Goal: Transaction & Acquisition: Purchase product/service

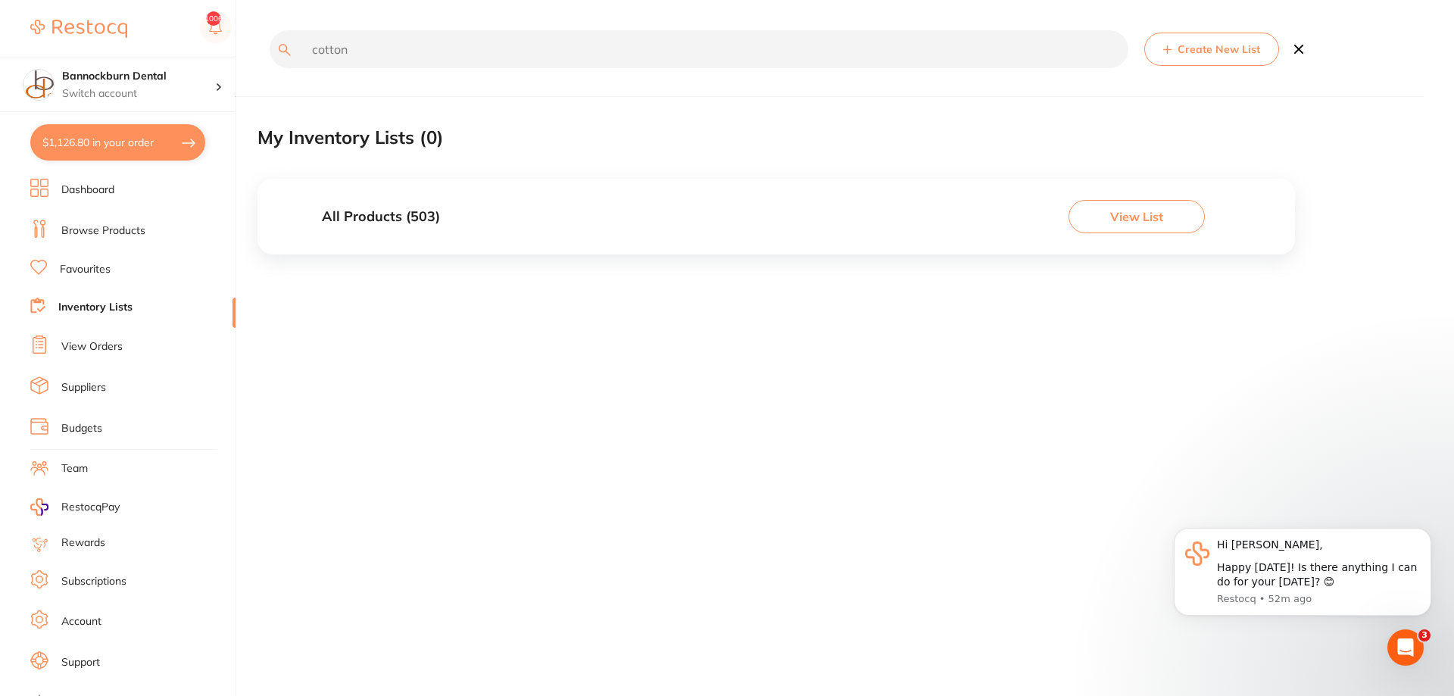
click at [117, 301] on link "Inventory Lists" at bounding box center [95, 307] width 74 height 15
click at [384, 220] on h3 "All Products ( 503 )" at bounding box center [381, 217] width 118 height 16
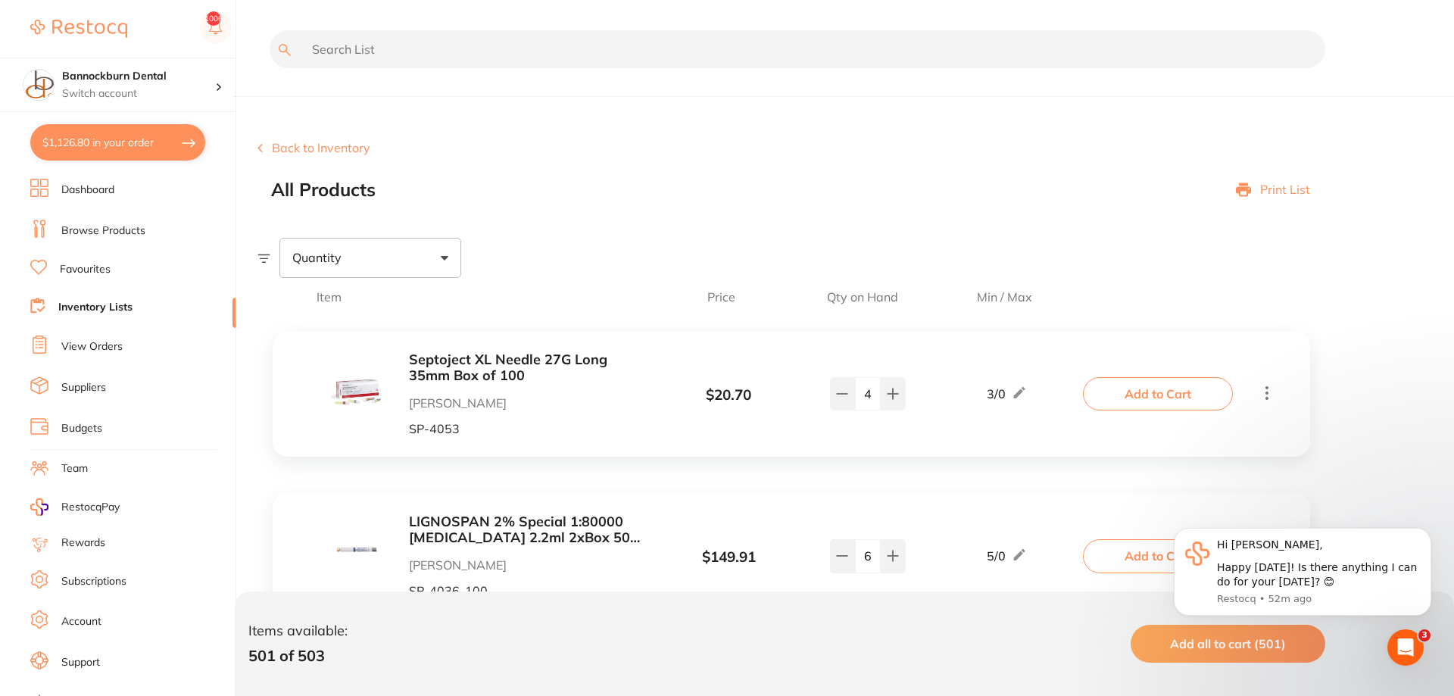
click at [114, 307] on link "Inventory Lists" at bounding box center [95, 307] width 74 height 15
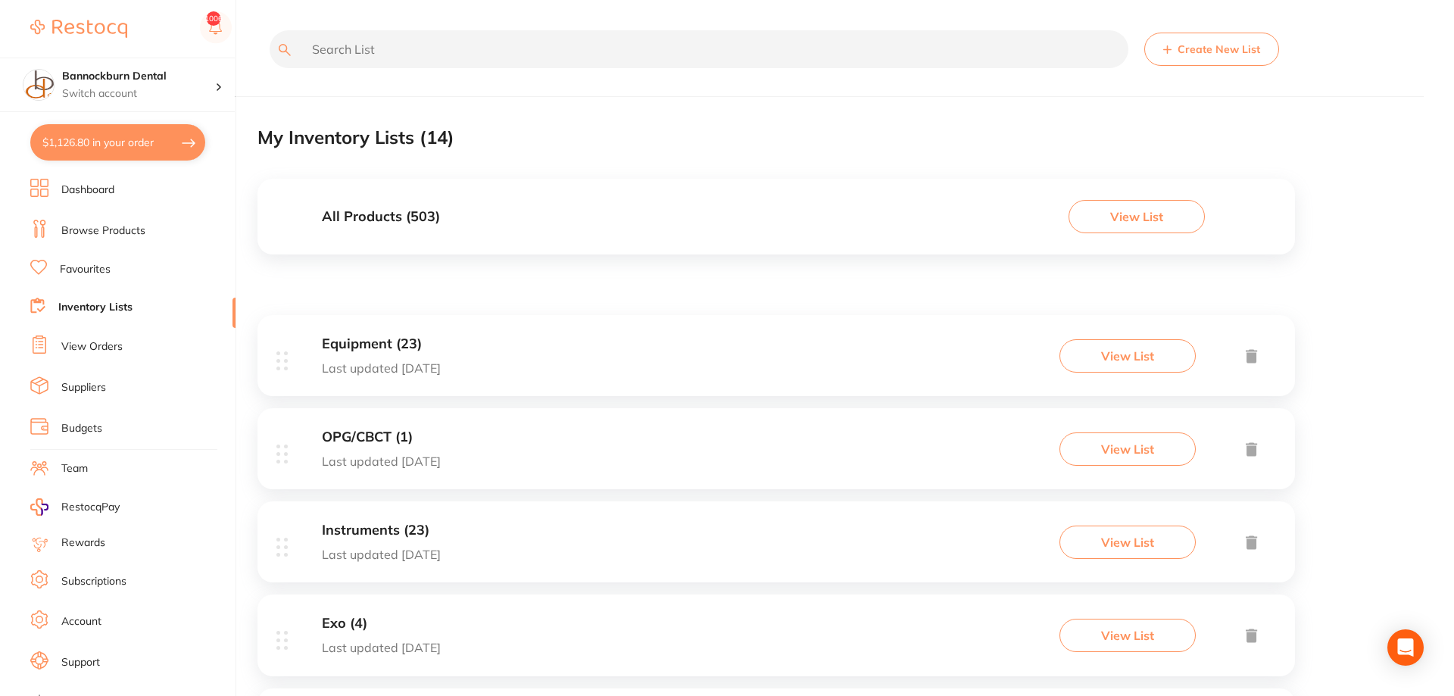
click at [385, 342] on h3 "Equipment (23)" at bounding box center [381, 344] width 119 height 16
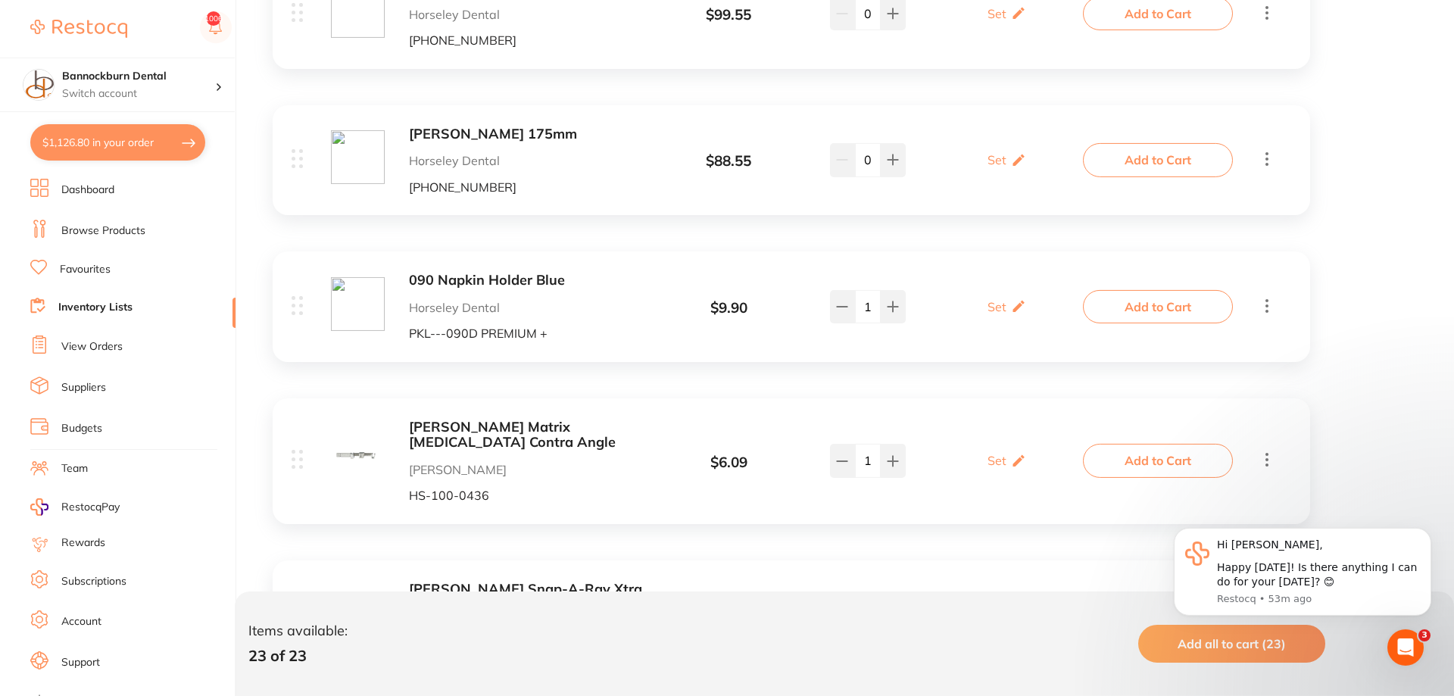
scroll to position [2021, 0]
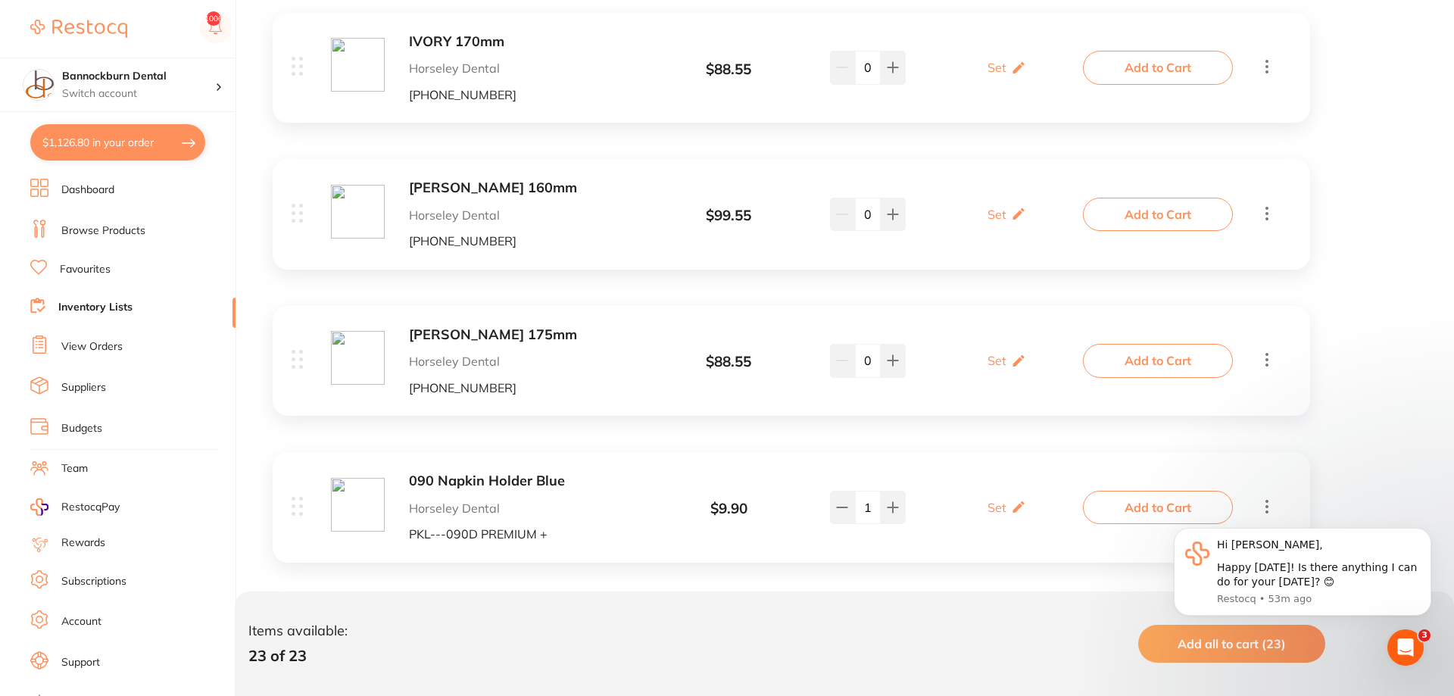
click at [127, 298] on li "Inventory Lists" at bounding box center [132, 308] width 205 height 20
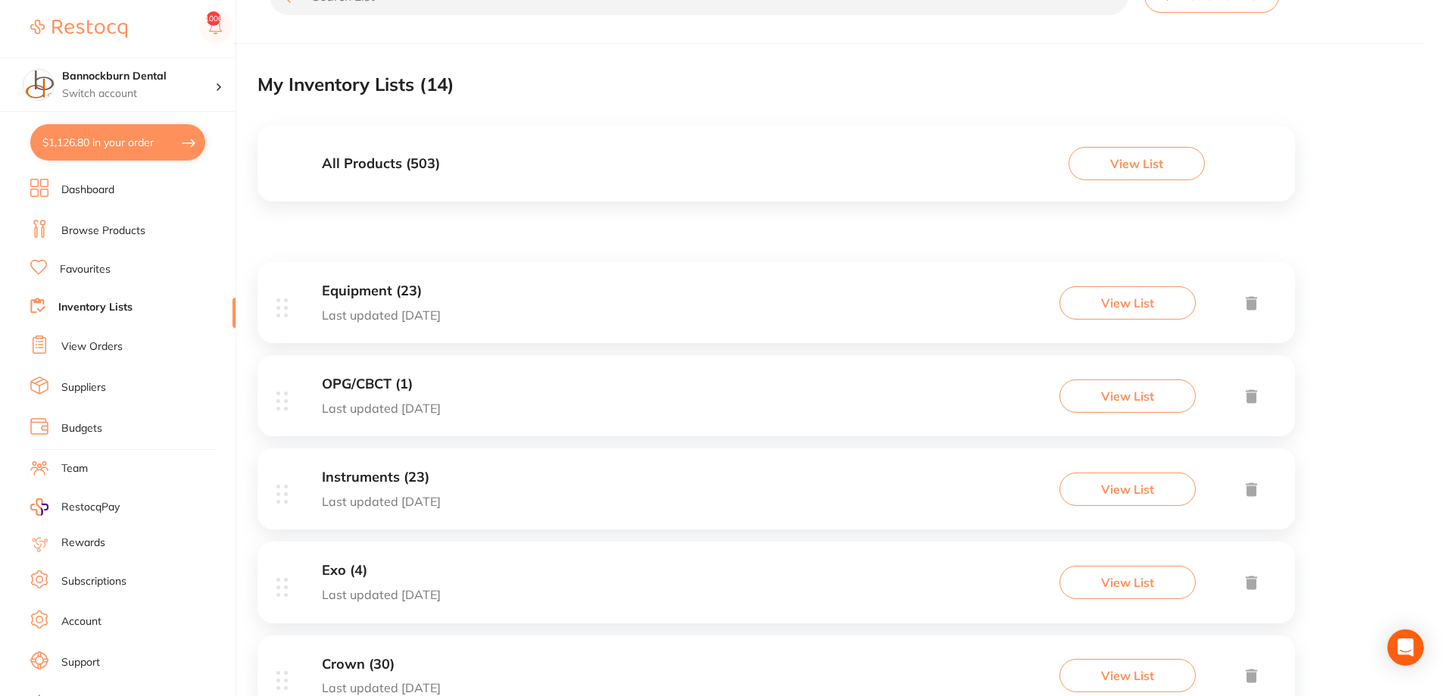
scroll to position [77, 0]
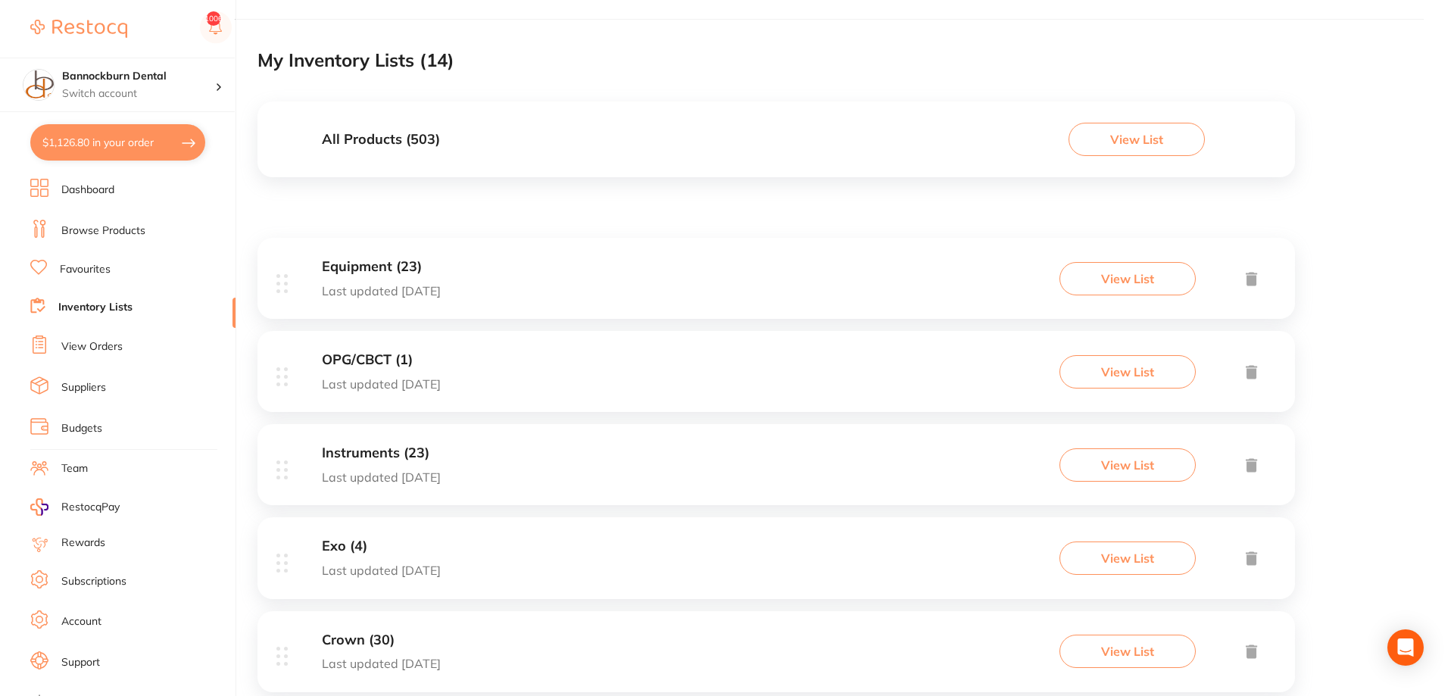
click at [405, 454] on h3 "Instruments (23)" at bounding box center [381, 453] width 119 height 16
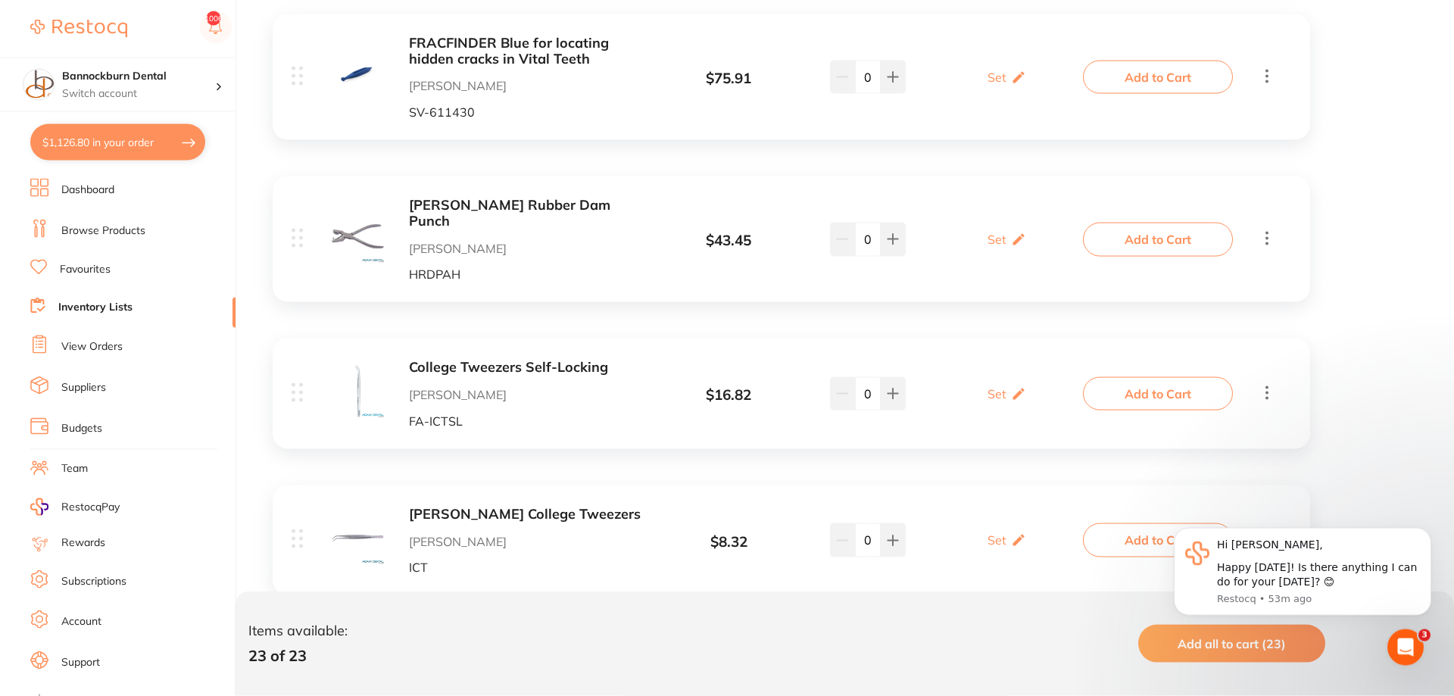
scroll to position [3413, 0]
click at [98, 301] on link "Inventory Lists" at bounding box center [95, 307] width 74 height 15
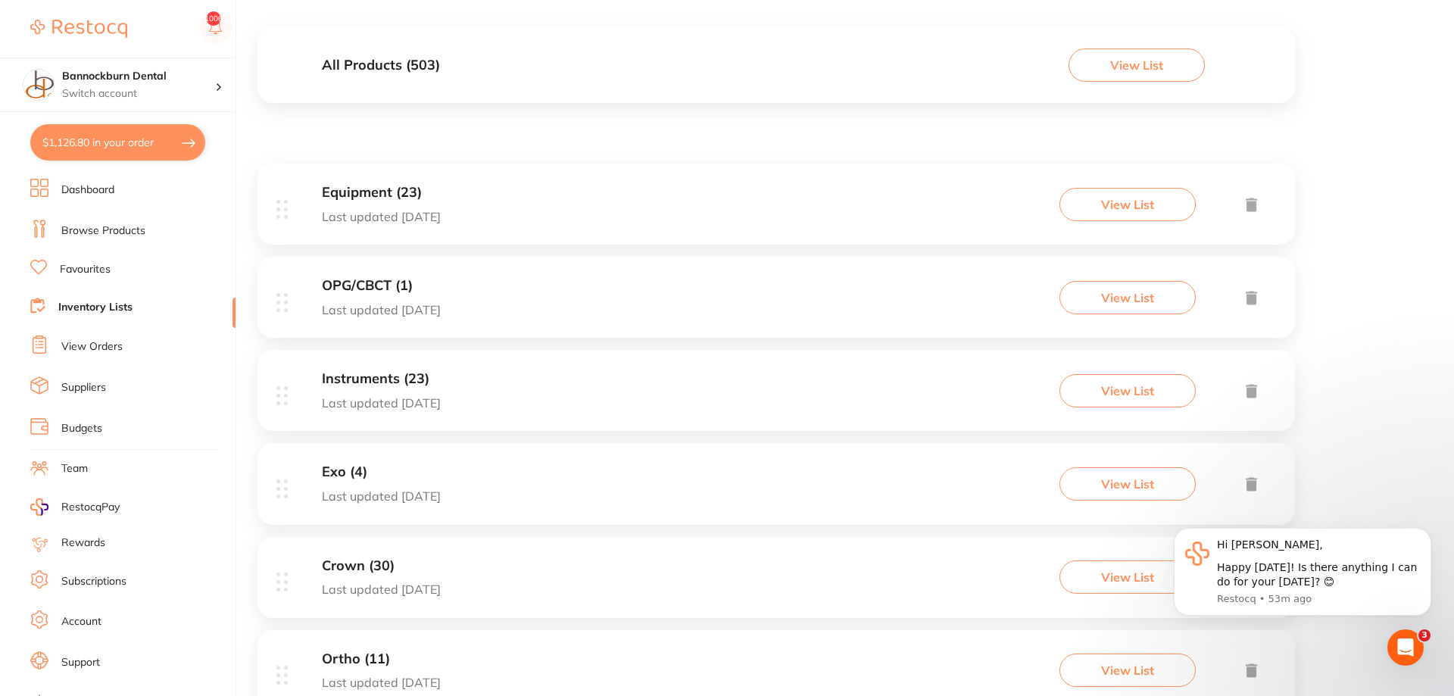
scroll to position [155, 0]
click at [348, 476] on h3 "Exo (4)" at bounding box center [381, 469] width 119 height 16
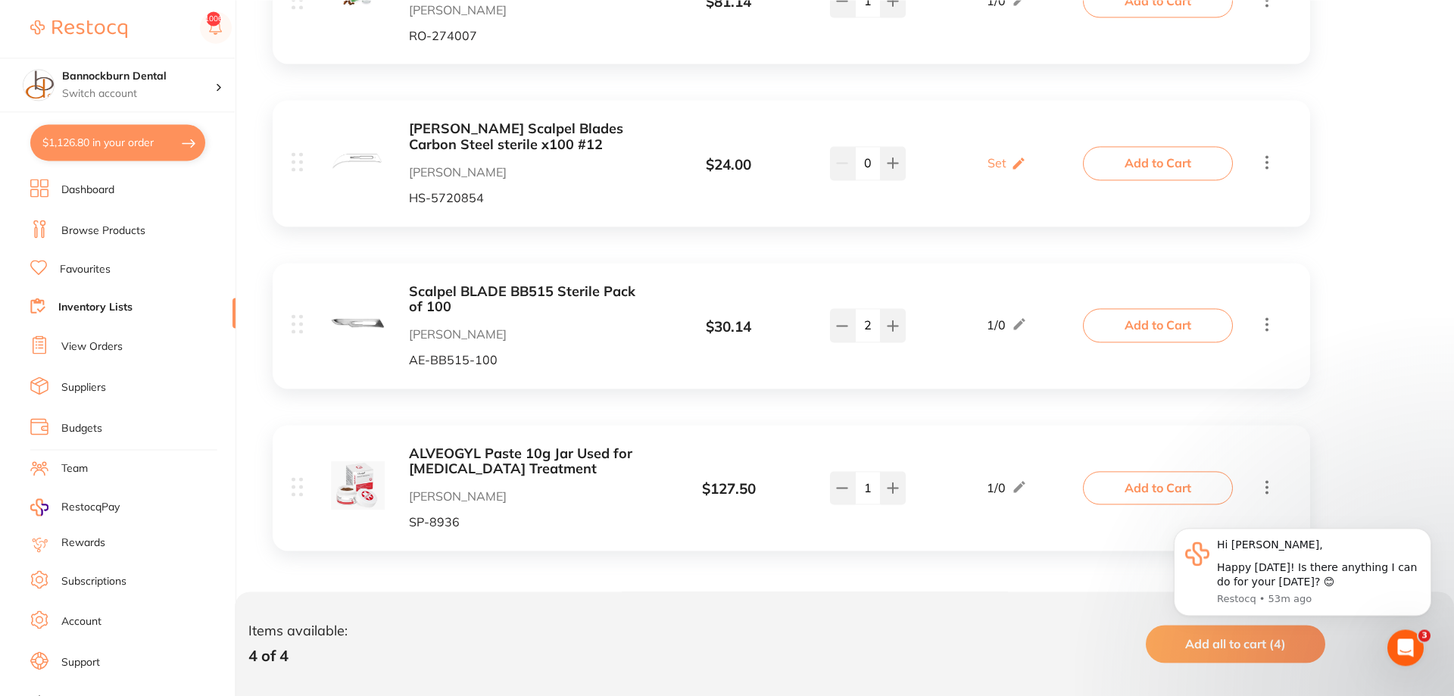
scroll to position [457, 0]
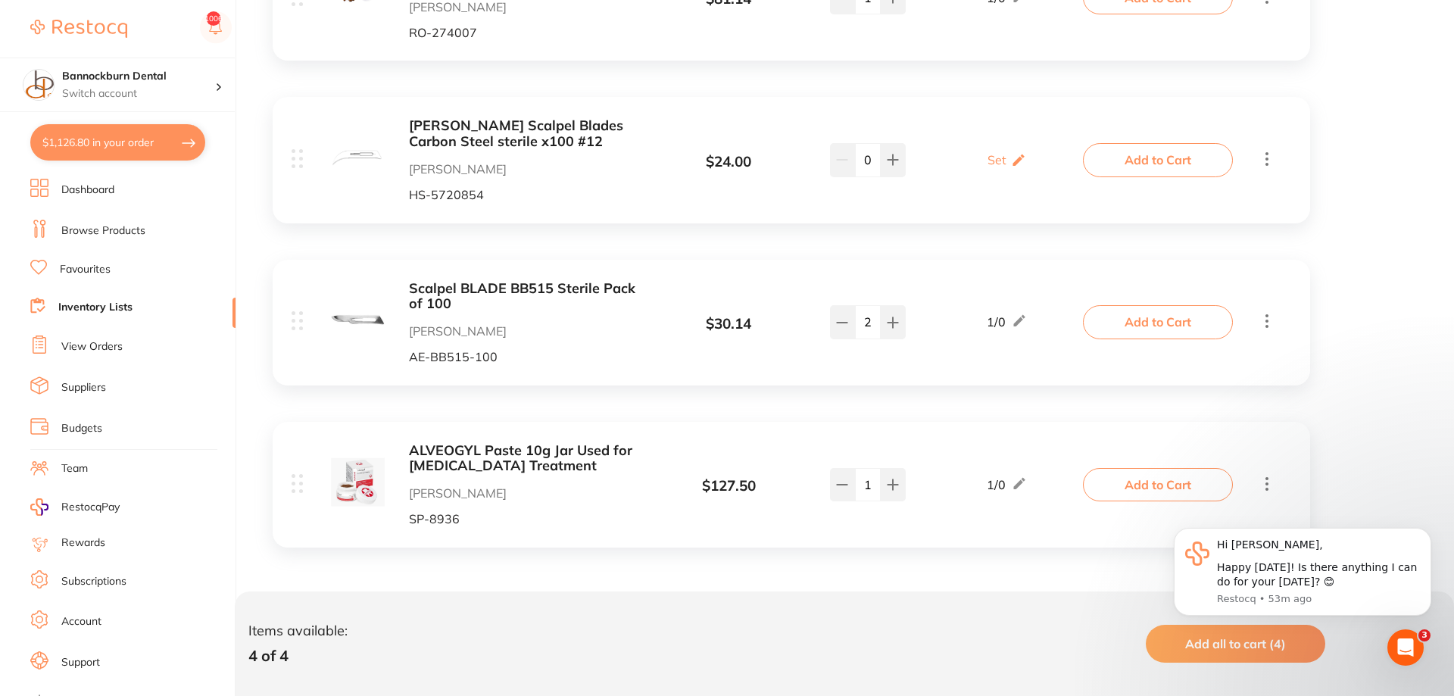
click at [98, 314] on li "Inventory Lists" at bounding box center [132, 308] width 205 height 20
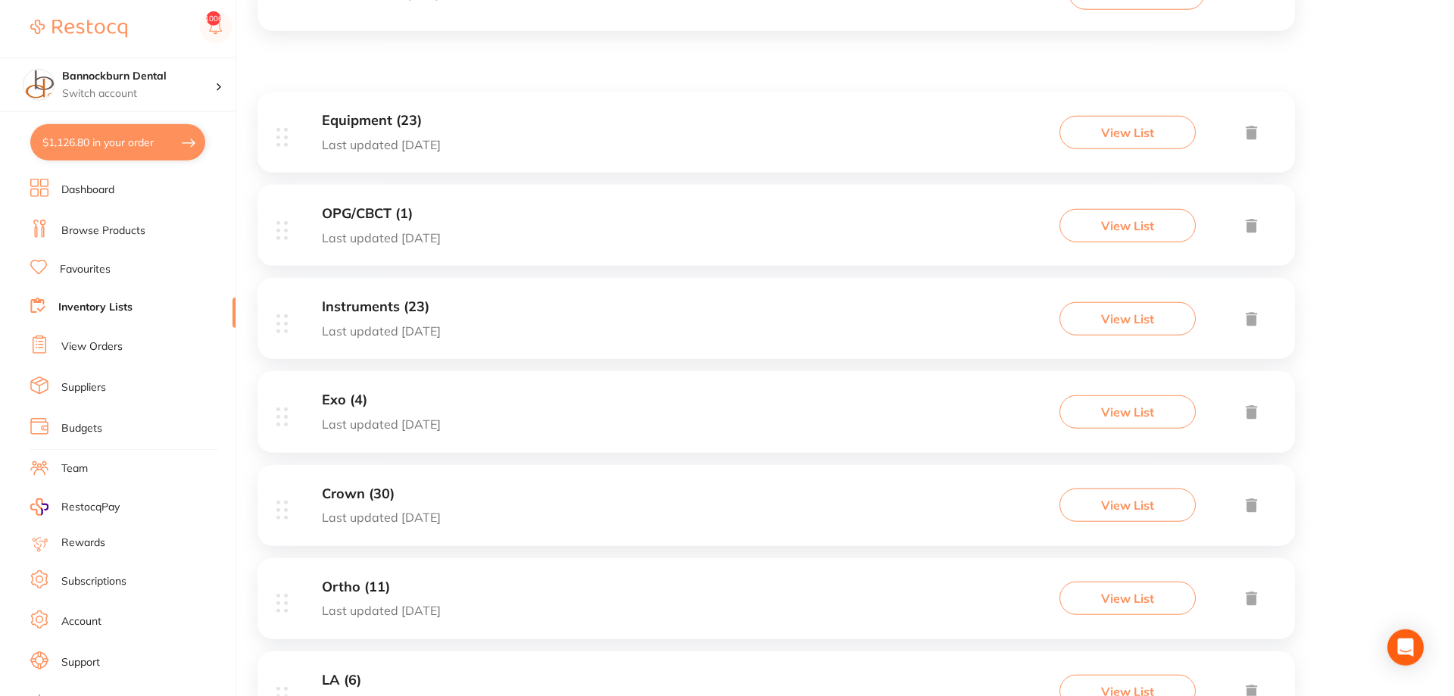
scroll to position [309, 0]
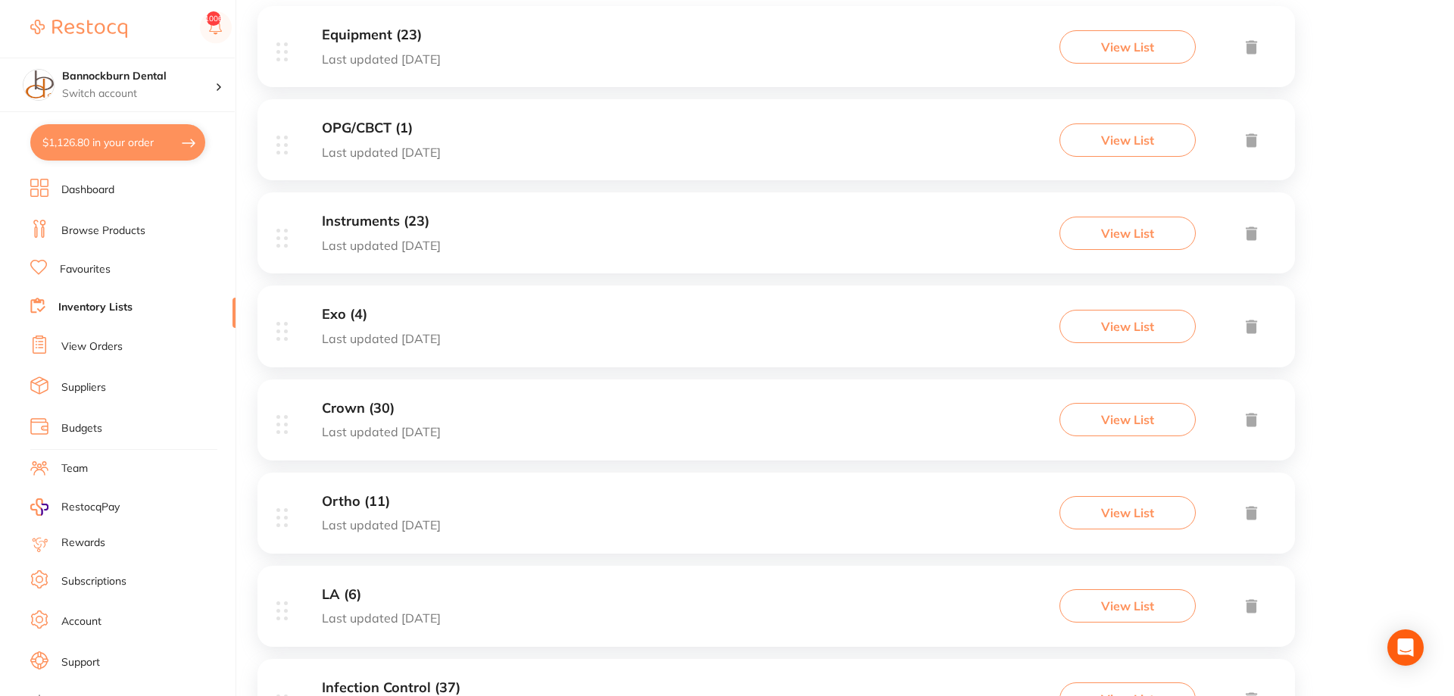
click at [385, 416] on h3 "Crown (30)" at bounding box center [381, 409] width 119 height 16
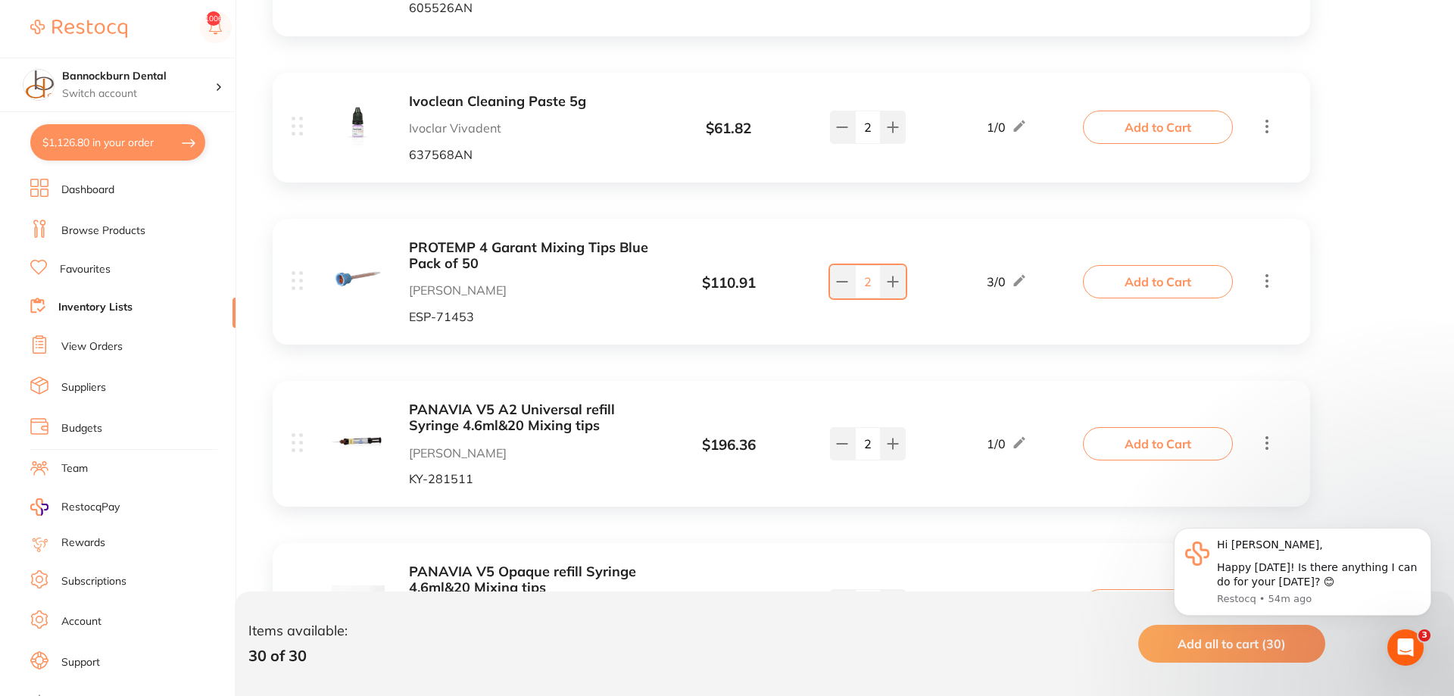
click at [1191, 128] on button "Add to Cart" at bounding box center [1158, 127] width 150 height 33
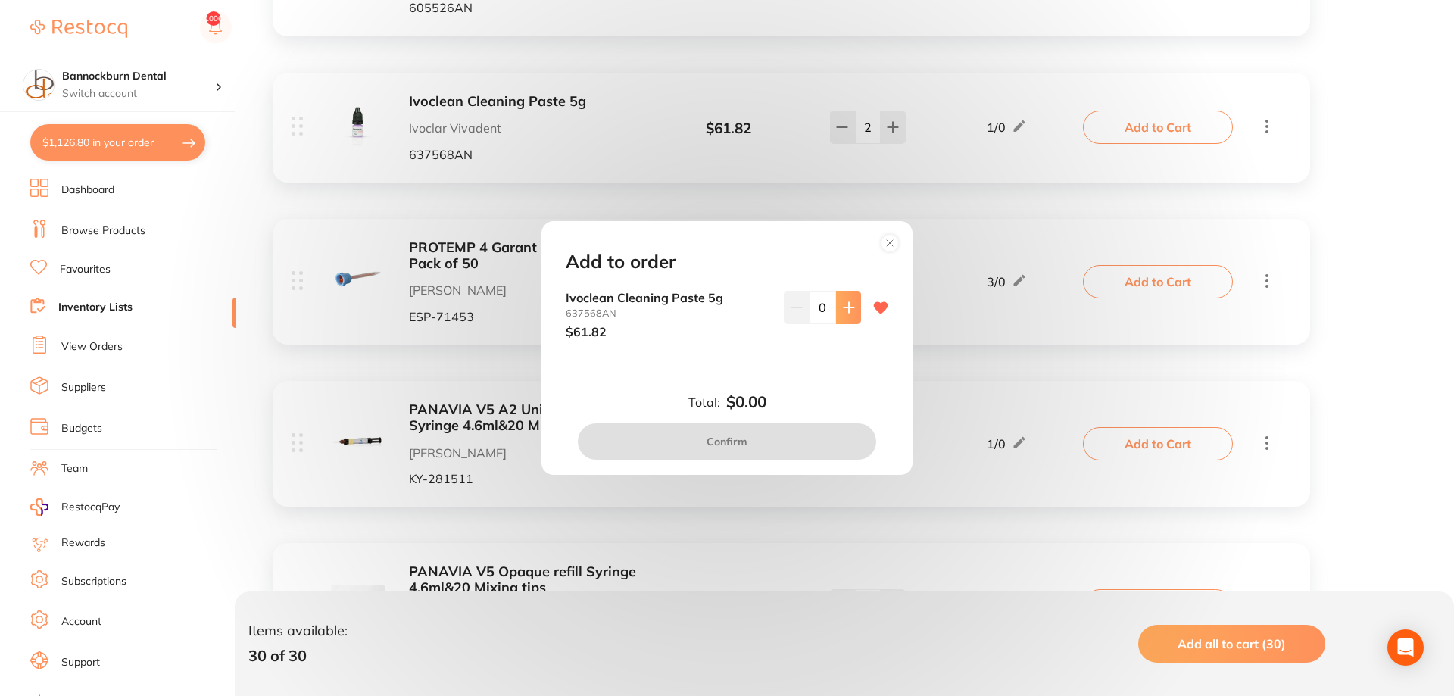
drag, startPoint x: 841, startPoint y: 311, endPoint x: 856, endPoint y: 314, distance: 14.7
click at [849, 316] on button at bounding box center [848, 307] width 25 height 33
type input "1"
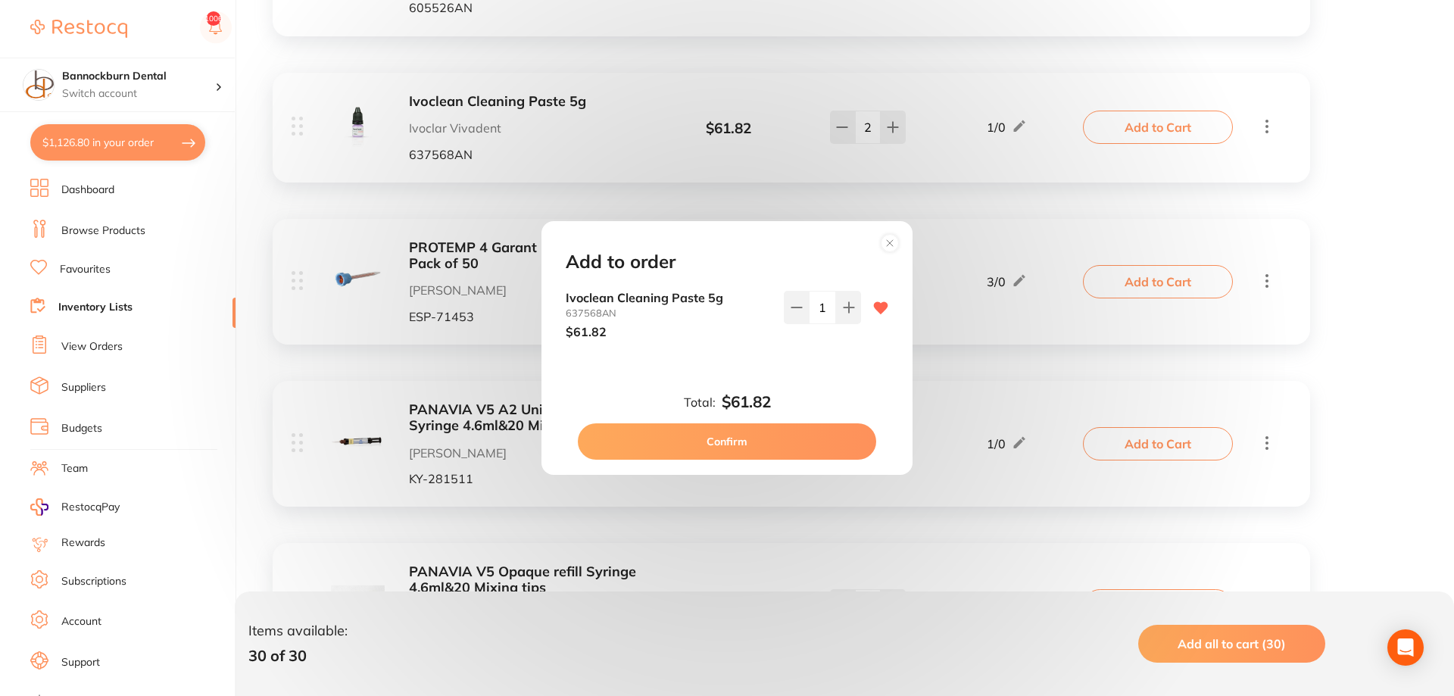
click at [753, 443] on button "Confirm" at bounding box center [727, 441] width 298 height 36
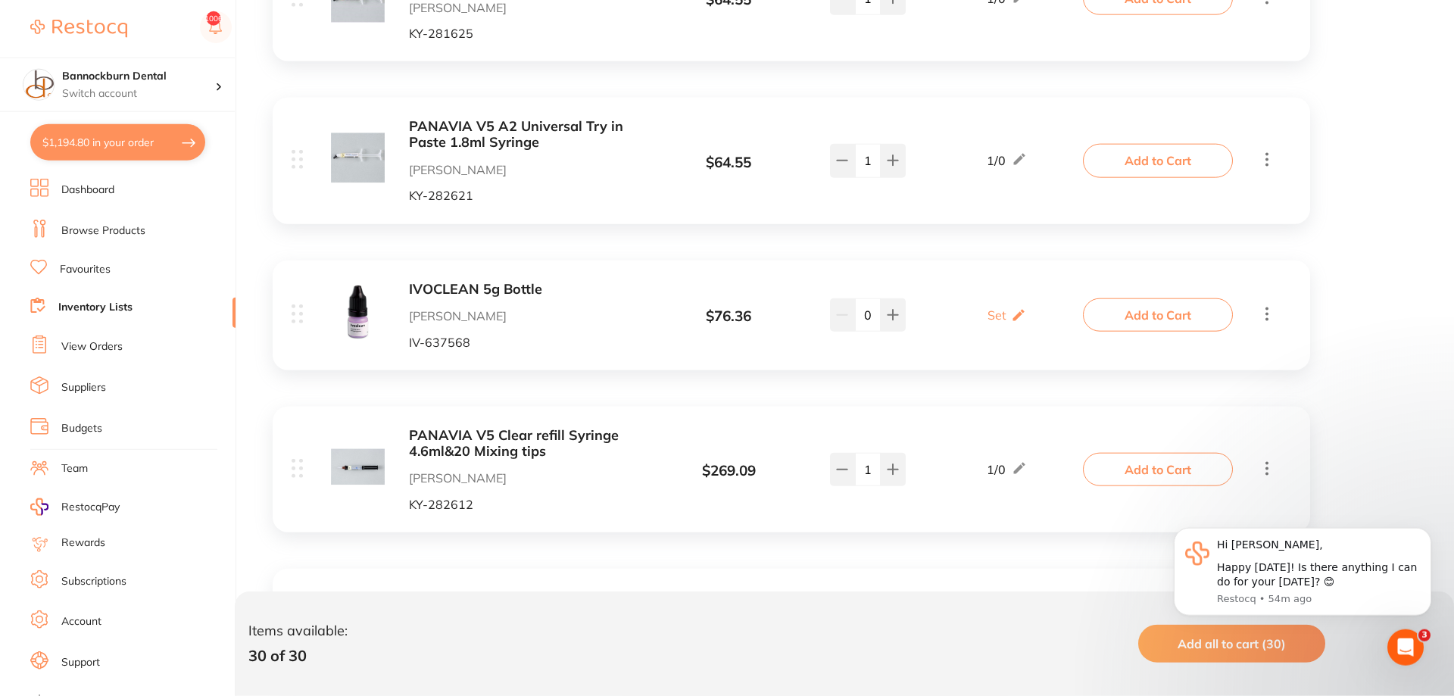
scroll to position [3631, 0]
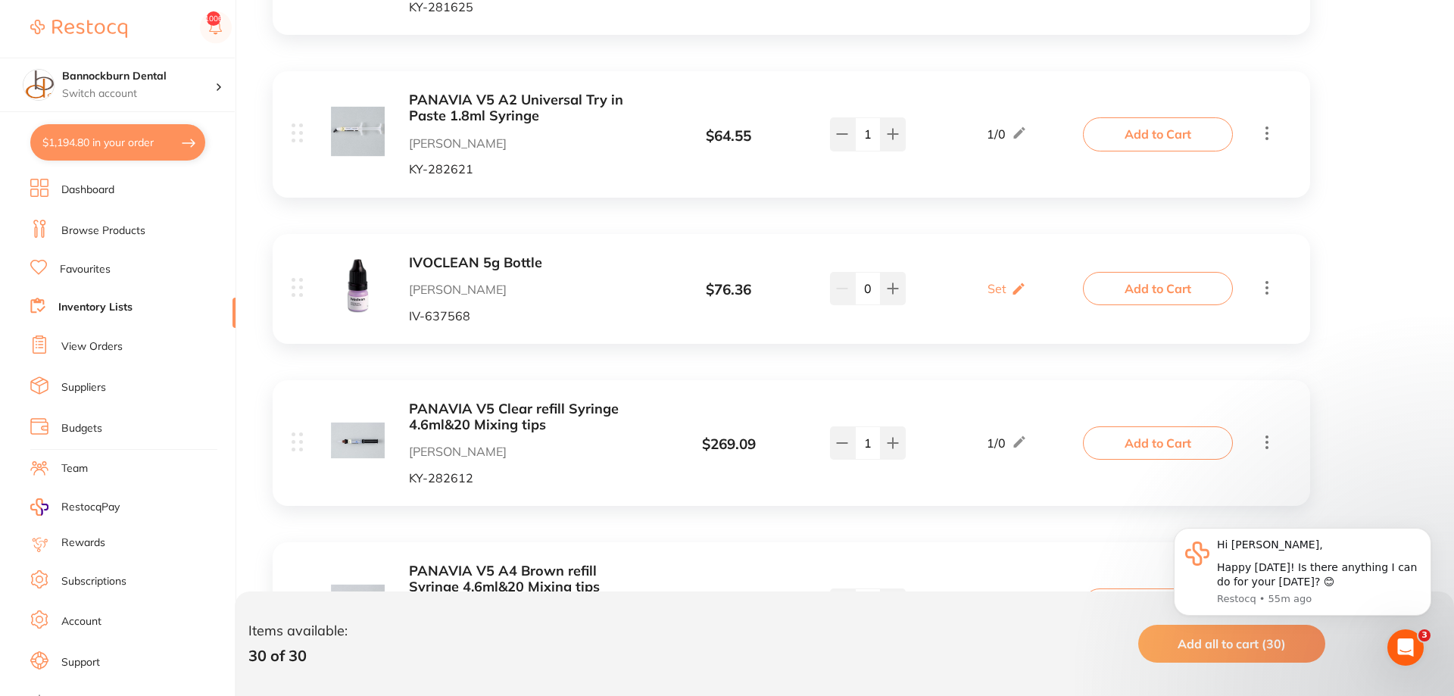
click at [1176, 454] on button "Add to Cart" at bounding box center [1158, 442] width 150 height 33
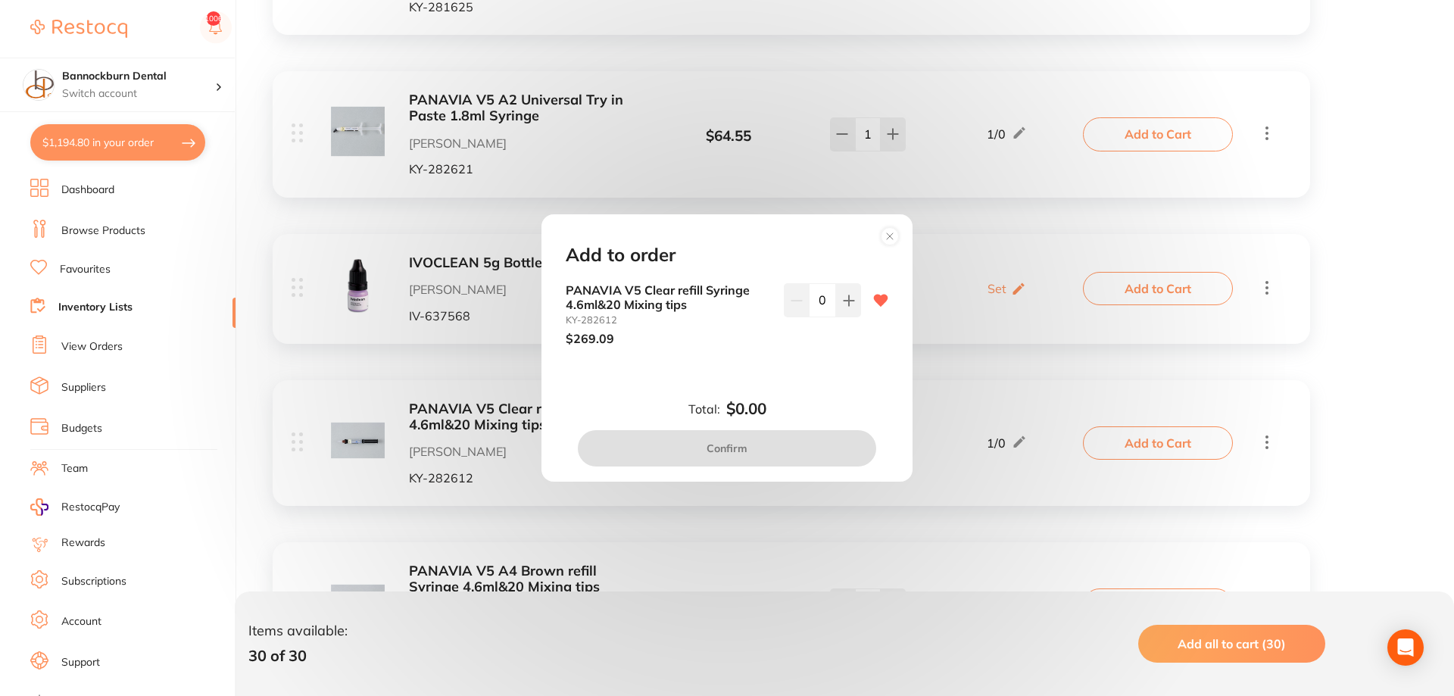
drag, startPoint x: 857, startPoint y: 303, endPoint x: 873, endPoint y: 340, distance: 40.4
click at [873, 314] on div "PANAVIA V5 Clear refill Syringe 4.6ml&20 Mixing tips KY-282612 $269.09 0" at bounding box center [727, 314] width 323 height 62
drag, startPoint x: 841, startPoint y: 306, endPoint x: 807, endPoint y: 368, distance: 71.2
click at [843, 306] on button at bounding box center [848, 299] width 25 height 33
type input "1"
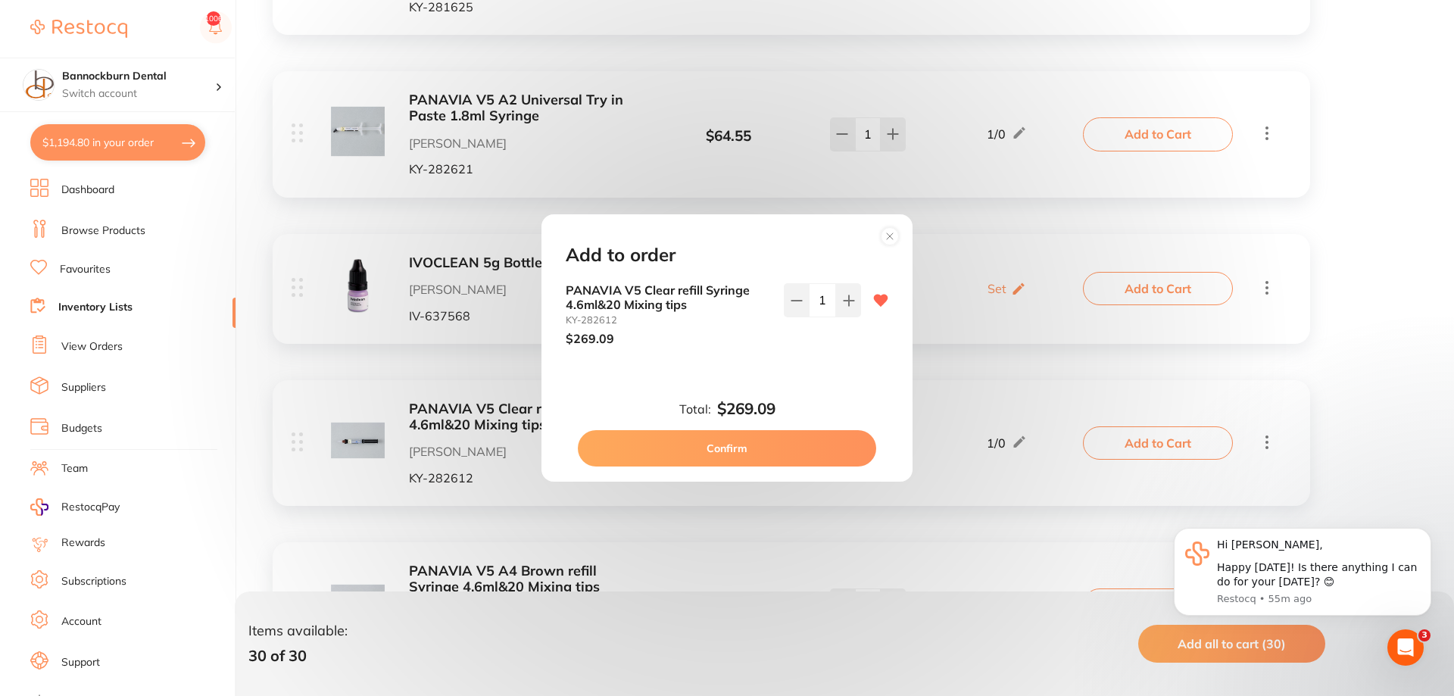
scroll to position [0, 0]
click at [758, 444] on button "Confirm" at bounding box center [727, 448] width 298 height 36
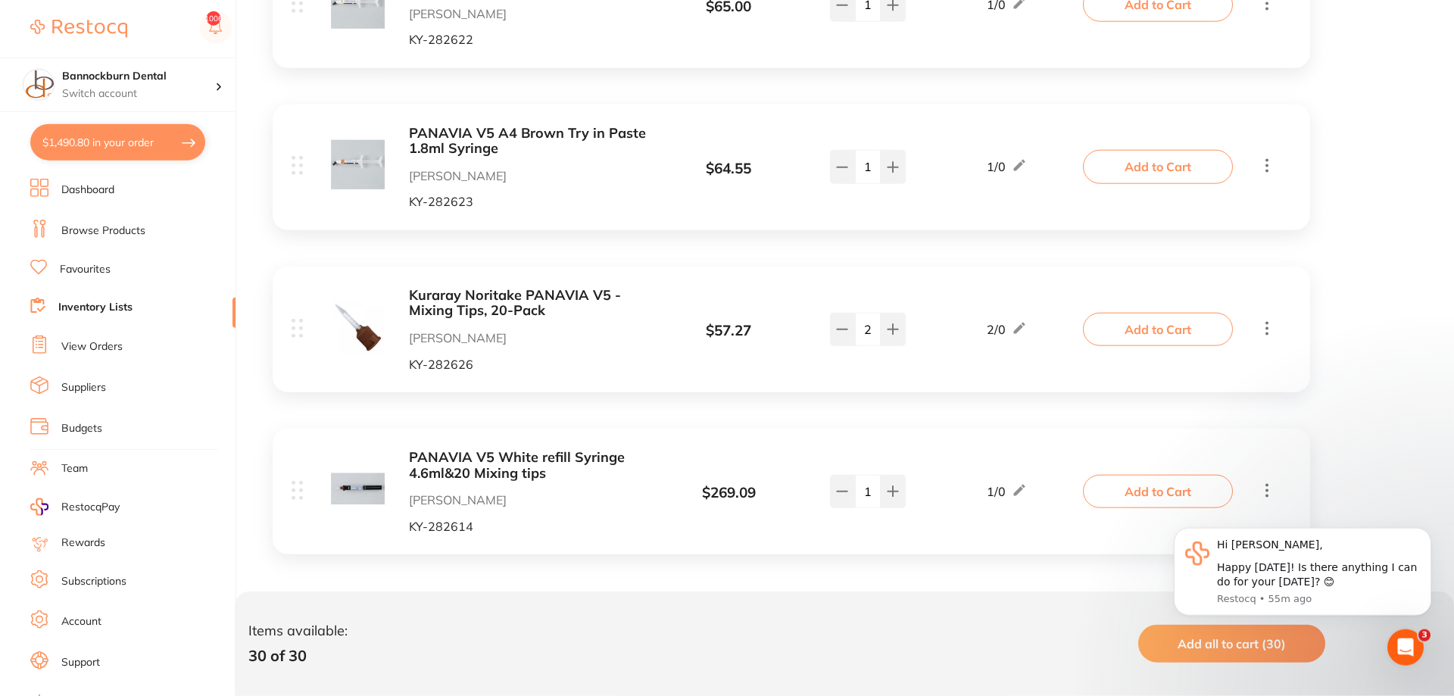
scroll to position [4558, 0]
click at [1166, 344] on button "Add to Cart" at bounding box center [1158, 327] width 150 height 33
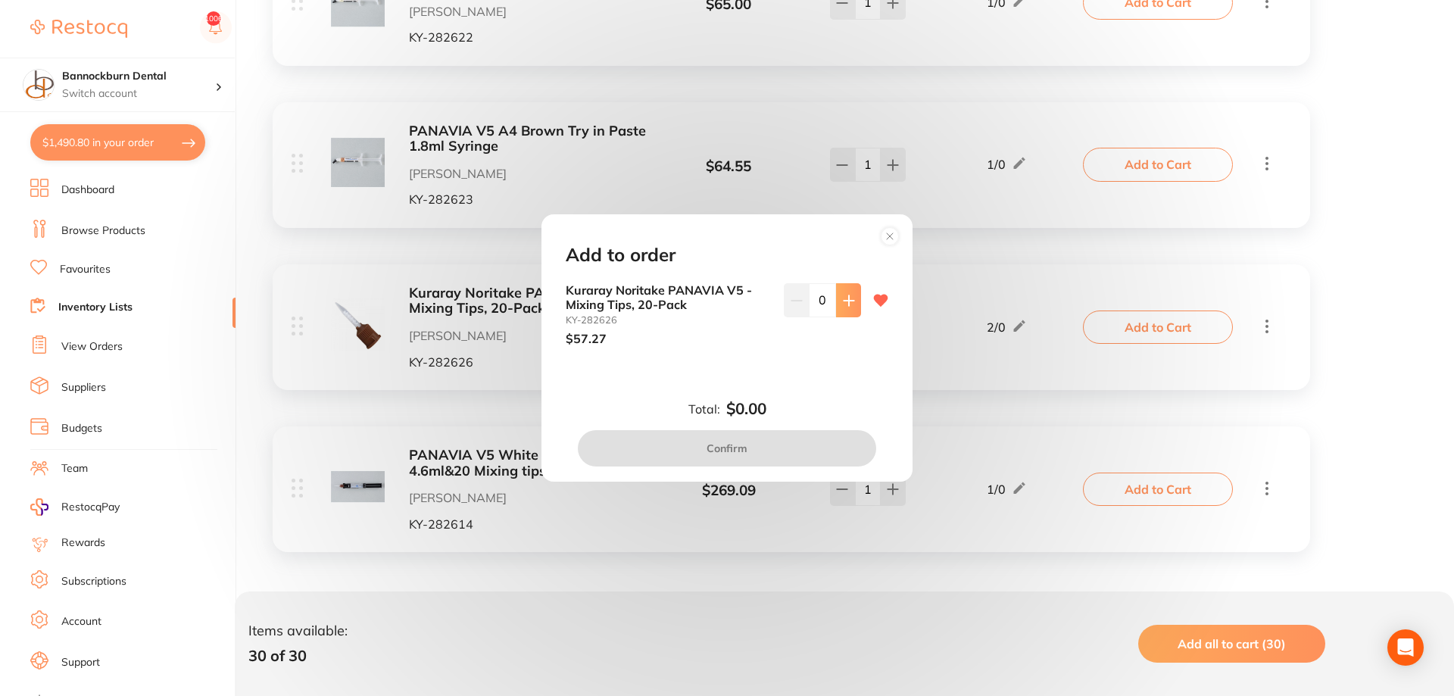
click at [857, 301] on button at bounding box center [848, 299] width 25 height 33
type input "1"
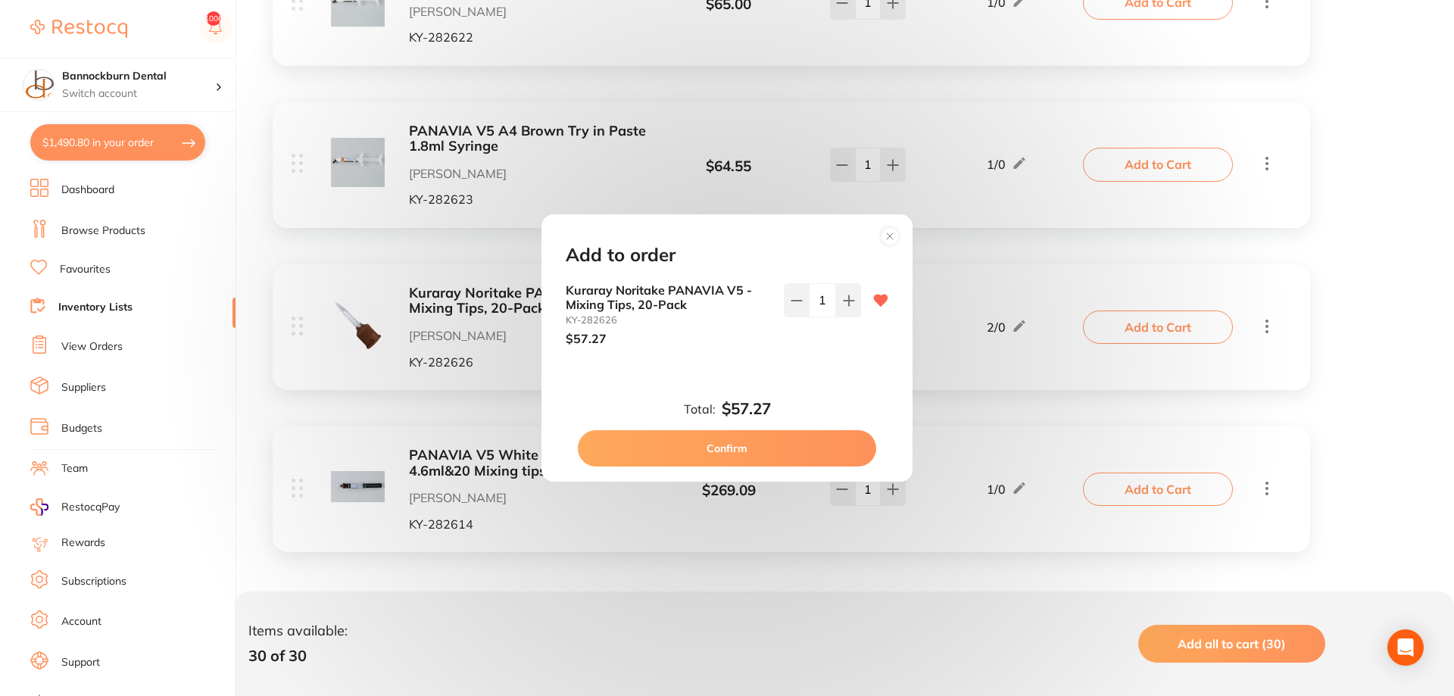
click at [811, 444] on button "Confirm" at bounding box center [727, 448] width 298 height 36
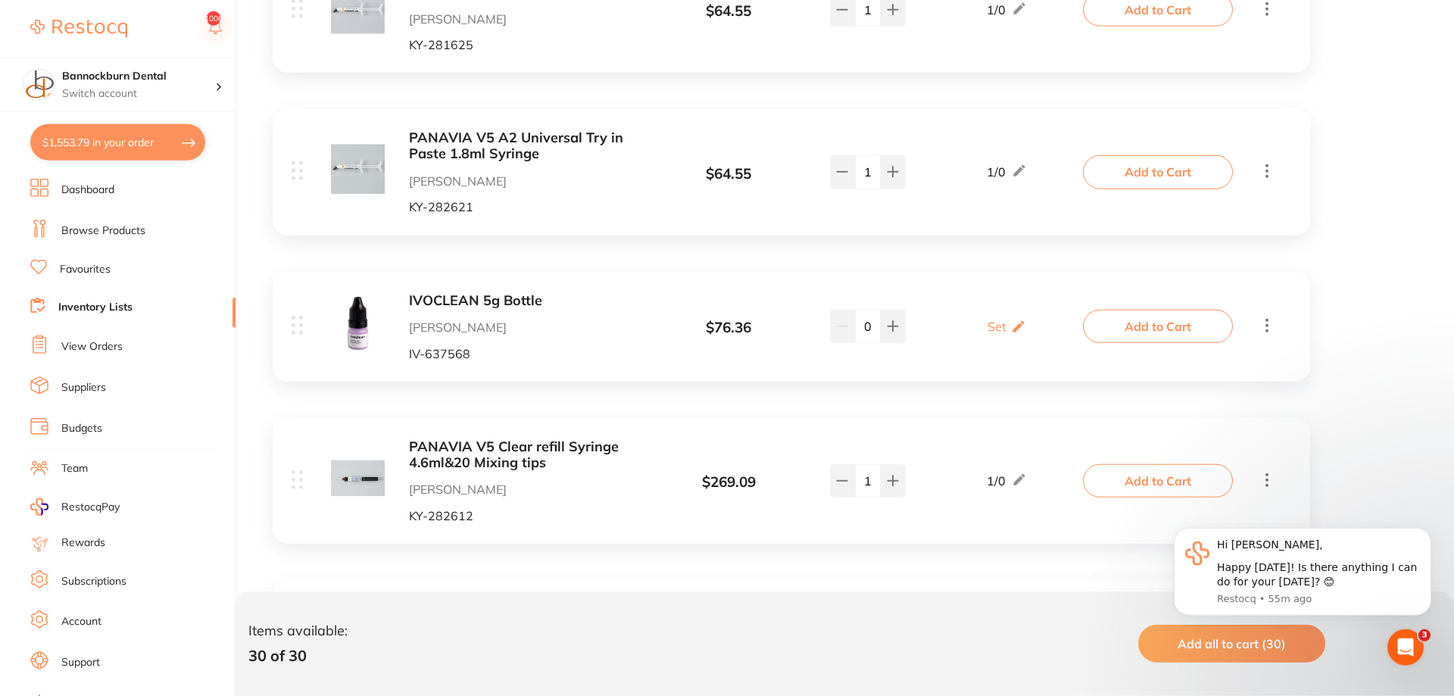
scroll to position [3560, 0]
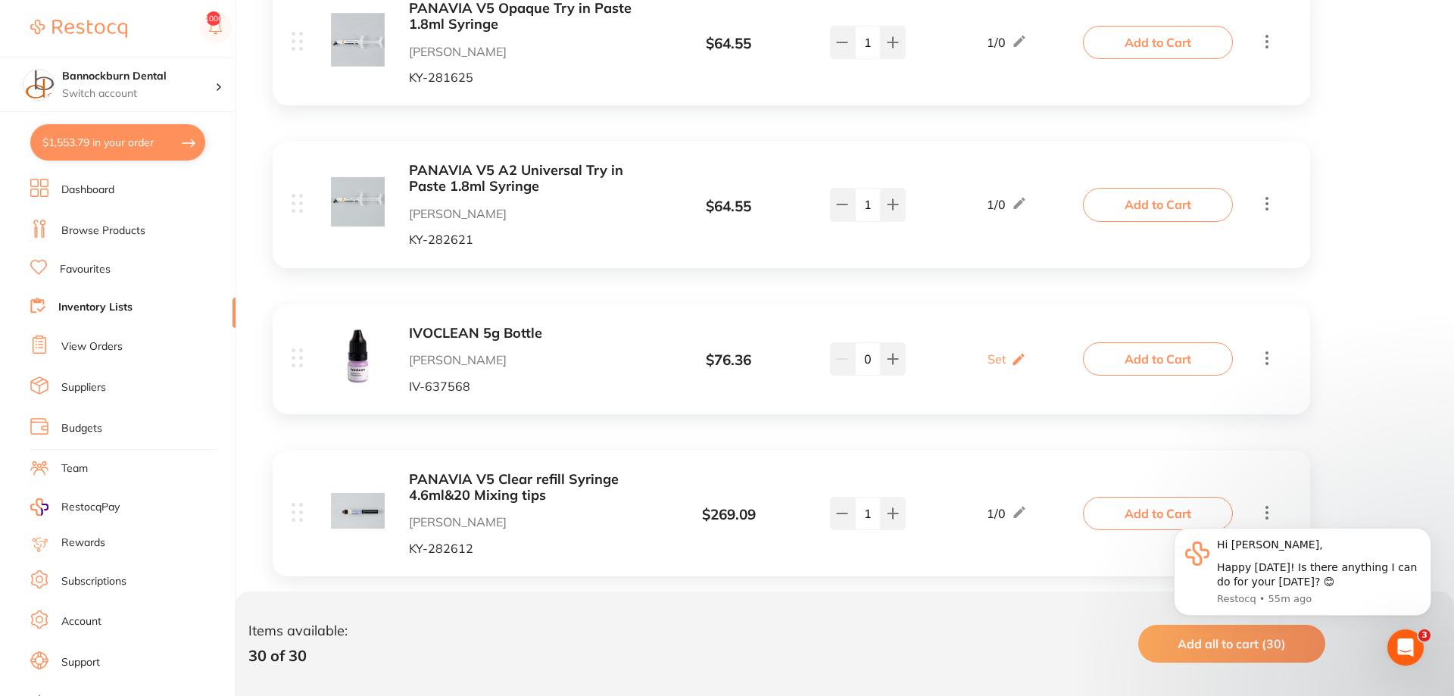
click at [1185, 365] on button "Add to Cart" at bounding box center [1158, 358] width 150 height 33
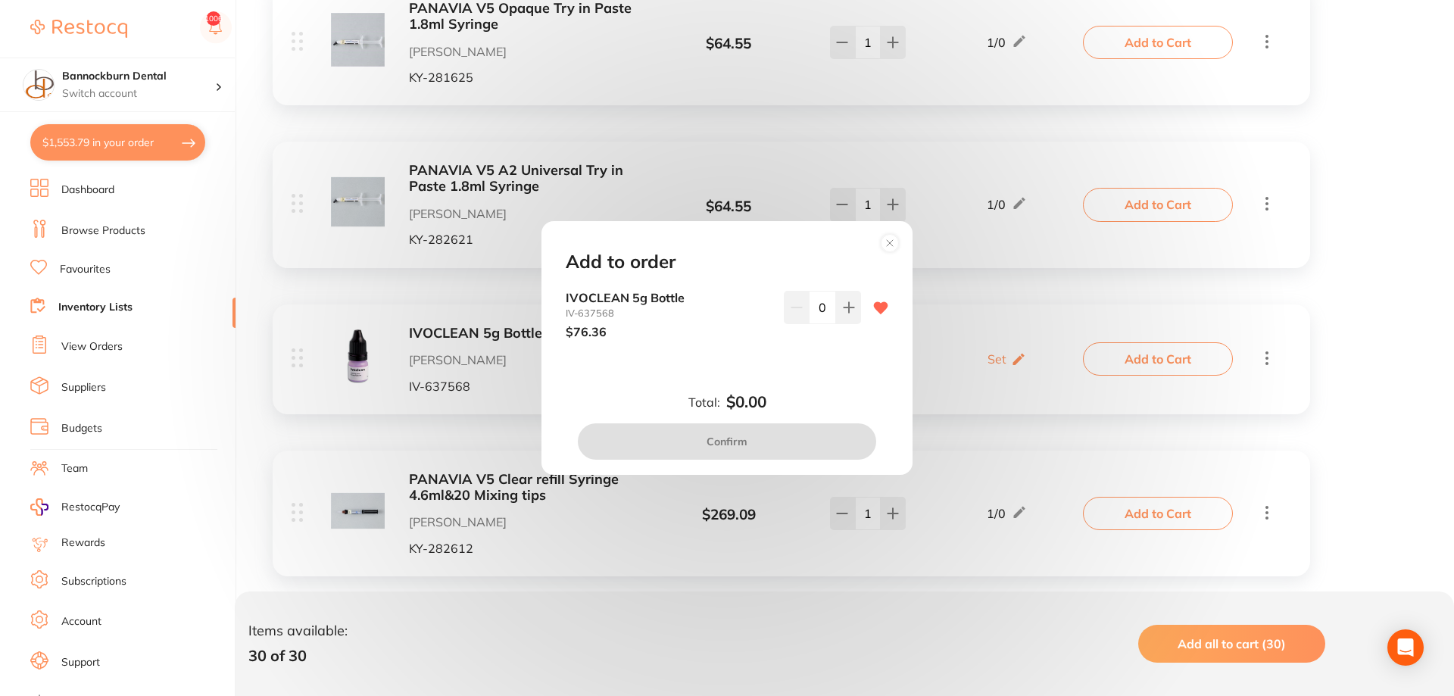
drag, startPoint x: 857, startPoint y: 320, endPoint x: 860, endPoint y: 367, distance: 47.9
click at [858, 320] on button at bounding box center [848, 307] width 25 height 33
type input "1"
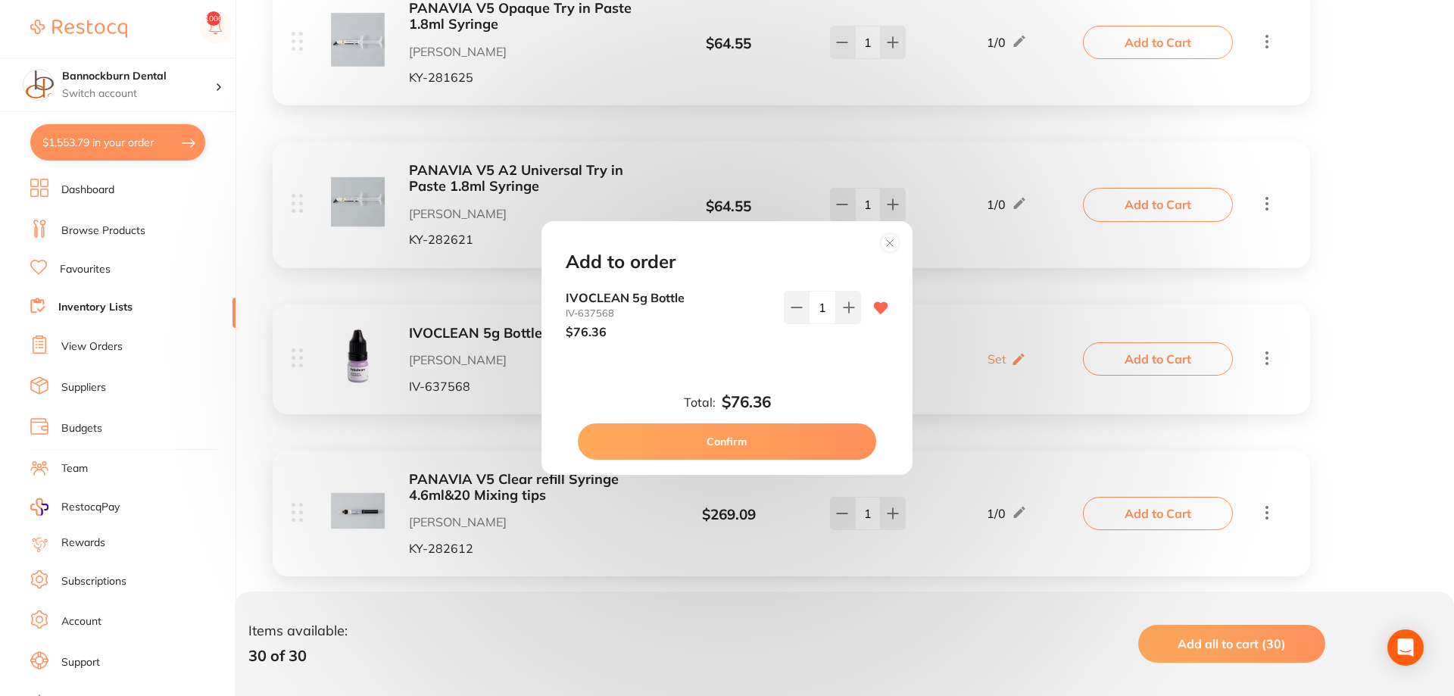
click at [741, 451] on button "Confirm" at bounding box center [727, 441] width 298 height 36
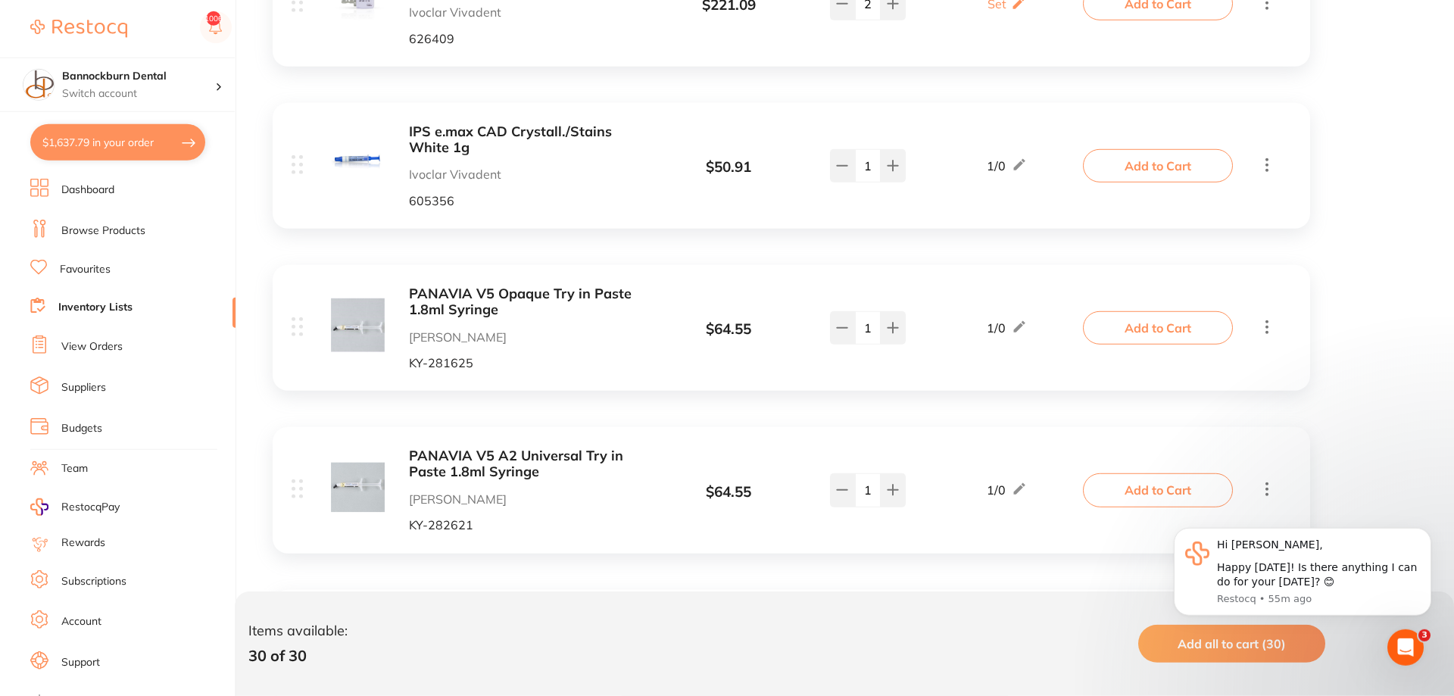
scroll to position [3174, 0]
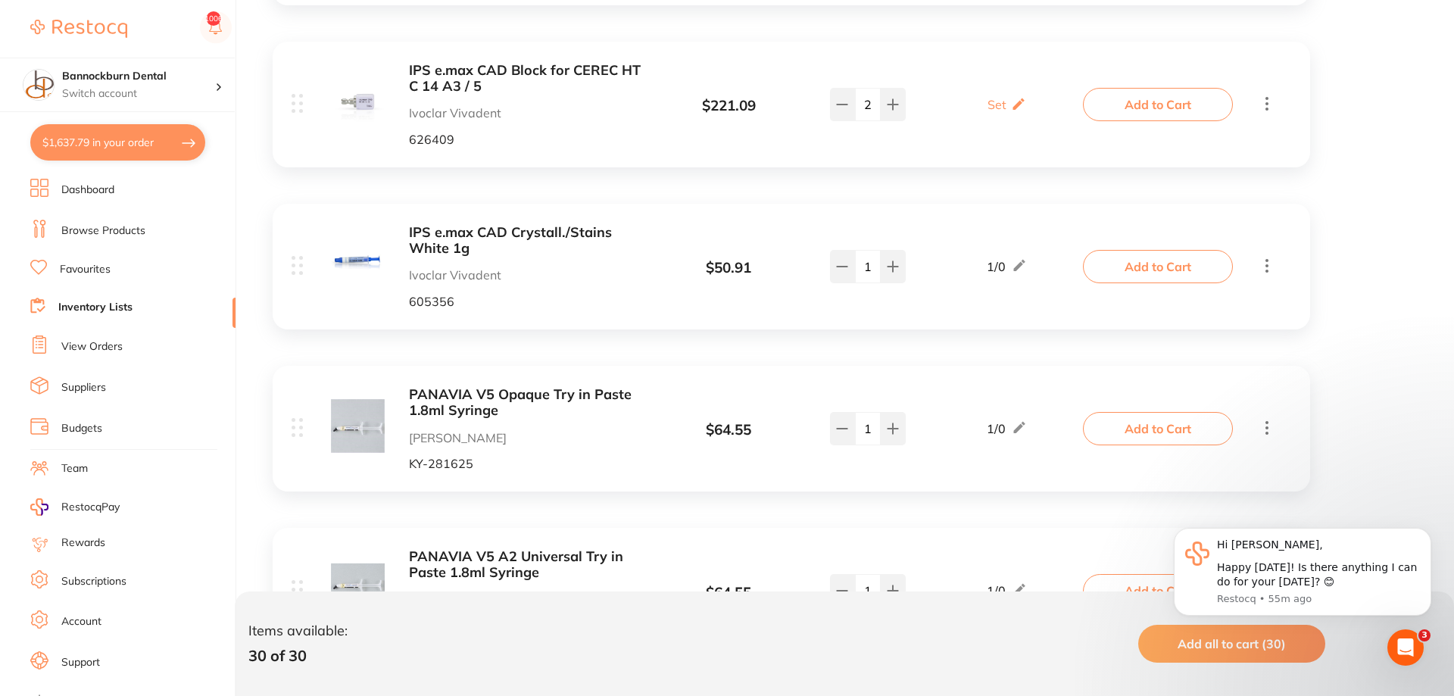
click at [114, 301] on link "Inventory Lists" at bounding box center [95, 307] width 74 height 15
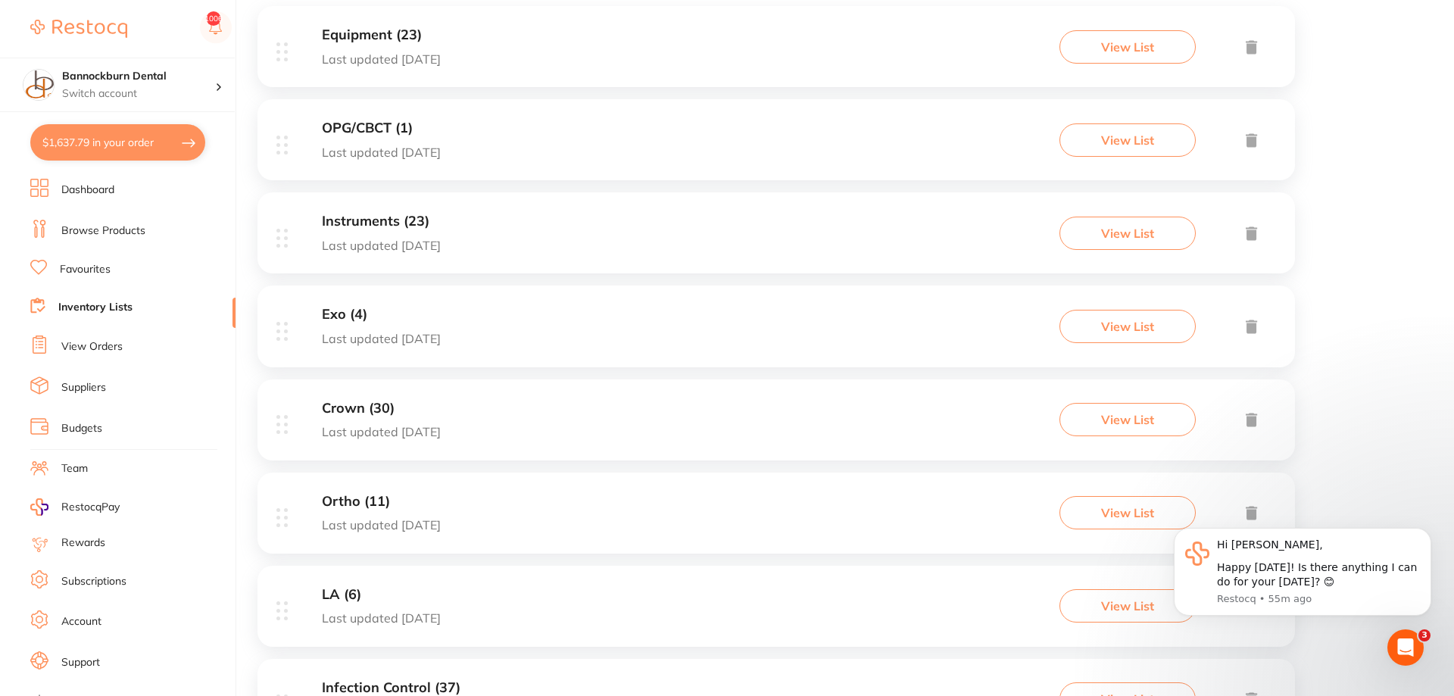
click at [375, 504] on h3 "Ortho (11)" at bounding box center [381, 502] width 119 height 16
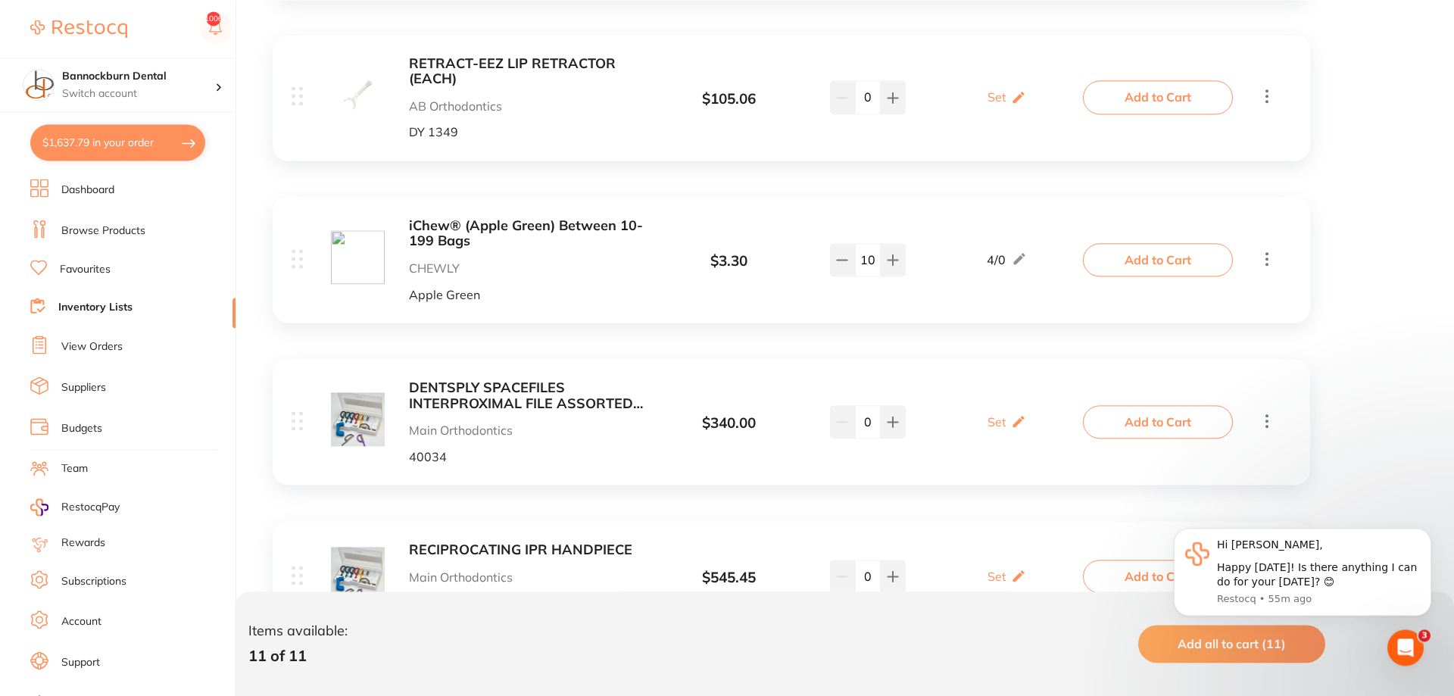
scroll to position [1561, 0]
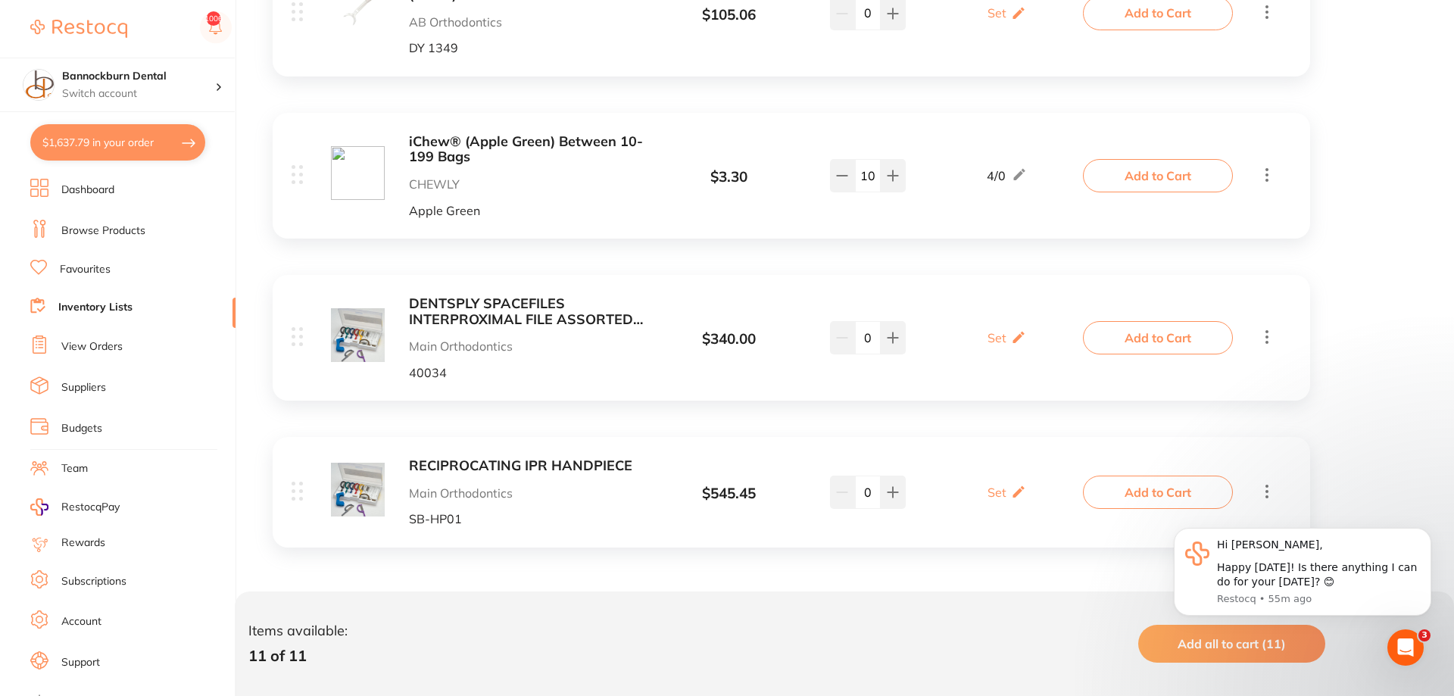
click at [85, 309] on link "Inventory Lists" at bounding box center [95, 307] width 74 height 15
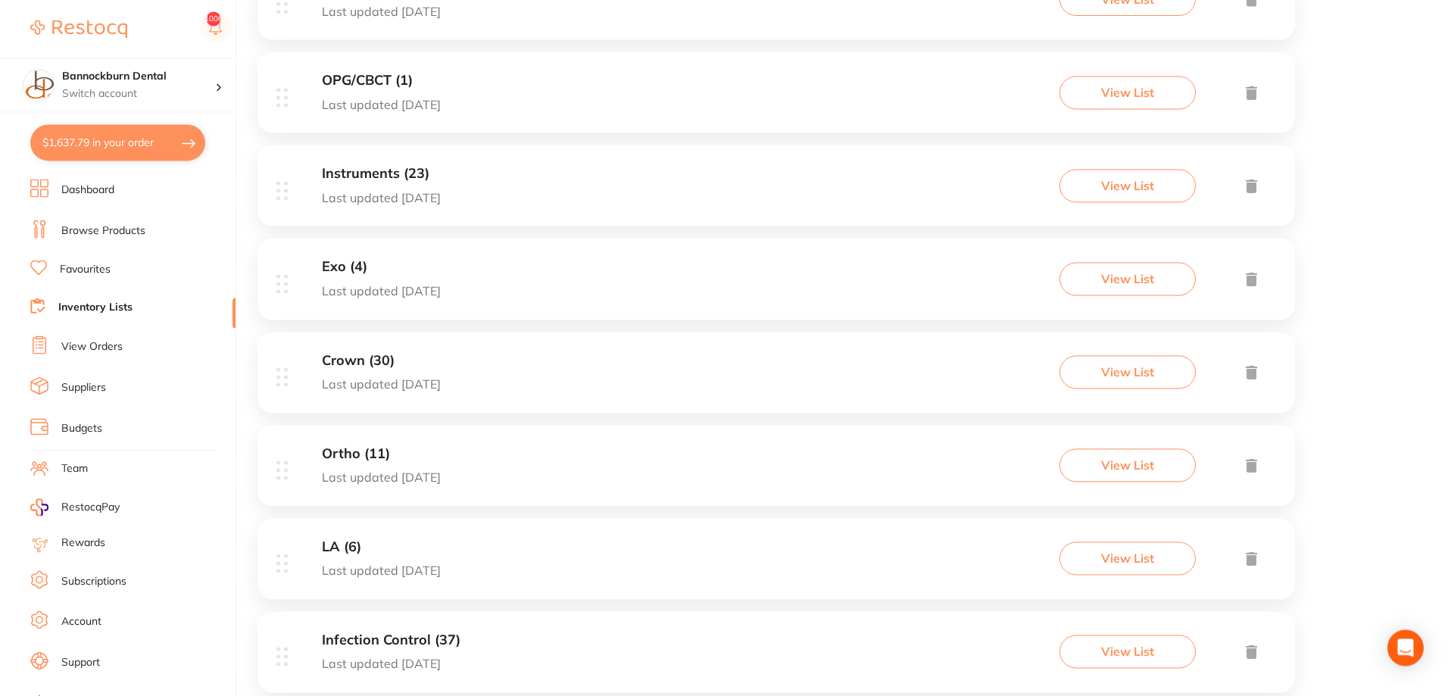
scroll to position [386, 0]
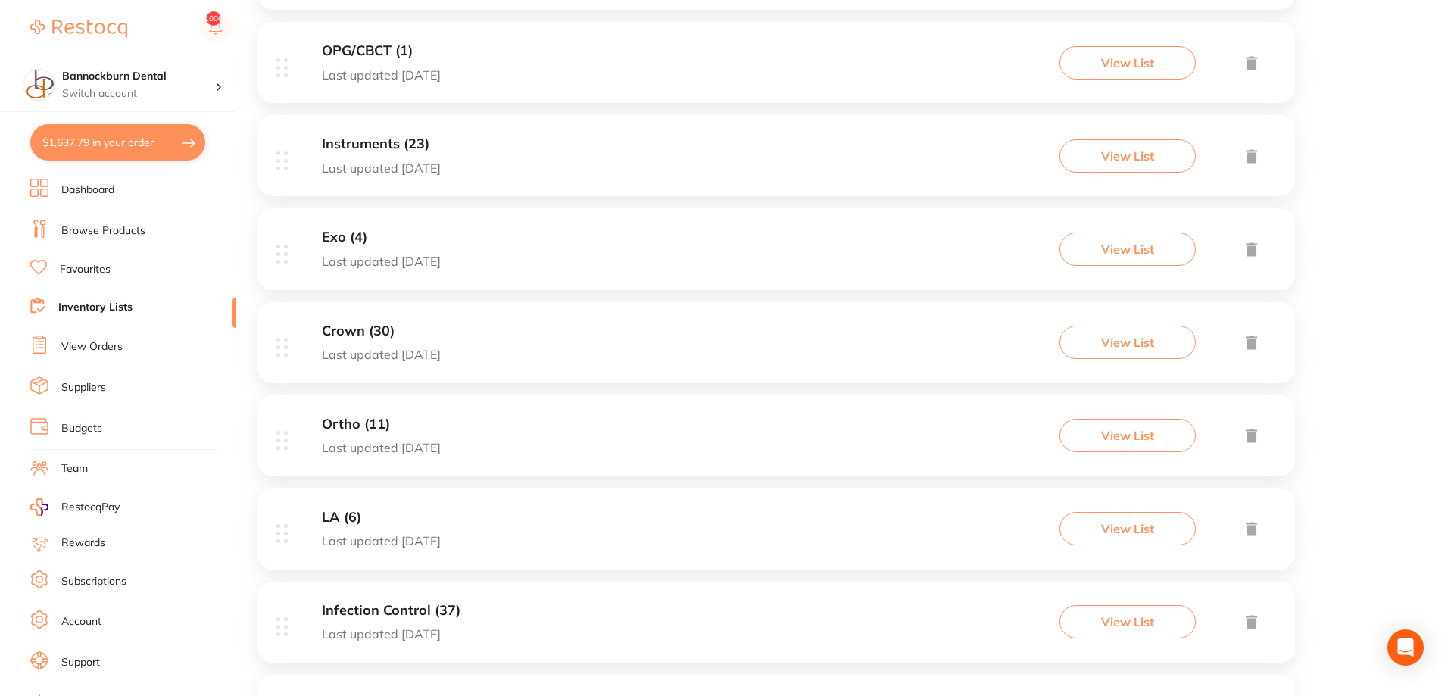
click at [348, 521] on h3 "LA (6)" at bounding box center [381, 518] width 119 height 16
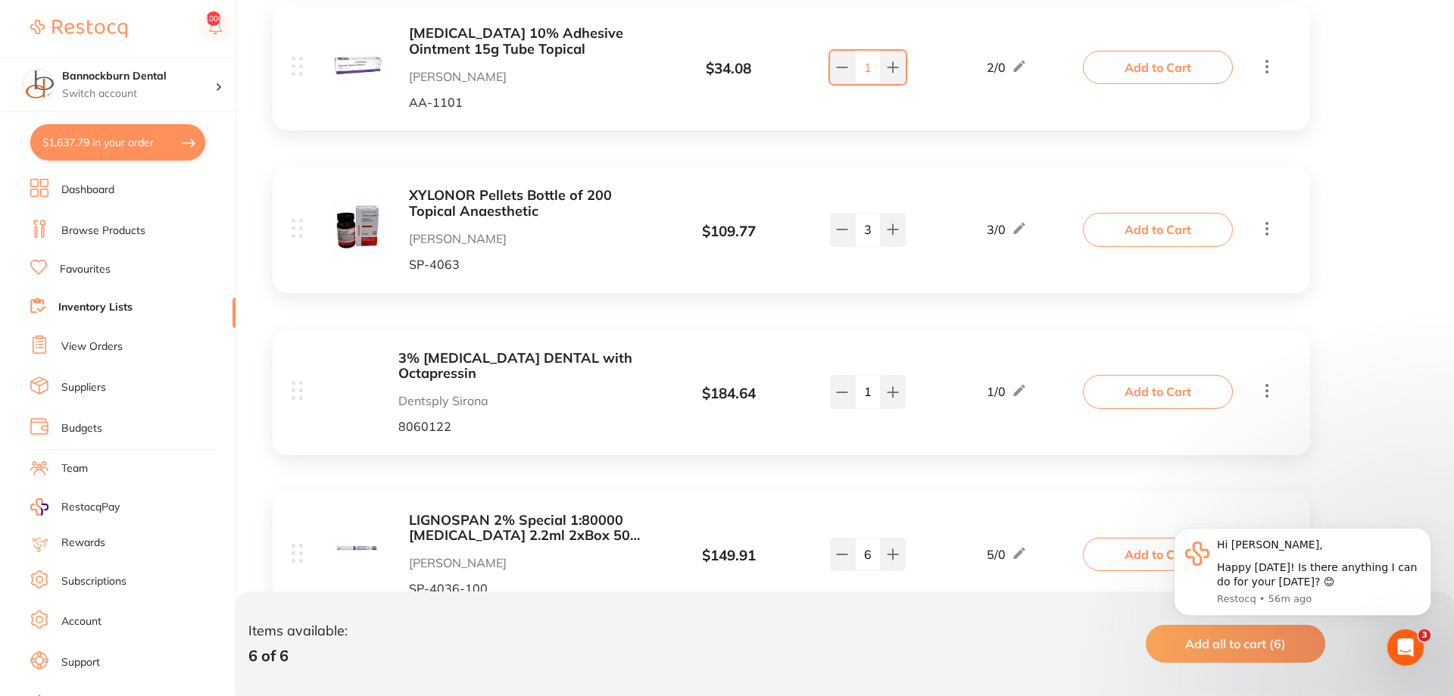
scroll to position [386, 0]
drag, startPoint x: 897, startPoint y: 400, endPoint x: 903, endPoint y: 407, distance: 9.1
click at [897, 245] on button at bounding box center [893, 228] width 25 height 33
type input "2"
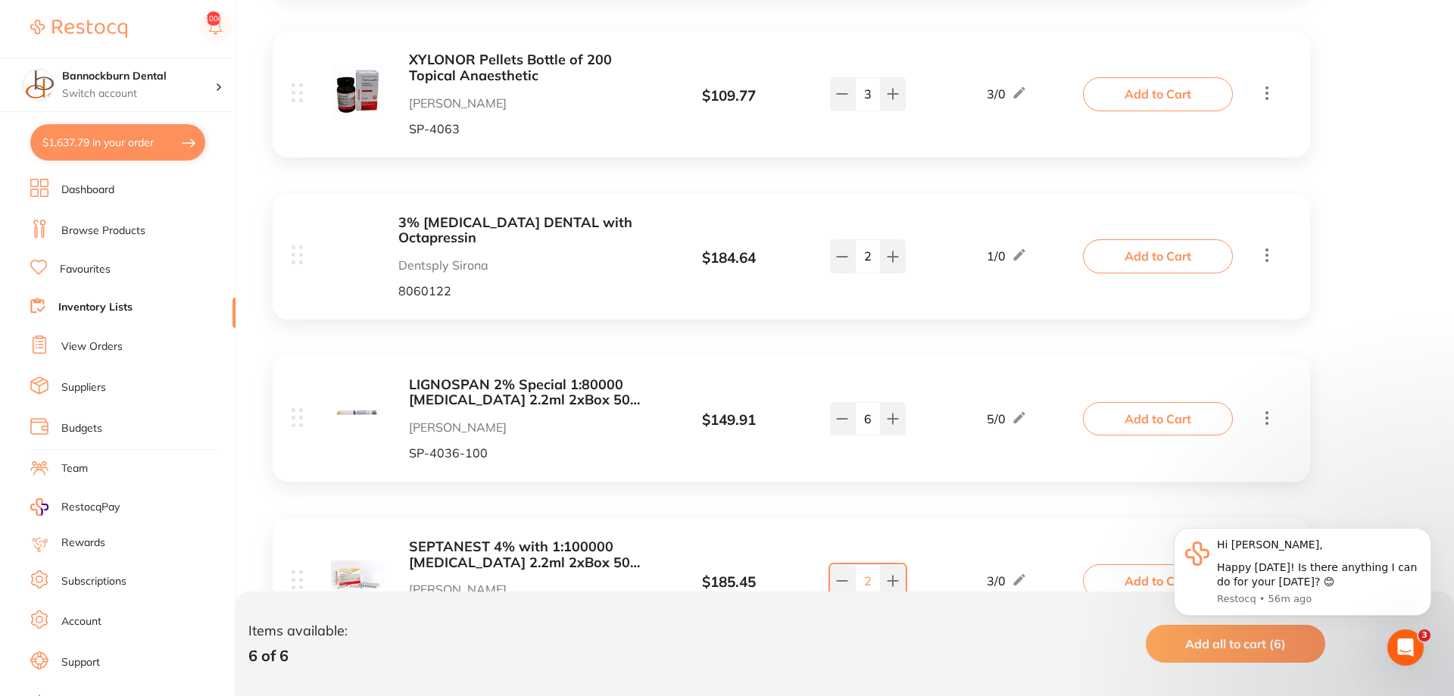
scroll to position [541, 0]
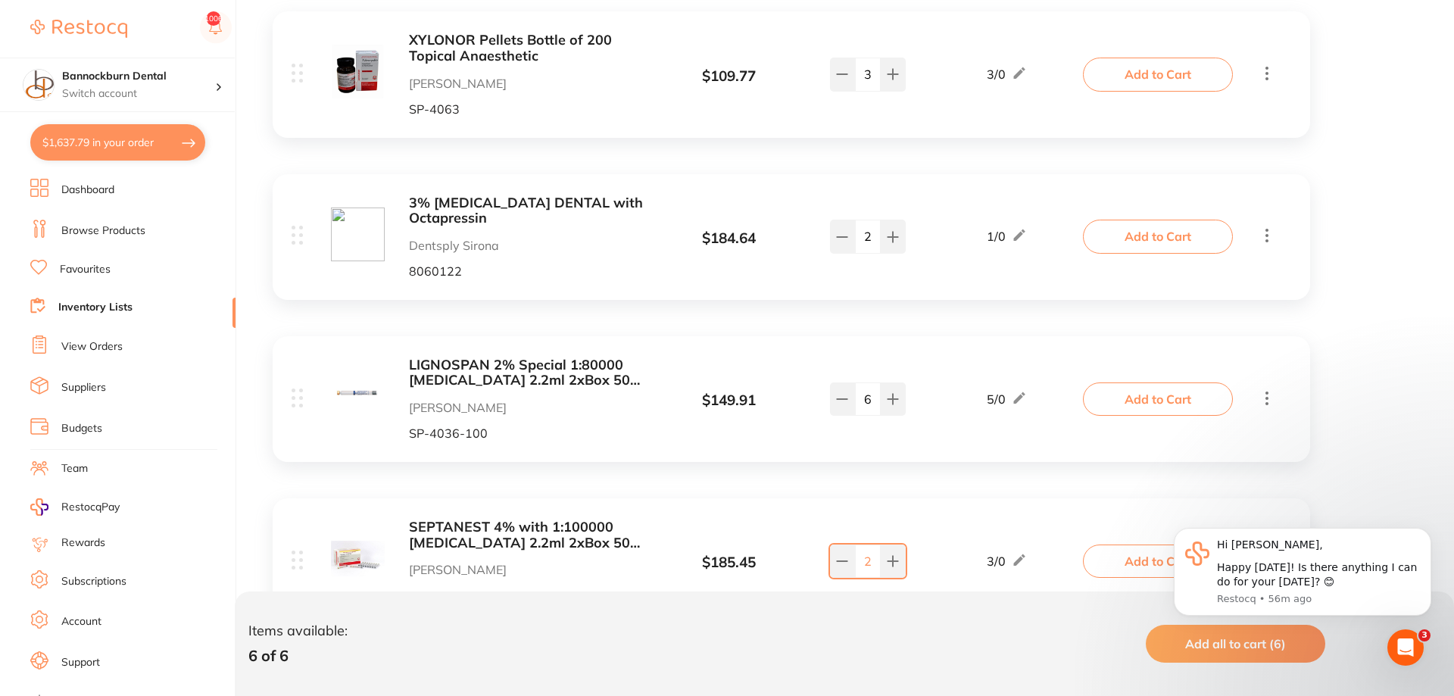
click at [1150, 407] on button "Add to Cart" at bounding box center [1158, 398] width 150 height 33
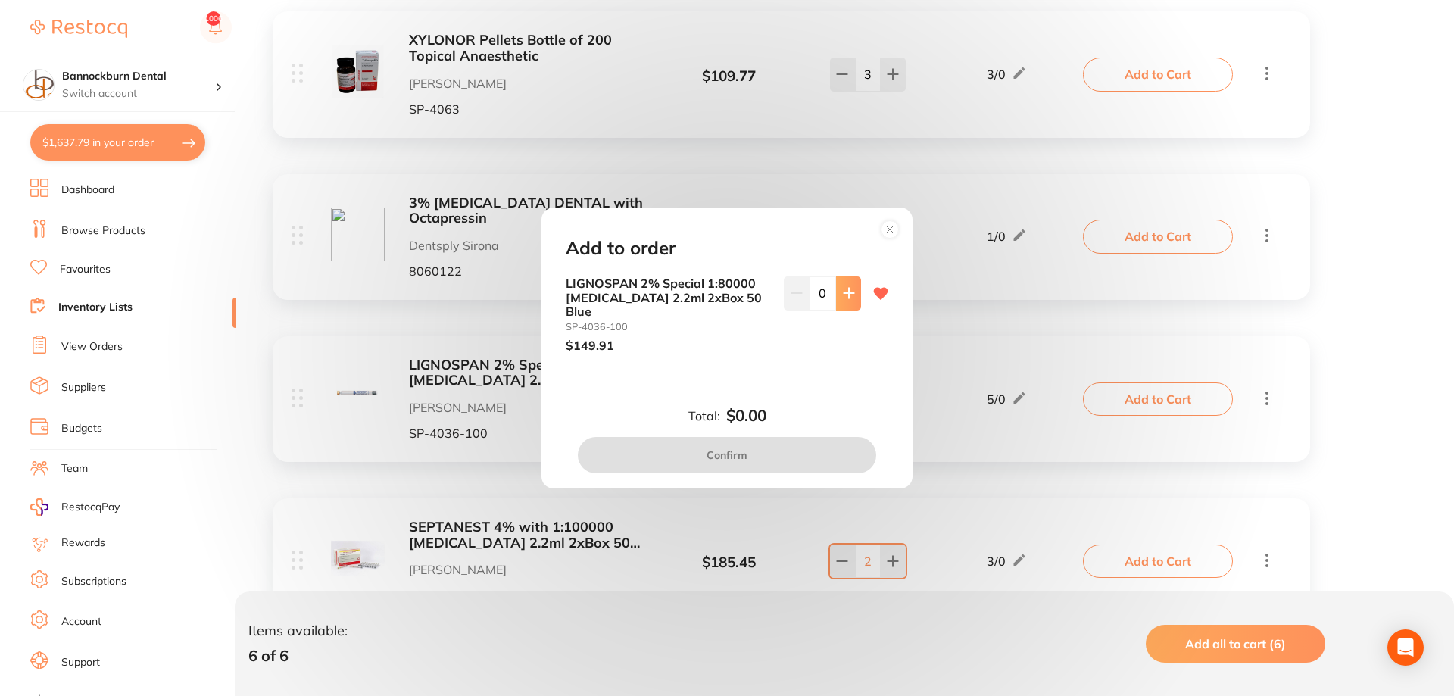
click at [847, 310] on button at bounding box center [848, 292] width 25 height 33
type input "1"
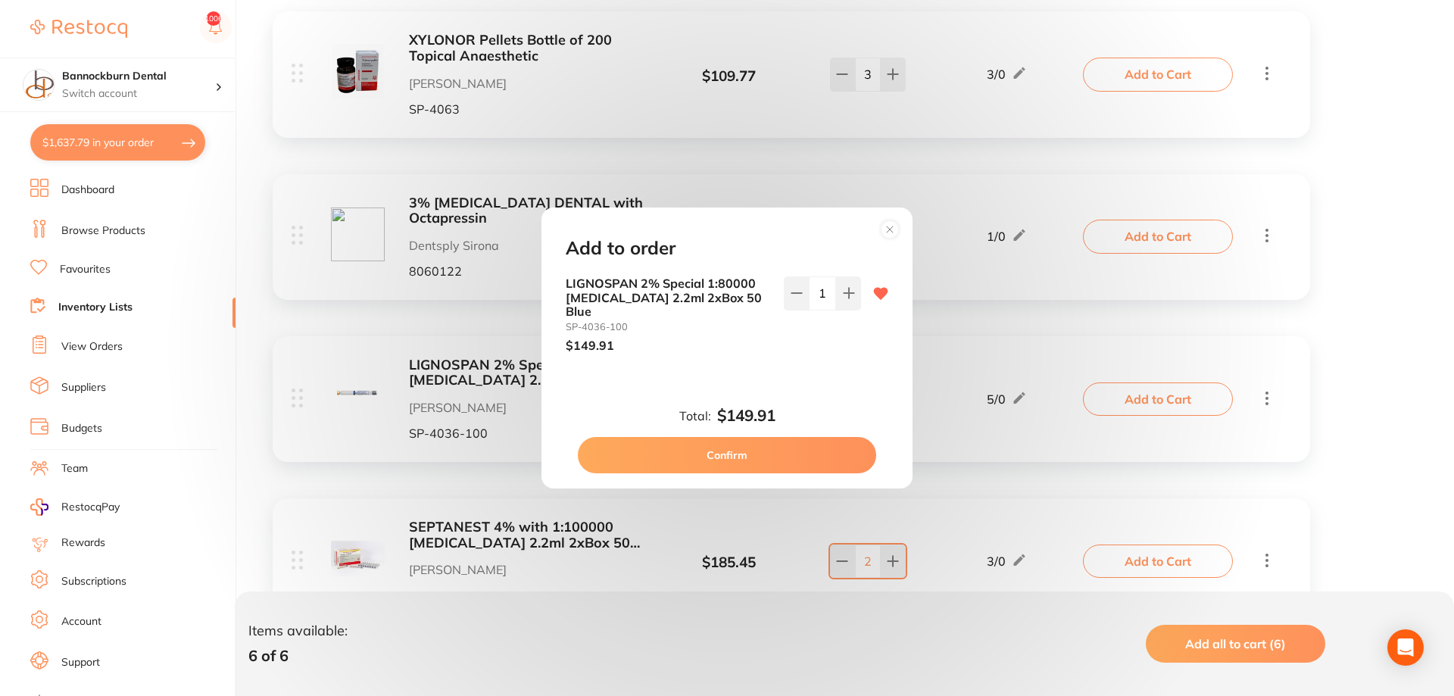
click at [750, 449] on button "Confirm" at bounding box center [727, 455] width 298 height 36
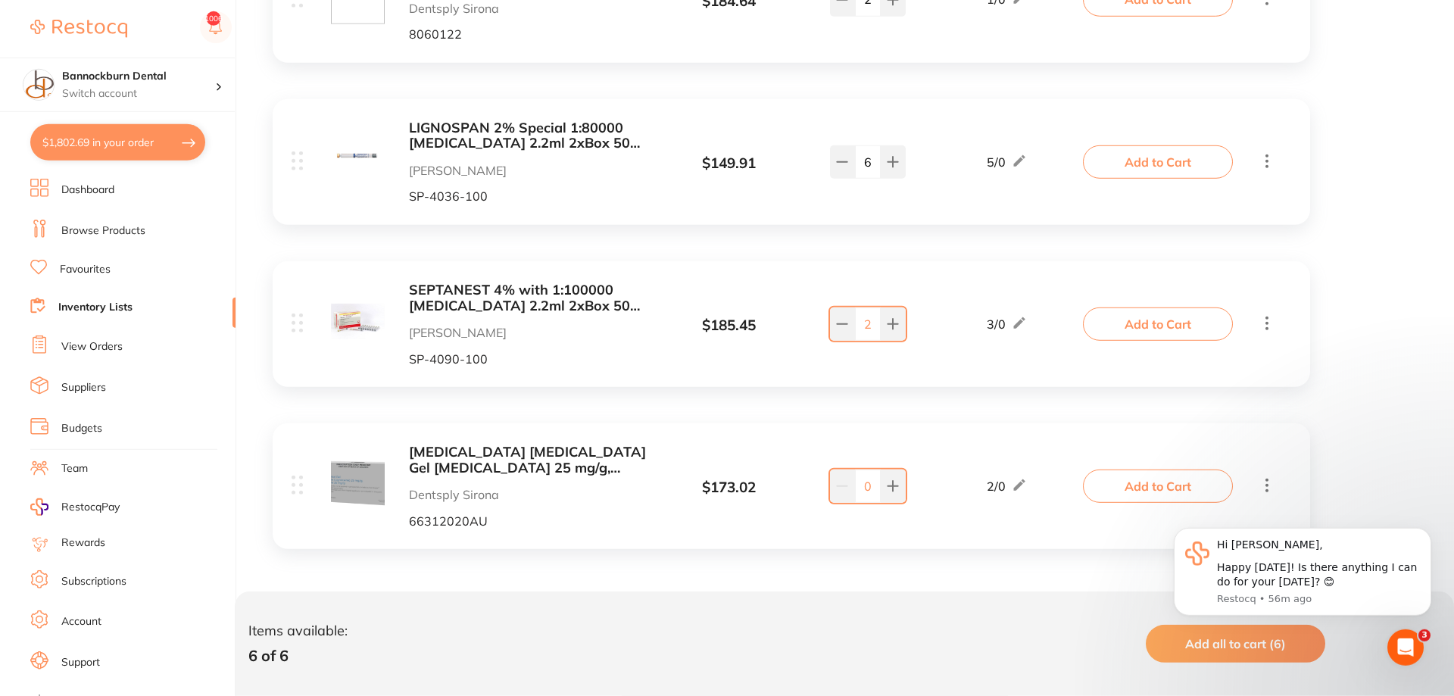
scroll to position [781, 0]
type input "1"
click at [1150, 486] on button "Add to Cart" at bounding box center [1158, 484] width 150 height 33
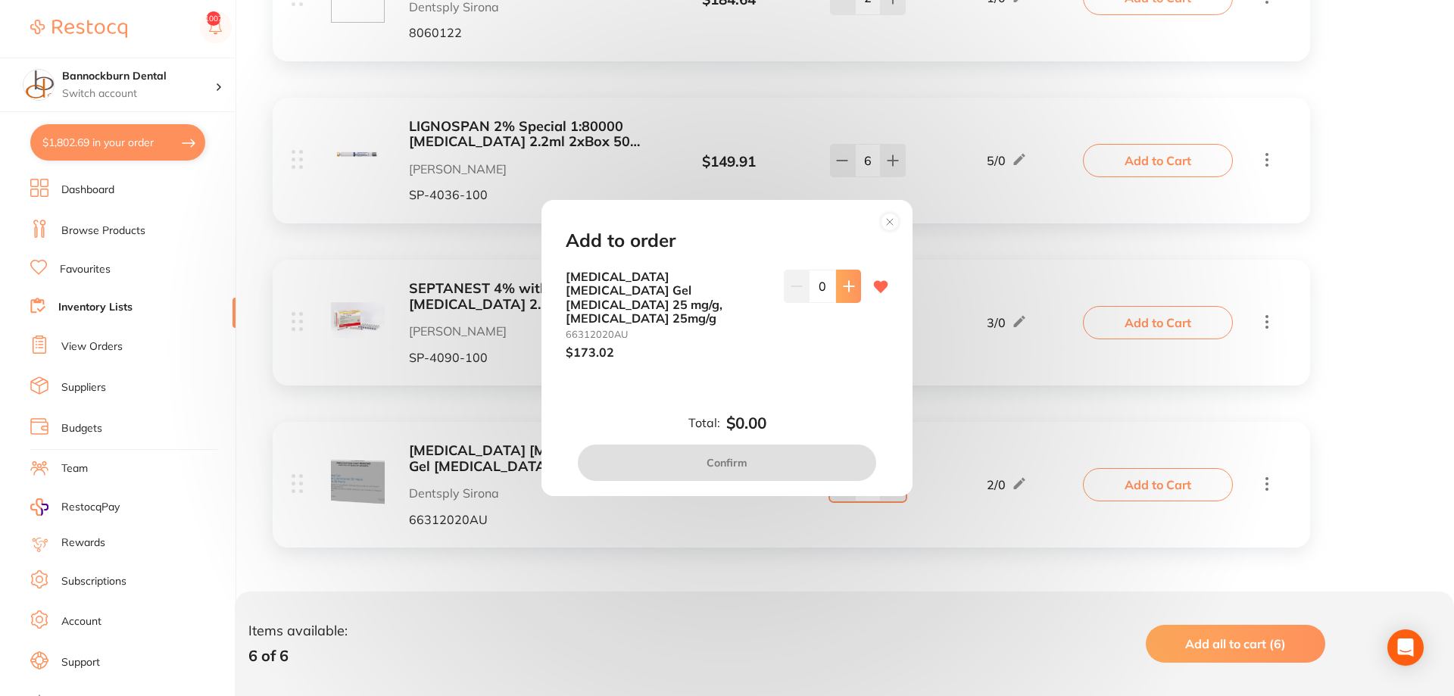
click at [854, 293] on button at bounding box center [848, 286] width 25 height 33
type input "1"
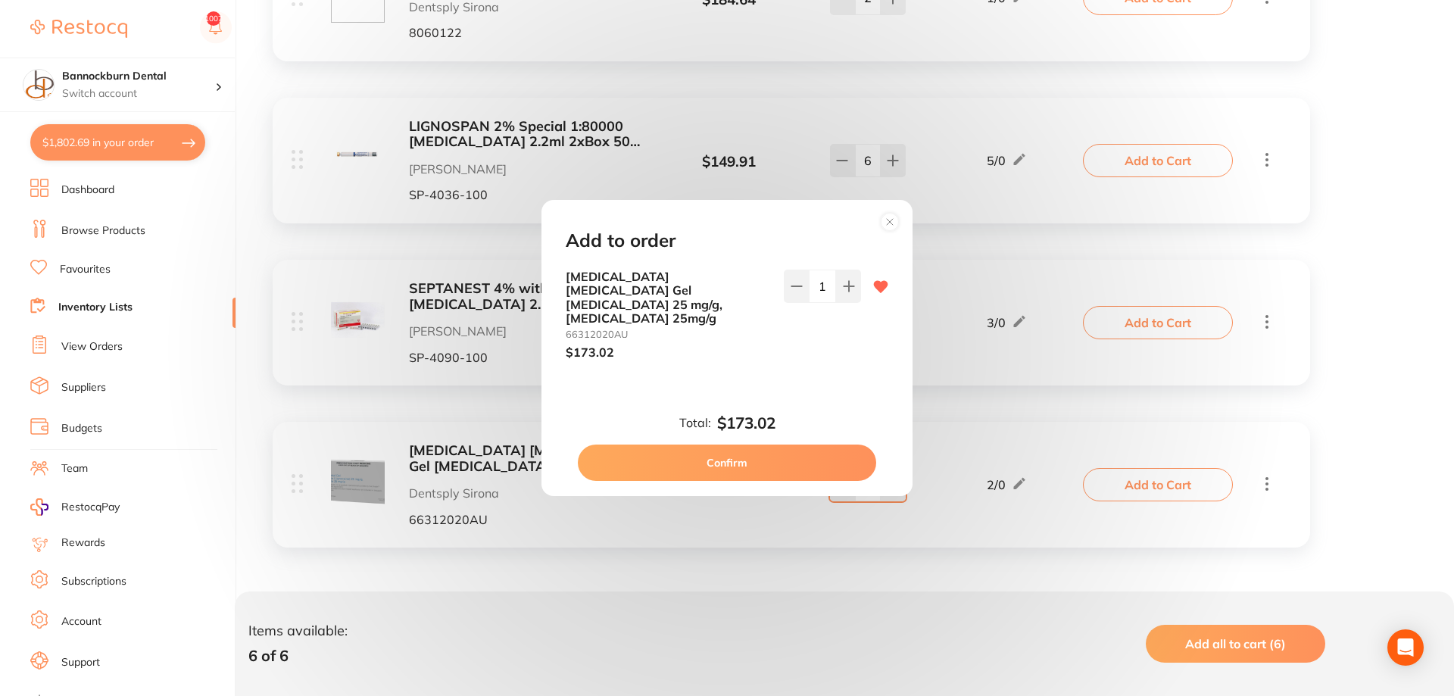
click at [745, 455] on button "Confirm" at bounding box center [727, 463] width 298 height 36
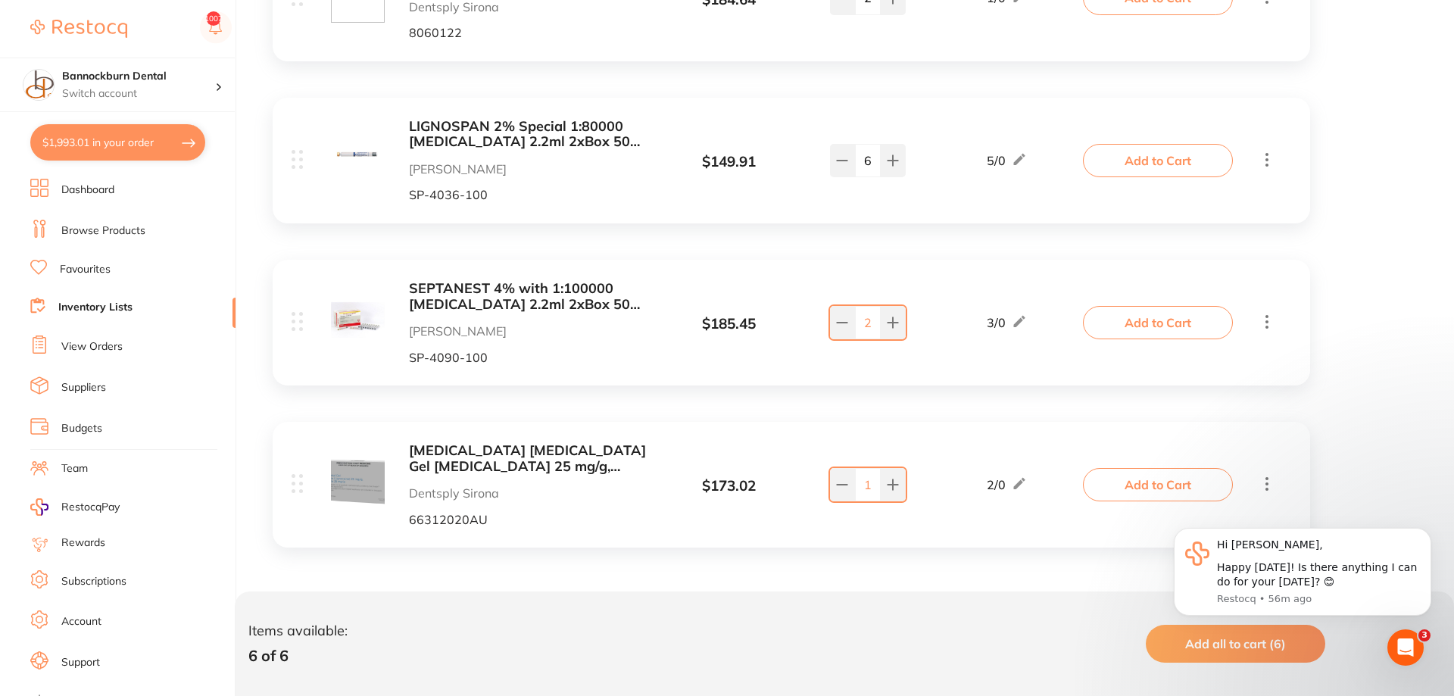
scroll to position [0, 0]
click at [122, 304] on link "Inventory Lists" at bounding box center [95, 307] width 74 height 15
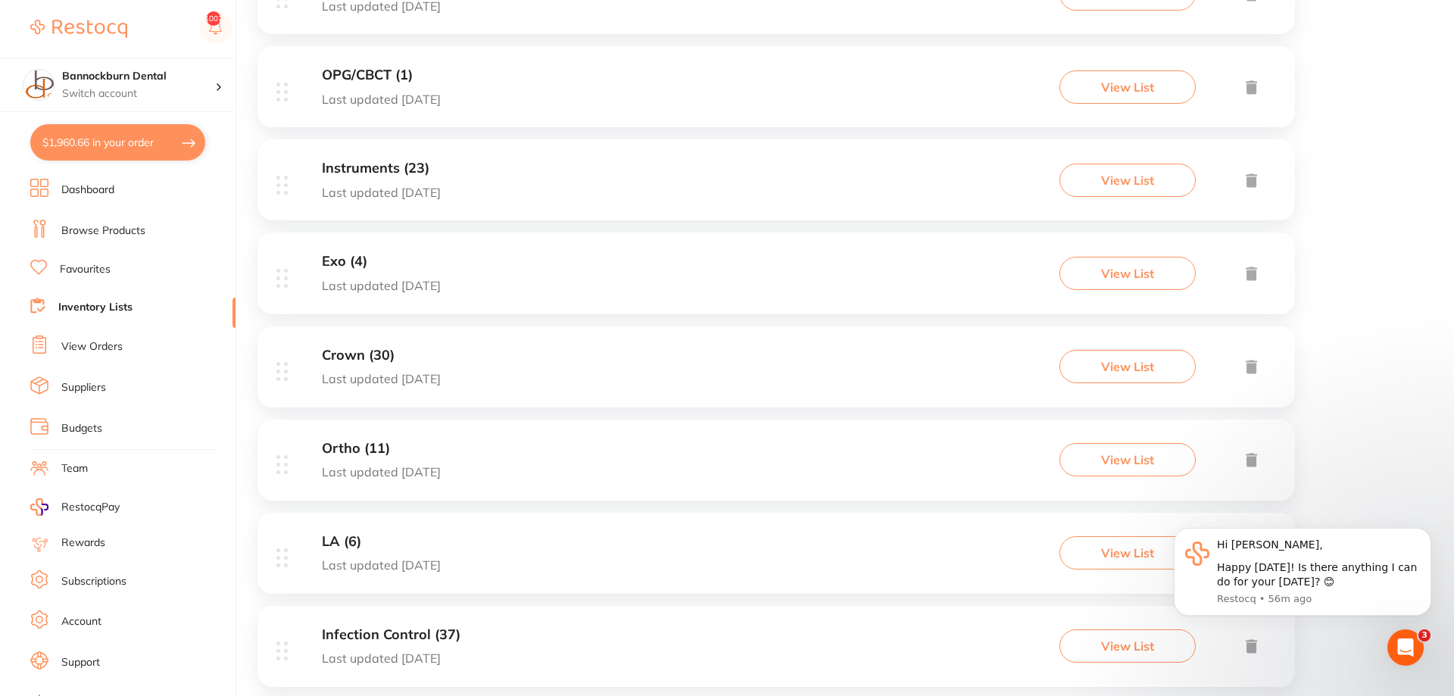
scroll to position [464, 0]
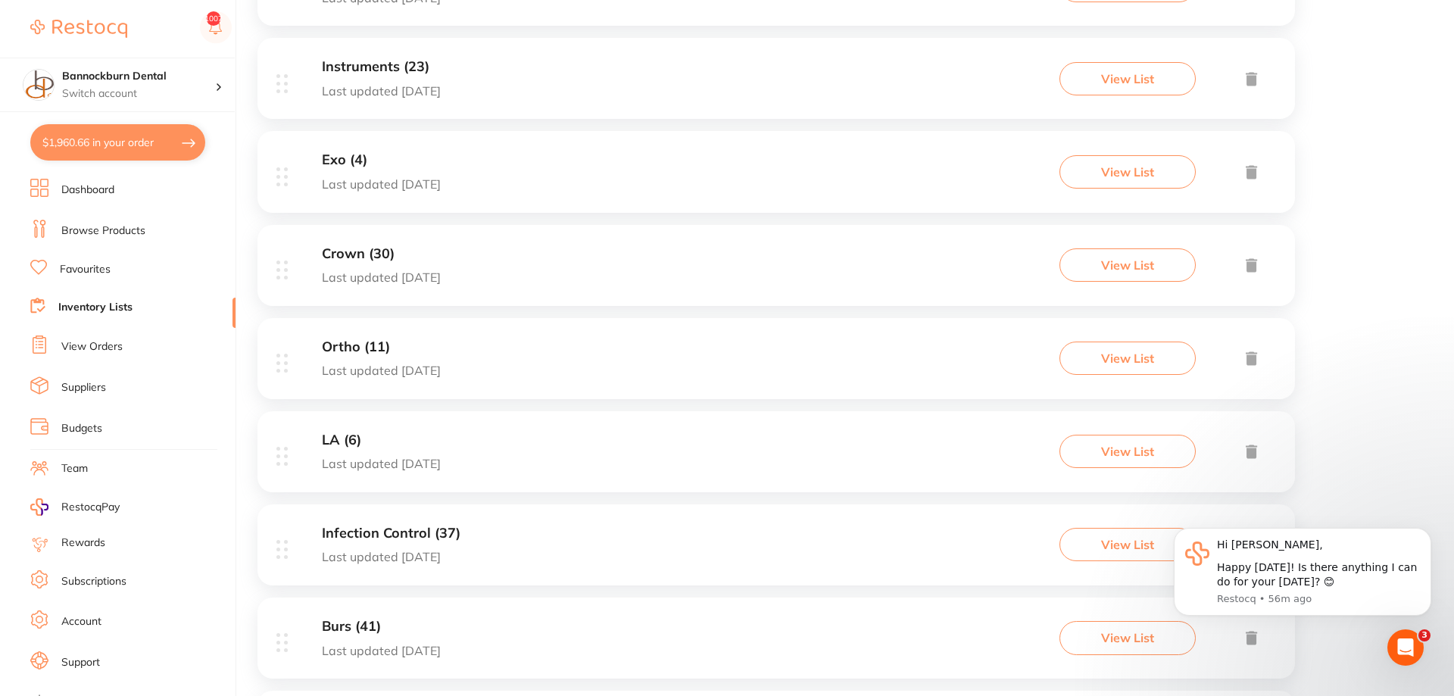
click at [354, 532] on h3 "Infection Control (37)" at bounding box center [391, 534] width 139 height 16
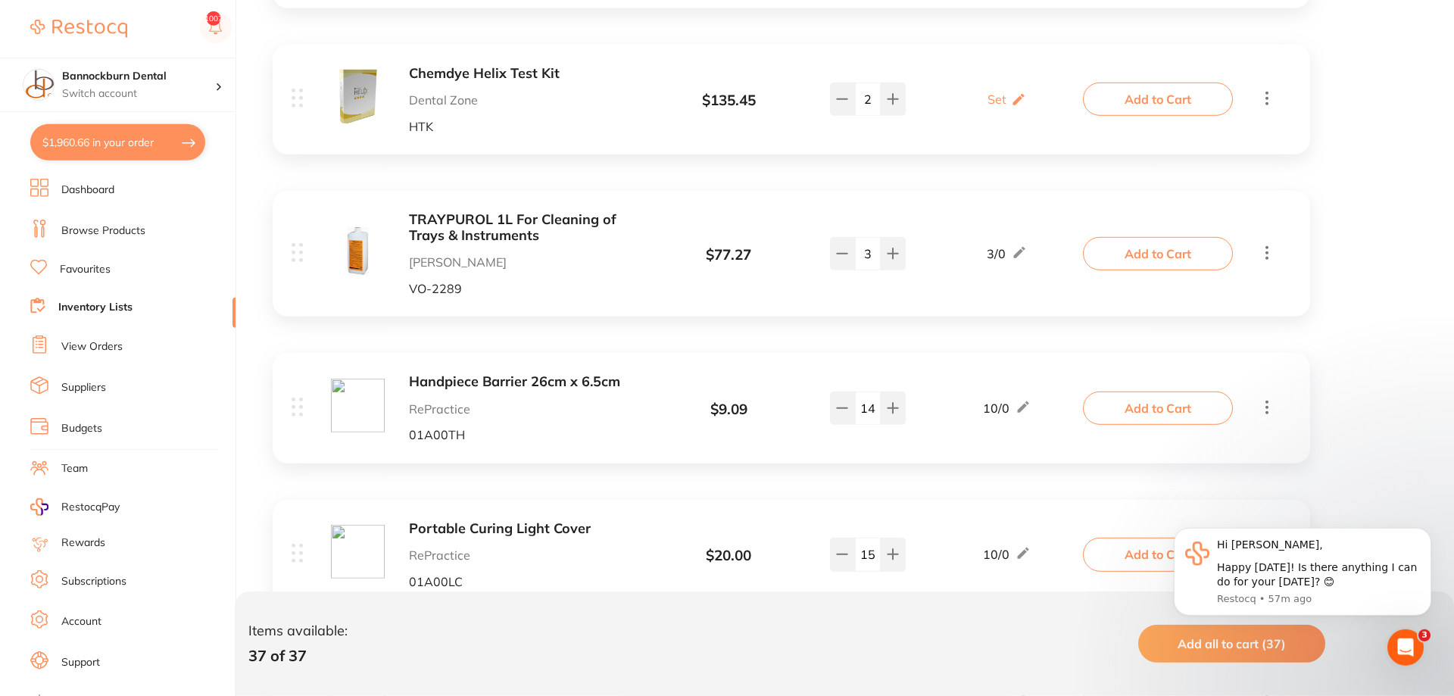
scroll to position [695, 0]
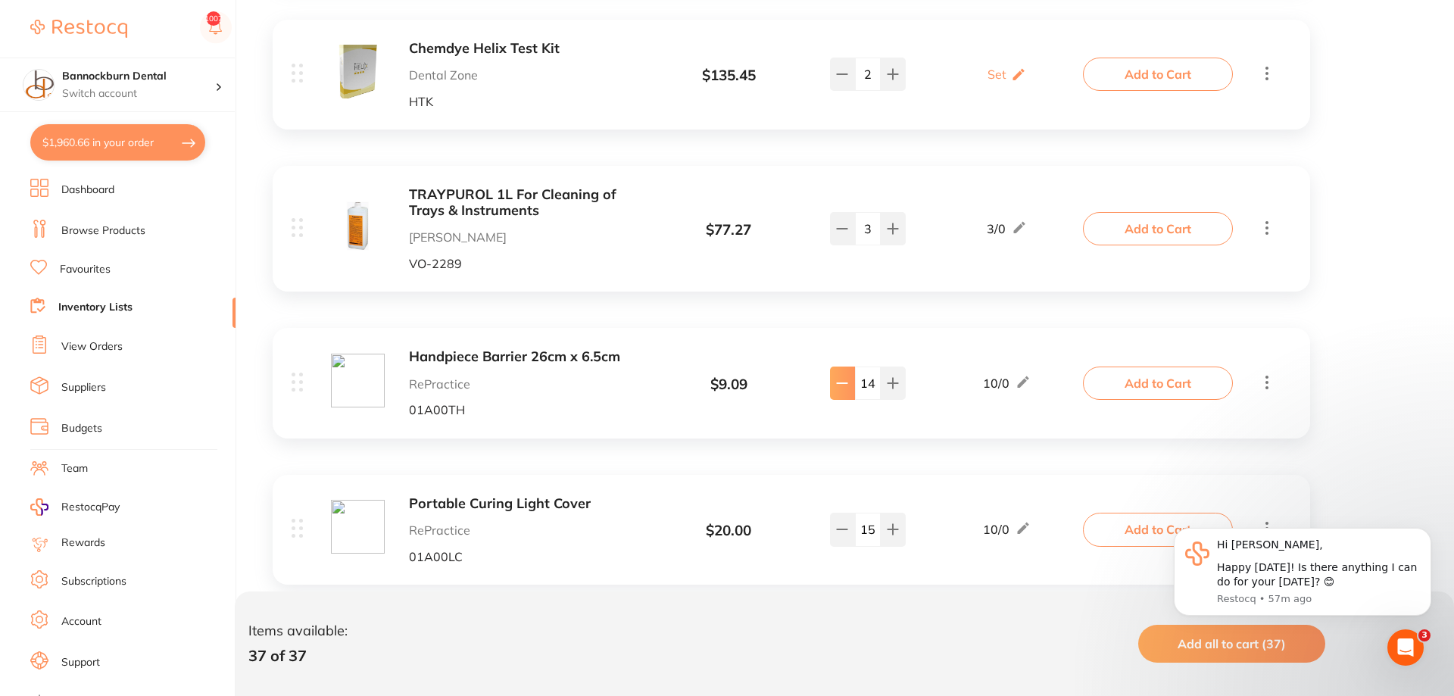
type input "13"
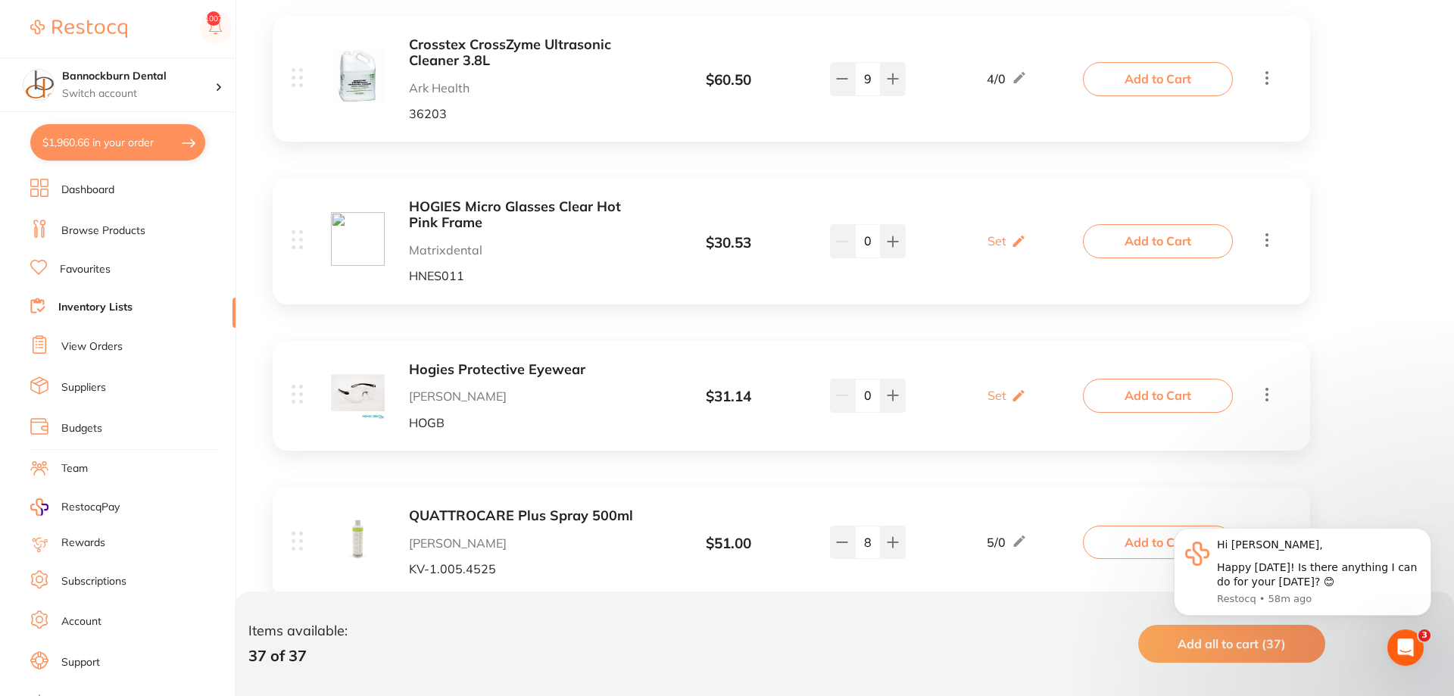
scroll to position [3708, 0]
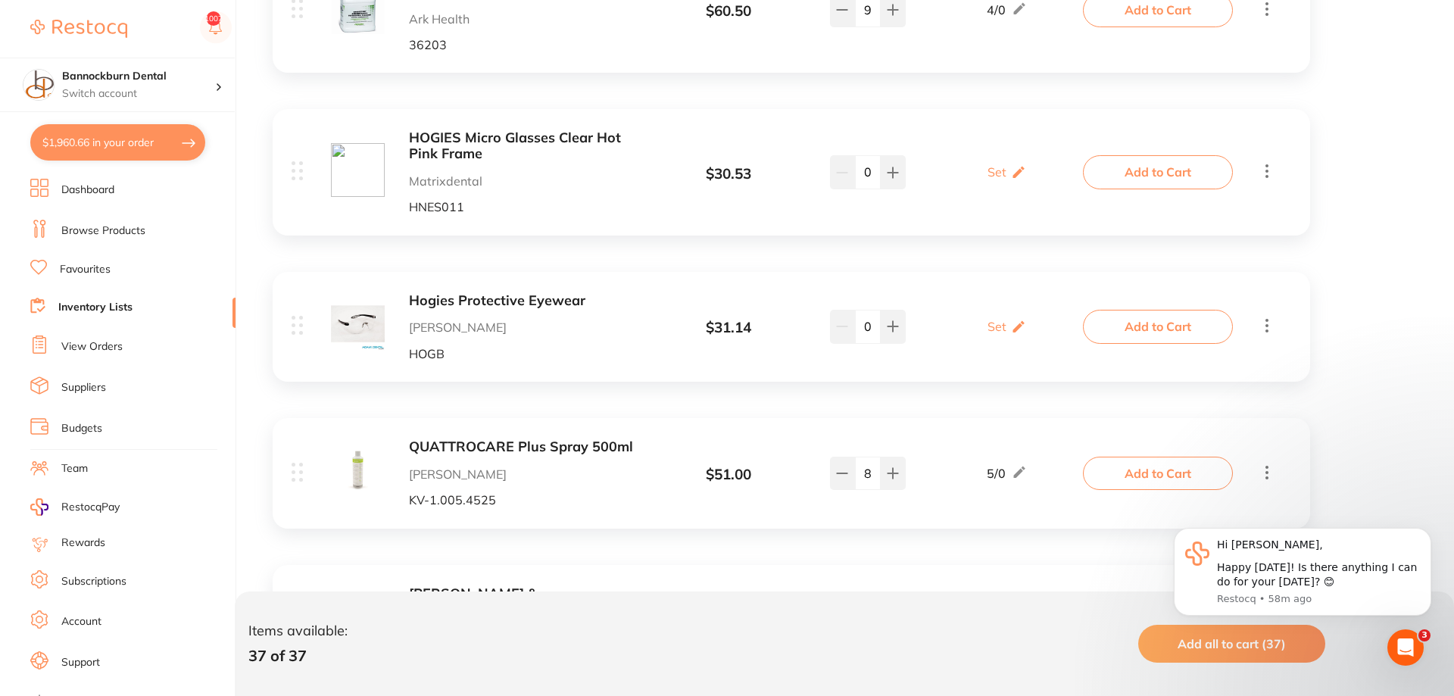
click at [525, 439] on b "QUATTROCARE Plus Spray 500ml" at bounding box center [529, 447] width 240 height 16
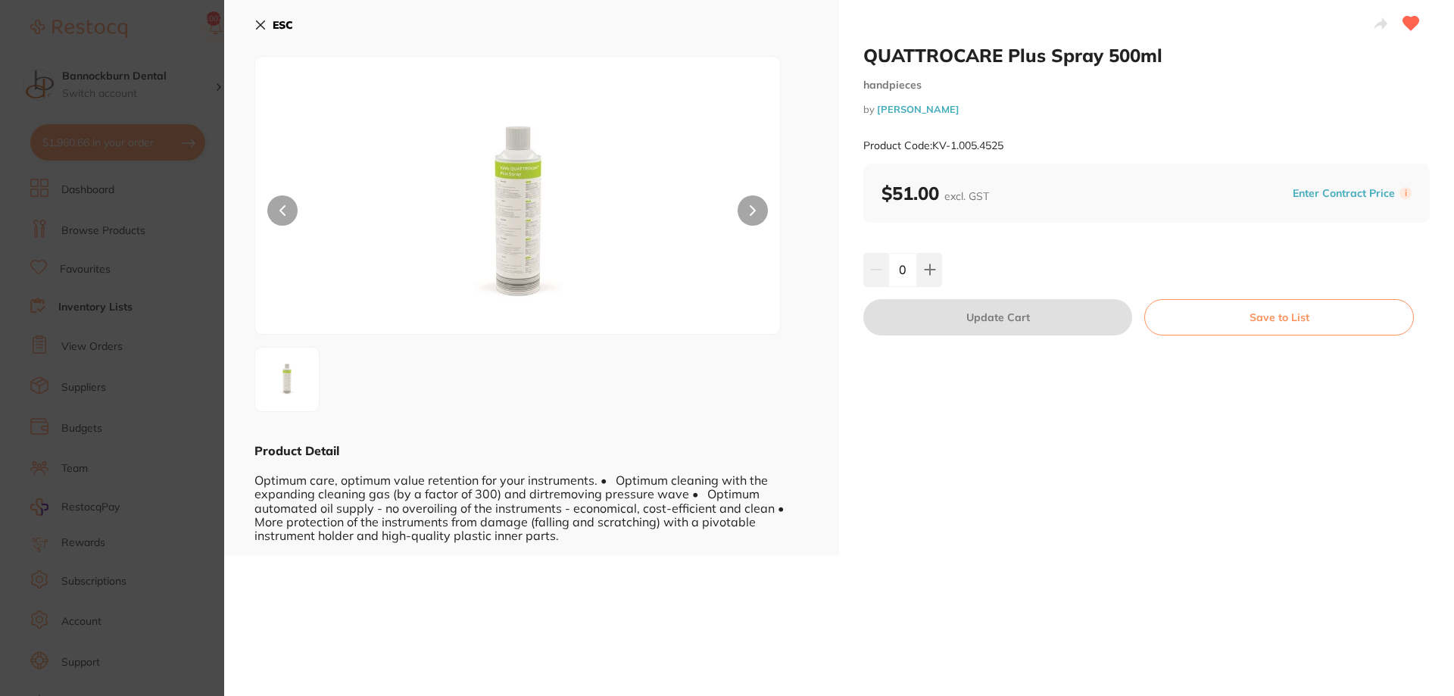
click at [744, 203] on button at bounding box center [753, 210] width 30 height 30
click at [266, 28] on icon at bounding box center [260, 25] width 12 height 12
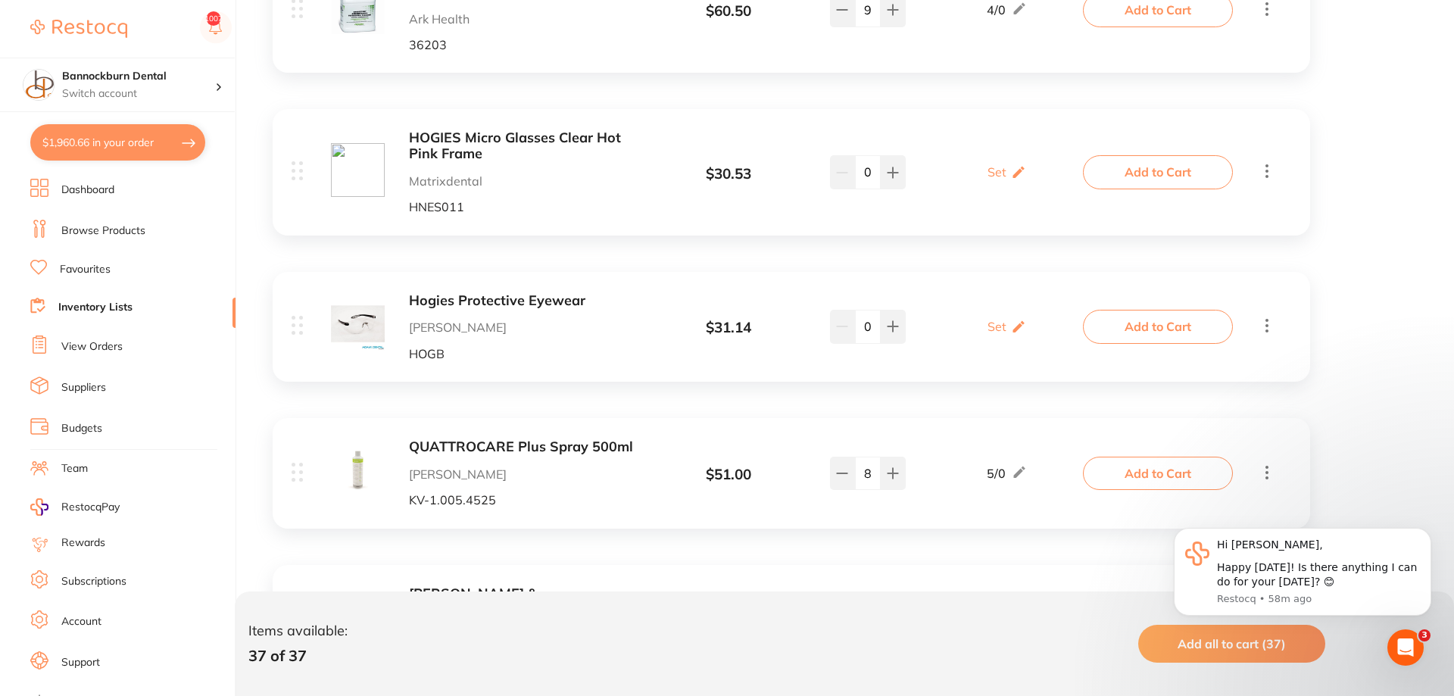
scroll to position [3863, 0]
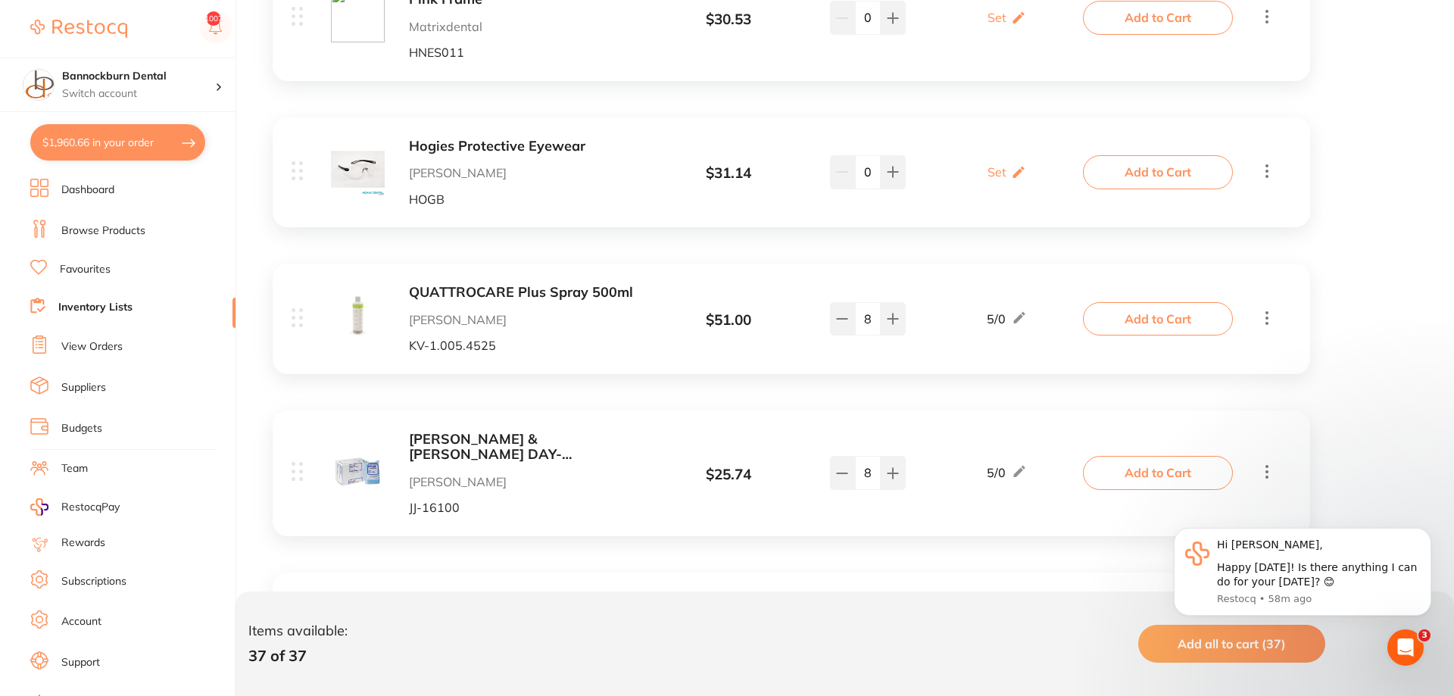
click at [1146, 456] on button "Add to Cart" at bounding box center [1158, 472] width 150 height 33
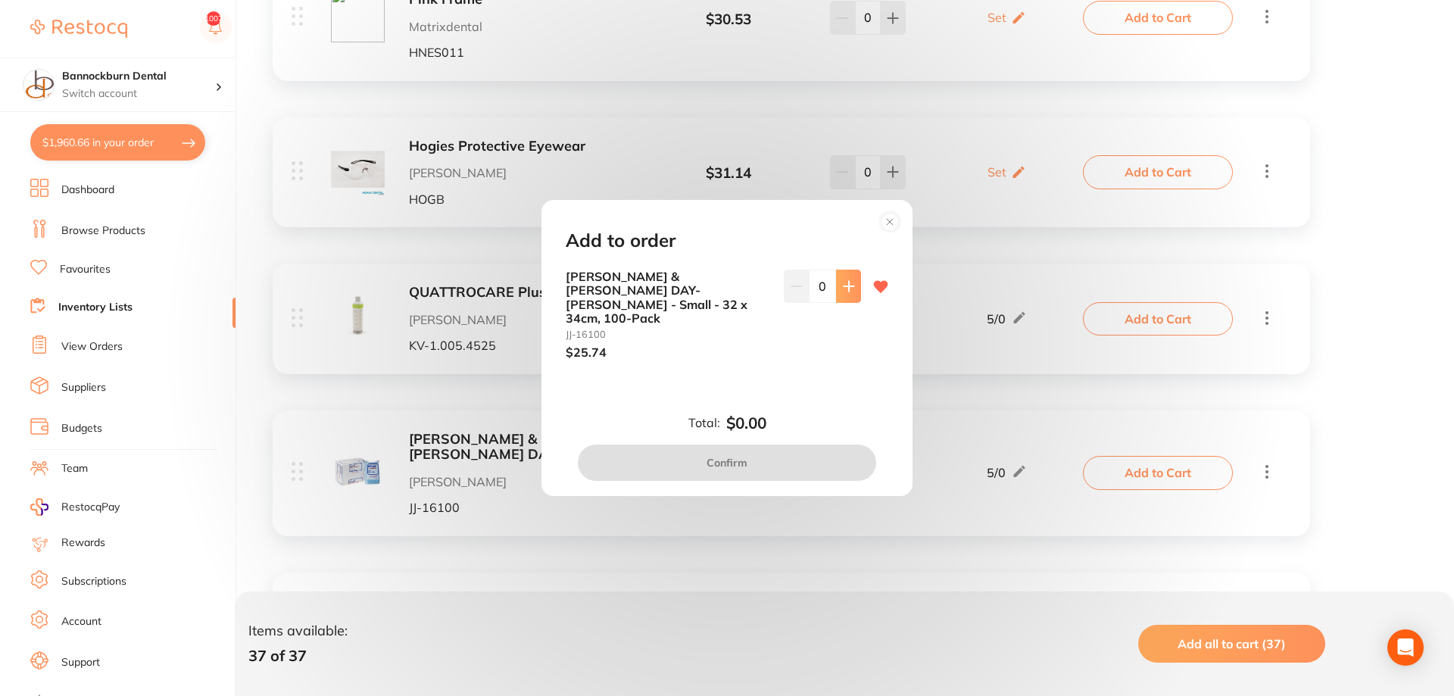
click at [850, 290] on button at bounding box center [848, 286] width 25 height 33
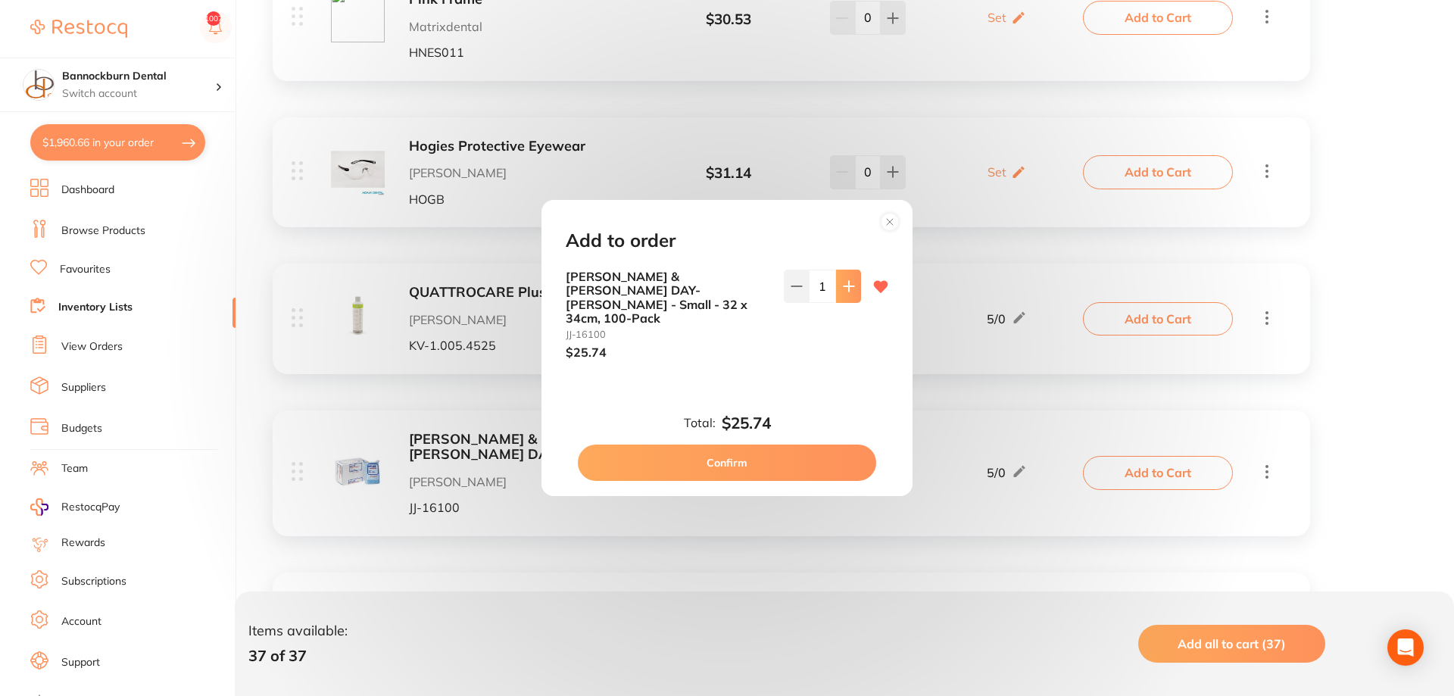
click at [850, 290] on button at bounding box center [848, 286] width 25 height 33
drag, startPoint x: 850, startPoint y: 290, endPoint x: 807, endPoint y: 421, distance: 137.7
click at [852, 292] on button at bounding box center [848, 286] width 25 height 33
type input "3"
click at [787, 450] on button "Confirm" at bounding box center [727, 463] width 298 height 36
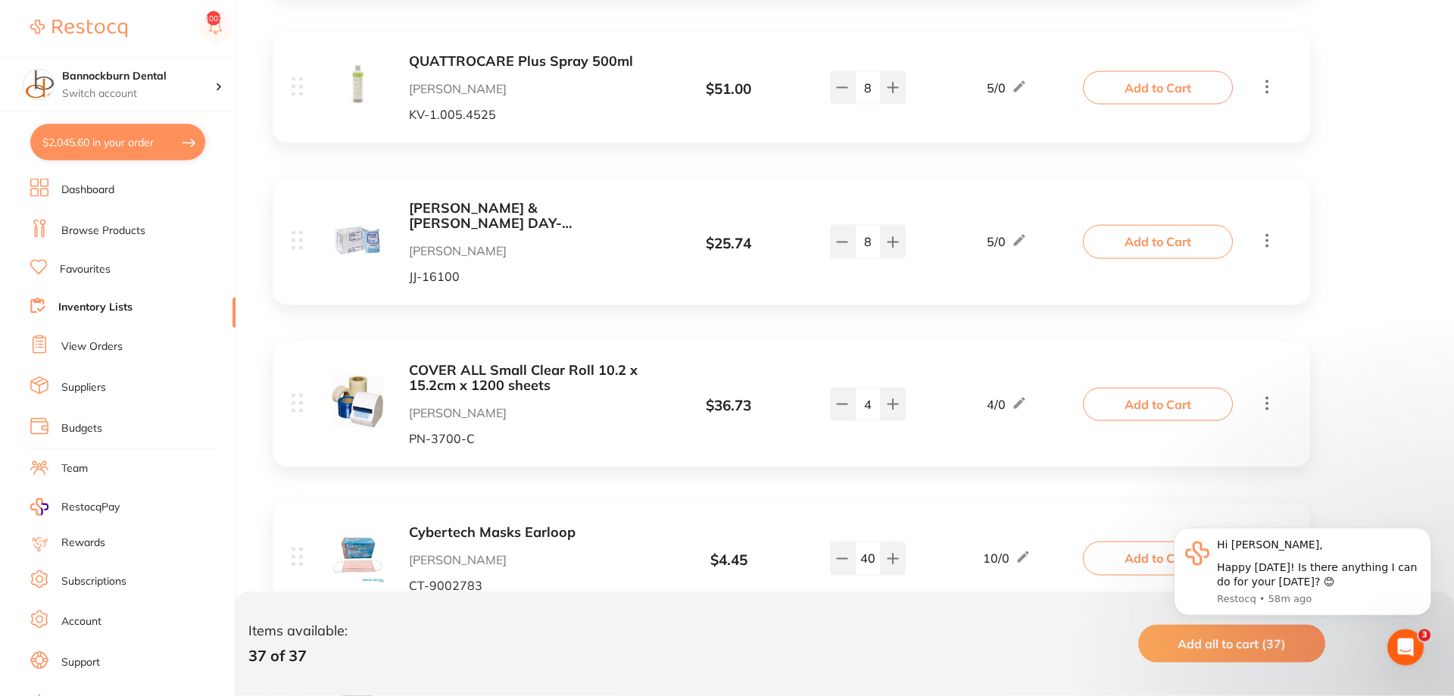
scroll to position [4094, 0]
click at [1156, 387] on button "Add to Cart" at bounding box center [1158, 403] width 150 height 33
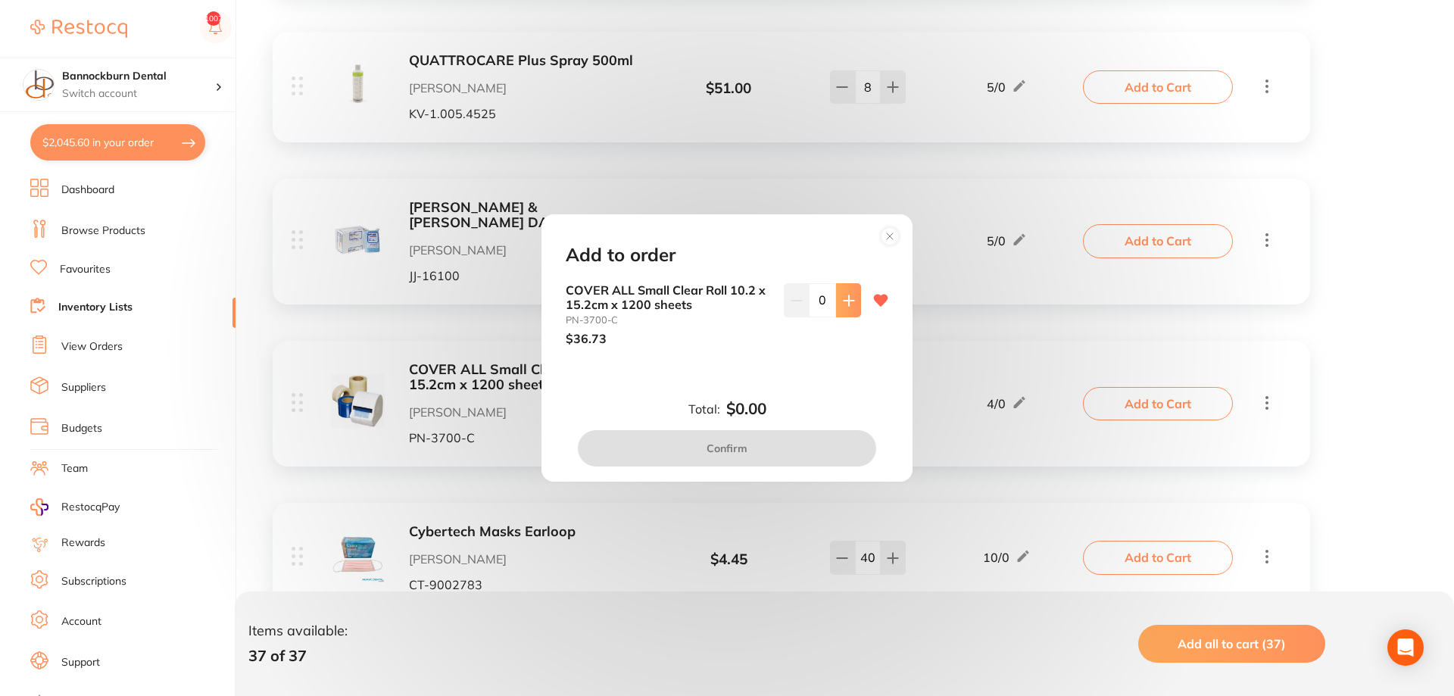
click at [851, 308] on button at bounding box center [848, 299] width 25 height 33
type input "2"
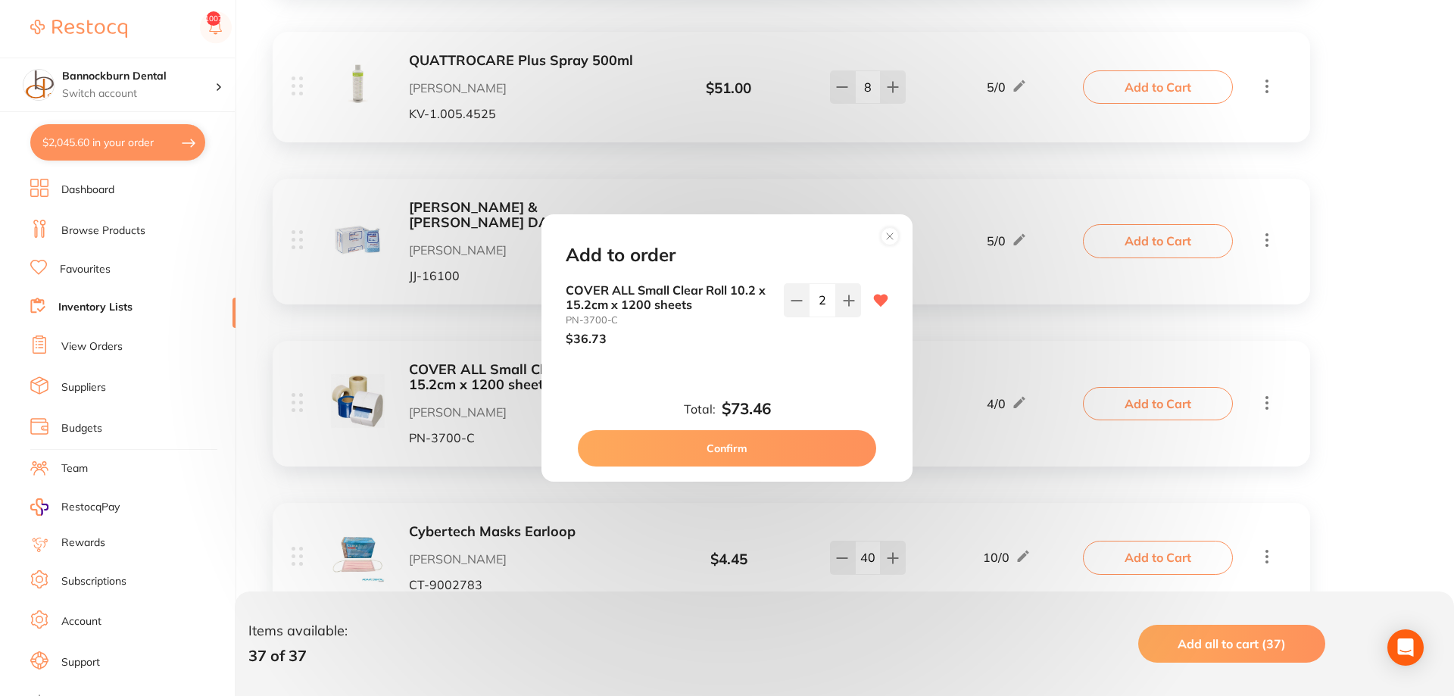
click at [716, 463] on button "Confirm" at bounding box center [727, 448] width 298 height 36
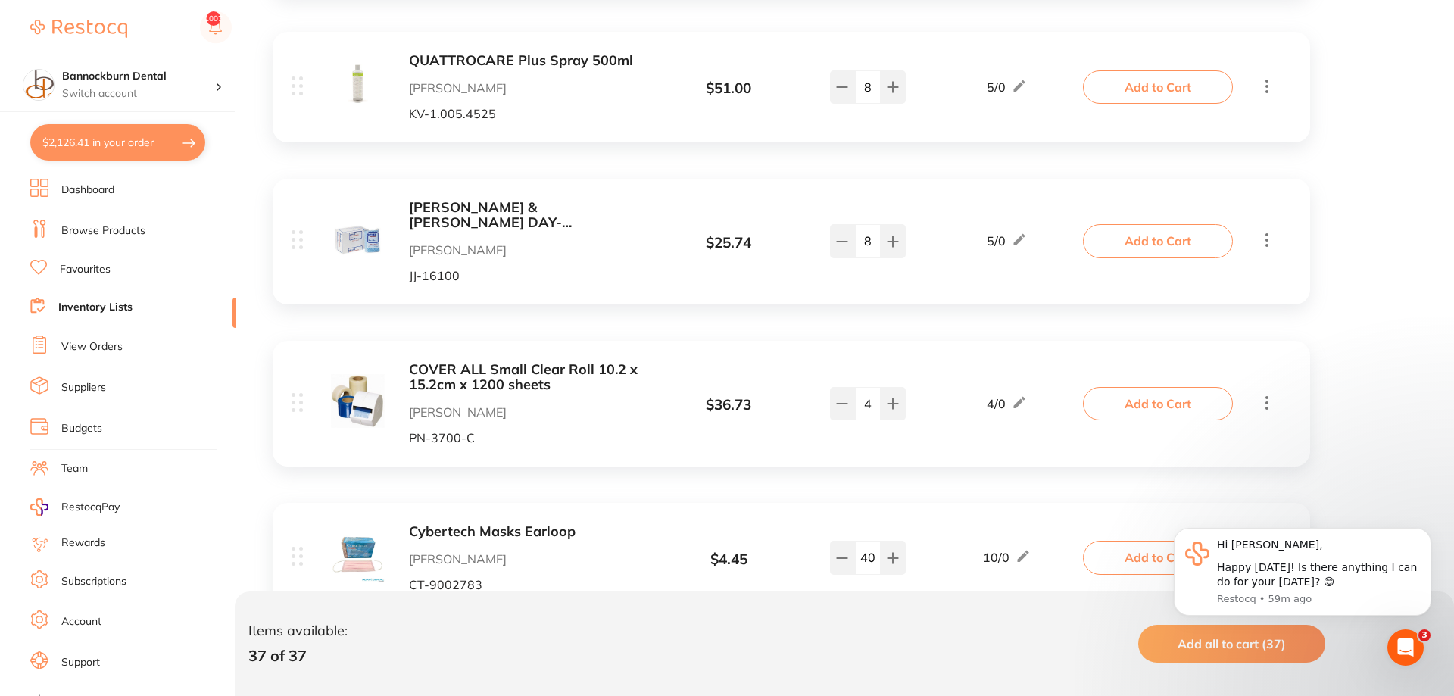
scroll to position [0, 0]
click at [1136, 541] on button "Add to Cart" at bounding box center [1158, 557] width 150 height 33
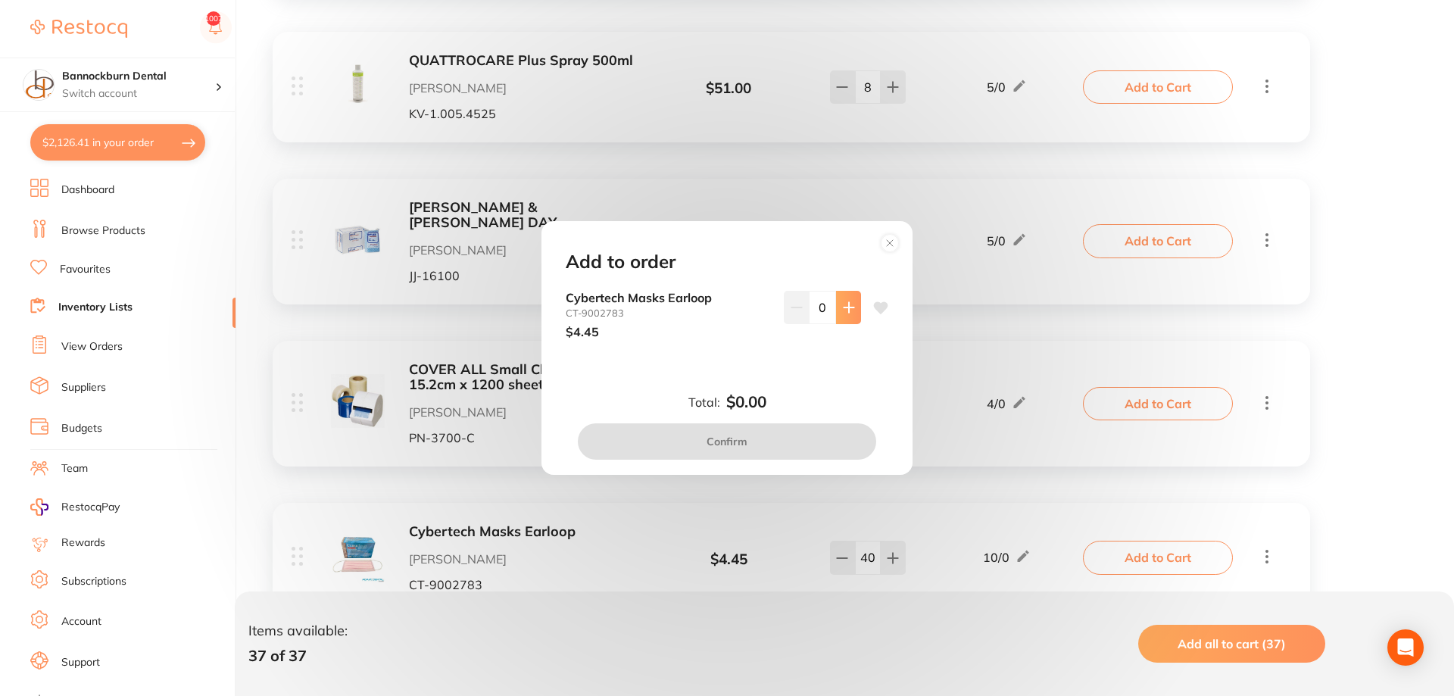
click at [839, 292] on button at bounding box center [848, 307] width 25 height 33
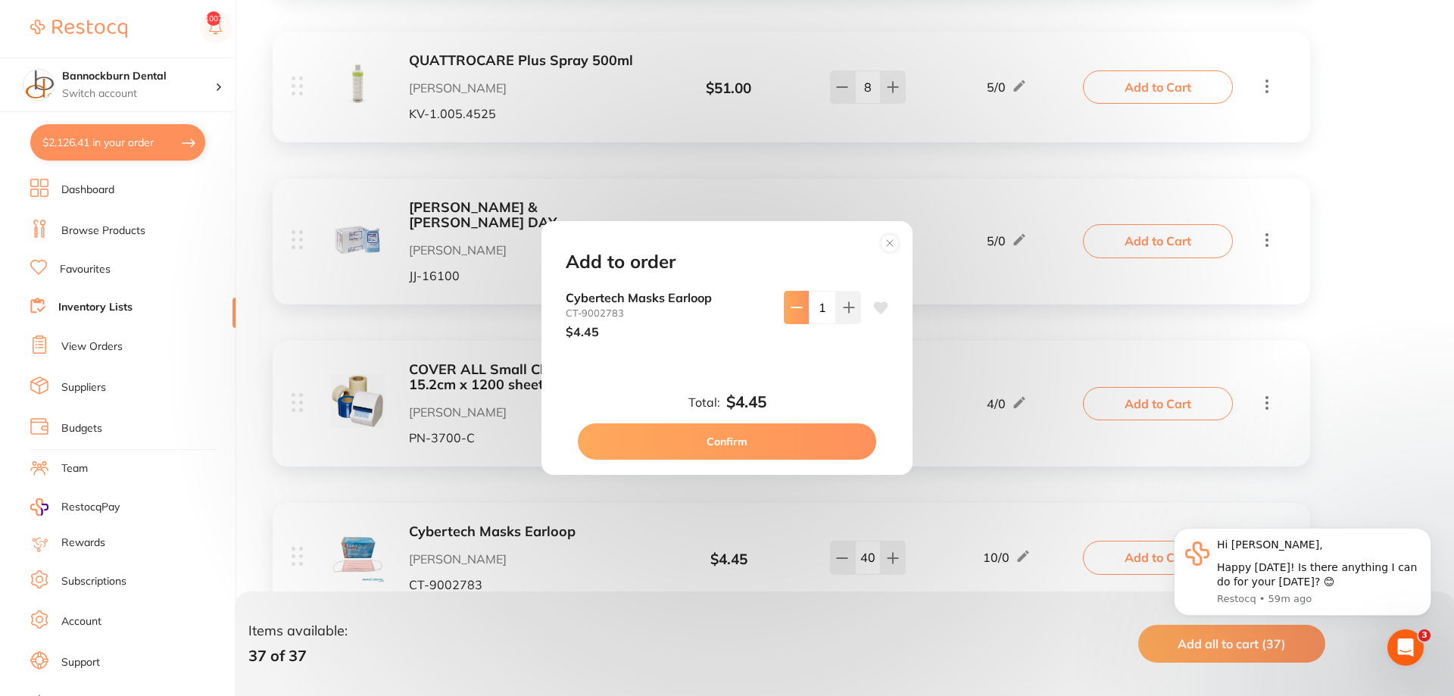
click at [787, 313] on button at bounding box center [796, 307] width 25 height 33
type input "0"
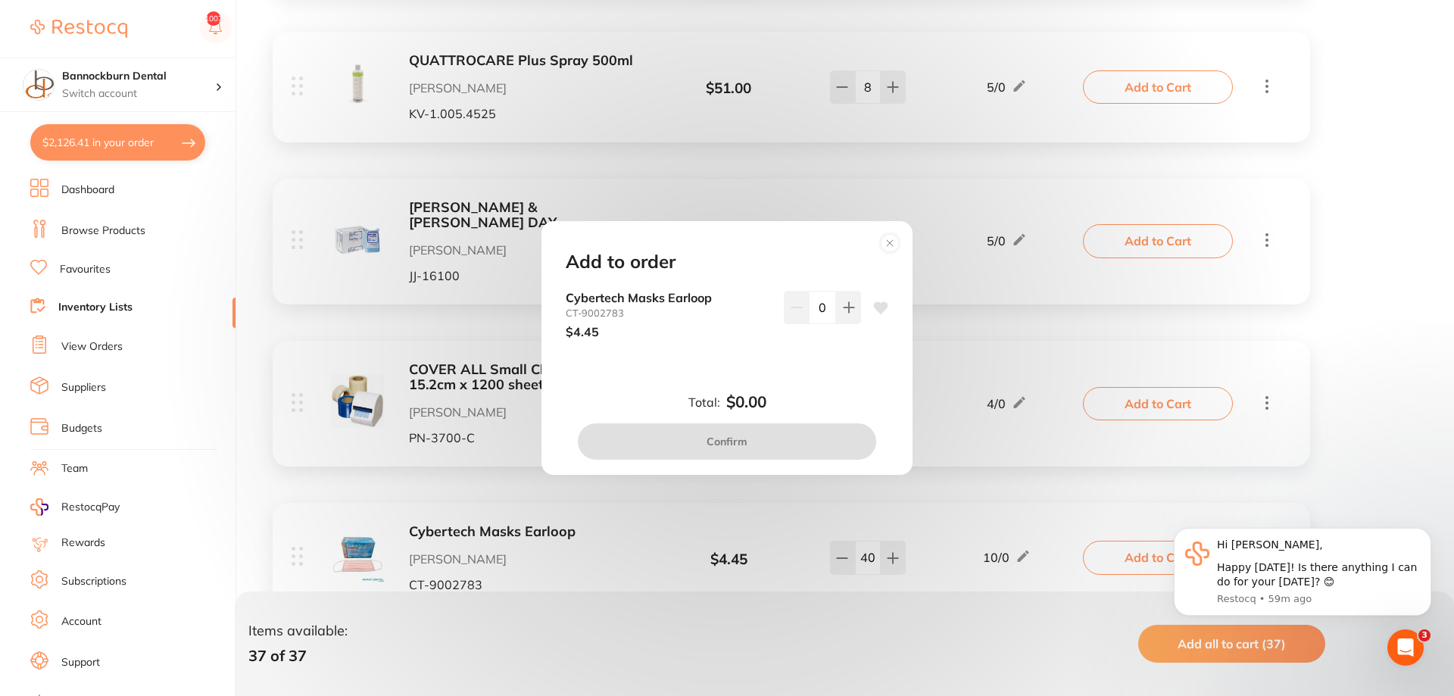
click at [885, 240] on circle at bounding box center [890, 242] width 17 height 17
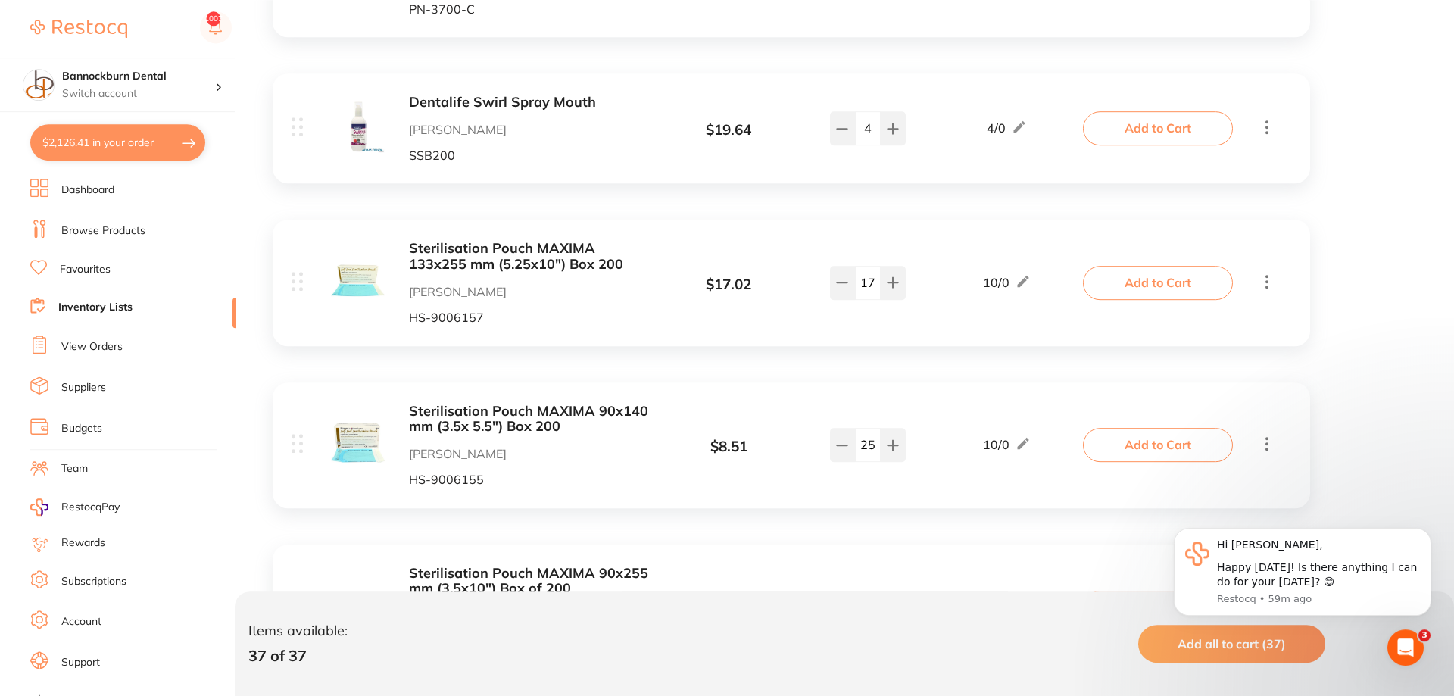
scroll to position [4944, 0]
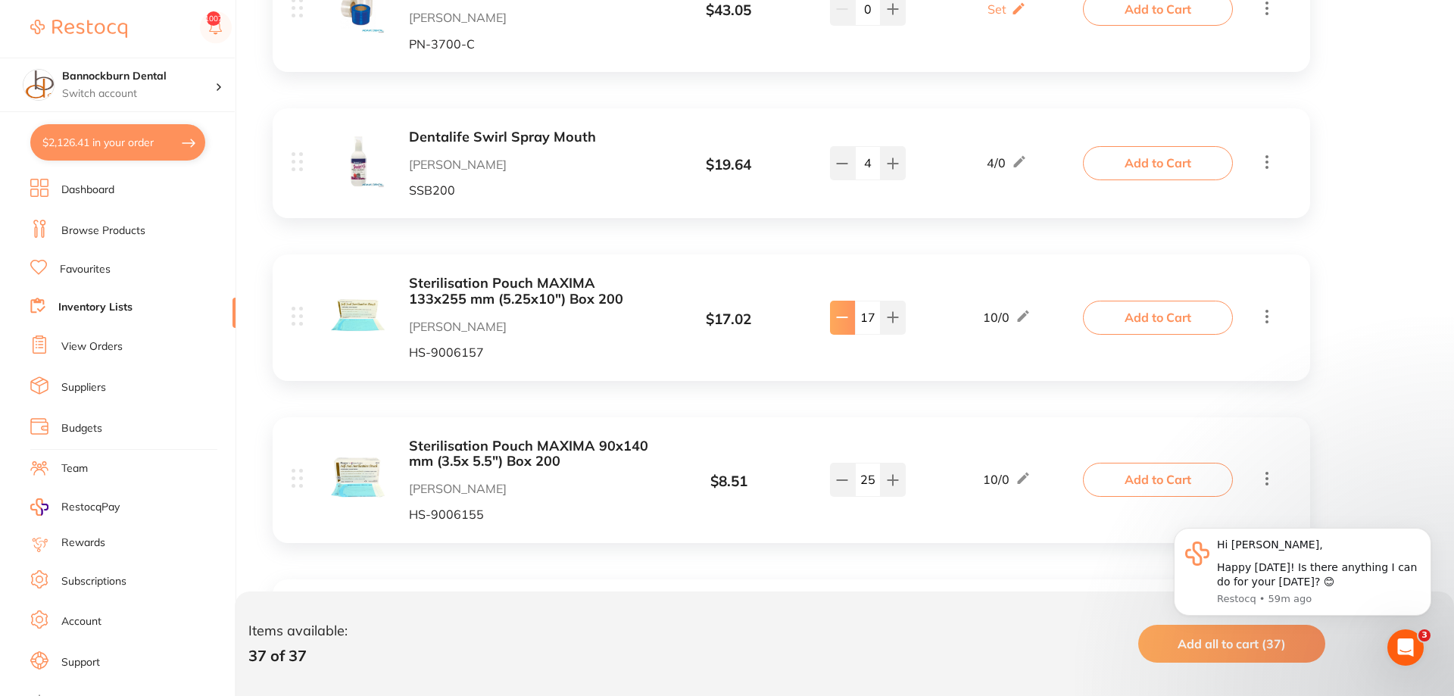
type input "15"
click at [1128, 301] on button "Add to Cart" at bounding box center [1158, 317] width 150 height 33
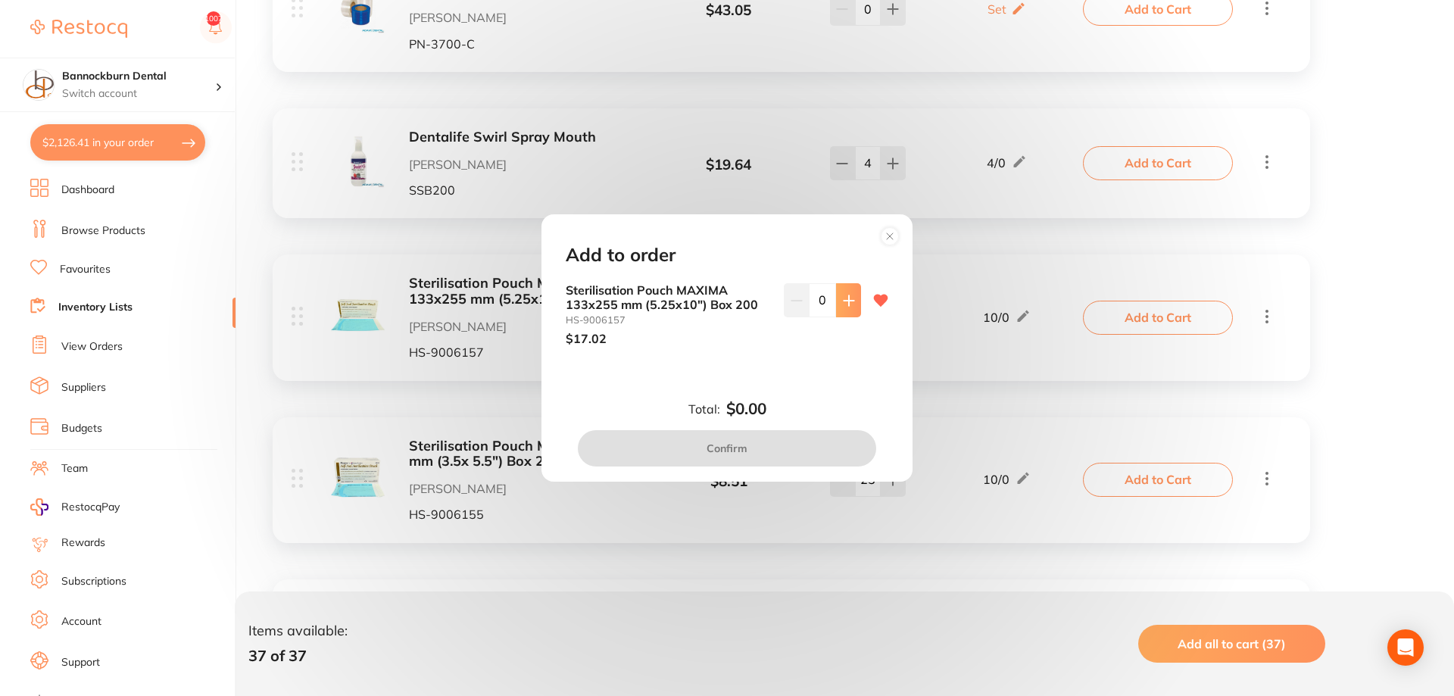
click at [859, 302] on button at bounding box center [848, 299] width 25 height 33
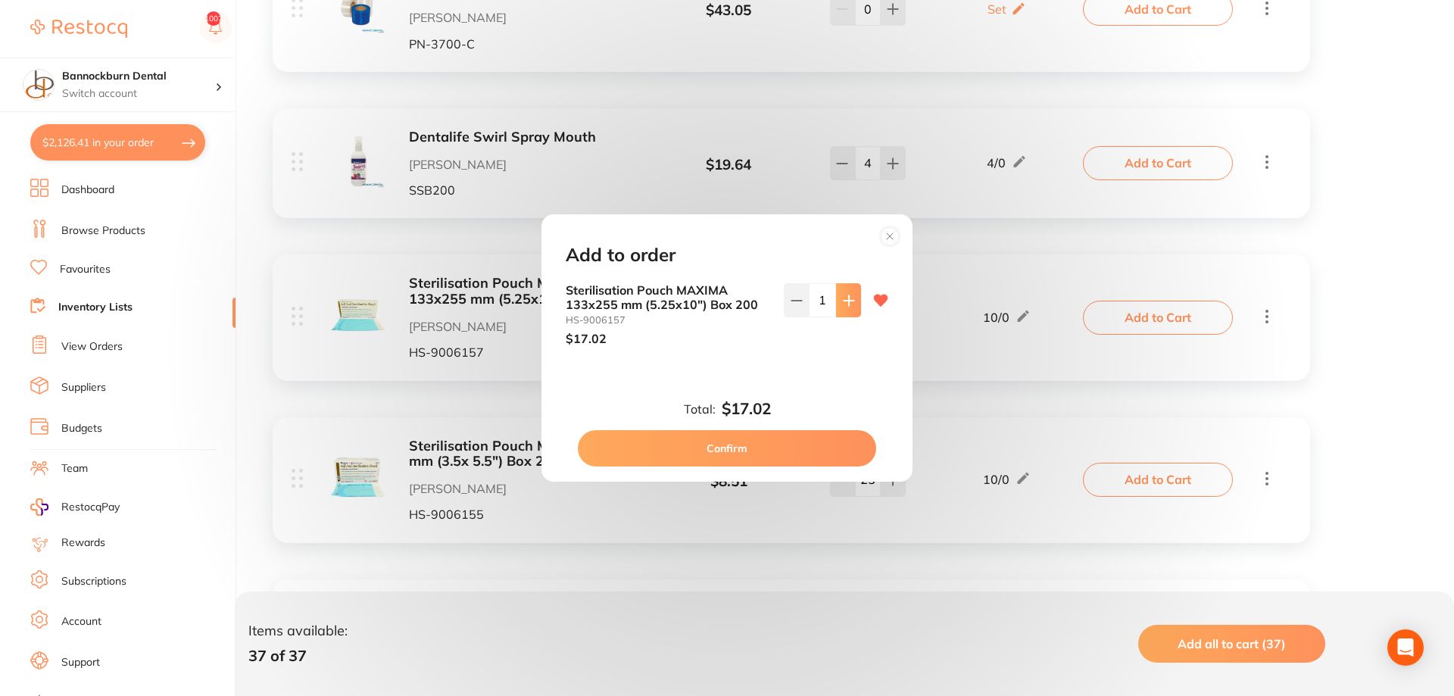
click at [859, 302] on button at bounding box center [848, 299] width 25 height 33
click at [860, 302] on button at bounding box center [848, 299] width 25 height 33
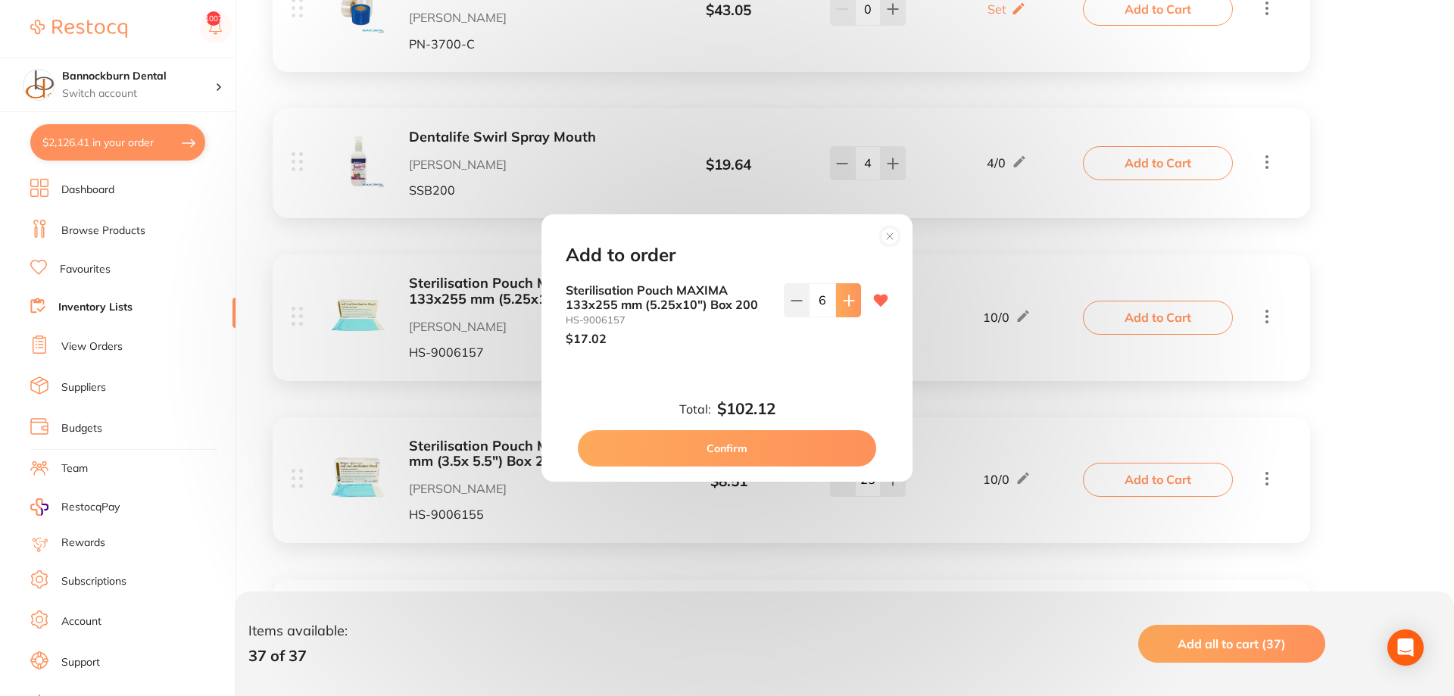
click at [862, 302] on div "Sterilisation Pouch MAXIMA 133x255 mm (5.25x10") Box 200 HS-9006157 $17.02 6" at bounding box center [727, 314] width 323 height 62
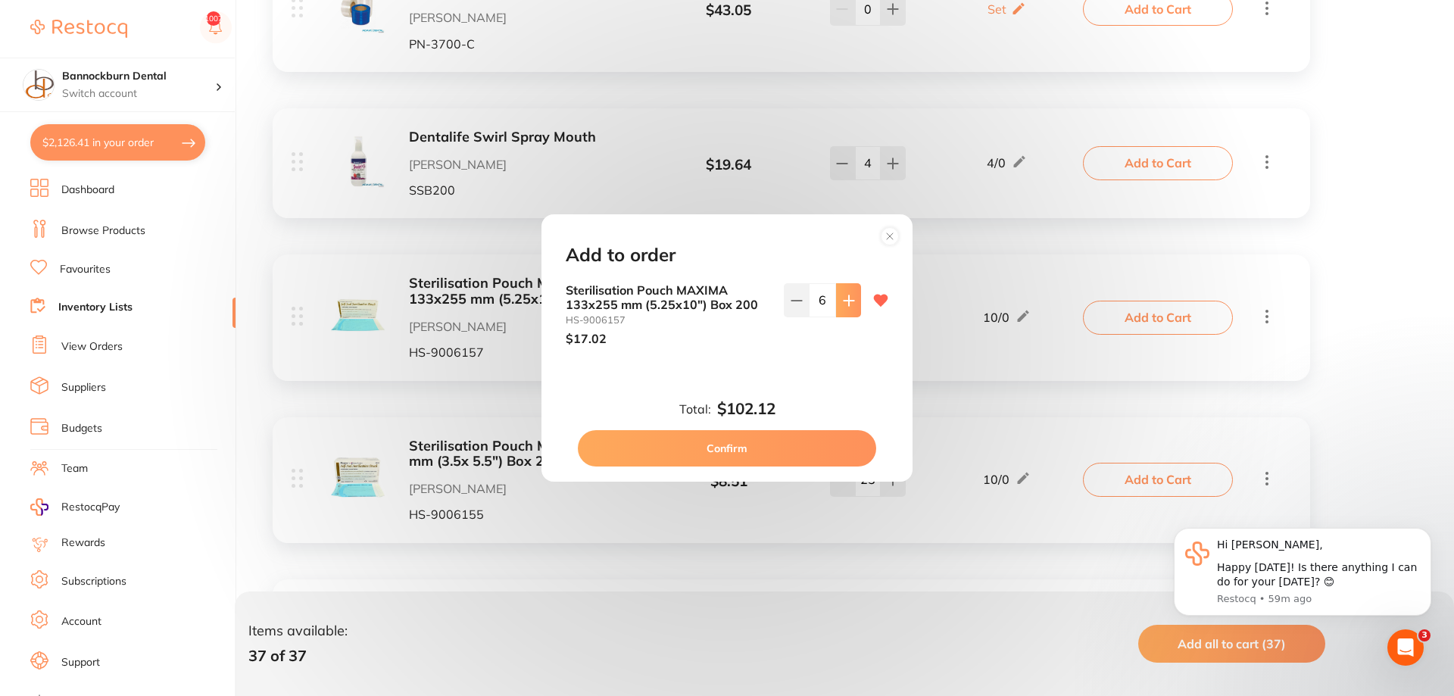
scroll to position [0, 0]
click at [860, 302] on button at bounding box center [848, 299] width 25 height 33
click at [862, 306] on div "Sterilisation Pouch MAXIMA 133x255 mm (5.25x10") Box 200 HS-9006157 $17.02 8" at bounding box center [727, 314] width 323 height 62
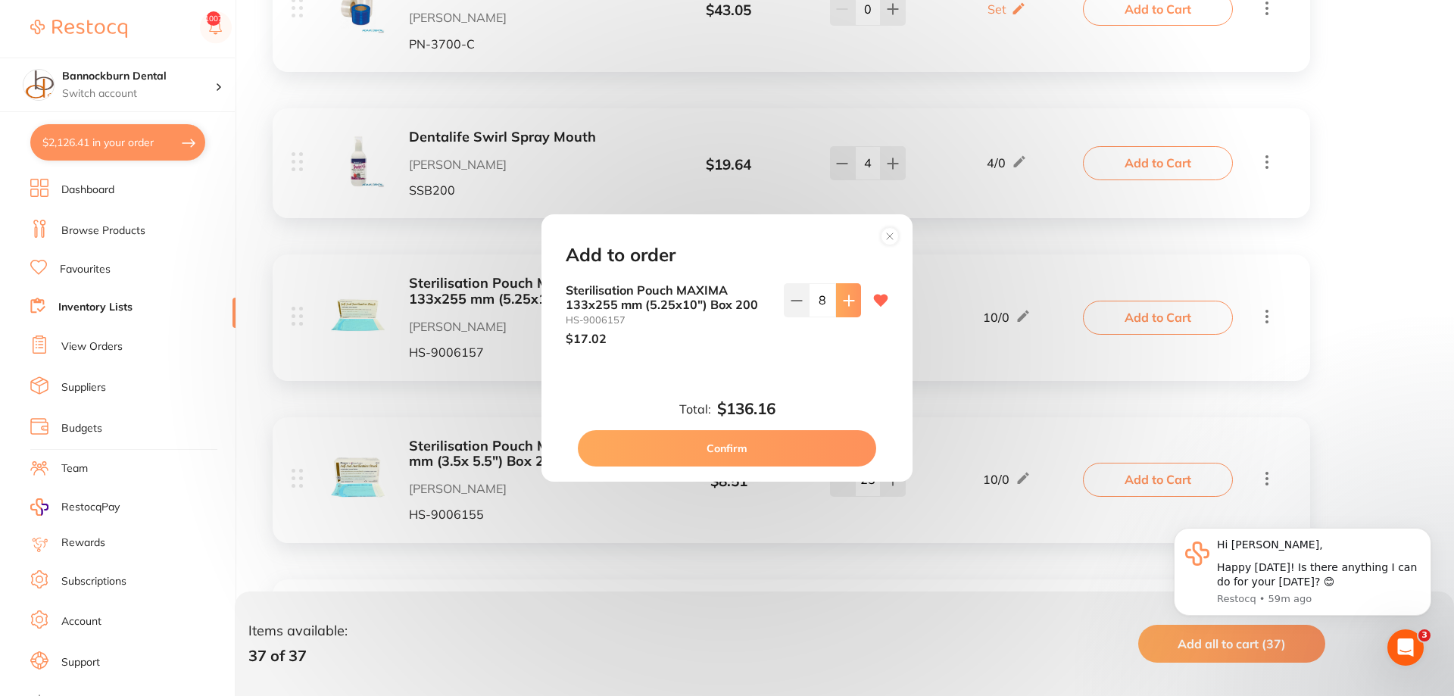
click at [848, 299] on icon at bounding box center [849, 301] width 12 height 12
drag, startPoint x: 849, startPoint y: 300, endPoint x: 856, endPoint y: 305, distance: 8.6
click at [851, 301] on icon at bounding box center [849, 300] width 10 height 10
type input "10"
click at [820, 449] on button "Confirm" at bounding box center [727, 448] width 298 height 36
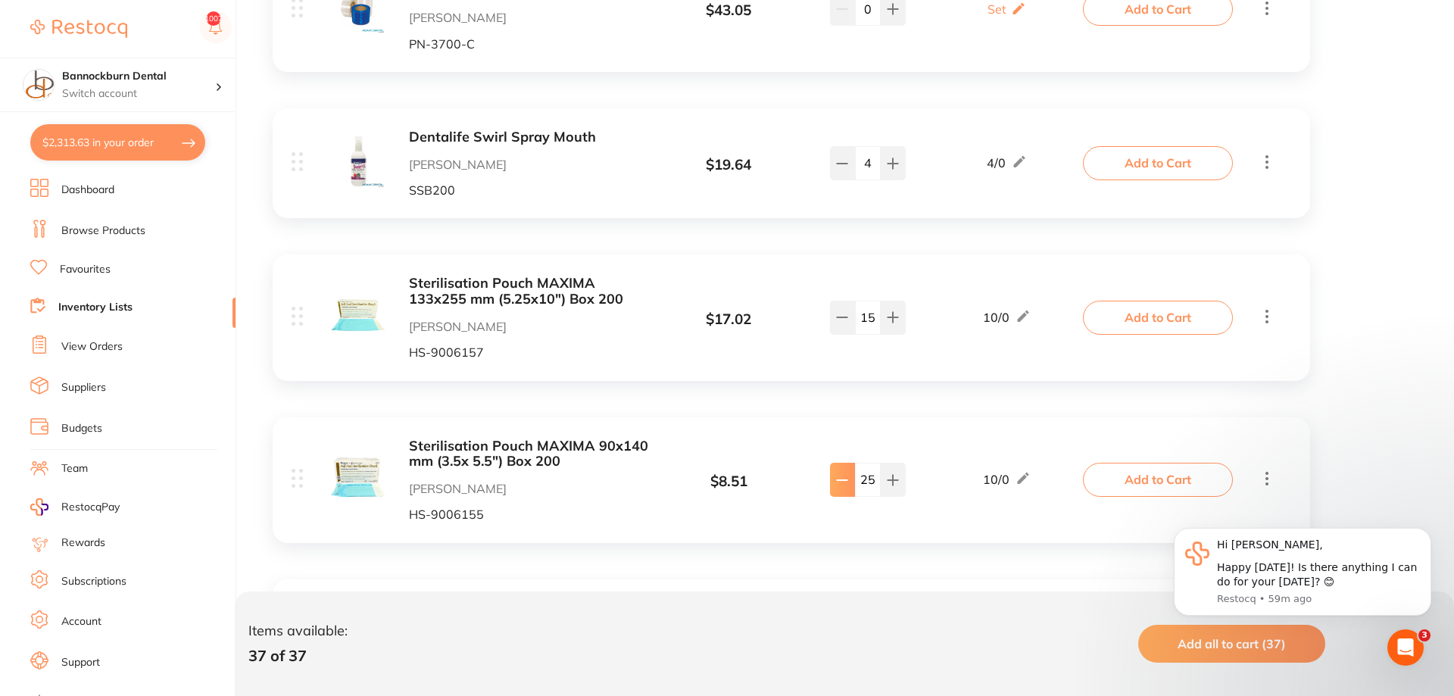
type input "23"
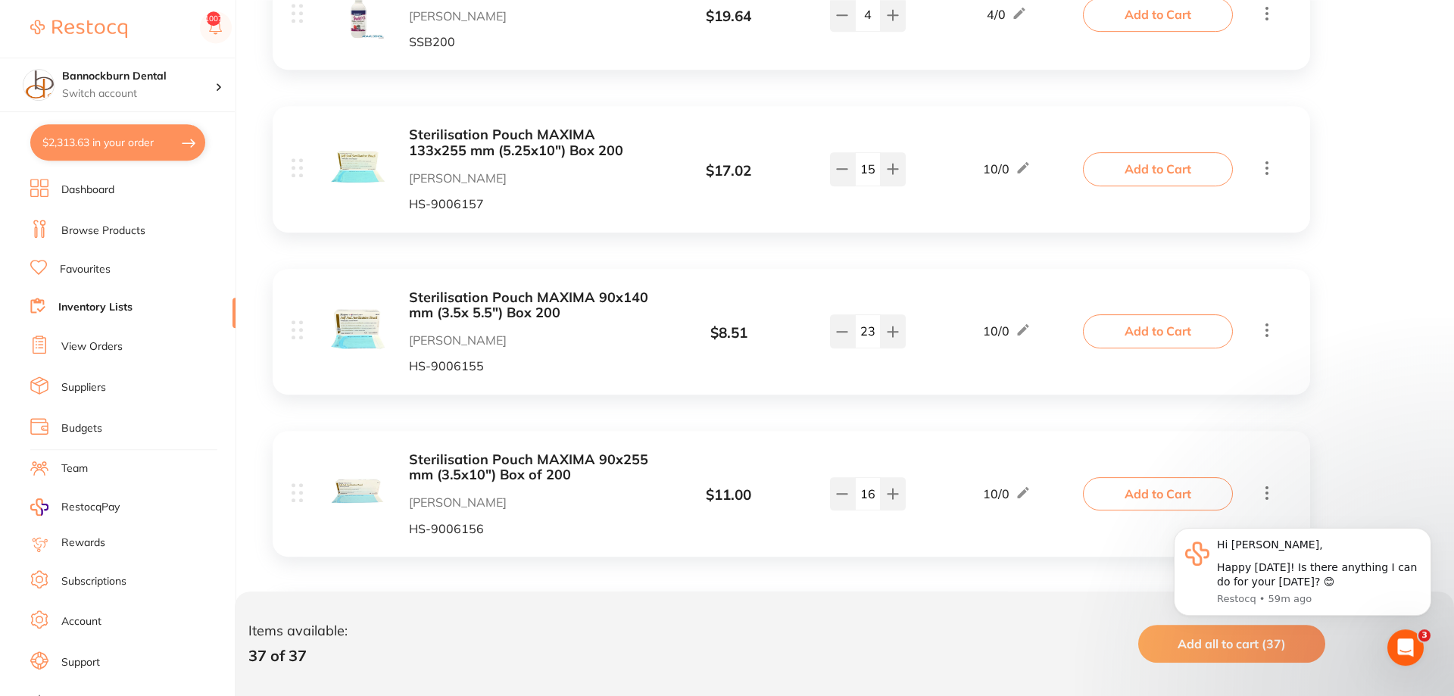
scroll to position [5099, 0]
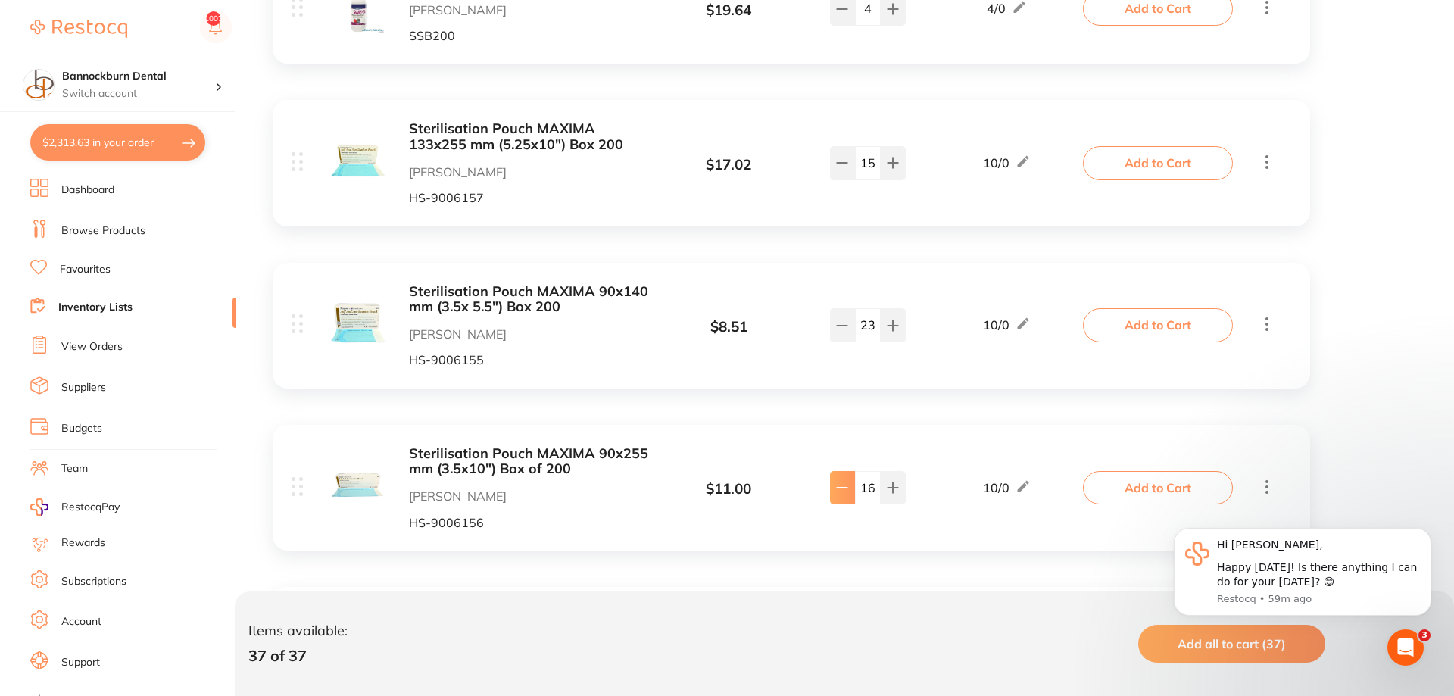
type input "15"
click at [1128, 471] on button "Add to Cart" at bounding box center [1158, 487] width 150 height 33
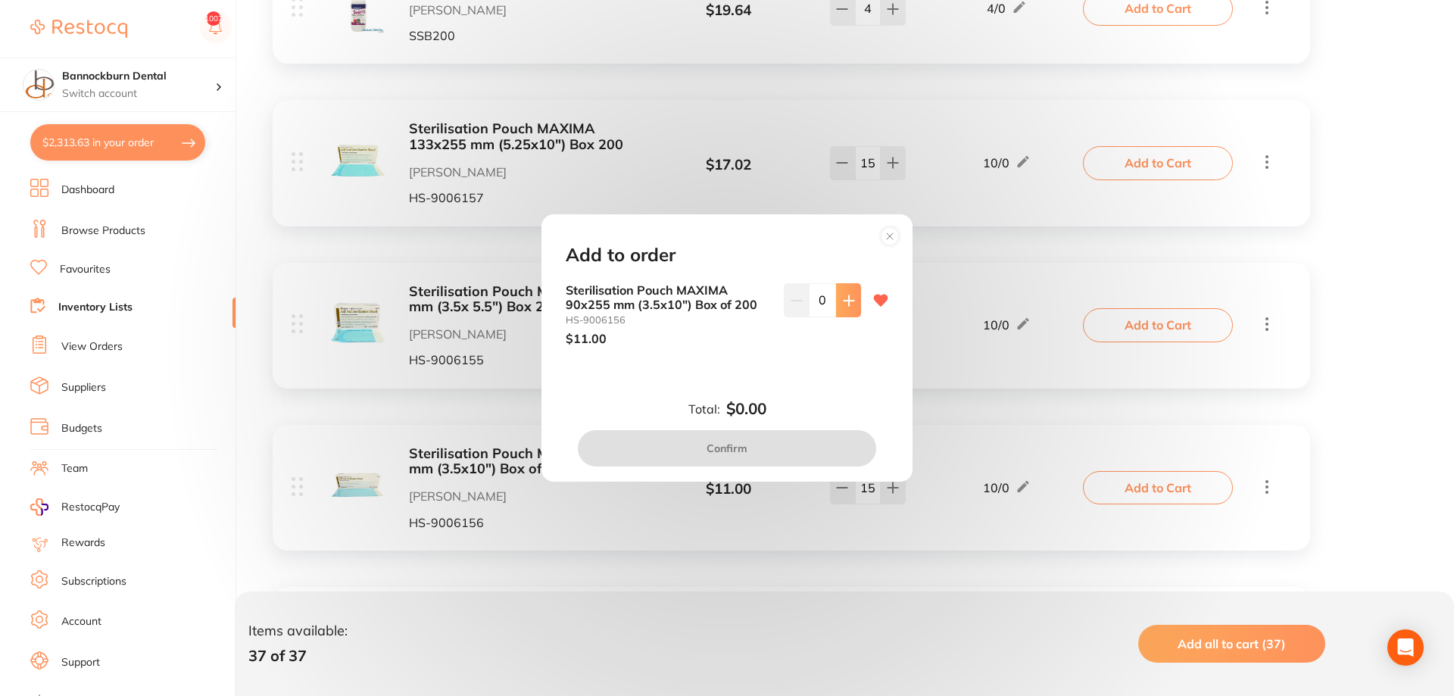
click at [850, 305] on icon at bounding box center [849, 300] width 10 height 10
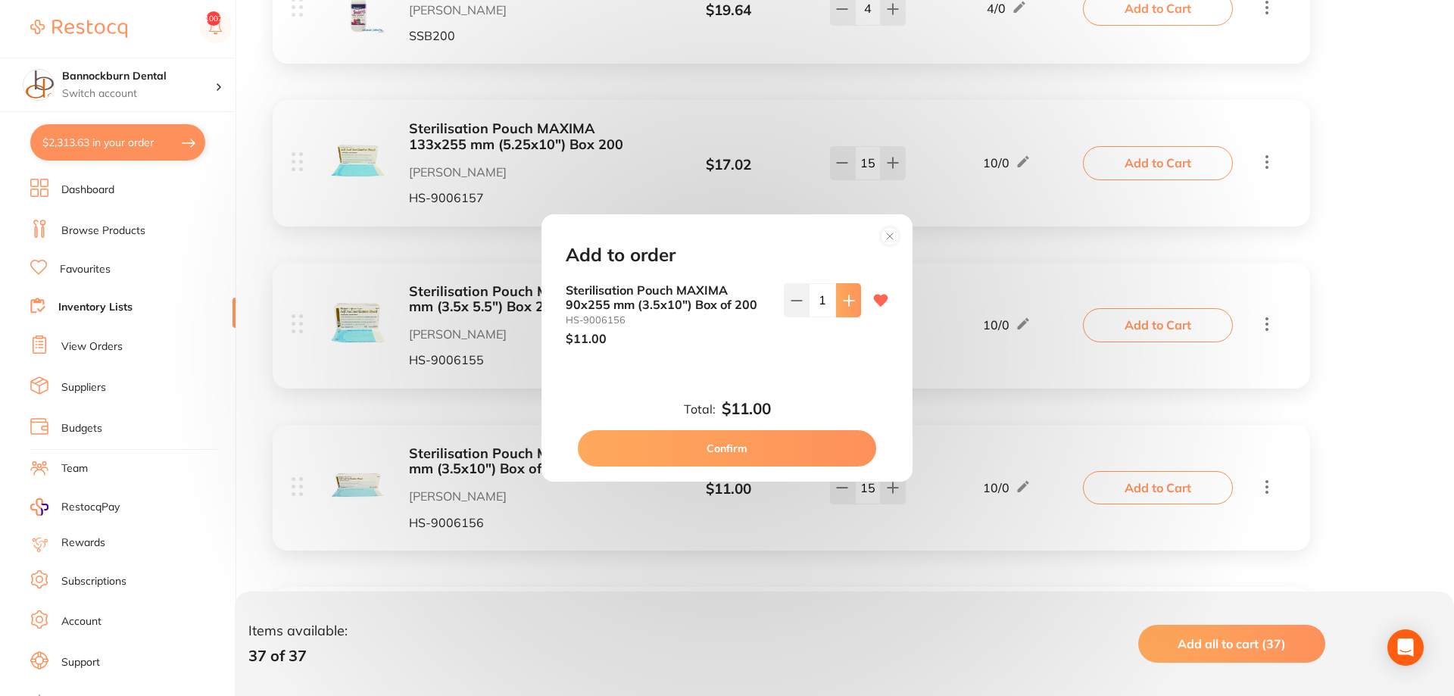
click at [850, 305] on icon at bounding box center [849, 300] width 10 height 10
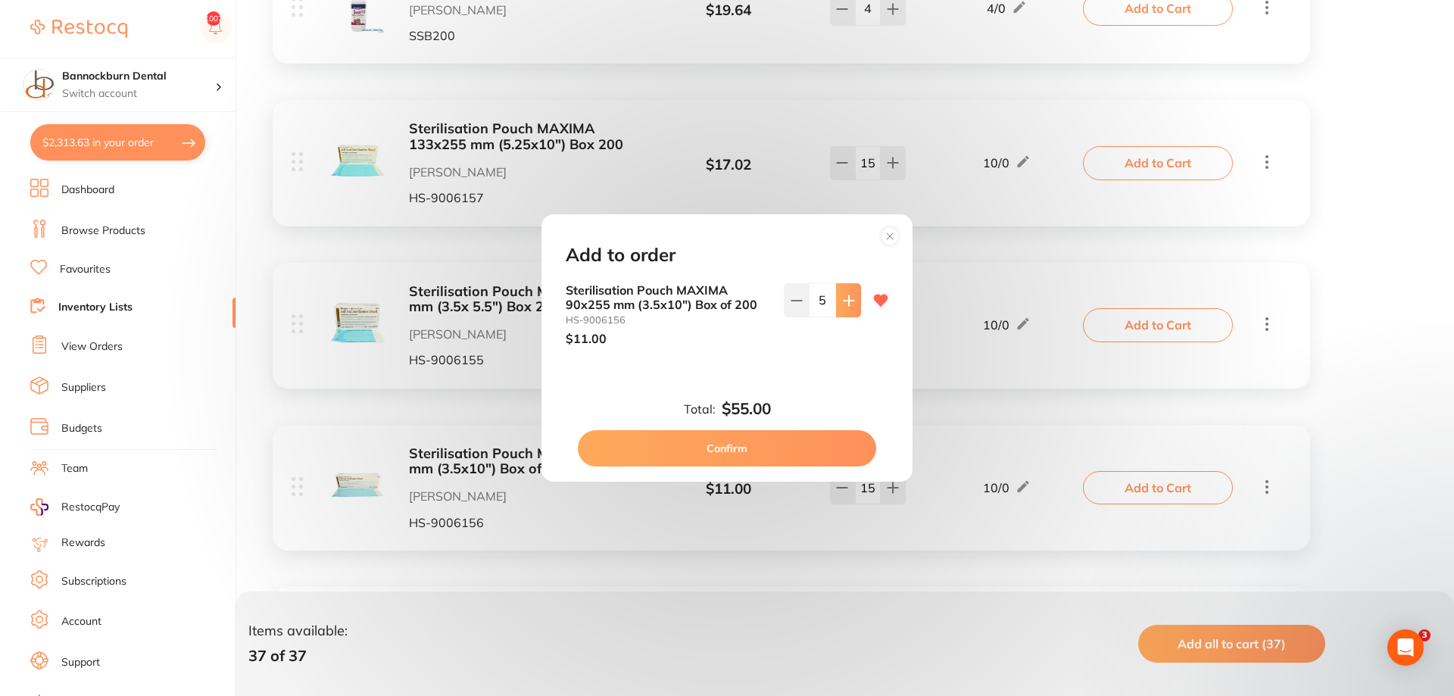
click at [850, 305] on icon at bounding box center [849, 300] width 10 height 10
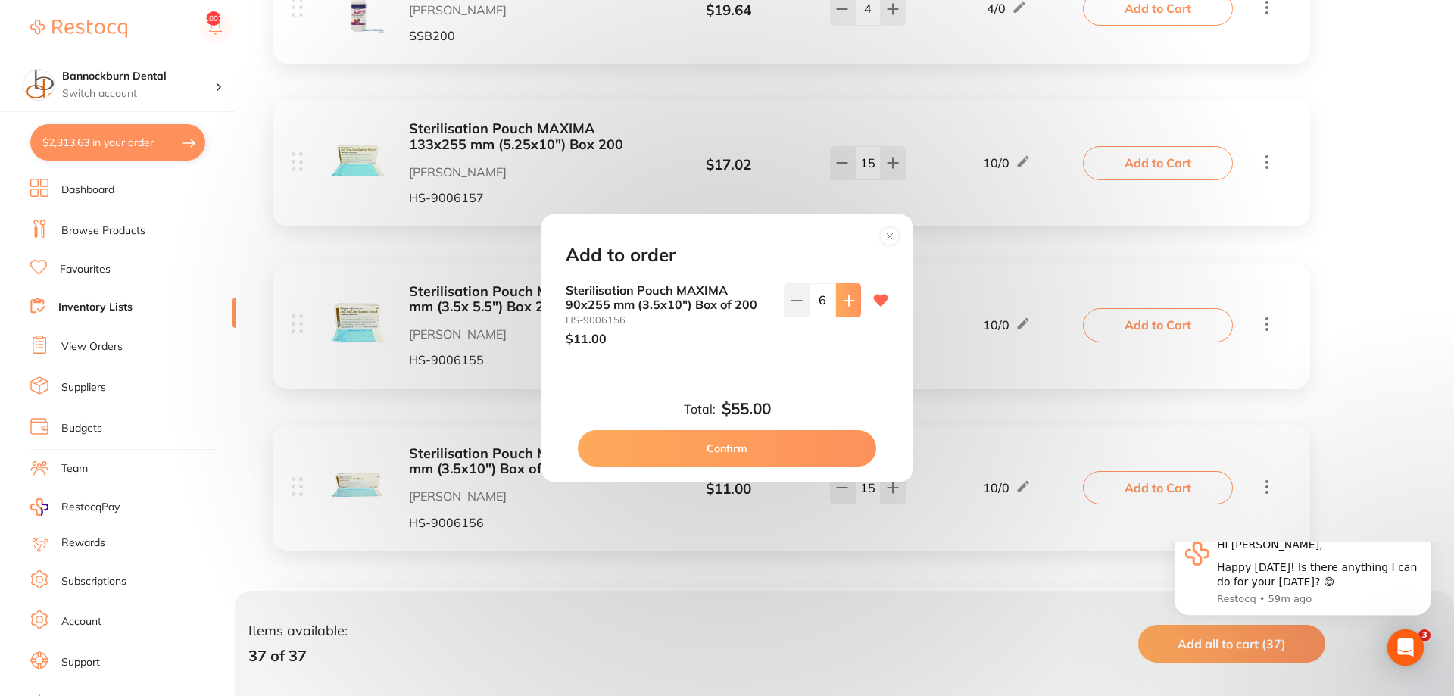
scroll to position [0, 0]
click at [850, 305] on icon at bounding box center [849, 300] width 10 height 10
click at [850, 307] on icon at bounding box center [849, 301] width 12 height 12
click at [847, 307] on icon at bounding box center [849, 301] width 12 height 12
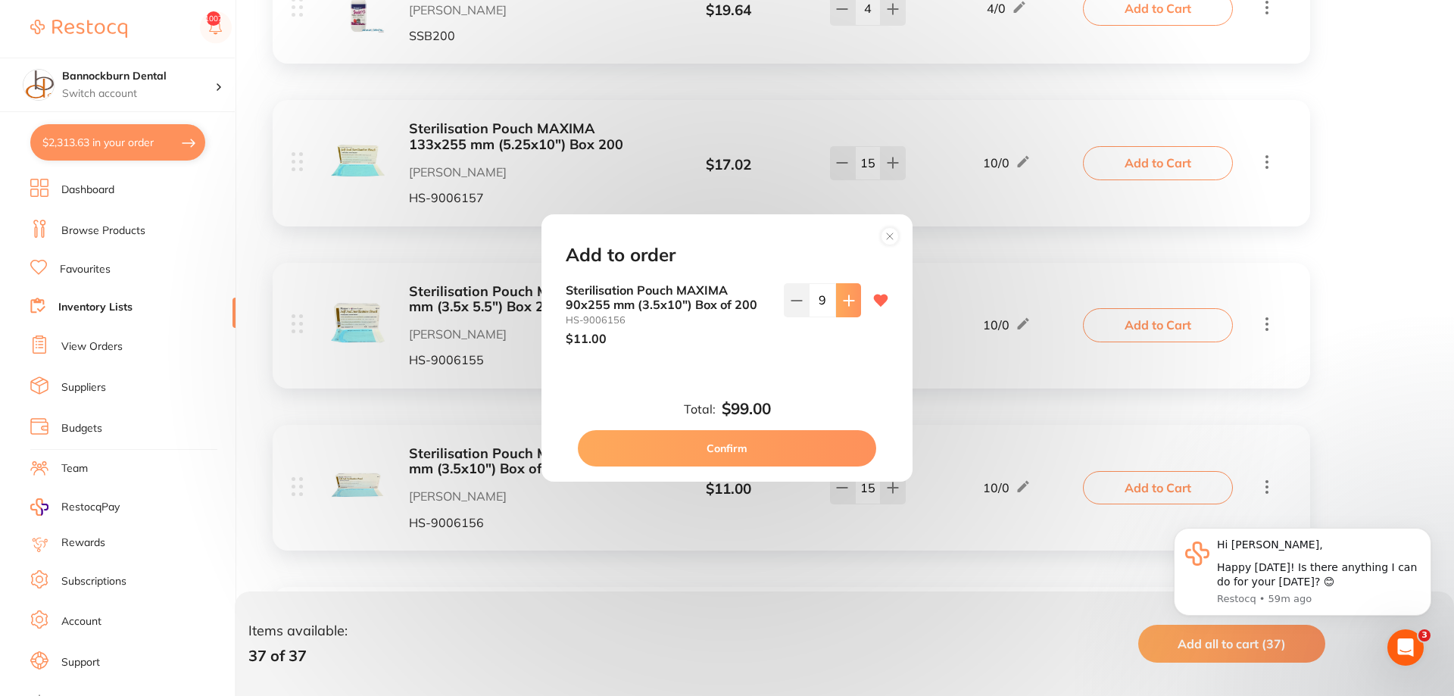
type input "10"
click at [790, 440] on button "Confirm" at bounding box center [727, 448] width 298 height 36
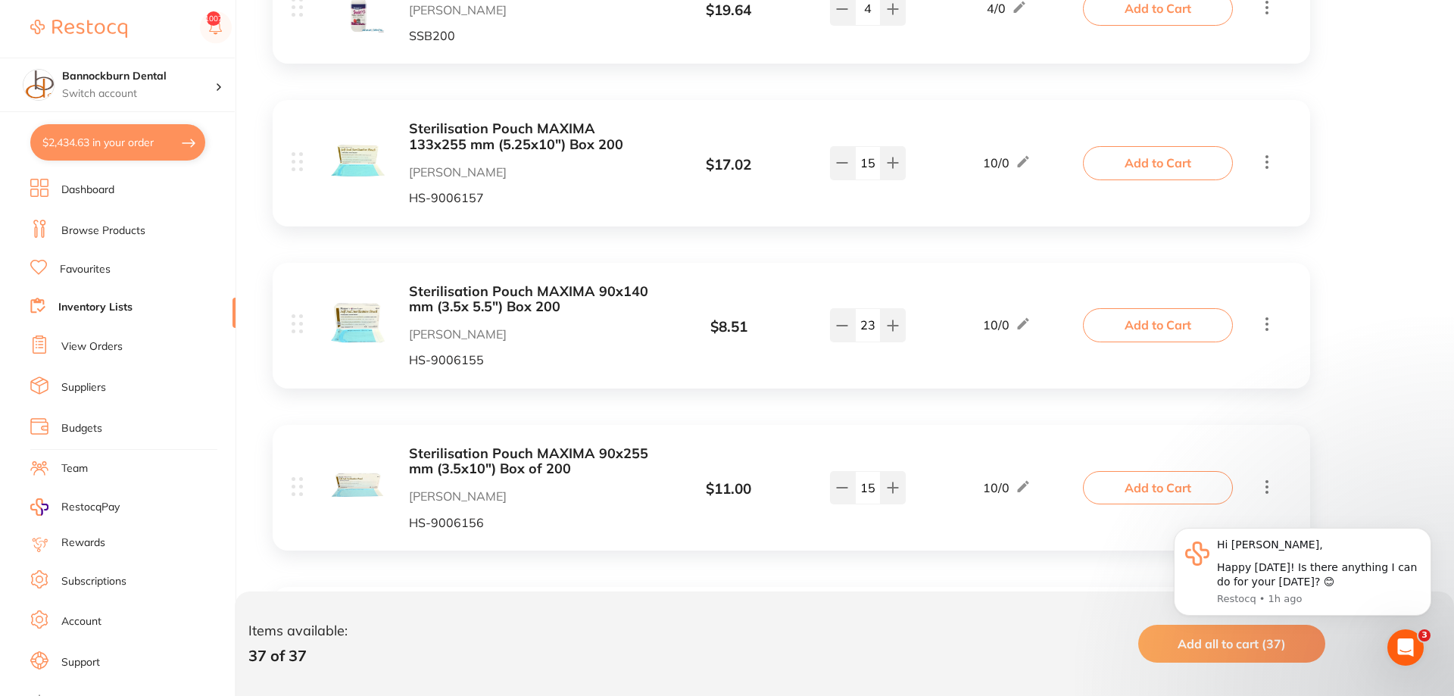
scroll to position [5253, 0]
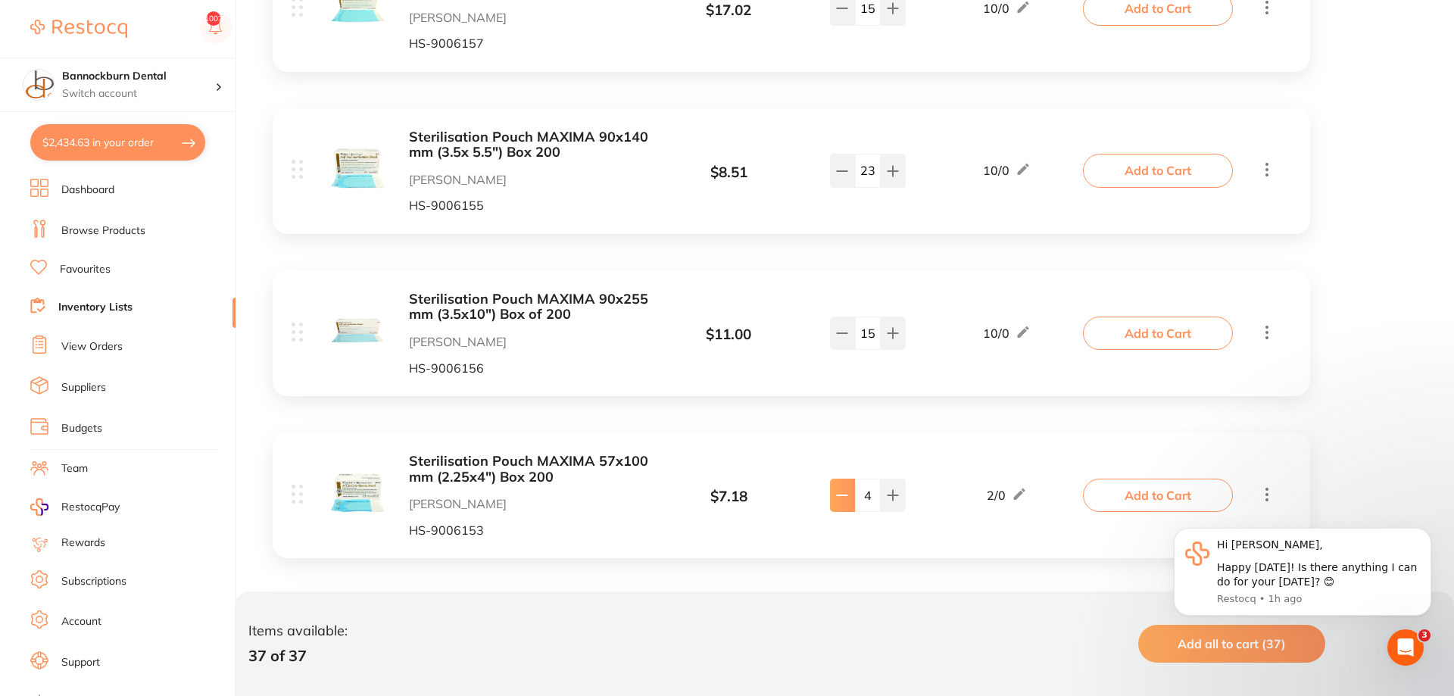
type input "3"
click at [1135, 479] on button "Add to Cart" at bounding box center [1158, 495] width 150 height 33
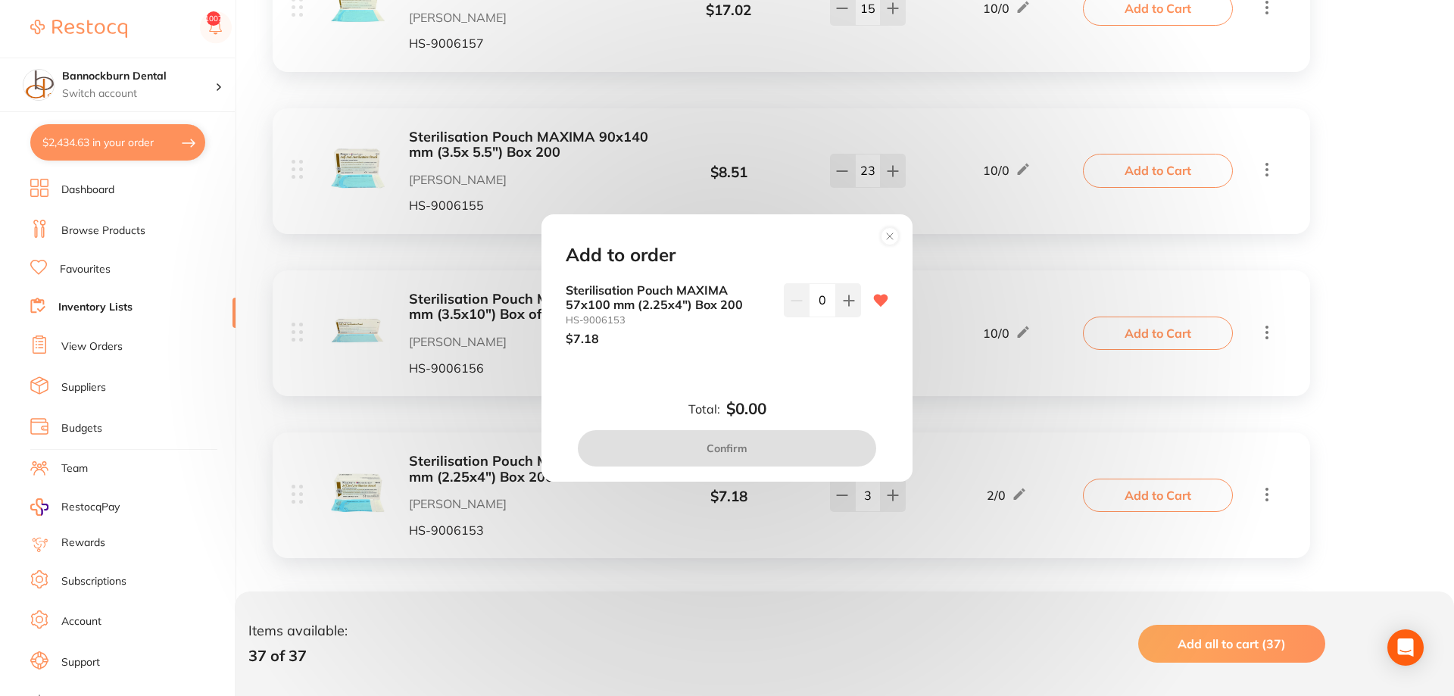
click at [823, 305] on input "0" at bounding box center [822, 299] width 27 height 33
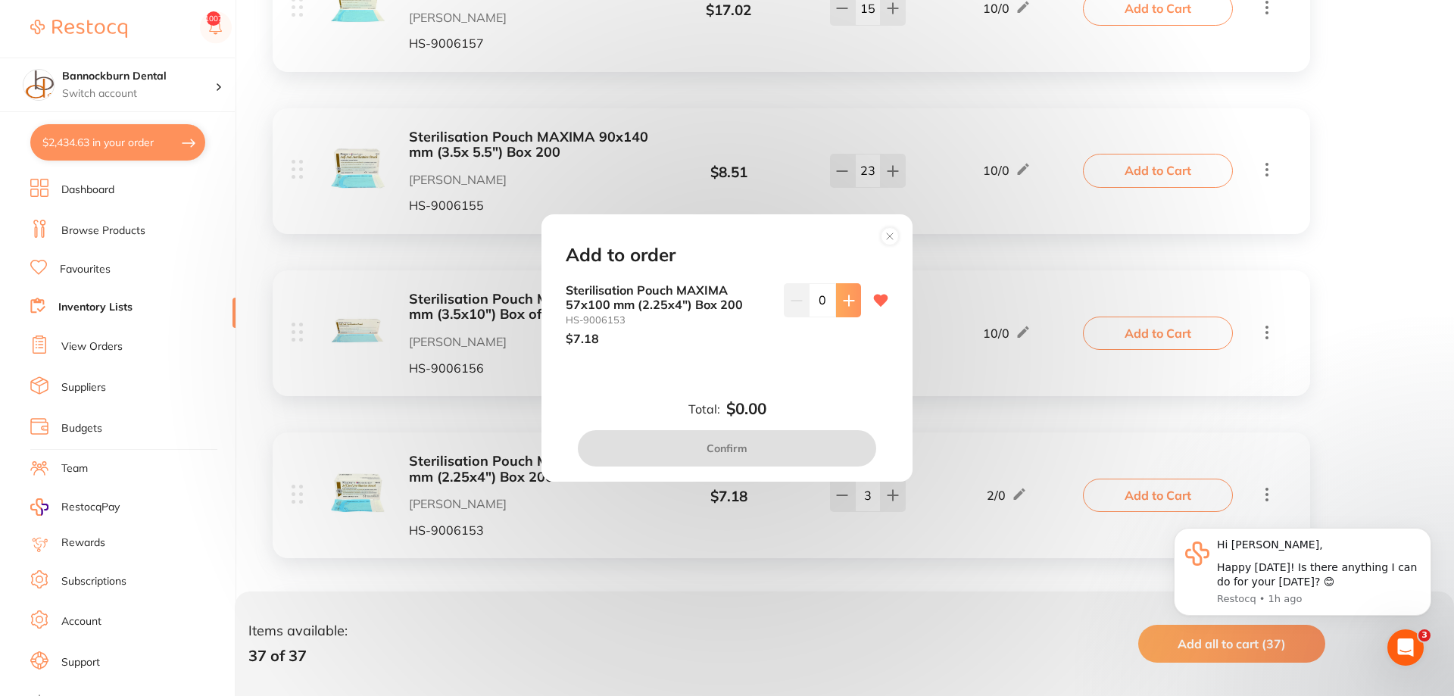
scroll to position [0, 0]
click at [848, 308] on button at bounding box center [848, 299] width 25 height 33
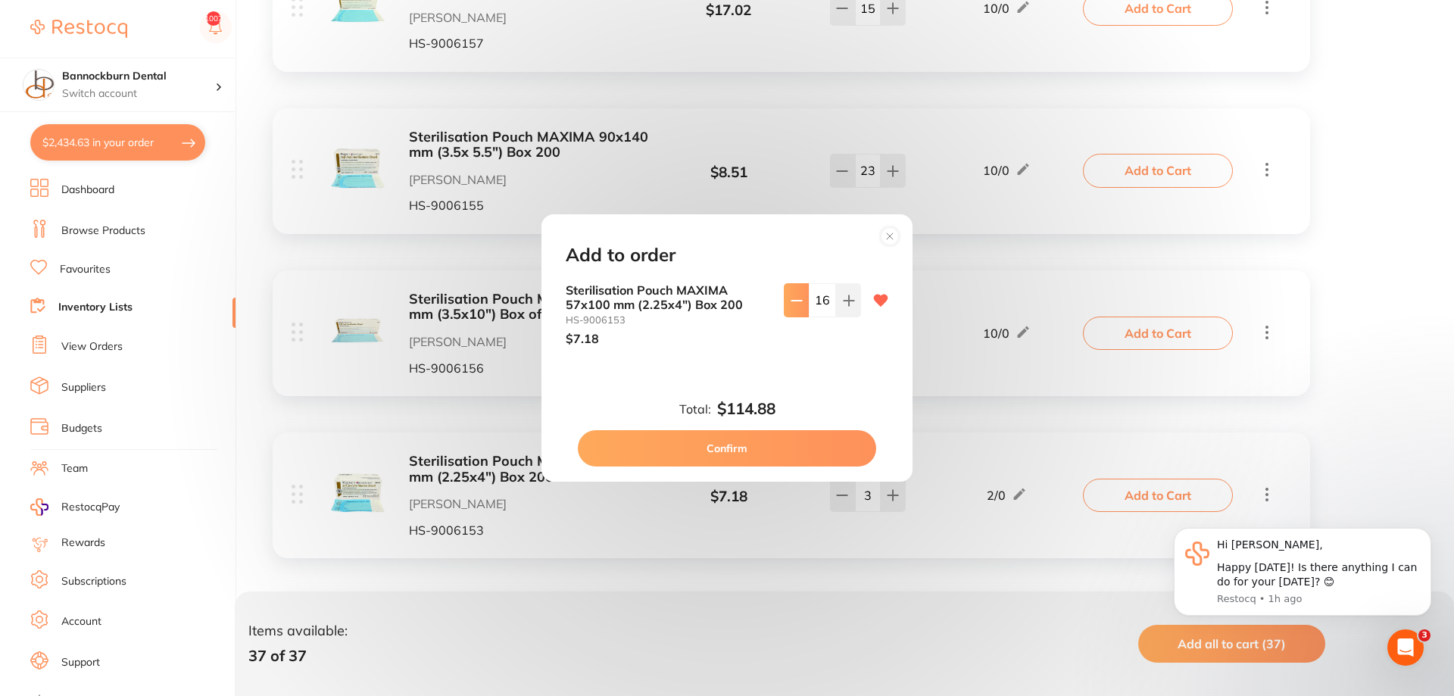
click at [807, 302] on button at bounding box center [796, 299] width 25 height 33
type input "15"
click at [810, 455] on button "Confirm" at bounding box center [727, 448] width 298 height 36
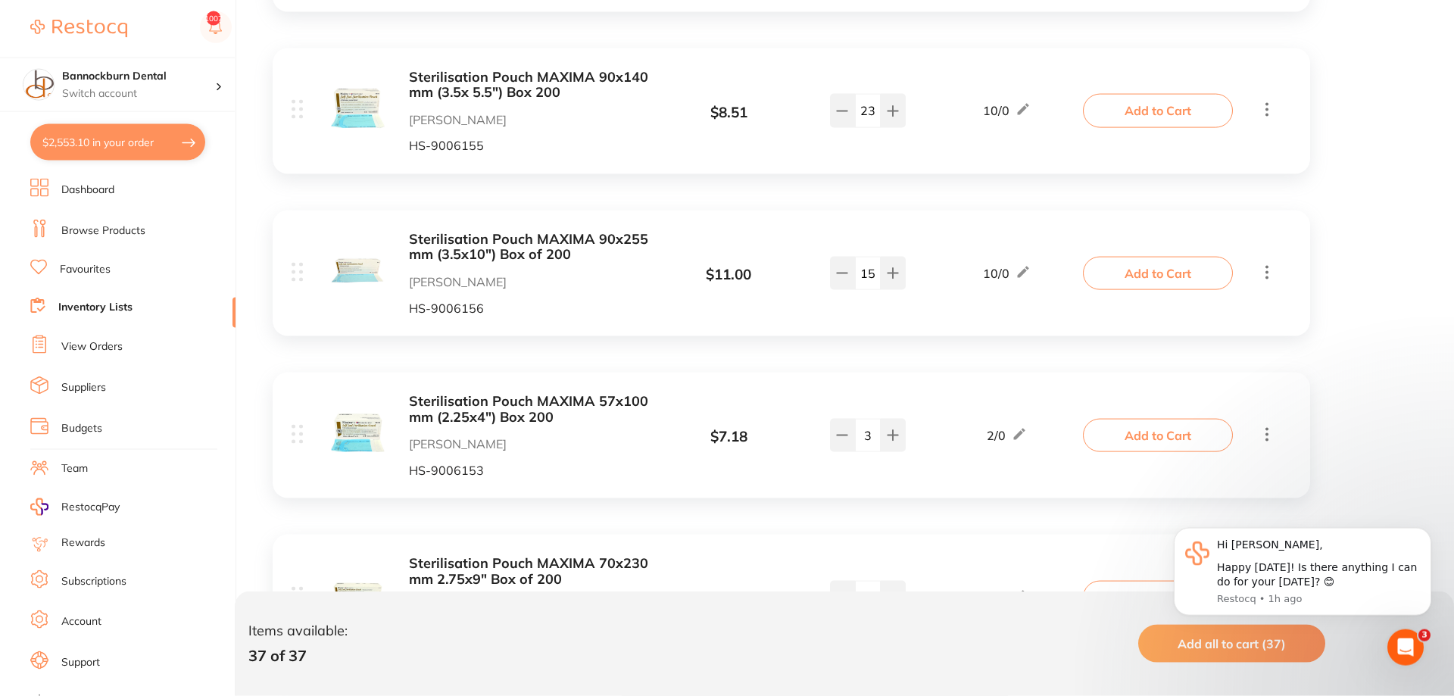
scroll to position [5408, 0]
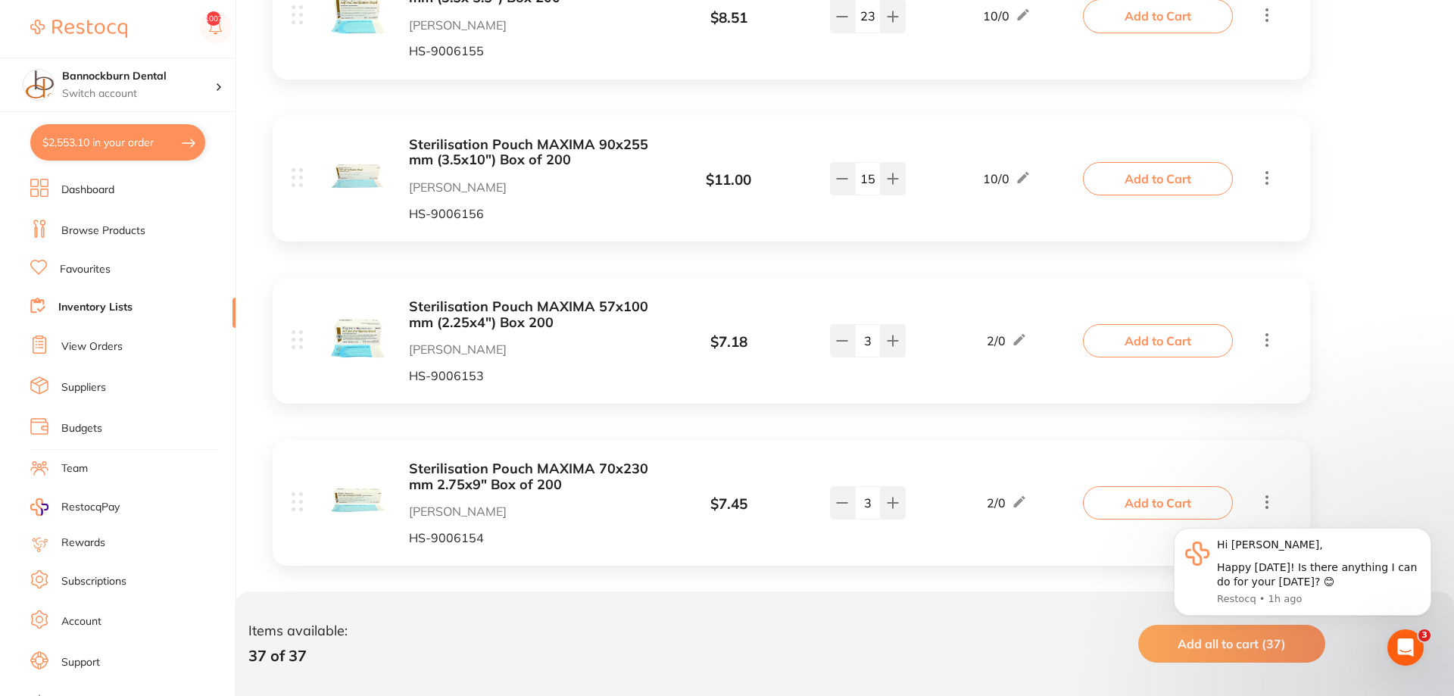
click at [1162, 486] on button "Add to Cart" at bounding box center [1158, 502] width 150 height 33
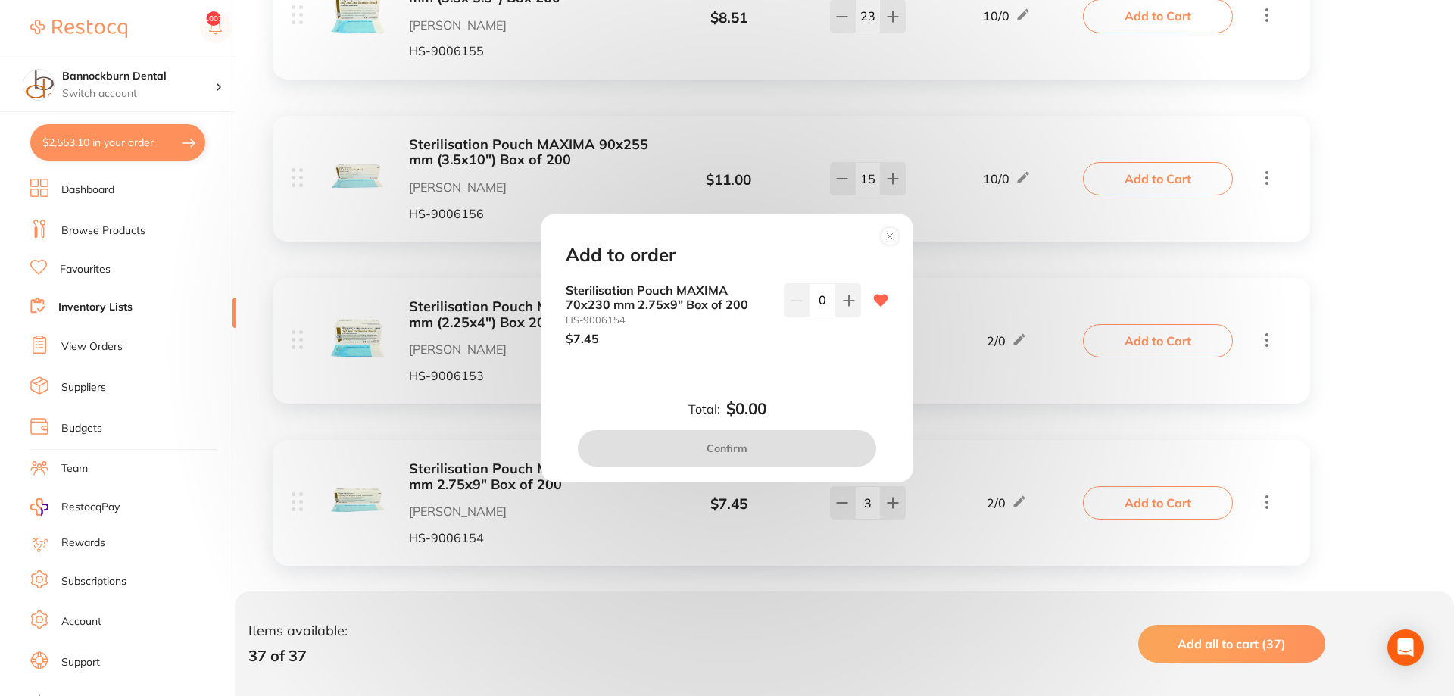
click at [823, 304] on input "0" at bounding box center [822, 299] width 27 height 33
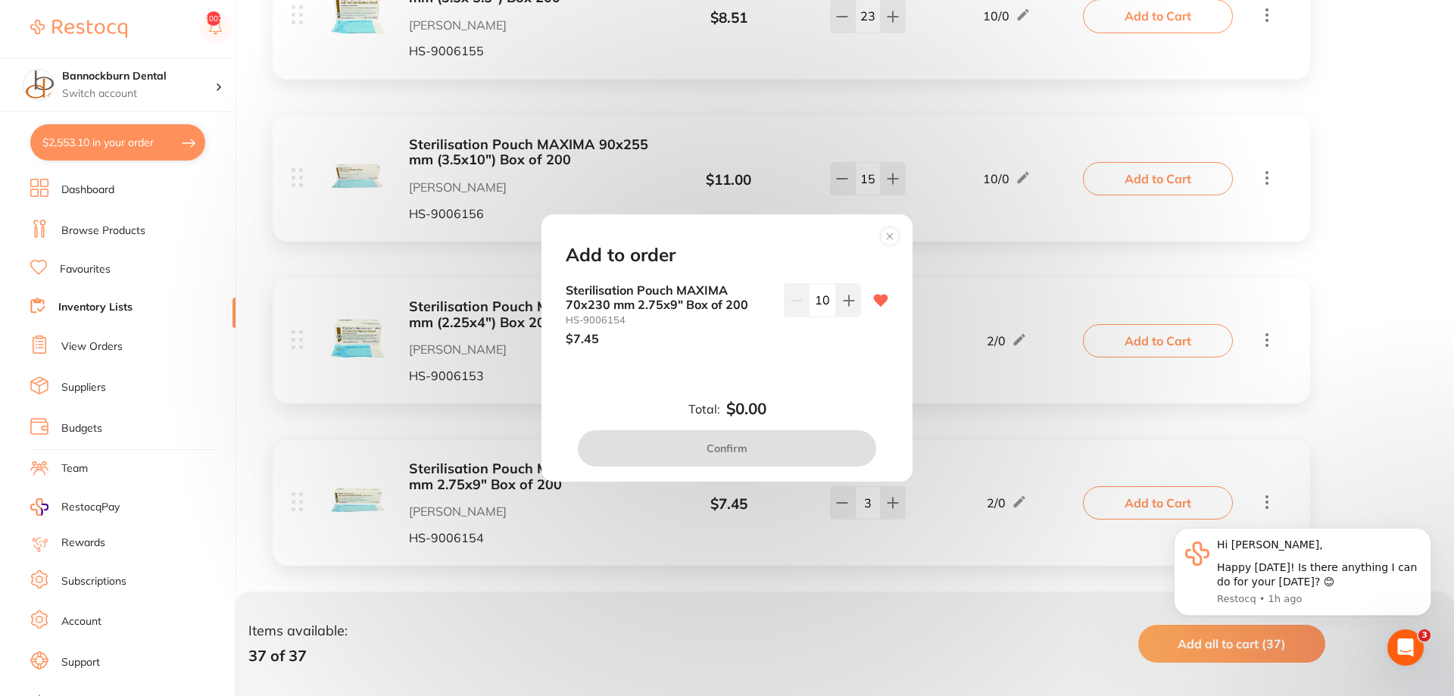
type input "10"
drag, startPoint x: 788, startPoint y: 276, endPoint x: 796, endPoint y: 302, distance: 27.8
click at [788, 279] on div "Add to order Sterilisation Pouch MAXIMA 70x230 mm 2.75x9" Box of 200 HS-9006154…" at bounding box center [727, 347] width 371 height 267
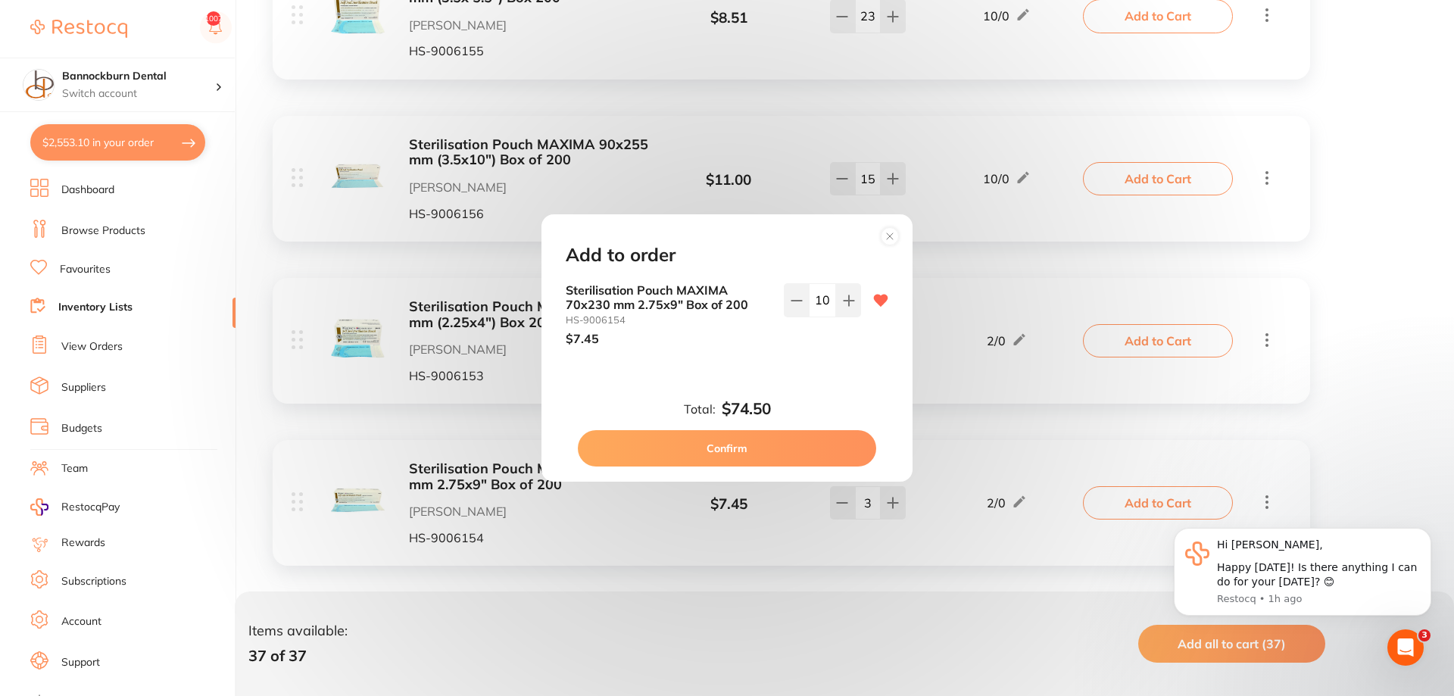
click at [762, 454] on button "Confirm" at bounding box center [727, 448] width 298 height 36
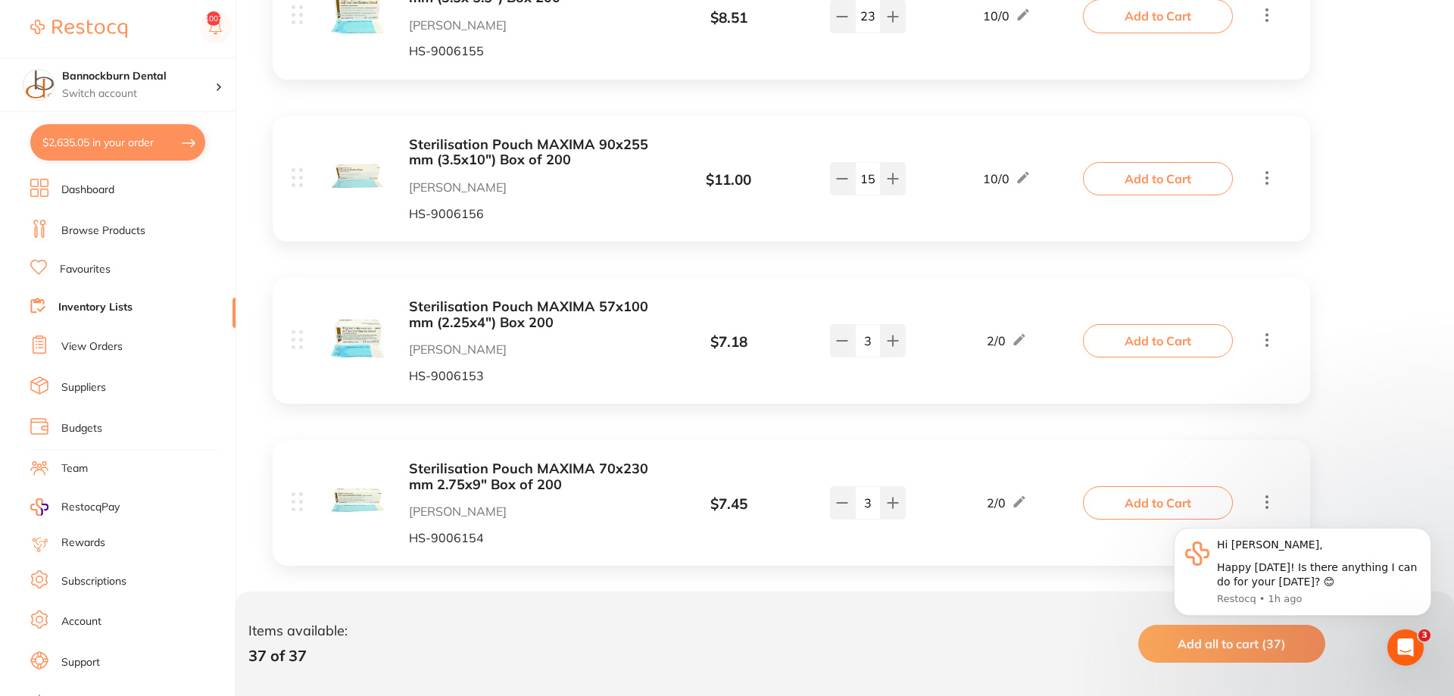
scroll to position [5512, 0]
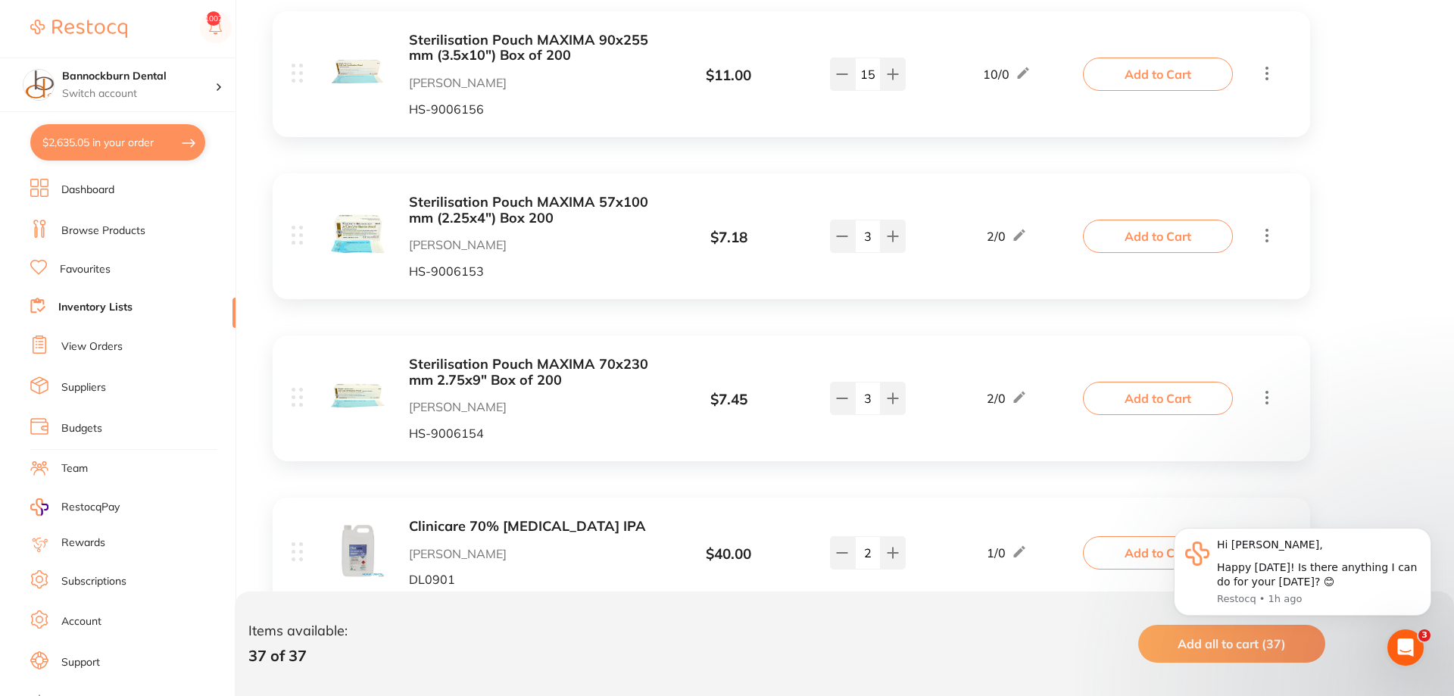
click at [125, 300] on link "Inventory Lists" at bounding box center [95, 307] width 74 height 15
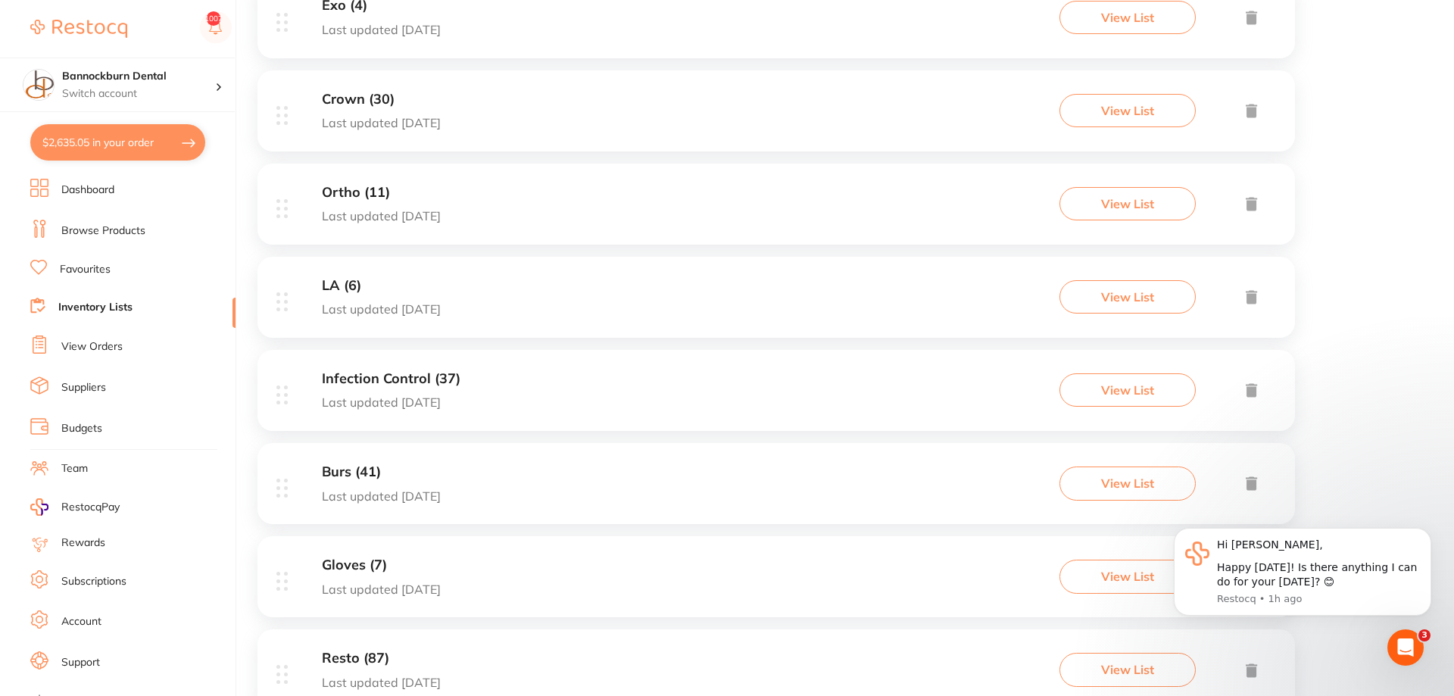
click at [355, 473] on h3 "Burs (41)" at bounding box center [381, 472] width 119 height 16
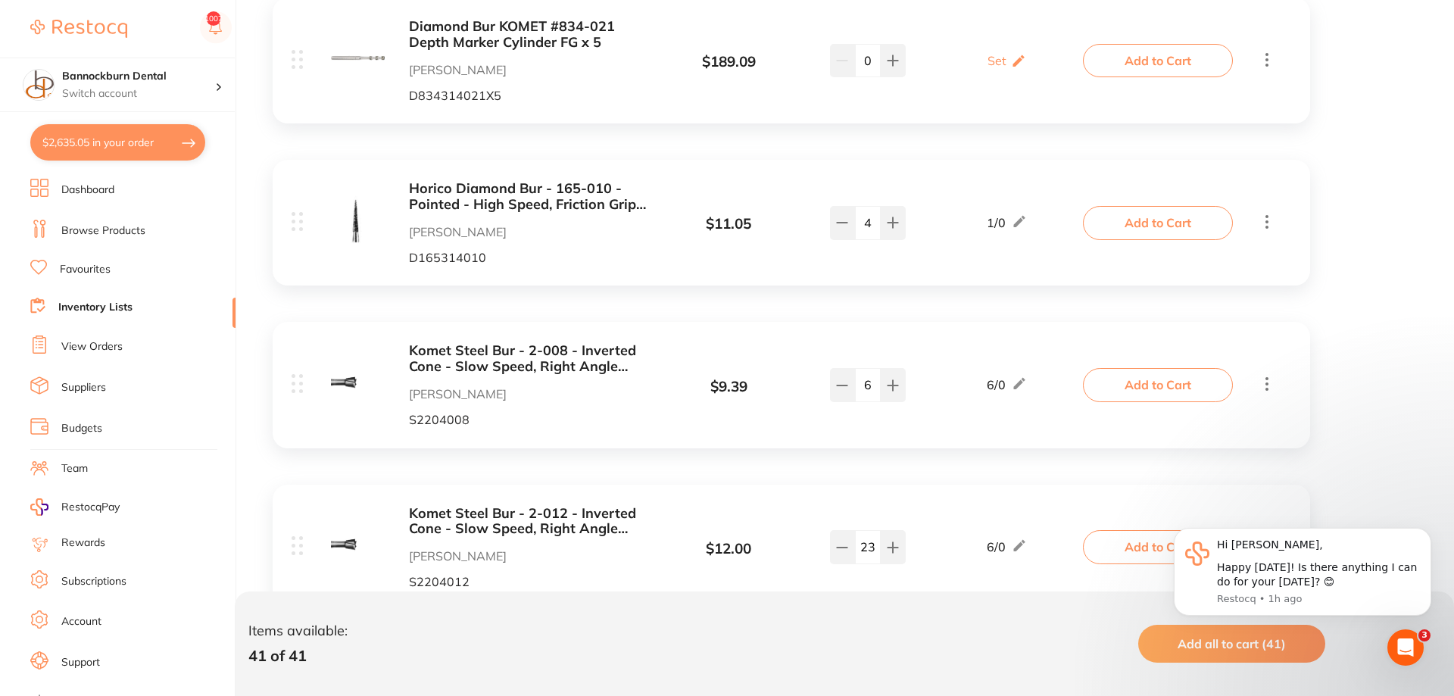
scroll to position [1391, 0]
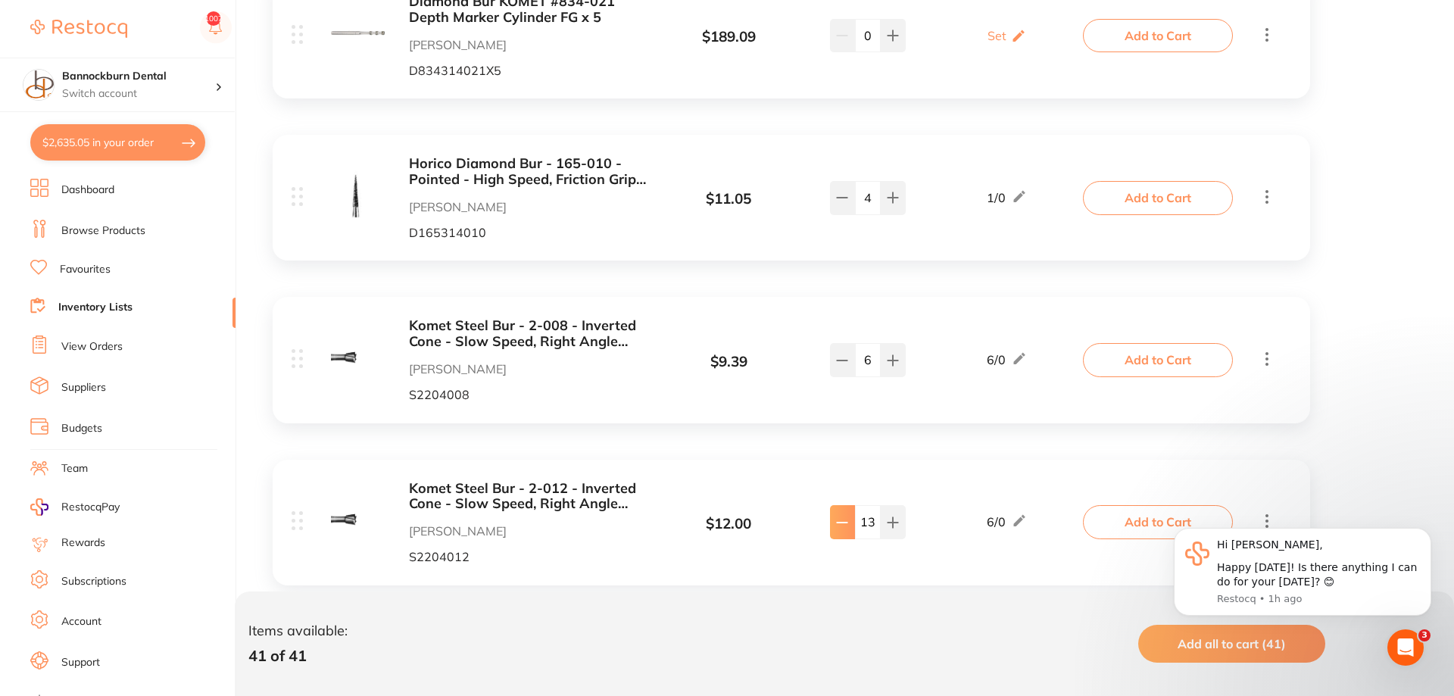
type input "11"
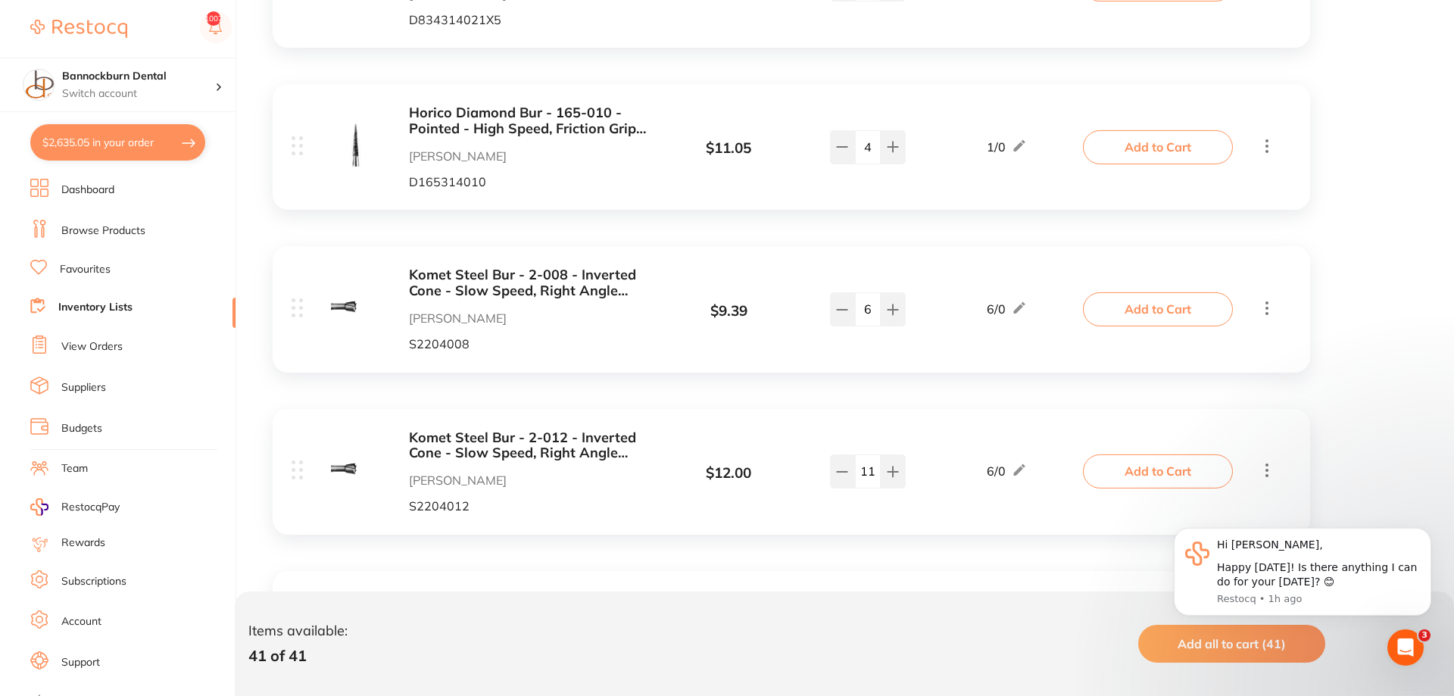
scroll to position [1468, 0]
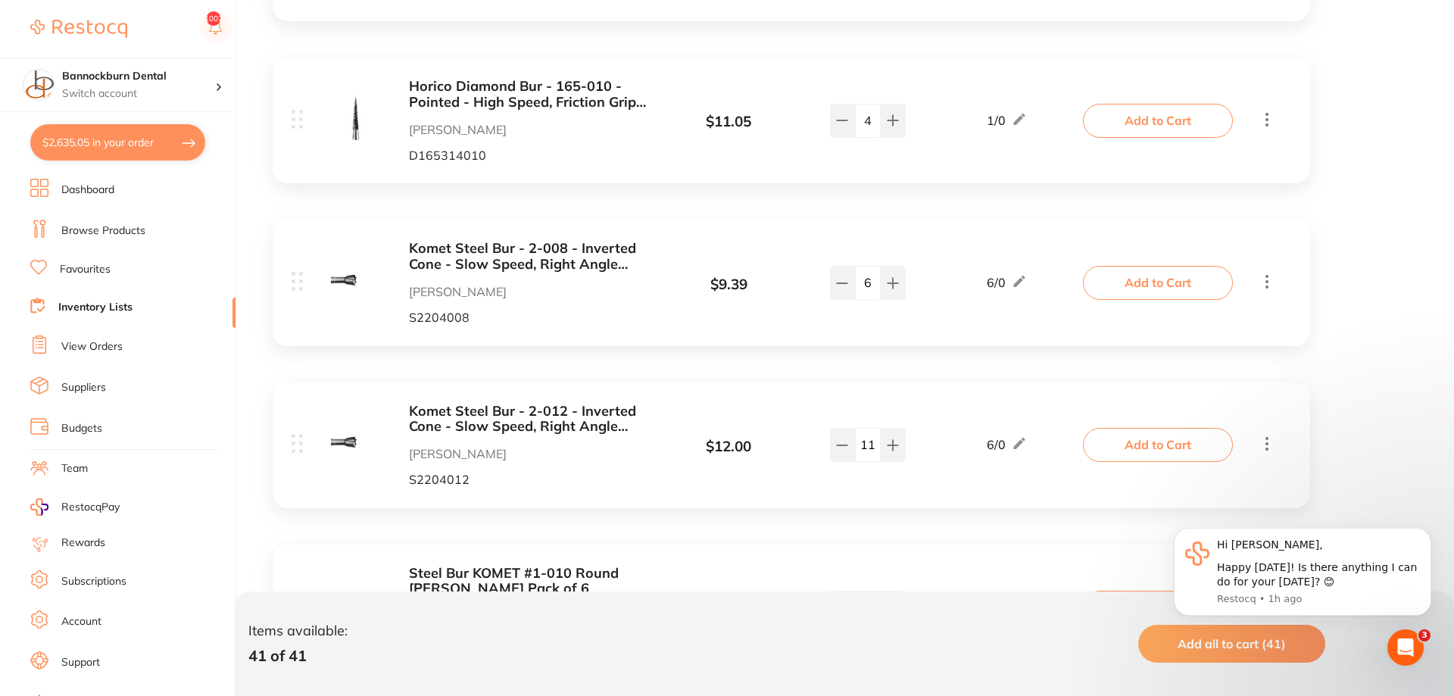
click at [1103, 450] on button "Add to Cart" at bounding box center [1158, 444] width 150 height 33
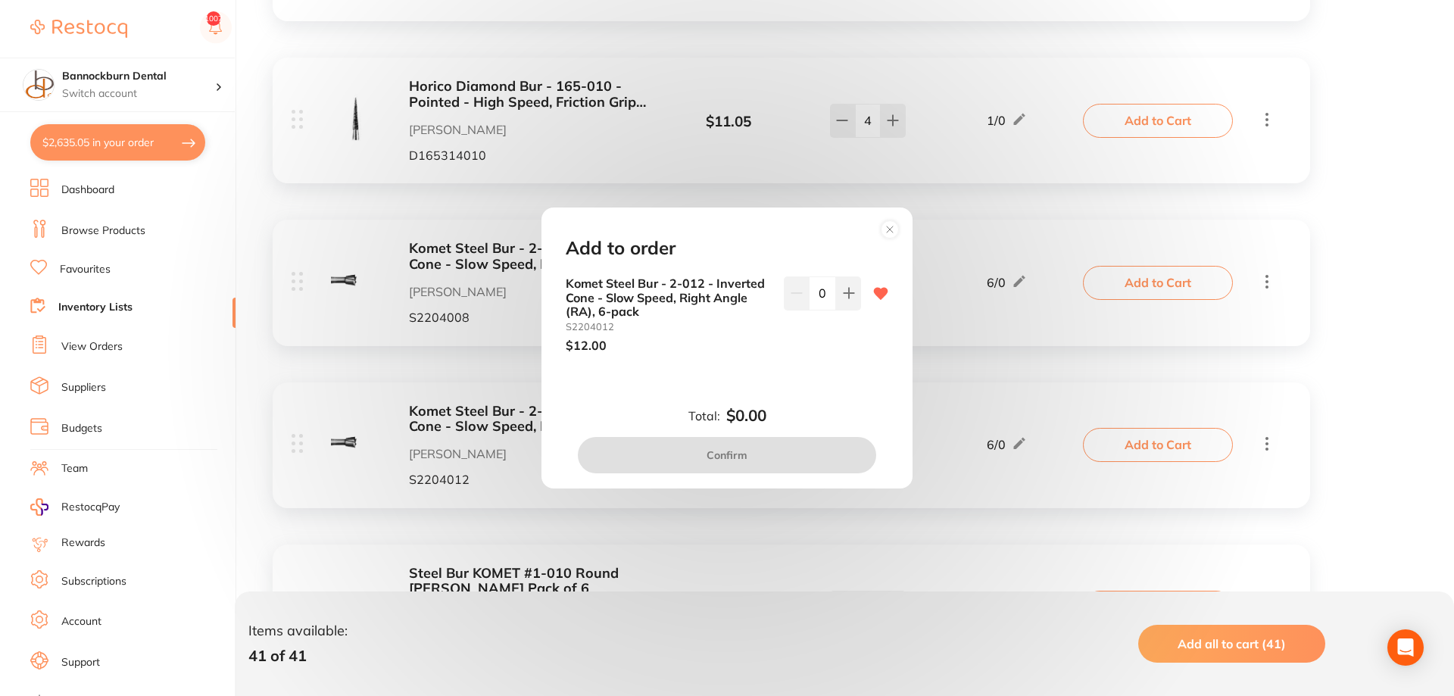
click at [829, 303] on input "0" at bounding box center [822, 292] width 27 height 33
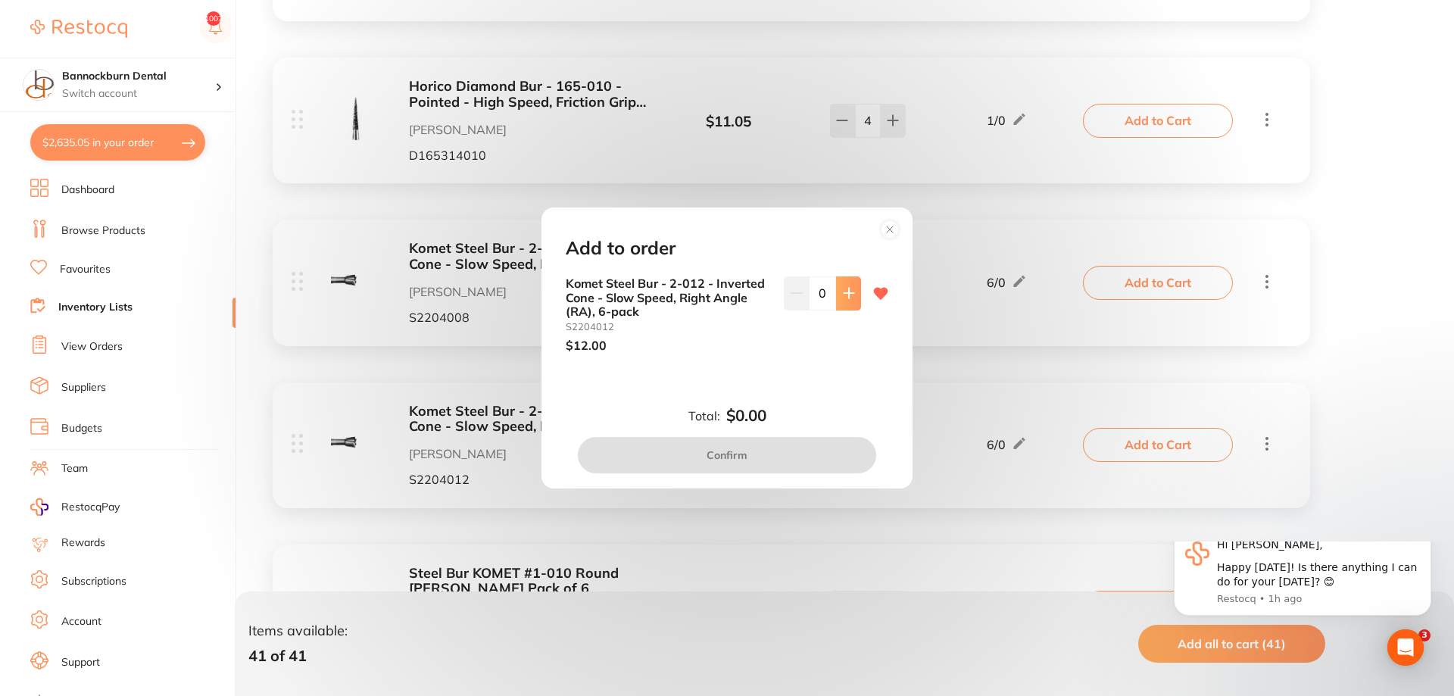
scroll to position [0, 0]
click at [854, 301] on button at bounding box center [848, 292] width 25 height 33
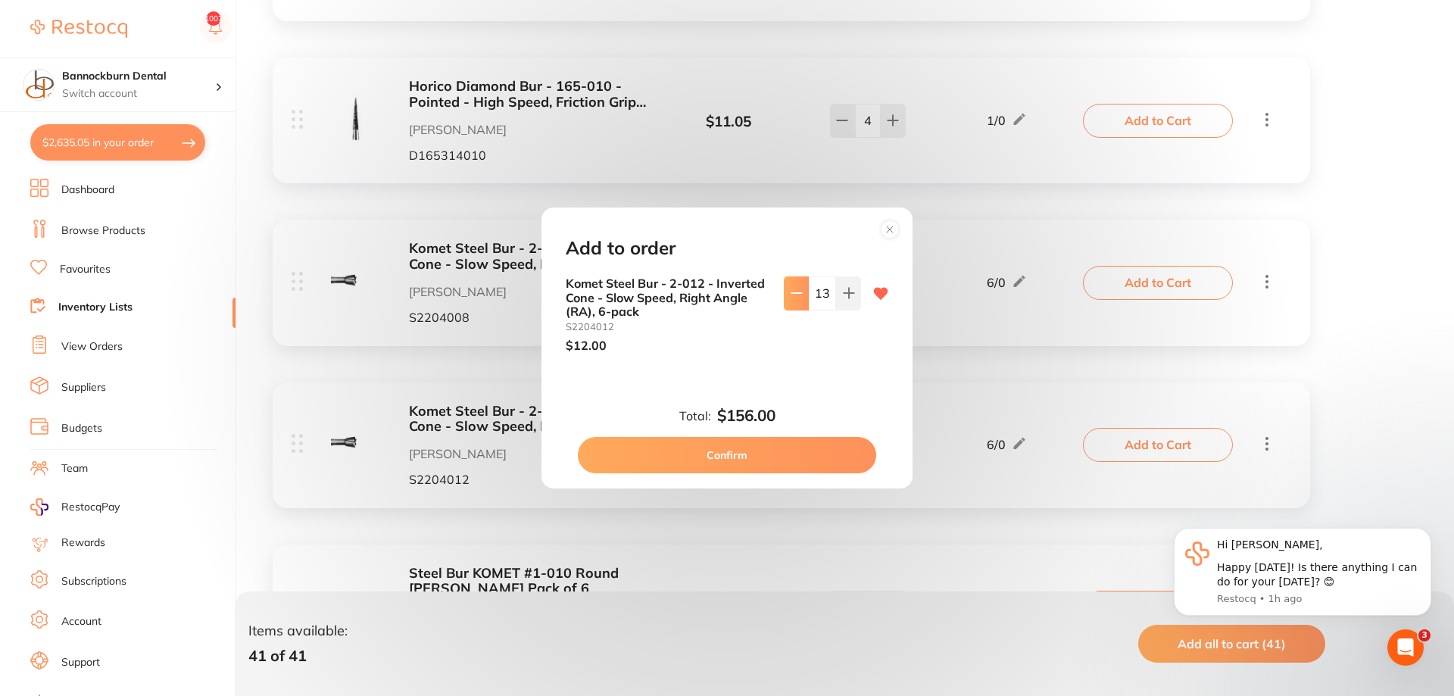
click at [786, 297] on button at bounding box center [796, 292] width 25 height 33
type input "12"
click at [764, 456] on button "Confirm" at bounding box center [727, 455] width 298 height 36
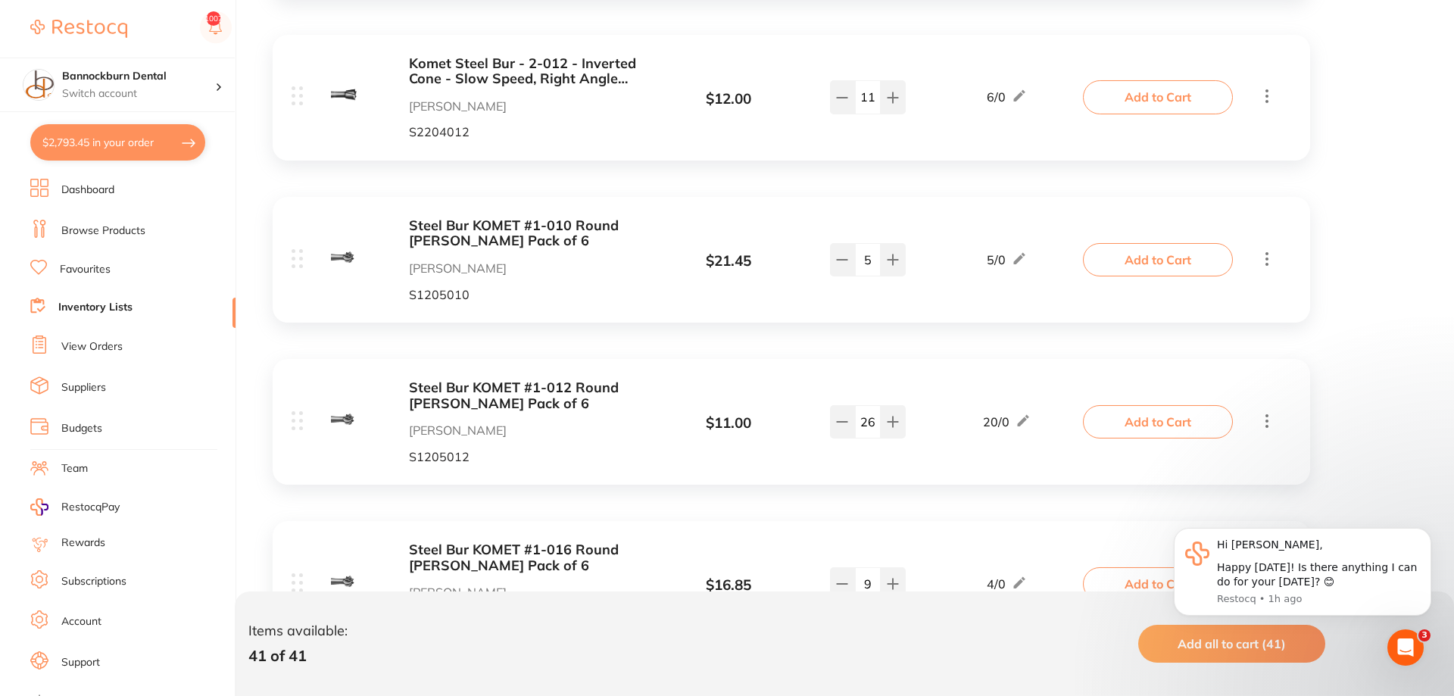
scroll to position [1854, 0]
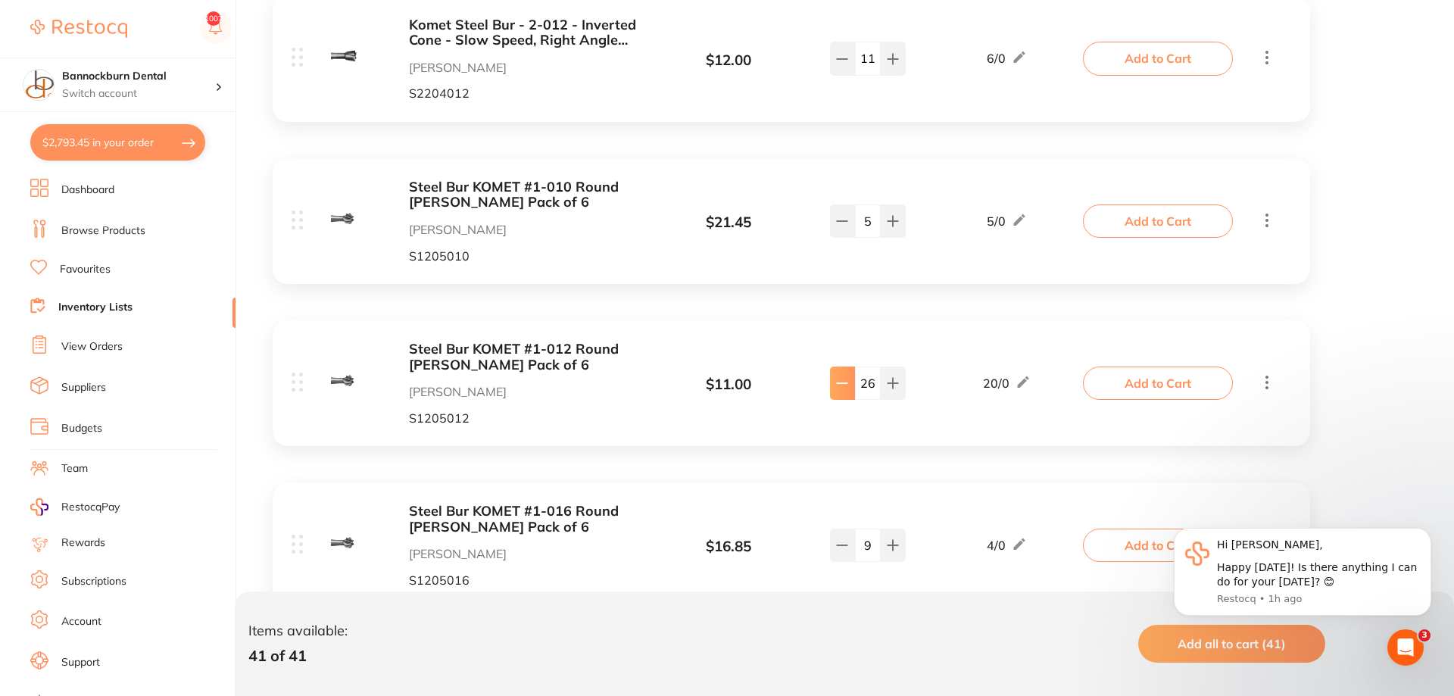
type input "24"
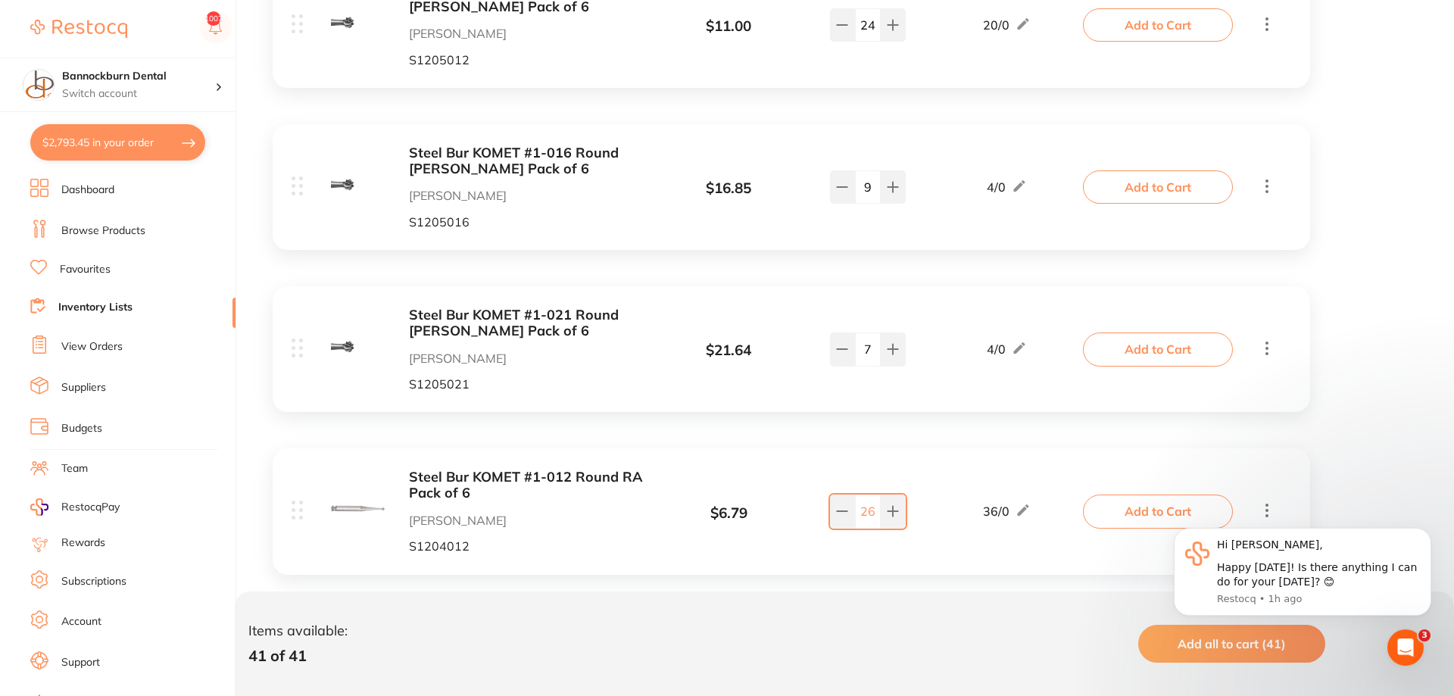
scroll to position [2240, 0]
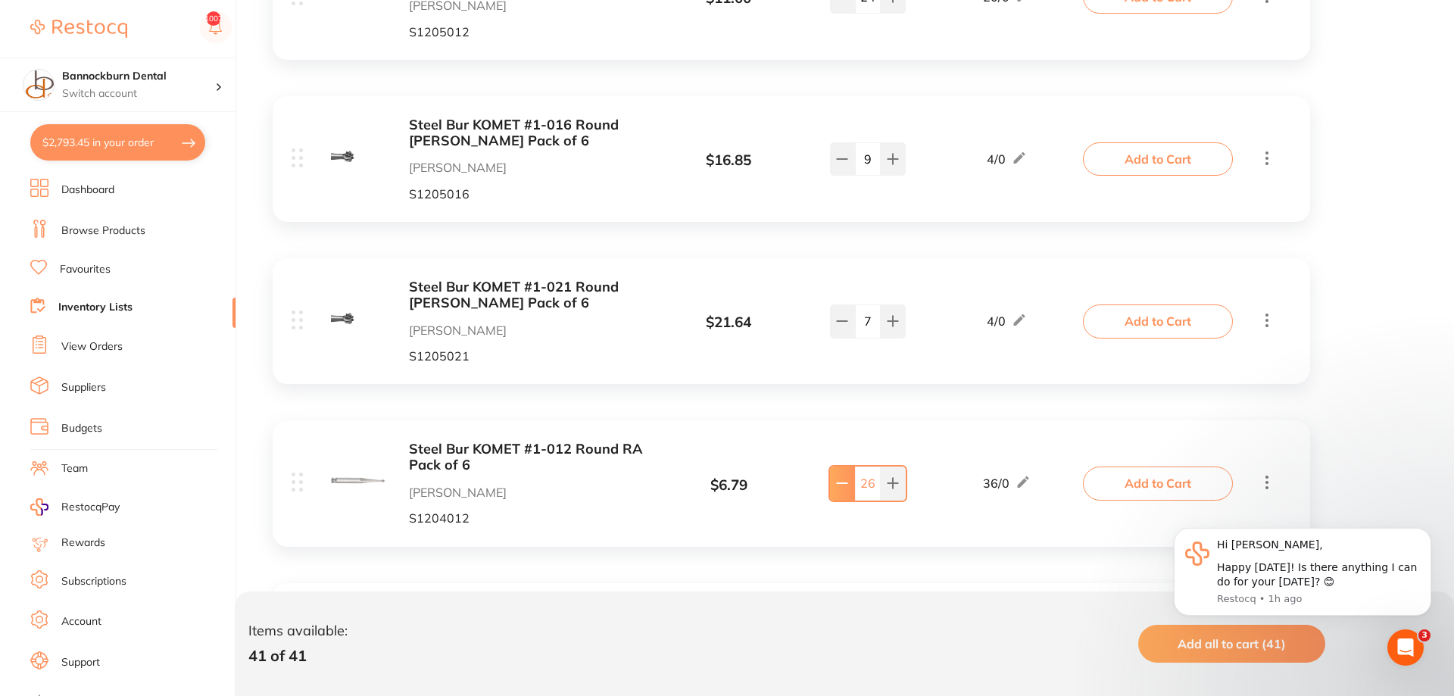
type input "24"
click at [1133, 496] on button "Add to Cart" at bounding box center [1158, 483] width 150 height 33
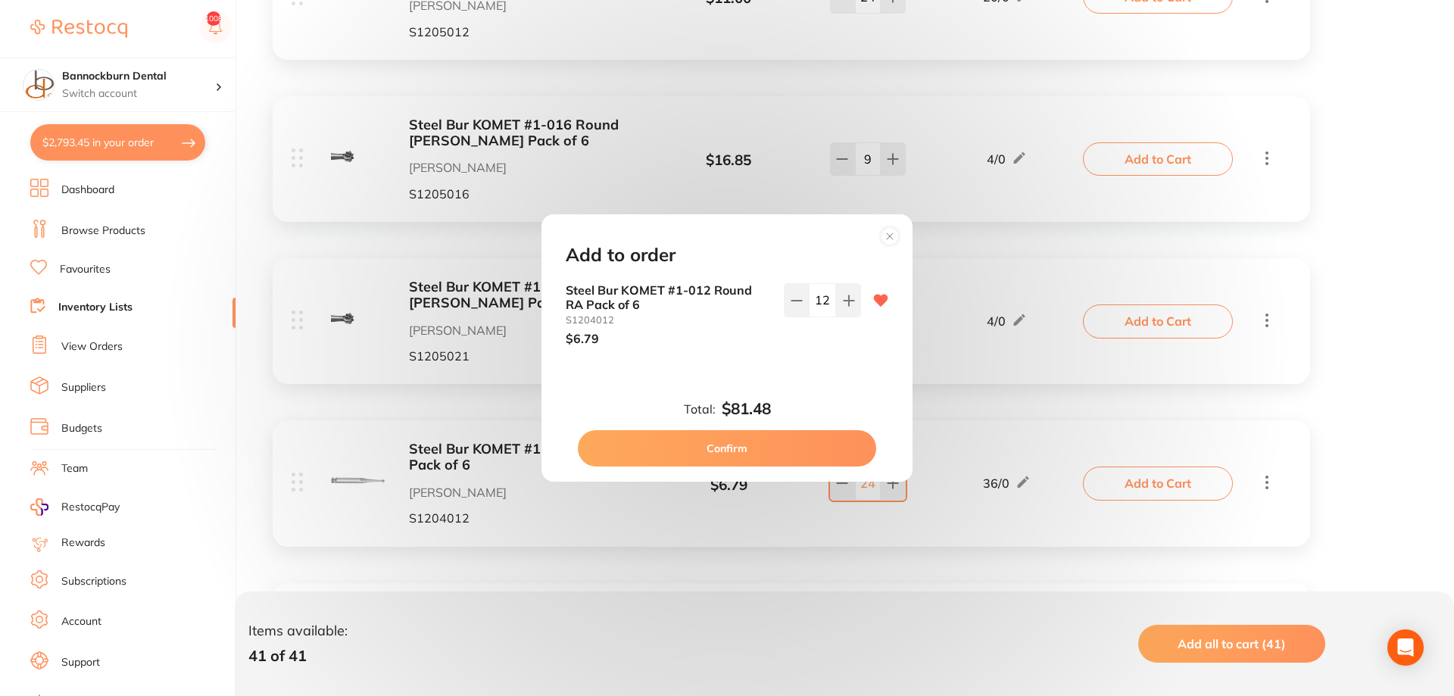
click at [828, 299] on input "12" at bounding box center [822, 299] width 27 height 33
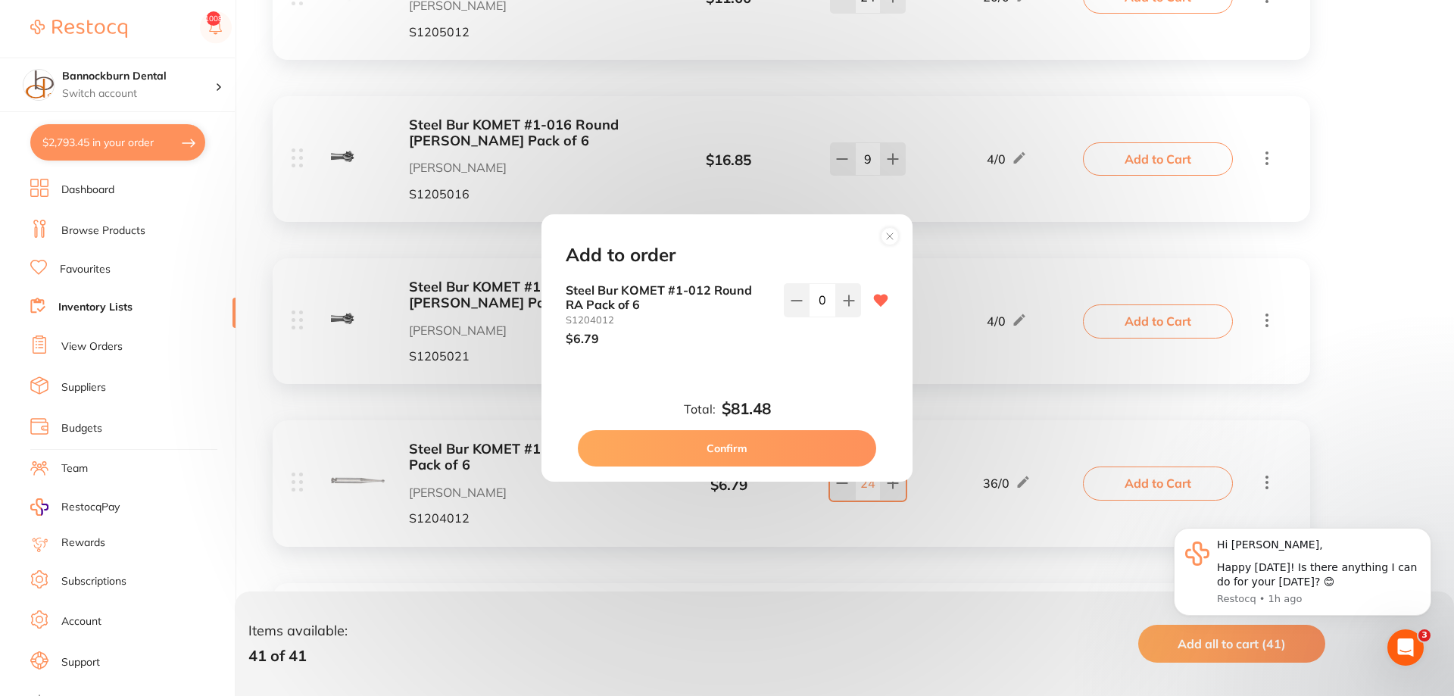
scroll to position [0, 0]
click at [789, 306] on button at bounding box center [796, 299] width 25 height 33
click at [854, 307] on icon at bounding box center [849, 301] width 12 height 12
type input "24"
click at [800, 444] on button "Confirm" at bounding box center [727, 448] width 298 height 36
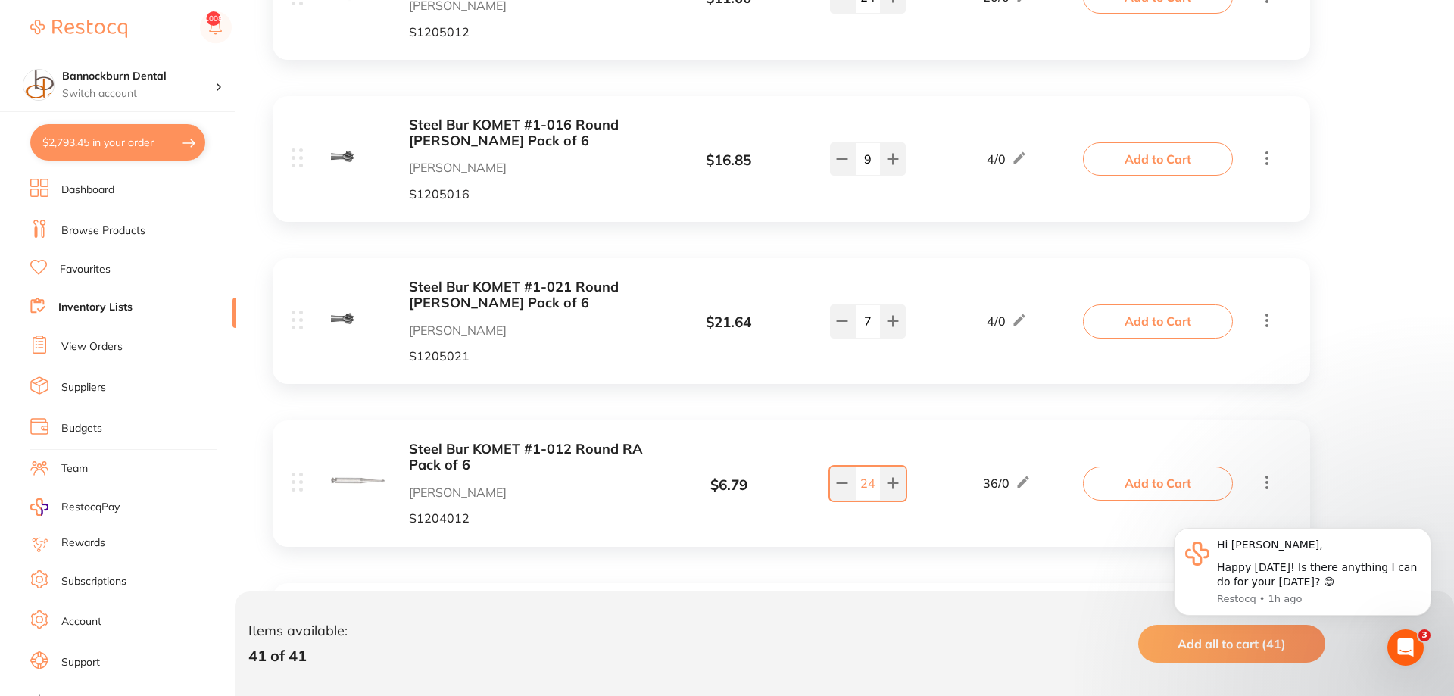
type input "24"
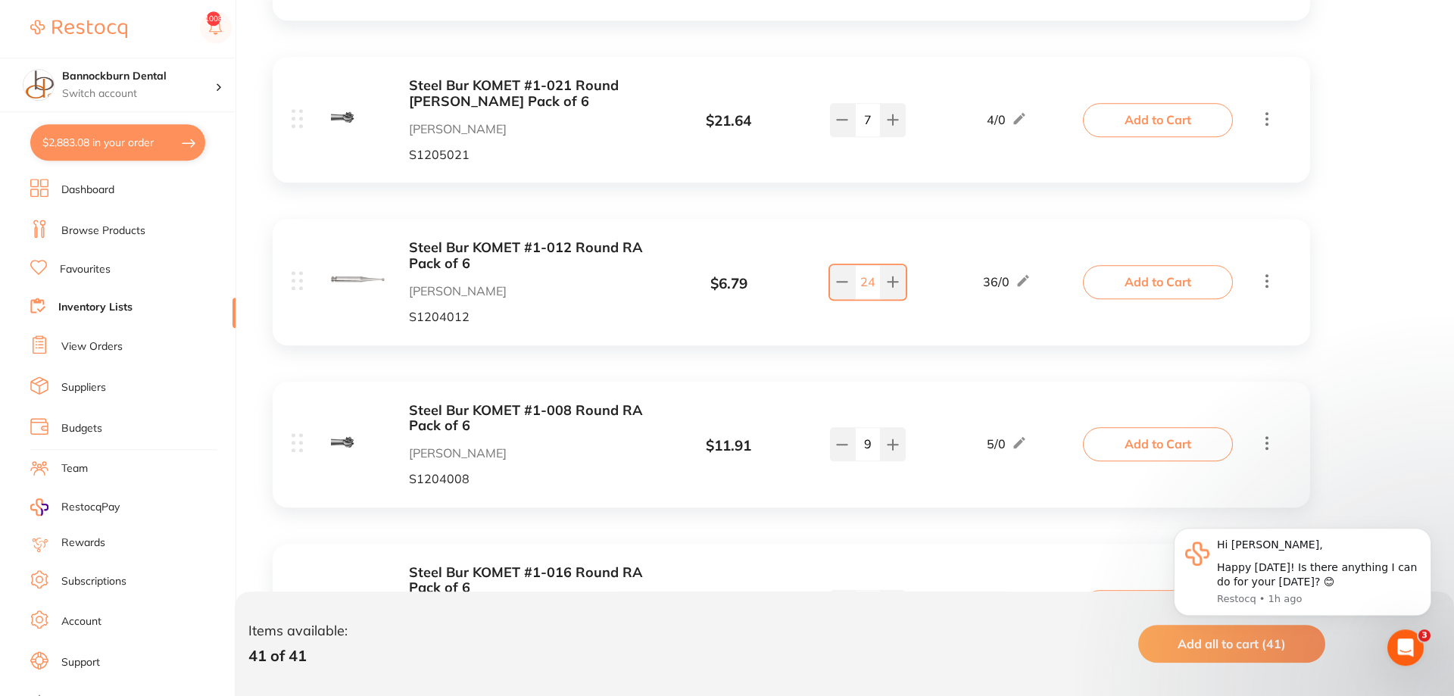
scroll to position [2549, 0]
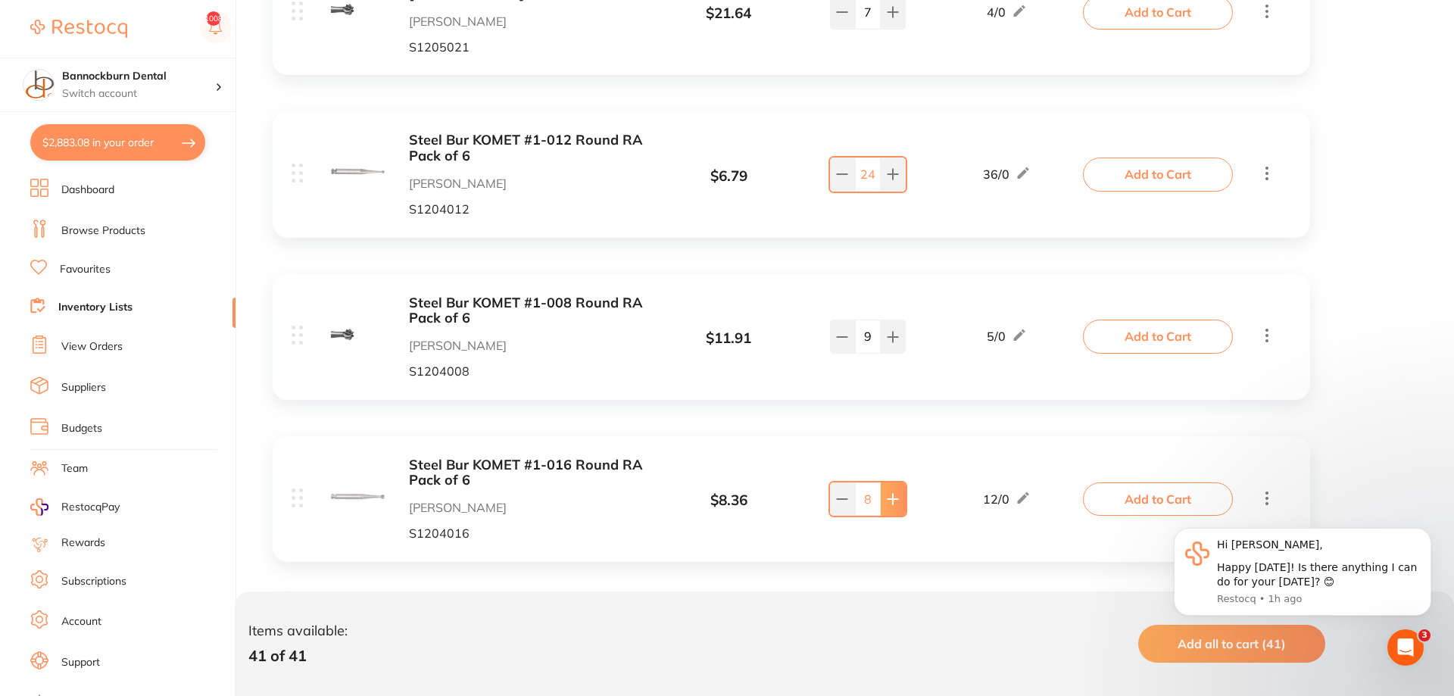
type input "9"
click at [1139, 502] on button "Add to Cart" at bounding box center [1158, 498] width 150 height 33
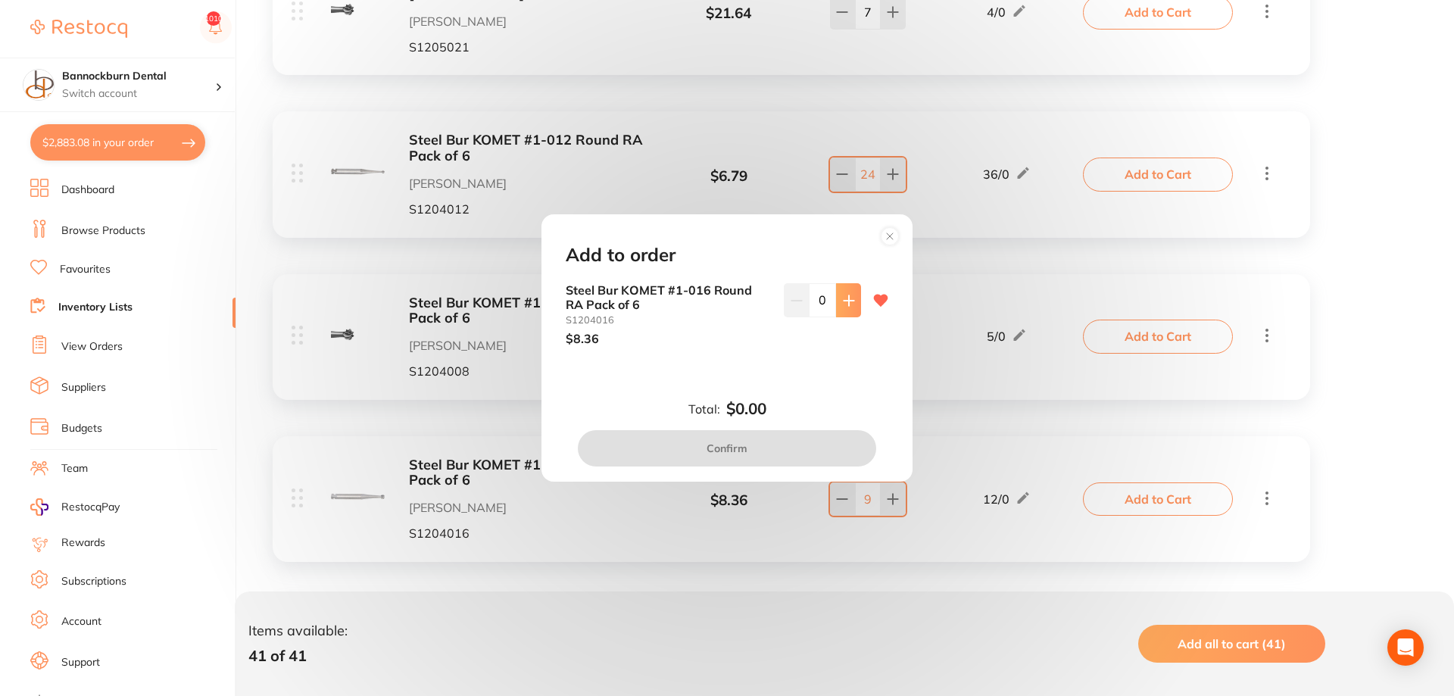
click at [847, 302] on icon at bounding box center [849, 301] width 12 height 12
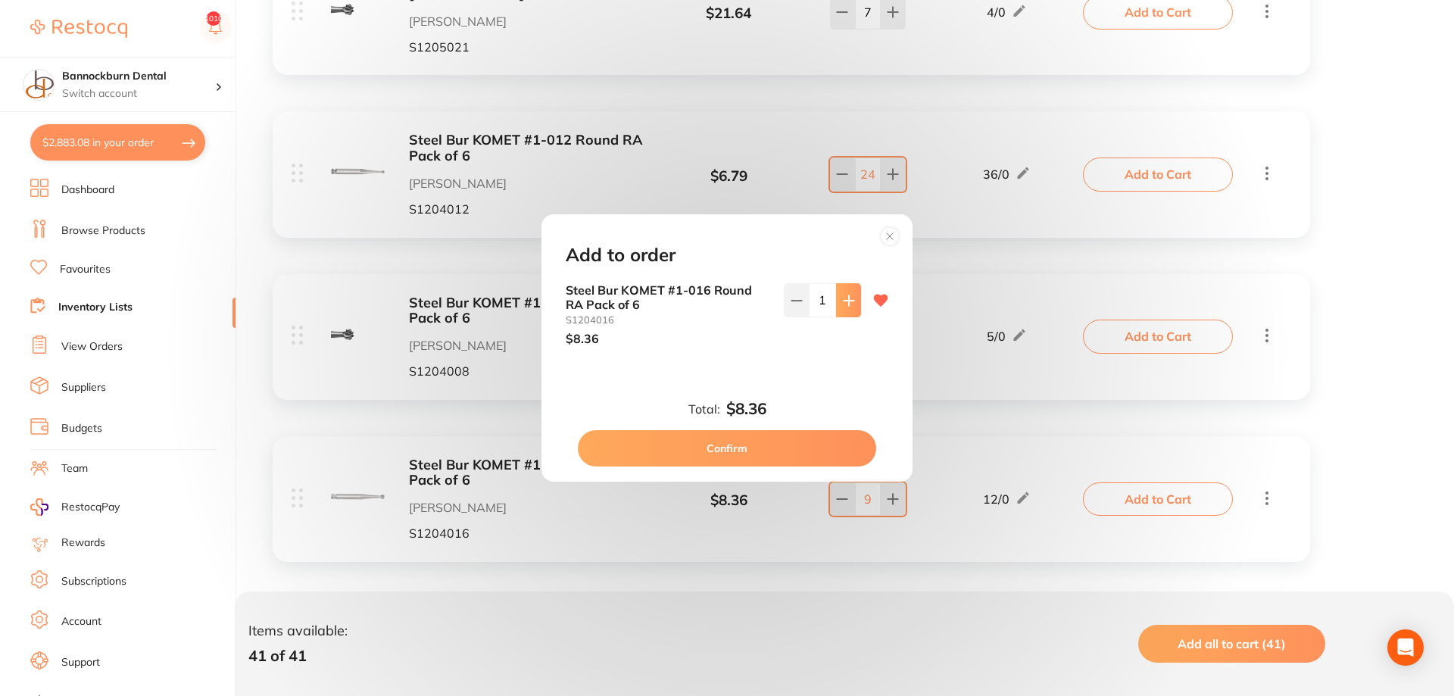
click at [847, 302] on icon at bounding box center [849, 301] width 12 height 12
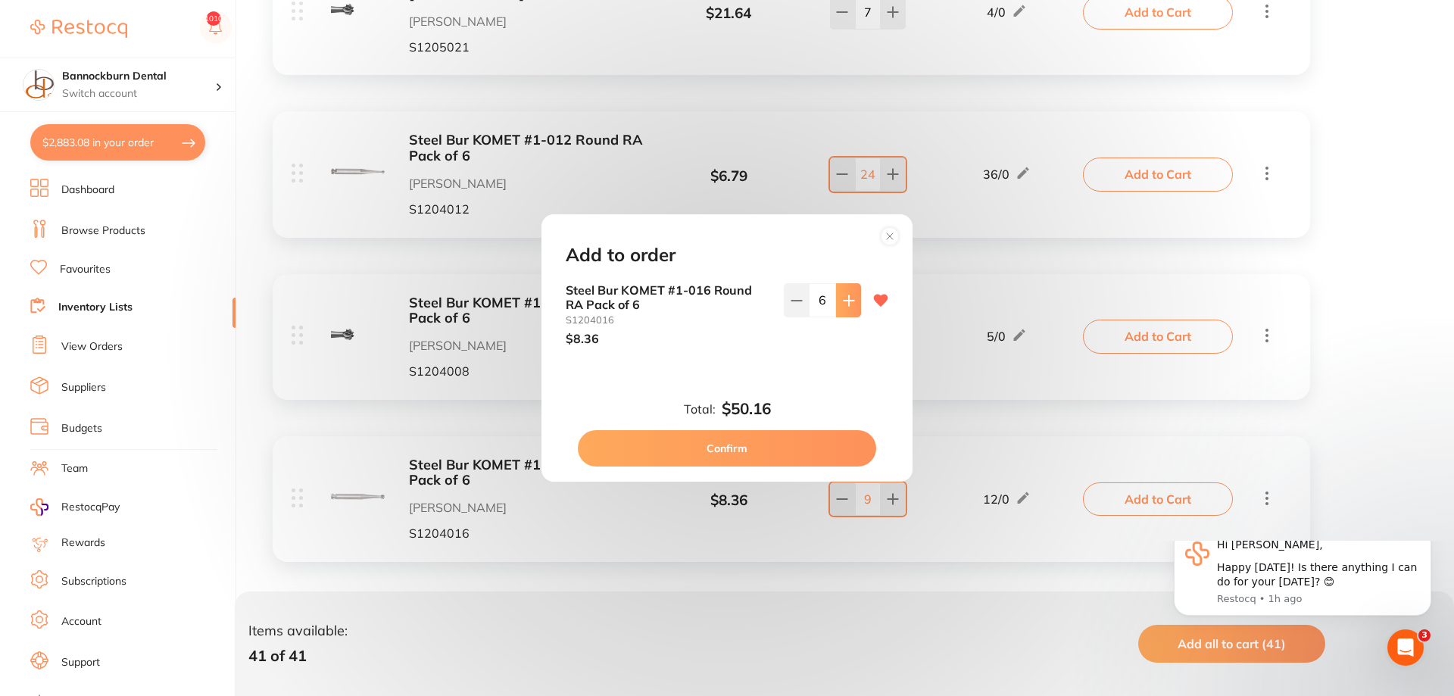
scroll to position [0, 0]
click at [847, 302] on icon at bounding box center [849, 301] width 12 height 12
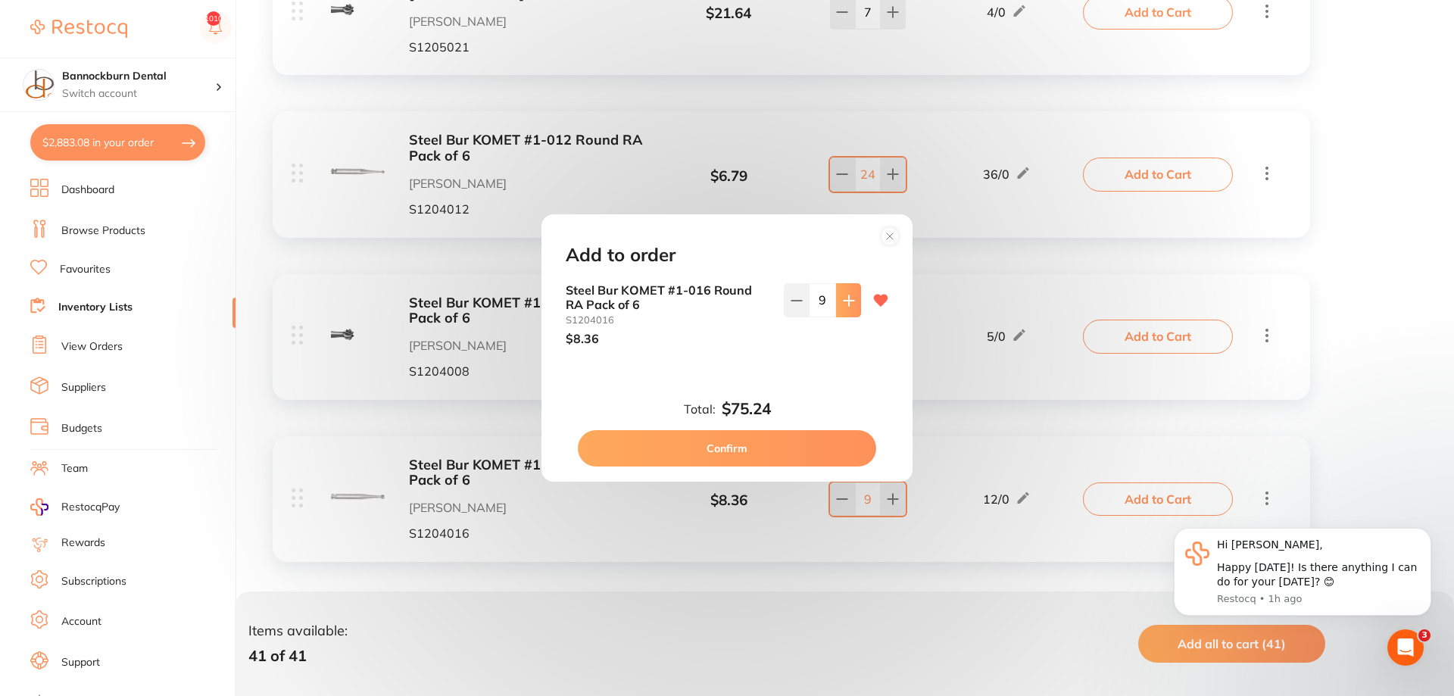
type input "10"
click at [760, 453] on button "Confirm" at bounding box center [727, 448] width 298 height 36
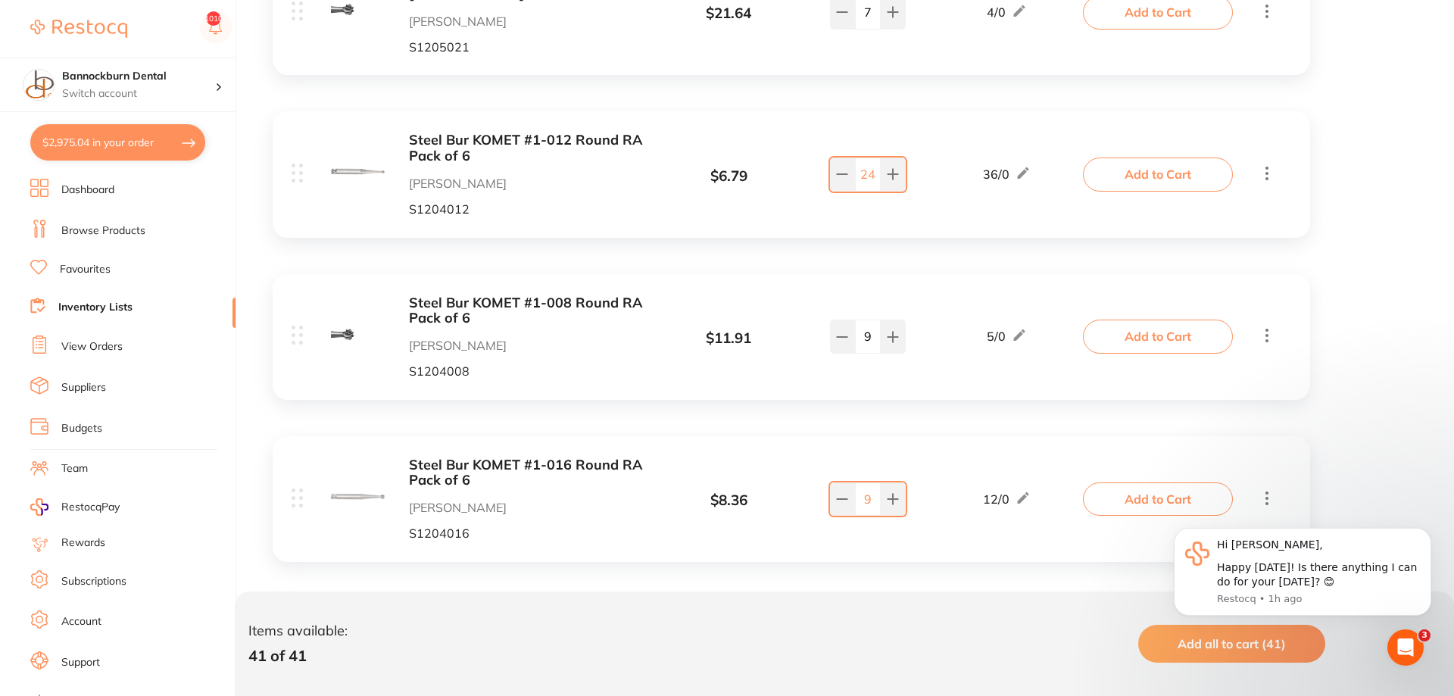
click at [1128, 348] on button "Add to Cart" at bounding box center [1158, 336] width 150 height 33
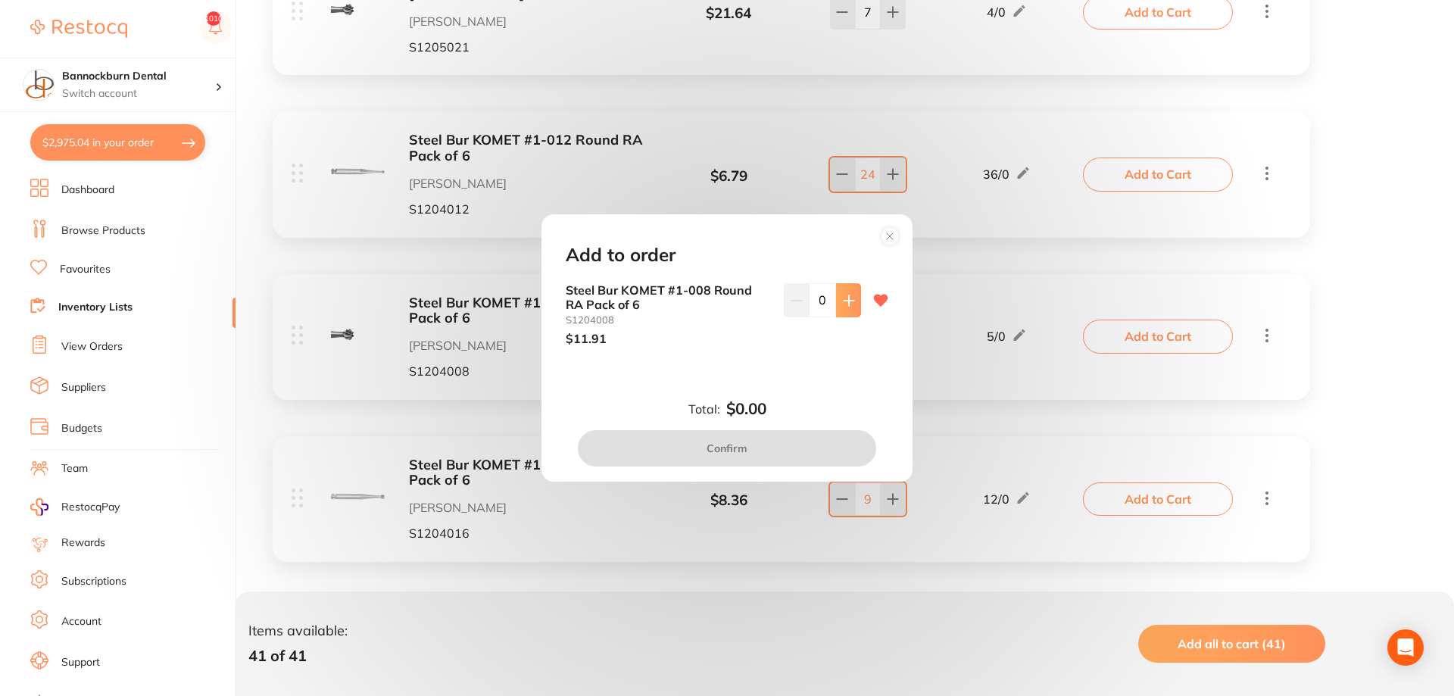
click at [855, 307] on button at bounding box center [848, 299] width 25 height 33
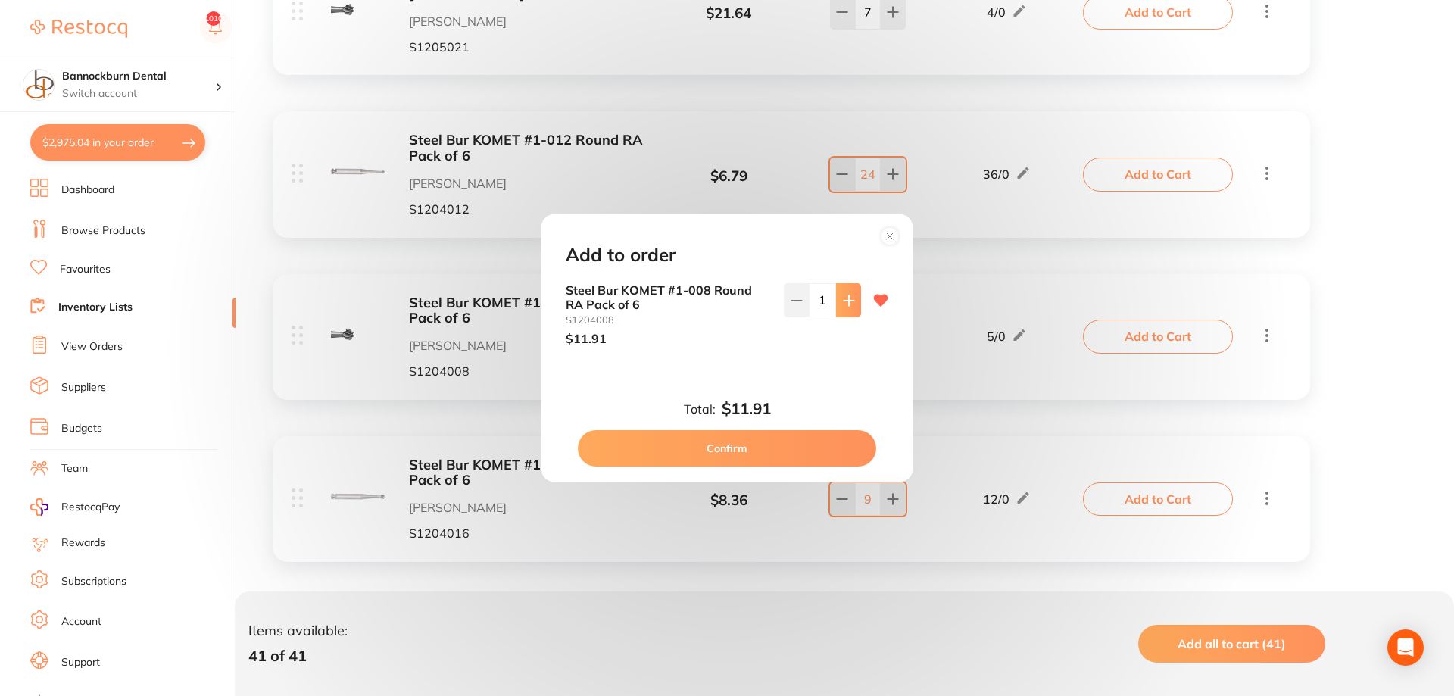
click at [855, 307] on button at bounding box center [848, 299] width 25 height 33
drag, startPoint x: 854, startPoint y: 307, endPoint x: 791, endPoint y: 400, distance: 112.8
click at [854, 307] on button at bounding box center [848, 299] width 25 height 33
type input "4"
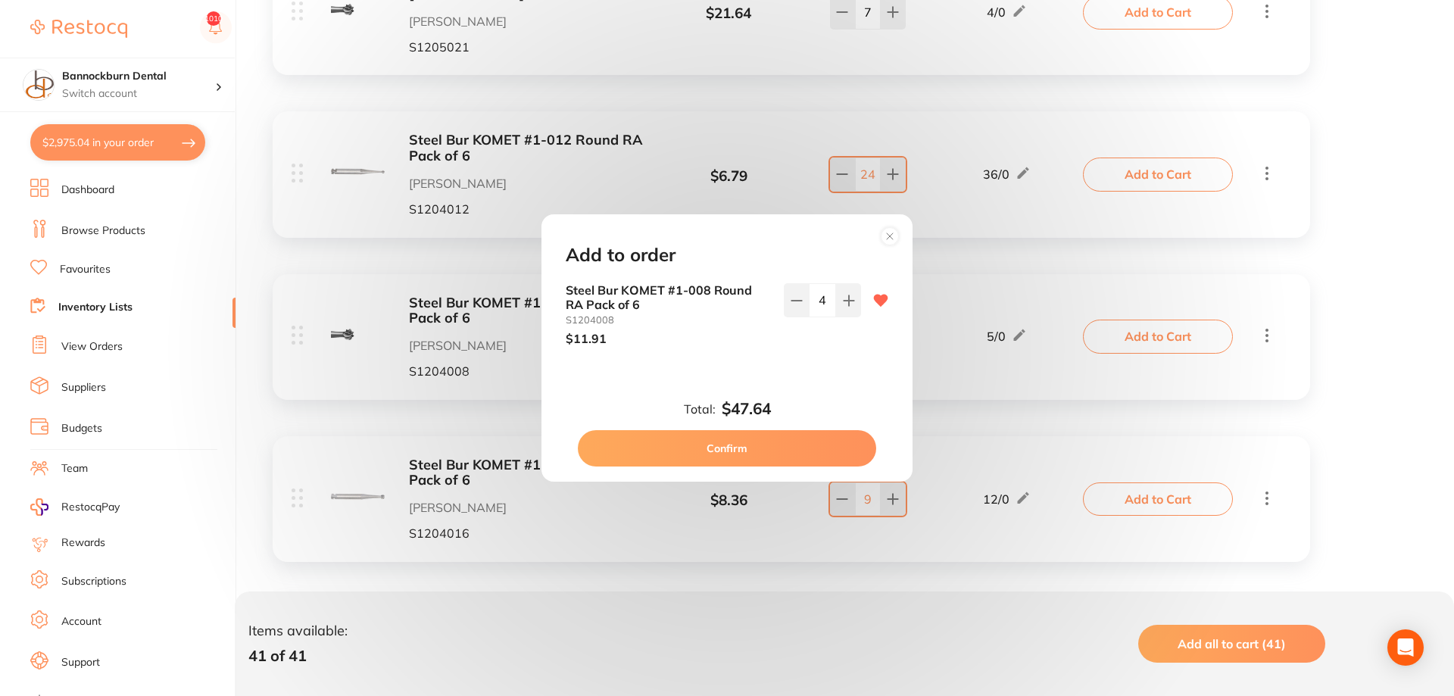
click at [786, 451] on button "Confirm" at bounding box center [727, 448] width 298 height 36
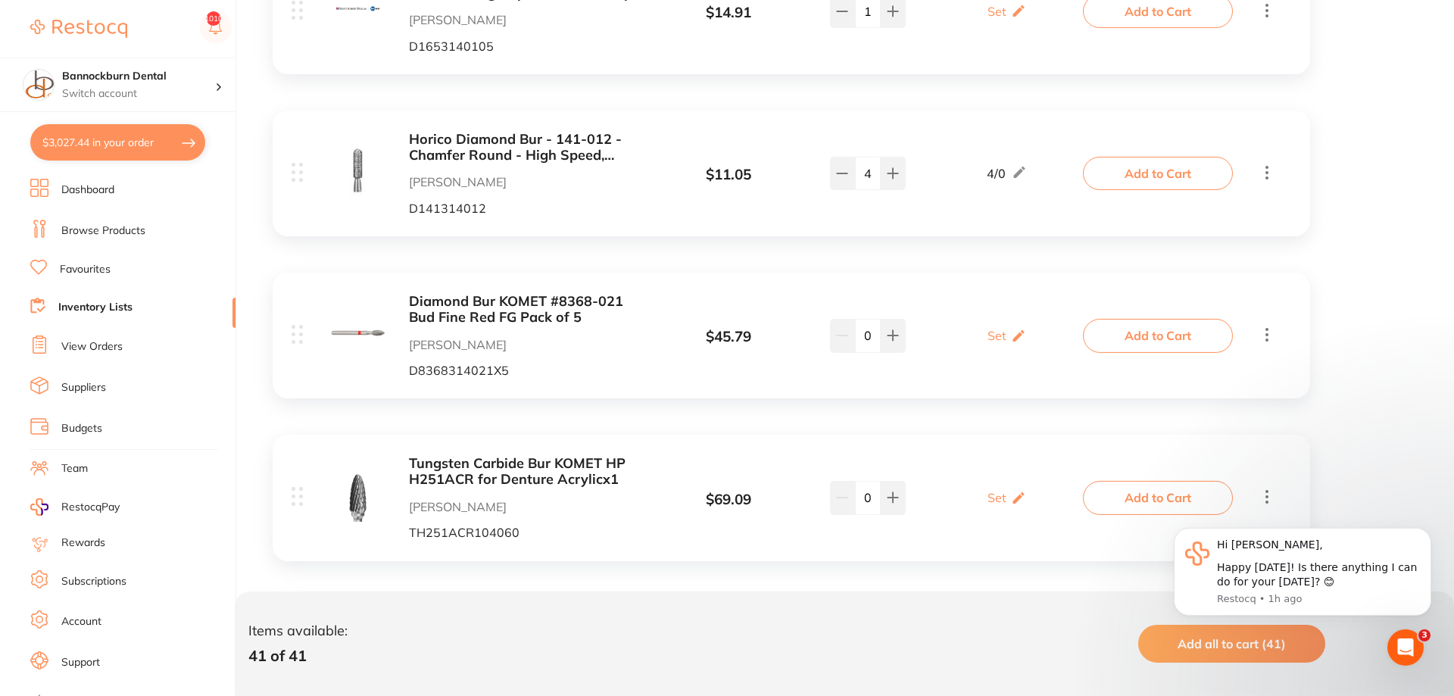
scroll to position [5994, 0]
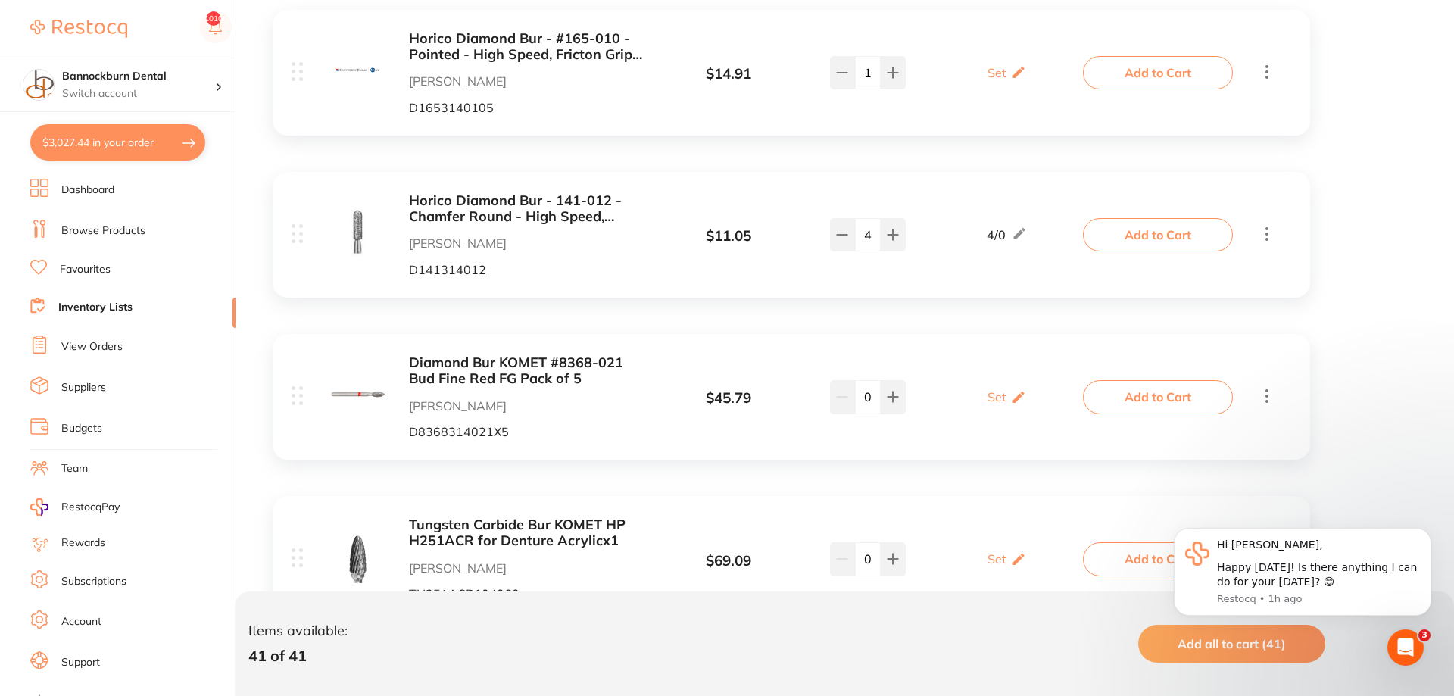
click at [106, 311] on link "Inventory Lists" at bounding box center [95, 307] width 74 height 15
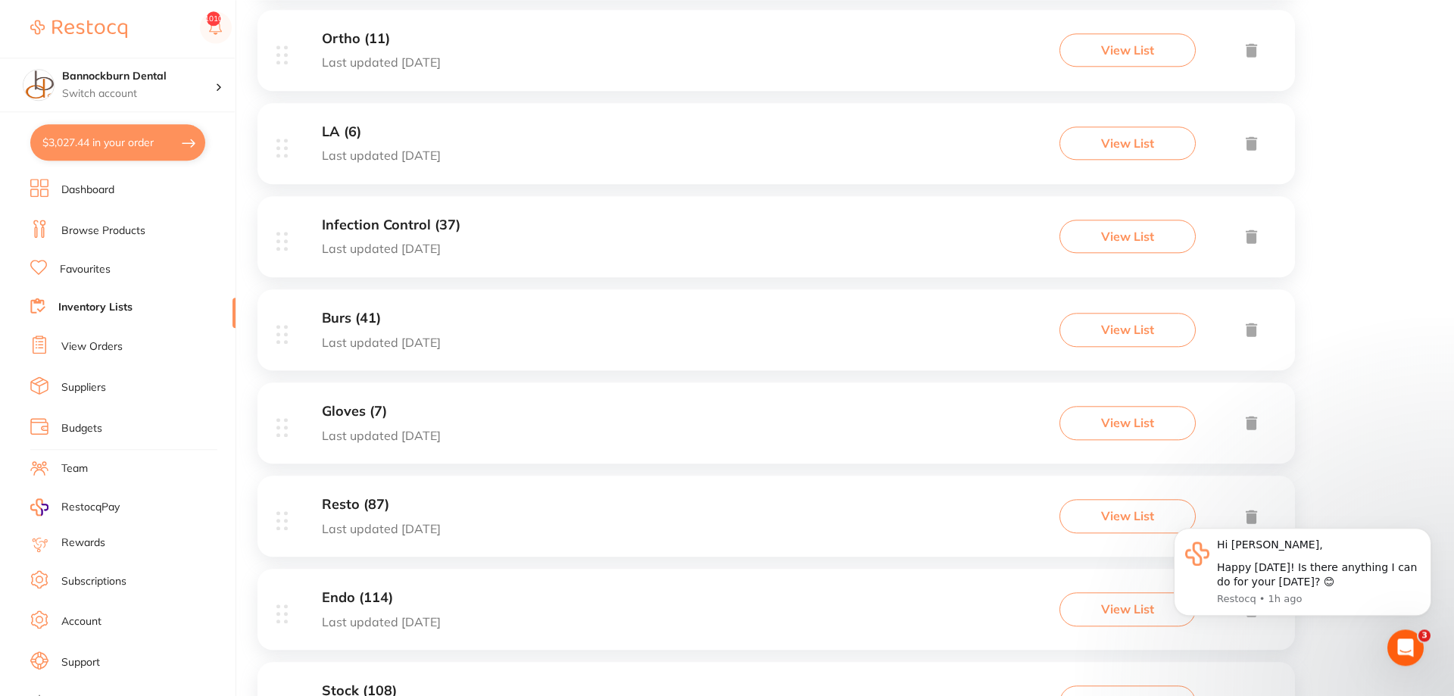
scroll to position [773, 0]
click at [351, 417] on h3 "Gloves (7)" at bounding box center [381, 411] width 119 height 16
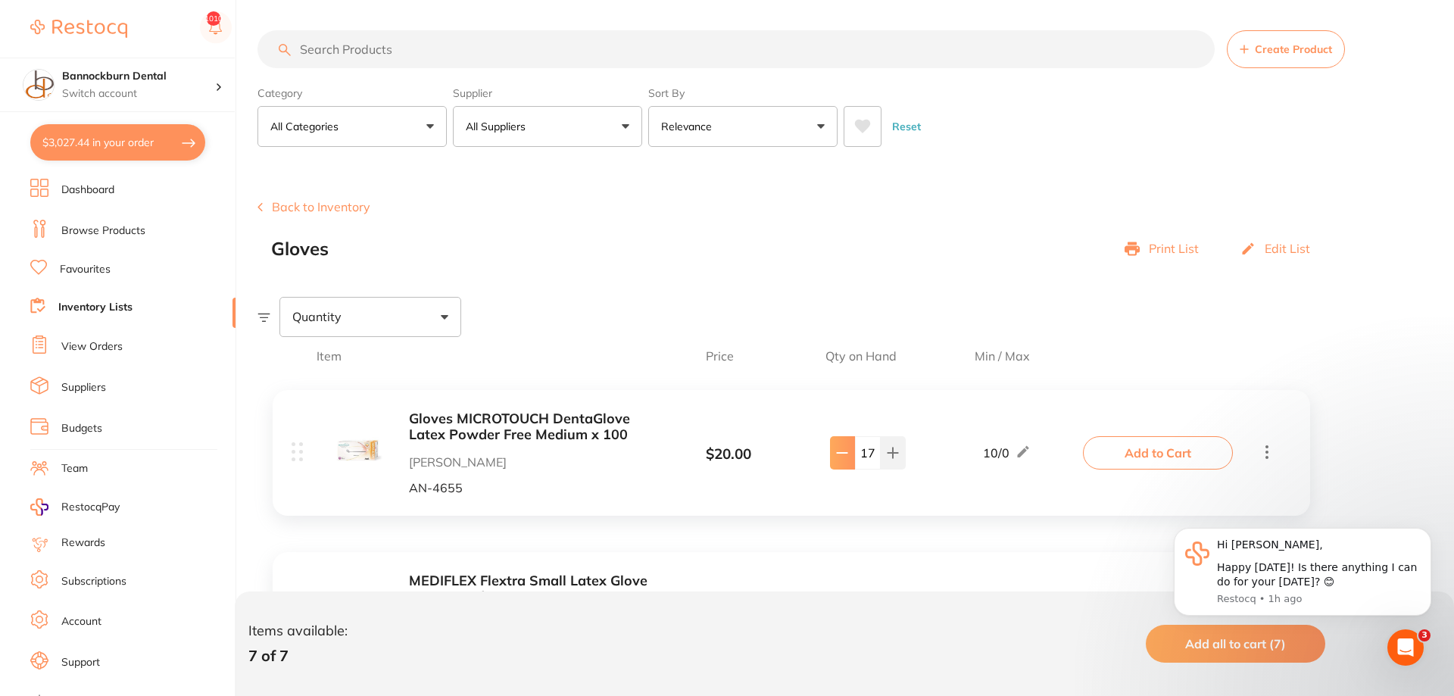
click at [831, 452] on button at bounding box center [842, 452] width 25 height 33
type input "14"
click at [1187, 456] on button "Add to Cart" at bounding box center [1158, 452] width 150 height 33
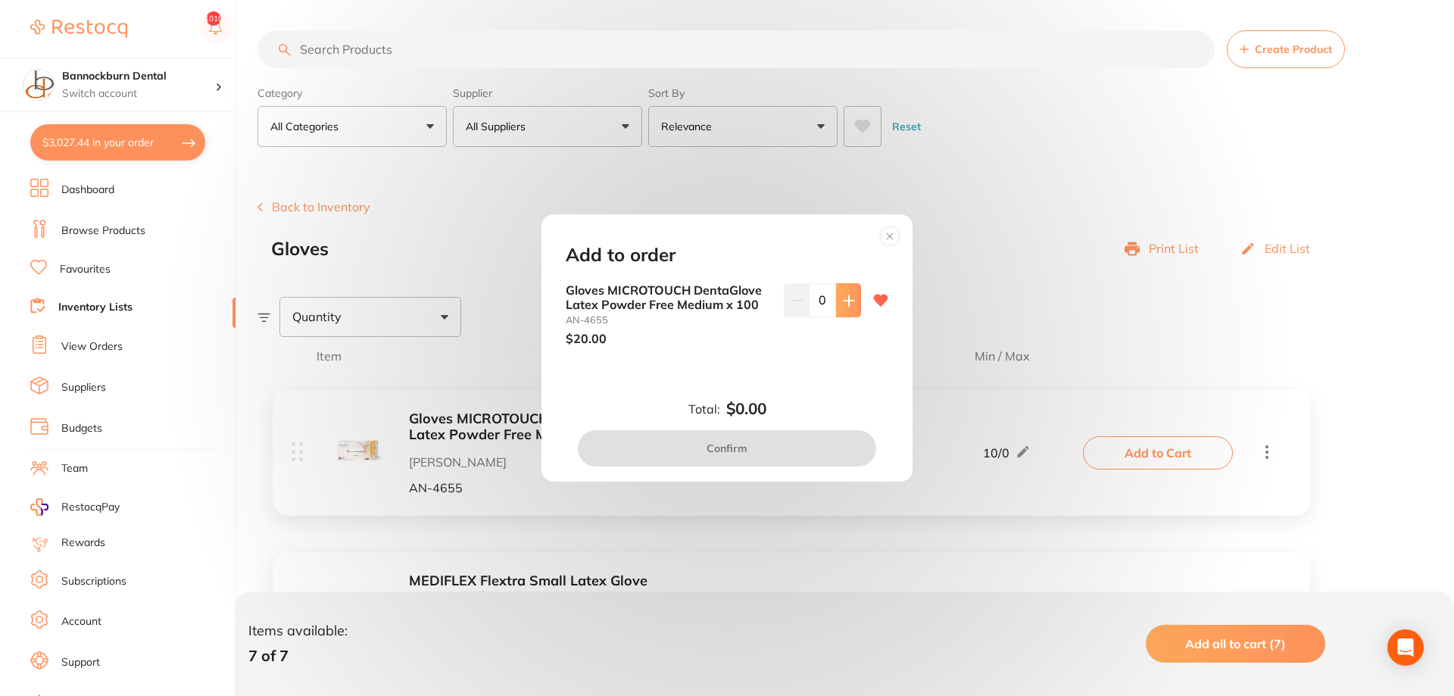
click at [849, 304] on icon at bounding box center [849, 300] width 10 height 10
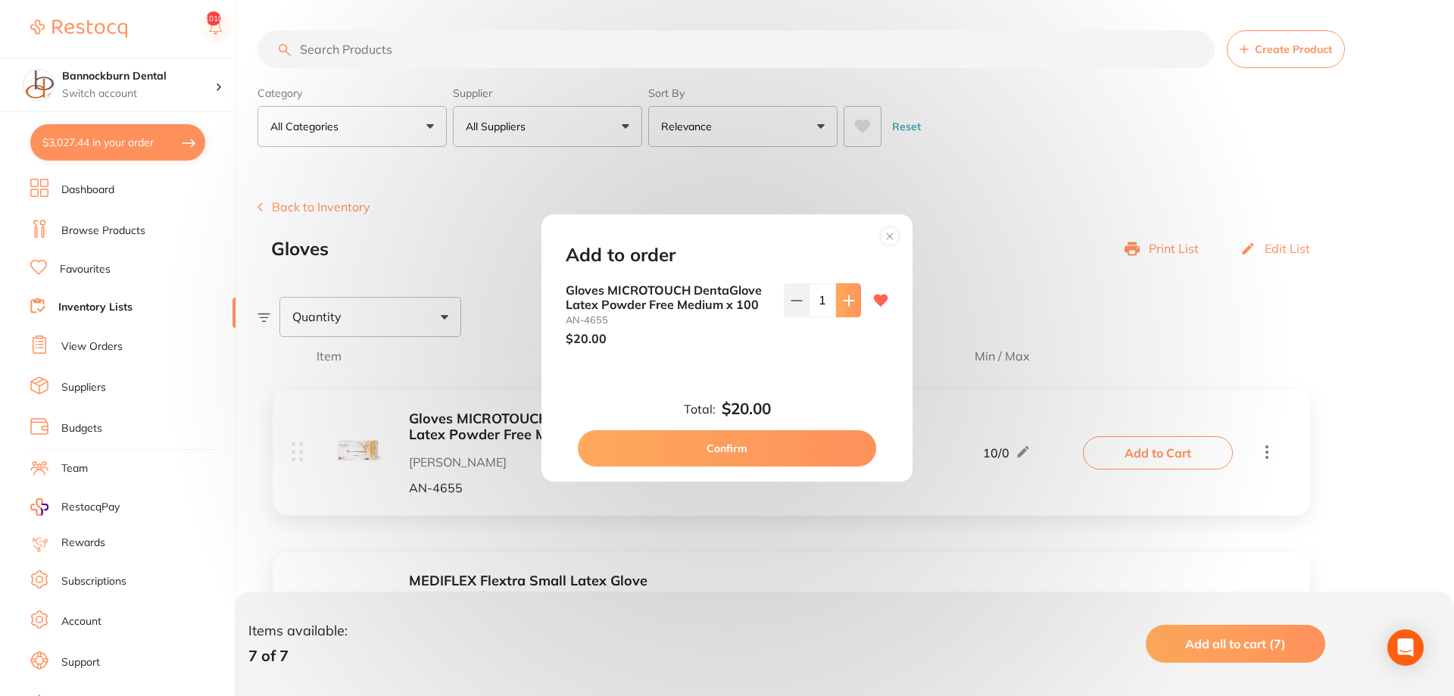
click at [849, 304] on icon at bounding box center [849, 300] width 10 height 10
type input "2"
click at [801, 446] on button "Confirm" at bounding box center [727, 448] width 298 height 36
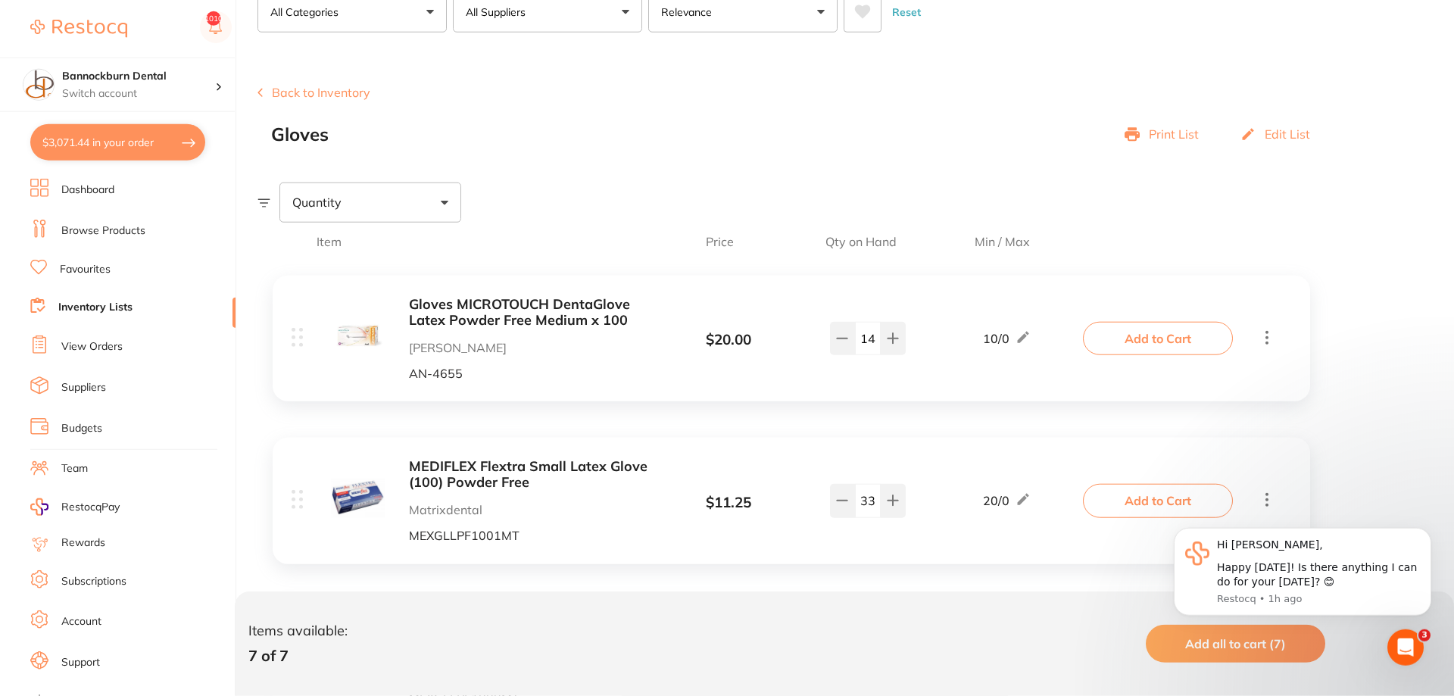
scroll to position [155, 0]
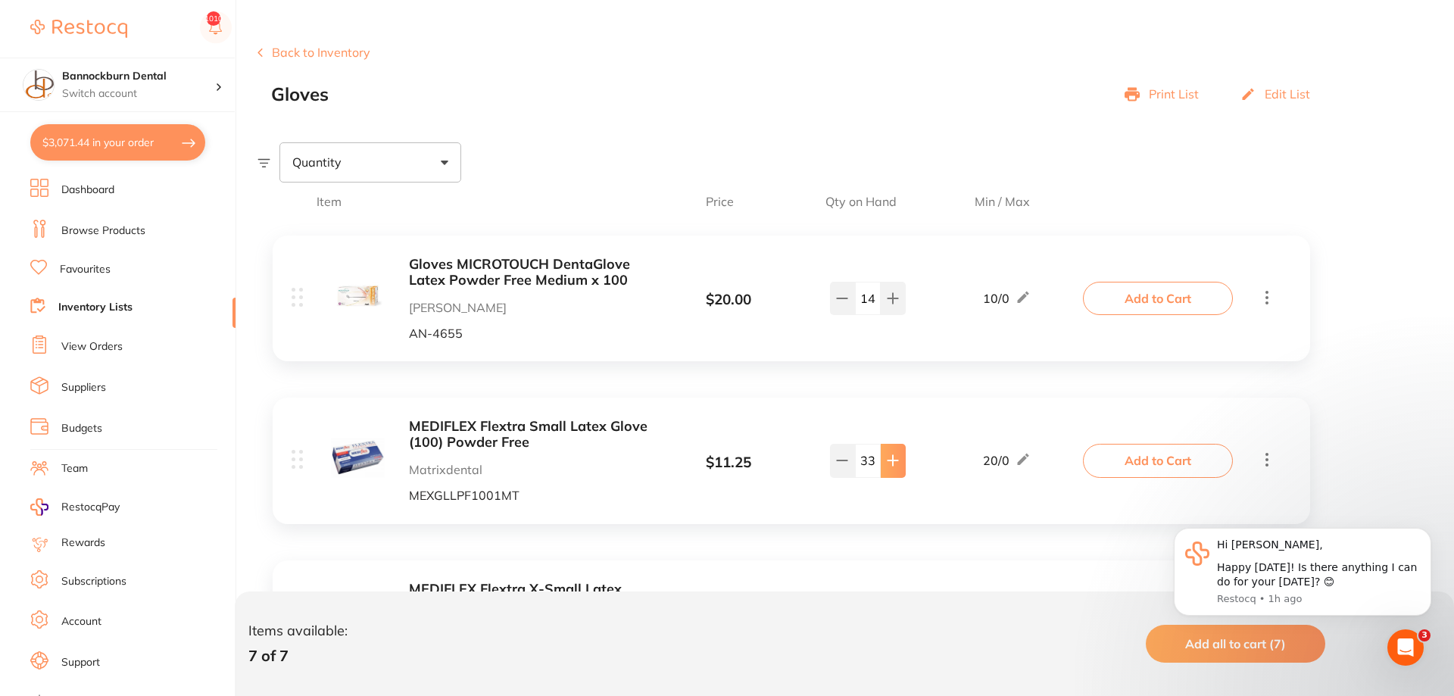
click at [888, 315] on button at bounding box center [893, 298] width 25 height 33
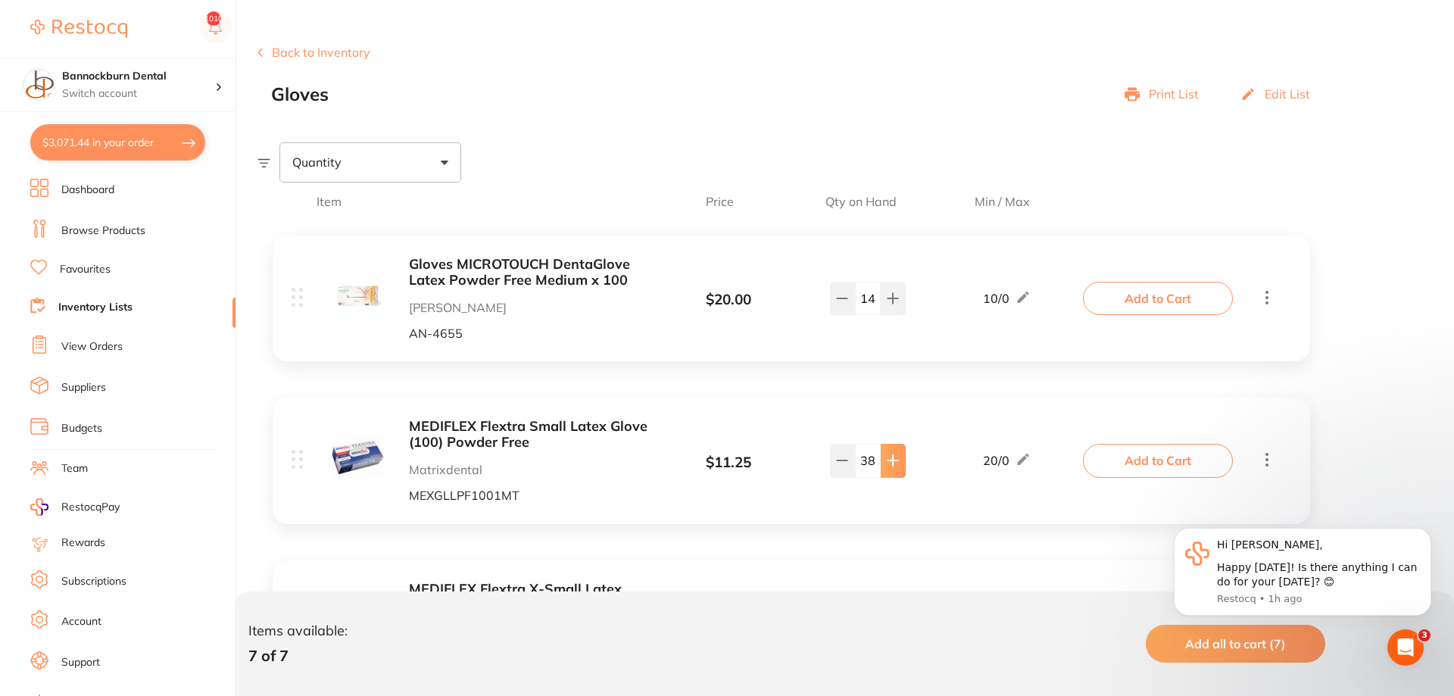
click at [888, 315] on button at bounding box center [893, 298] width 25 height 33
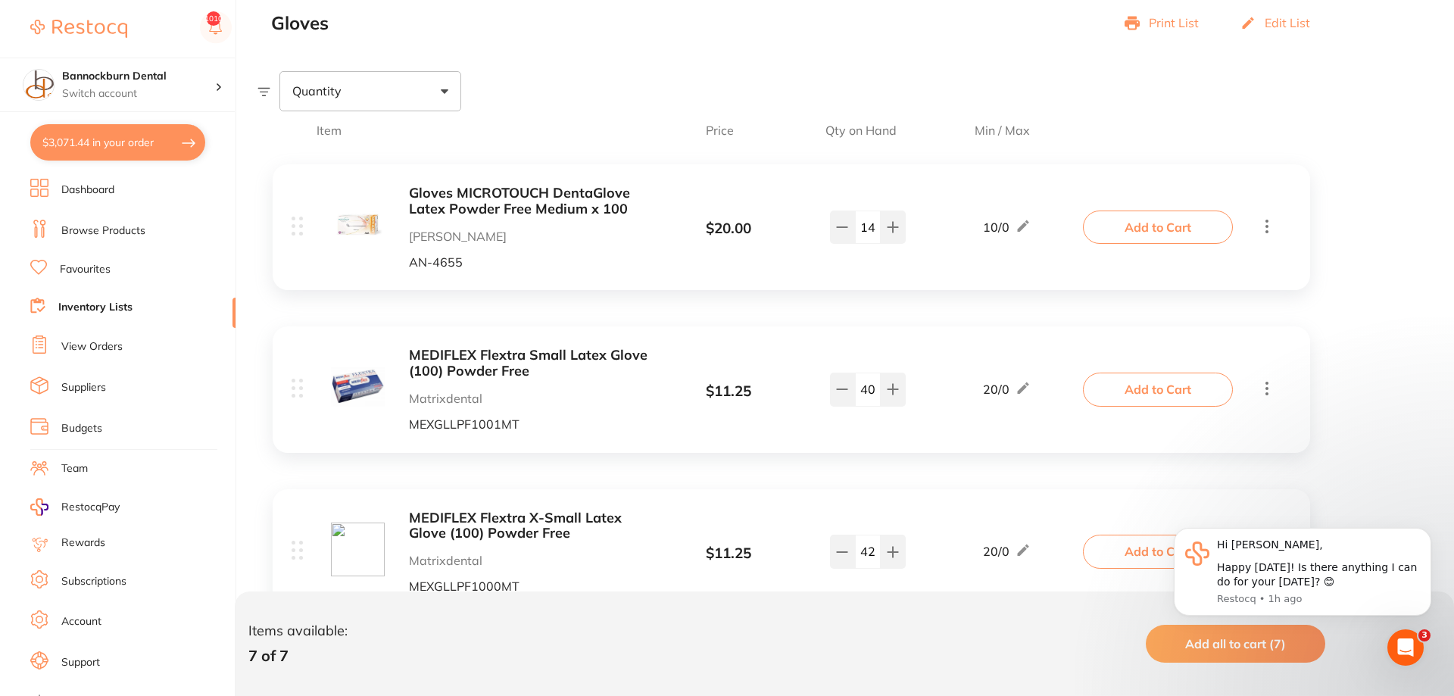
scroll to position [309, 0]
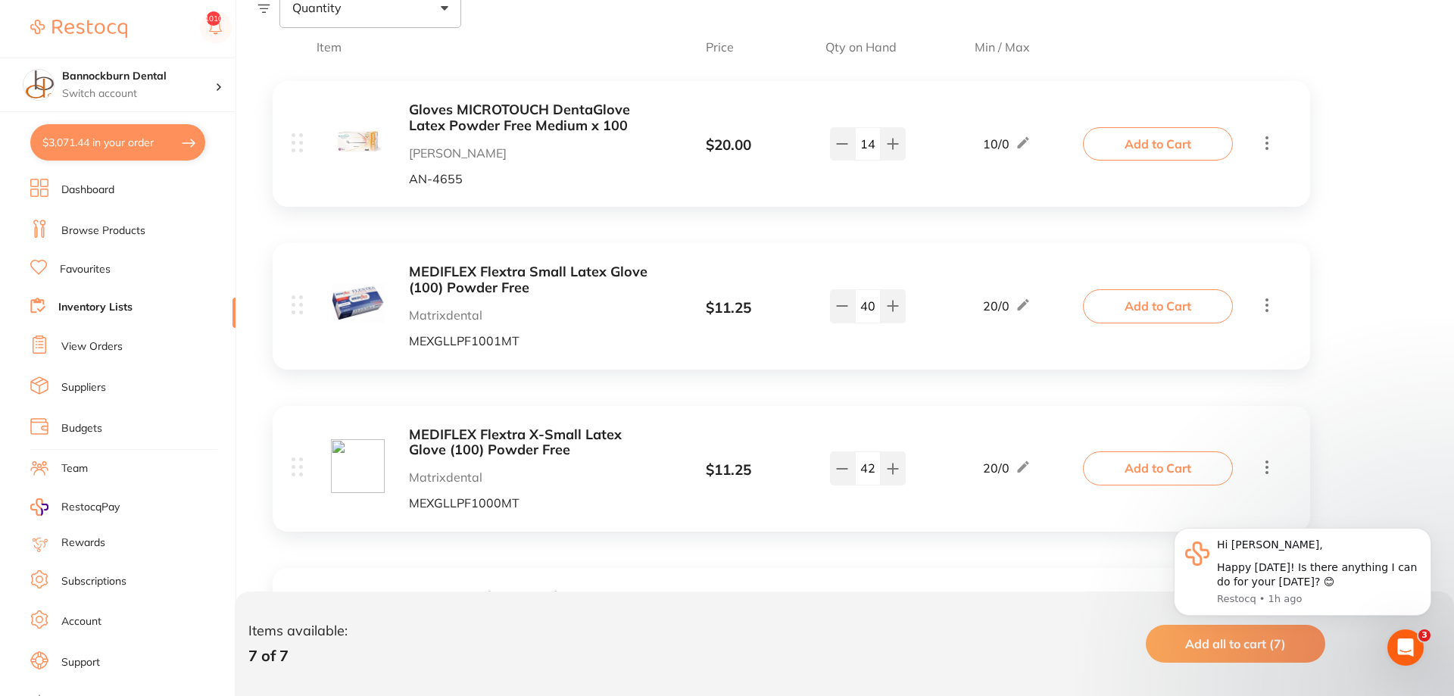
drag, startPoint x: 872, startPoint y: 308, endPoint x: 683, endPoint y: 270, distance: 193.2
click at [855, 289] on input "40" at bounding box center [868, 305] width 26 height 33
click at [841, 150] on icon at bounding box center [842, 144] width 12 height 12
click at [900, 161] on button at bounding box center [893, 143] width 25 height 33
type input "27"
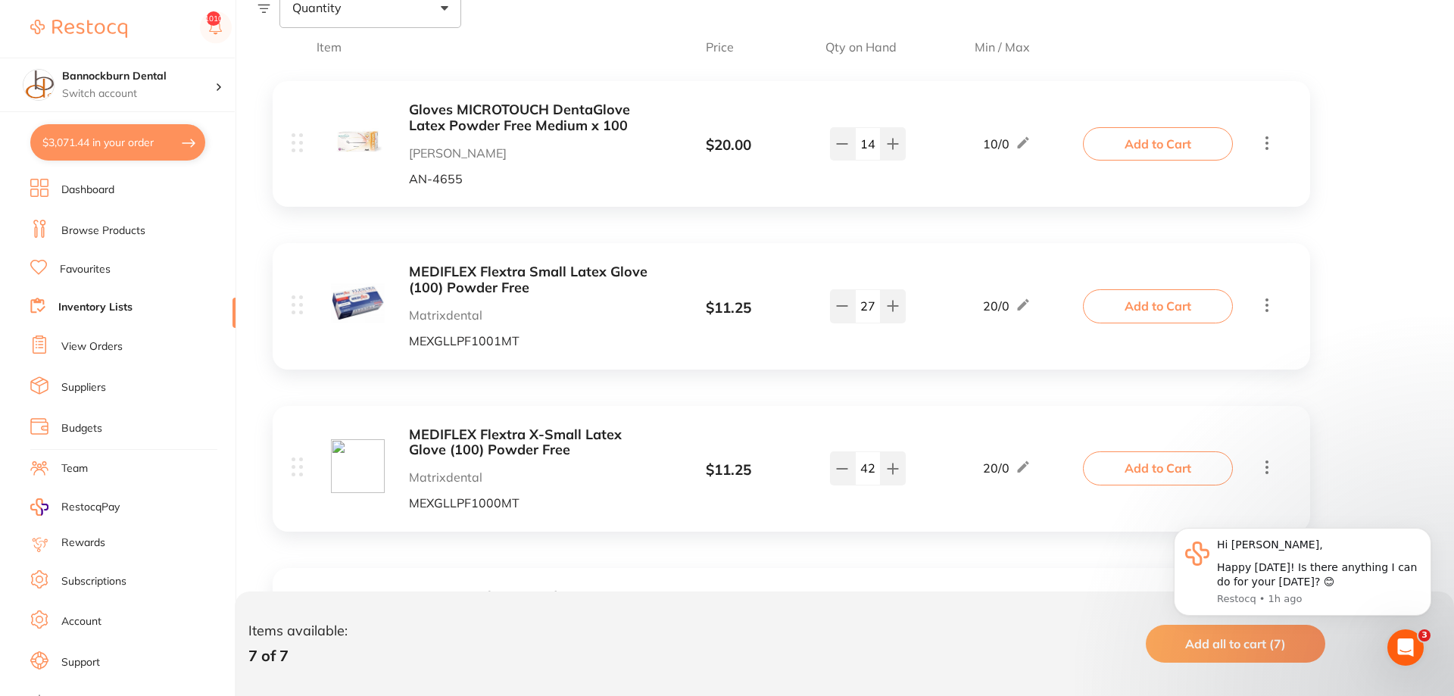
click at [1101, 312] on button "Add to Cart" at bounding box center [1158, 305] width 150 height 33
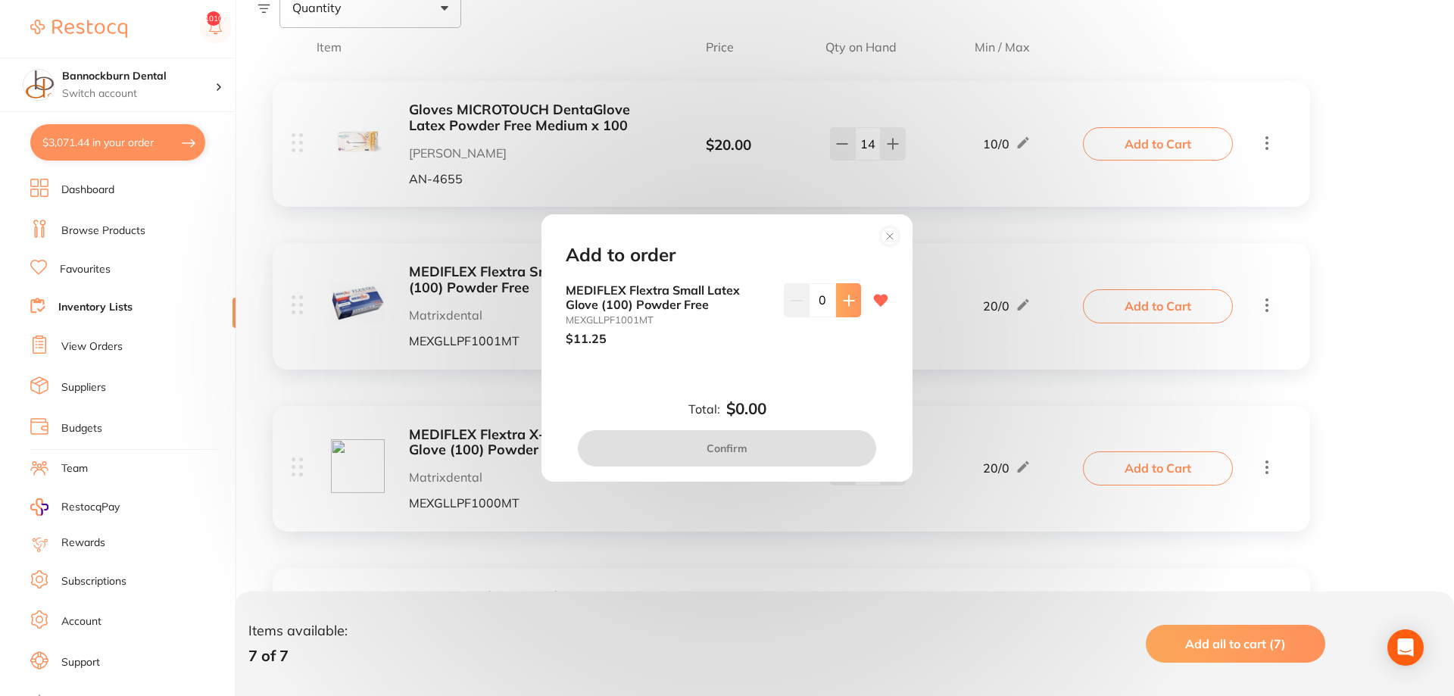
click at [840, 307] on button at bounding box center [848, 299] width 25 height 33
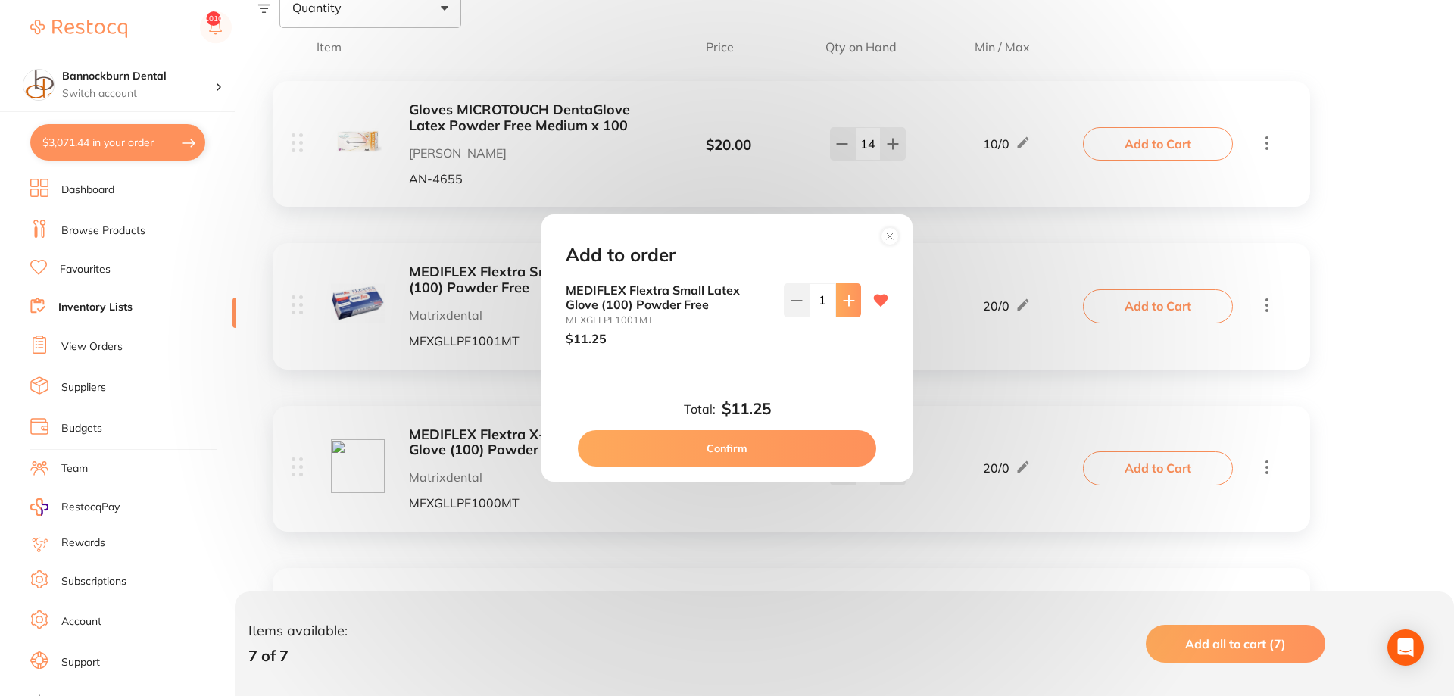
click at [840, 307] on button at bounding box center [848, 299] width 25 height 33
type input "2"
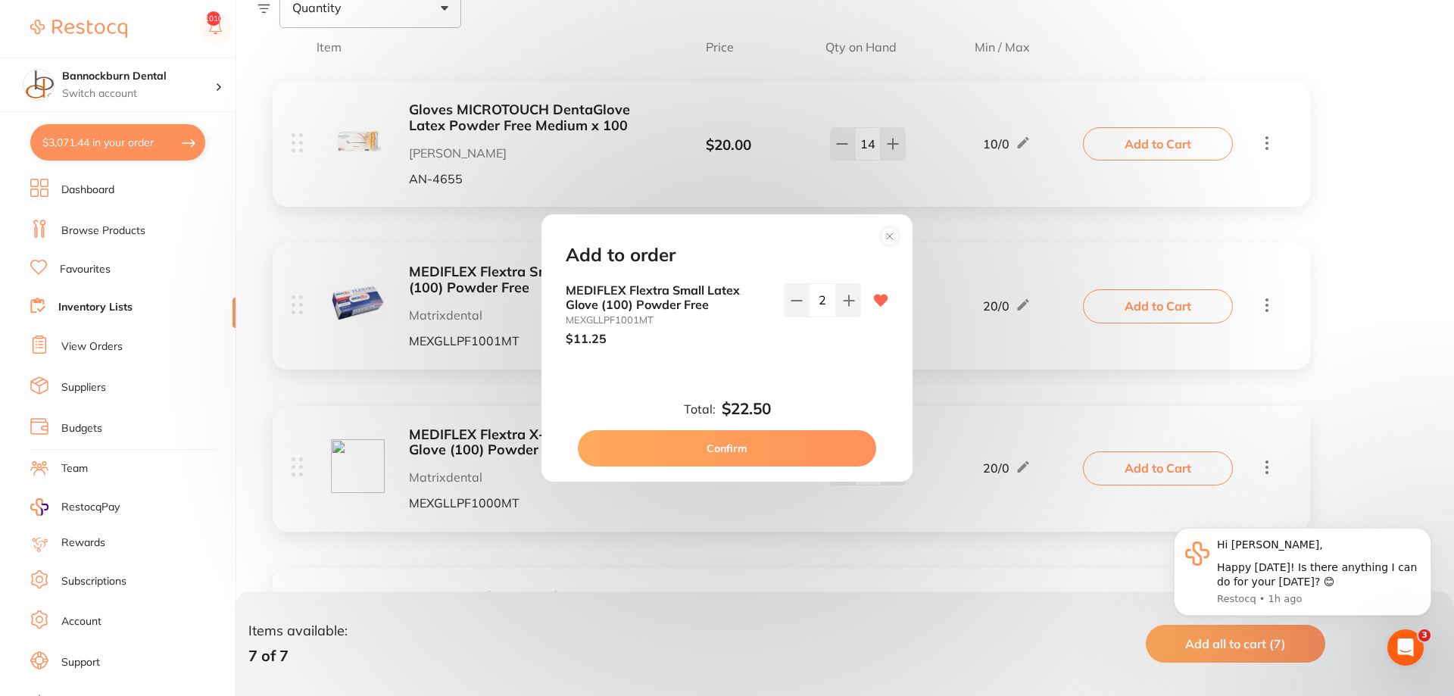
scroll to position [0, 0]
click at [898, 239] on circle at bounding box center [890, 235] width 17 height 17
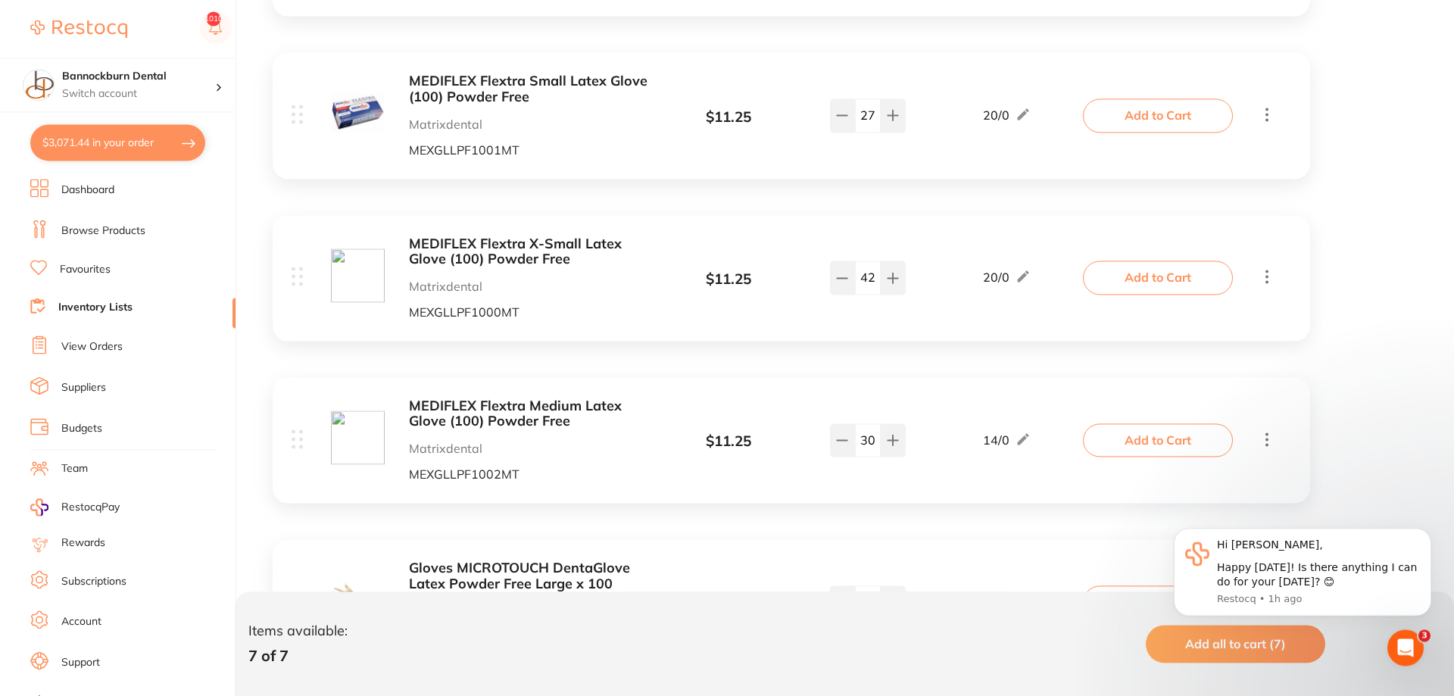
scroll to position [402, 0]
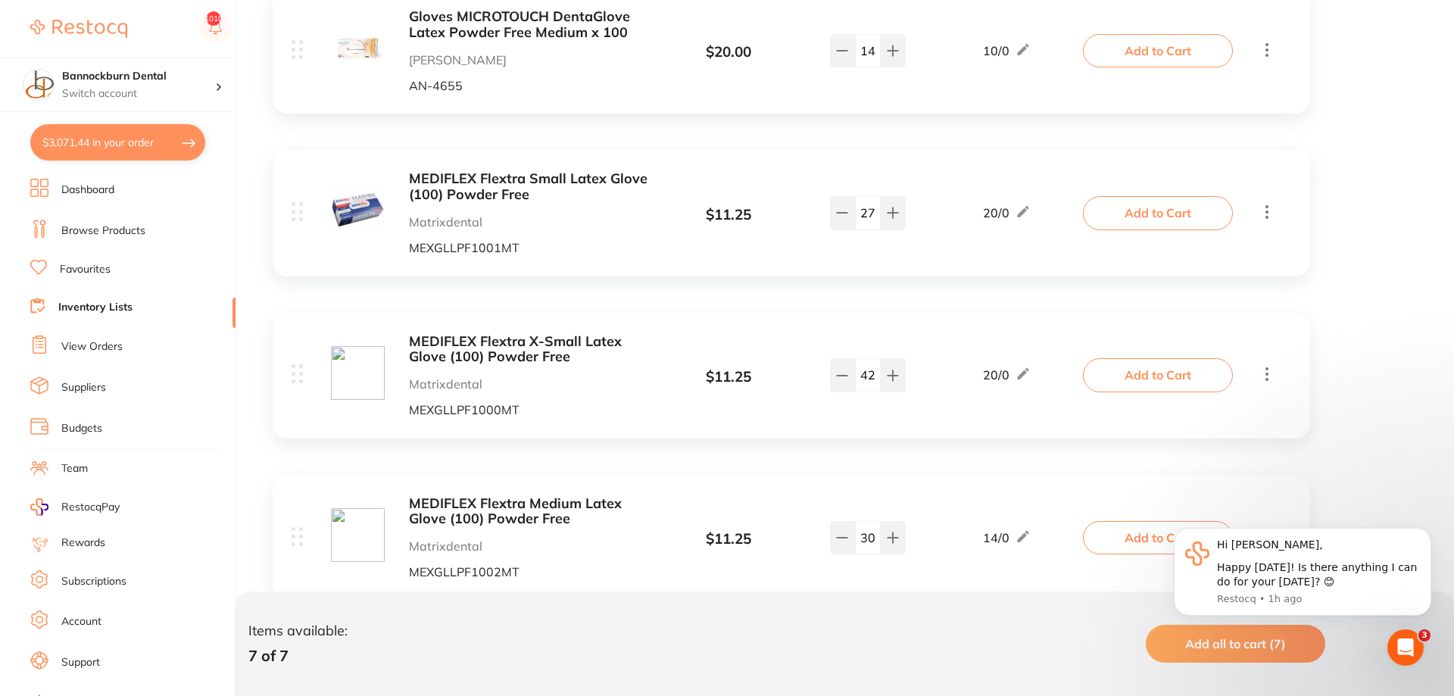
click at [573, 176] on b "MEDIFLEX Flextra Small Latex Glove (100) Powder Free" at bounding box center [529, 186] width 240 height 31
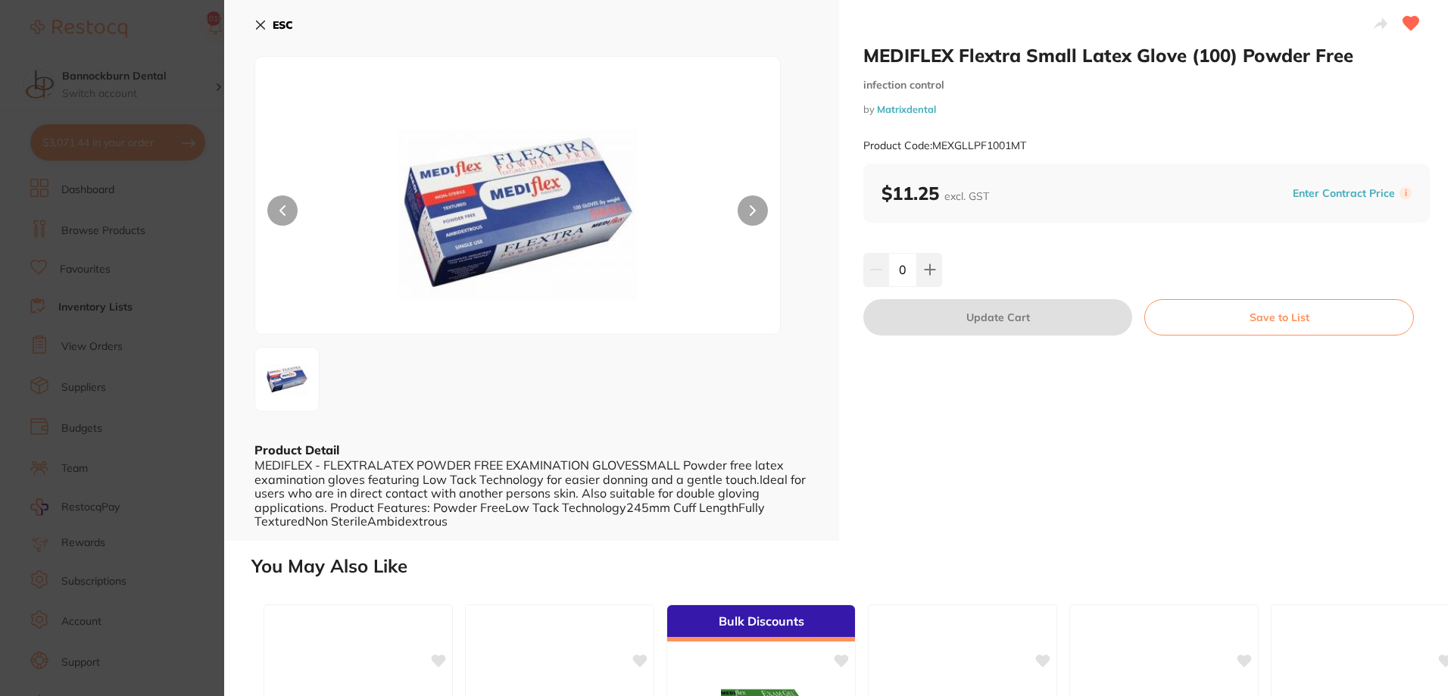
click at [258, 27] on icon at bounding box center [261, 25] width 8 height 8
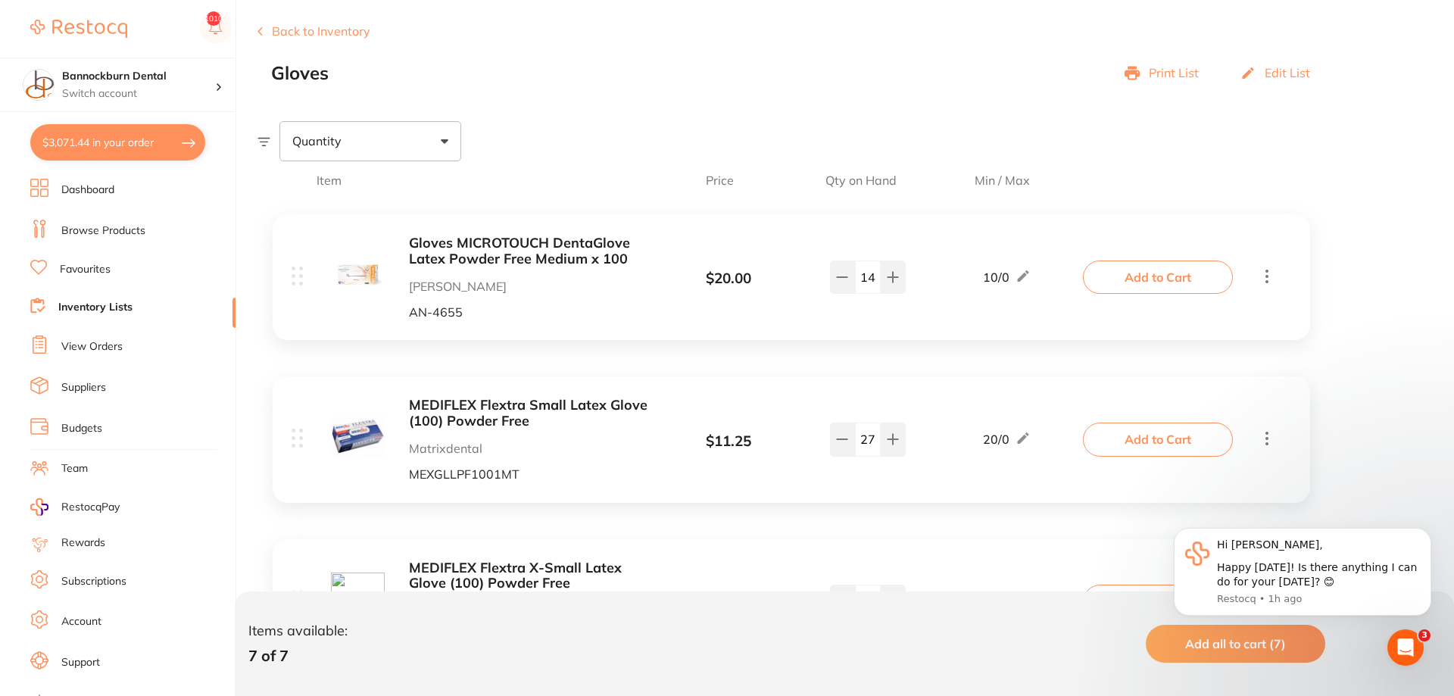
scroll to position [155, 0]
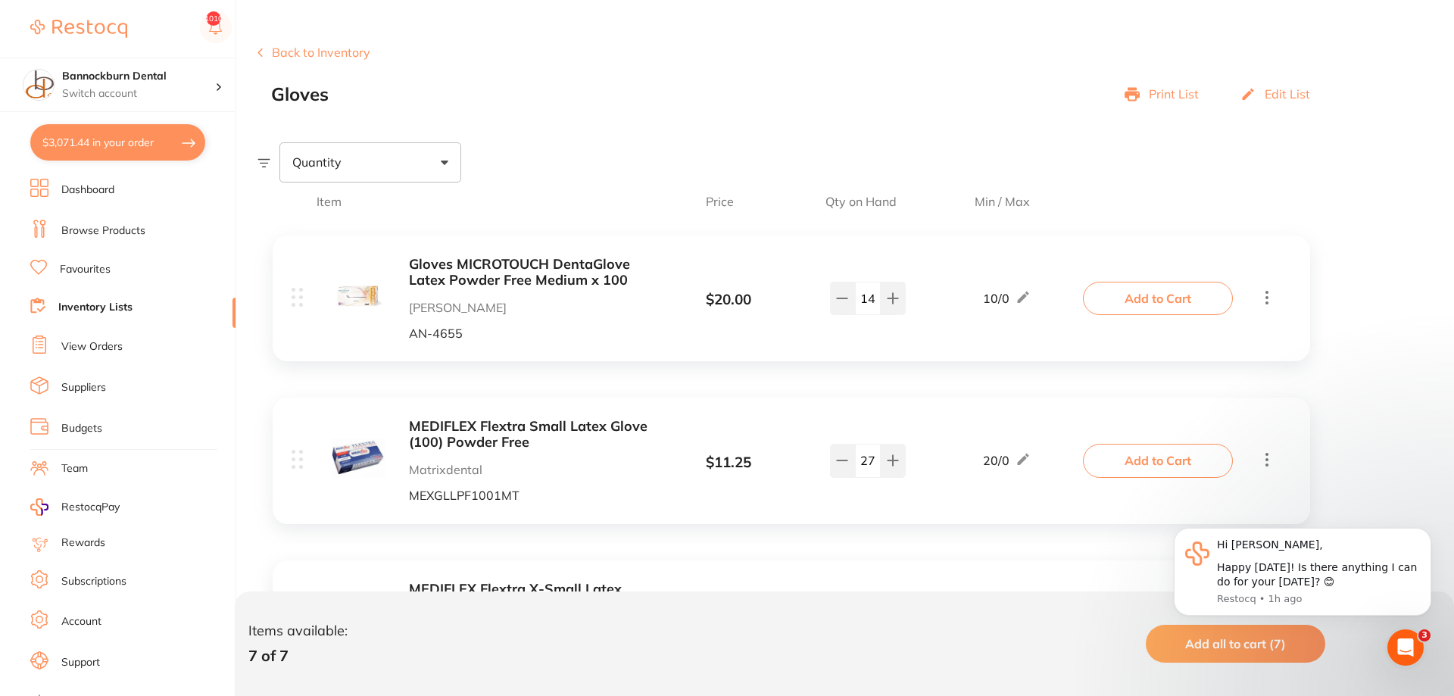
click at [557, 269] on b "Gloves MICROTOUCH DentaGlove Latex Powder Free Medium x 100" at bounding box center [529, 272] width 240 height 31
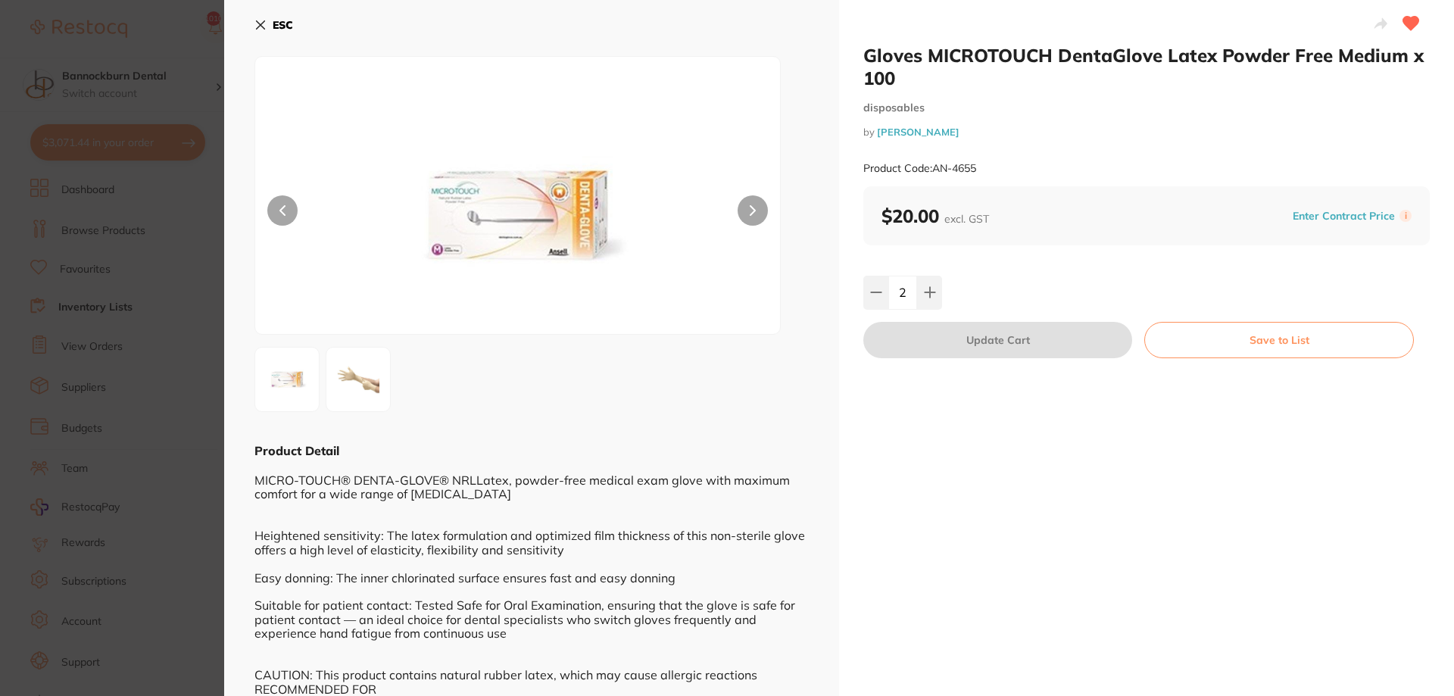
scroll to position [1, 0]
click at [524, 463] on div "MICRO-TOUCH® DENTA-GLOVE® NRLLatex, powder-free medical exam glove with maximum…" at bounding box center [531, 605] width 554 height 292
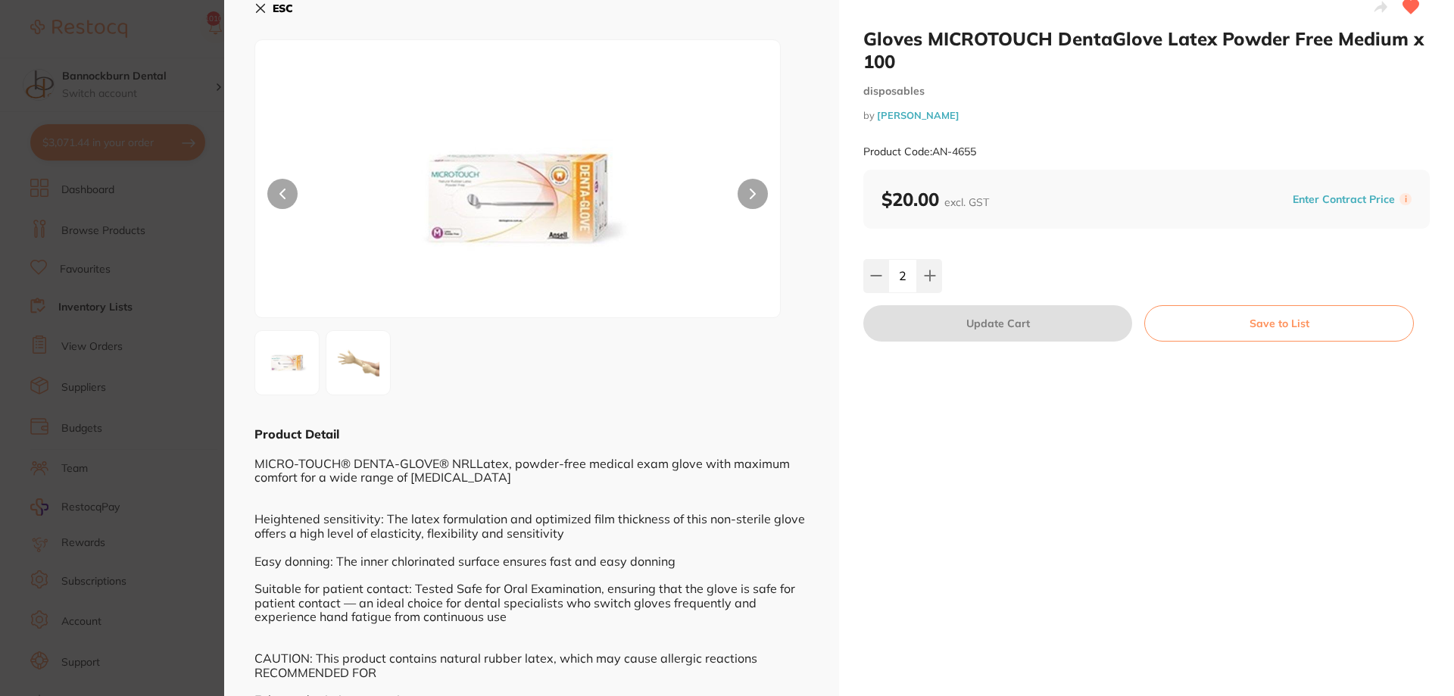
scroll to position [0, 0]
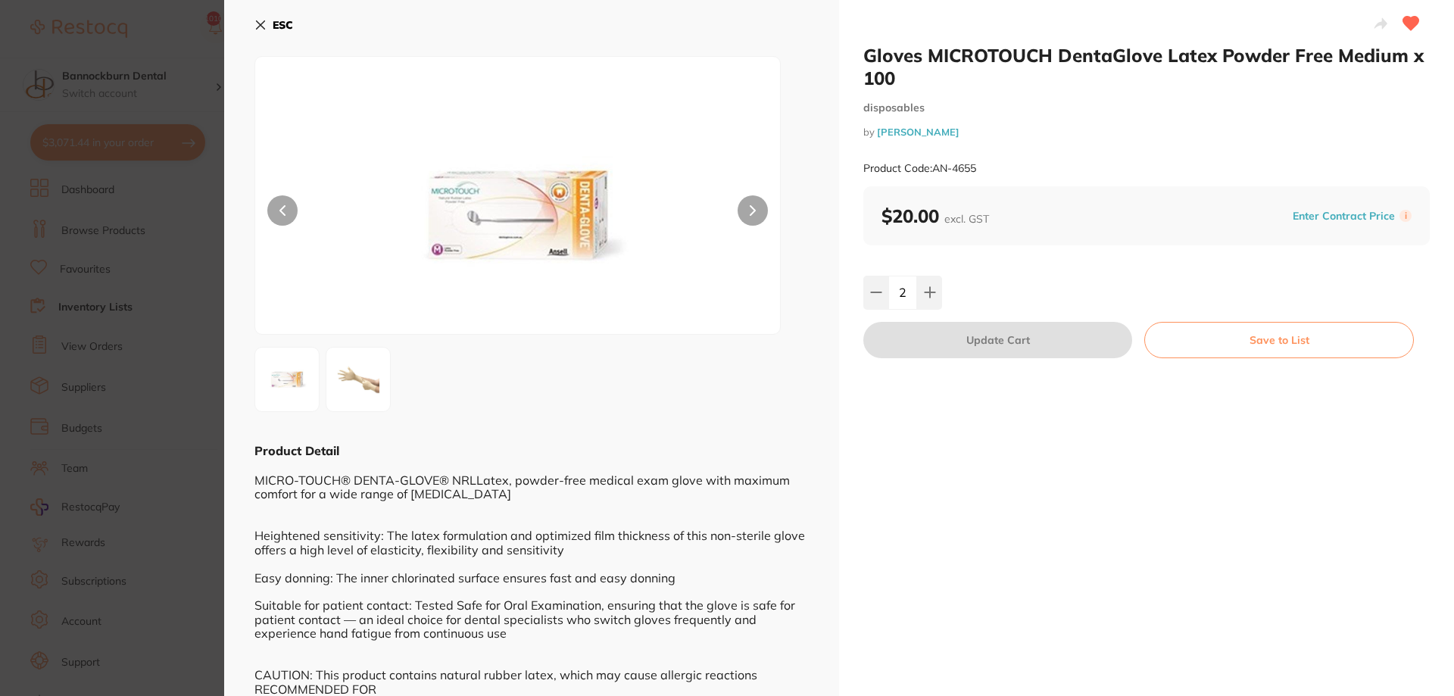
click at [254, 31] on button "ESC" at bounding box center [273, 25] width 39 height 26
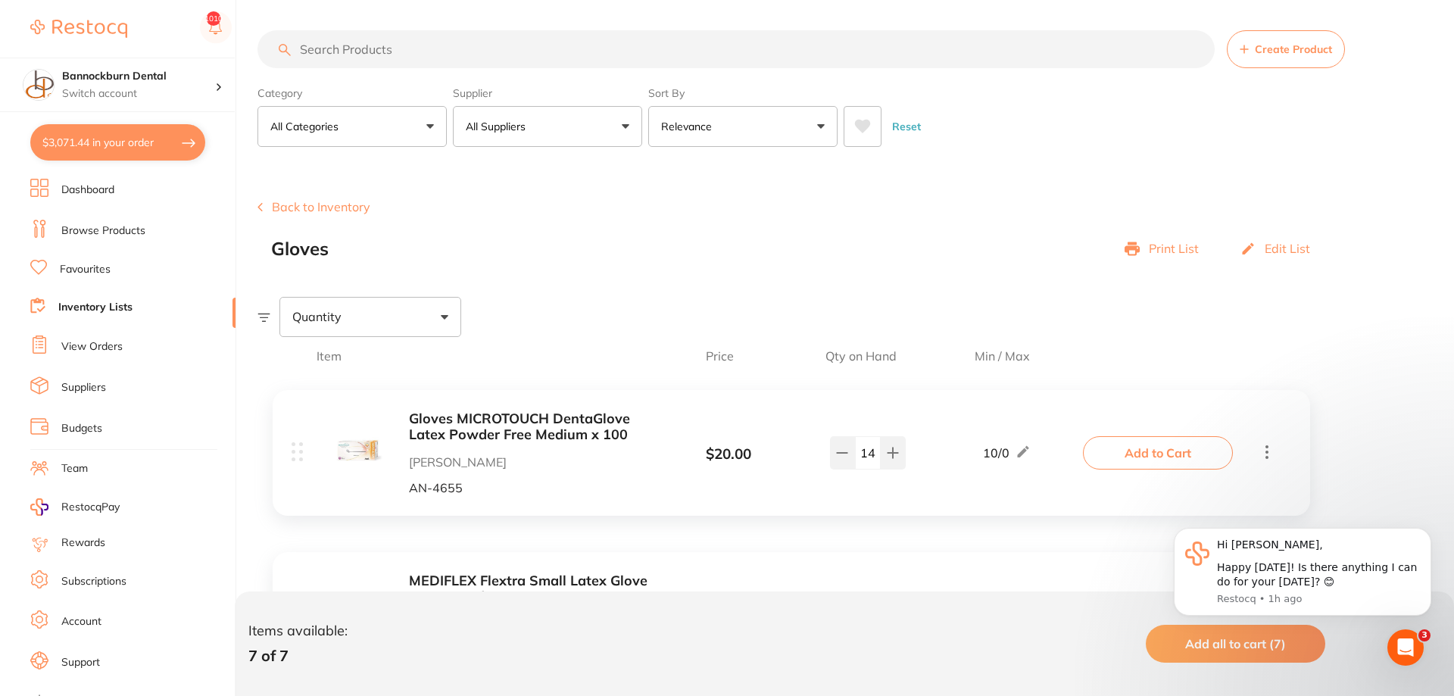
scroll to position [155, 0]
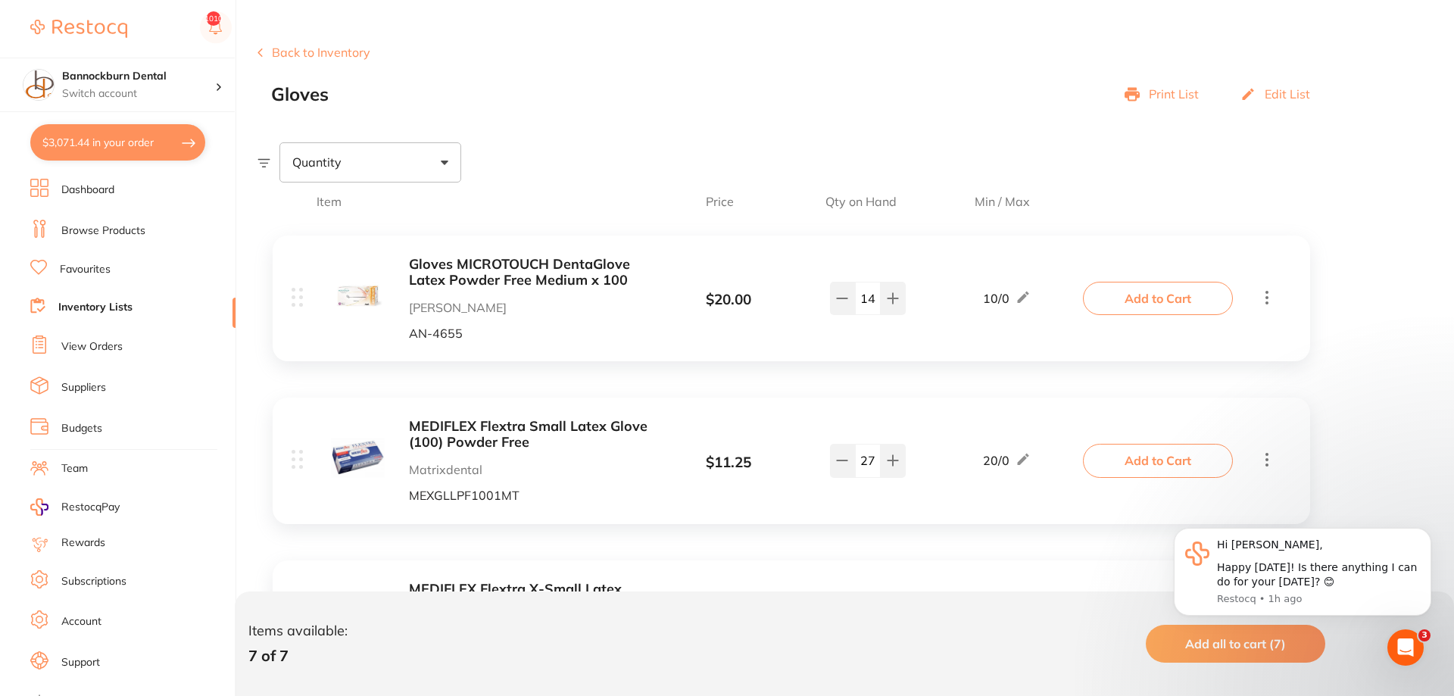
click at [102, 155] on button "$3,071.44 in your order" at bounding box center [117, 142] width 175 height 36
checkbox input "true"
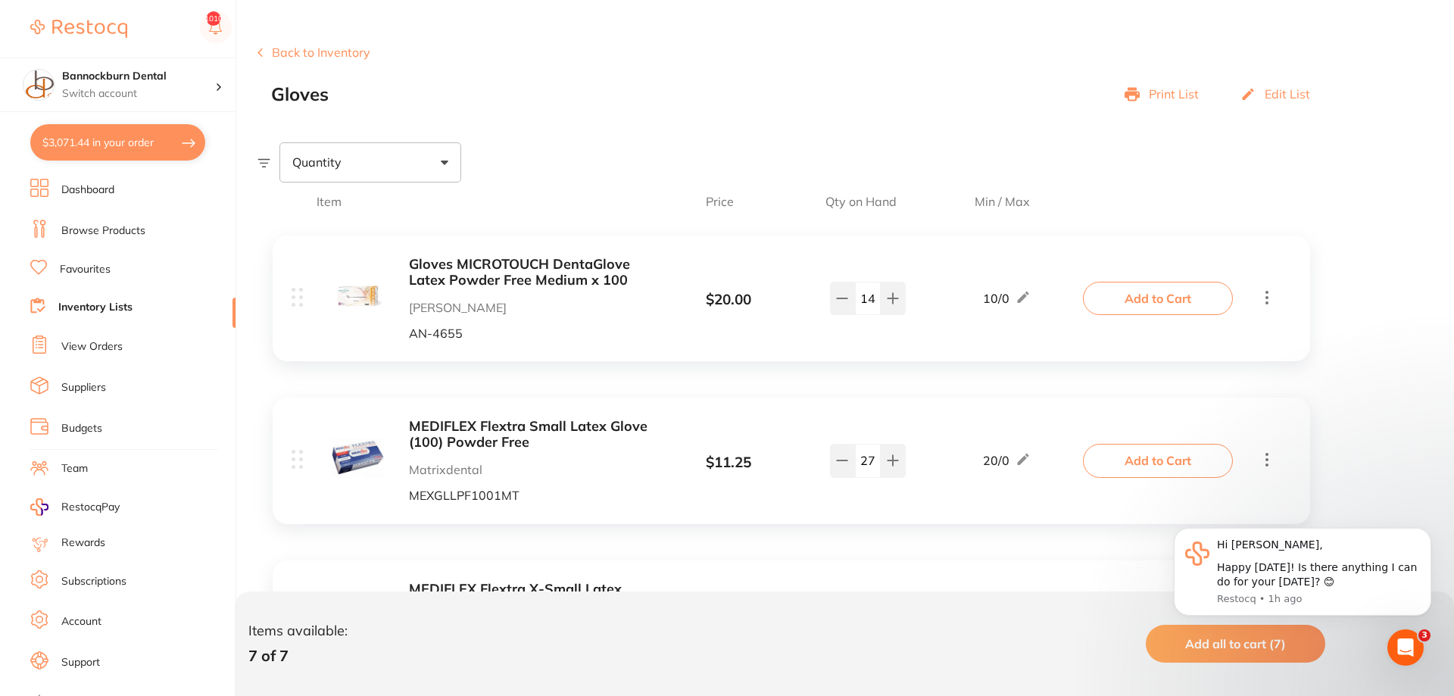
checkbox input "true"
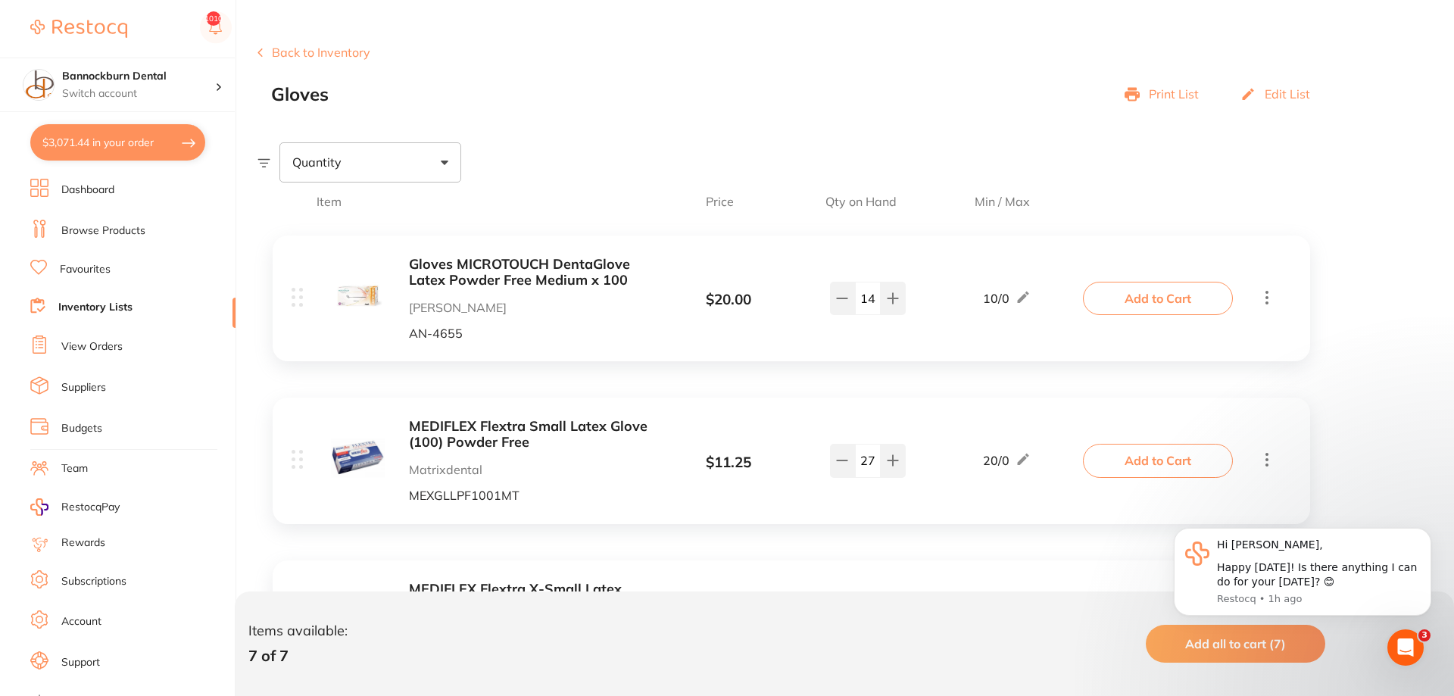
checkbox input "true"
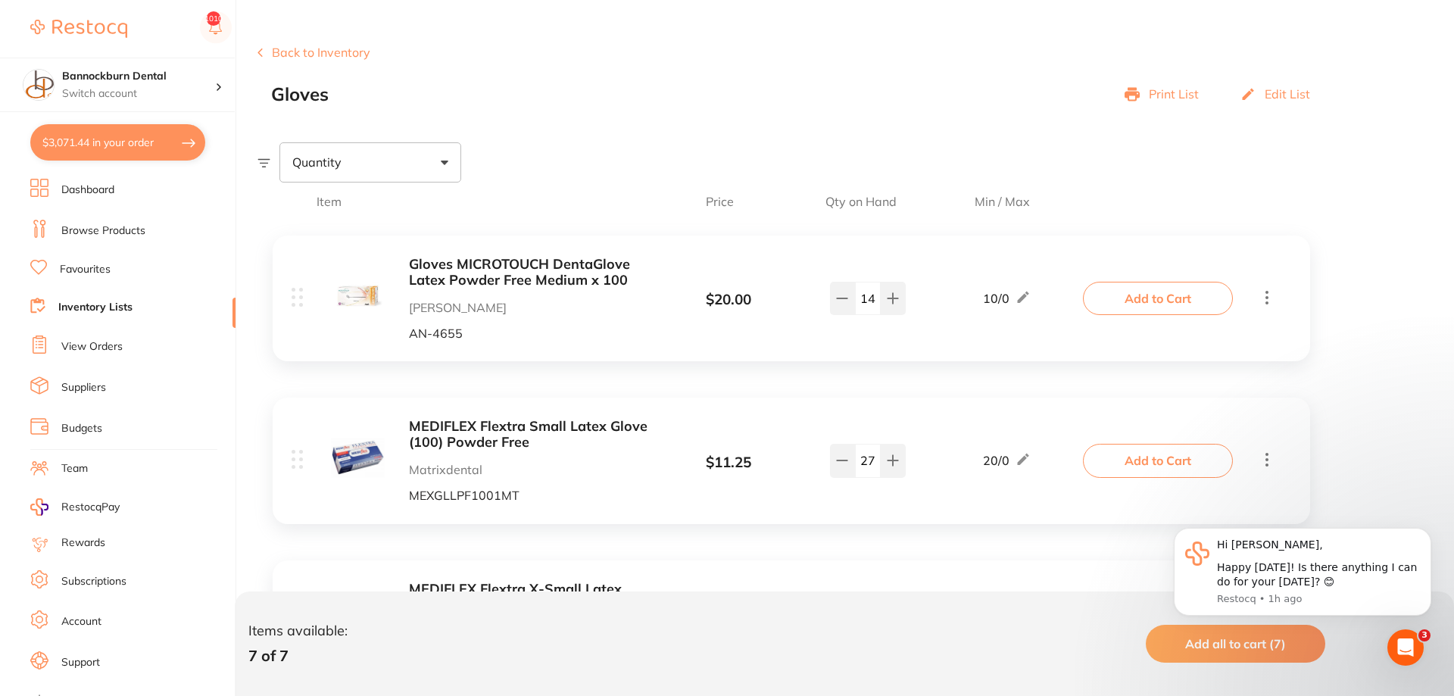
checkbox input "true"
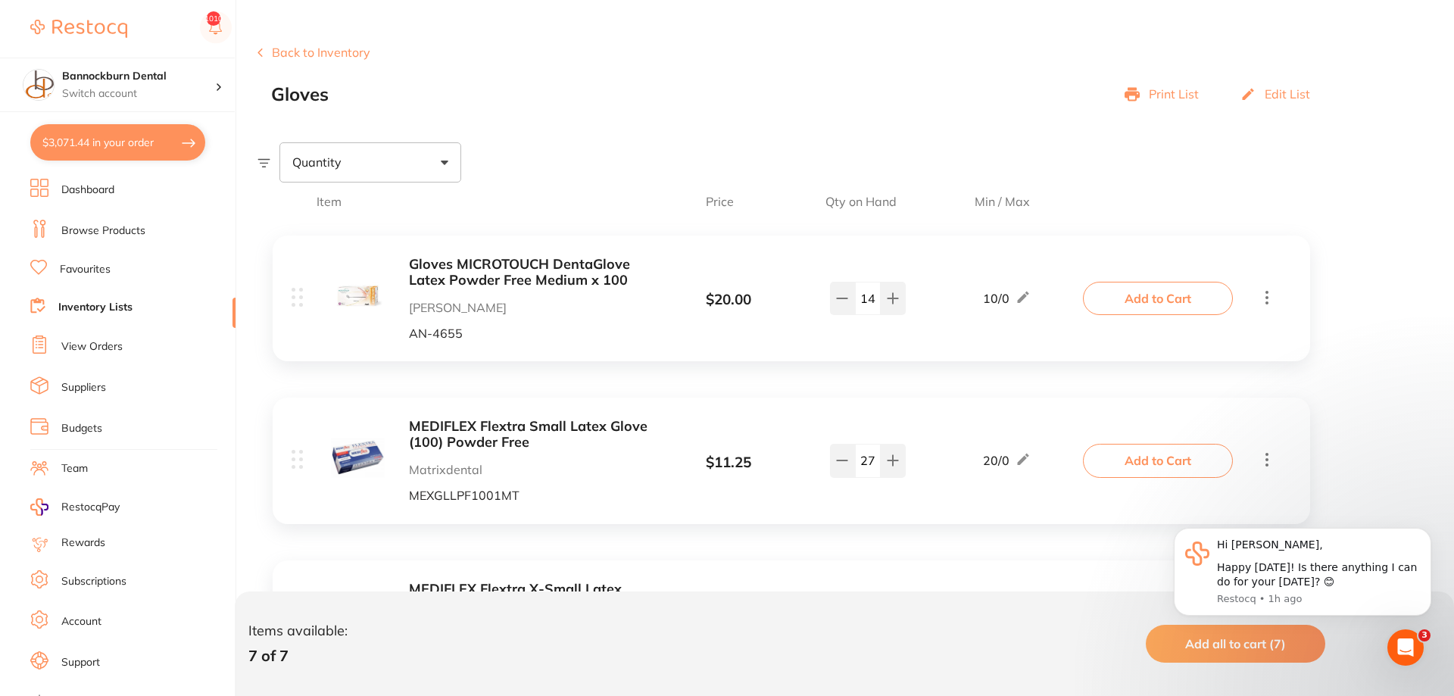
checkbox input "true"
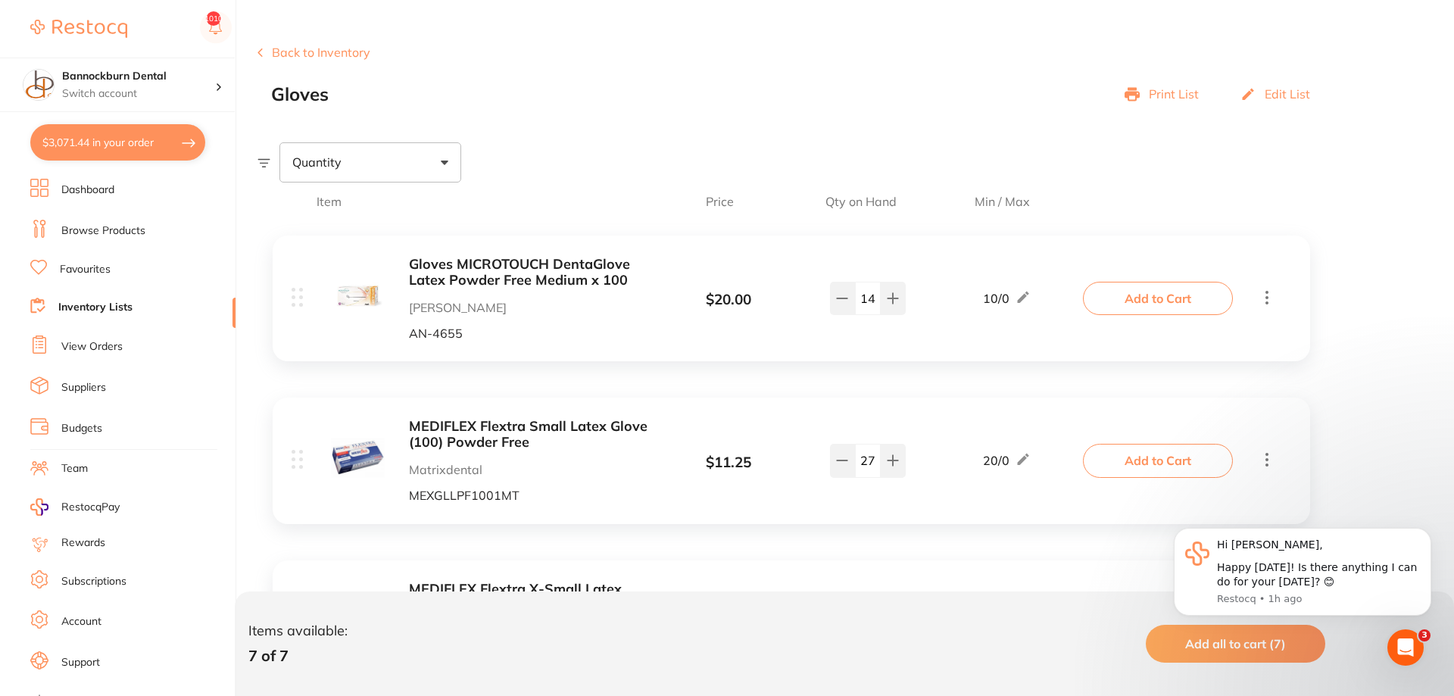
checkbox input "true"
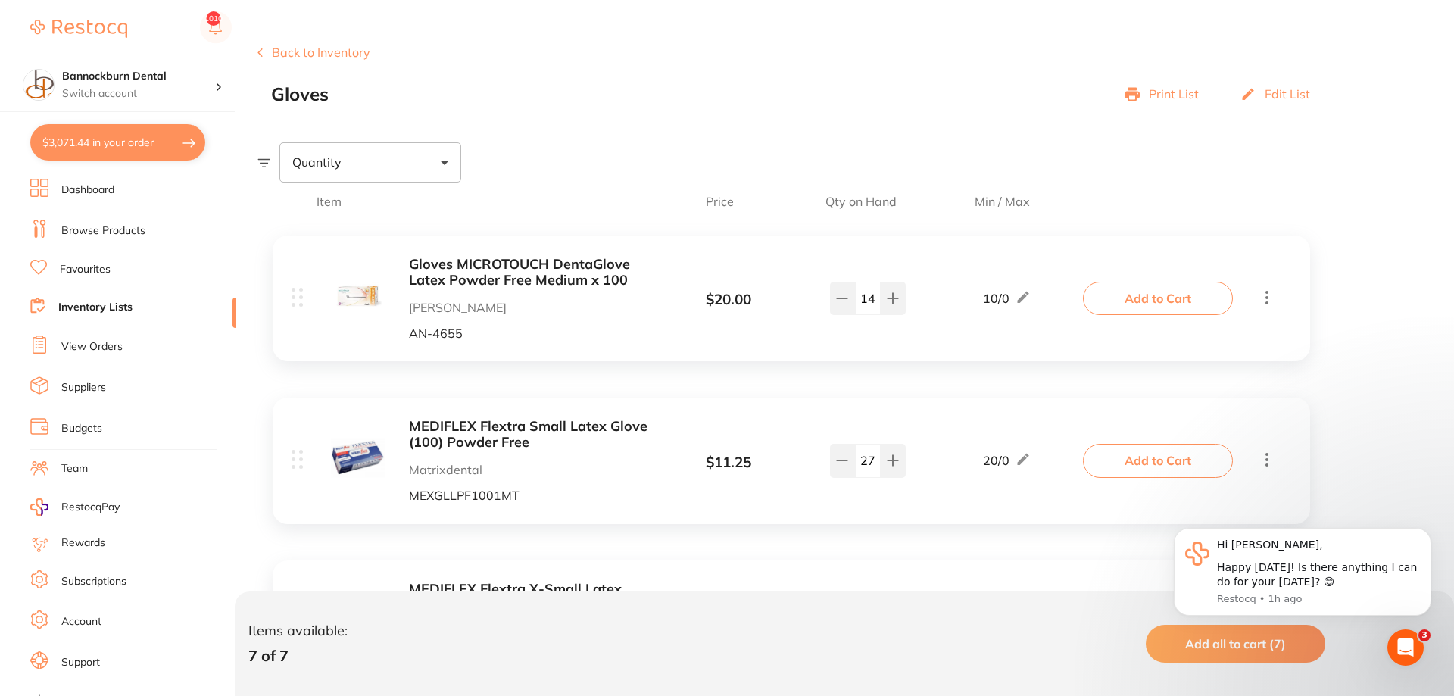
checkbox input "true"
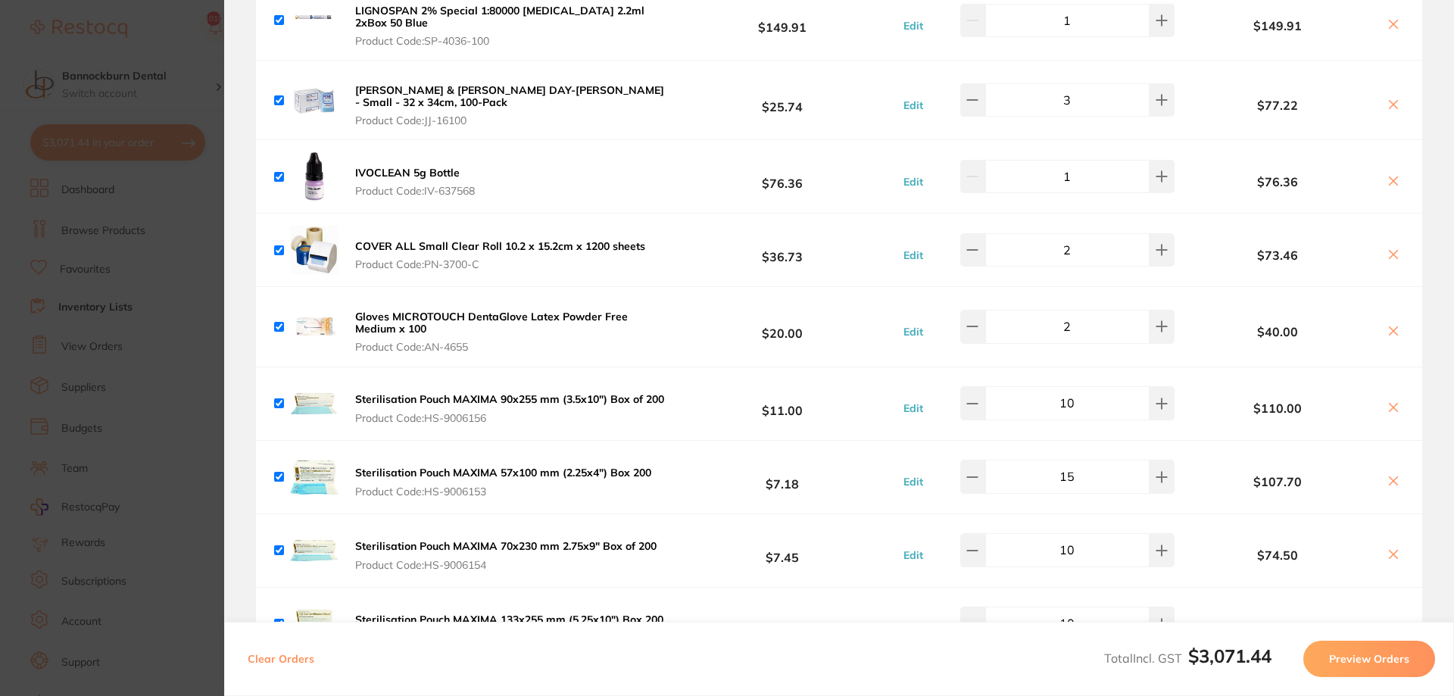
scroll to position [909, 0]
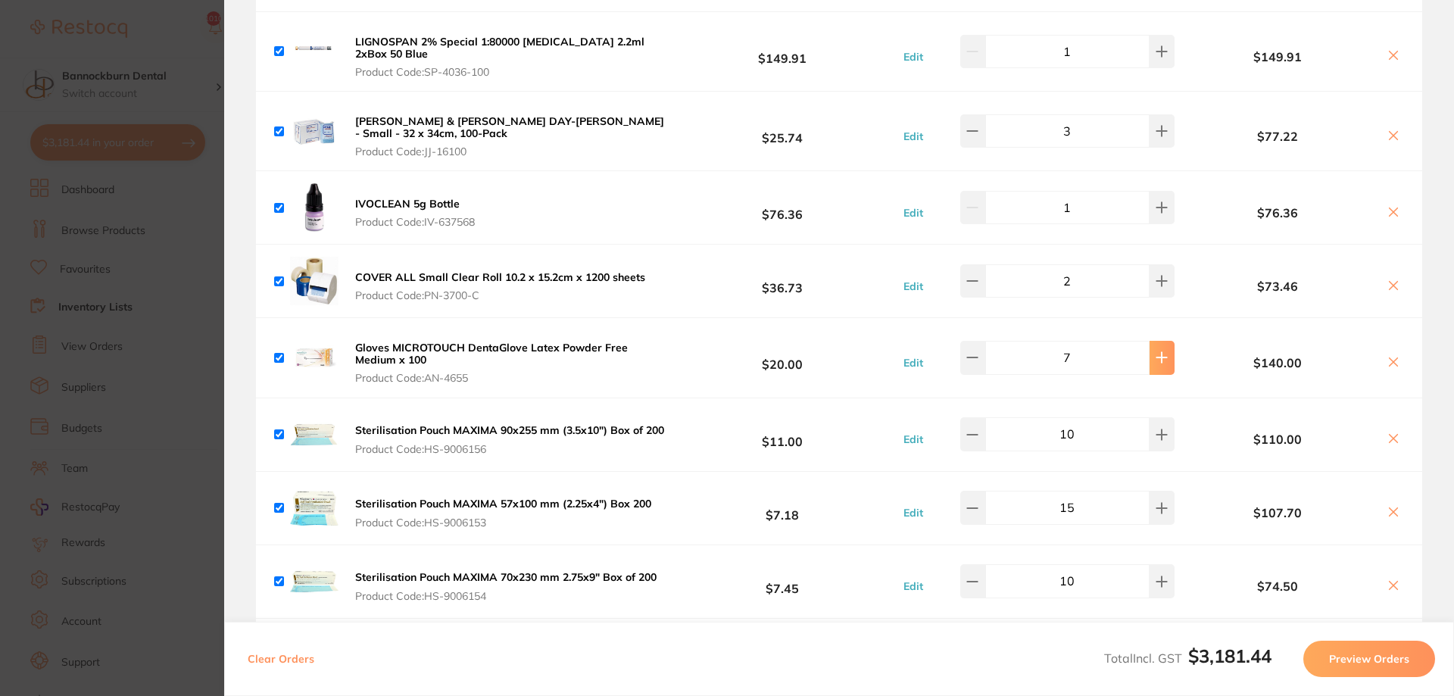
type input "10"
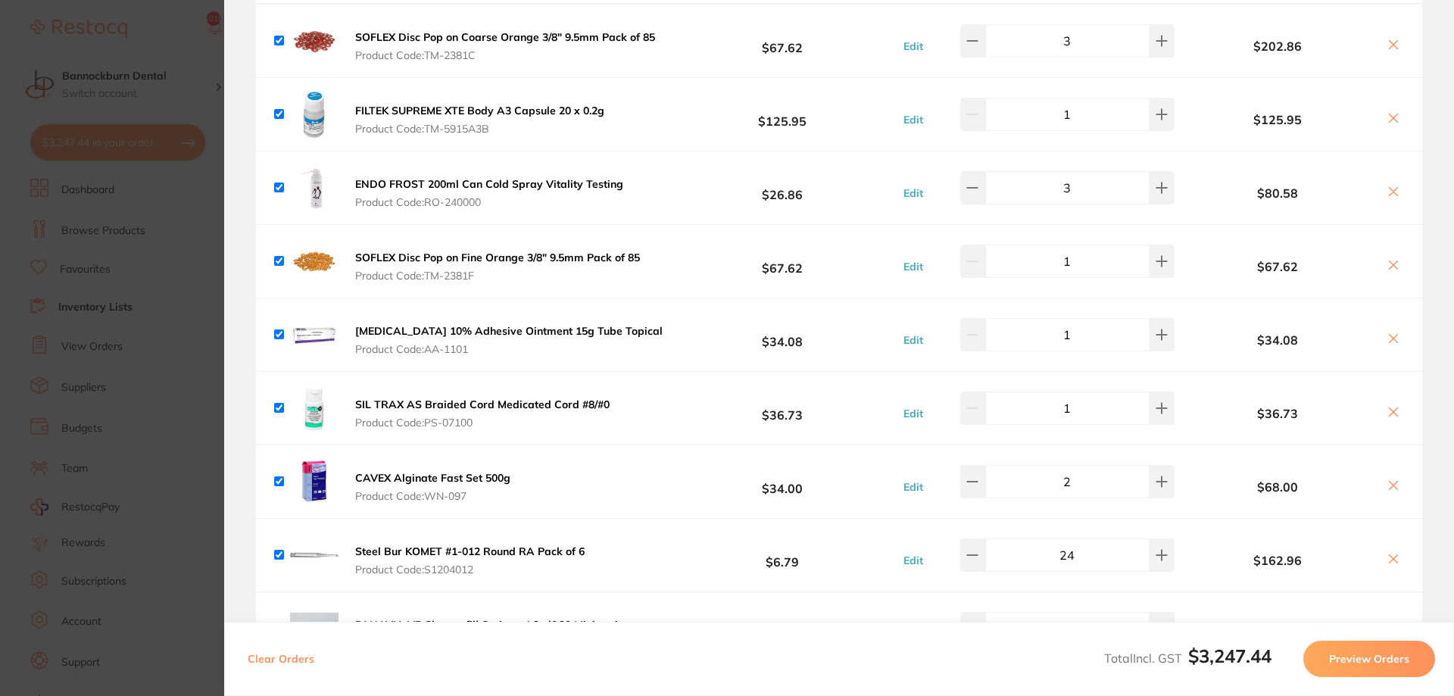
scroll to position [0, 0]
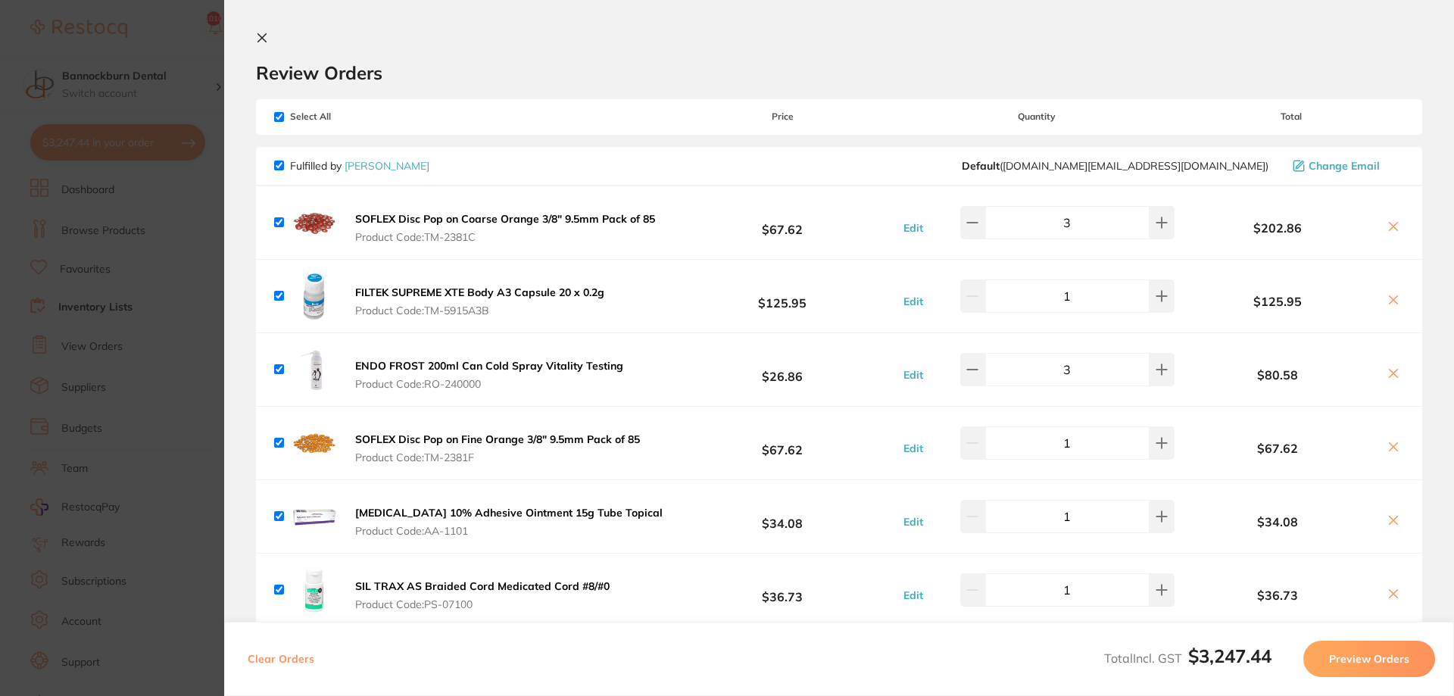
click at [108, 301] on section "Update RRP Set your pre negotiated price for this item. Item Agreed RRP (excl. …" at bounding box center [727, 348] width 1454 height 696
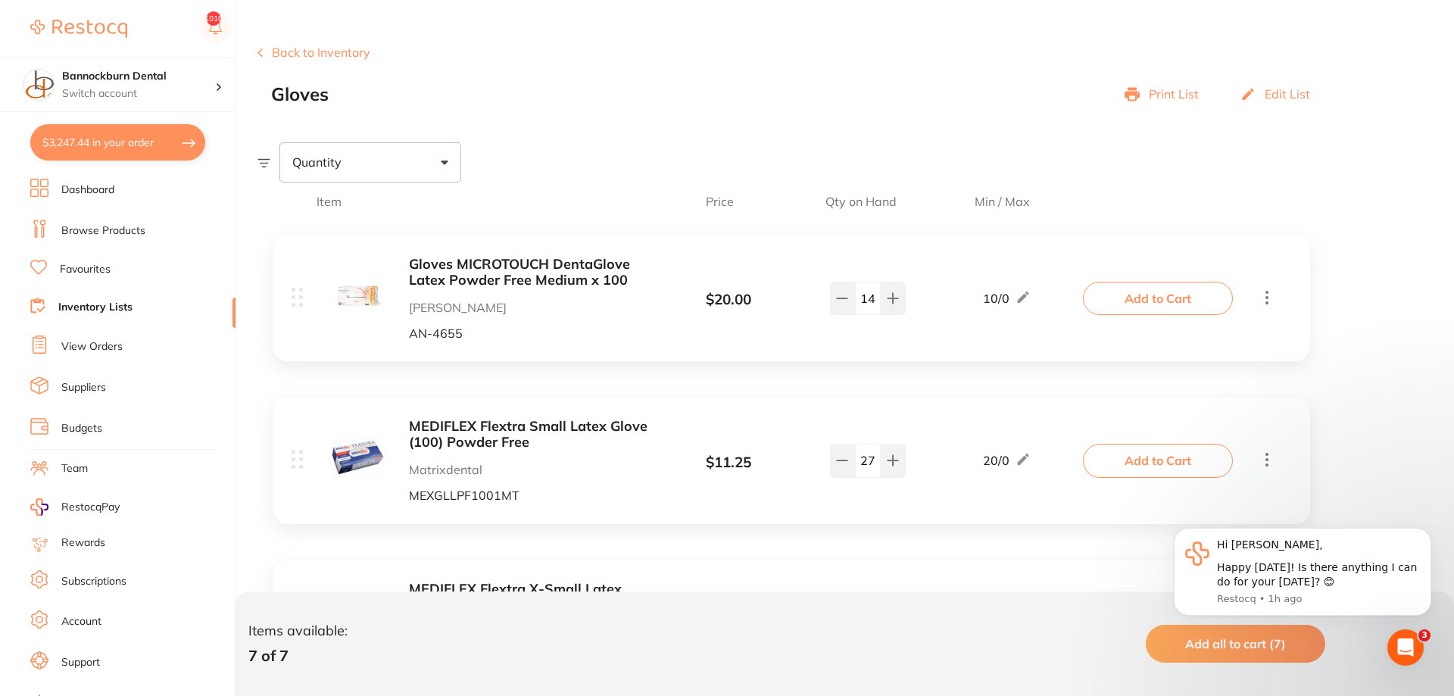
click at [1141, 458] on button "Add to Cart" at bounding box center [1158, 460] width 150 height 33
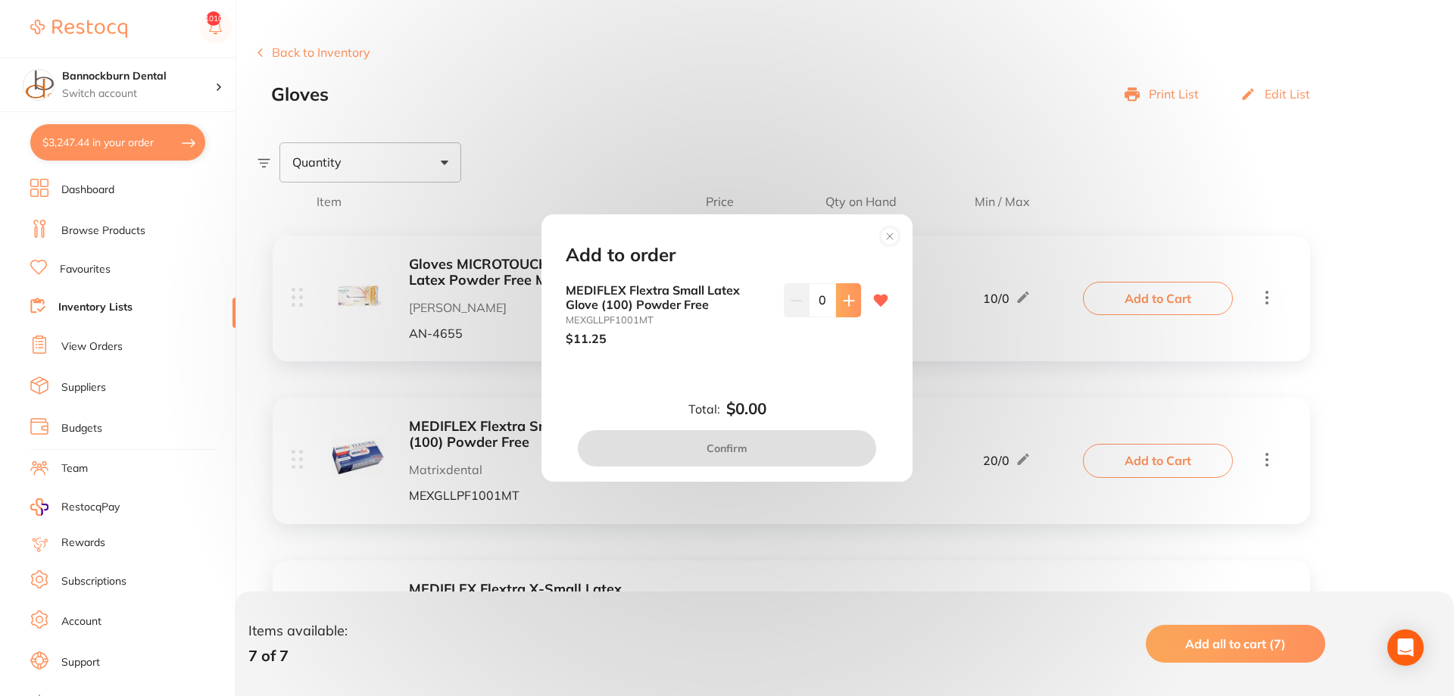
click at [853, 310] on button at bounding box center [848, 299] width 25 height 33
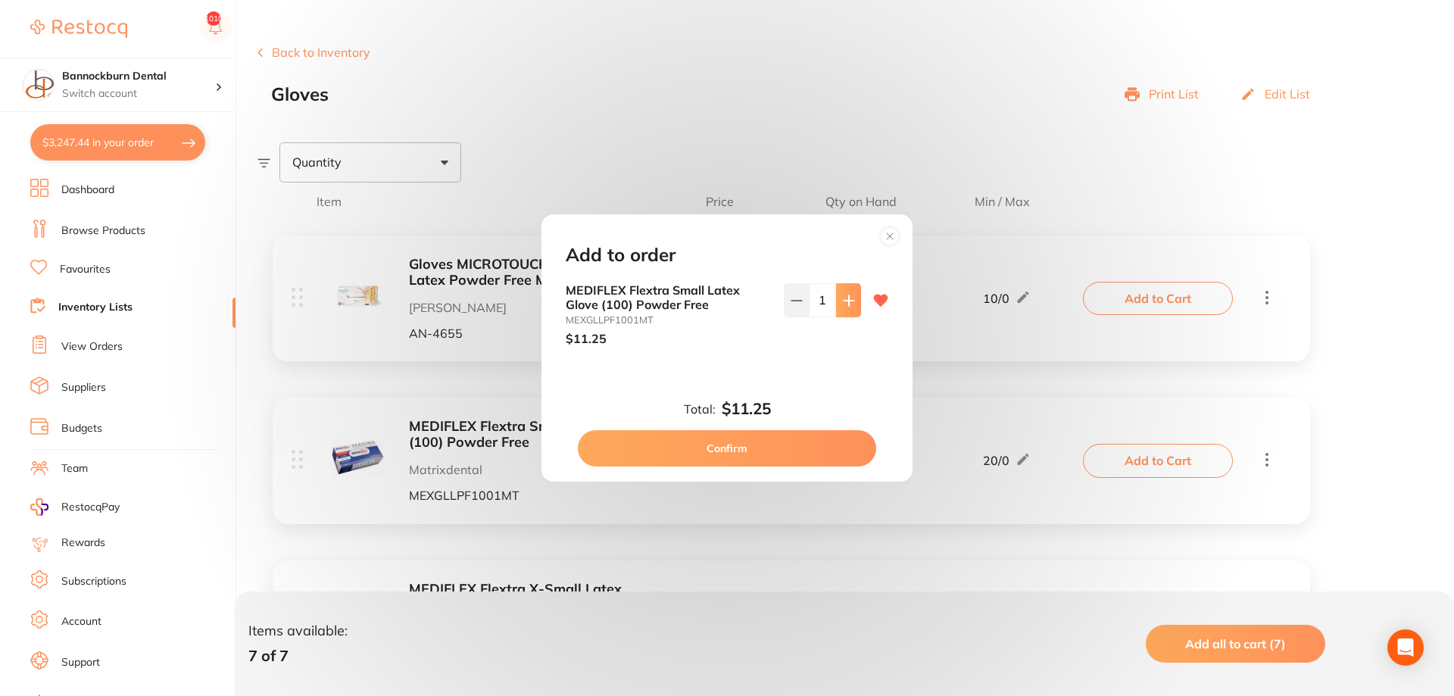
click at [853, 310] on button at bounding box center [848, 299] width 25 height 33
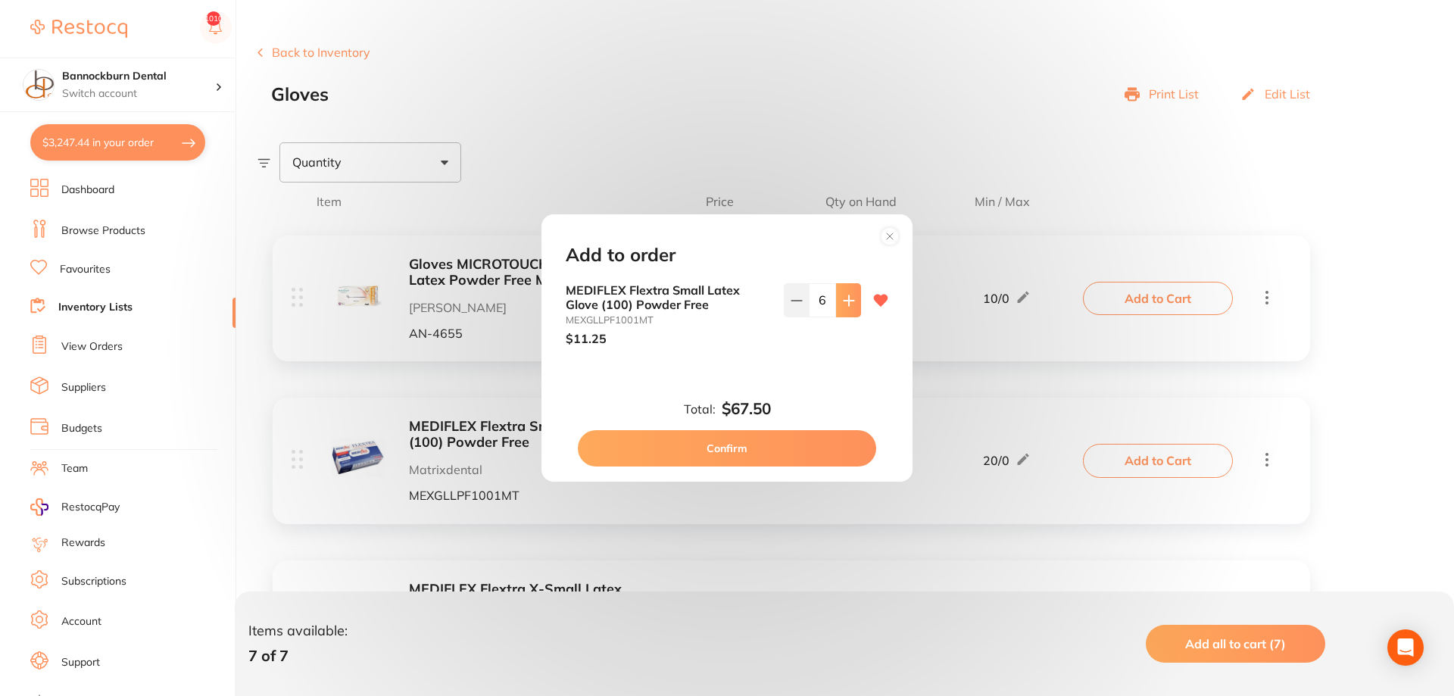
click at [853, 310] on button at bounding box center [848, 299] width 25 height 33
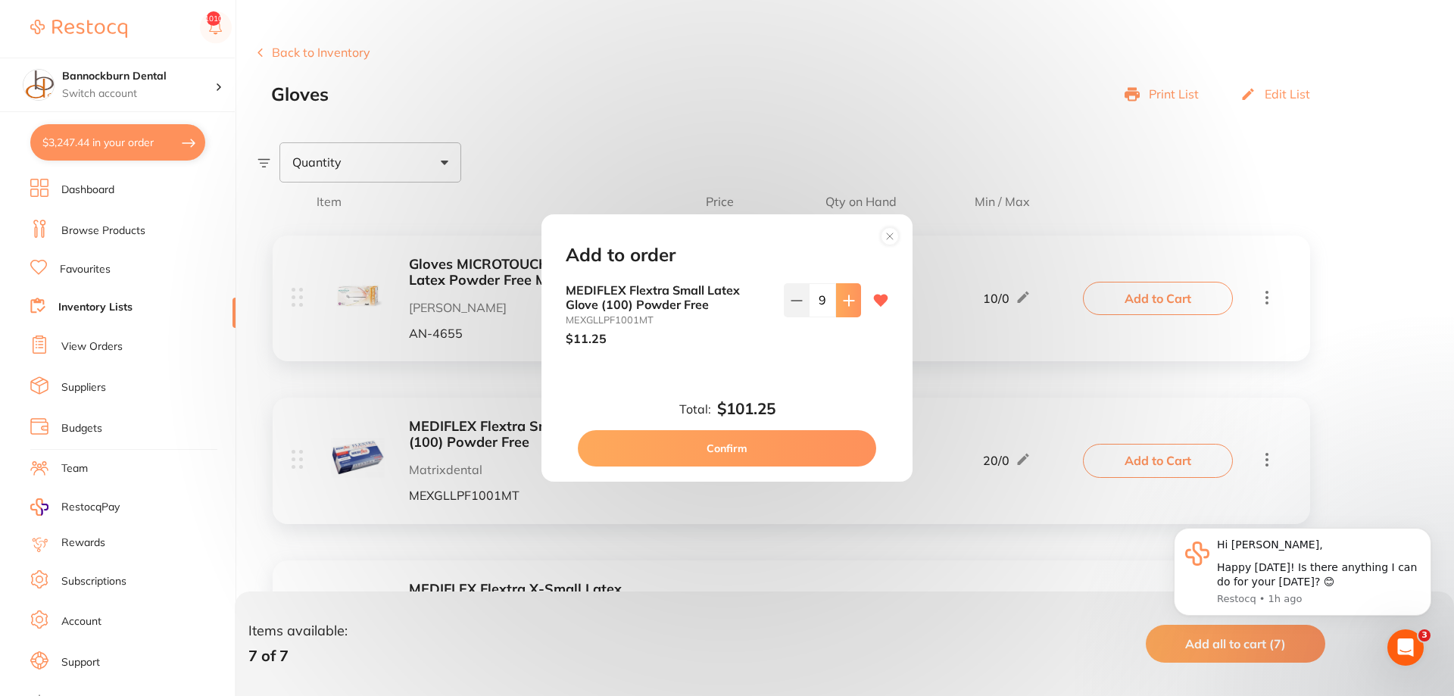
scroll to position [0, 0]
click at [853, 310] on button at bounding box center [848, 299] width 25 height 33
type input "10"
click at [713, 441] on button "Confirm" at bounding box center [727, 448] width 298 height 36
checkbox input "false"
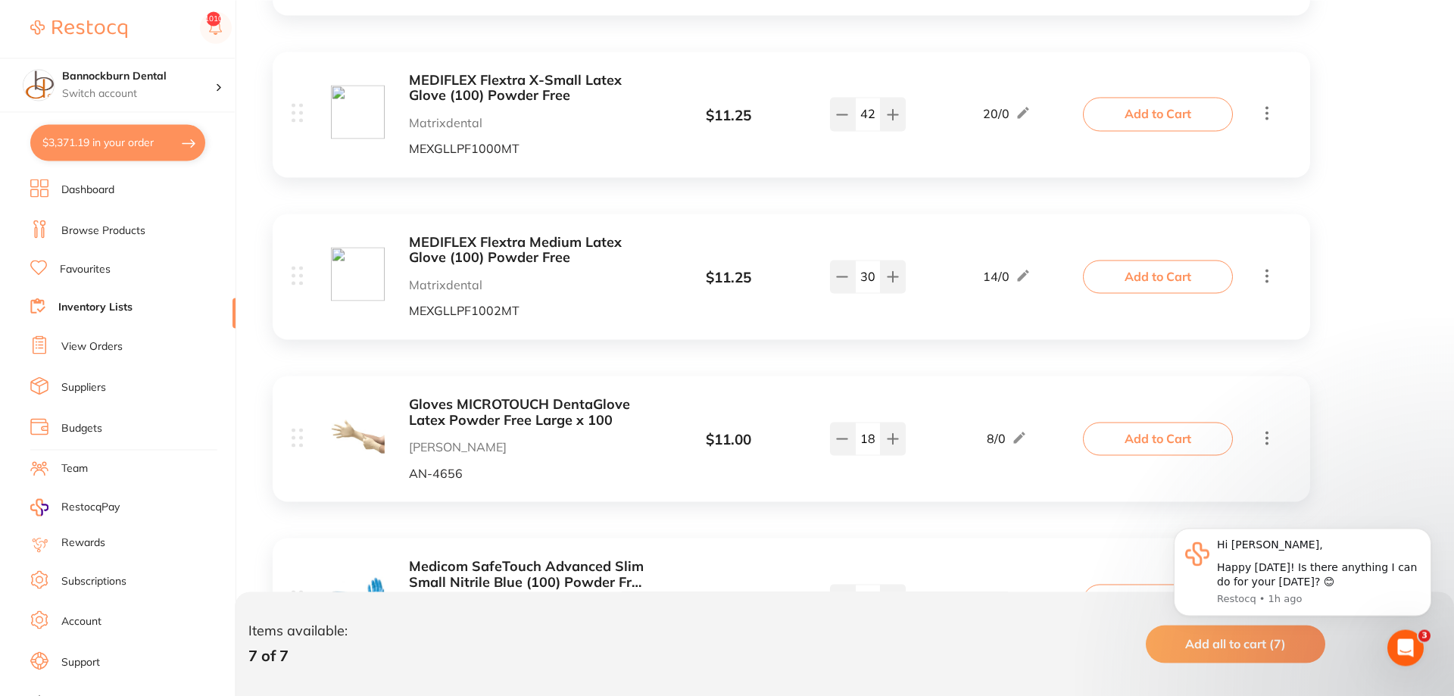
scroll to position [695, 0]
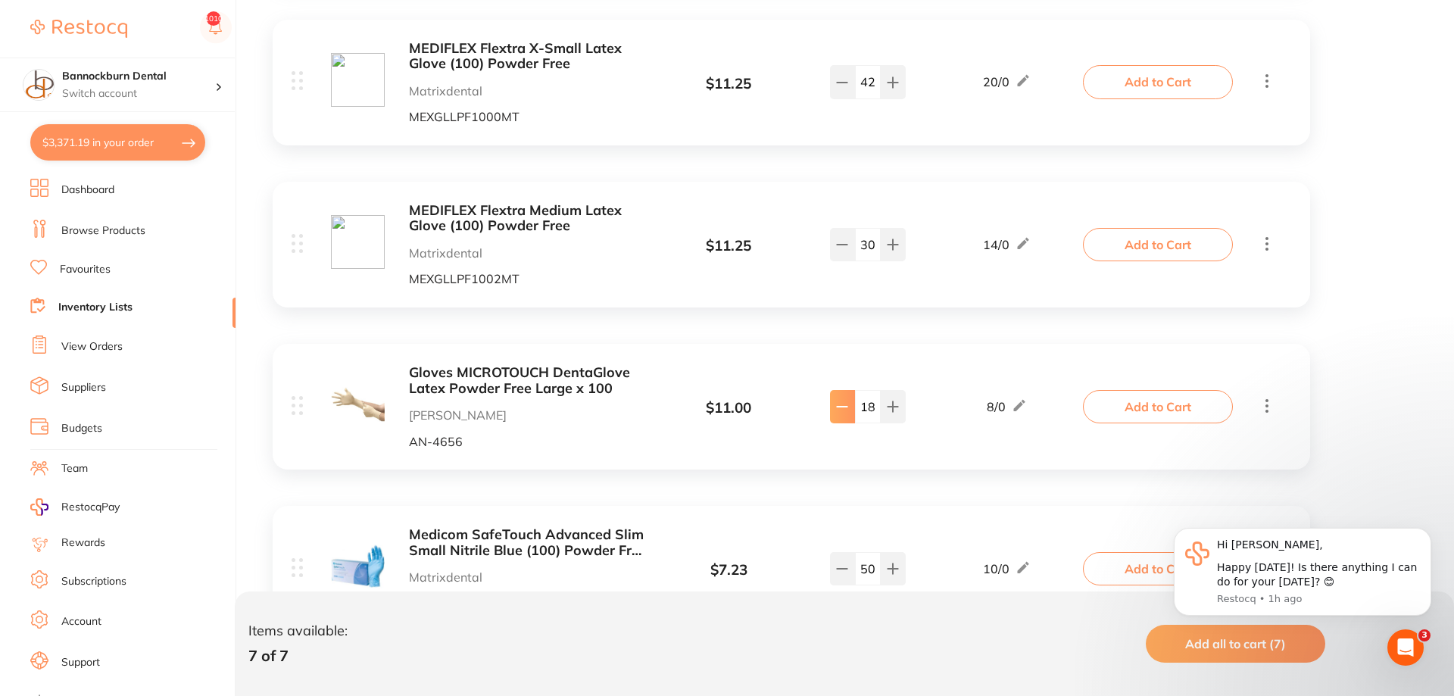
type input "17"
click at [1085, 409] on button "Add to Cart" at bounding box center [1158, 406] width 150 height 33
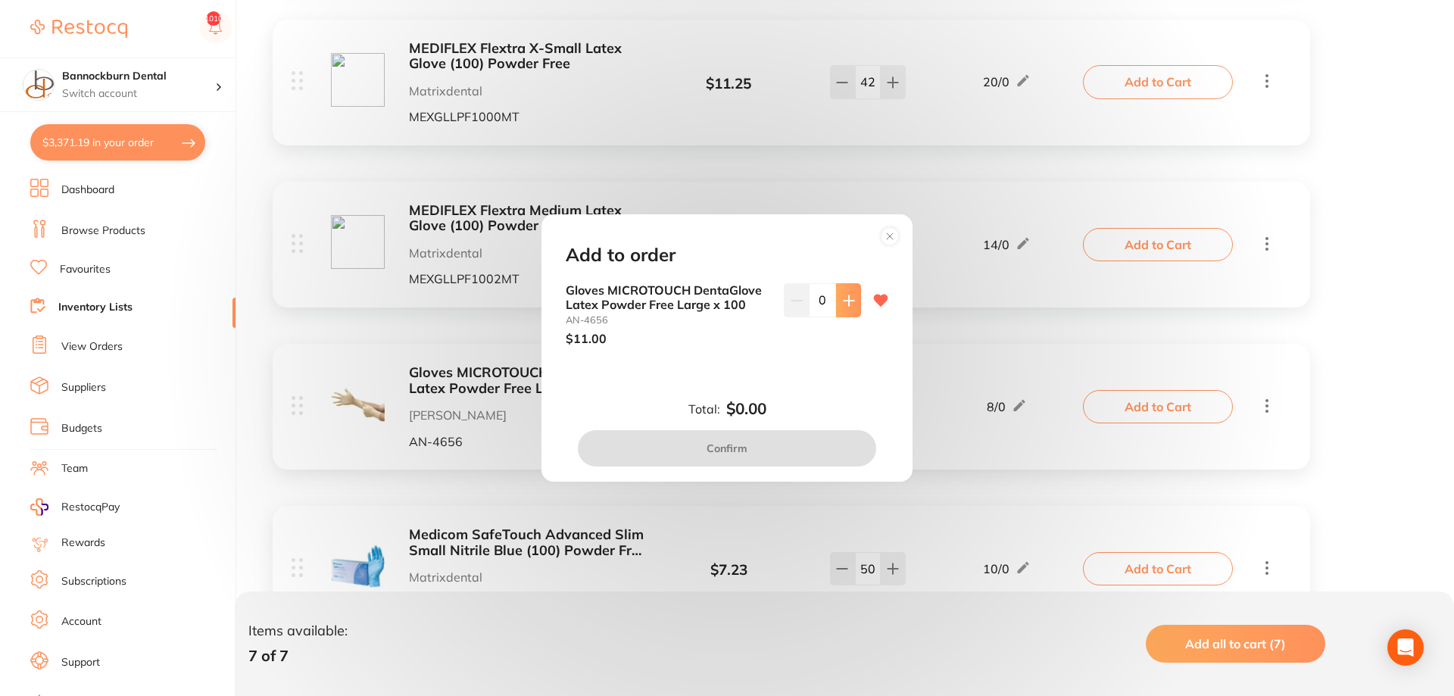
click at [842, 301] on button at bounding box center [848, 299] width 25 height 33
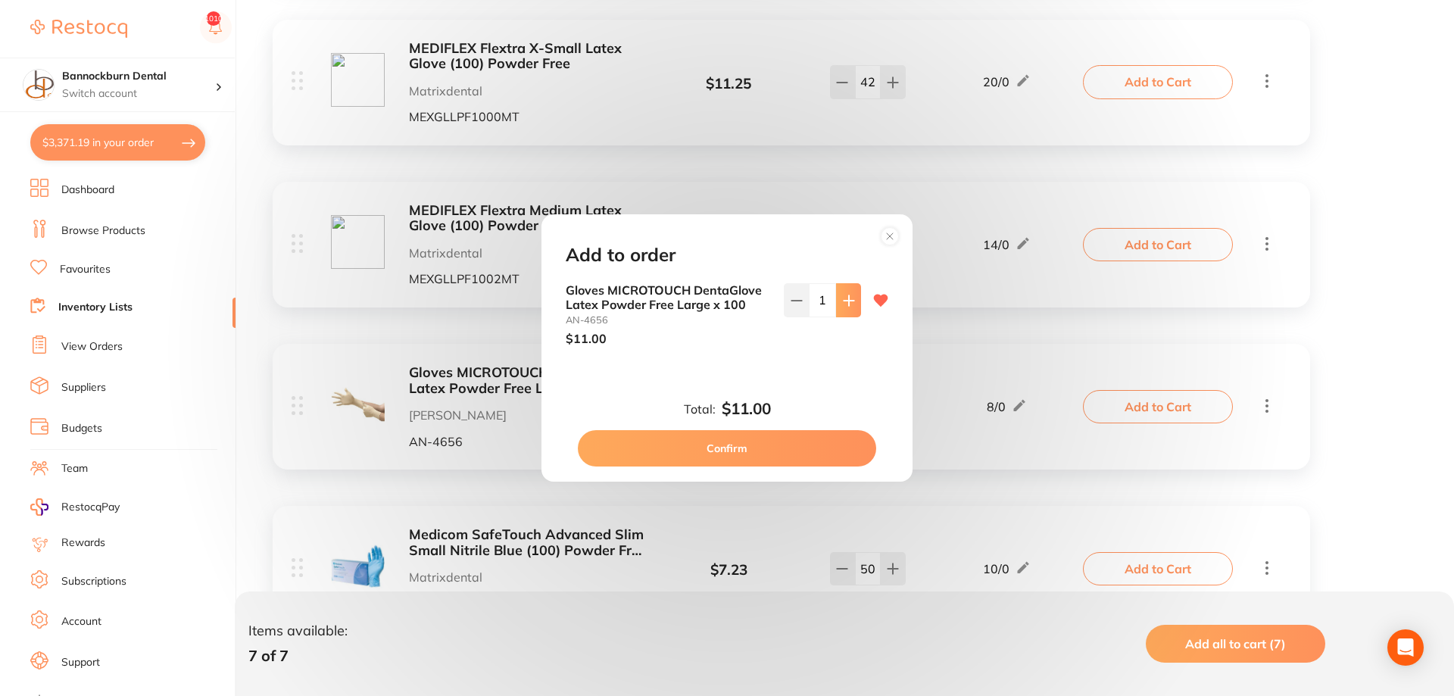
click at [841, 301] on button at bounding box center [848, 299] width 25 height 33
type input "5"
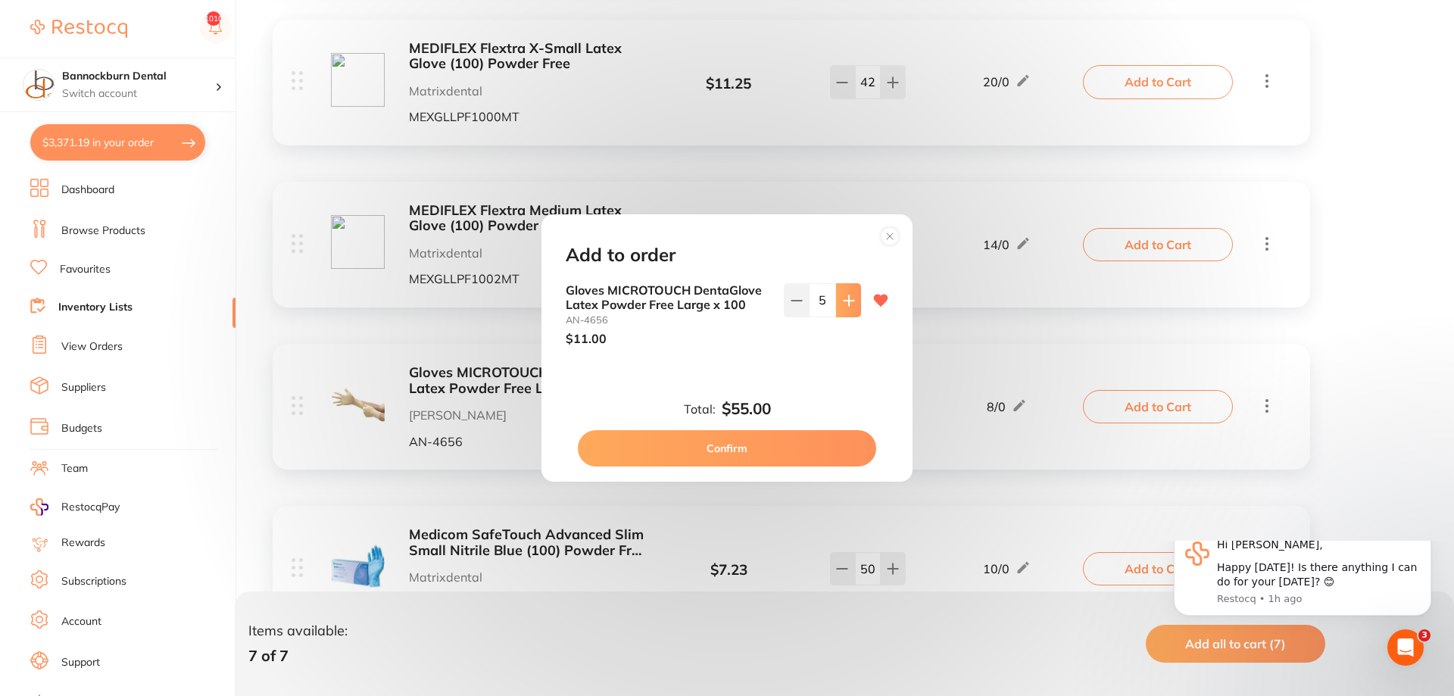
scroll to position [0, 0]
click at [774, 445] on button "Confirm" at bounding box center [727, 448] width 298 height 36
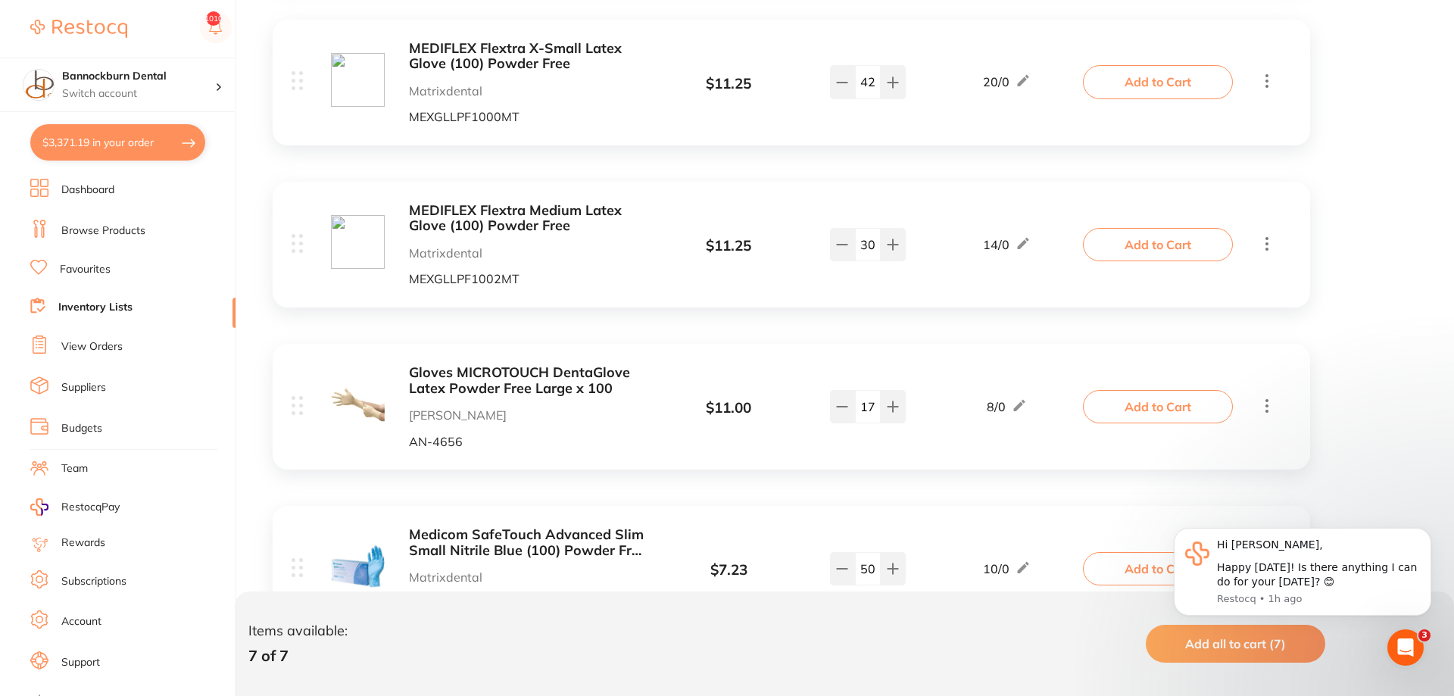
checkbox input "false"
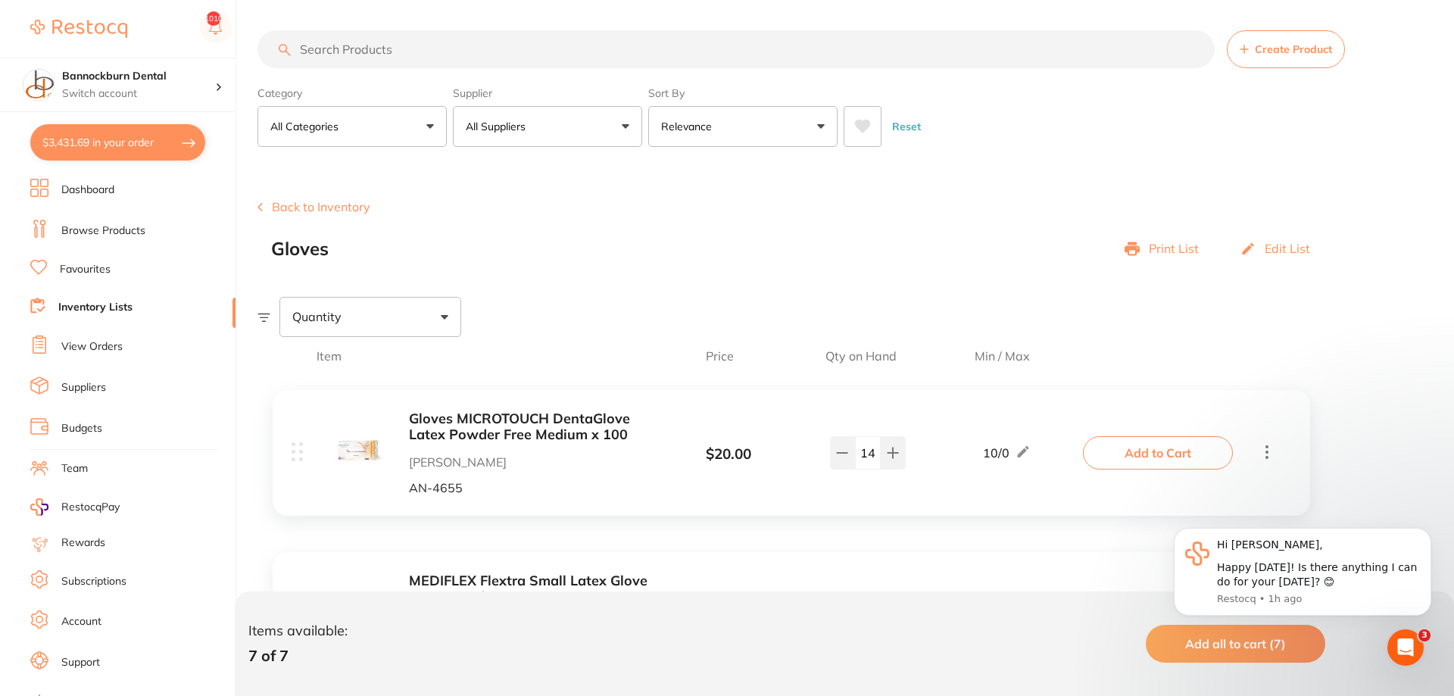
click at [111, 301] on link "Inventory Lists" at bounding box center [95, 307] width 74 height 15
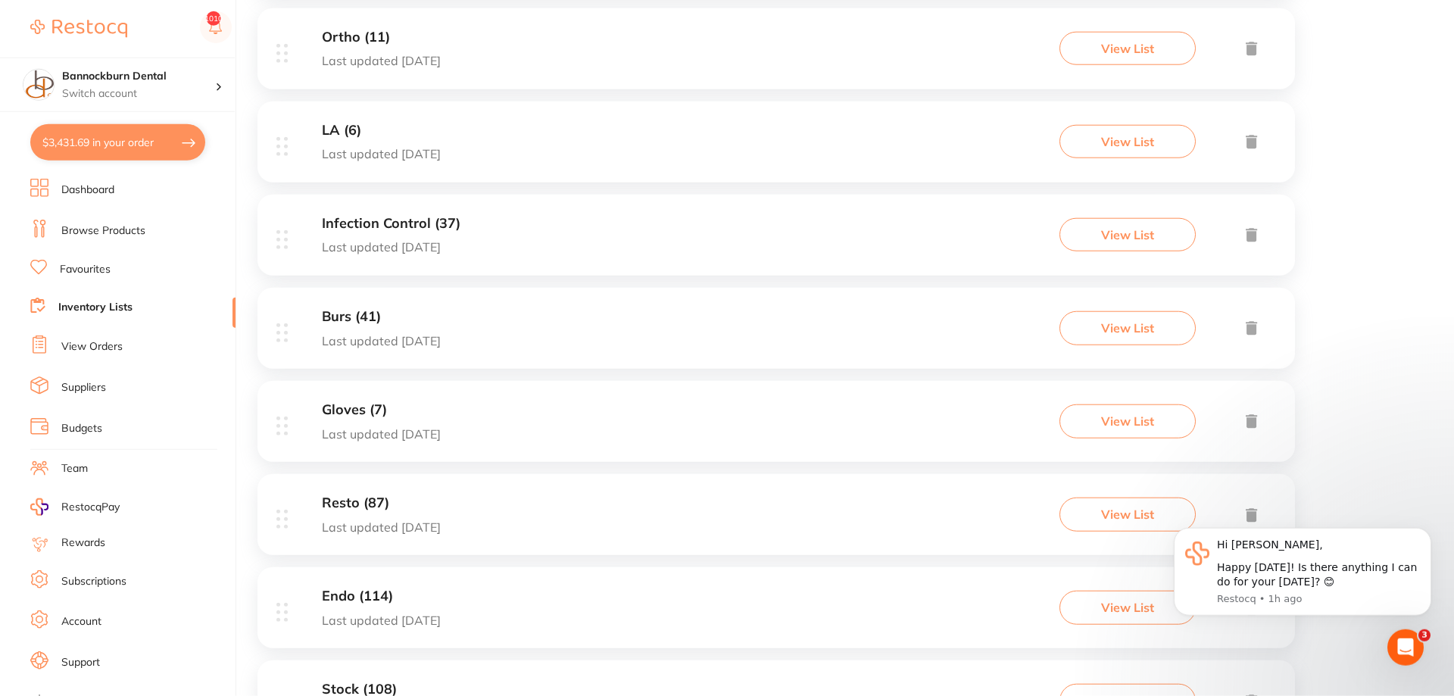
scroll to position [850, 0]
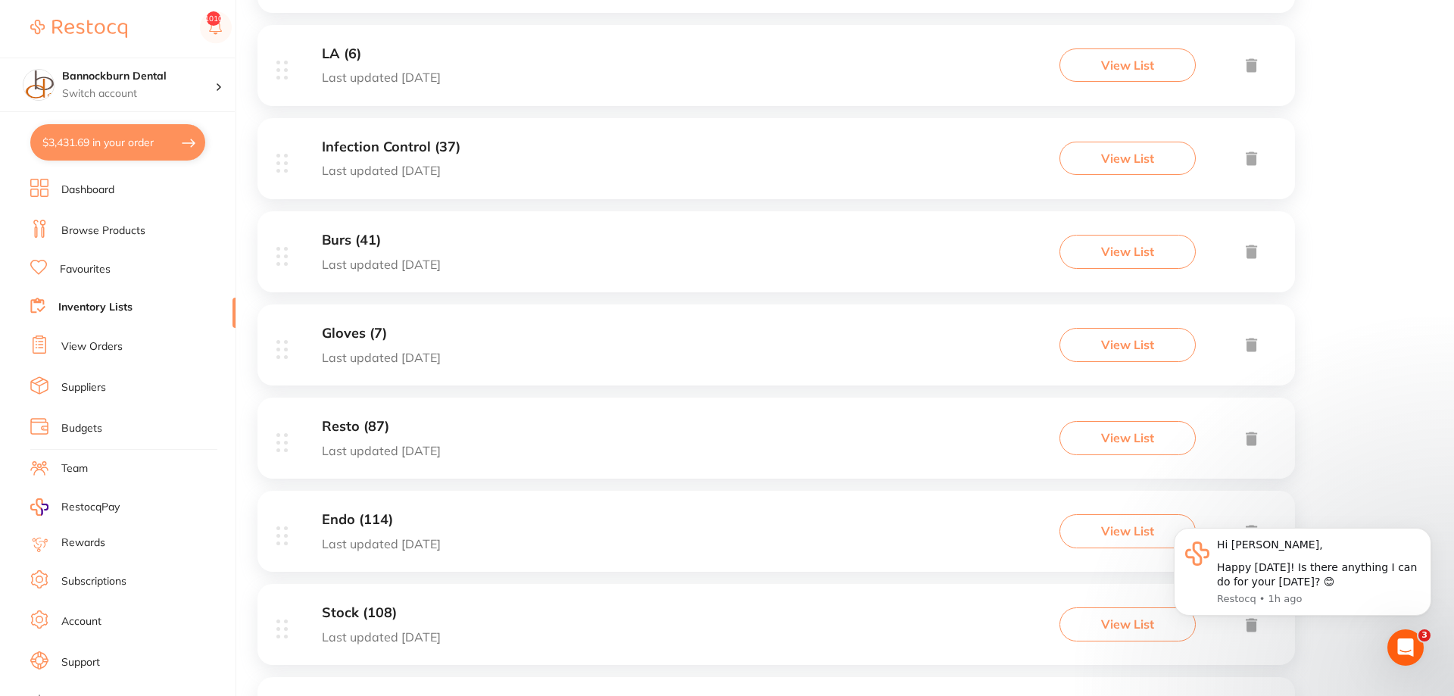
click at [381, 425] on h3 "Resto (87)" at bounding box center [381, 427] width 119 height 16
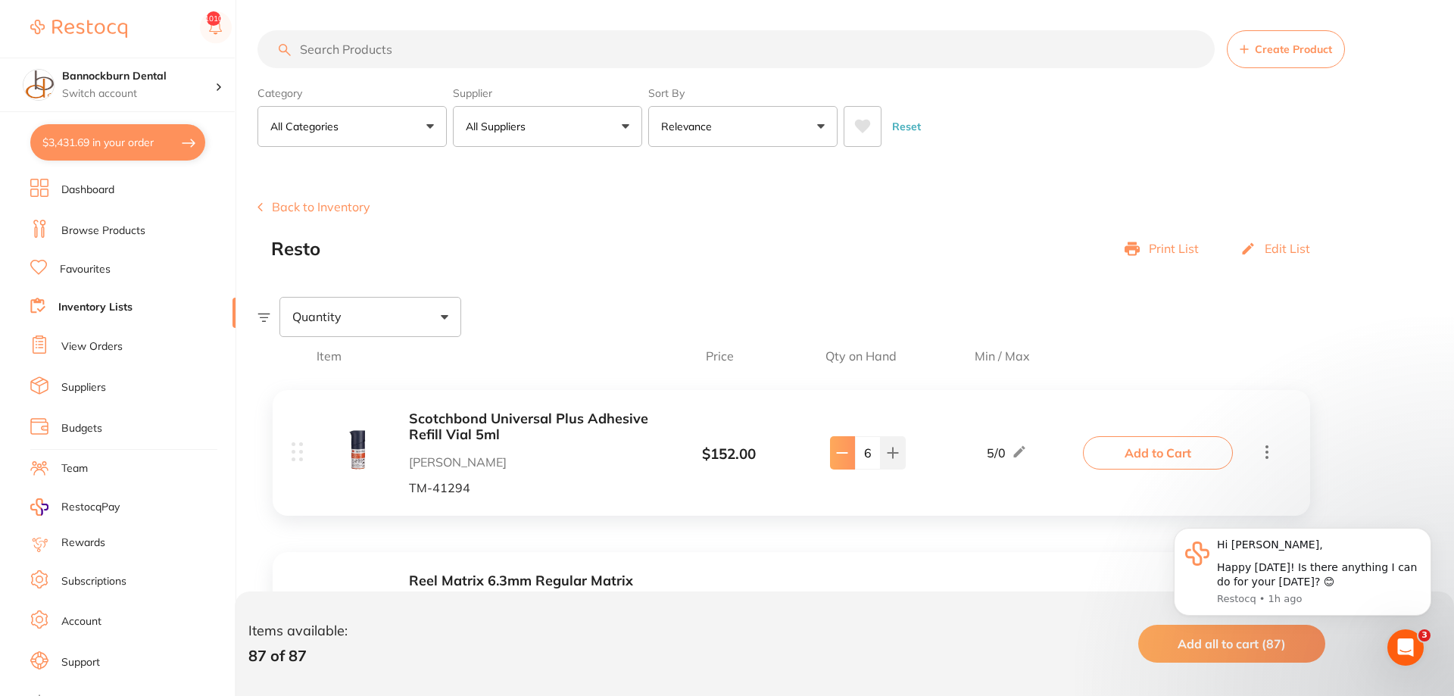
click at [841, 449] on icon at bounding box center [842, 453] width 12 height 12
type input "5"
click at [1179, 460] on button "Add to Cart" at bounding box center [1158, 452] width 150 height 33
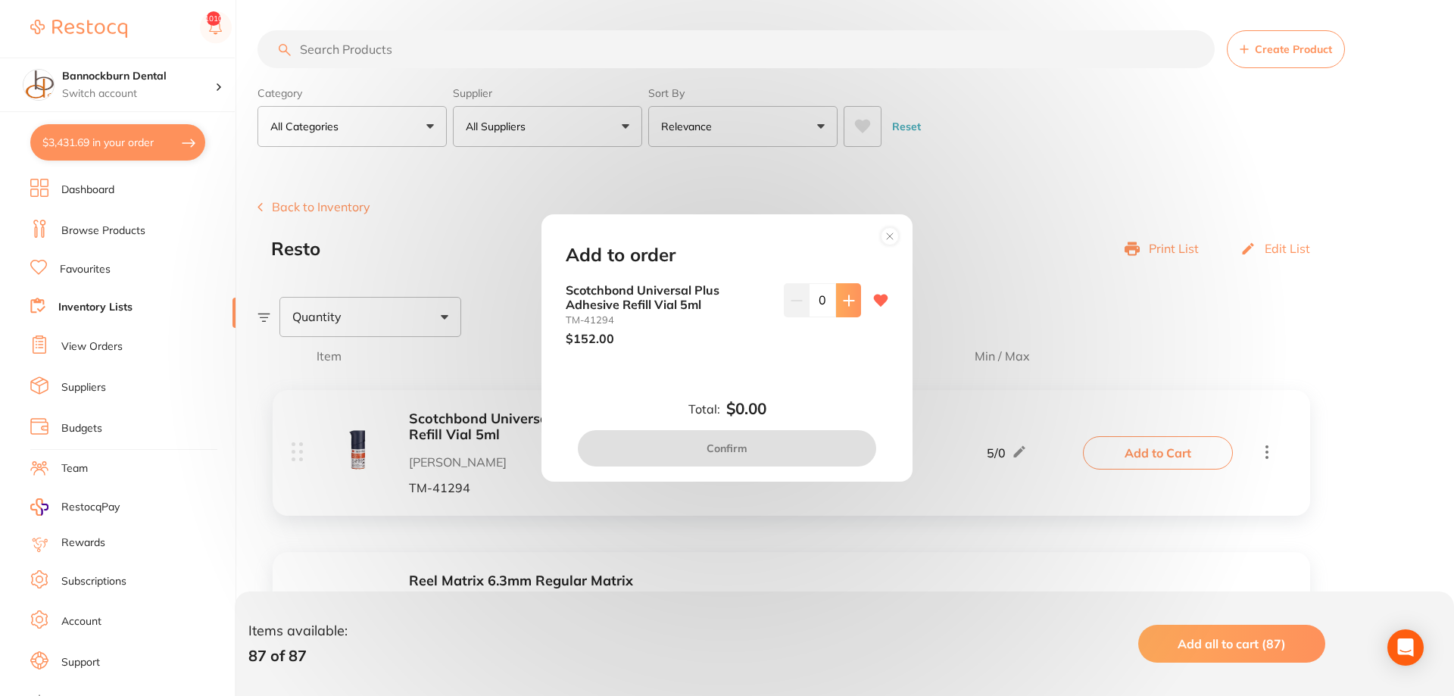
click at [851, 309] on button at bounding box center [848, 299] width 25 height 33
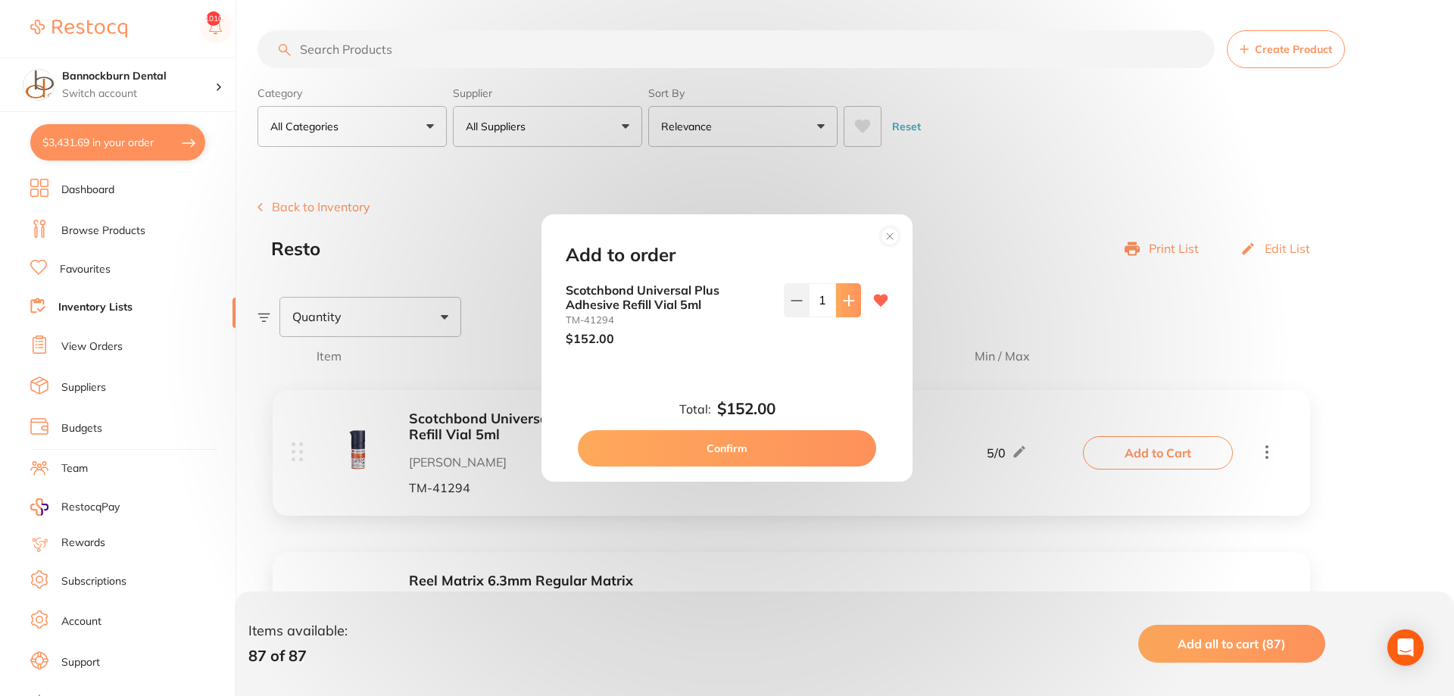
click at [851, 309] on button at bounding box center [848, 299] width 25 height 33
type input "2"
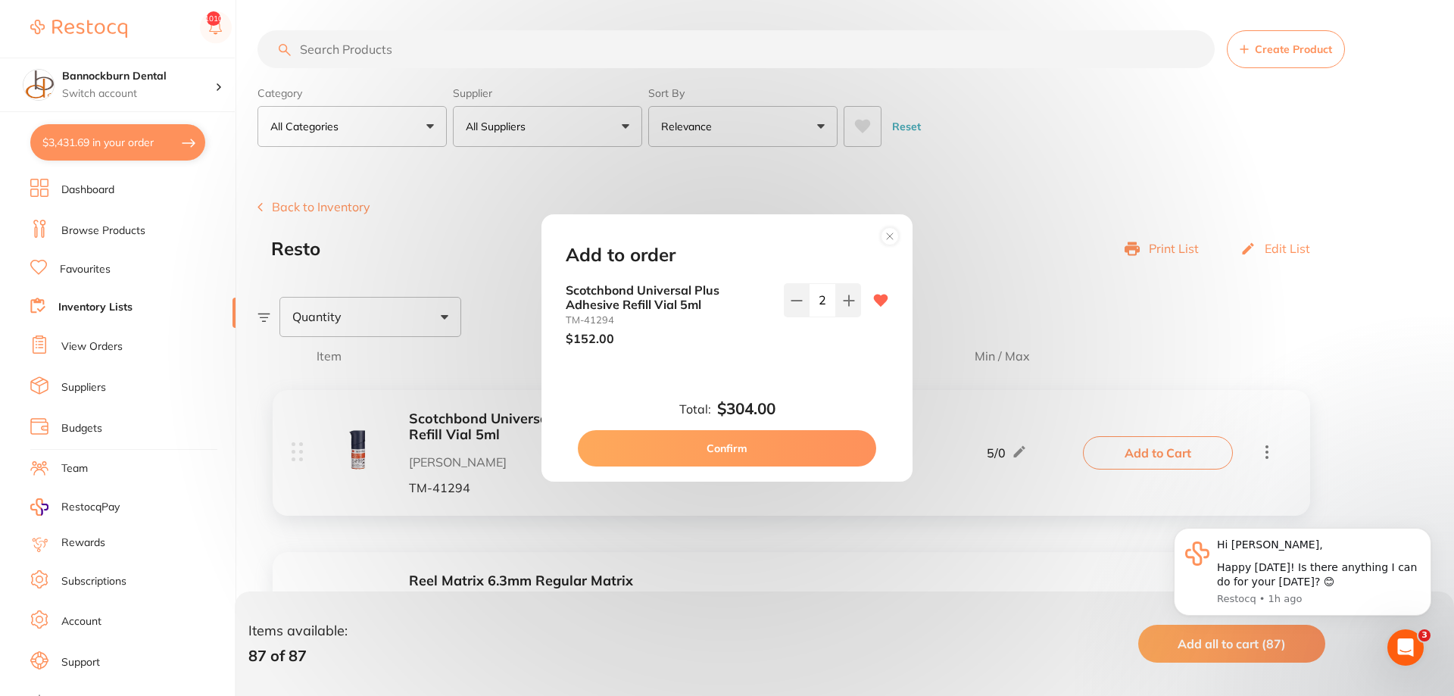
click at [710, 437] on button "Confirm" at bounding box center [727, 448] width 298 height 36
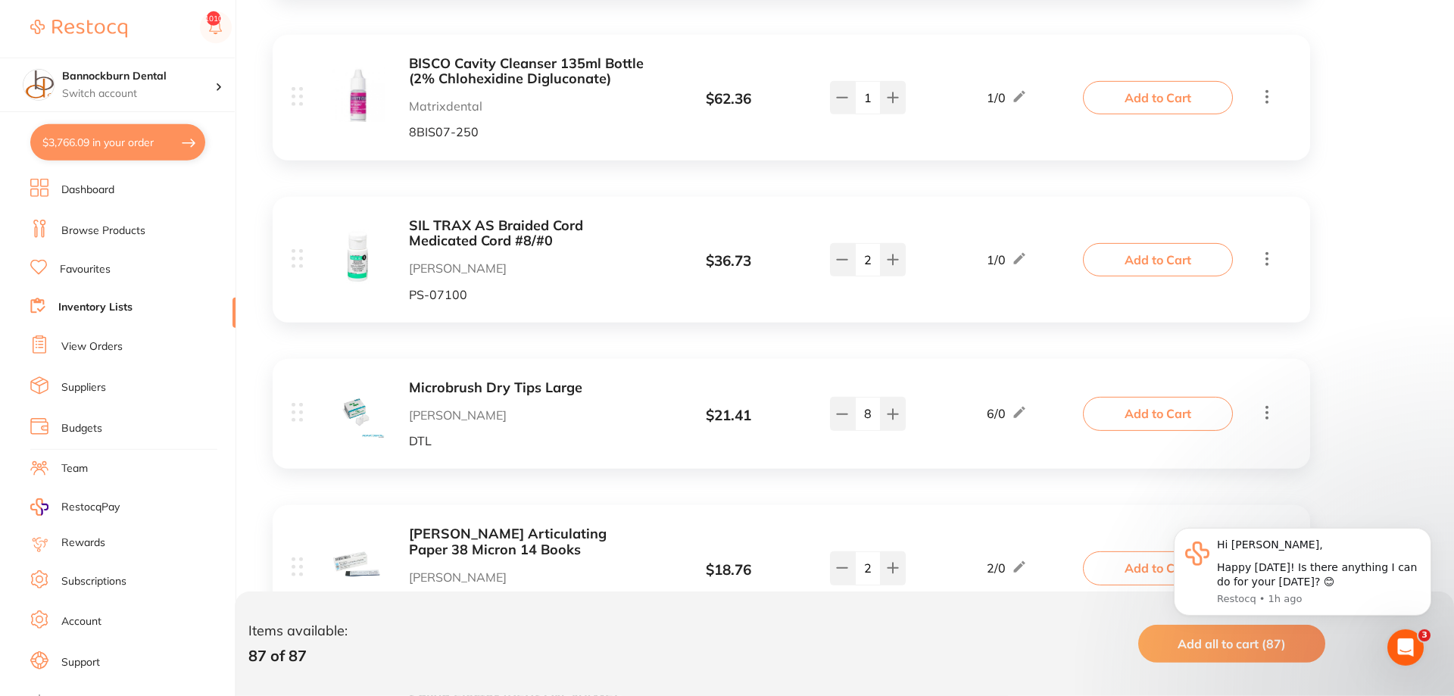
scroll to position [3245, 0]
click at [1132, 551] on button "Add to Cart" at bounding box center [1158, 567] width 150 height 33
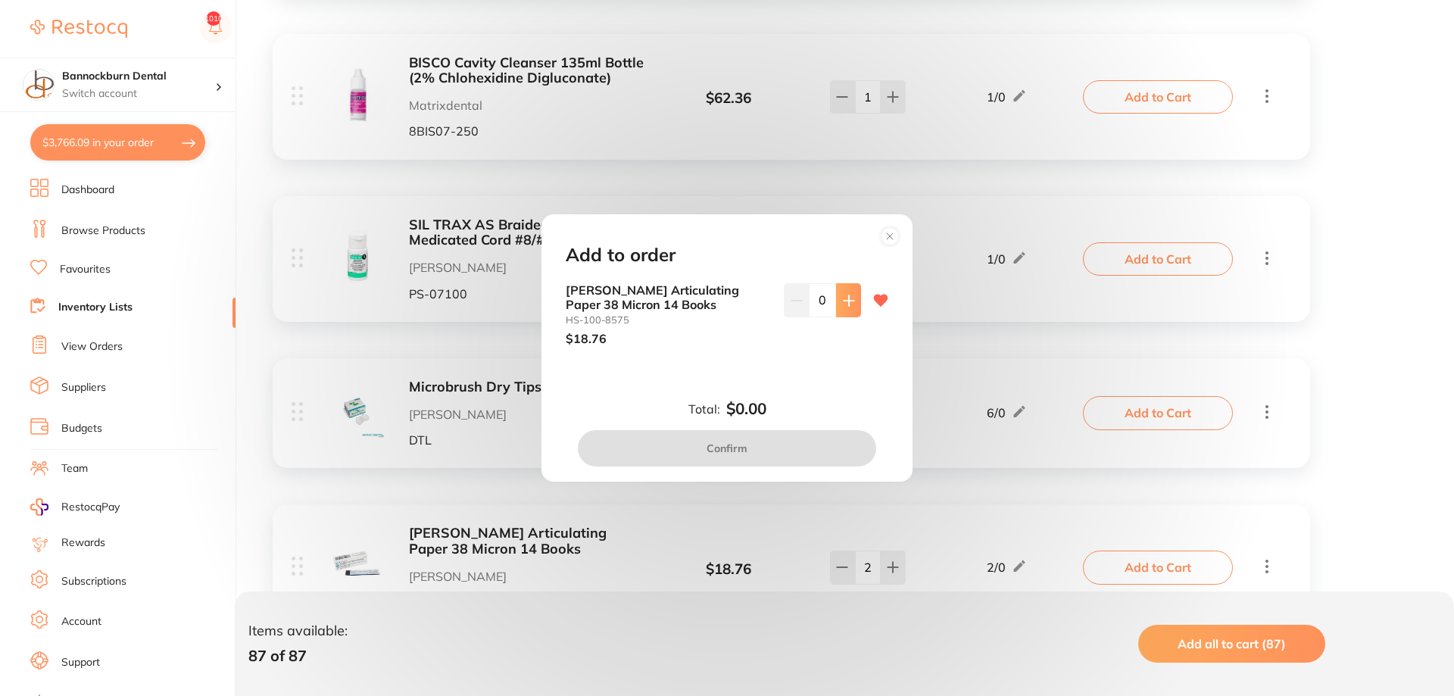
click at [843, 301] on icon at bounding box center [849, 301] width 12 height 12
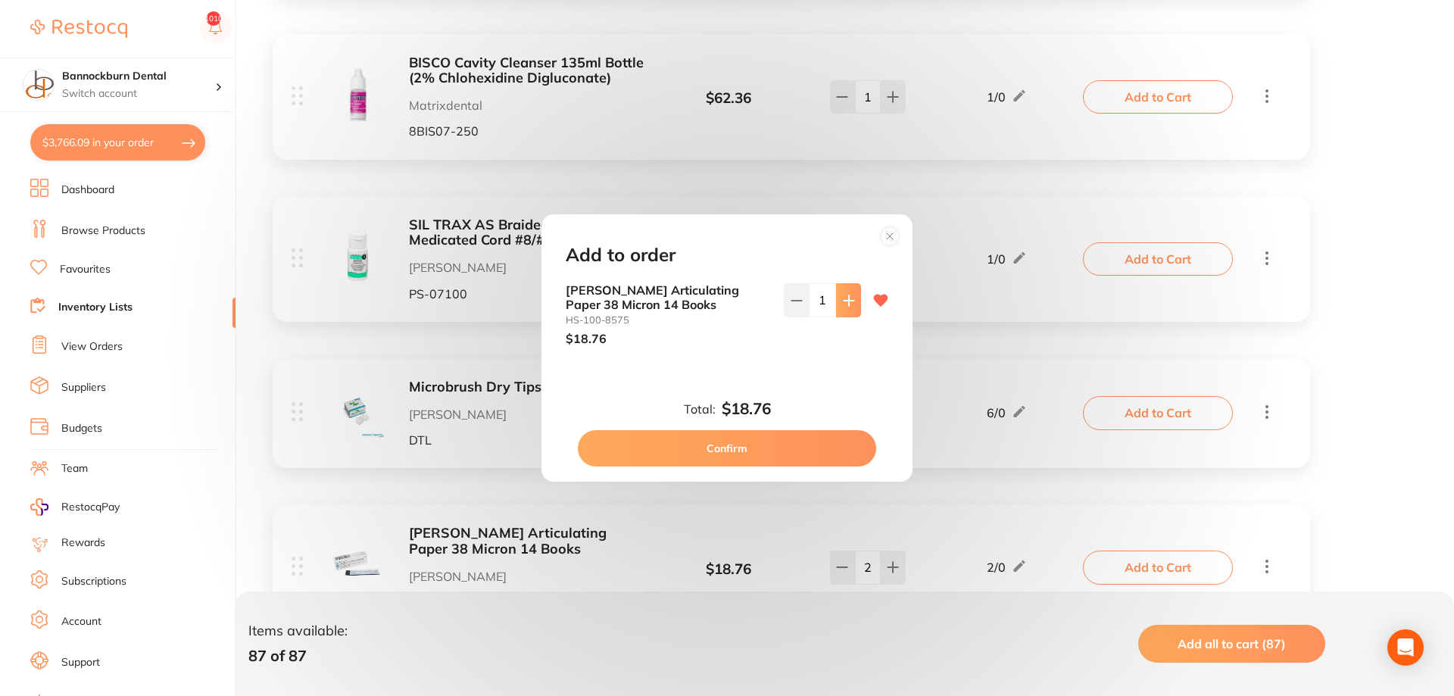
click at [843, 301] on icon at bounding box center [849, 301] width 12 height 12
type input "4"
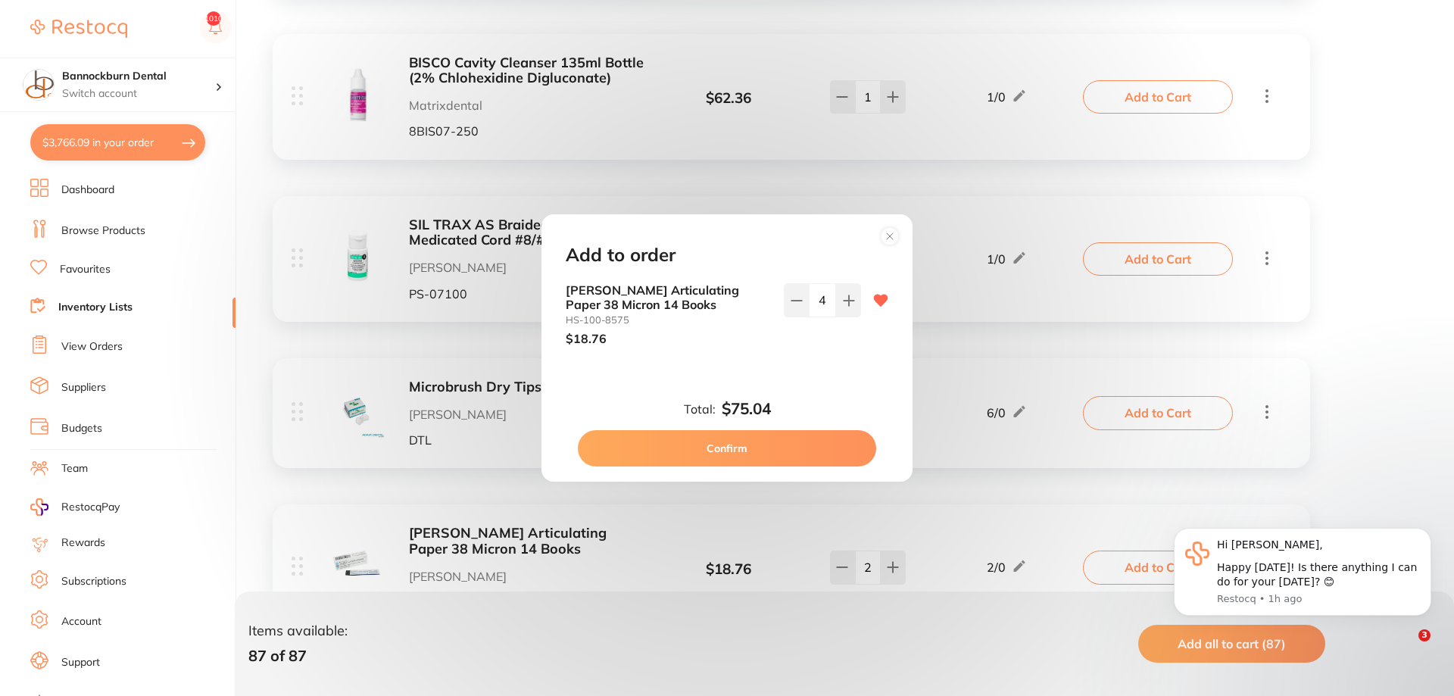
click at [684, 455] on button "Confirm" at bounding box center [727, 448] width 298 height 36
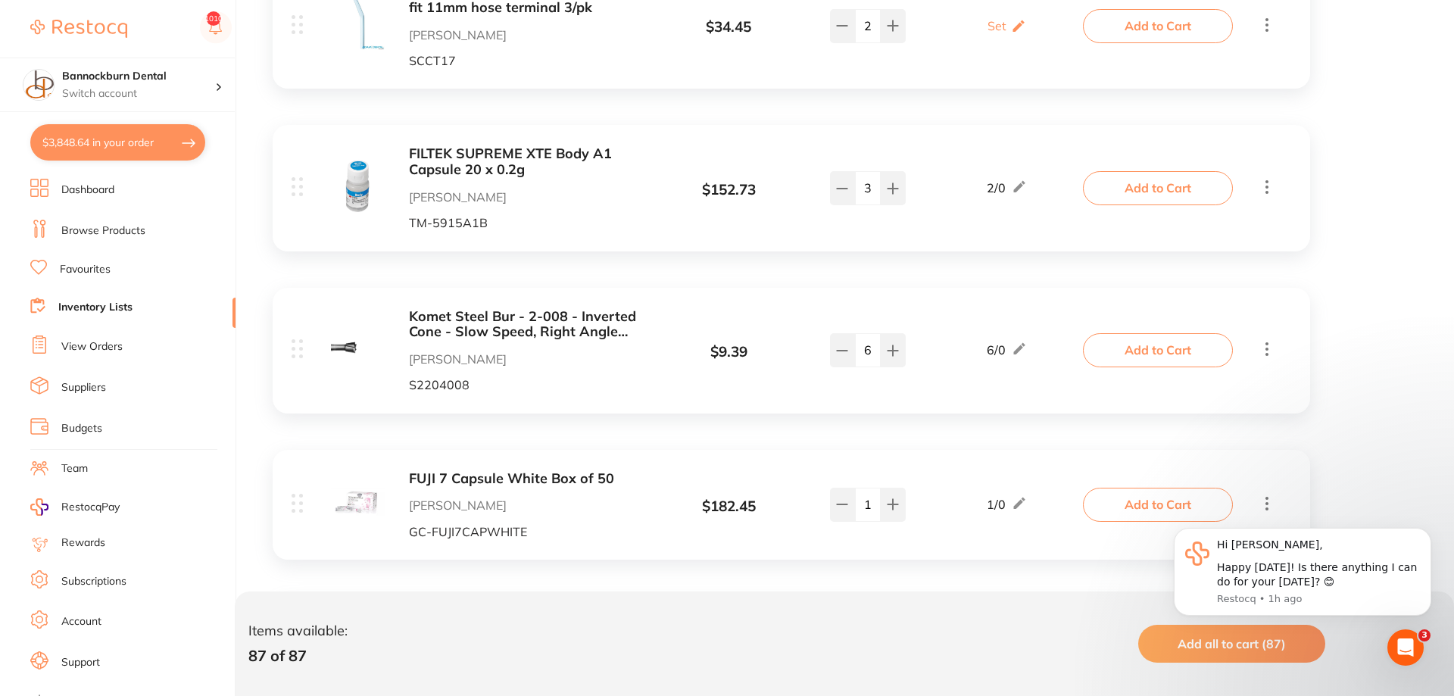
scroll to position [4790, 0]
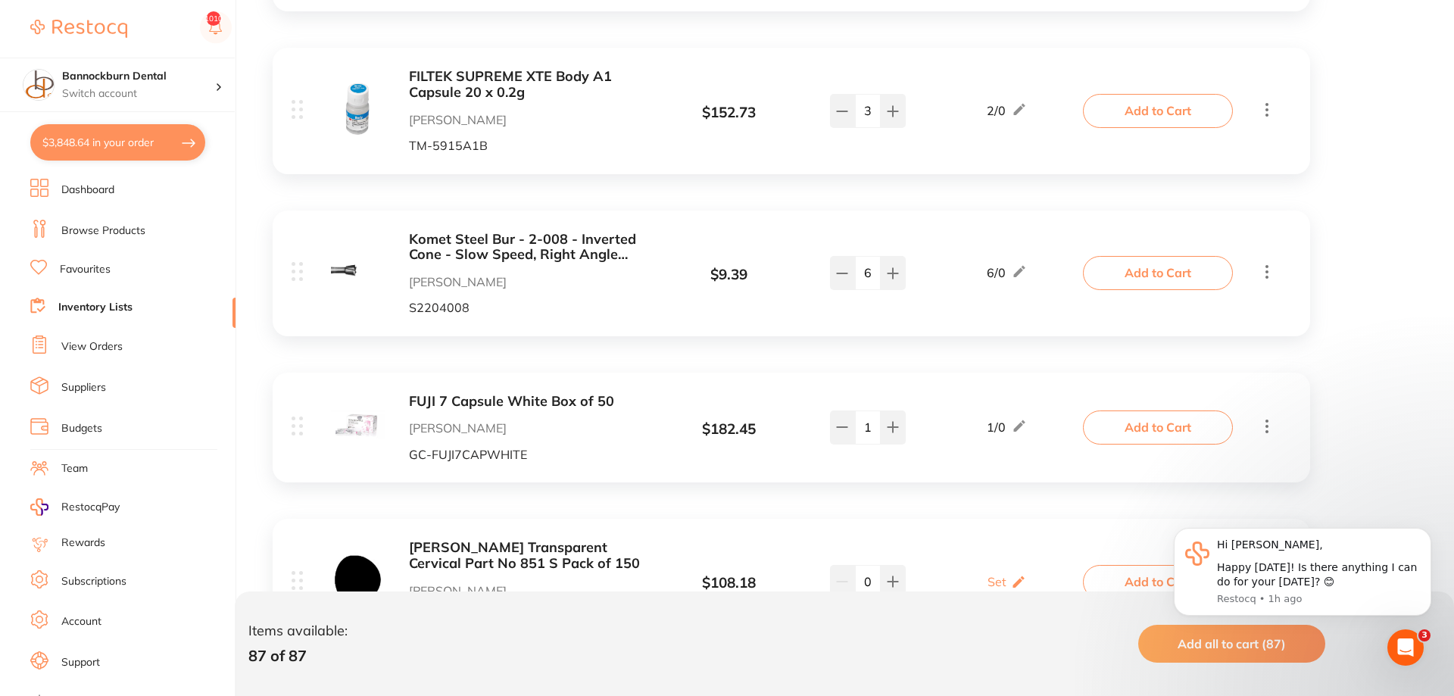
click at [1119, 410] on button "Add to Cart" at bounding box center [1158, 426] width 150 height 33
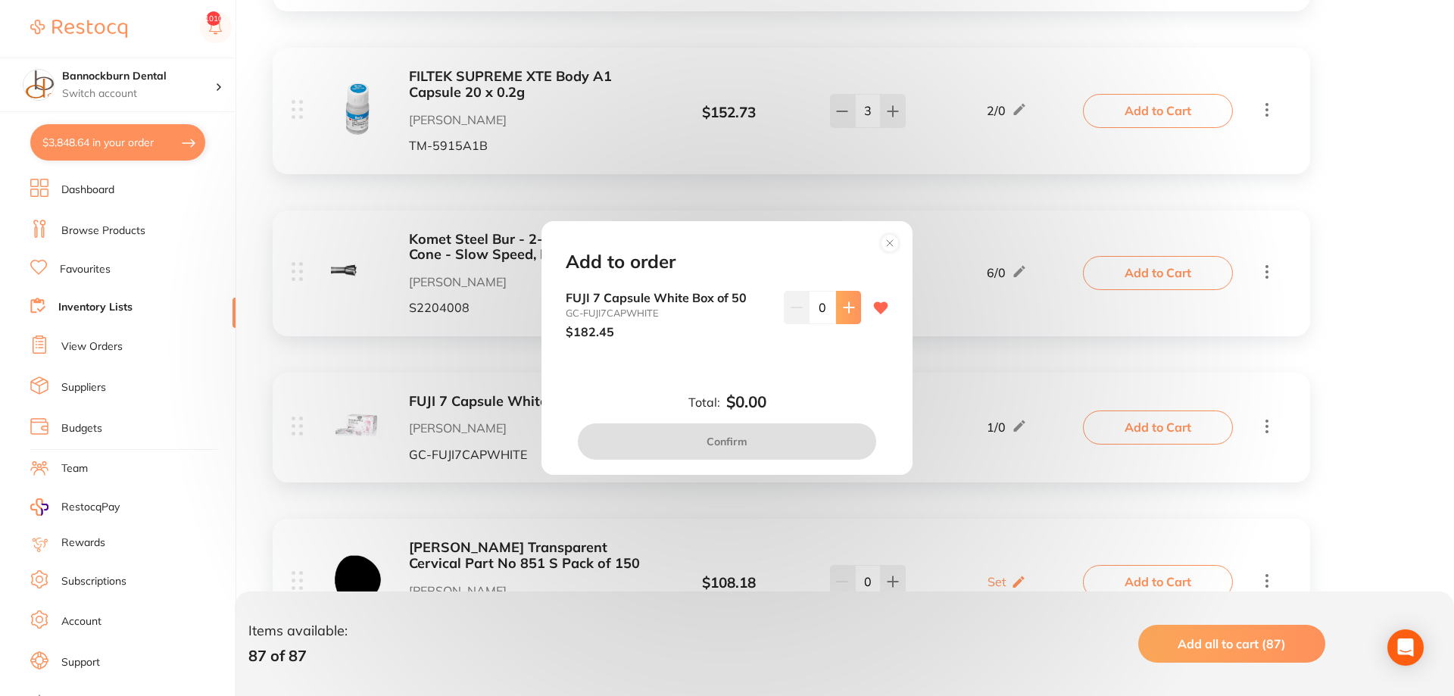
click at [847, 316] on button at bounding box center [848, 307] width 25 height 33
type input "1"
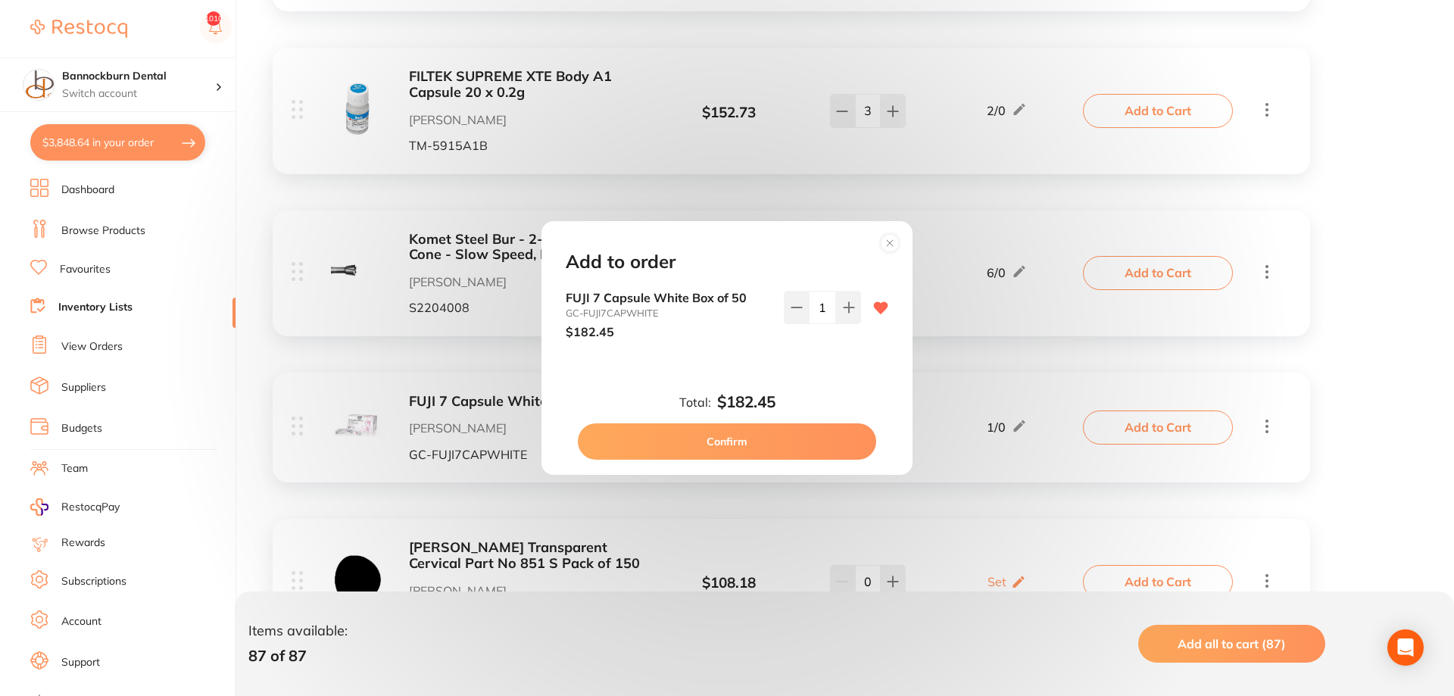
click at [822, 437] on button "Confirm" at bounding box center [727, 441] width 298 height 36
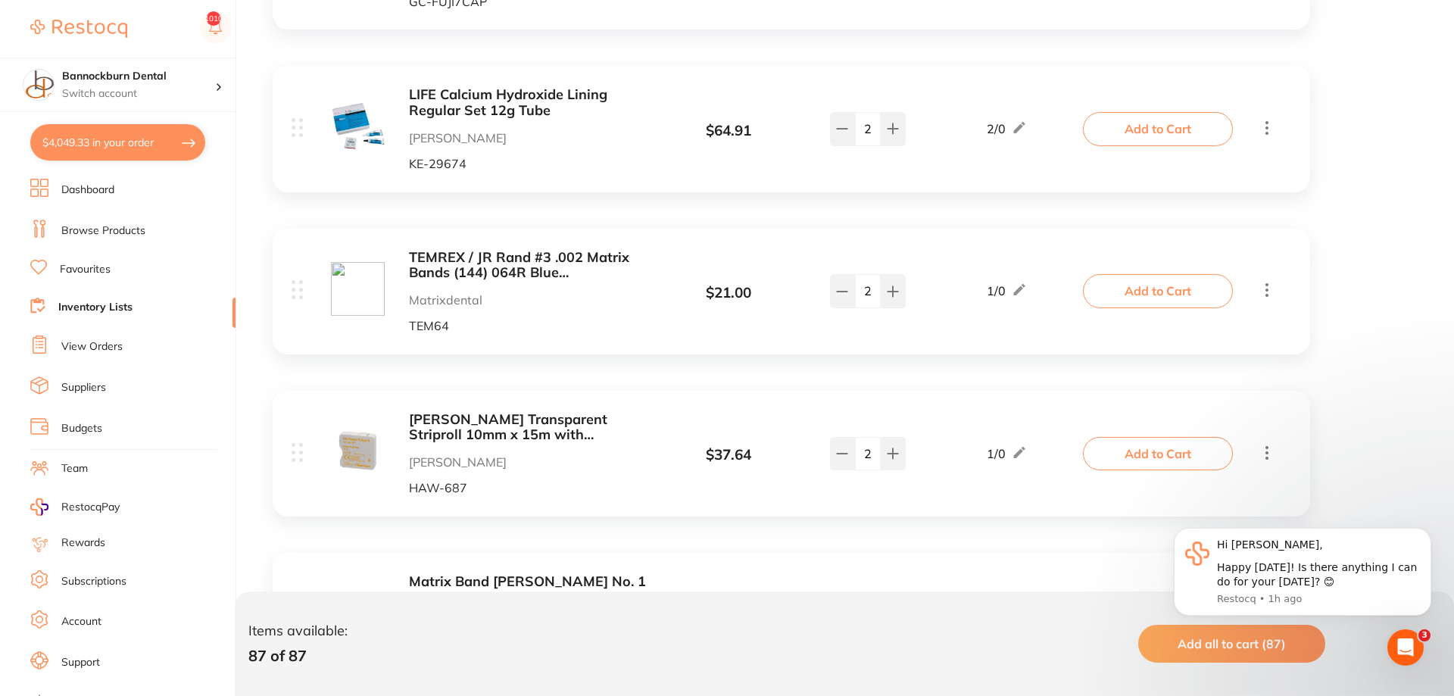
scroll to position [9579, 0]
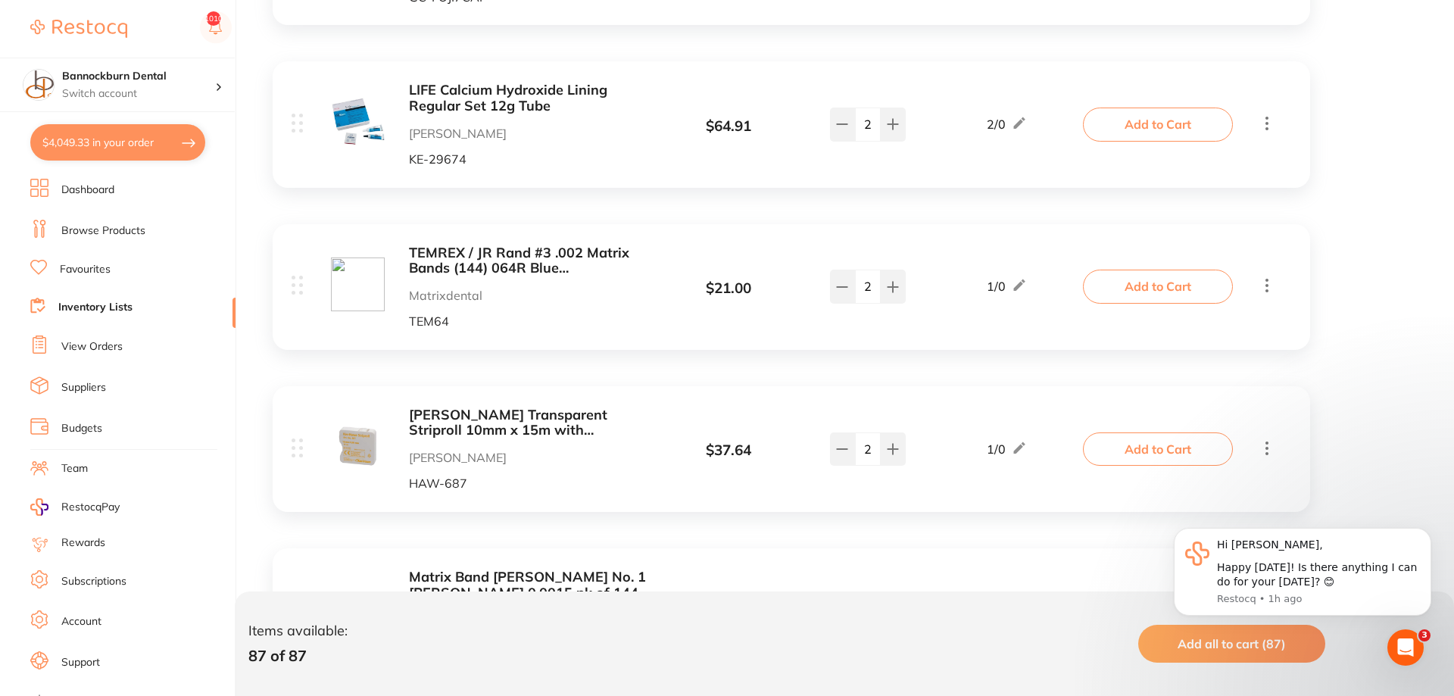
click at [1135, 432] on button "Add to Cart" at bounding box center [1158, 448] width 150 height 33
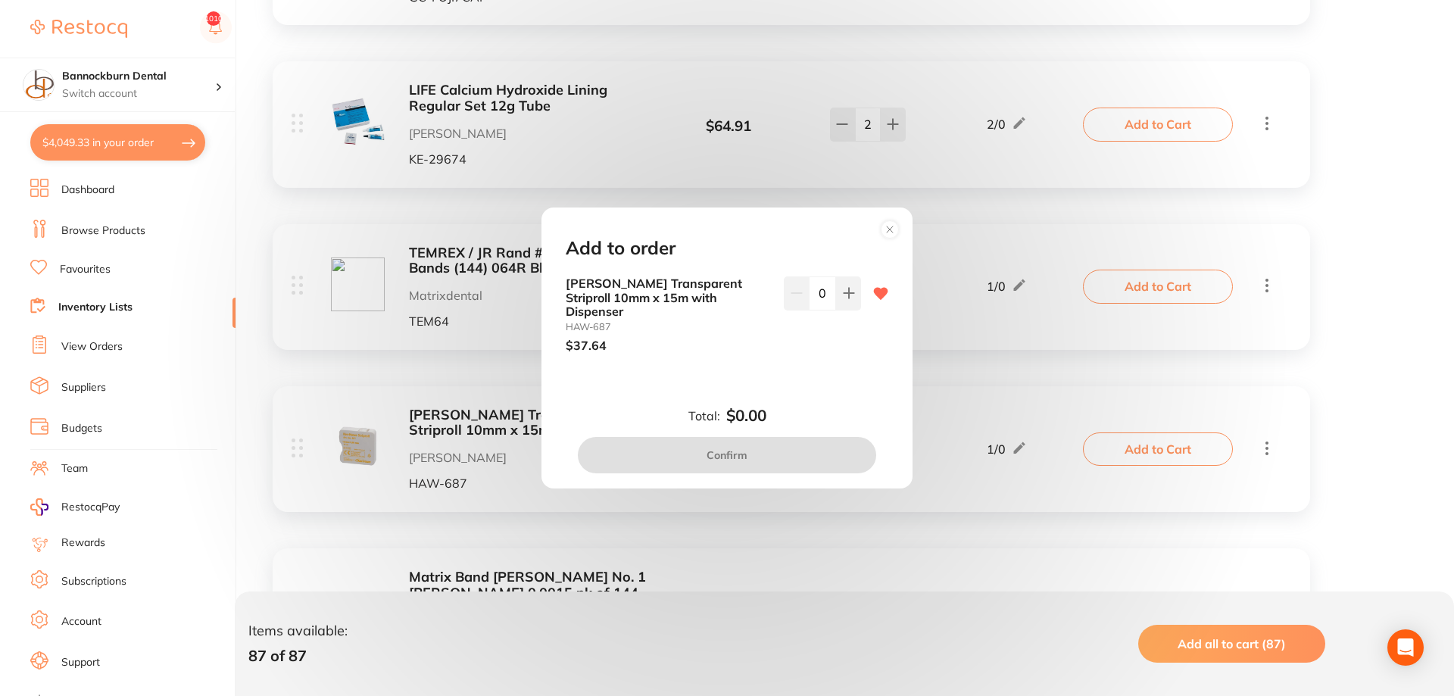
drag, startPoint x: 853, startPoint y: 295, endPoint x: 843, endPoint y: 398, distance: 102.7
click at [853, 297] on icon at bounding box center [849, 293] width 12 height 12
type input "1"
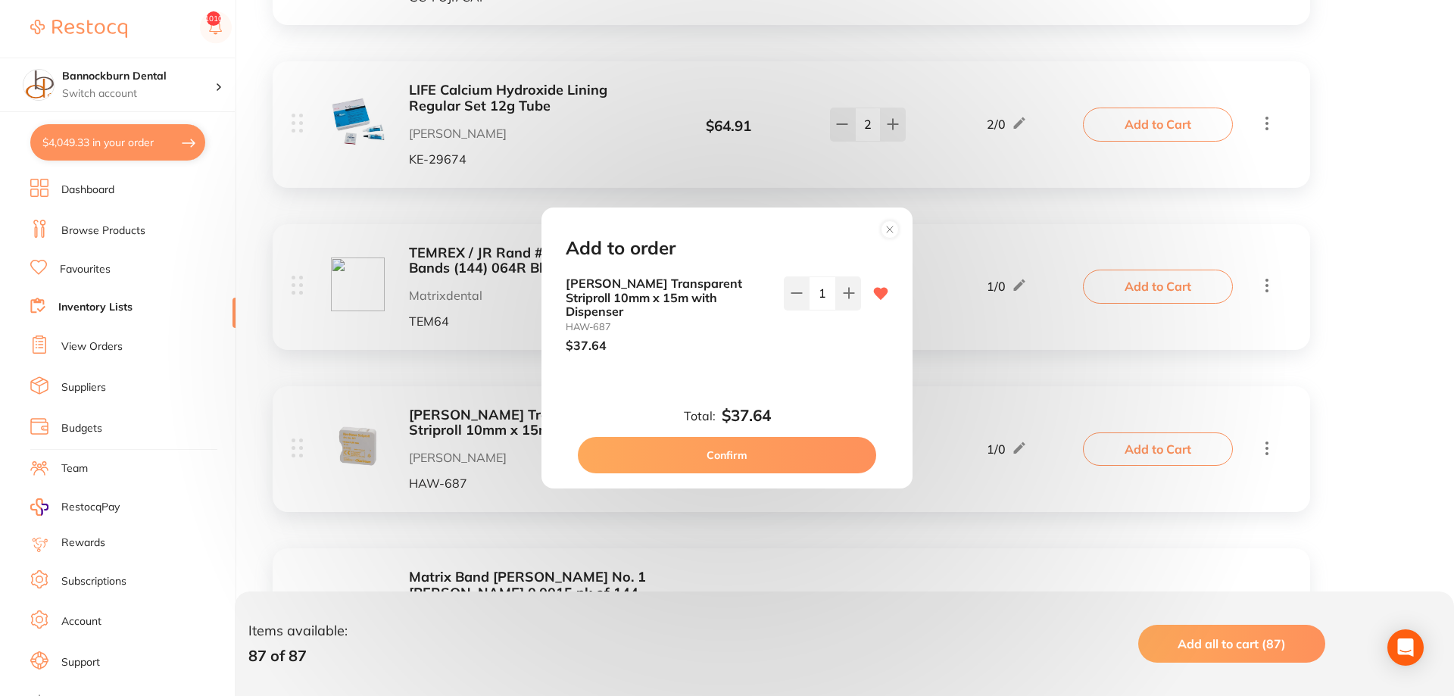
click at [809, 442] on button "Confirm" at bounding box center [727, 455] width 298 height 36
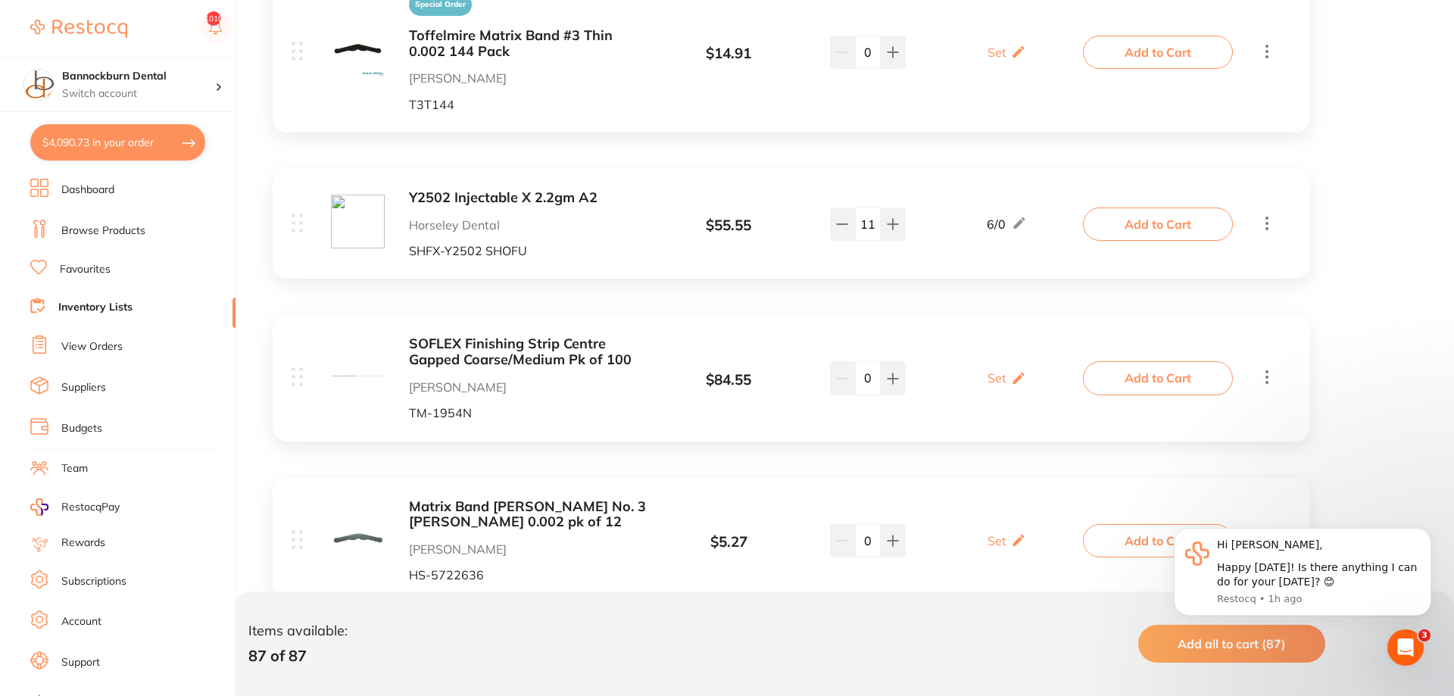
scroll to position [13674, 0]
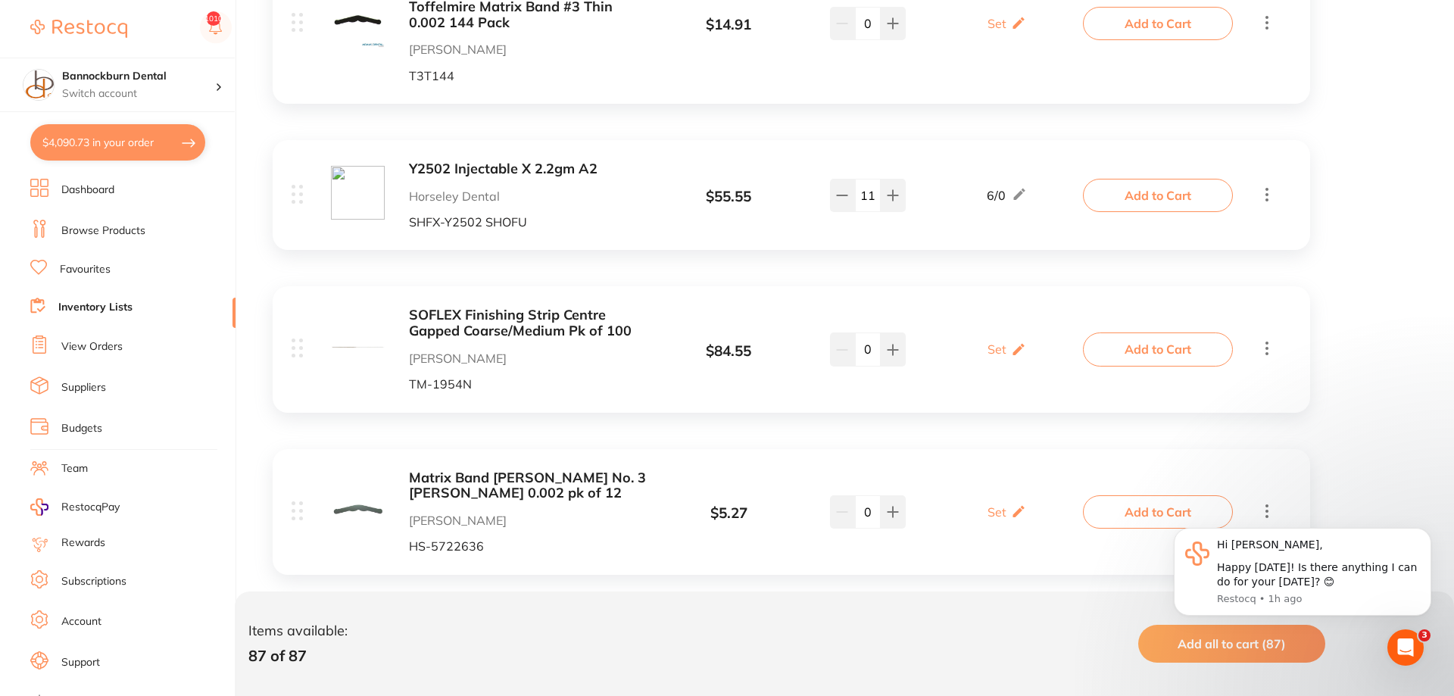
click at [108, 301] on link "Inventory Lists" at bounding box center [95, 307] width 74 height 15
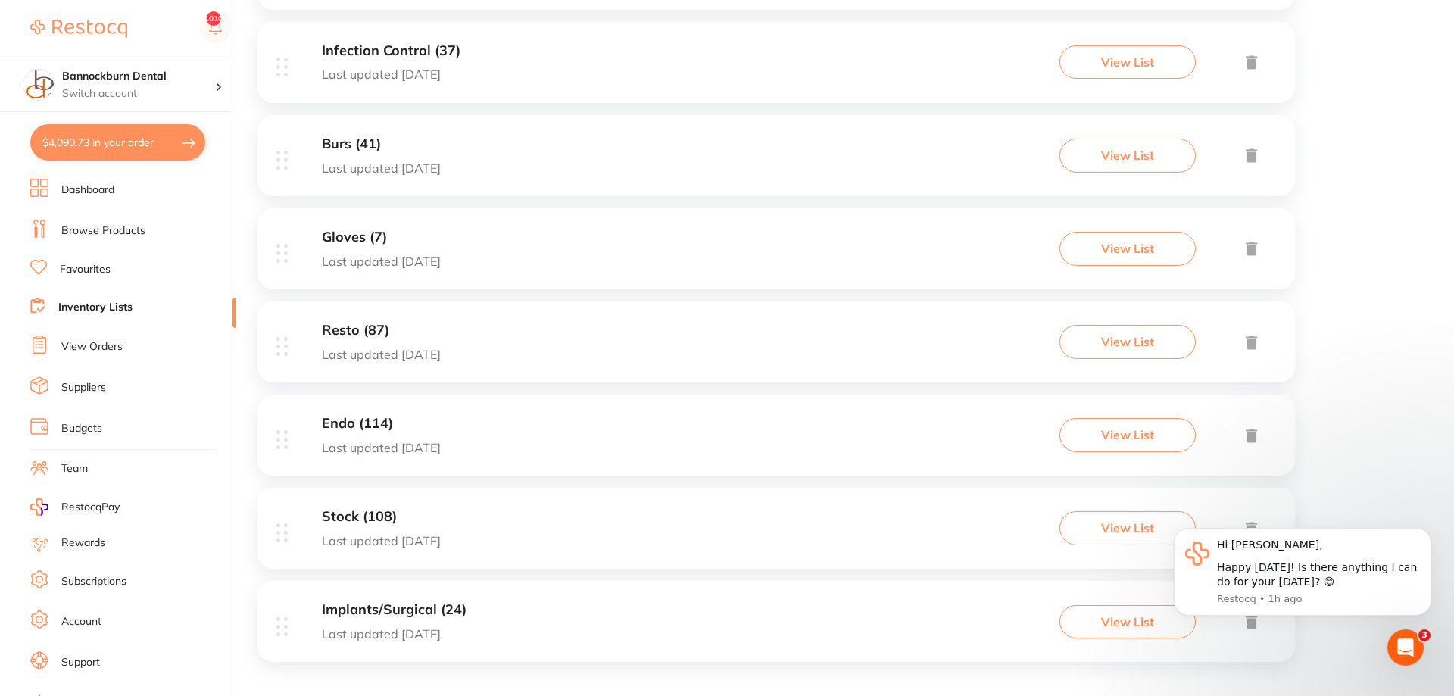
scroll to position [956, 0]
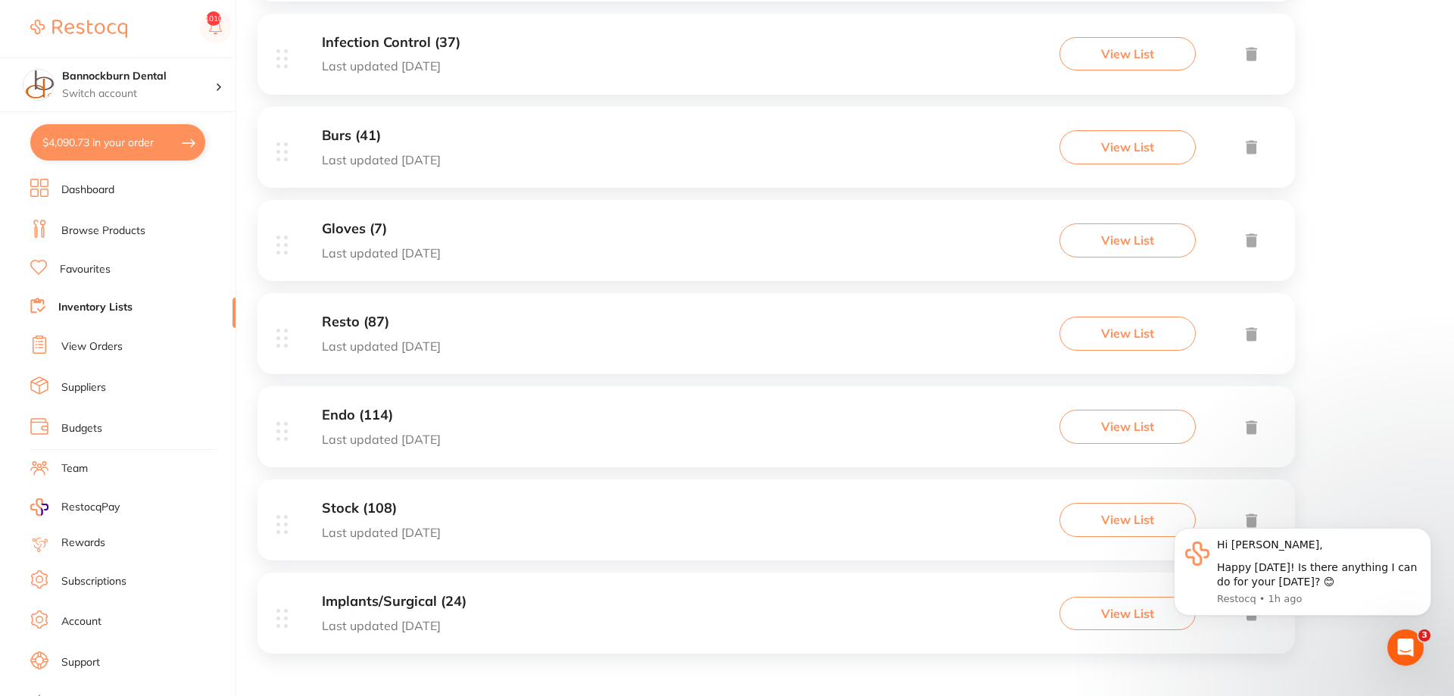
click at [380, 506] on h3 "Stock (108)" at bounding box center [381, 509] width 119 height 16
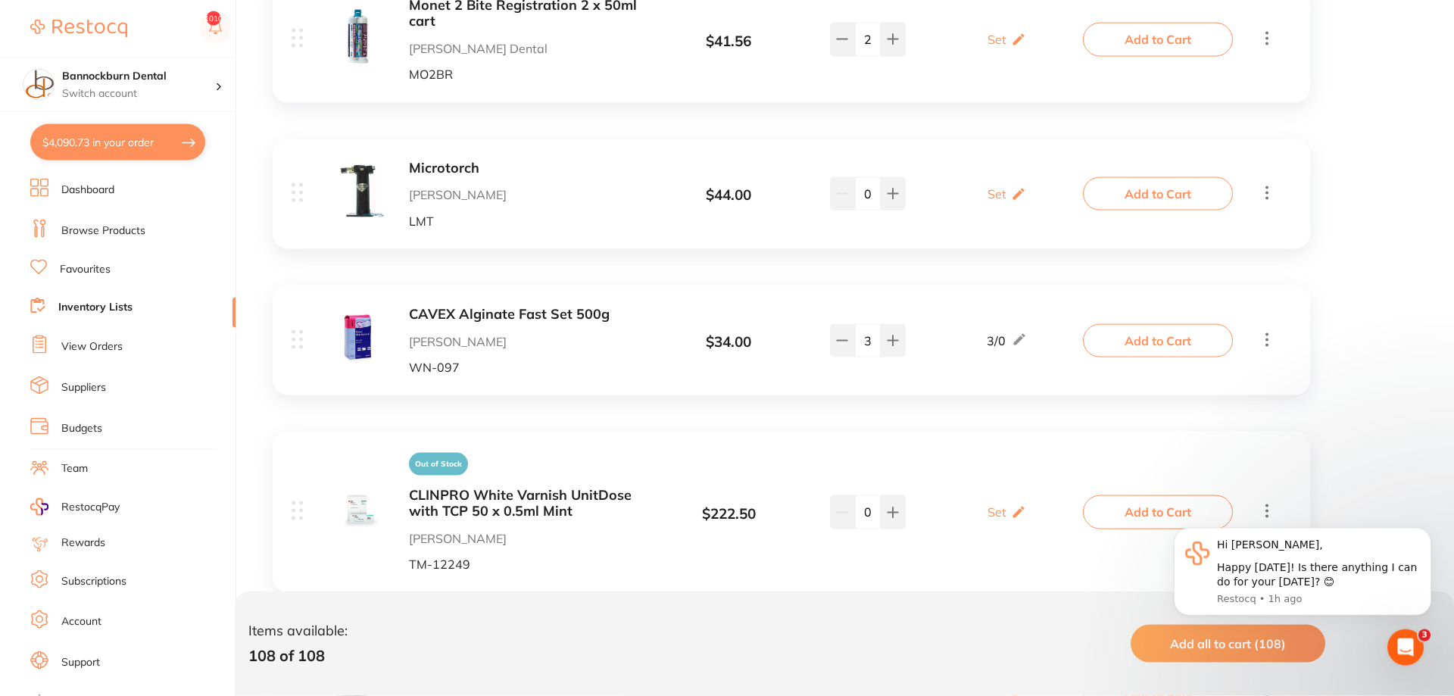
scroll to position [2704, 0]
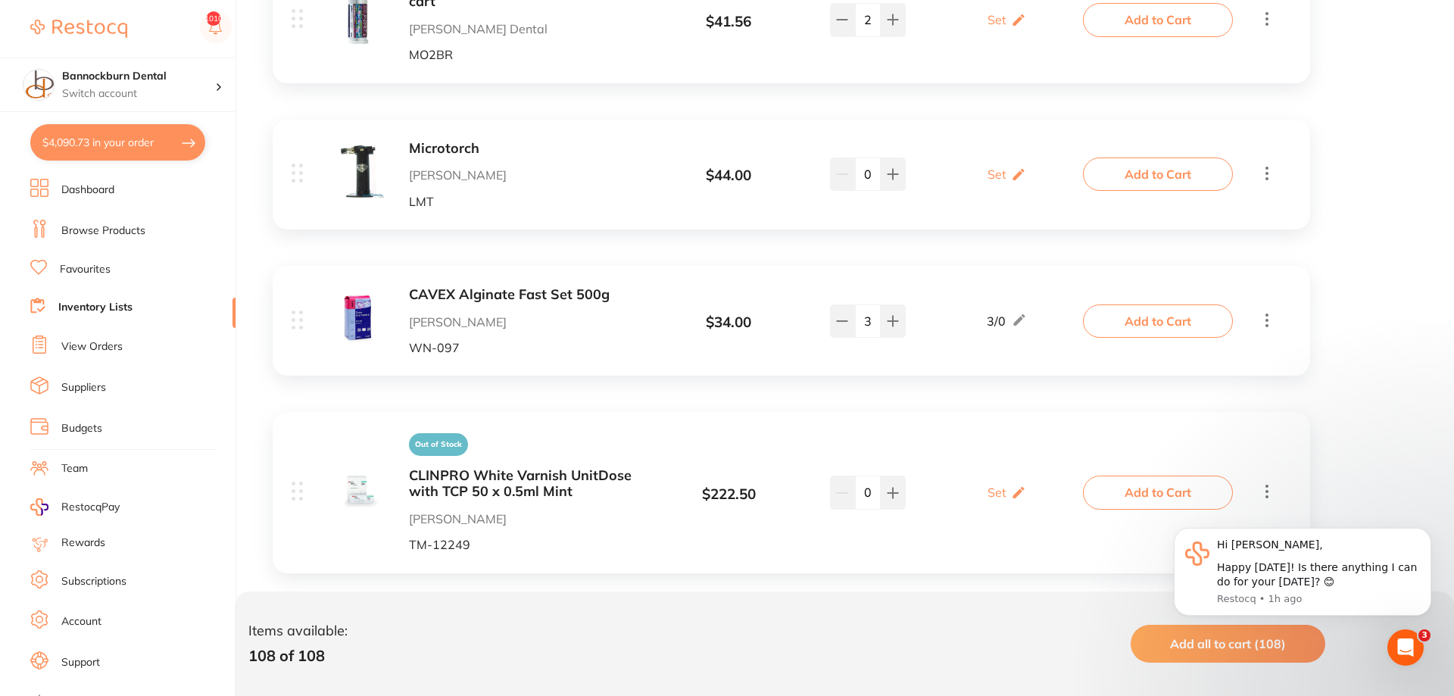
click at [1121, 311] on button "Add to Cart" at bounding box center [1158, 320] width 150 height 33
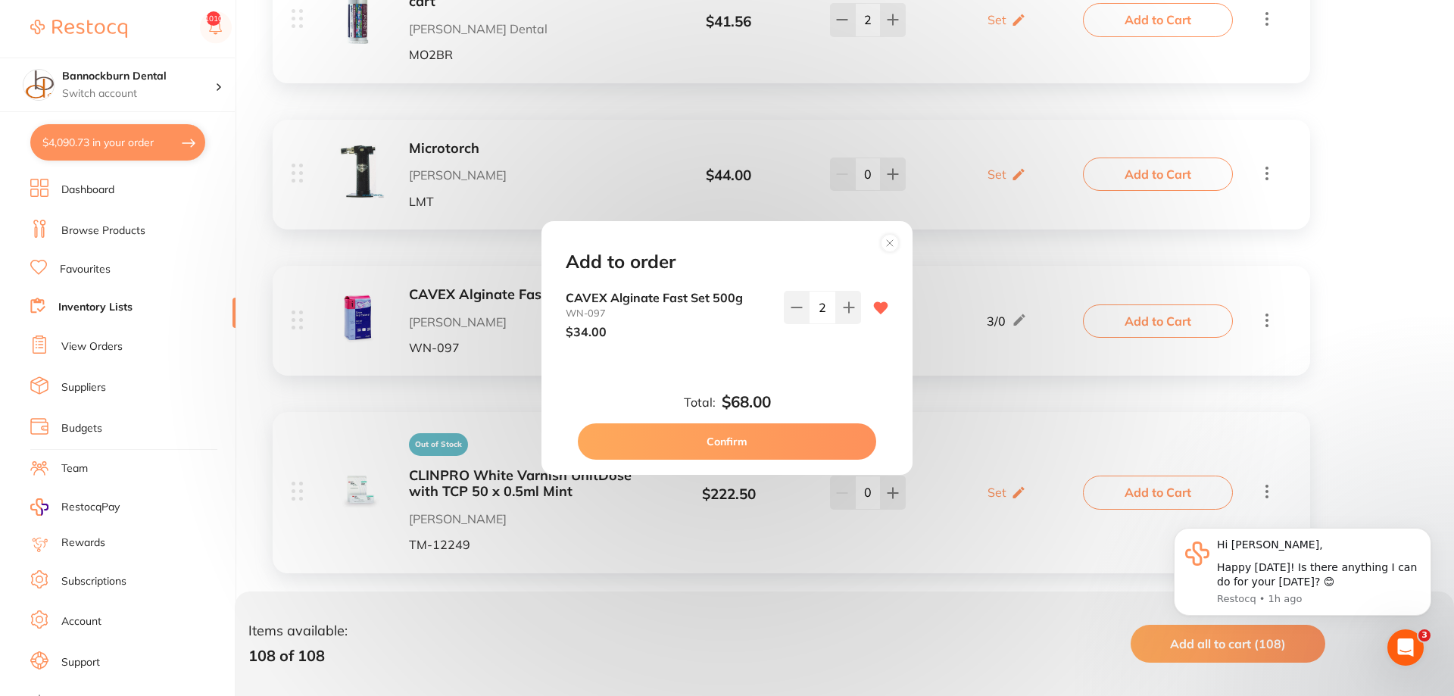
scroll to position [0, 0]
click at [890, 249] on circle at bounding box center [890, 242] width 17 height 17
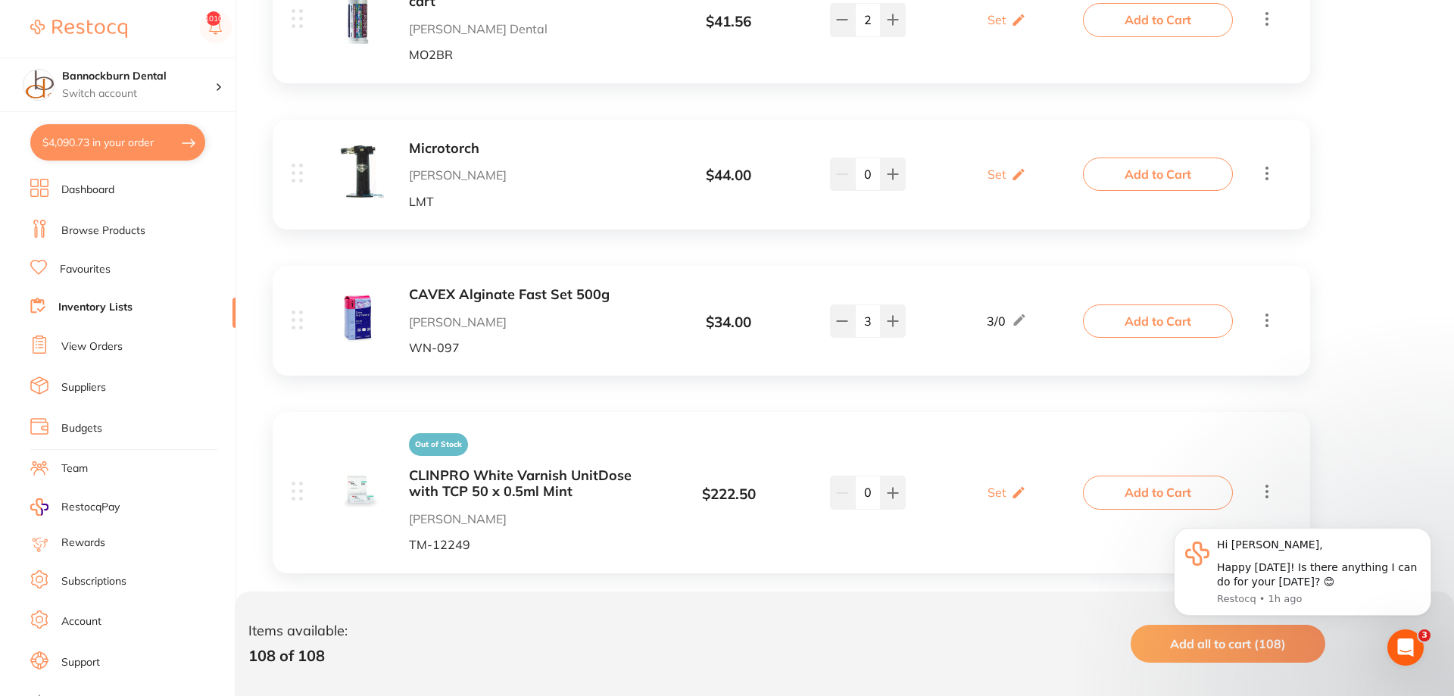
click at [1108, 312] on button "Add to Cart" at bounding box center [1158, 320] width 150 height 33
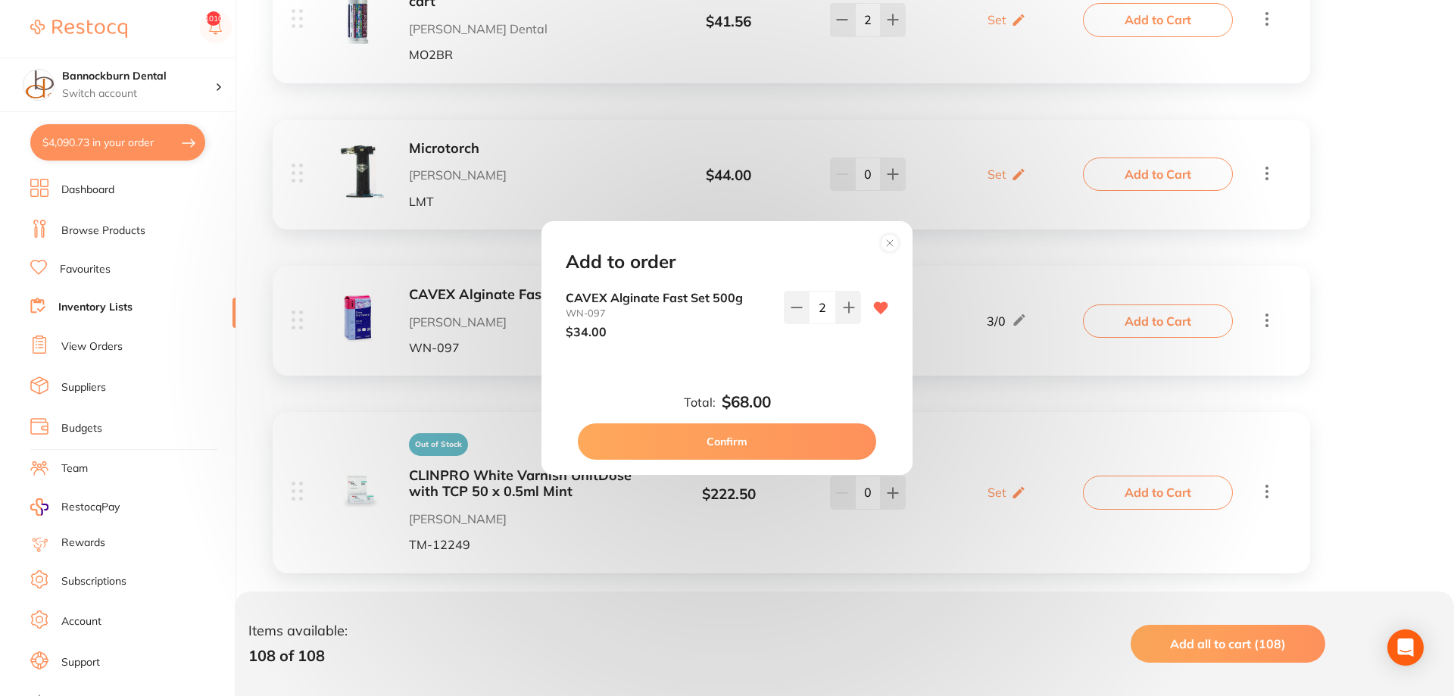
click at [736, 452] on button "Confirm" at bounding box center [727, 441] width 298 height 36
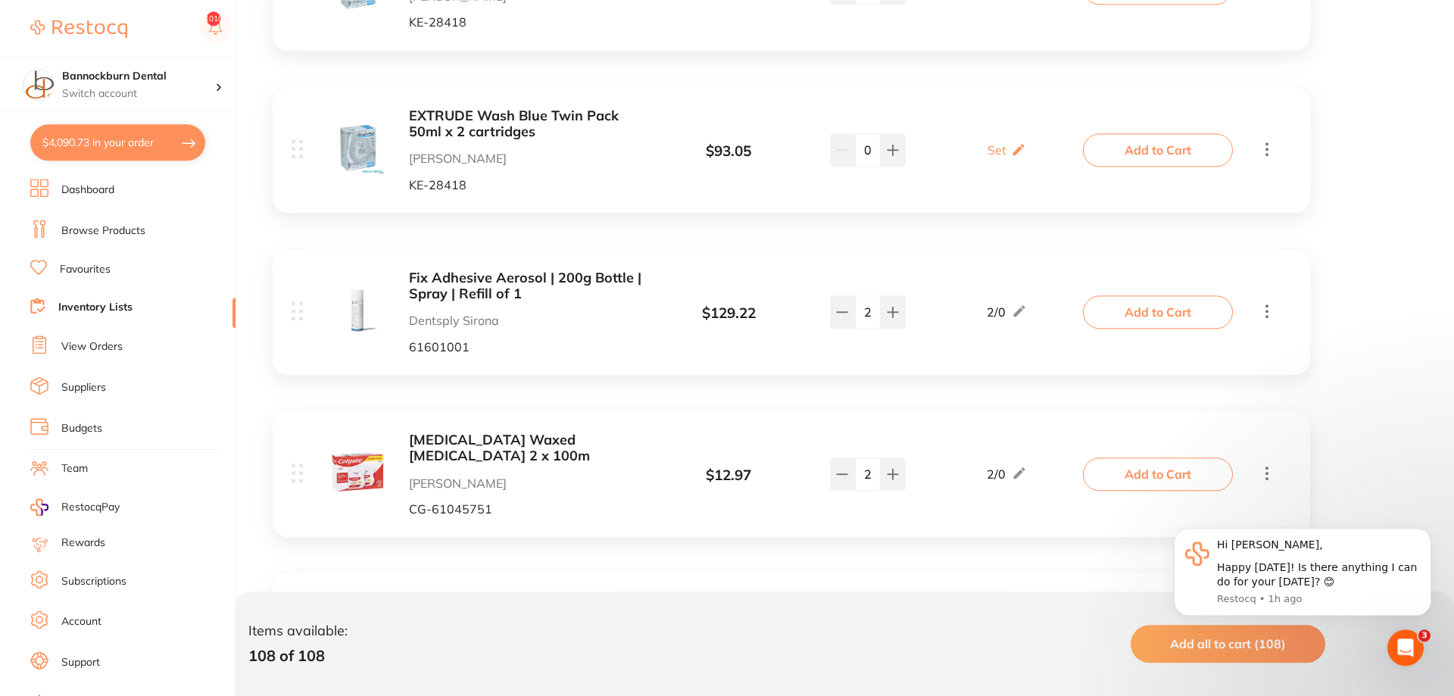
scroll to position [4558, 0]
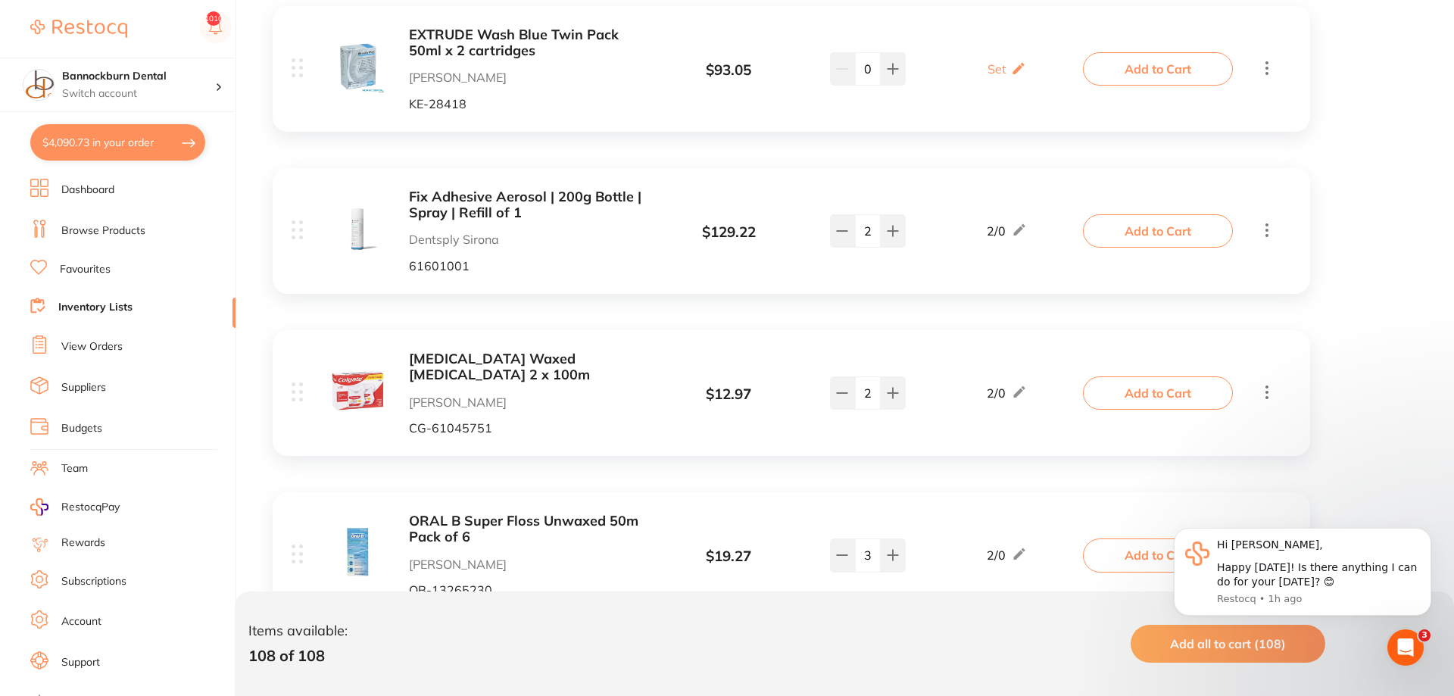
click at [1179, 376] on button "Add to Cart" at bounding box center [1158, 392] width 150 height 33
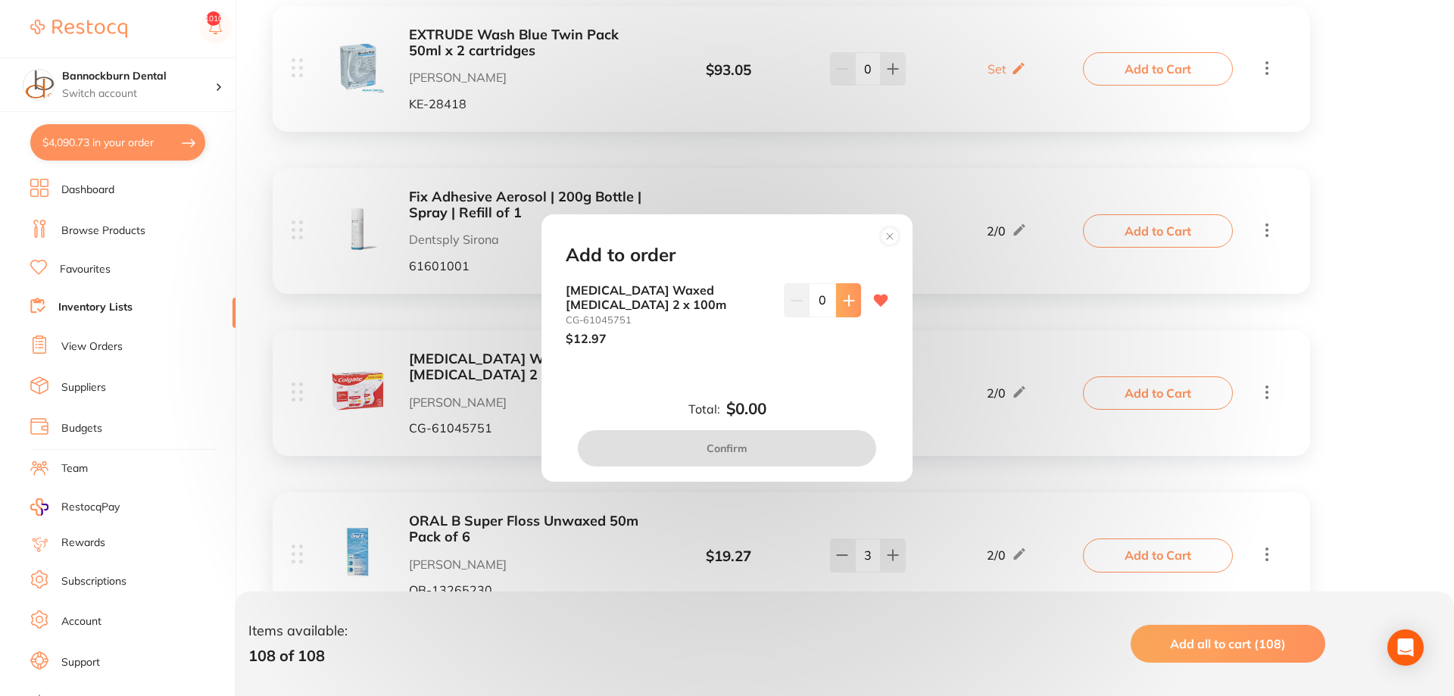
click at [854, 307] on icon at bounding box center [849, 301] width 12 height 12
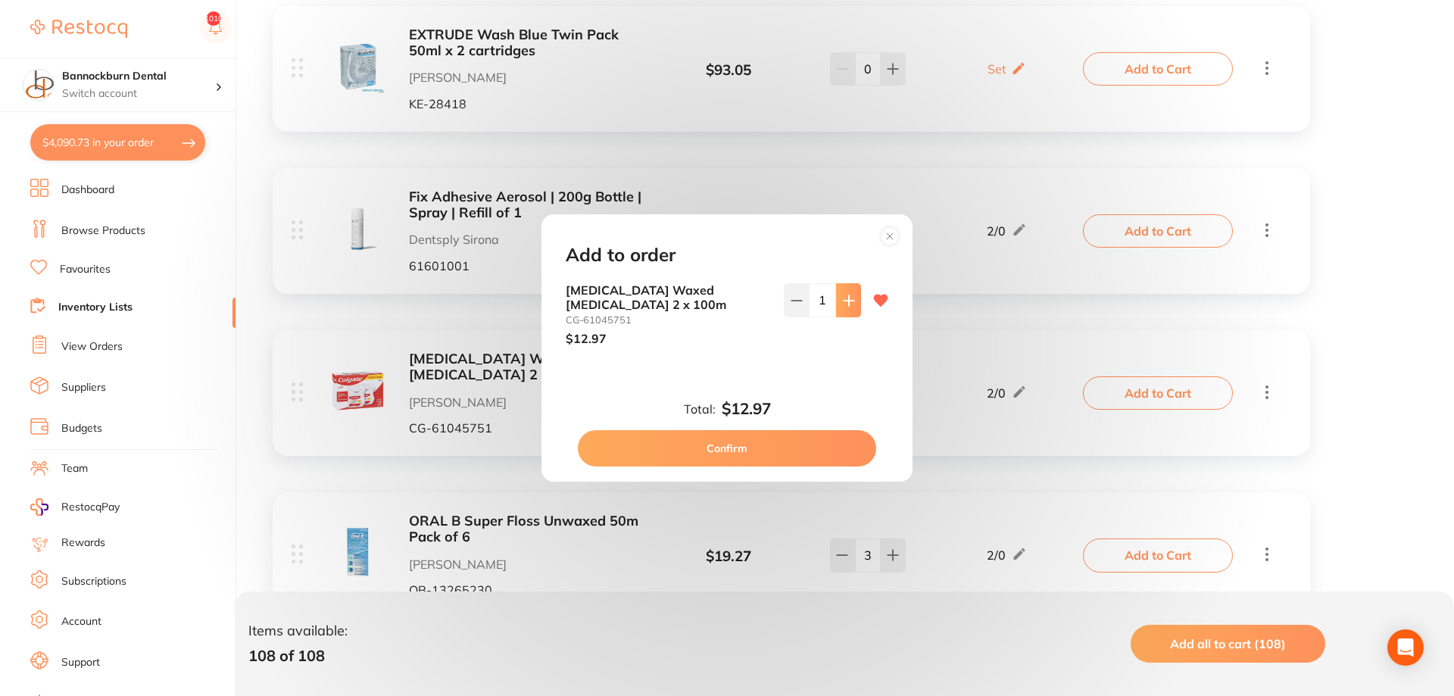
click at [851, 307] on icon at bounding box center [849, 301] width 12 height 12
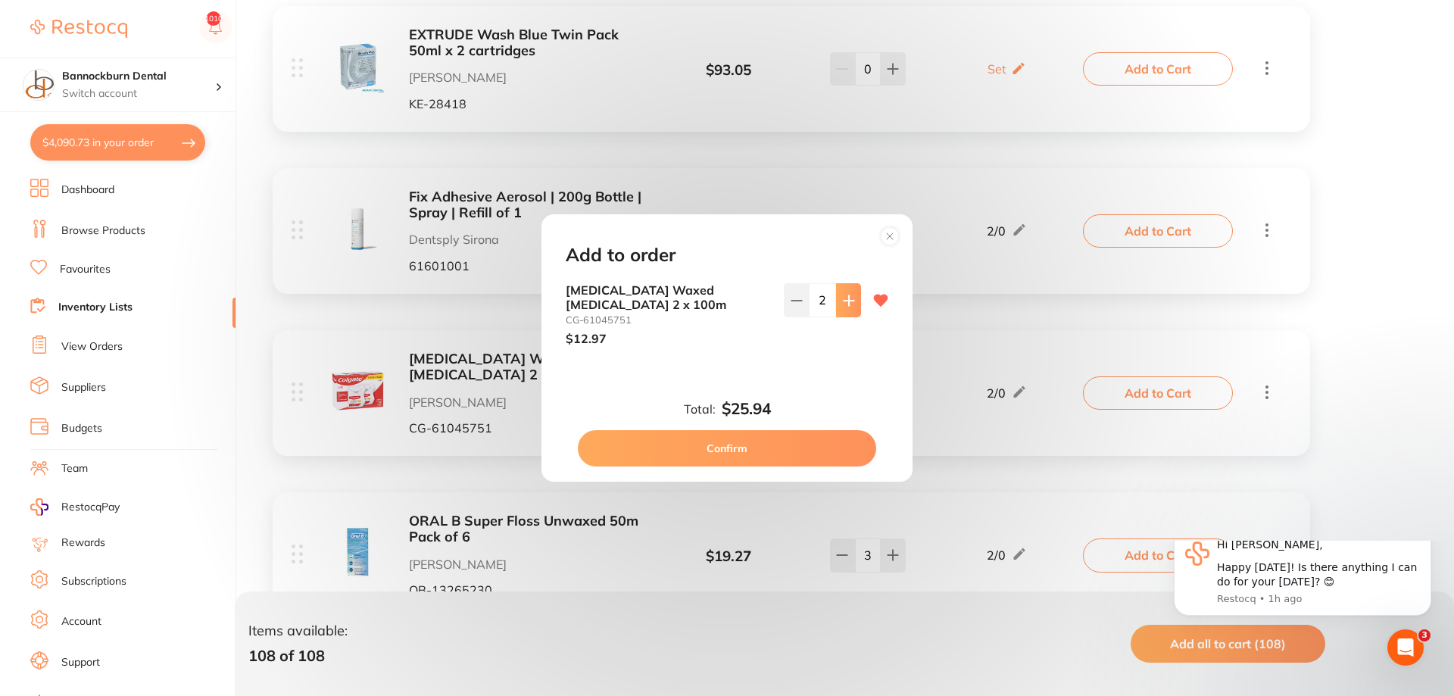
click at [851, 307] on icon at bounding box center [849, 301] width 12 height 12
drag, startPoint x: 851, startPoint y: 307, endPoint x: 765, endPoint y: 403, distance: 129.3
click at [849, 309] on button at bounding box center [848, 299] width 25 height 33
type input "4"
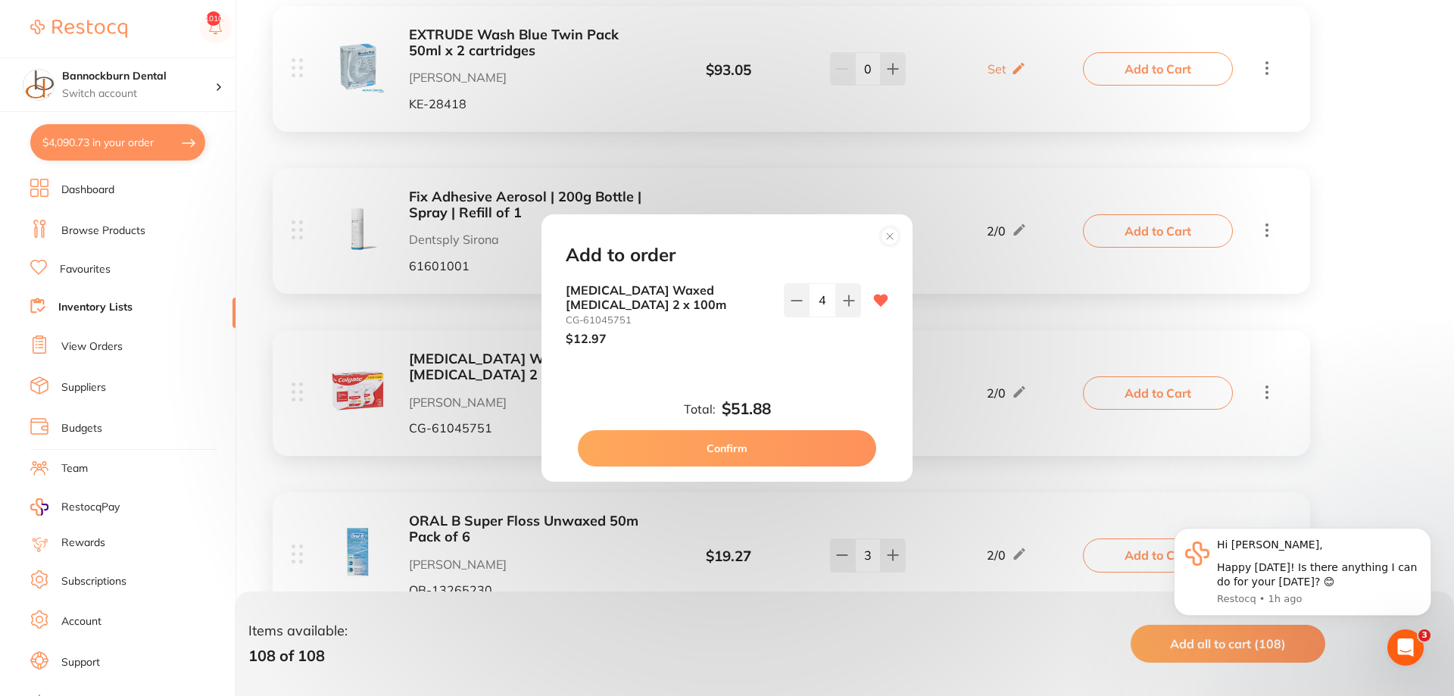
click at [778, 442] on button "Confirm" at bounding box center [727, 448] width 298 height 36
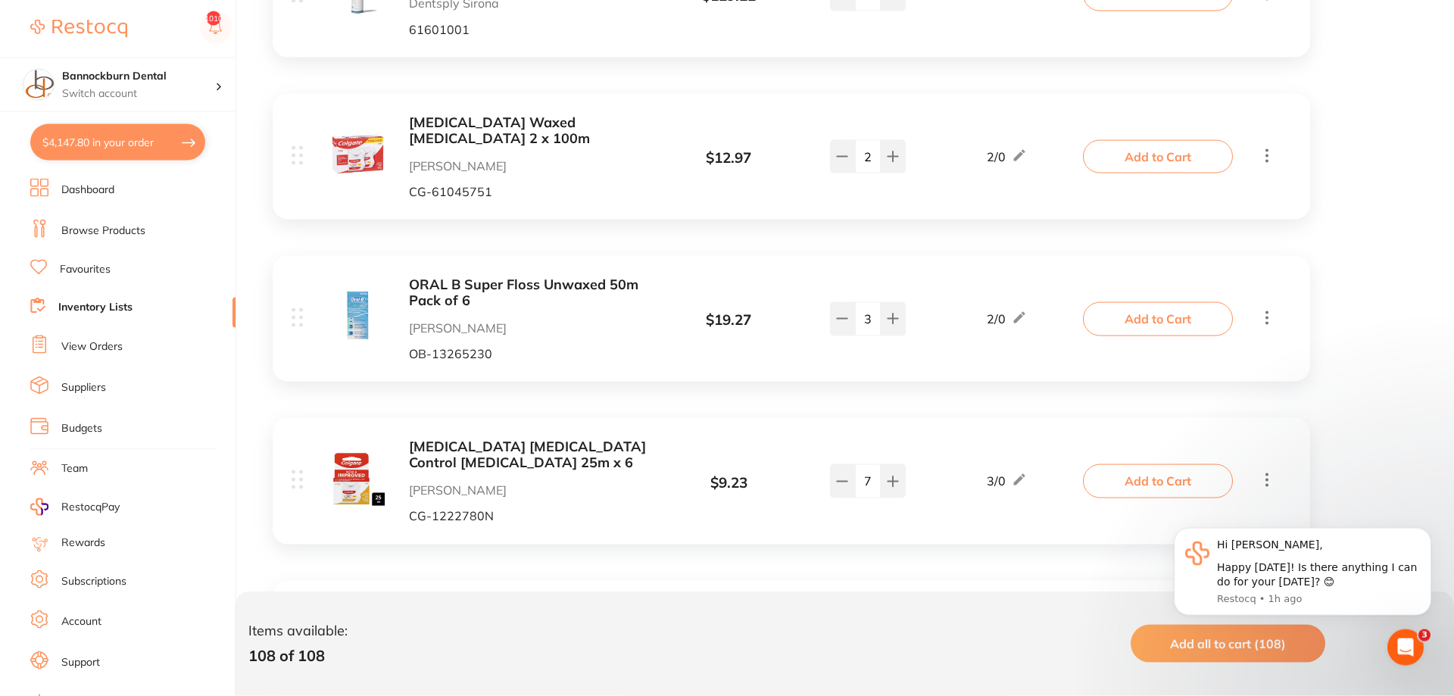
scroll to position [4867, 0]
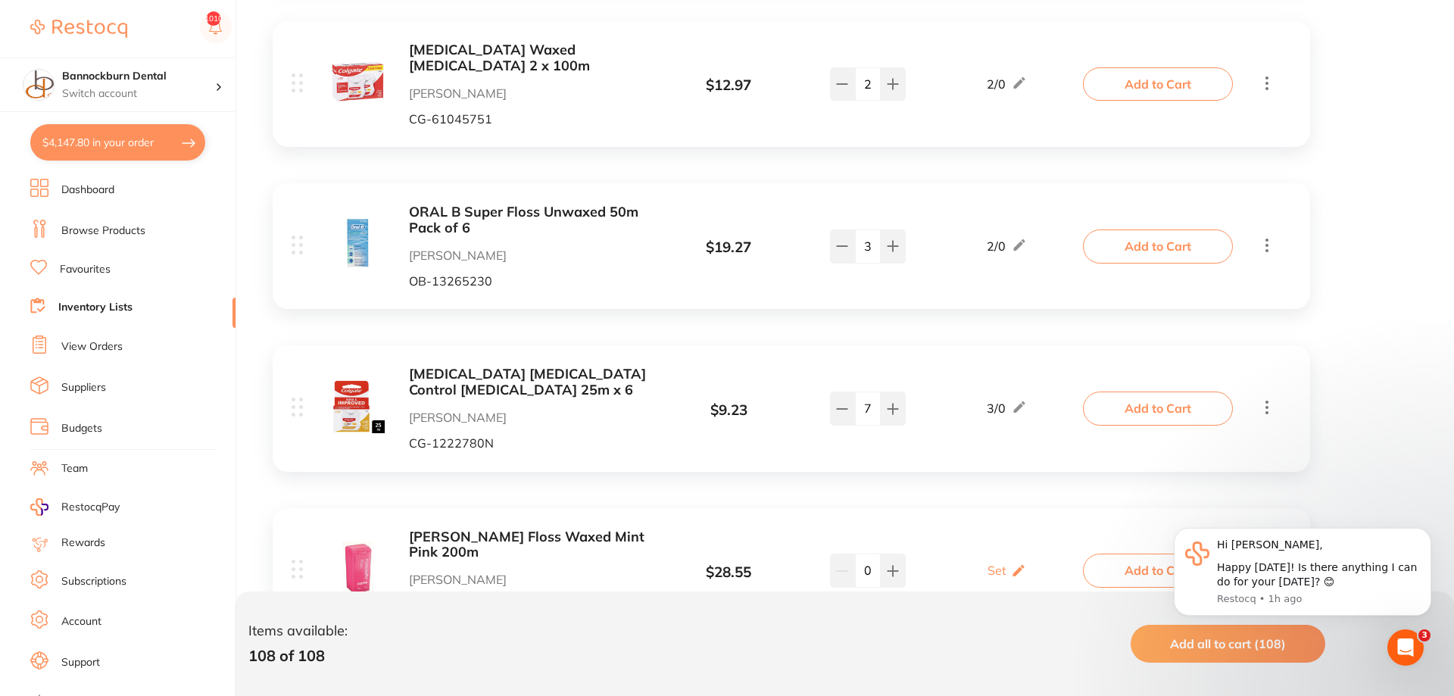
click at [533, 370] on b "[MEDICAL_DATA] [MEDICAL_DATA] Control [MEDICAL_DATA] 25m x 6" at bounding box center [529, 382] width 240 height 31
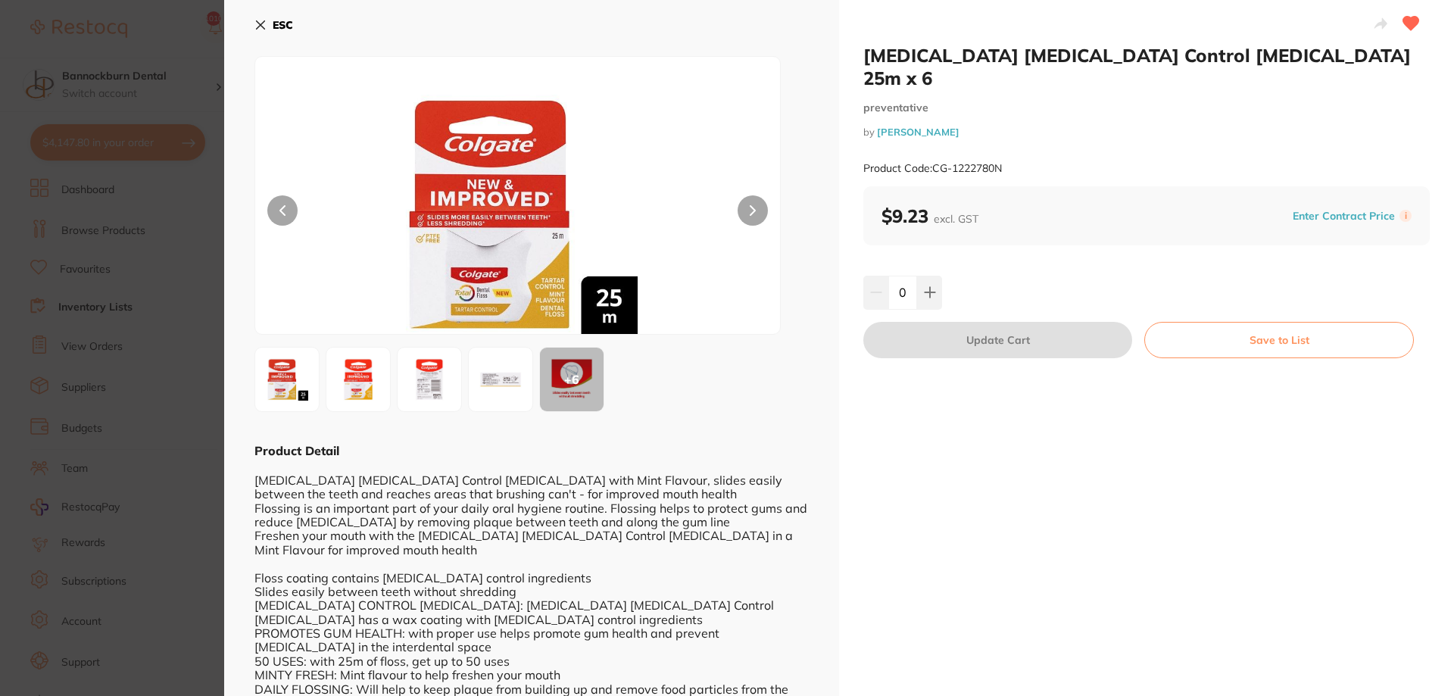
click at [254, 28] on icon at bounding box center [260, 25] width 12 height 12
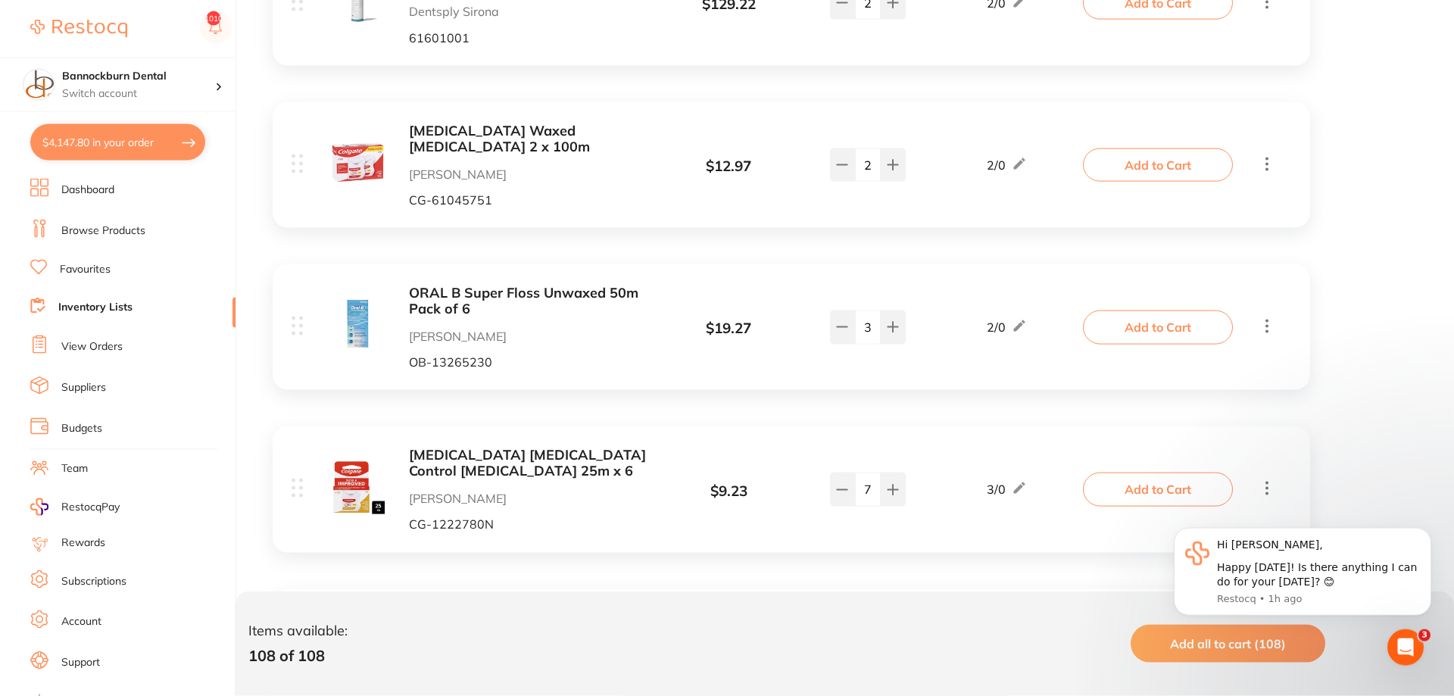
scroll to position [4944, 0]
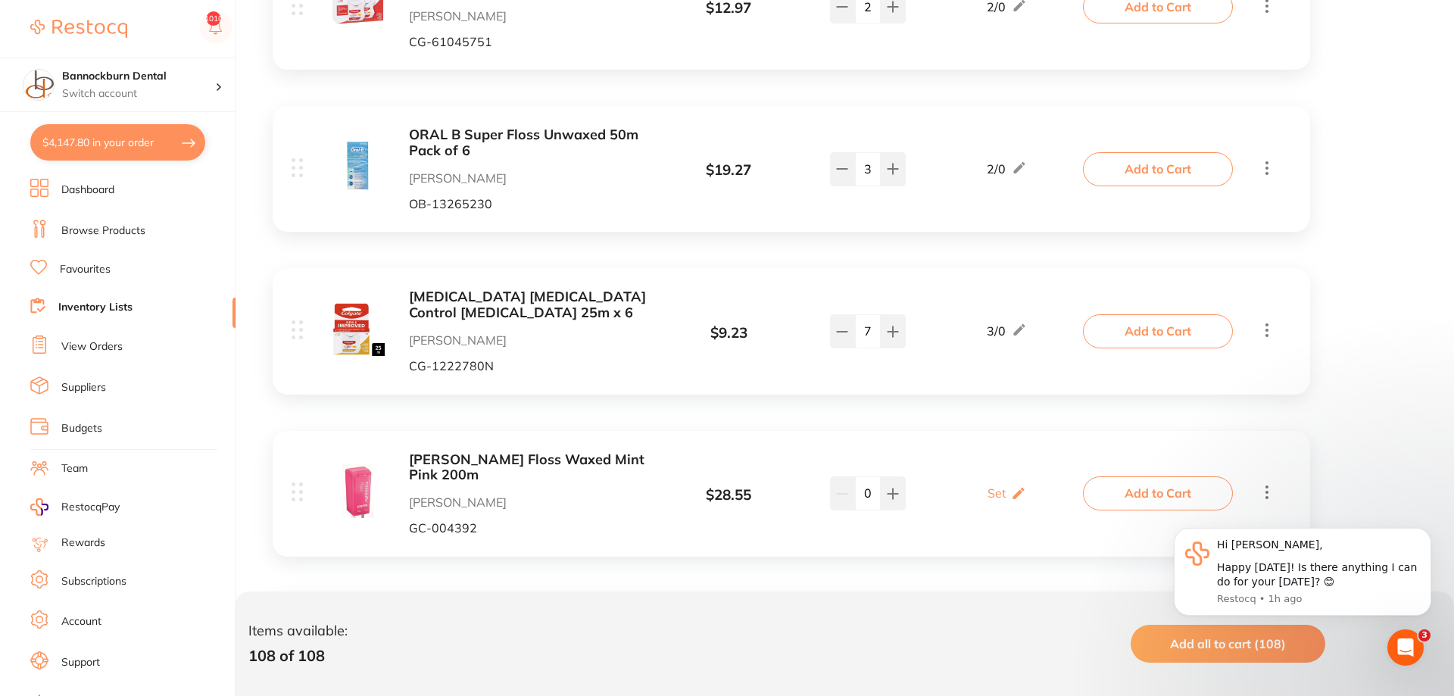
click at [1126, 329] on button "Add to Cart" at bounding box center [1158, 330] width 150 height 33
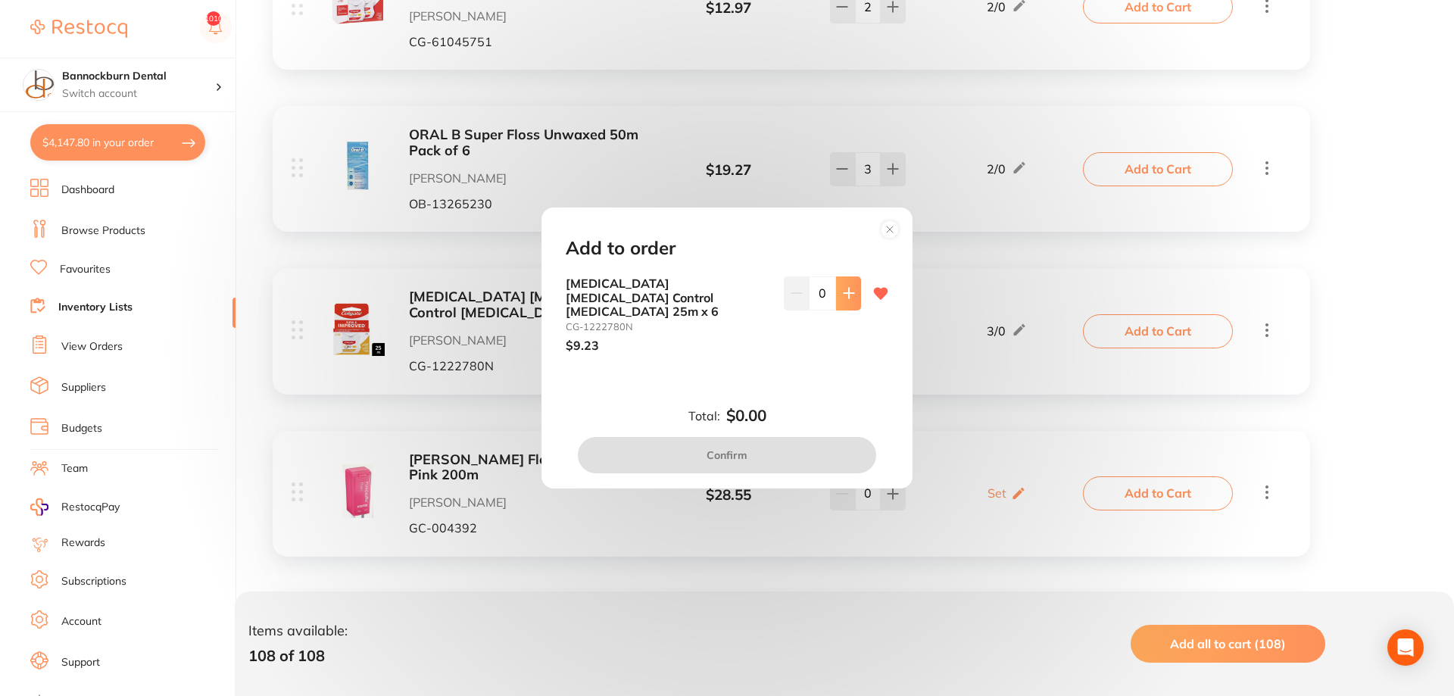
click at [850, 299] on icon at bounding box center [849, 293] width 12 height 12
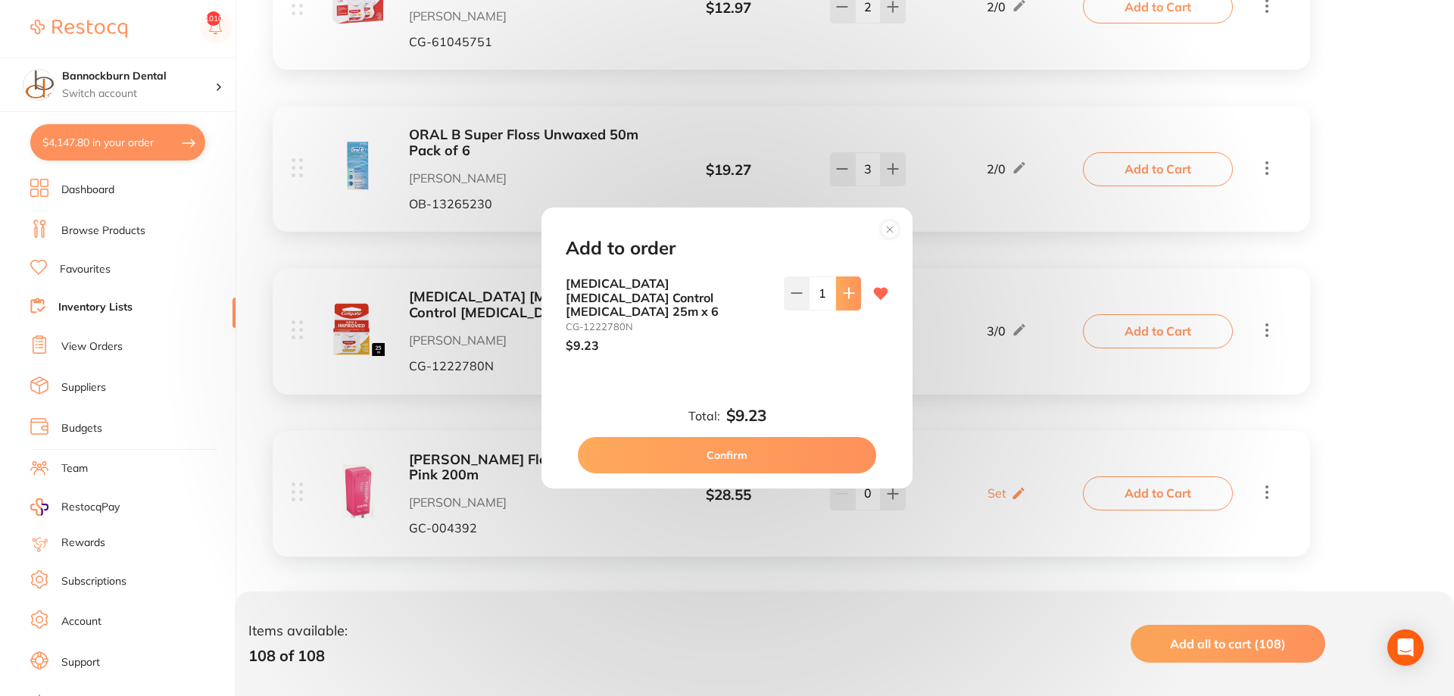
click at [850, 298] on icon at bounding box center [849, 294] width 10 height 10
click at [848, 298] on icon at bounding box center [849, 294] width 10 height 10
type input "5"
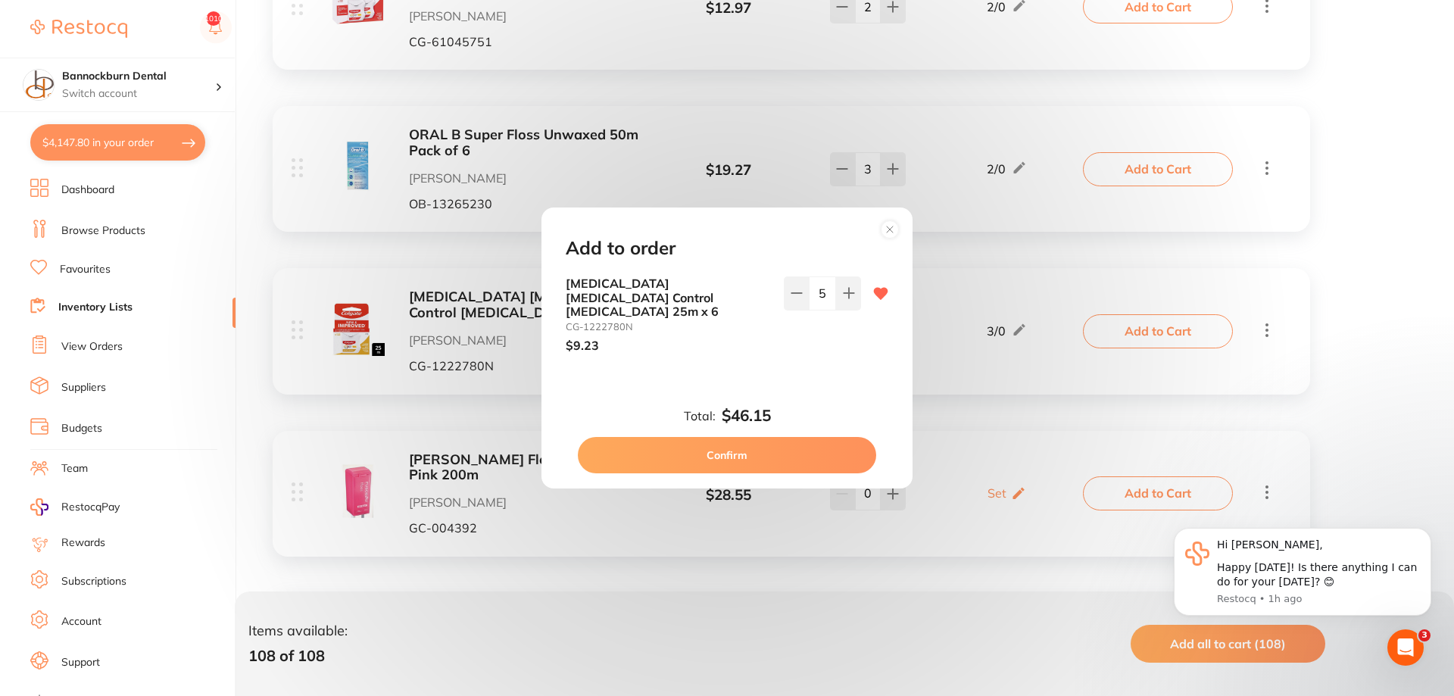
scroll to position [0, 0]
click at [726, 445] on button "Confirm" at bounding box center [727, 455] width 298 height 36
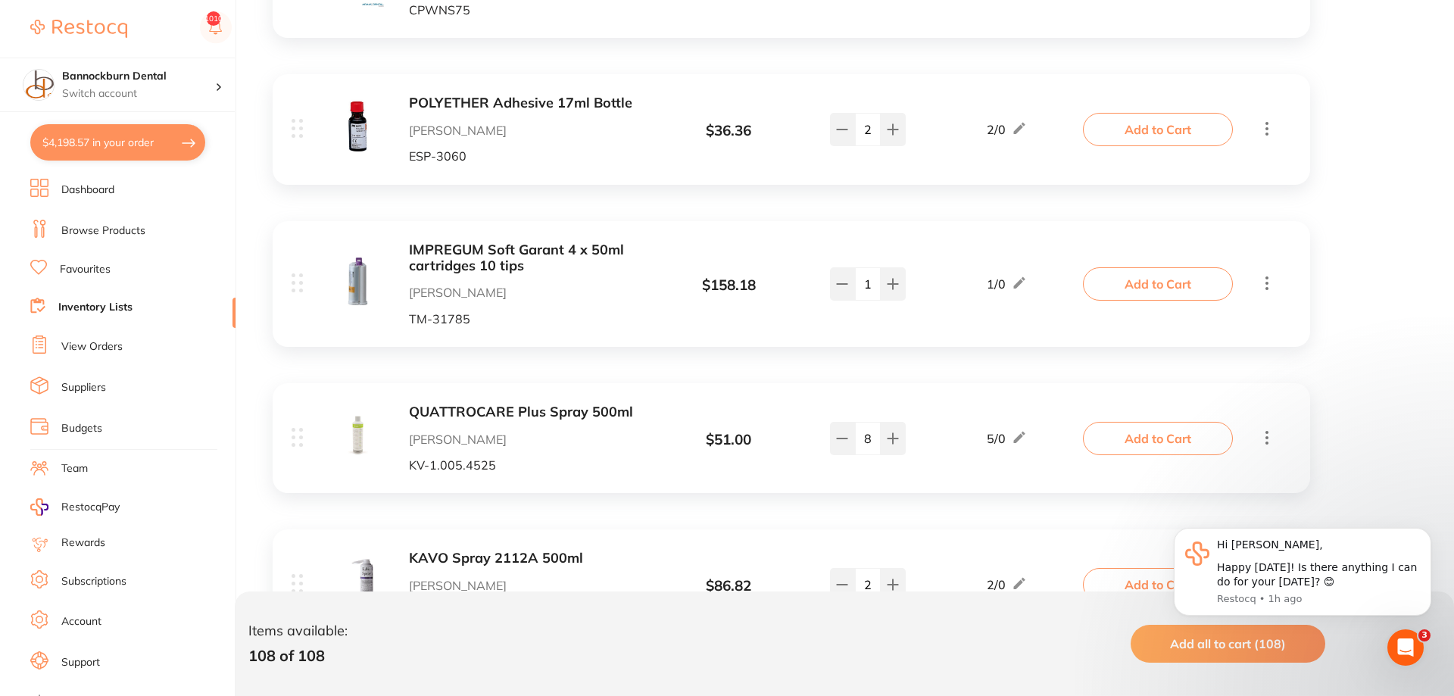
scroll to position [5794, 0]
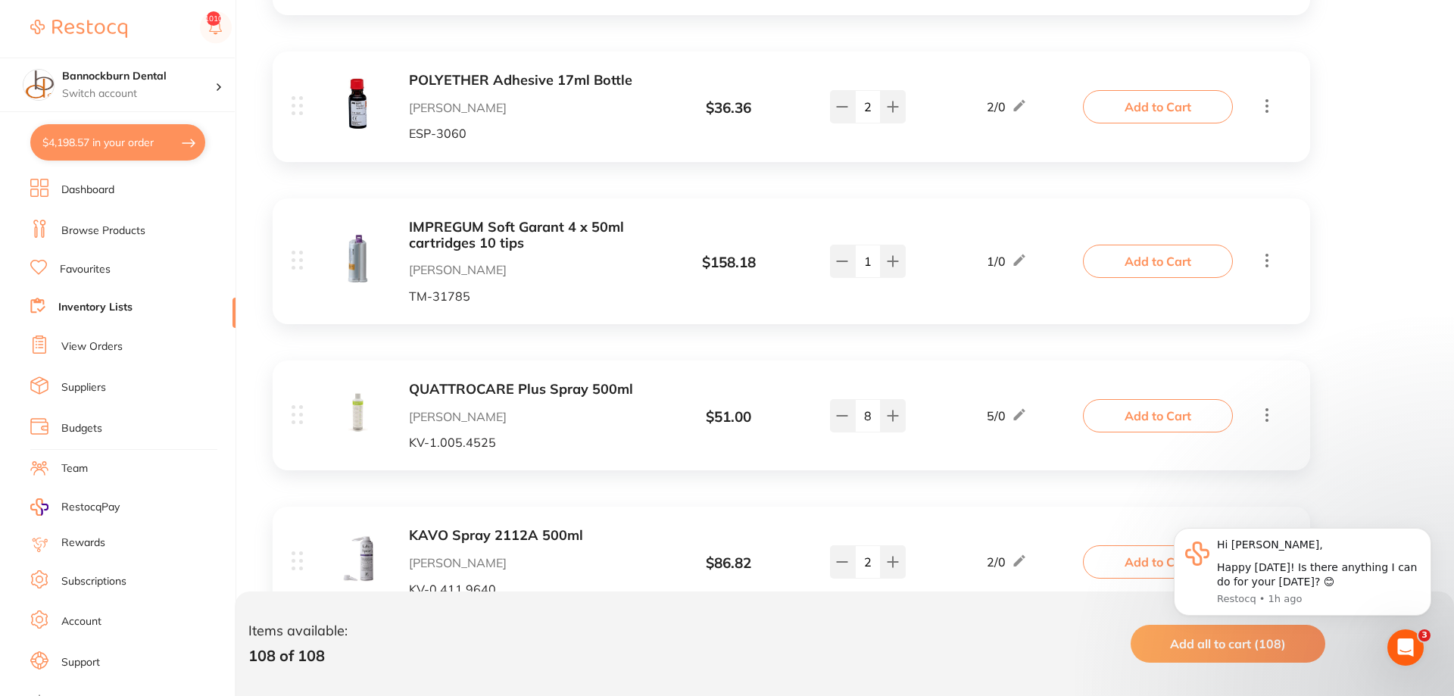
click at [1118, 411] on button "Add to Cart" at bounding box center [1158, 415] width 150 height 33
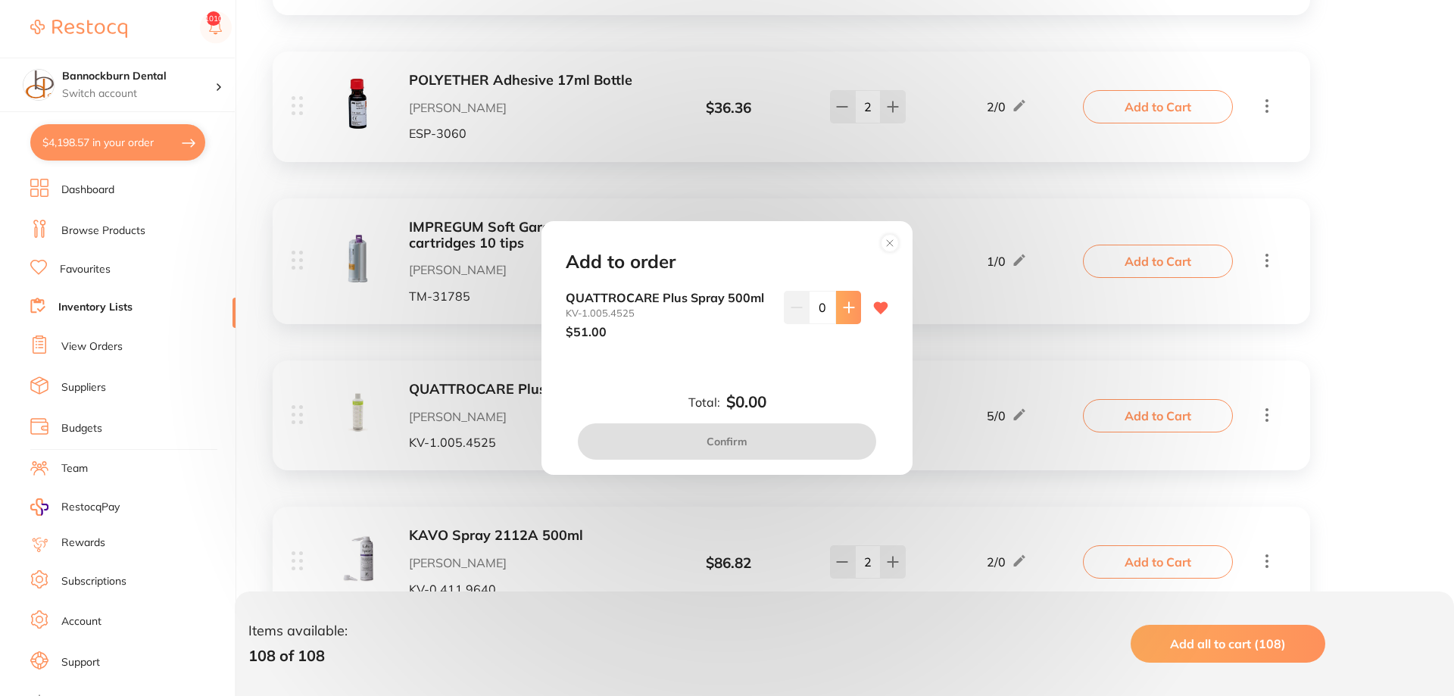
click at [850, 314] on button at bounding box center [848, 307] width 25 height 33
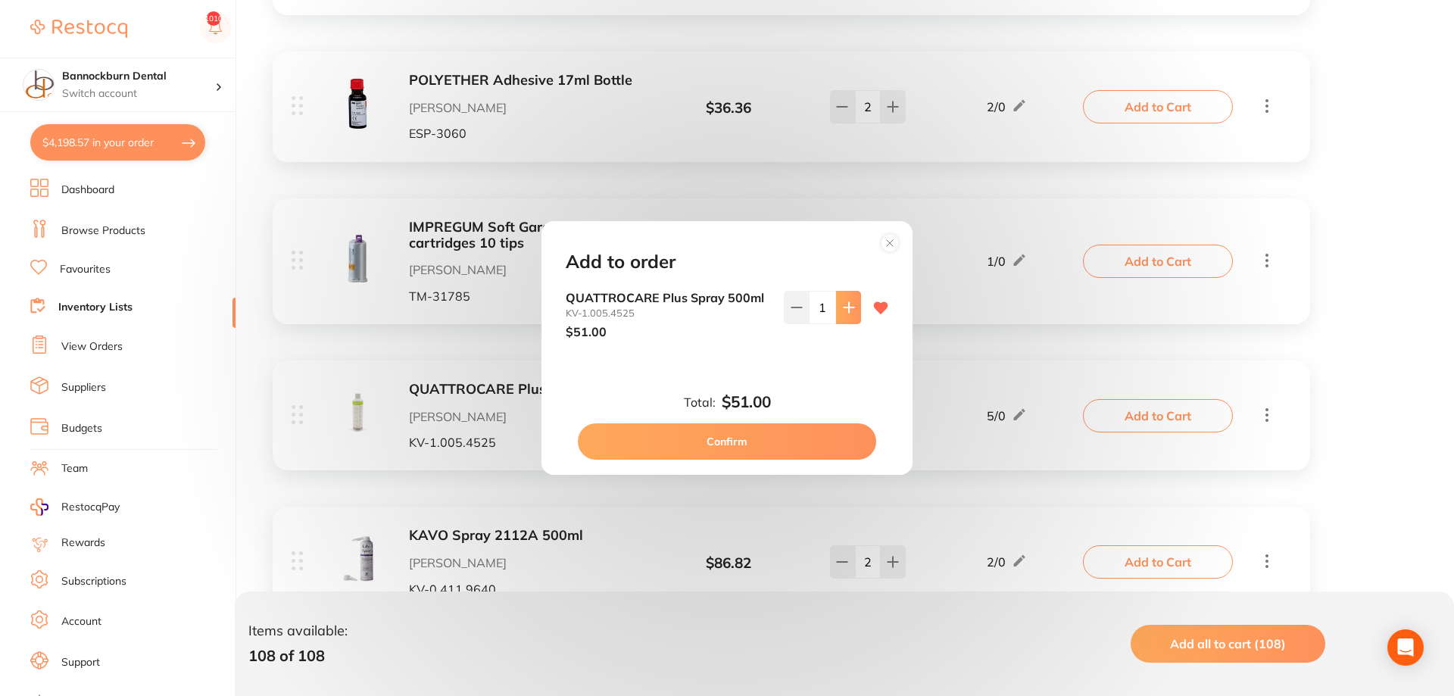
click at [850, 314] on button at bounding box center [848, 307] width 25 height 33
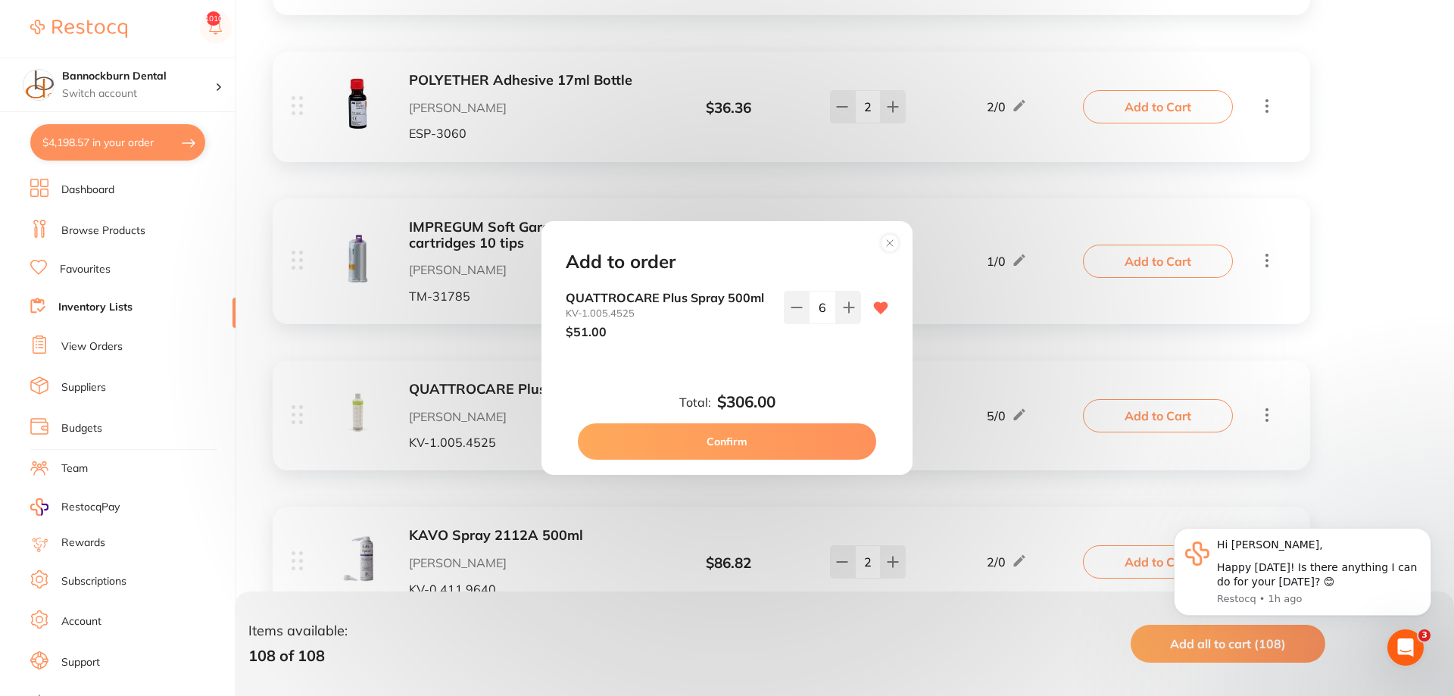
scroll to position [0, 0]
drag, startPoint x: 793, startPoint y: 317, endPoint x: 798, endPoint y: 348, distance: 32.2
click at [799, 322] on button at bounding box center [796, 307] width 25 height 33
type input "5"
click at [725, 435] on button "Confirm" at bounding box center [727, 441] width 298 height 36
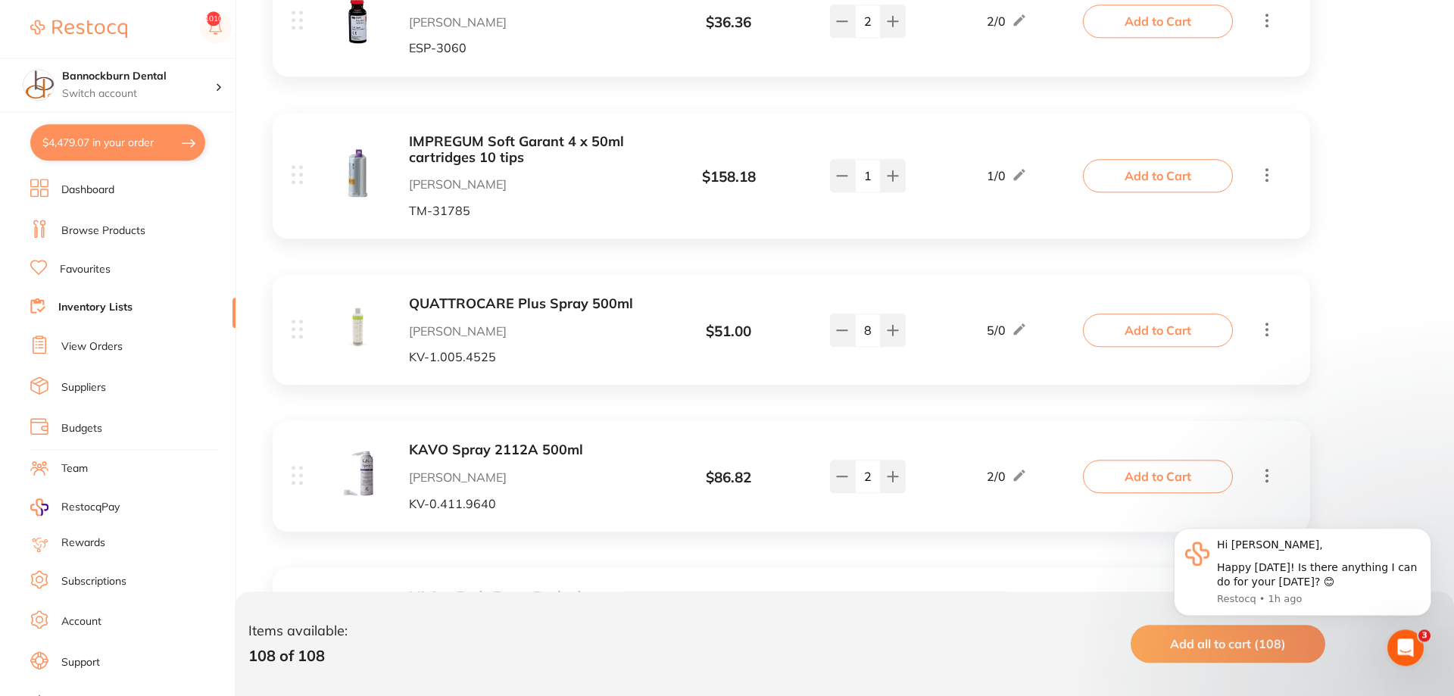
scroll to position [5948, 0]
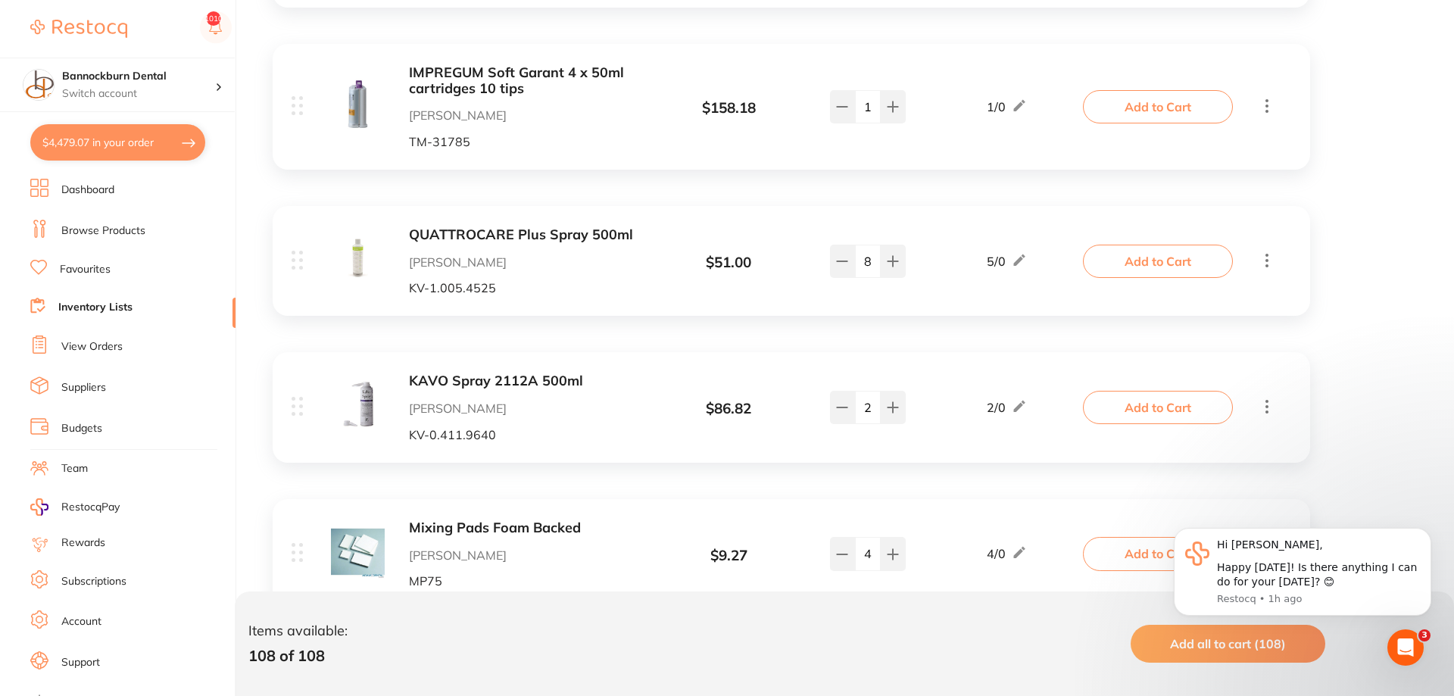
click at [501, 373] on b "KAVO Spray 2112A 500ml" at bounding box center [529, 381] width 240 height 16
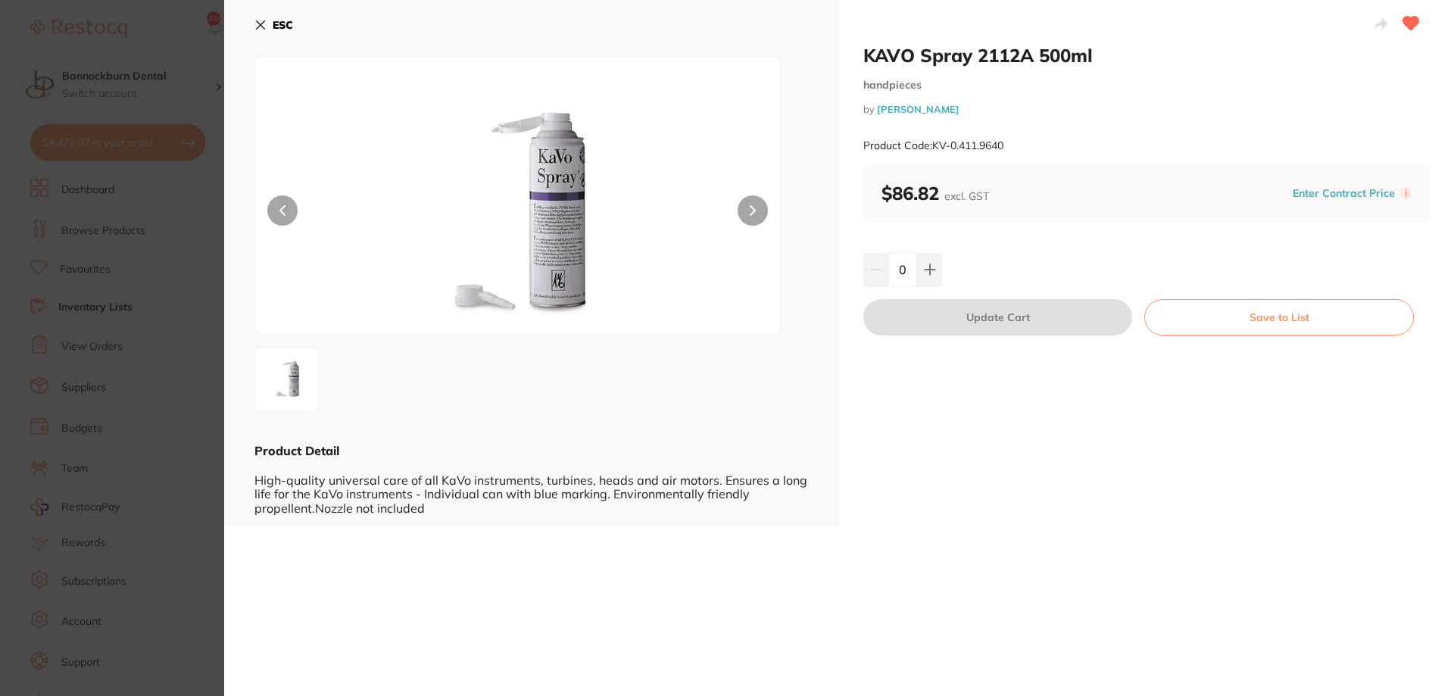
click at [278, 32] on button "ESC" at bounding box center [273, 25] width 39 height 26
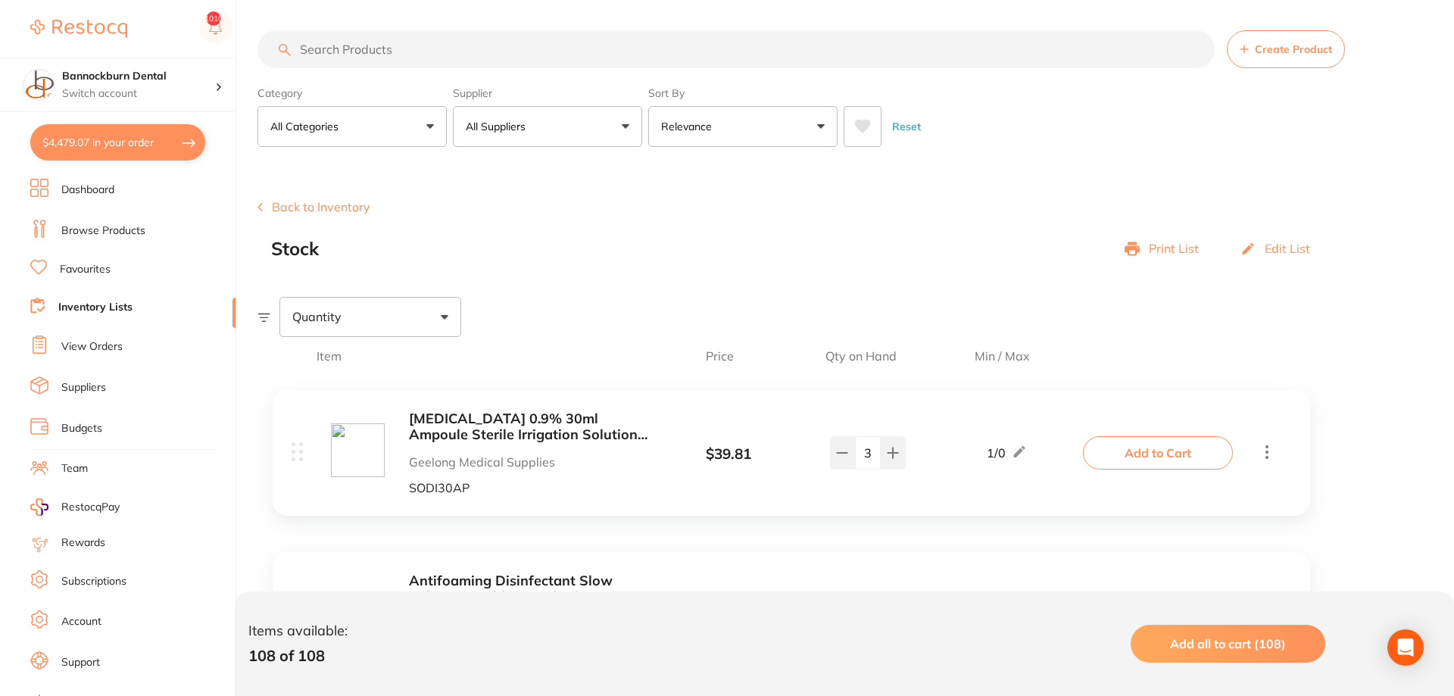
scroll to position [5948, 0]
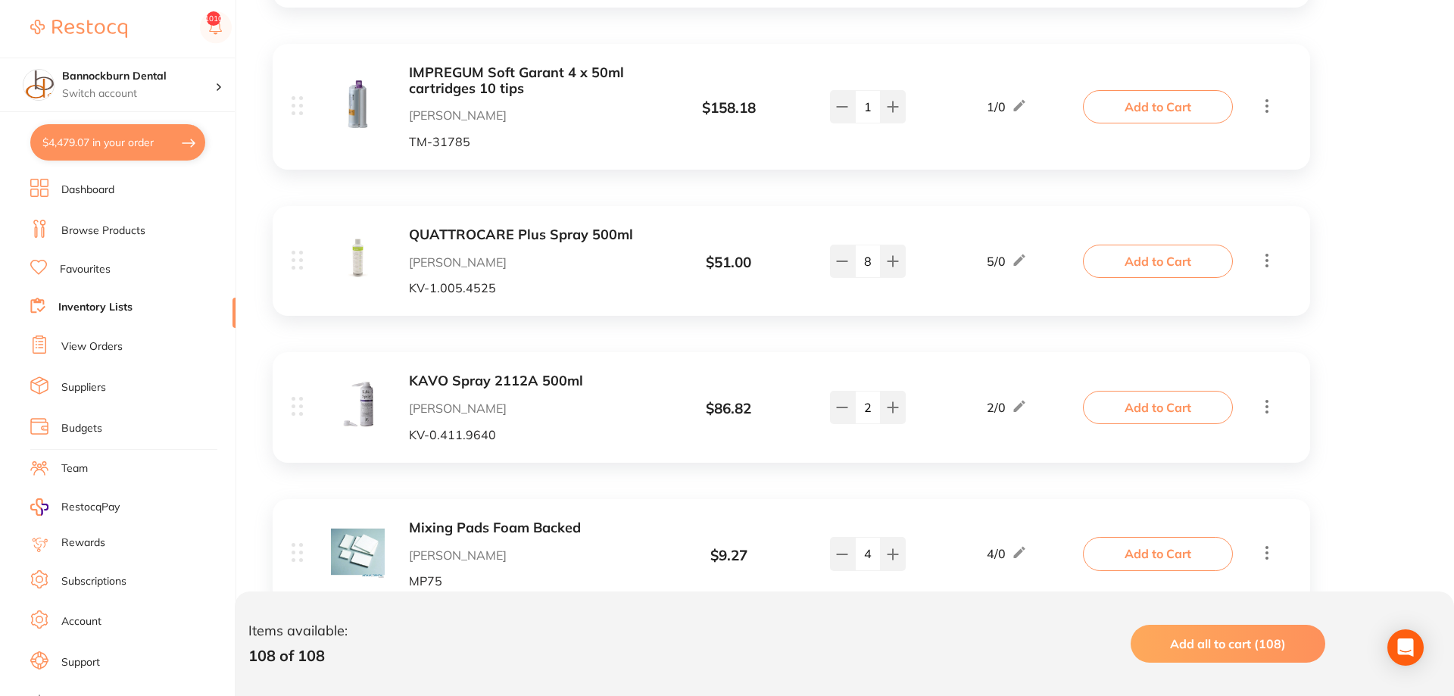
click at [459, 227] on b "QUATTROCARE Plus Spray 500ml" at bounding box center [529, 235] width 240 height 16
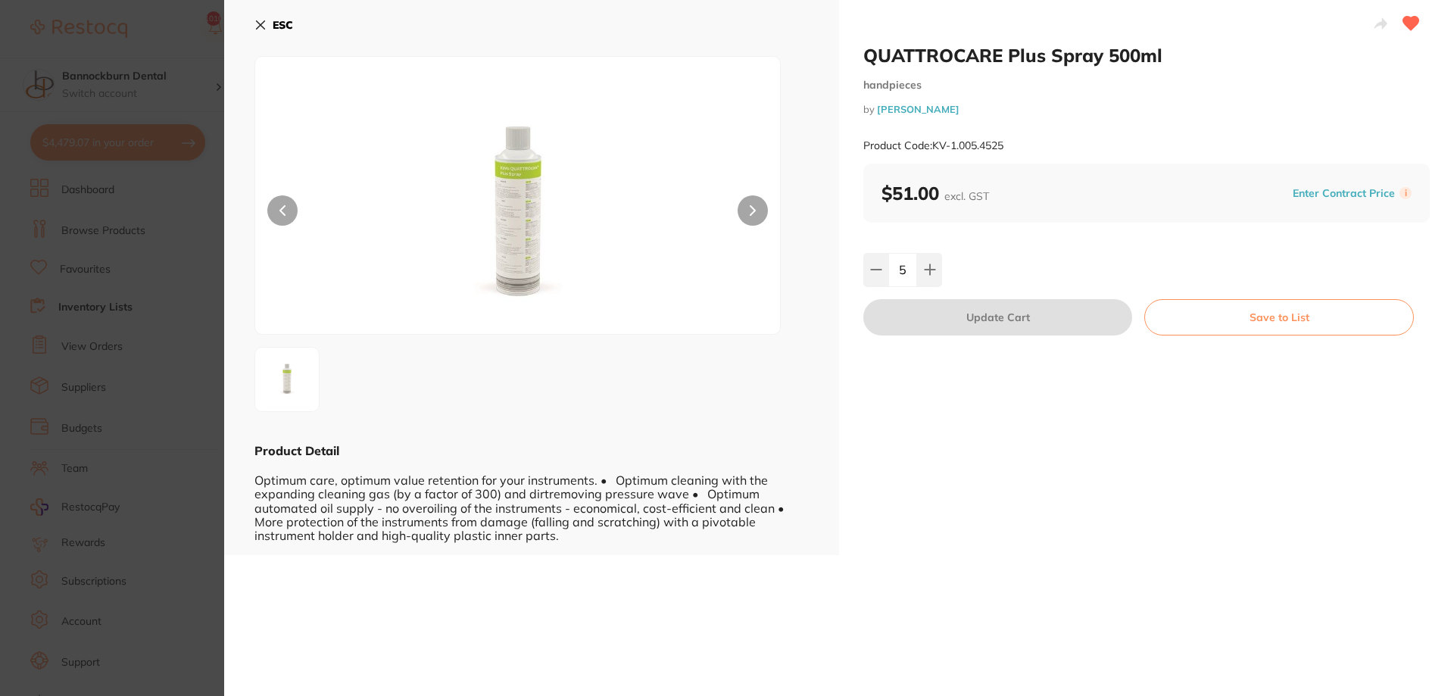
click at [262, 28] on icon at bounding box center [260, 25] width 12 height 12
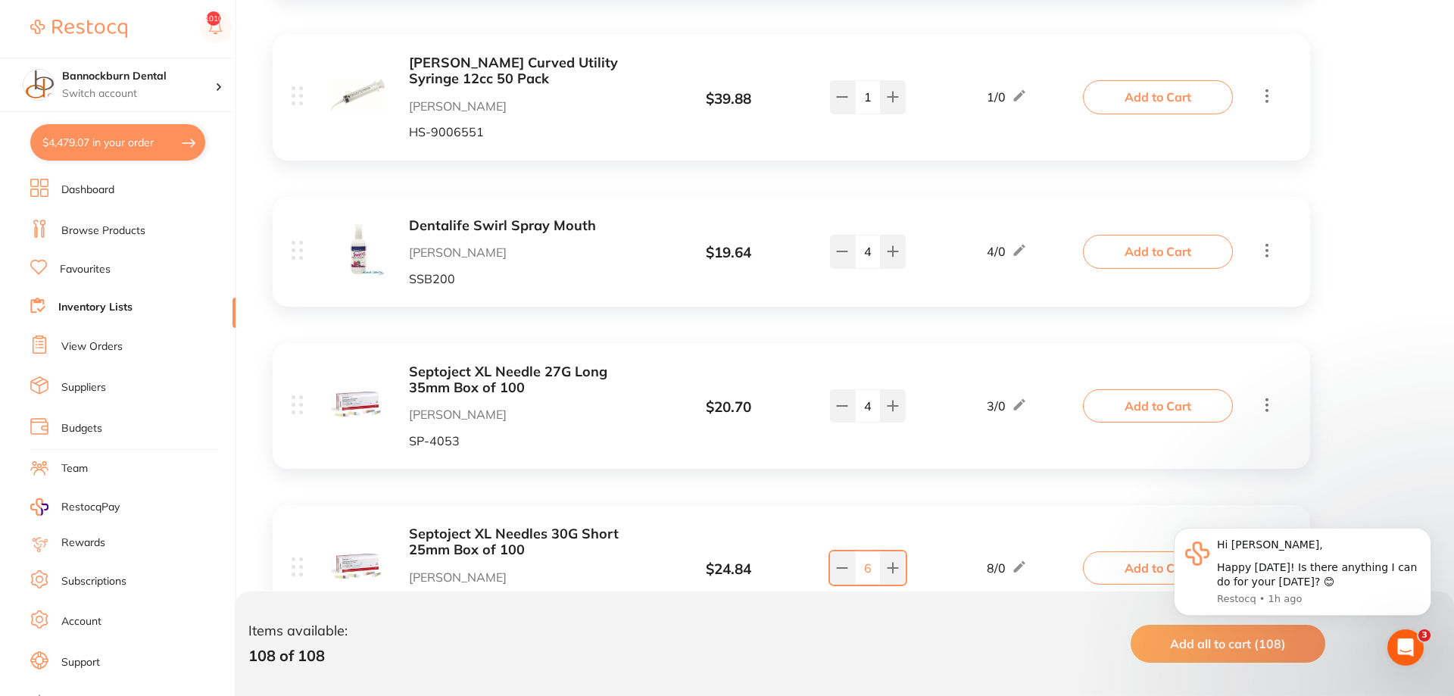
scroll to position [6566, 0]
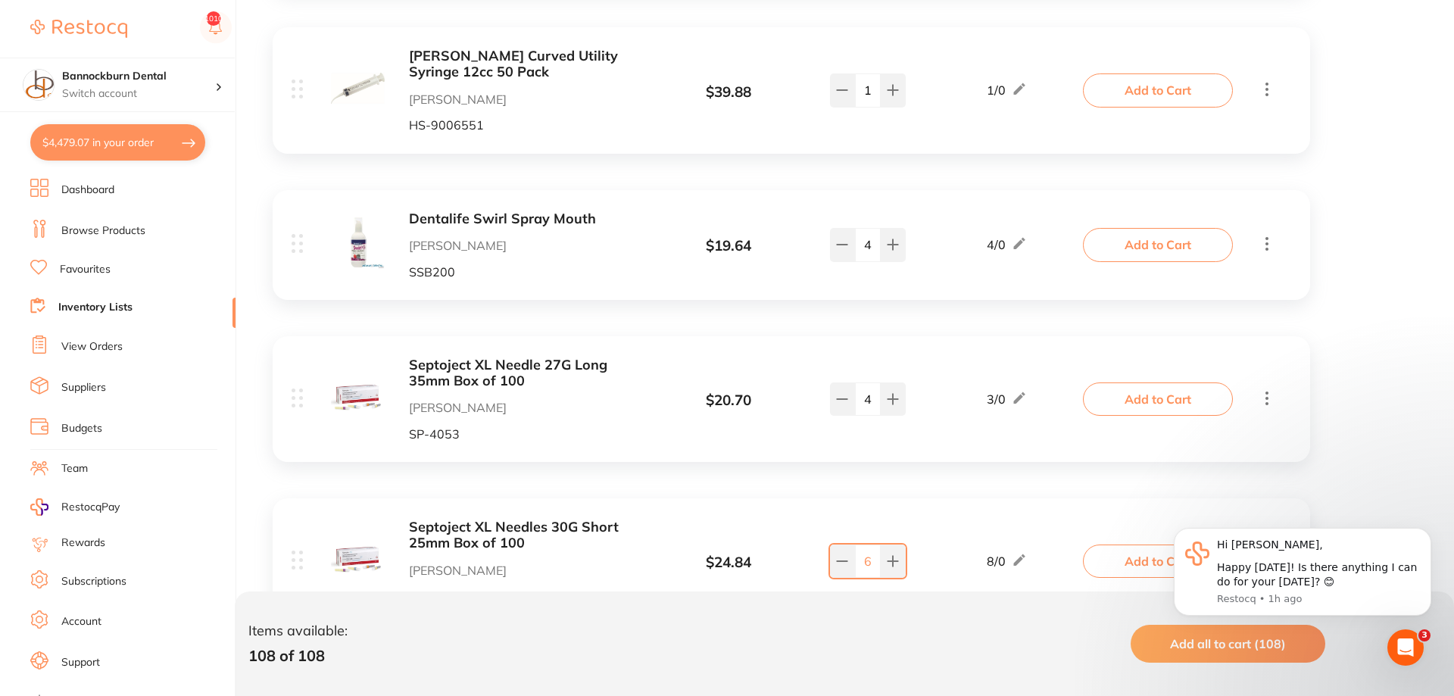
scroll to position [6566, 0]
click at [1125, 545] on button "Add to Cart" at bounding box center [1158, 561] width 150 height 33
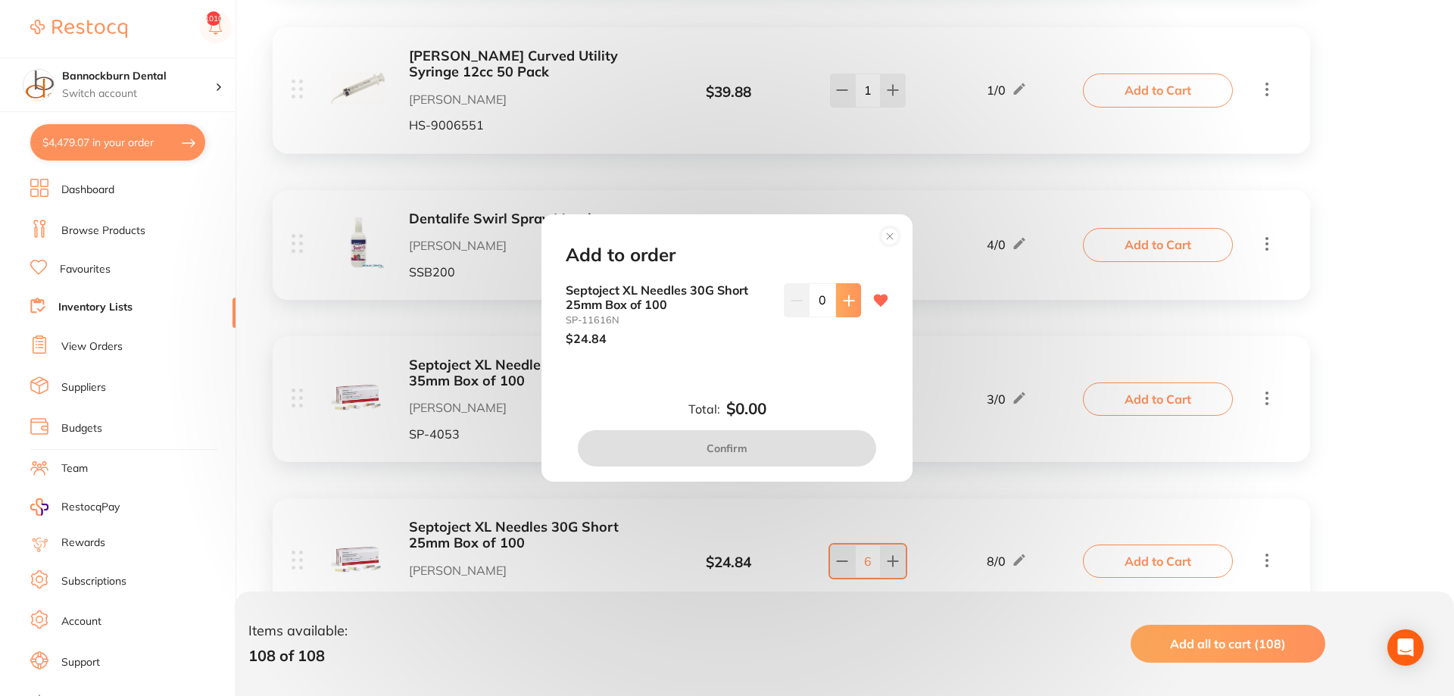
click at [847, 306] on icon at bounding box center [849, 301] width 12 height 12
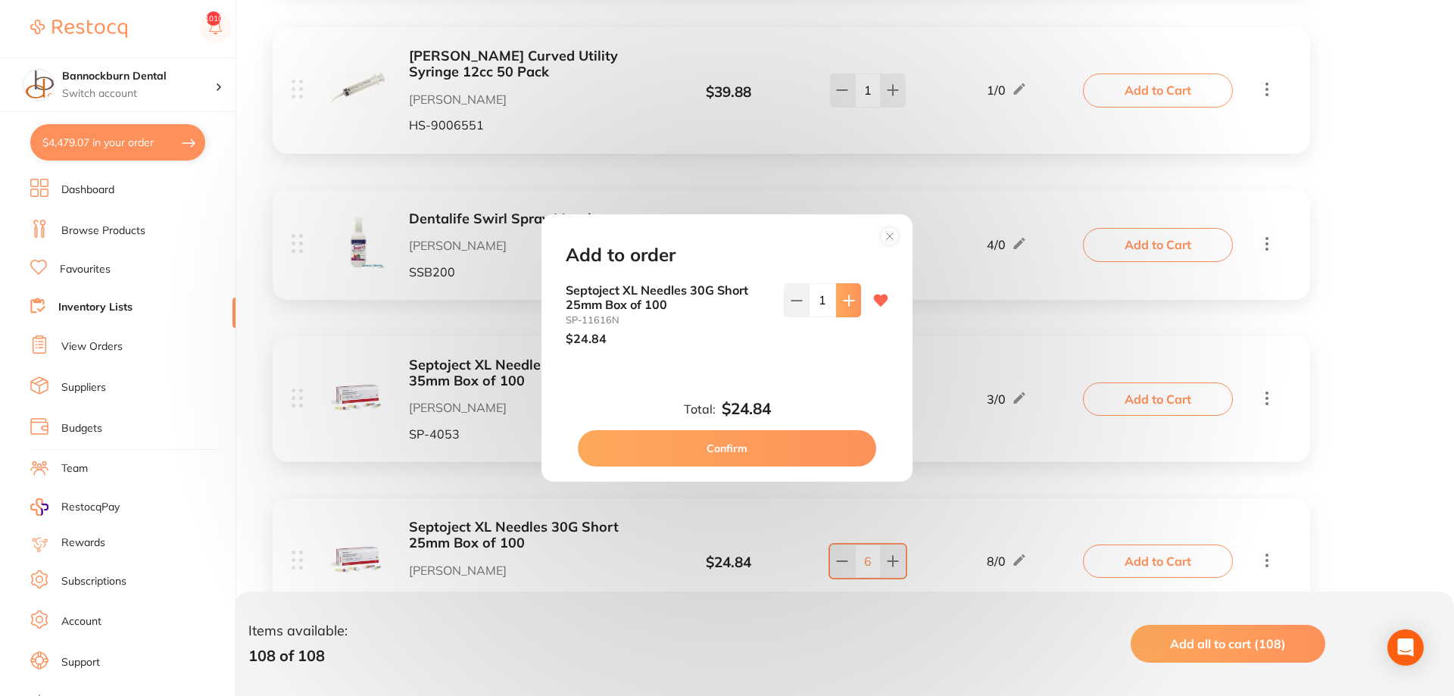
click at [847, 306] on icon at bounding box center [849, 301] width 12 height 12
type input "2"
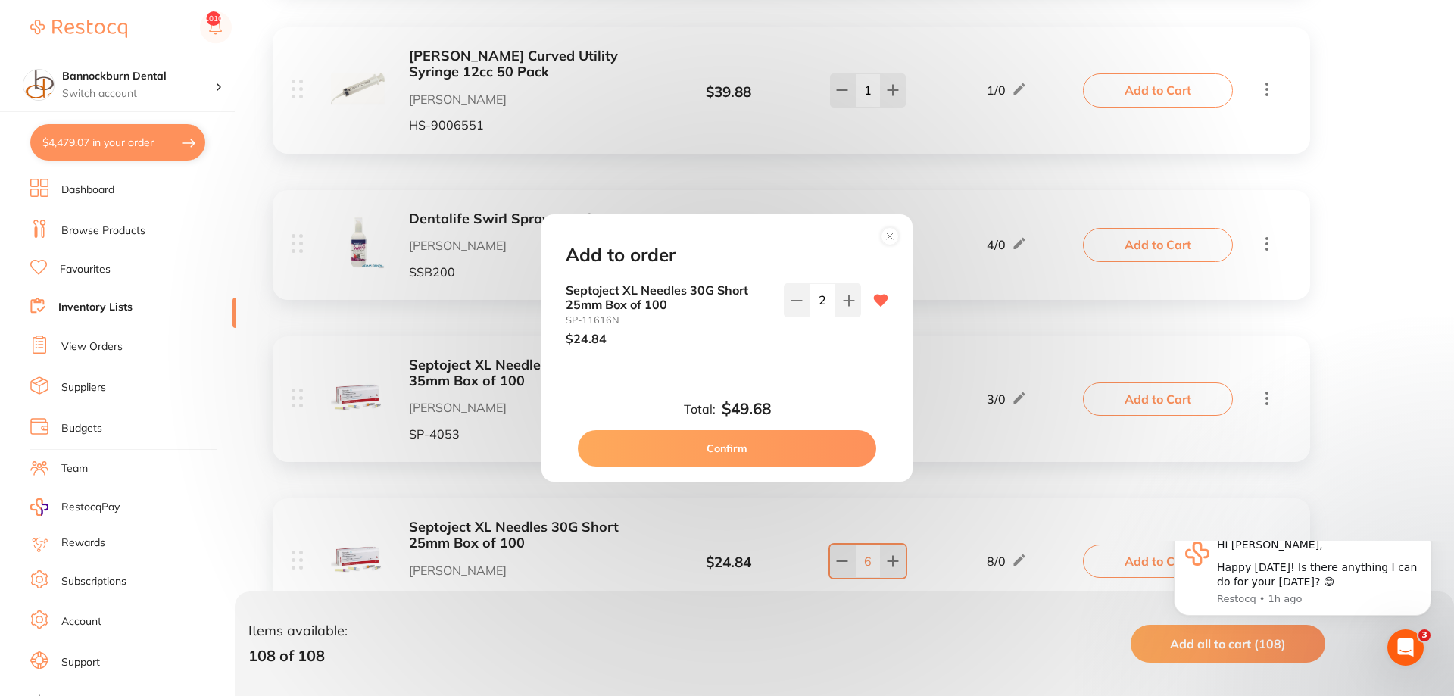
scroll to position [0, 0]
click at [765, 454] on button "Confirm" at bounding box center [727, 448] width 298 height 36
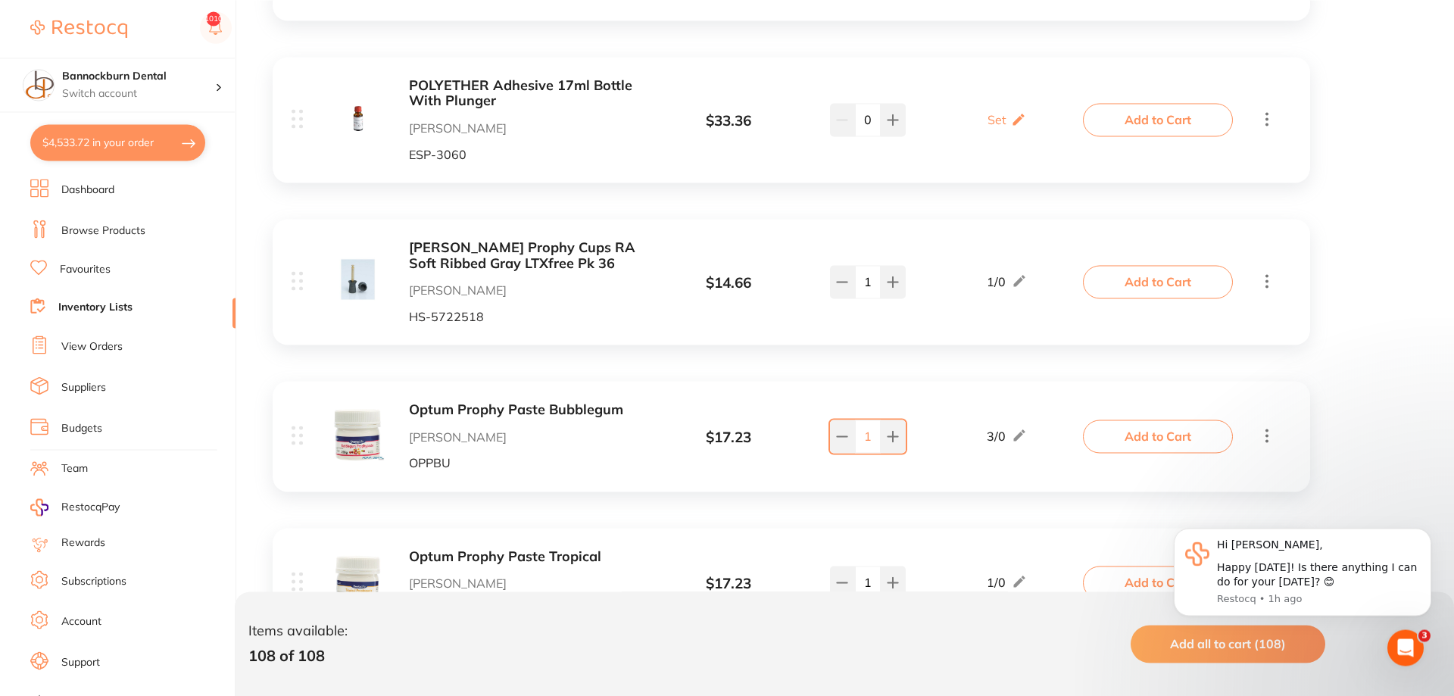
scroll to position [7957, 0]
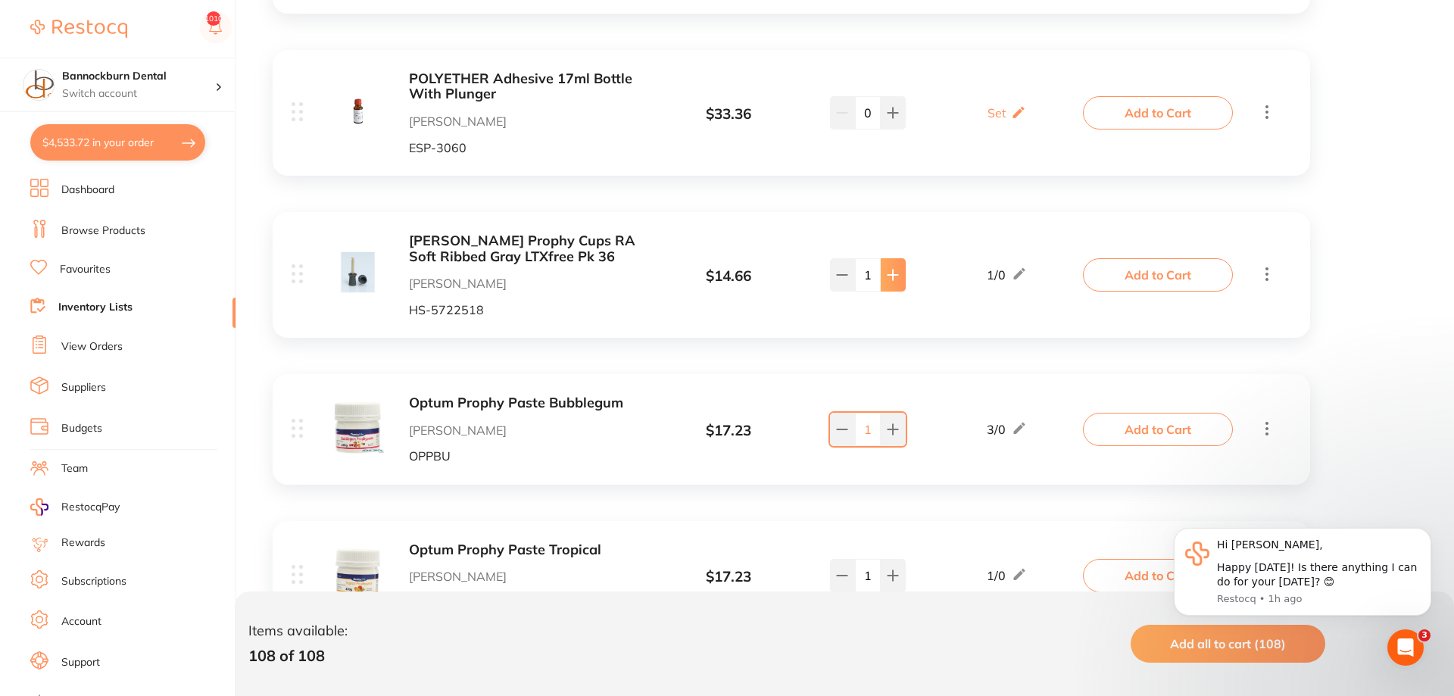
type input "1"
click at [1106, 262] on button "Add to Cart" at bounding box center [1158, 274] width 150 height 33
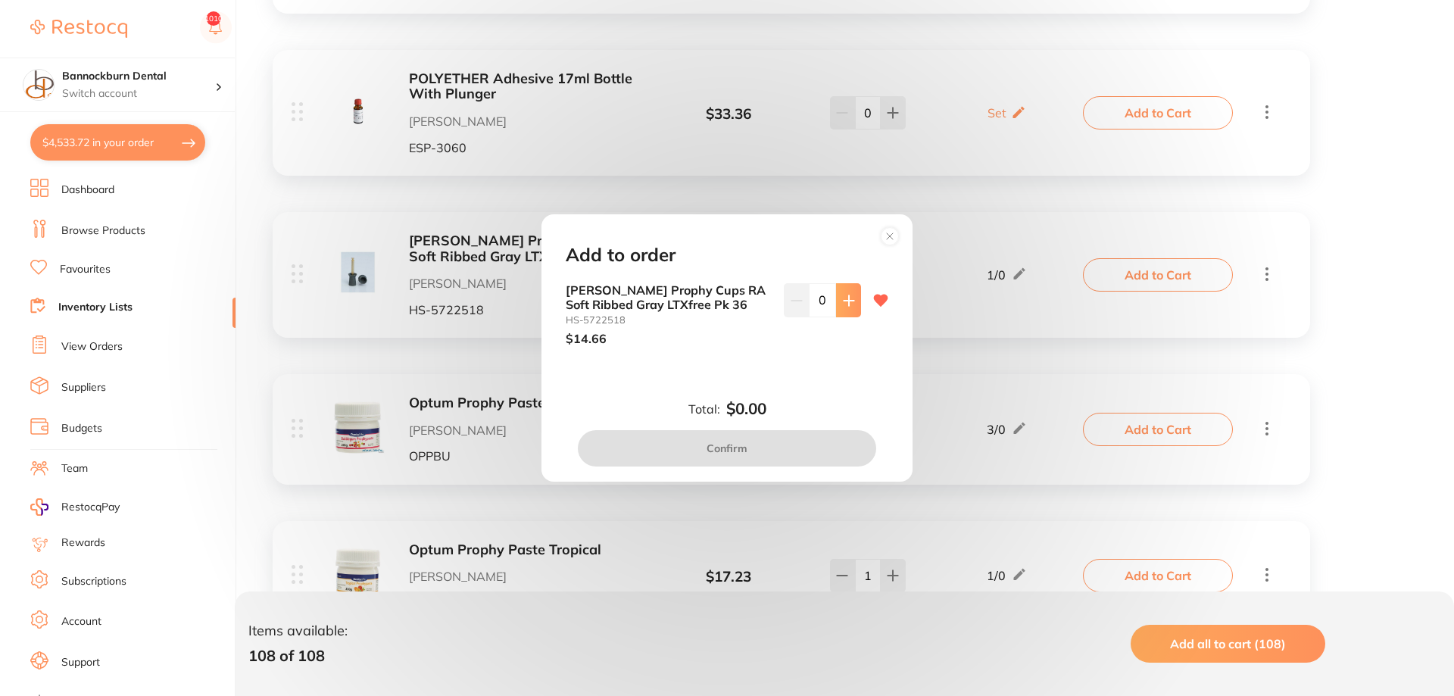
click at [850, 296] on icon at bounding box center [849, 300] width 10 height 10
type input "1"
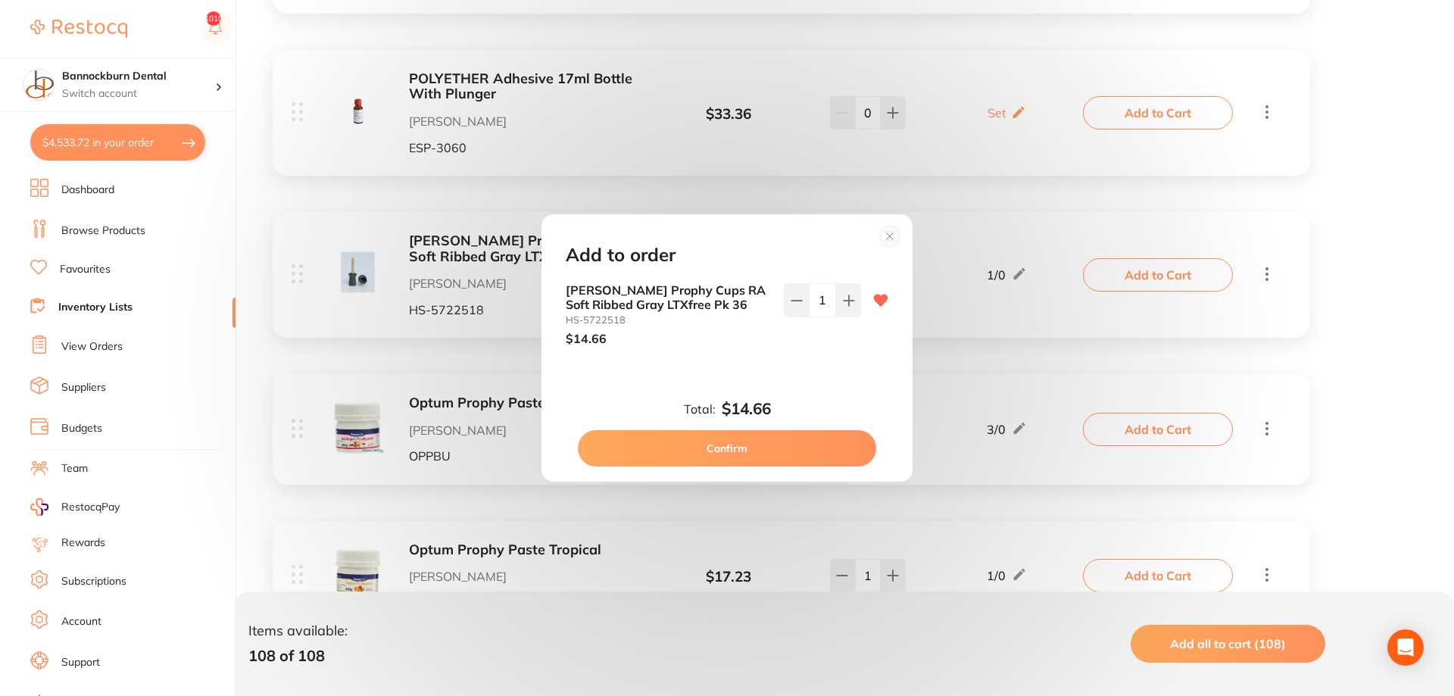
click at [741, 452] on button "Confirm" at bounding box center [727, 448] width 298 height 36
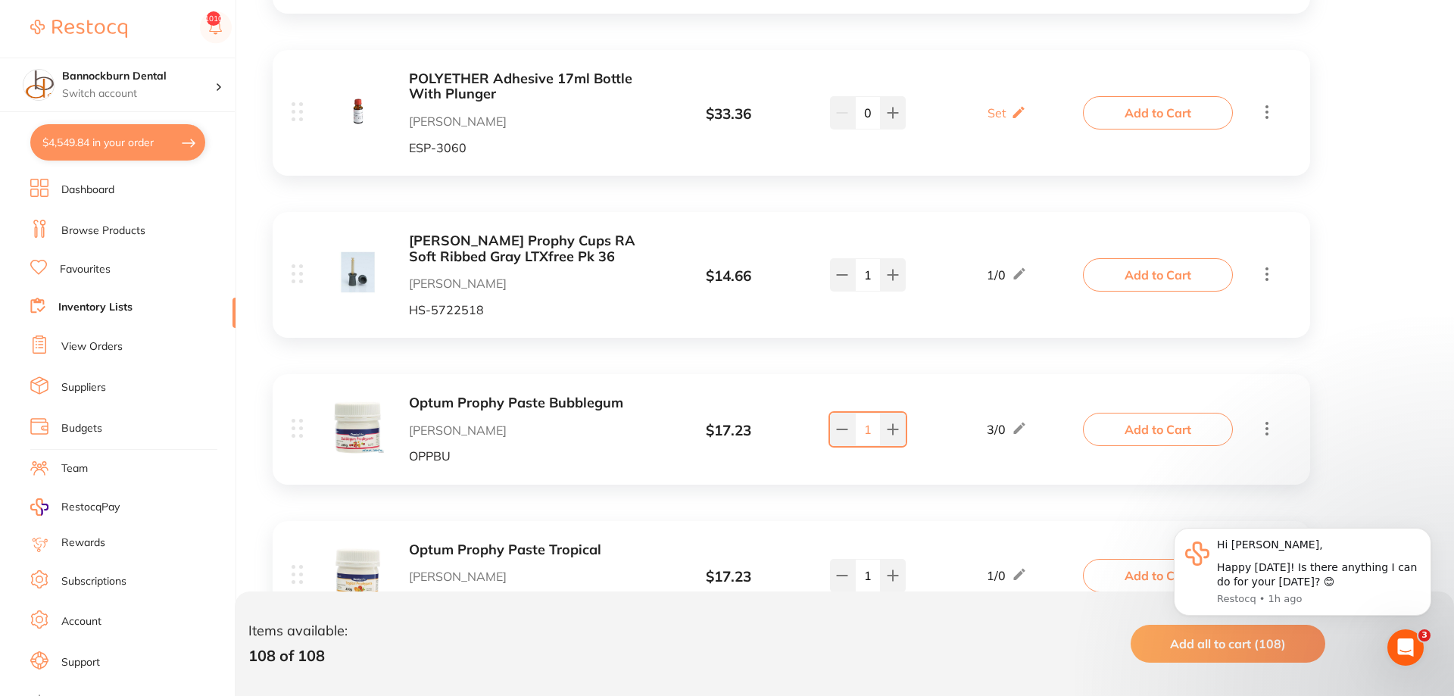
scroll to position [0, 0]
click at [1141, 425] on button "Add to Cart" at bounding box center [1158, 429] width 150 height 33
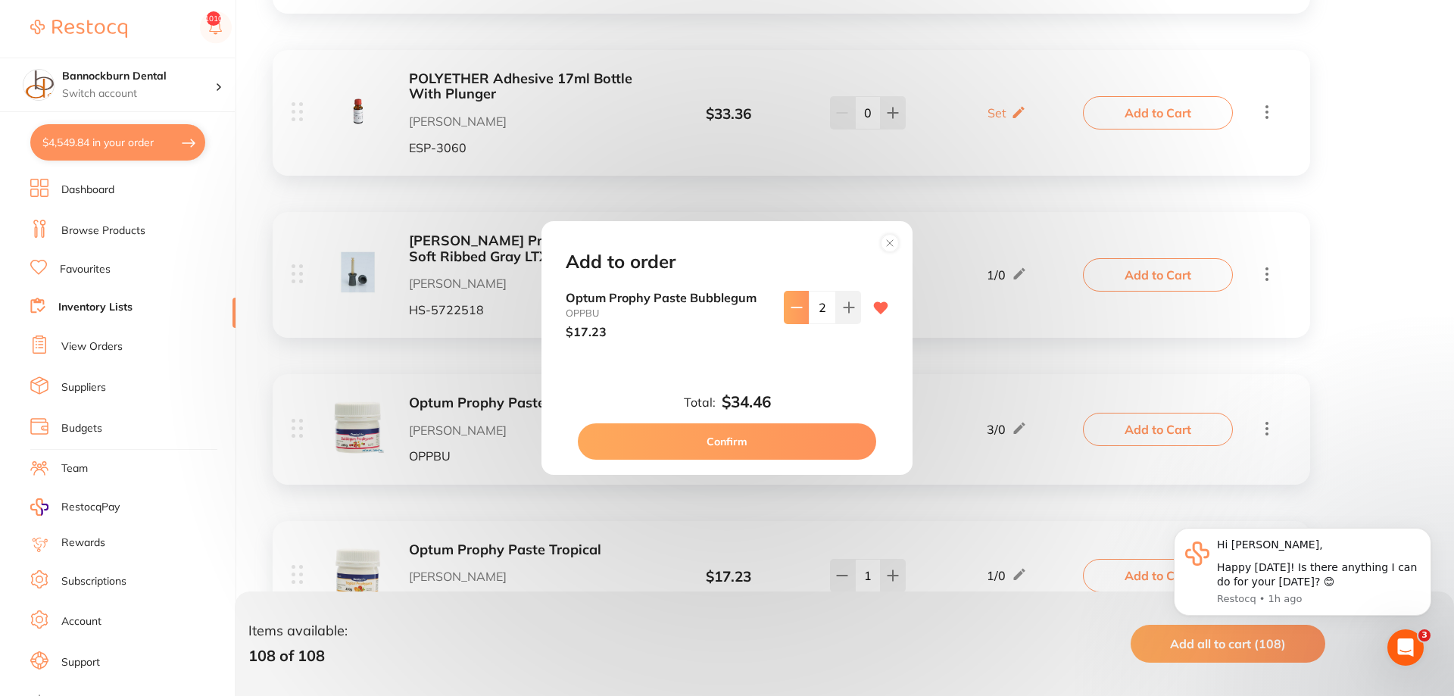
click at [797, 313] on icon at bounding box center [797, 307] width 12 height 12
type input "1"
click at [763, 432] on button "Confirm" at bounding box center [727, 441] width 298 height 36
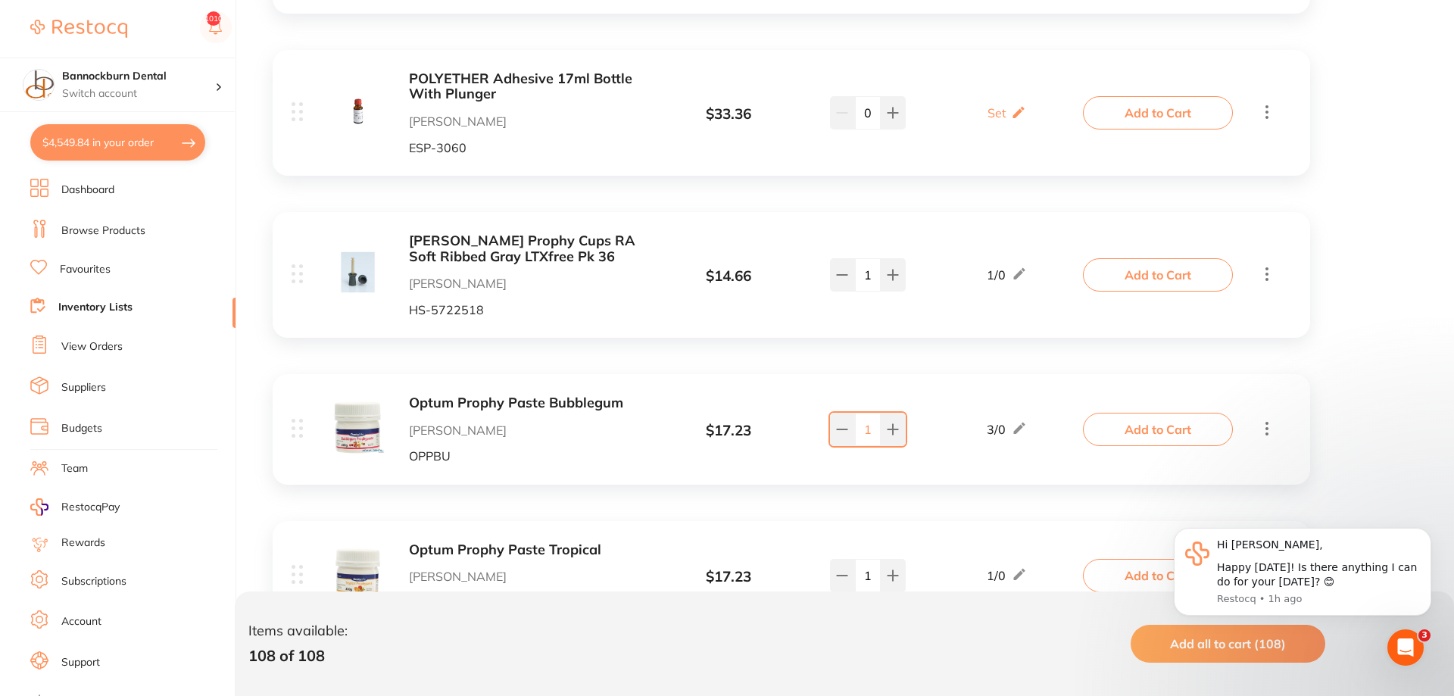
type input "1"
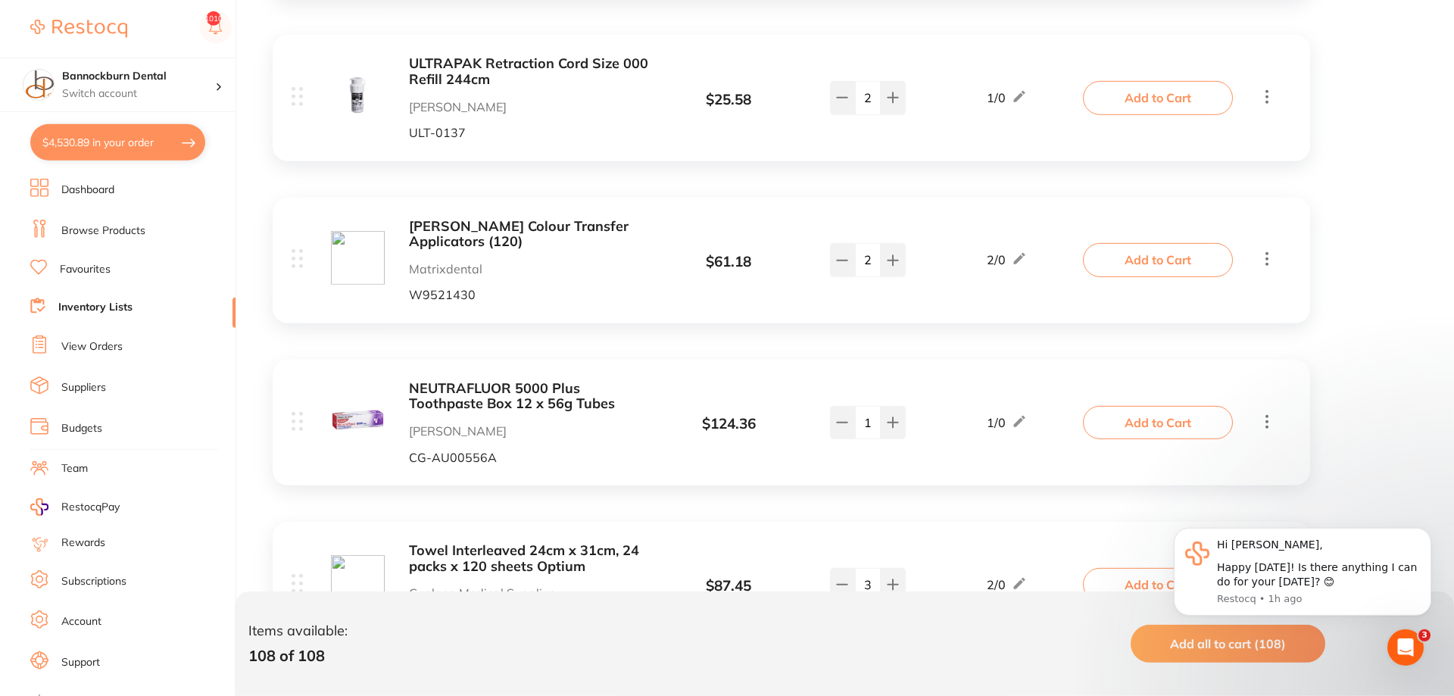
scroll to position [9811, 0]
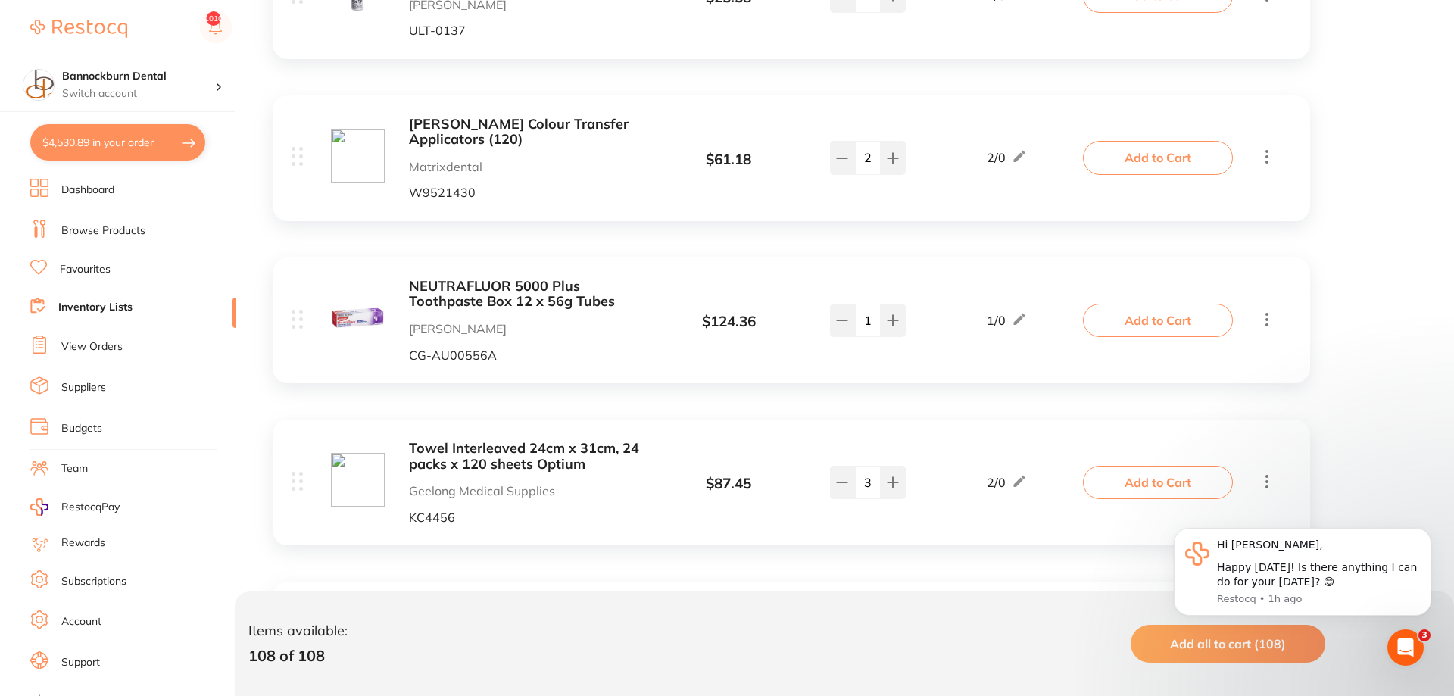
click at [1150, 312] on button "Add to Cart" at bounding box center [1158, 320] width 150 height 33
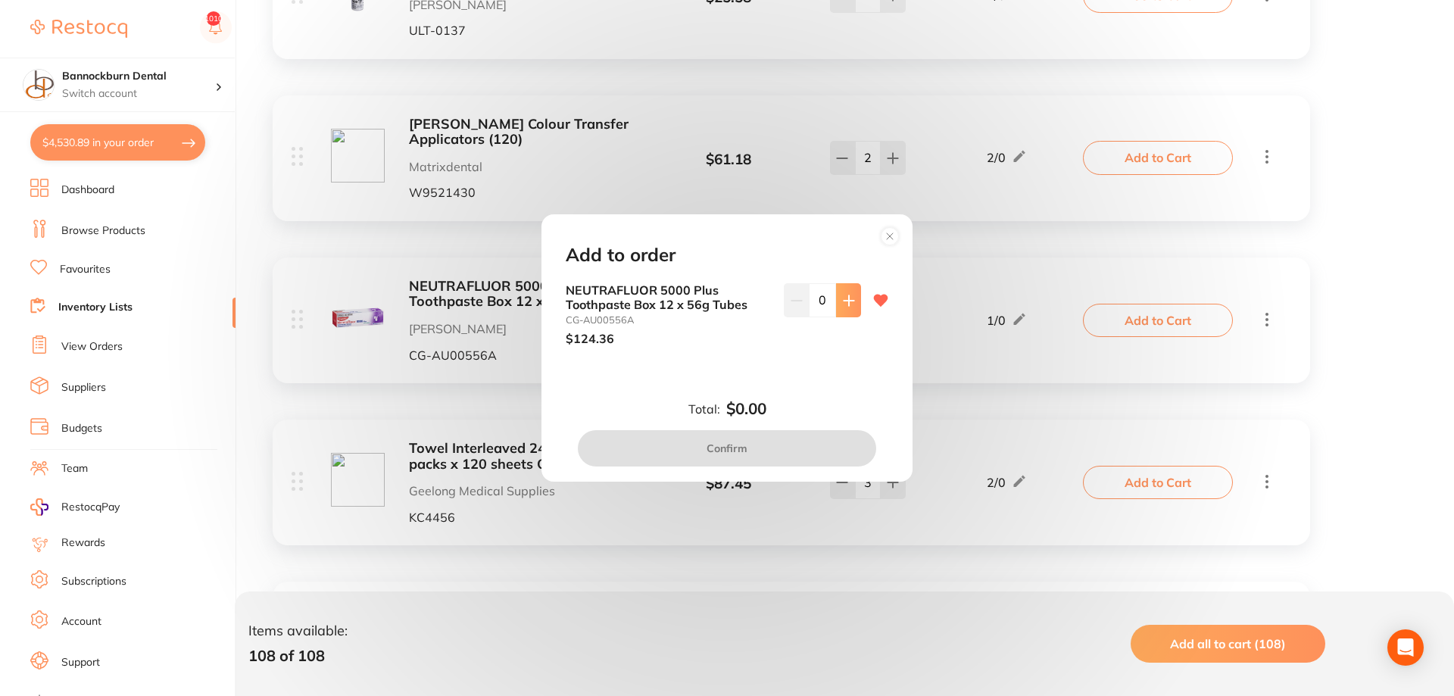
click at [850, 304] on icon at bounding box center [849, 300] width 10 height 10
type input "1"
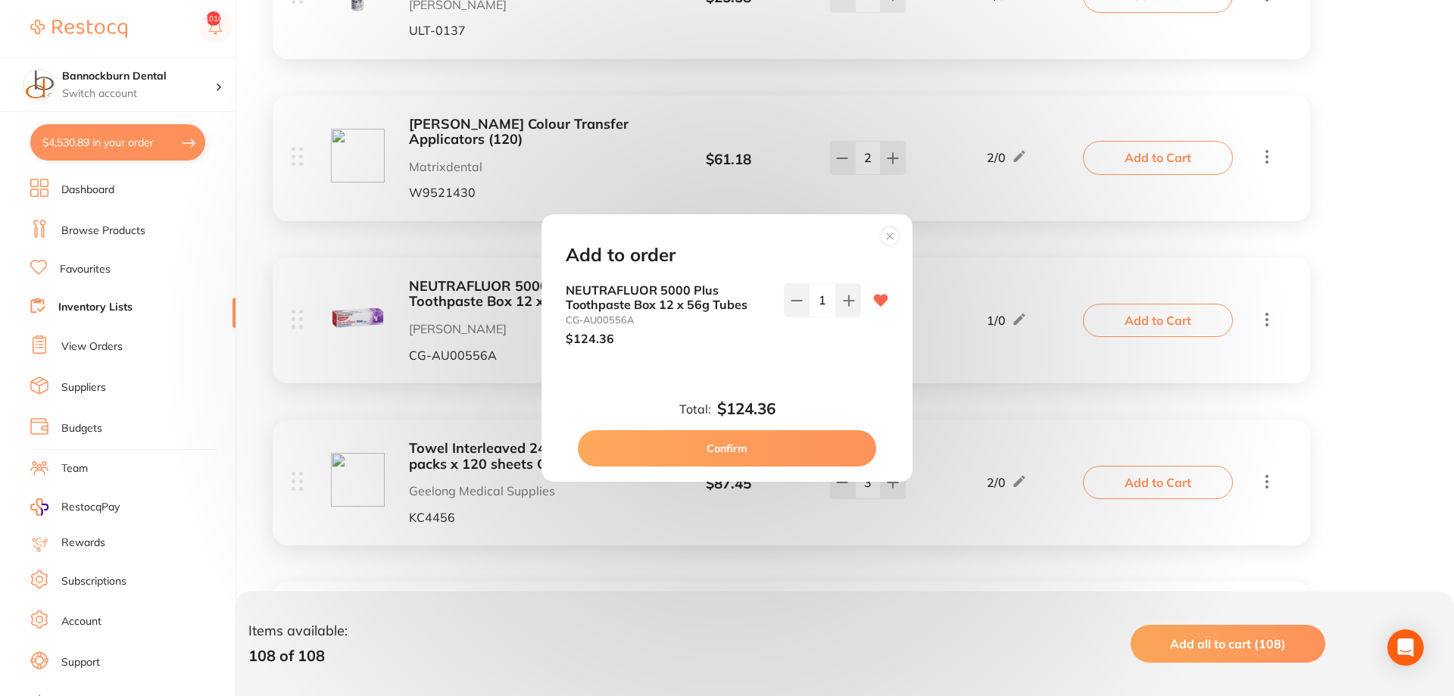
click at [754, 452] on button "Confirm" at bounding box center [727, 448] width 298 height 36
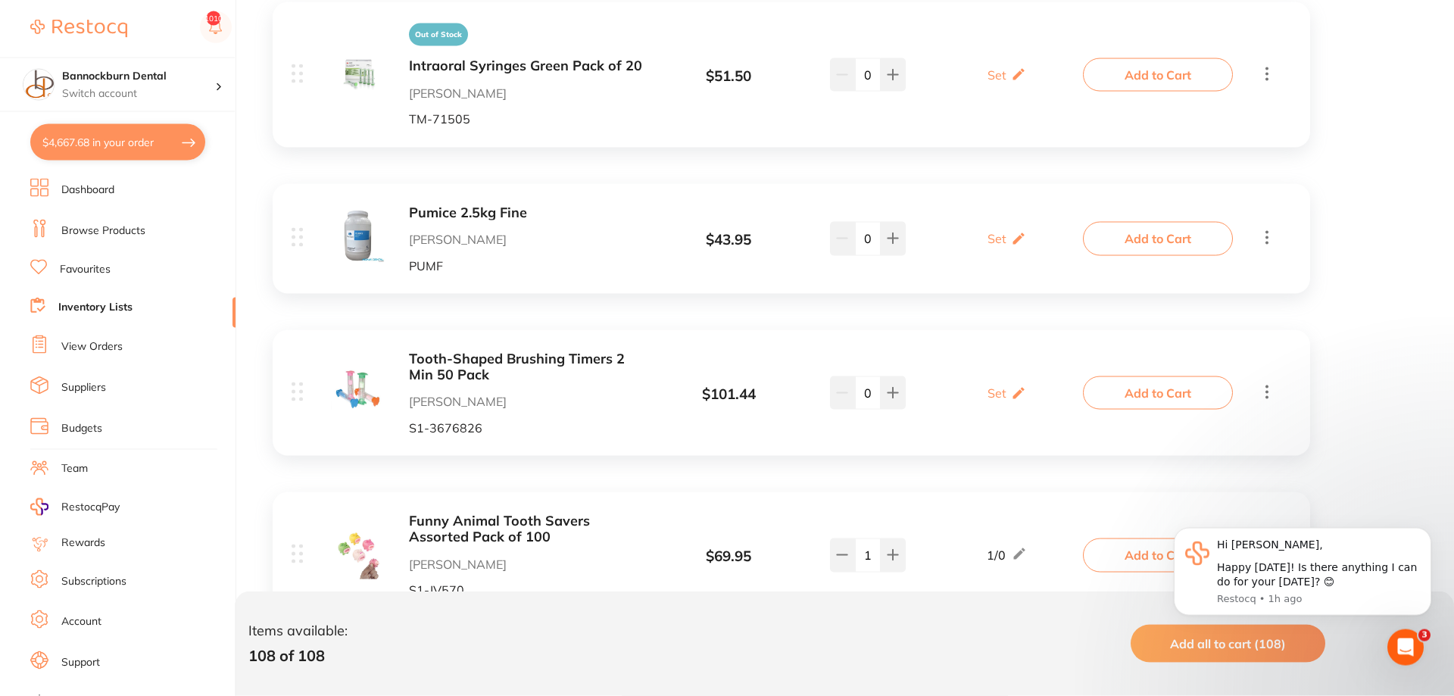
scroll to position [16833, 0]
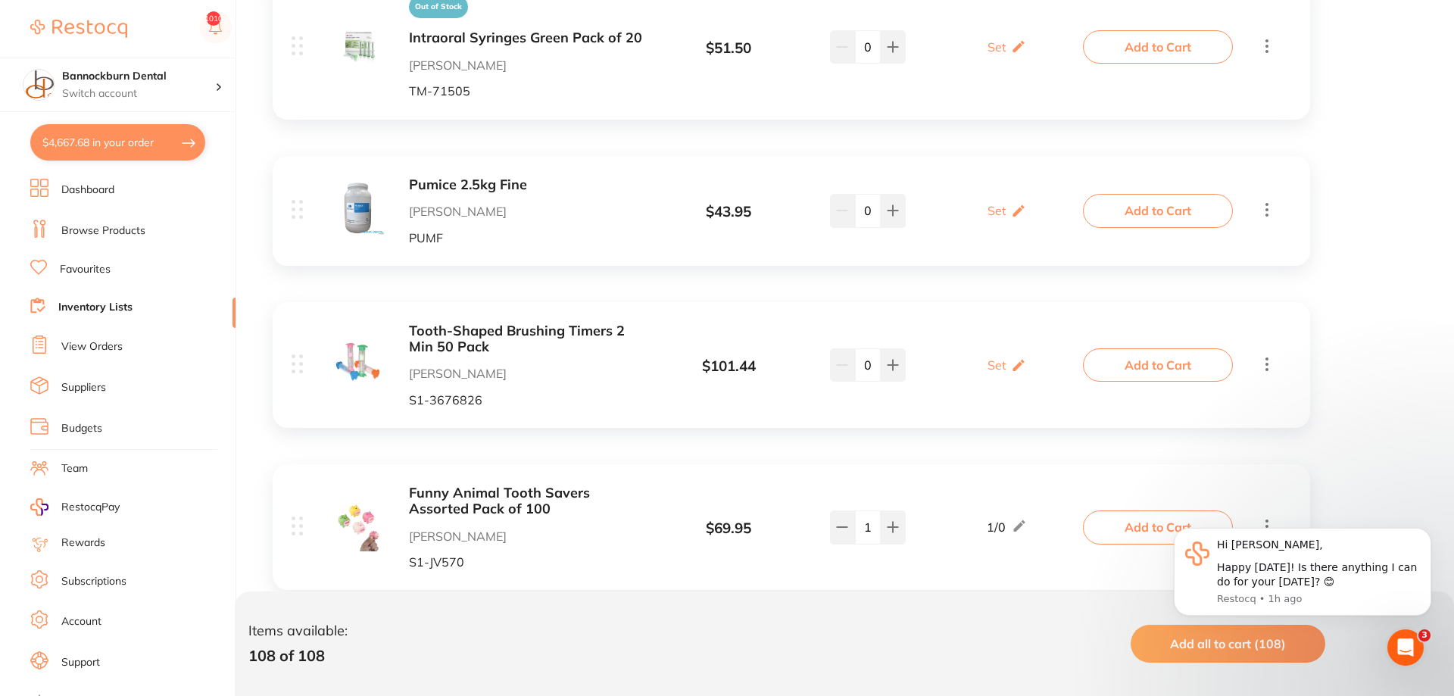
click at [100, 302] on link "Inventory Lists" at bounding box center [95, 307] width 74 height 15
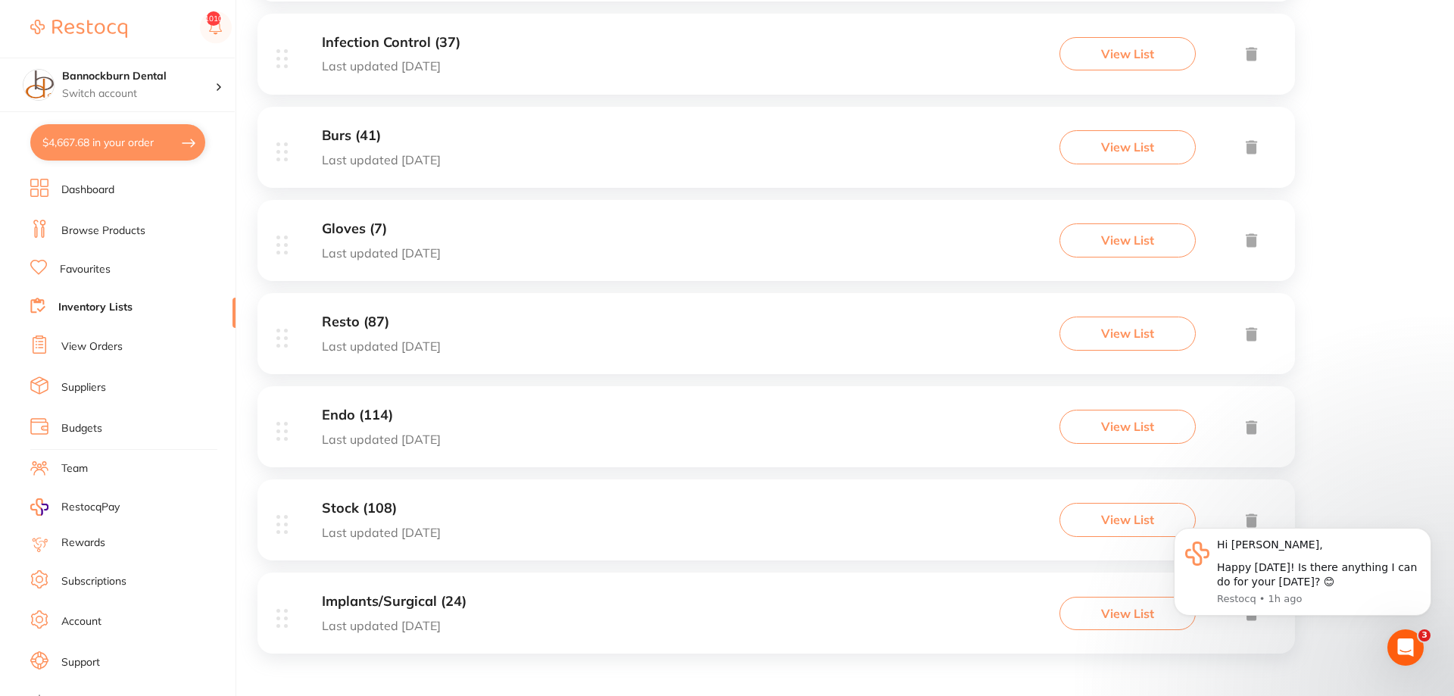
click at [447, 605] on h3 "Implants/Surgical (24)" at bounding box center [394, 602] width 145 height 16
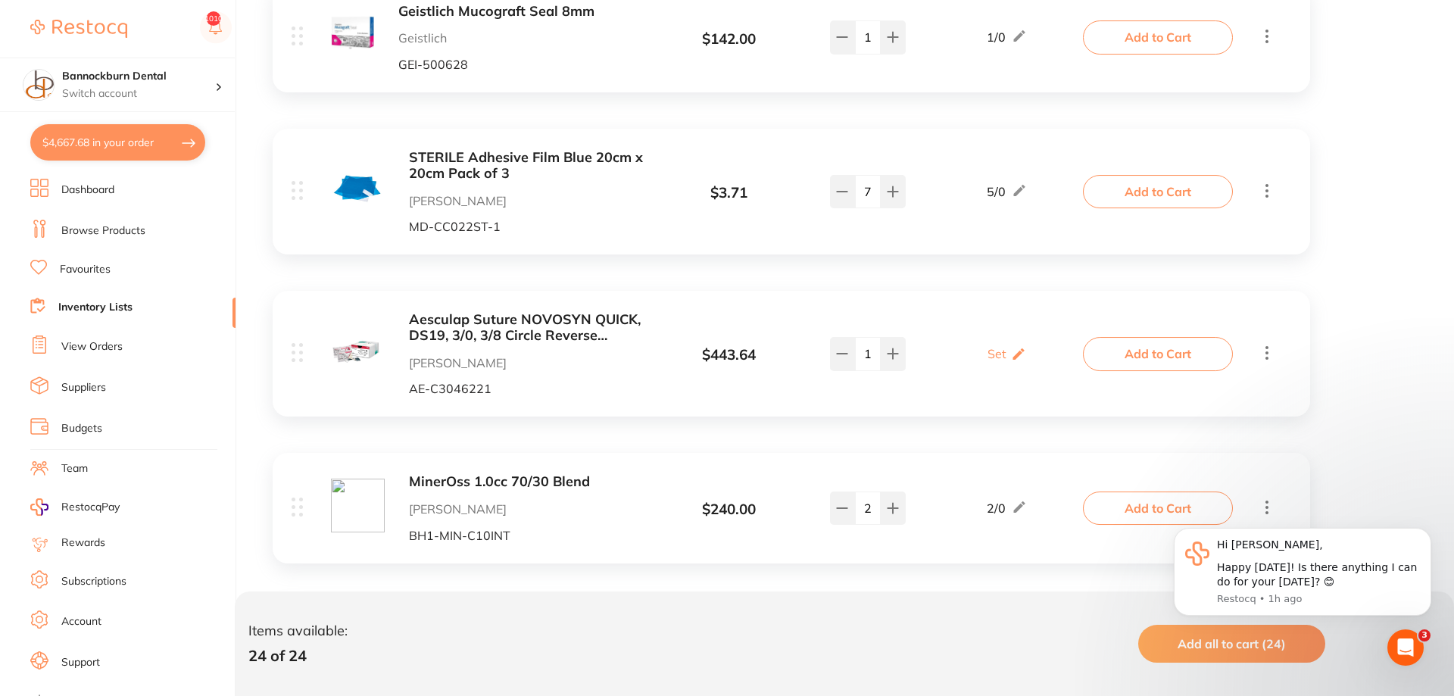
scroll to position [2086, 0]
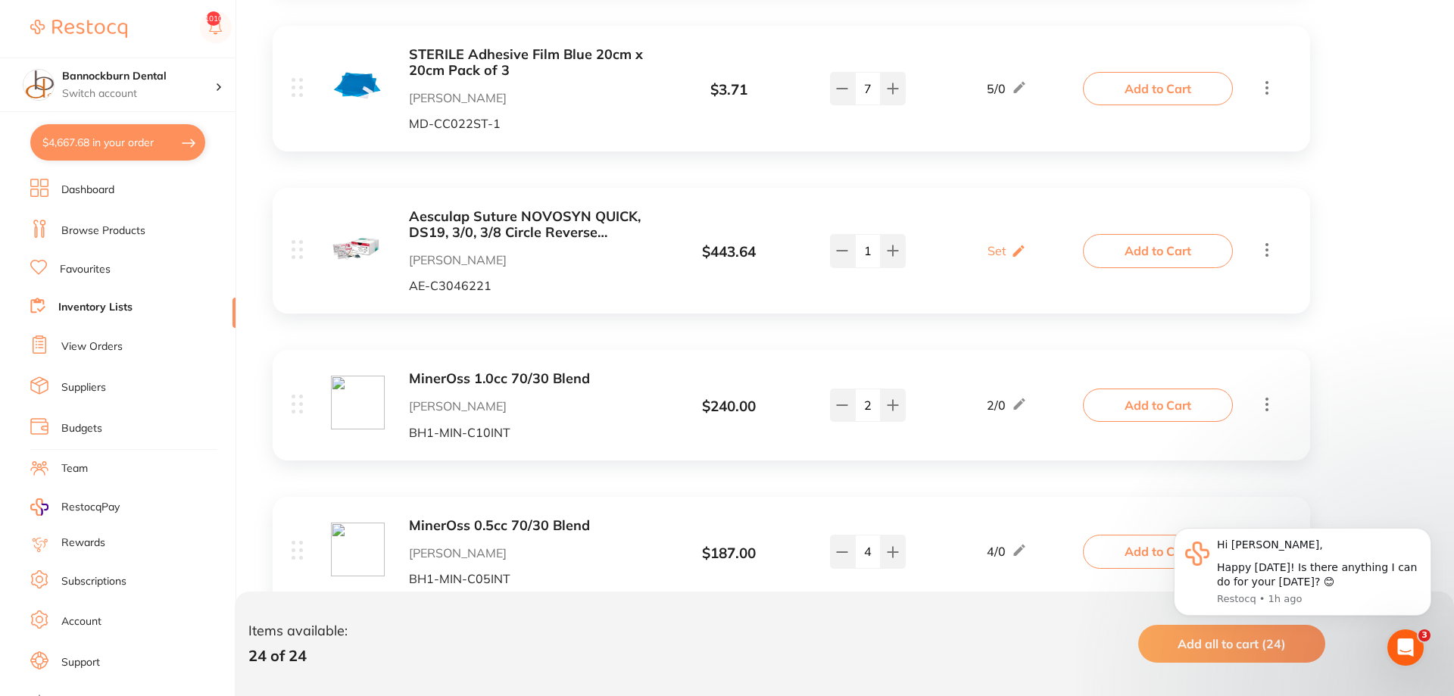
click at [170, 157] on button "$4,667.68 in your order" at bounding box center [117, 142] width 175 height 36
checkbox input "true"
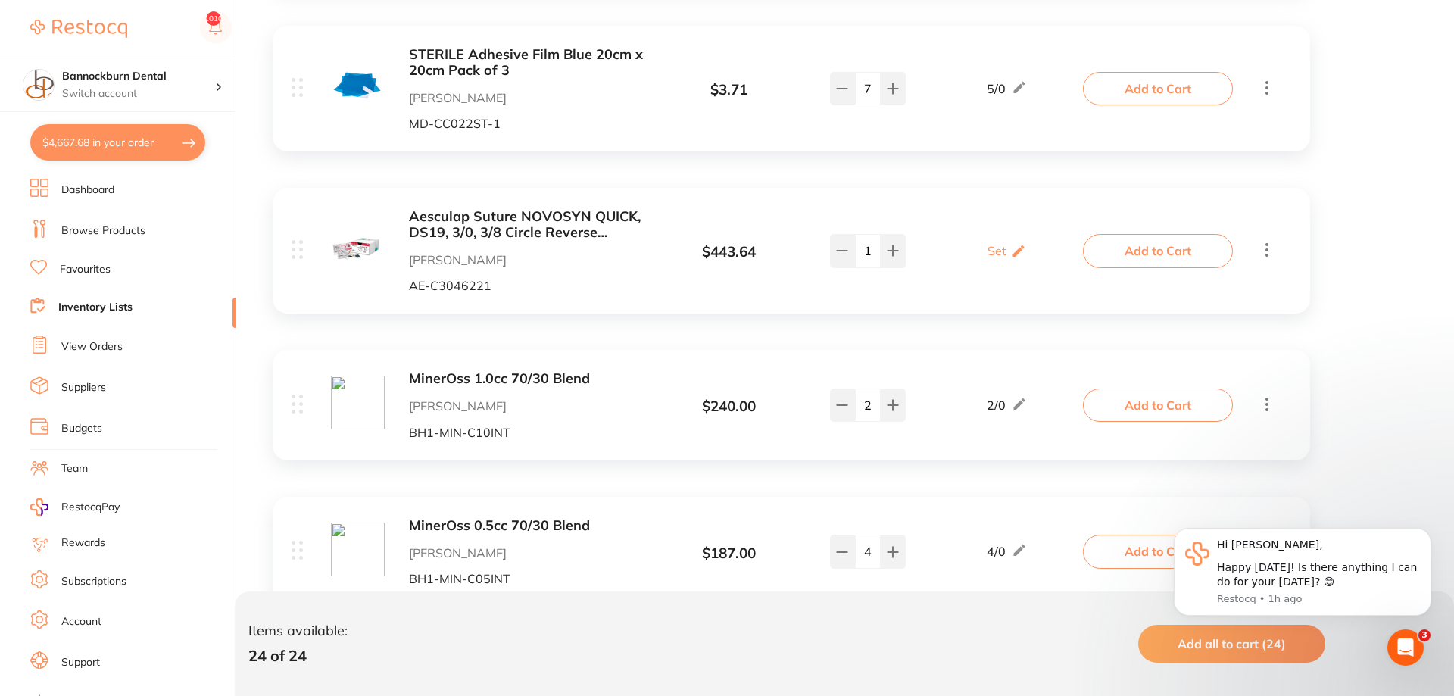
checkbox input "true"
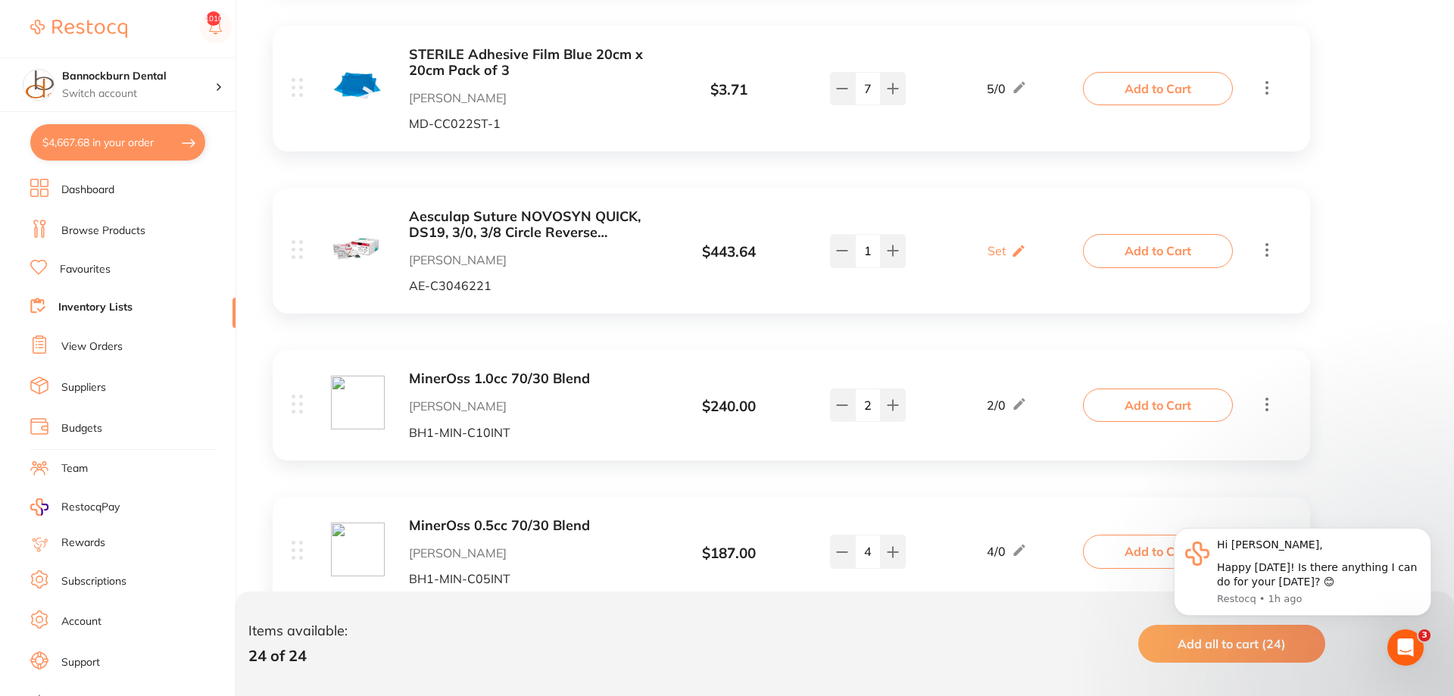
checkbox input "true"
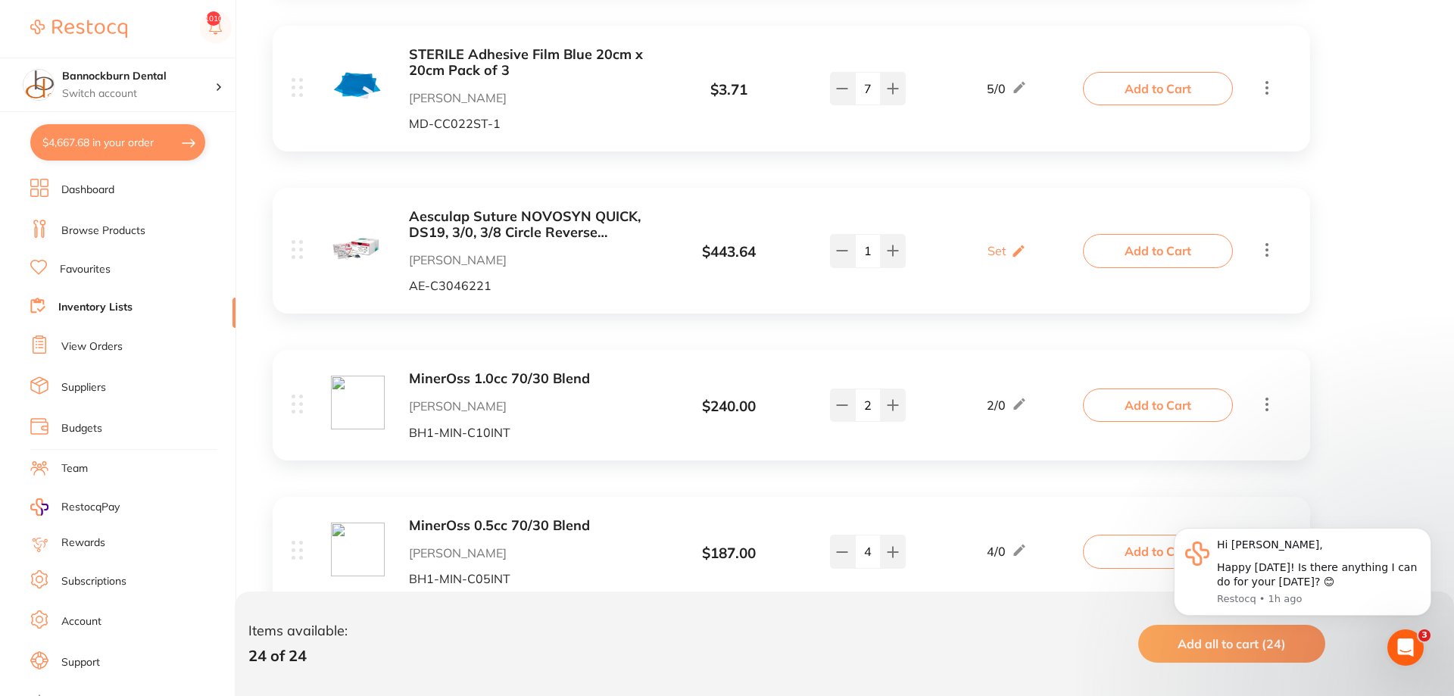
checkbox input "true"
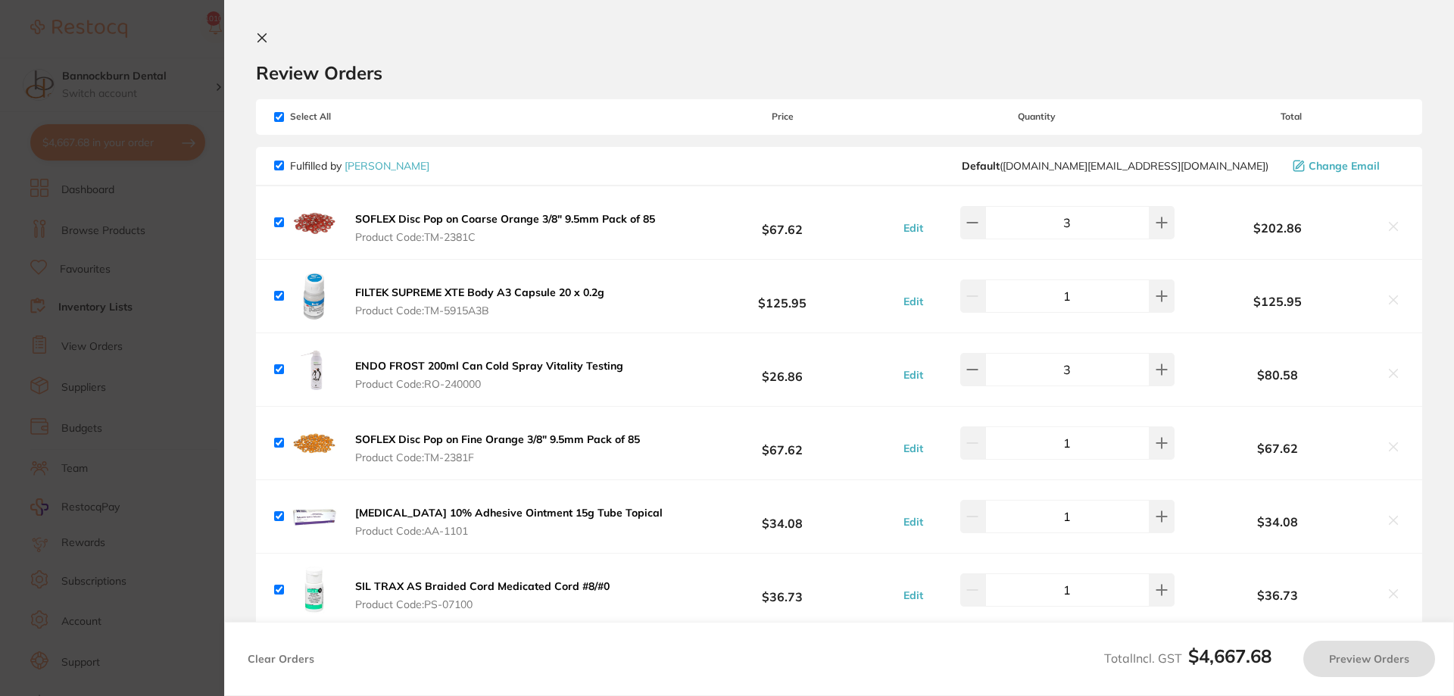
scroll to position [0, 0]
click at [114, 346] on section "Update RRP Set your pre negotiated price for this item. Item Agreed RRP (excl. …" at bounding box center [727, 348] width 1454 height 696
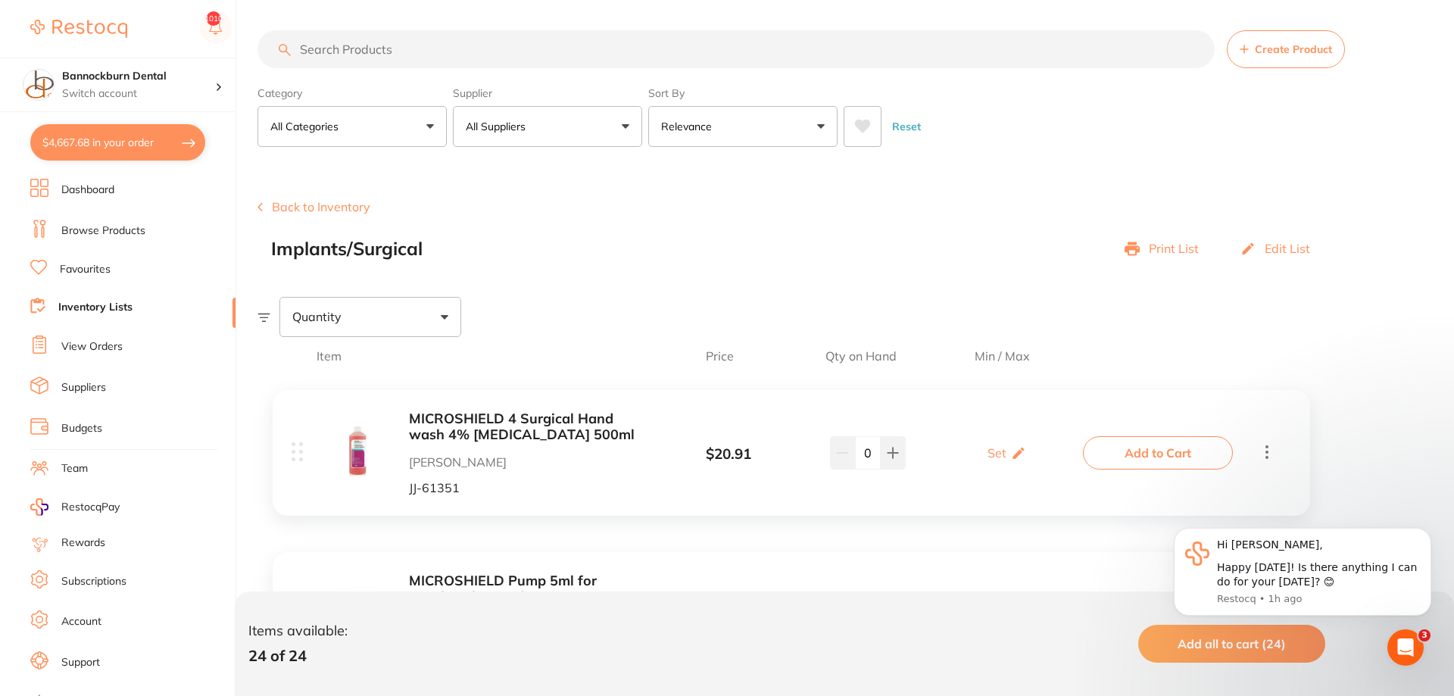
scroll to position [2086, 0]
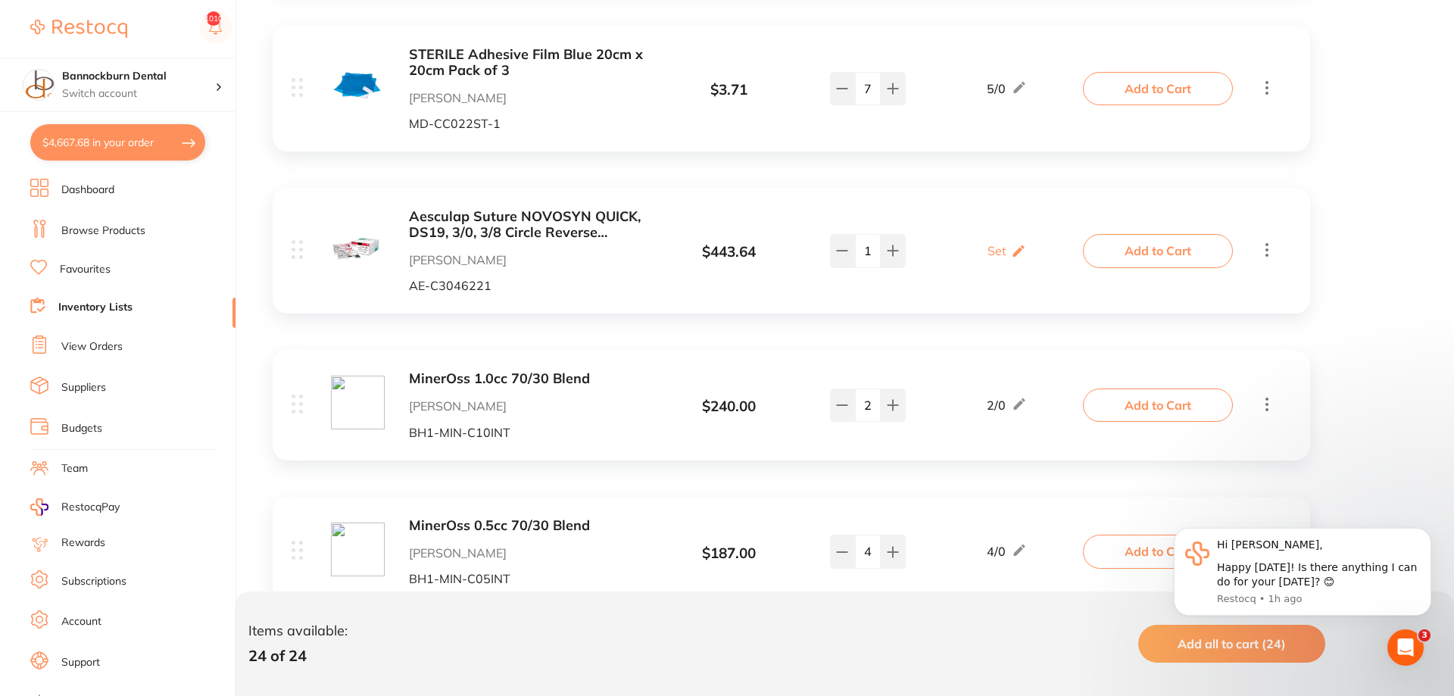
click at [109, 341] on link "View Orders" at bounding box center [91, 346] width 61 height 15
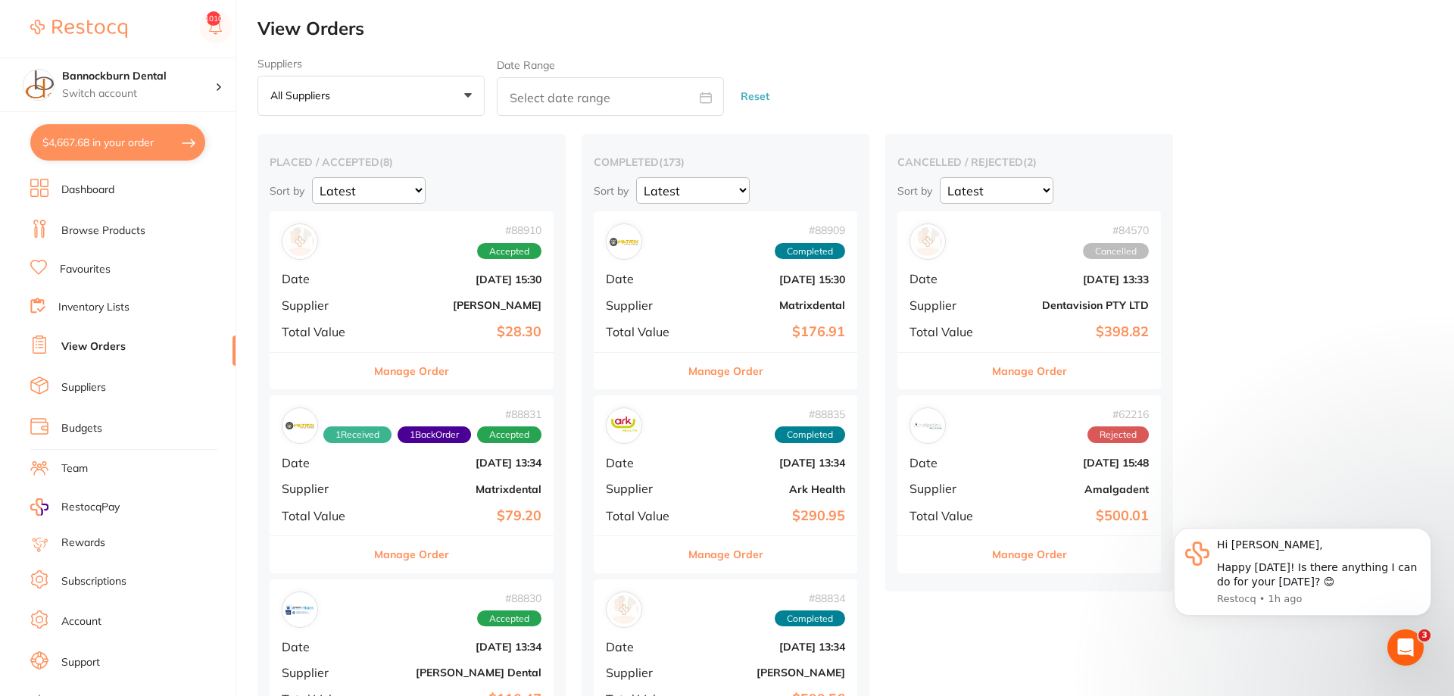
click at [429, 371] on button "Manage Order" at bounding box center [411, 371] width 75 height 36
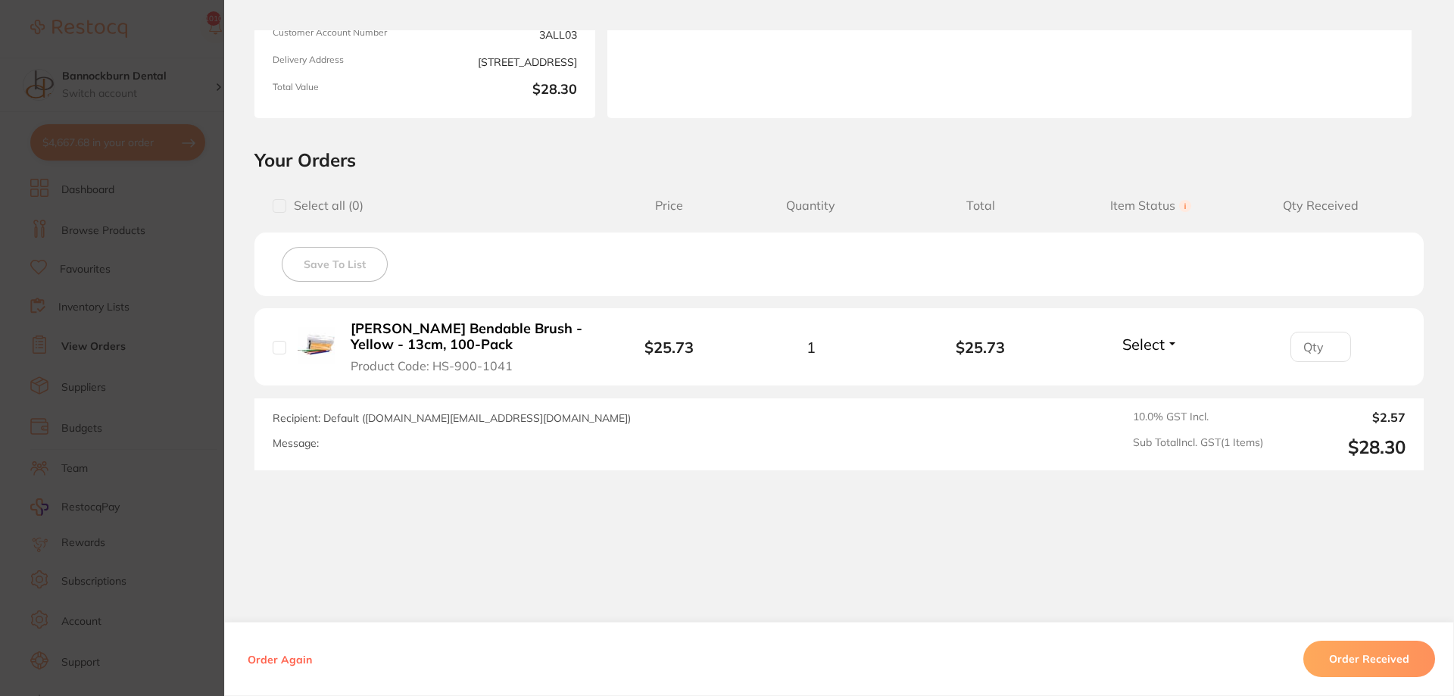
click at [137, 340] on section "Order ID: Restocq- 88910 Order Information Accepted Order Order Date Aug 4 2025…" at bounding box center [727, 348] width 1454 height 696
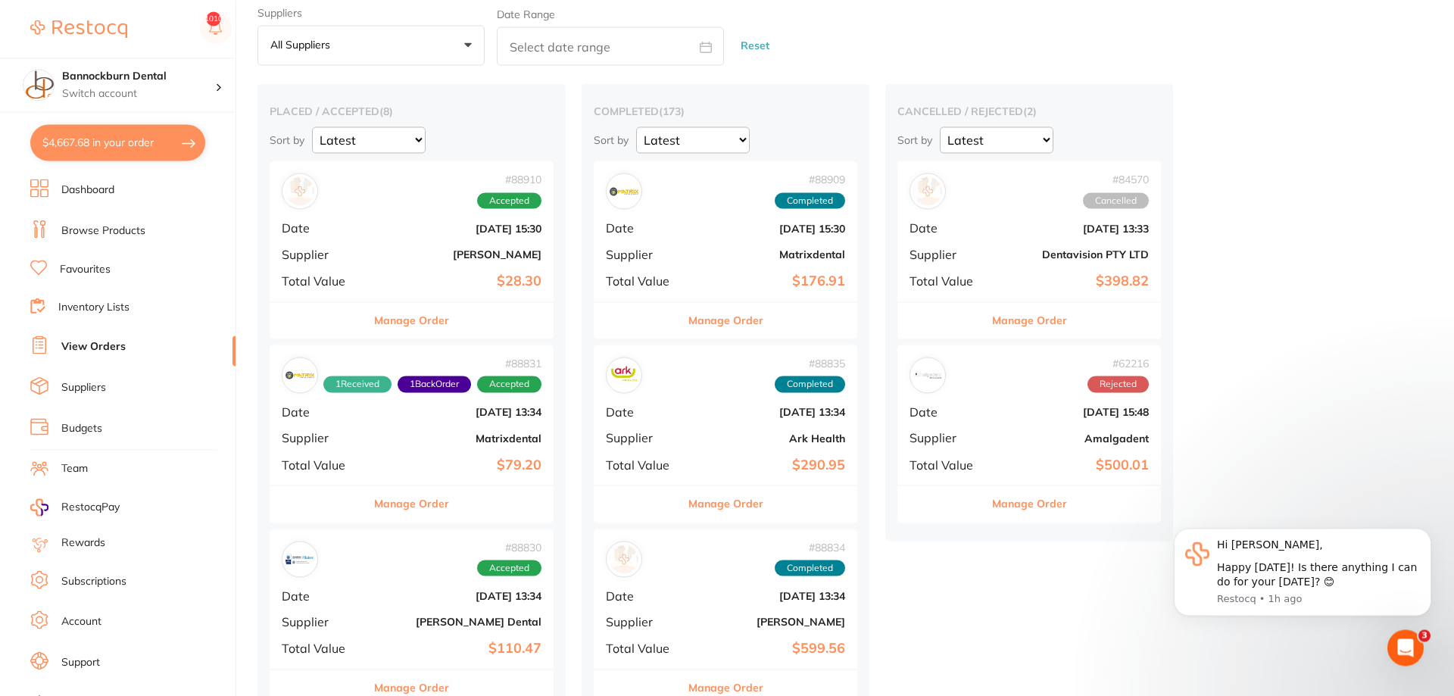
scroll to position [77, 0]
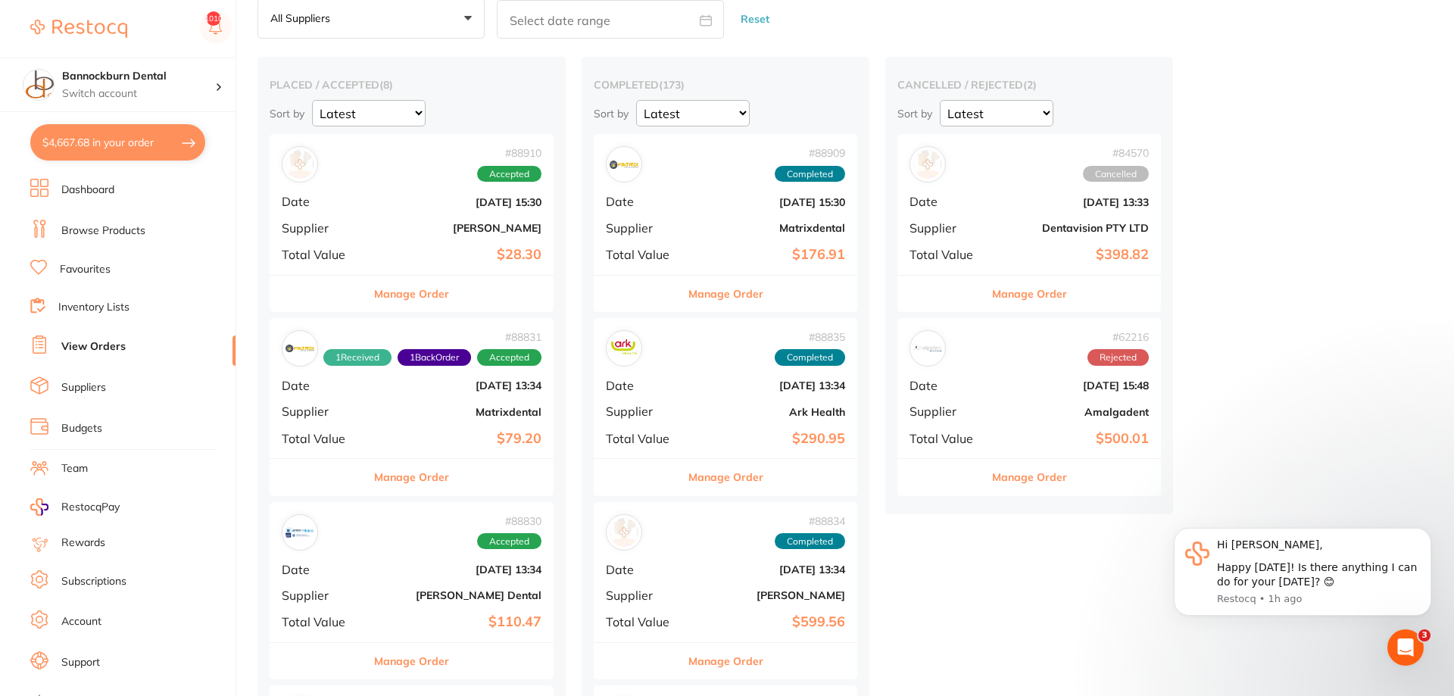
click at [423, 475] on button "Manage Order" at bounding box center [411, 477] width 75 height 36
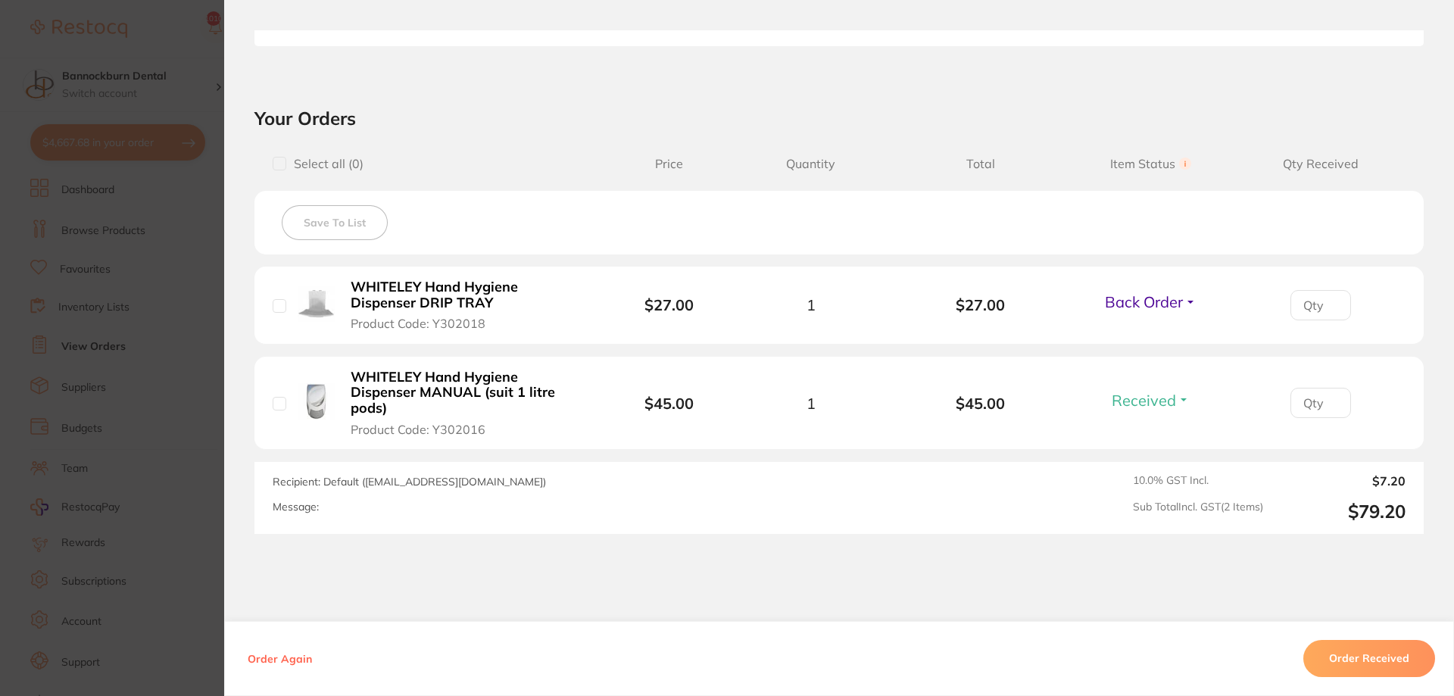
click at [137, 351] on section "Order ID: Restocq- 88831 Order Information 1 Received 1 Back Order Accepted Ord…" at bounding box center [727, 348] width 1454 height 696
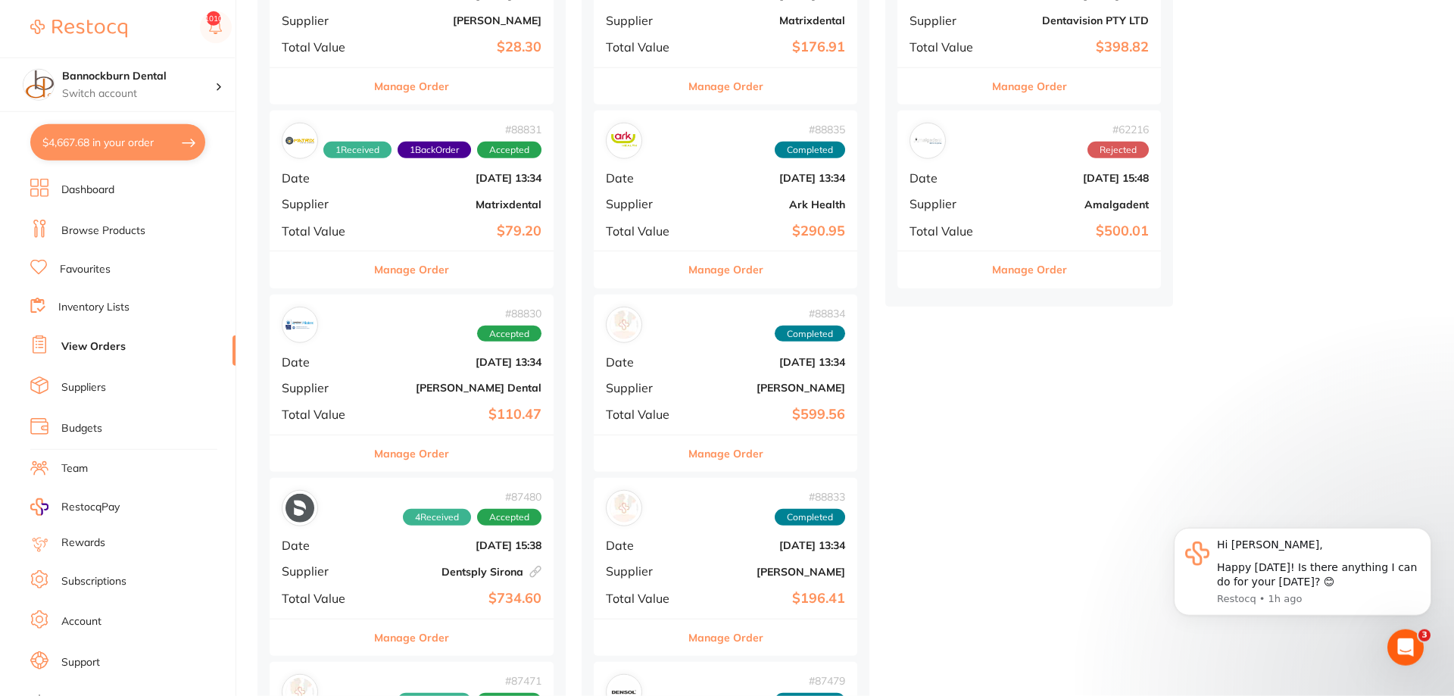
scroll to position [309, 0]
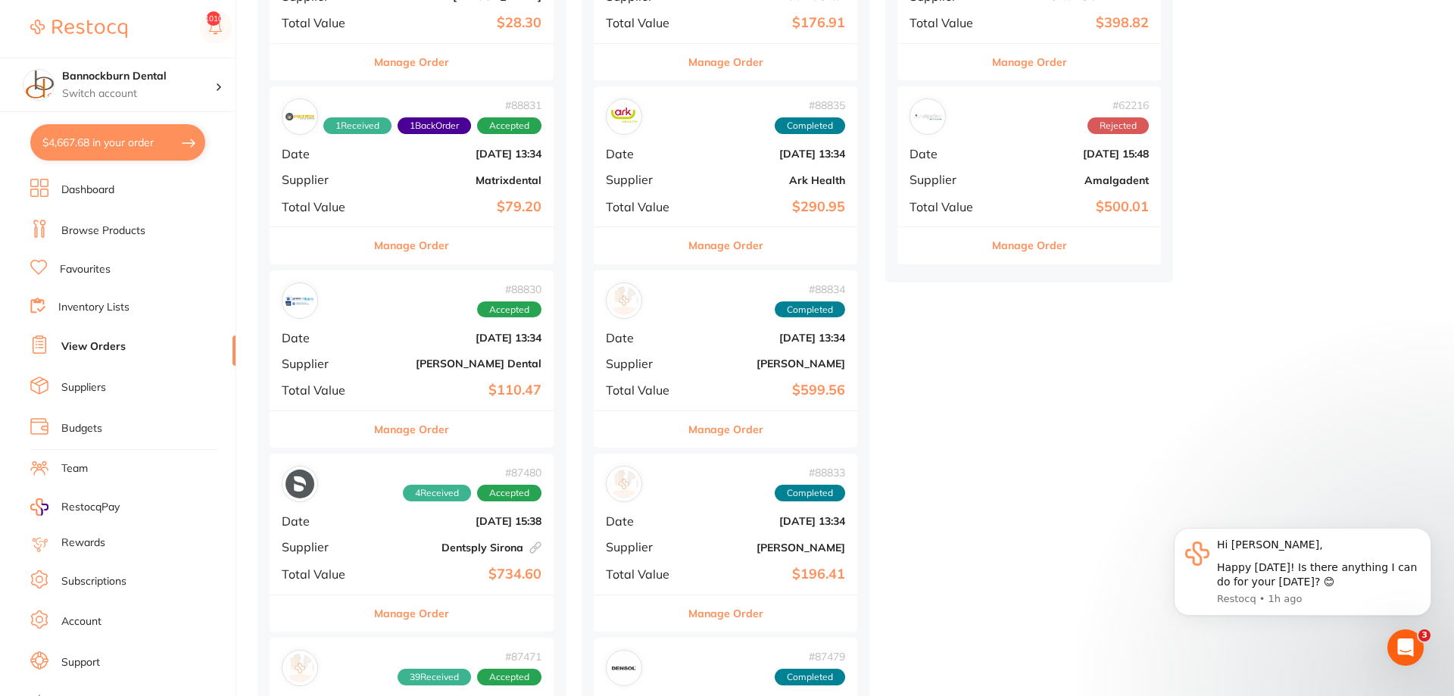
click at [423, 435] on button "Manage Order" at bounding box center [411, 429] width 75 height 36
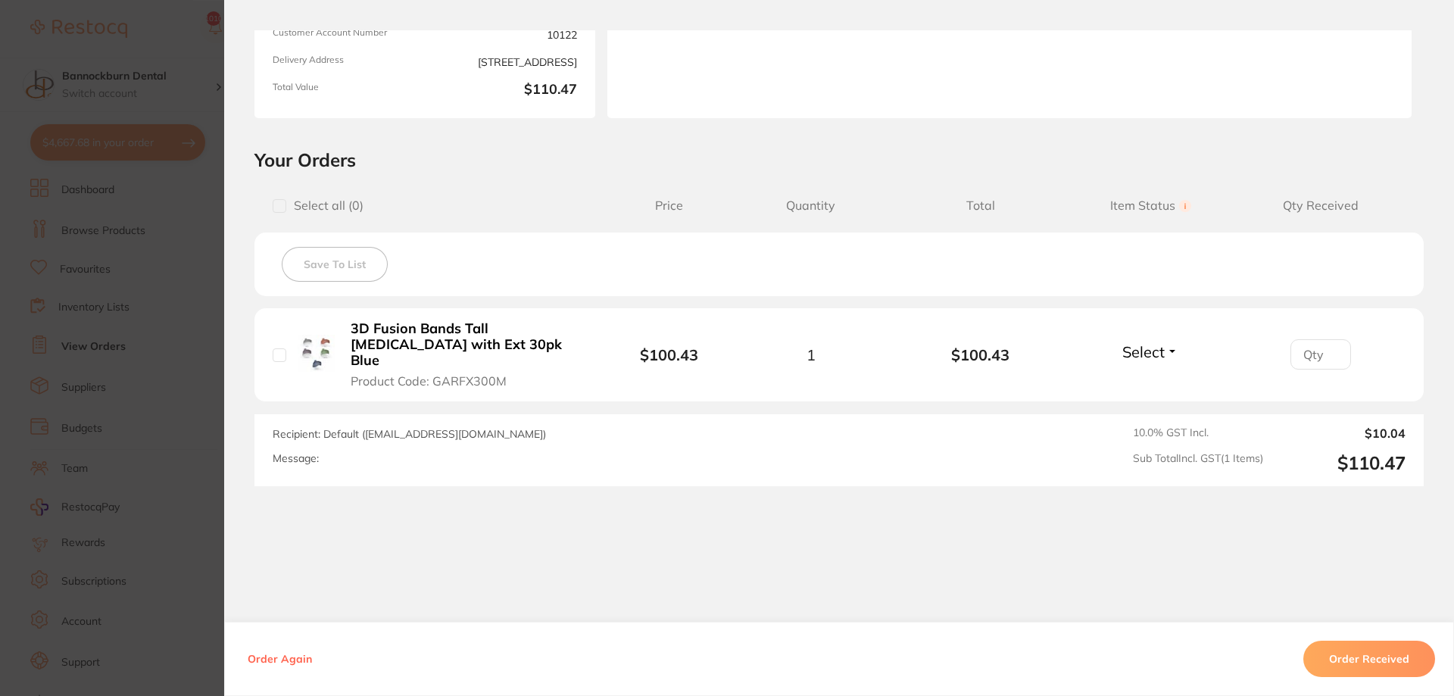
scroll to position [541, 0]
click at [203, 311] on section "Order ID: Restocq- 88830 Order Information Accepted Order Order Date Aug 4 2025…" at bounding box center [727, 348] width 1454 height 696
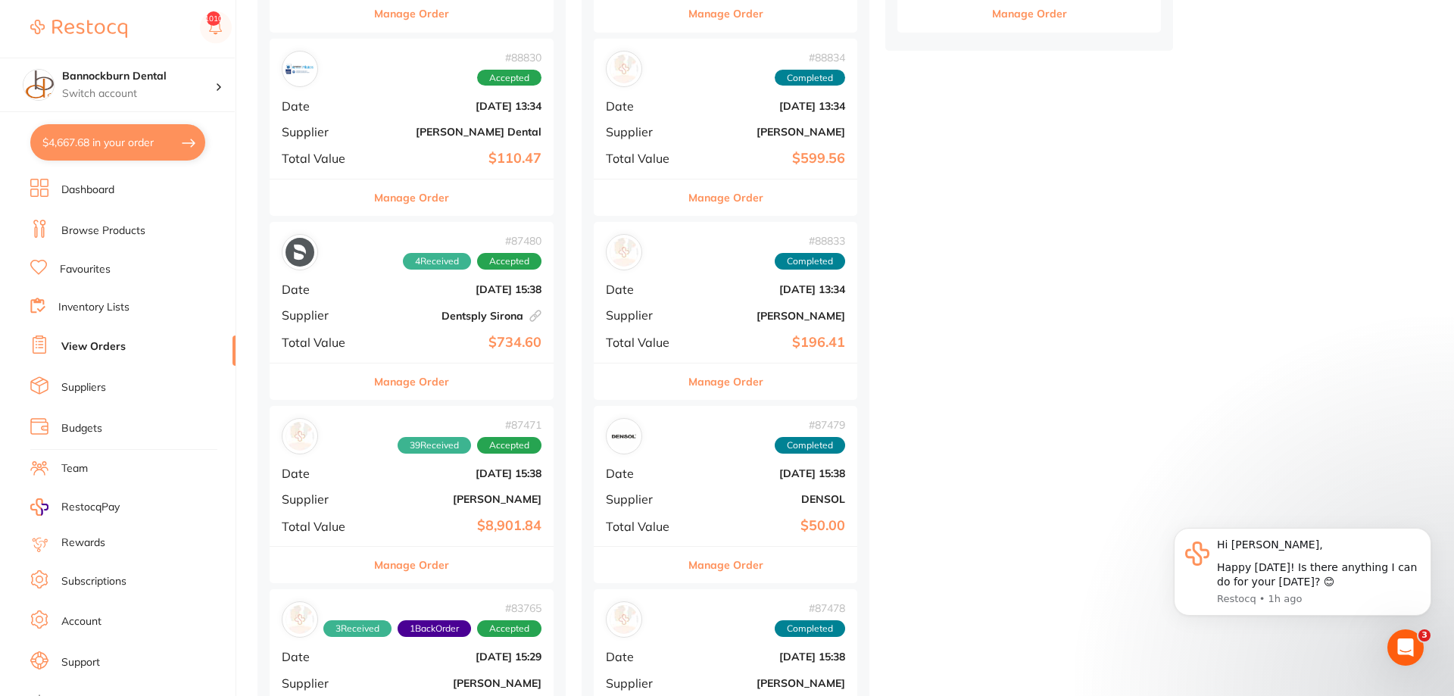
click at [403, 382] on button "Manage Order" at bounding box center [411, 382] width 75 height 36
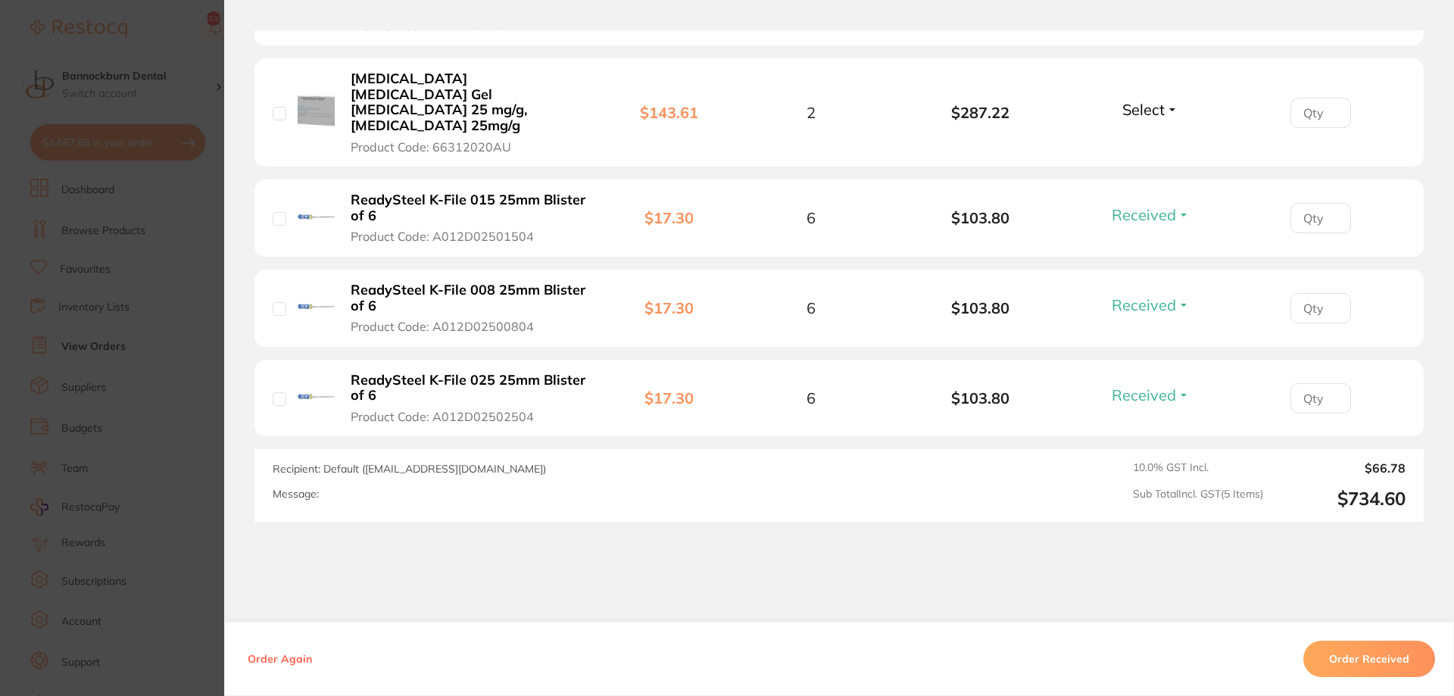
scroll to position [585, 0]
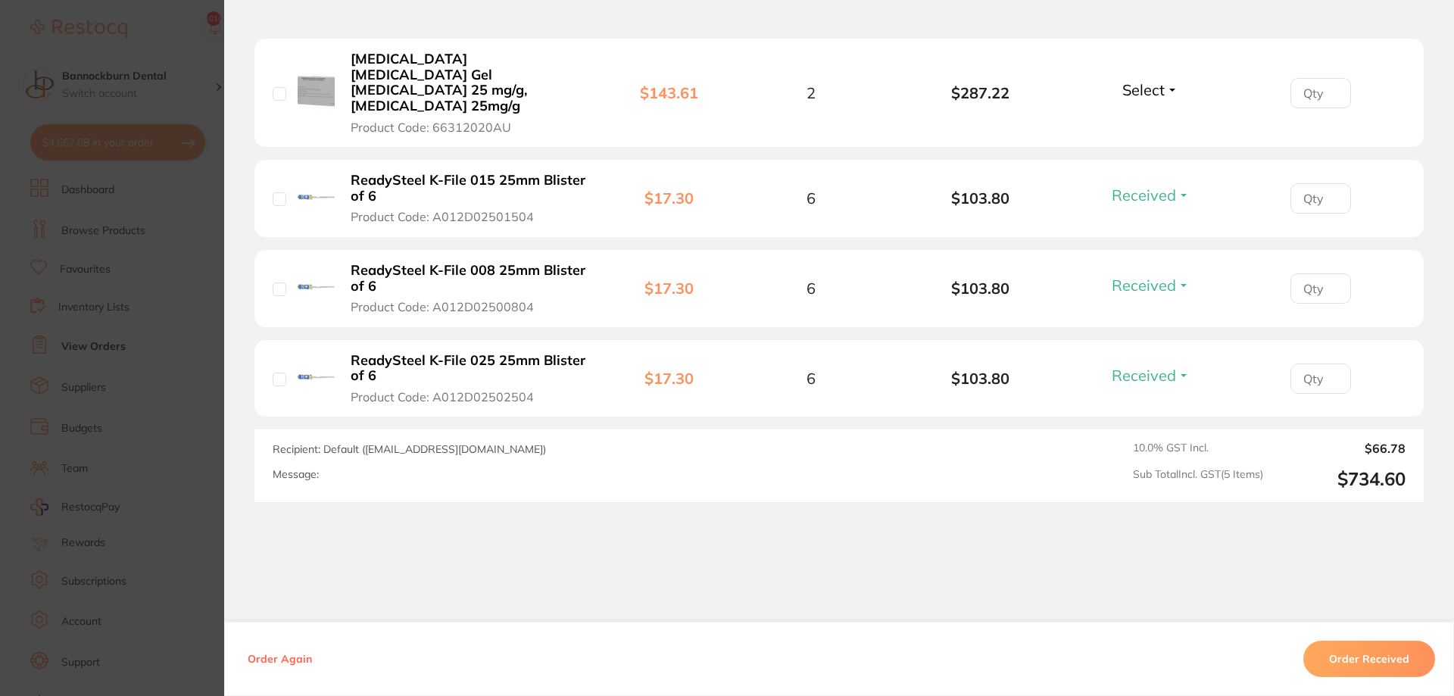
click at [202, 323] on section "Order ID: Restocq- 87480 Linked Order Order Information 4 Received Accepted Ord…" at bounding box center [727, 348] width 1454 height 696
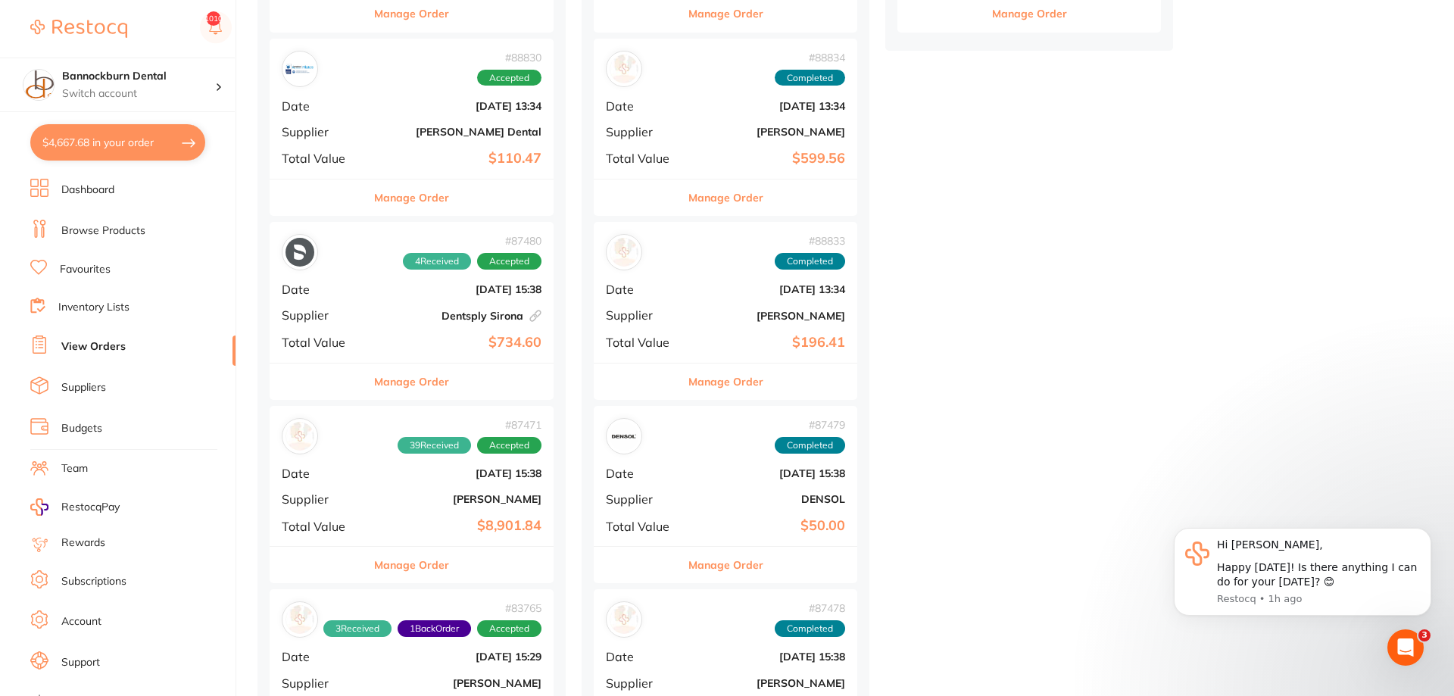
click at [413, 559] on button "Manage Order" at bounding box center [411, 565] width 75 height 36
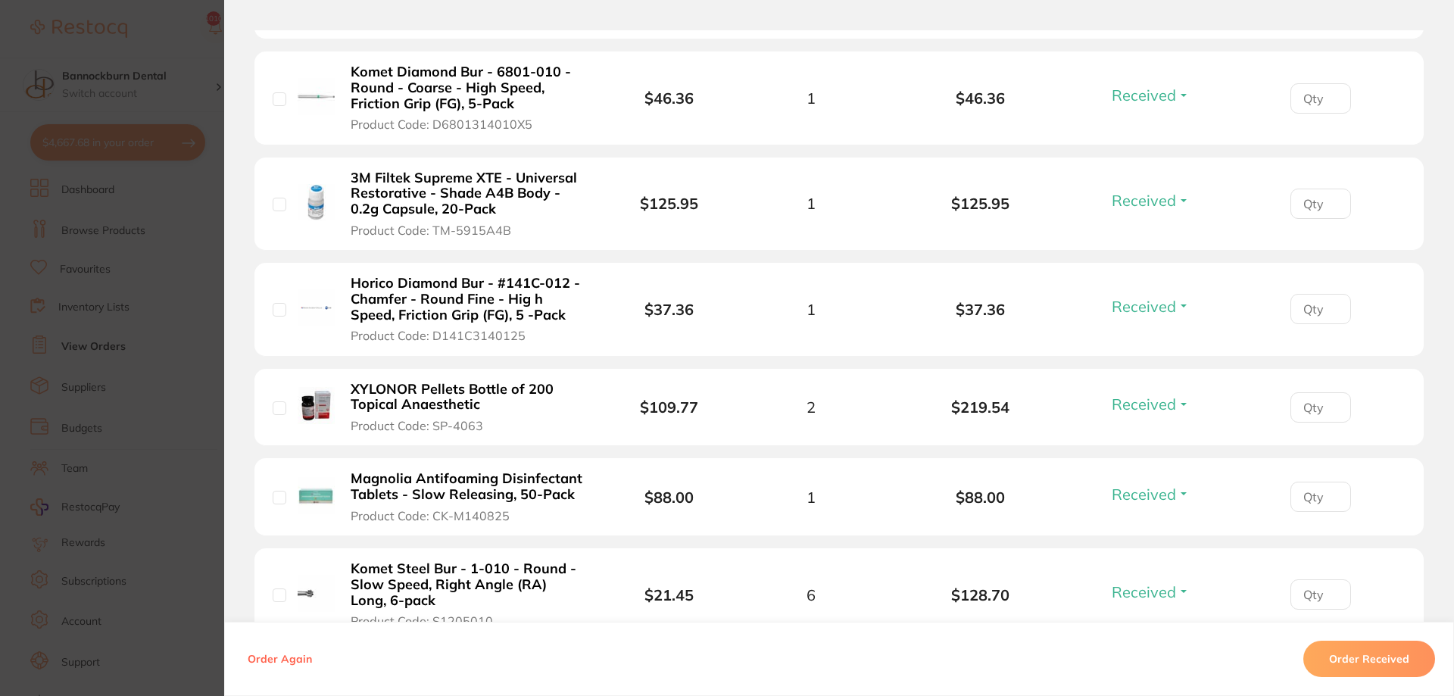
scroll to position [3940, 0]
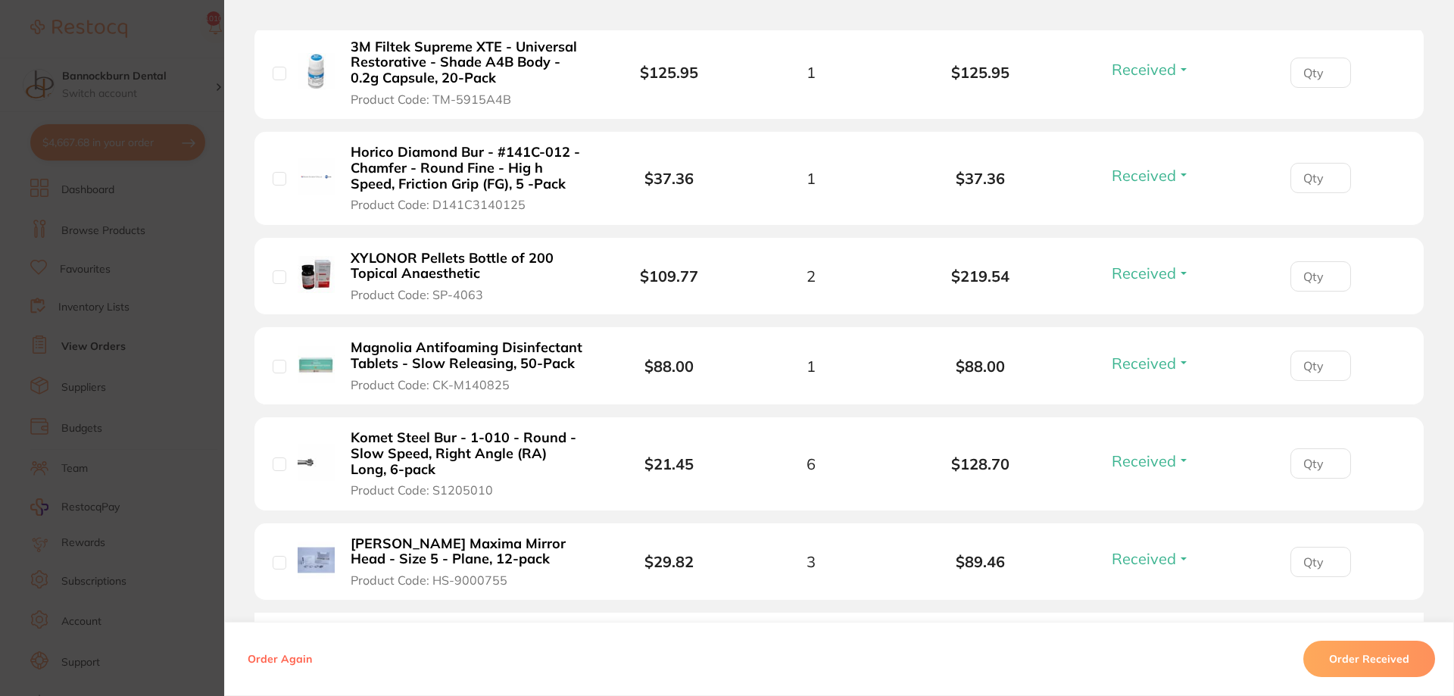
click at [134, 339] on section "Order ID: Restocq- 87471 Order Information 39 Received Accepted Order Order Dat…" at bounding box center [727, 348] width 1454 height 696
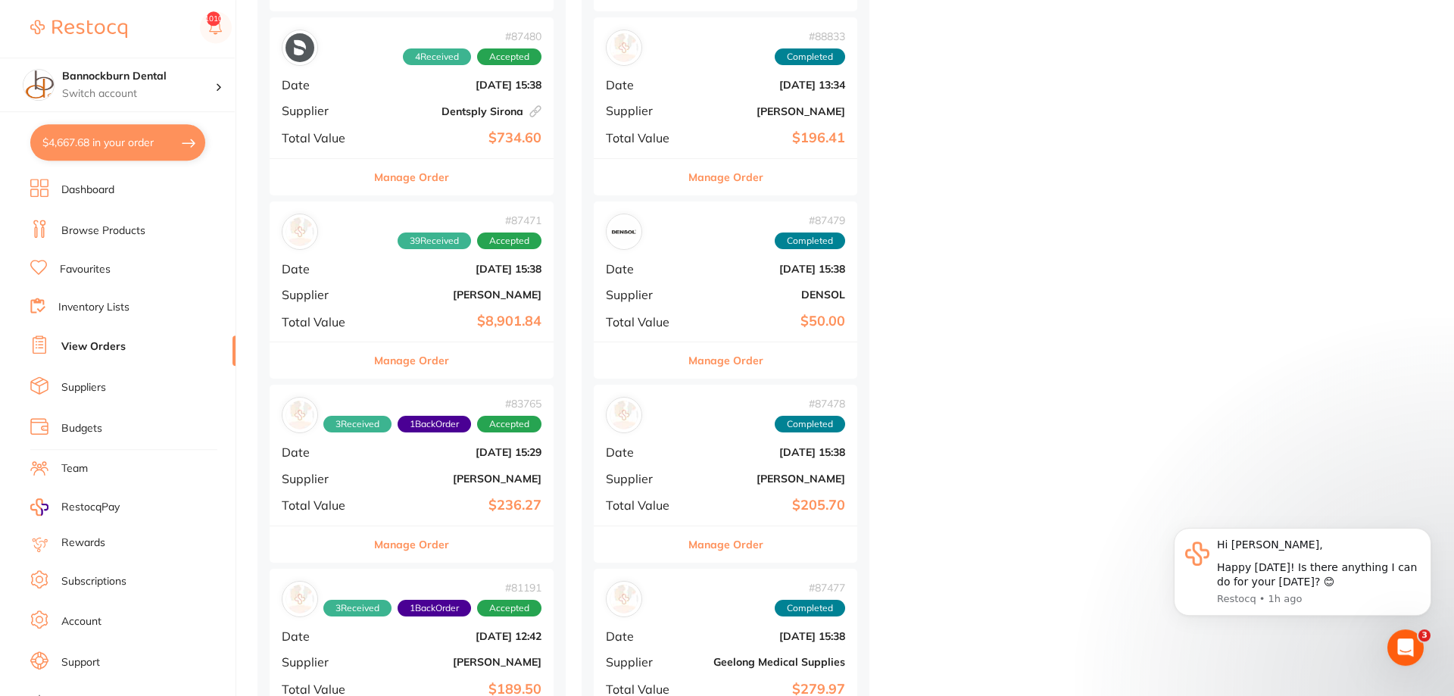
scroll to position [773, 0]
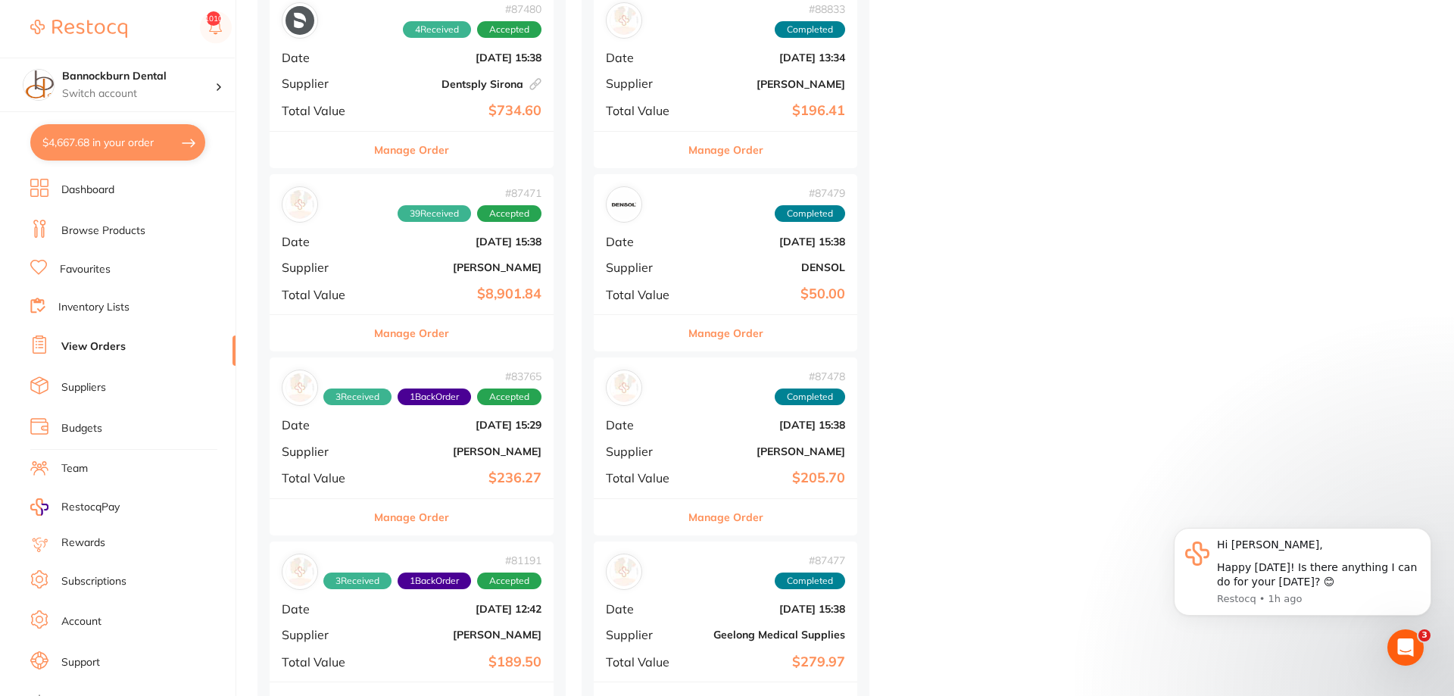
click at [406, 517] on button "Manage Order" at bounding box center [411, 517] width 75 height 36
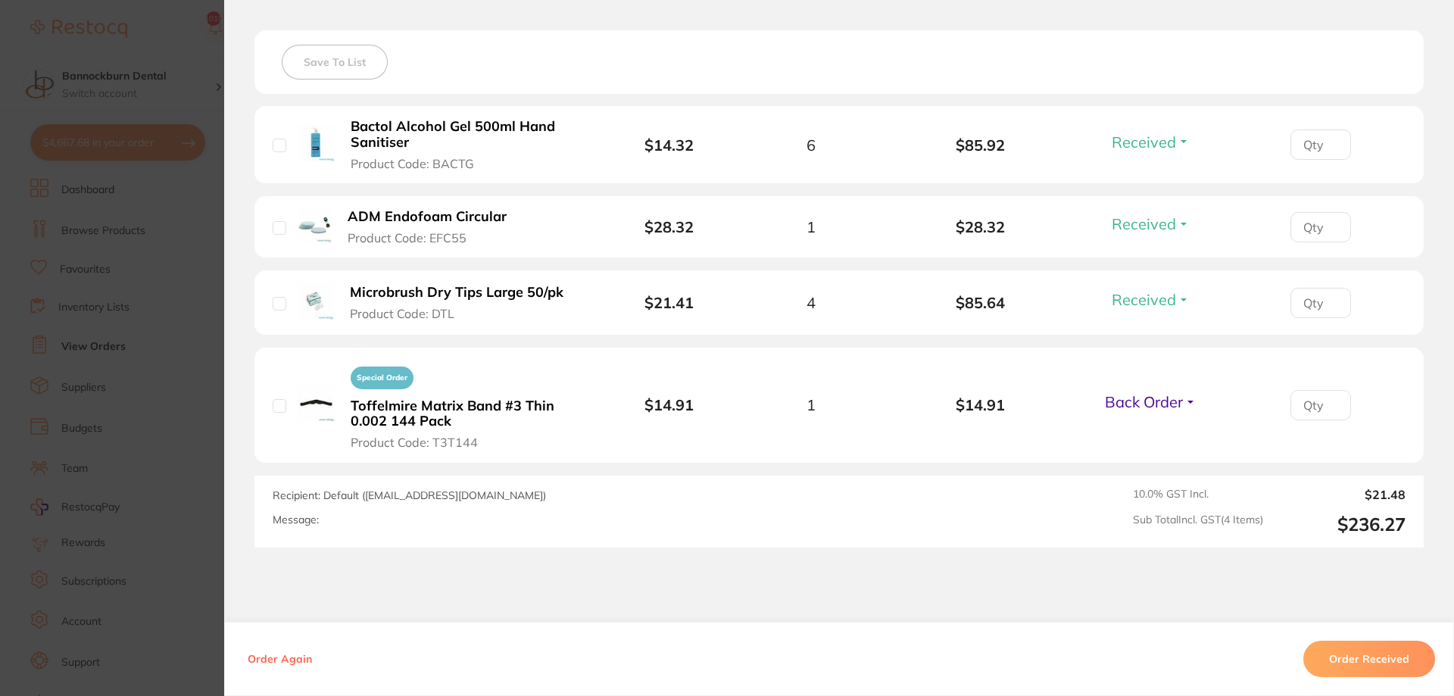
scroll to position [454, 0]
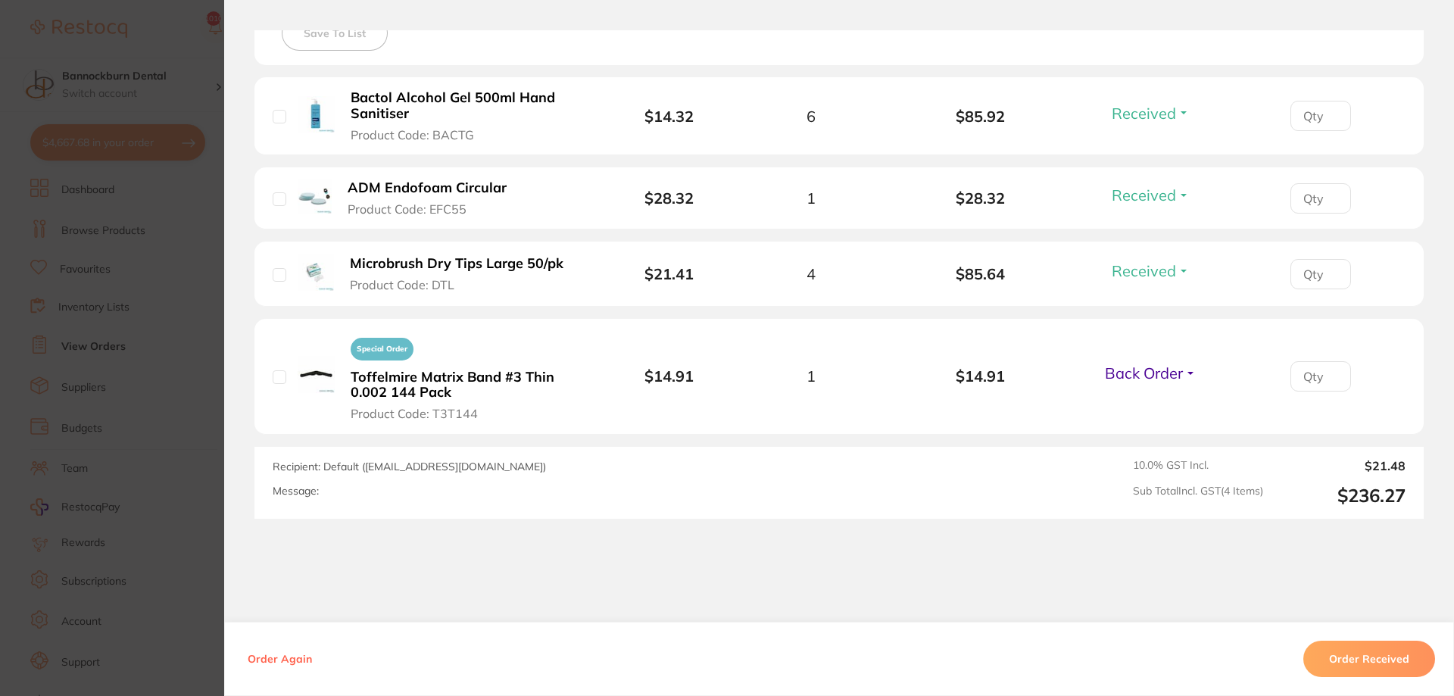
drag, startPoint x: 98, startPoint y: 341, endPoint x: 507, endPoint y: 433, distance: 419.3
click at [98, 341] on section "Order ID: Restocq- 83765 Order Information 3 Received 1 Back Order Accepted Ord…" at bounding box center [727, 348] width 1454 height 696
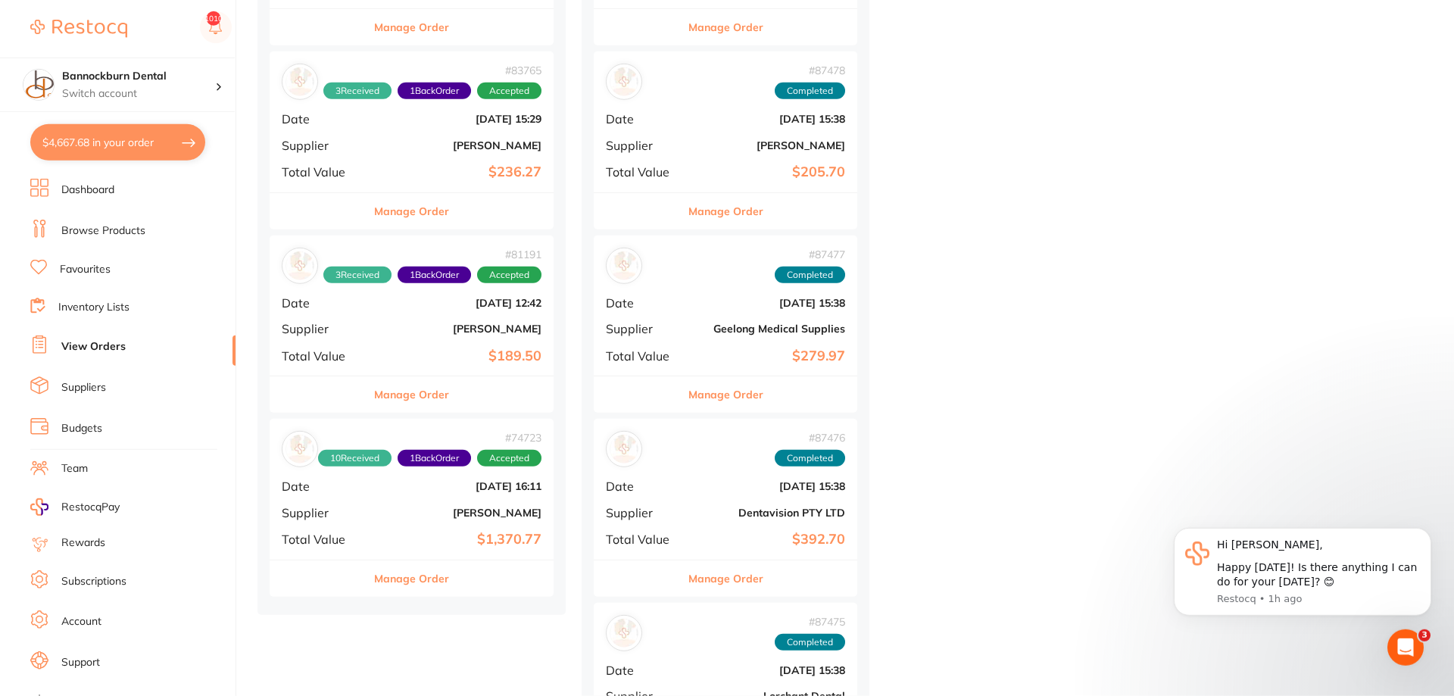
scroll to position [1082, 0]
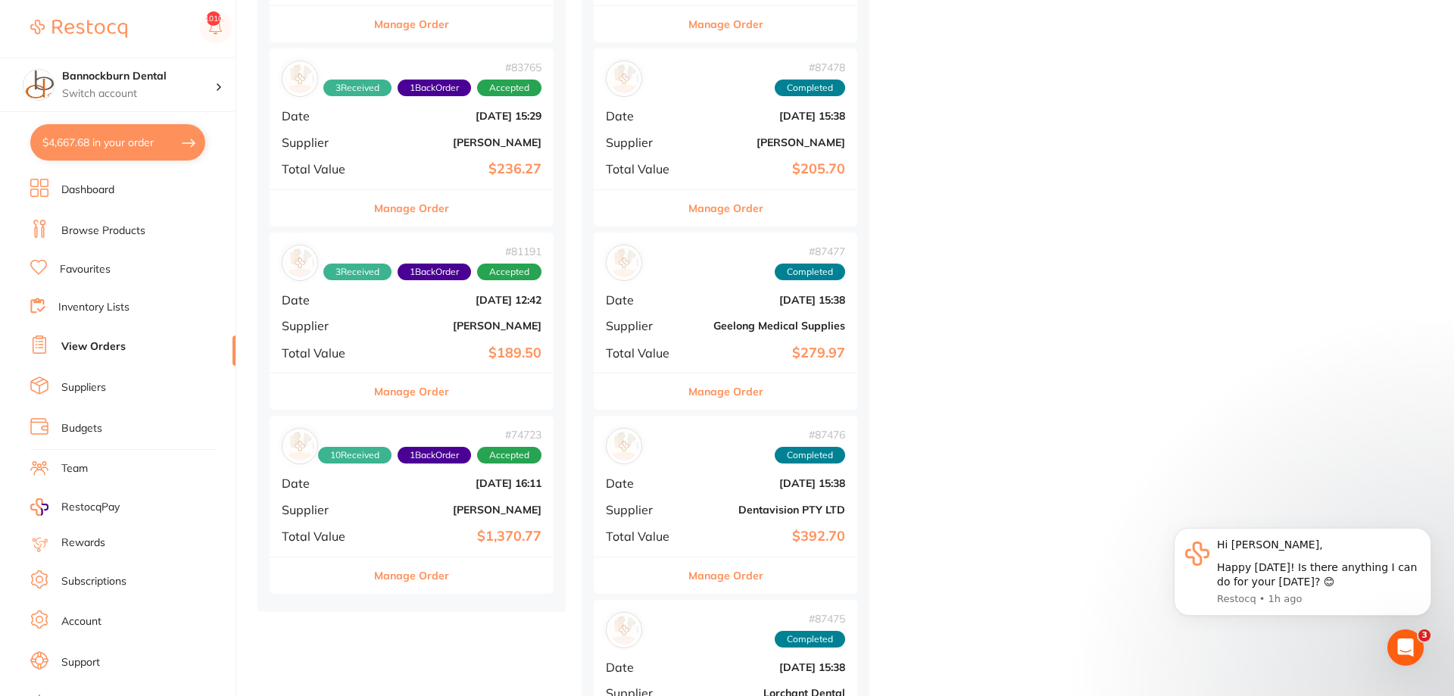
click at [390, 393] on button "Manage Order" at bounding box center [411, 391] width 75 height 36
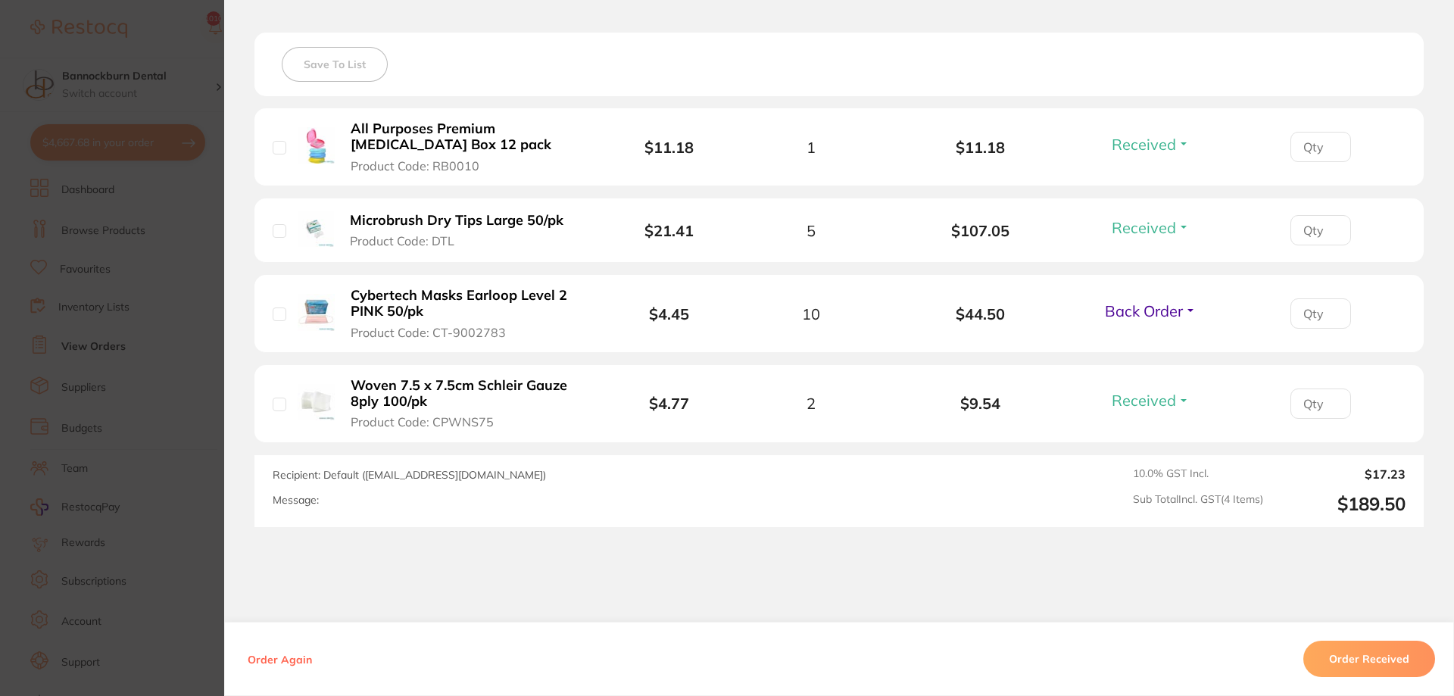
scroll to position [26, 0]
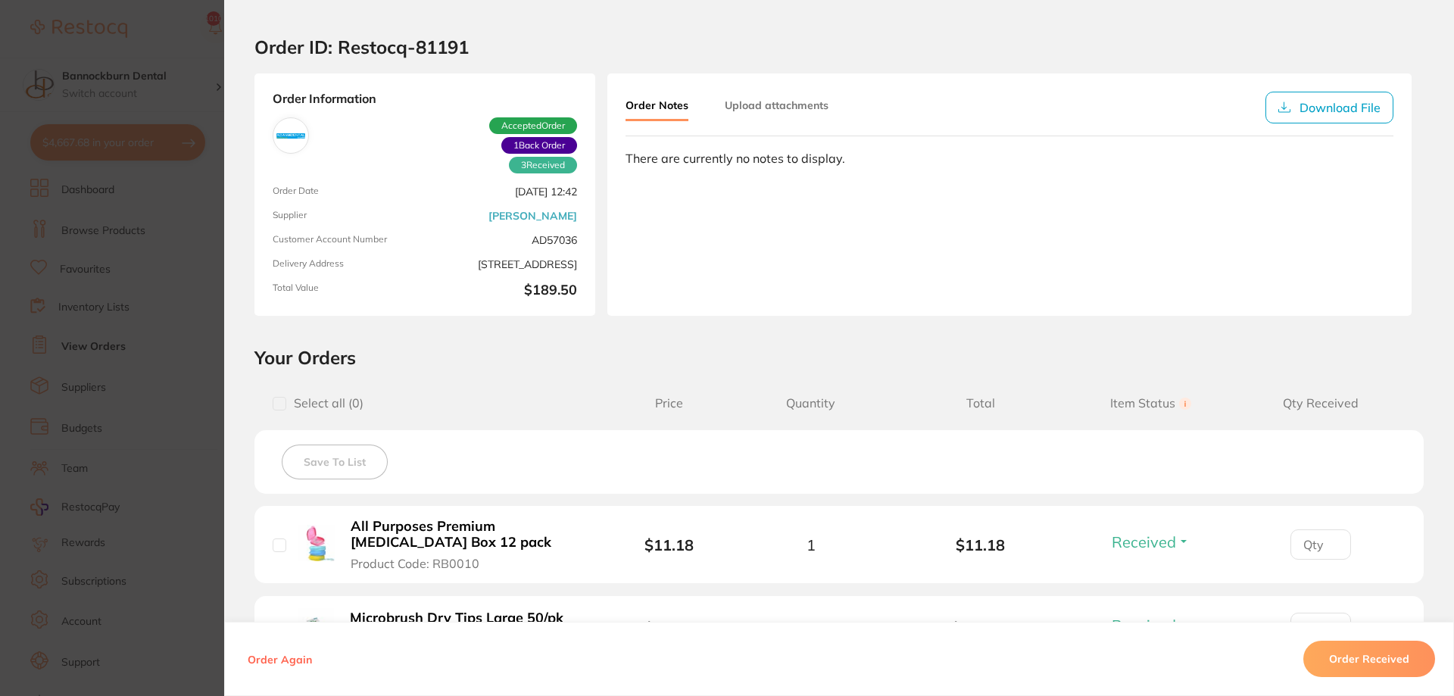
click at [162, 416] on section "Order ID: Restocq- 81191 Order Information 3 Received 1 Back Order Accepted Ord…" at bounding box center [727, 348] width 1454 height 696
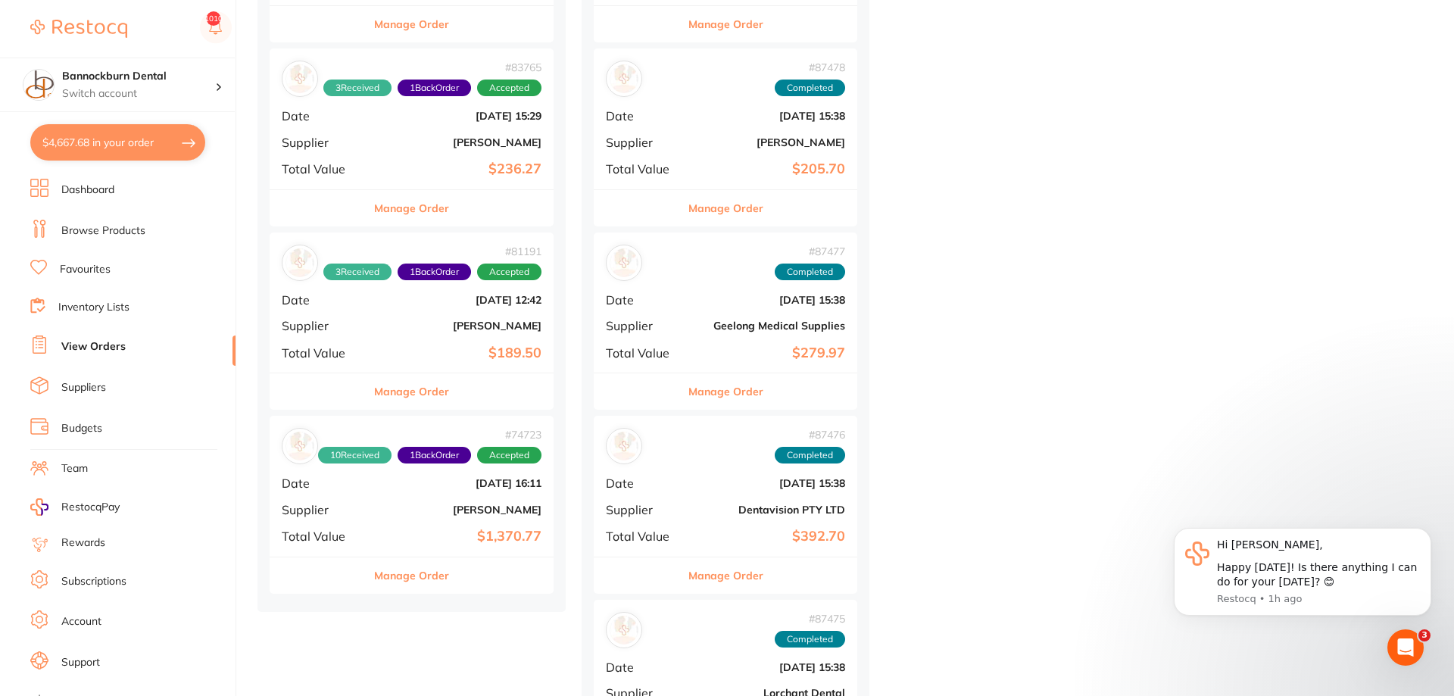
click at [115, 349] on link "View Orders" at bounding box center [93, 346] width 64 height 15
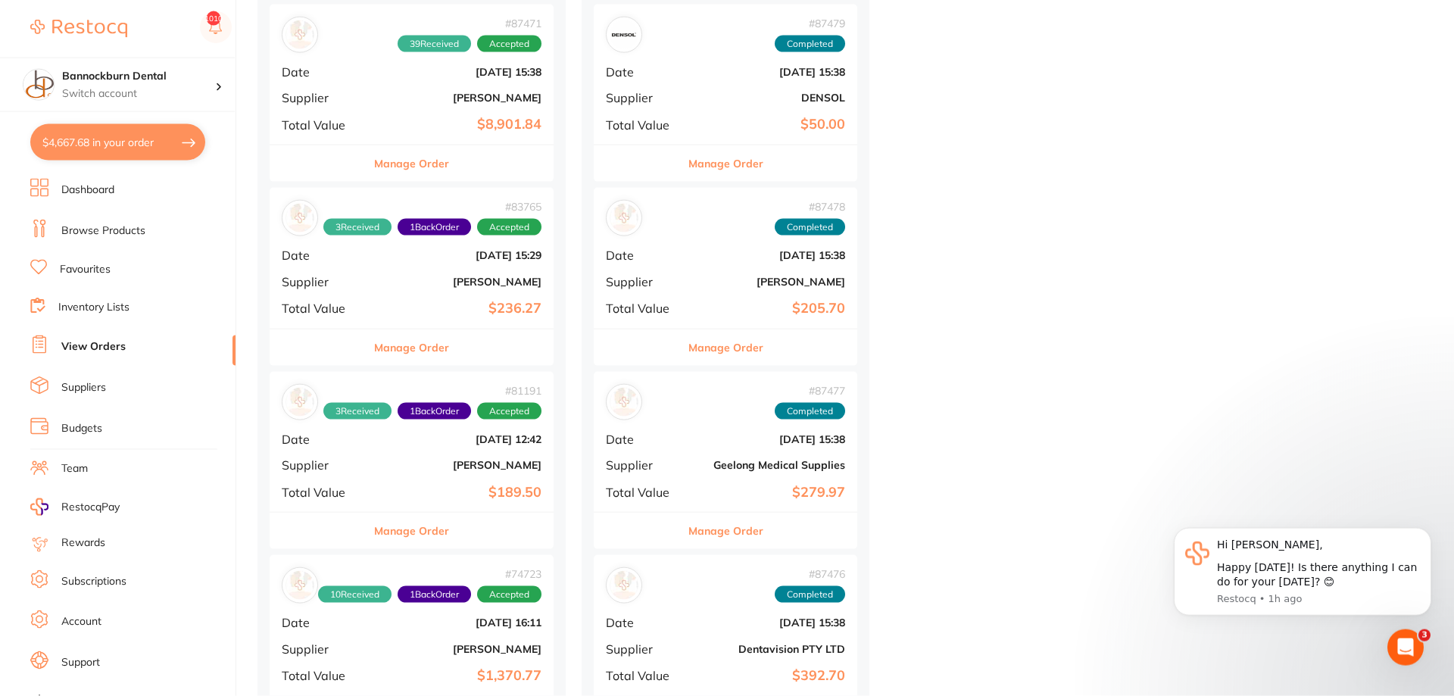
scroll to position [1004, 0]
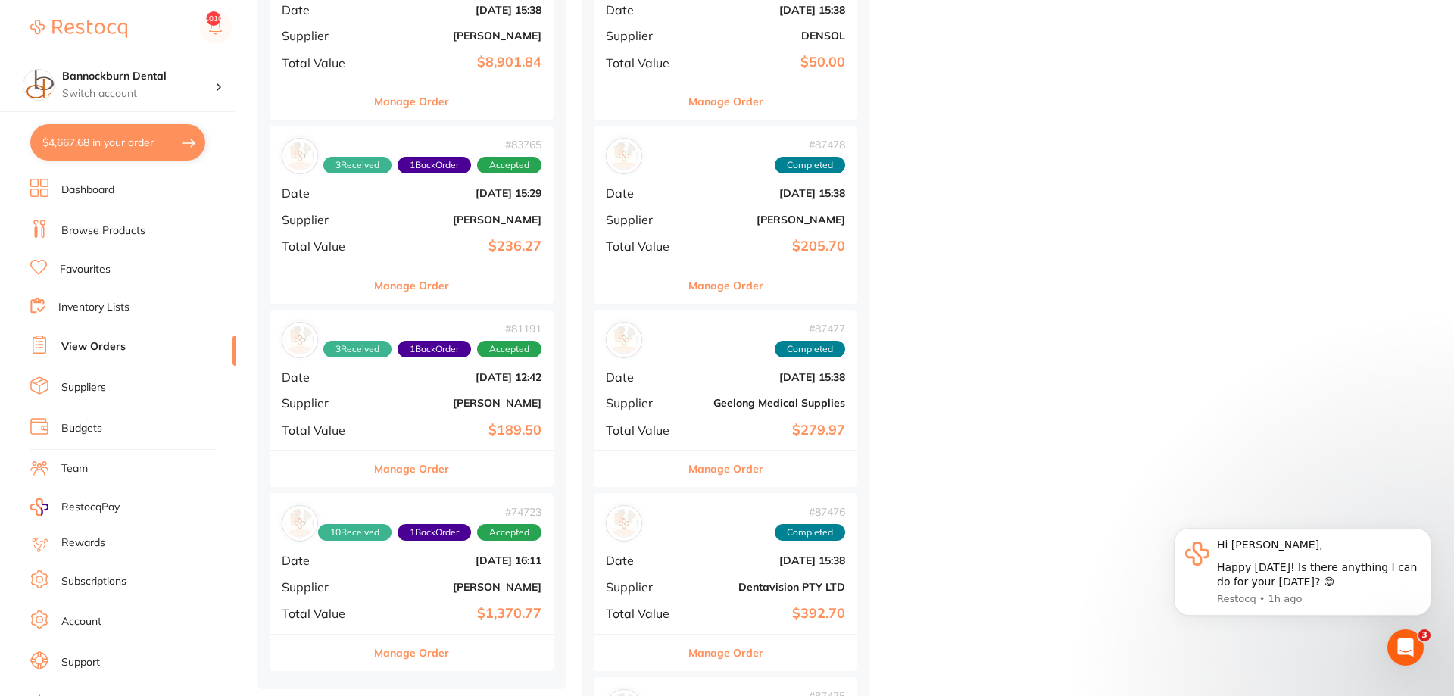
click at [423, 472] on button "Manage Order" at bounding box center [411, 469] width 75 height 36
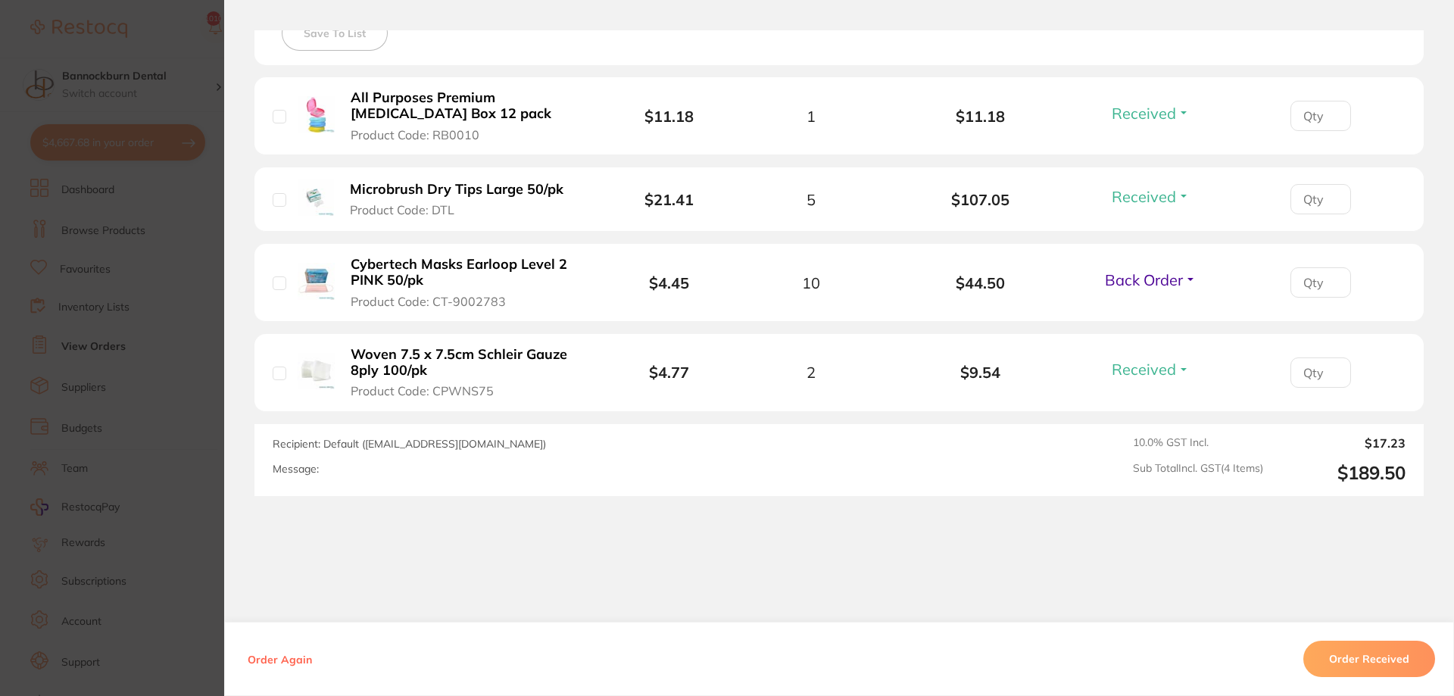
click at [215, 377] on section "Order ID: Restocq- 81191 Order Information 3 Received 1 Back Order Accepted Ord…" at bounding box center [727, 348] width 1454 height 696
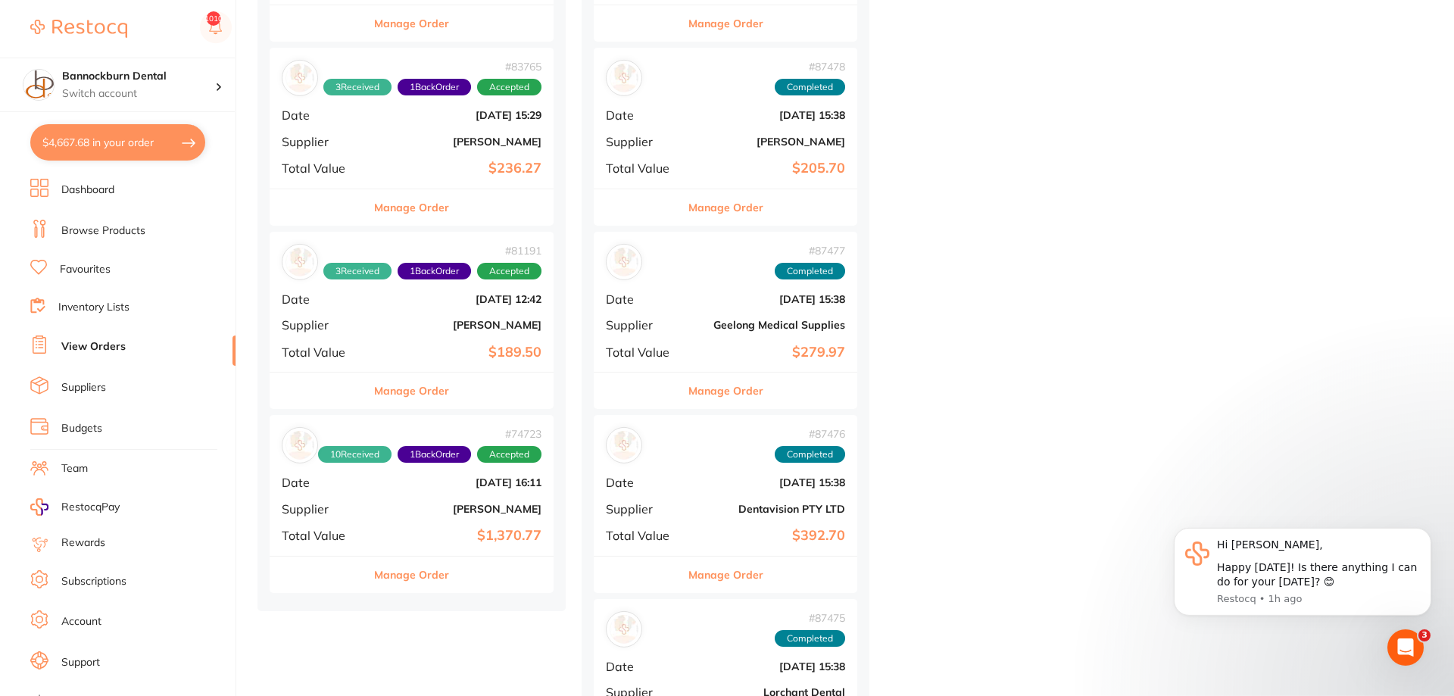
scroll to position [1082, 0]
click at [416, 209] on button "Manage Order" at bounding box center [411, 208] width 75 height 36
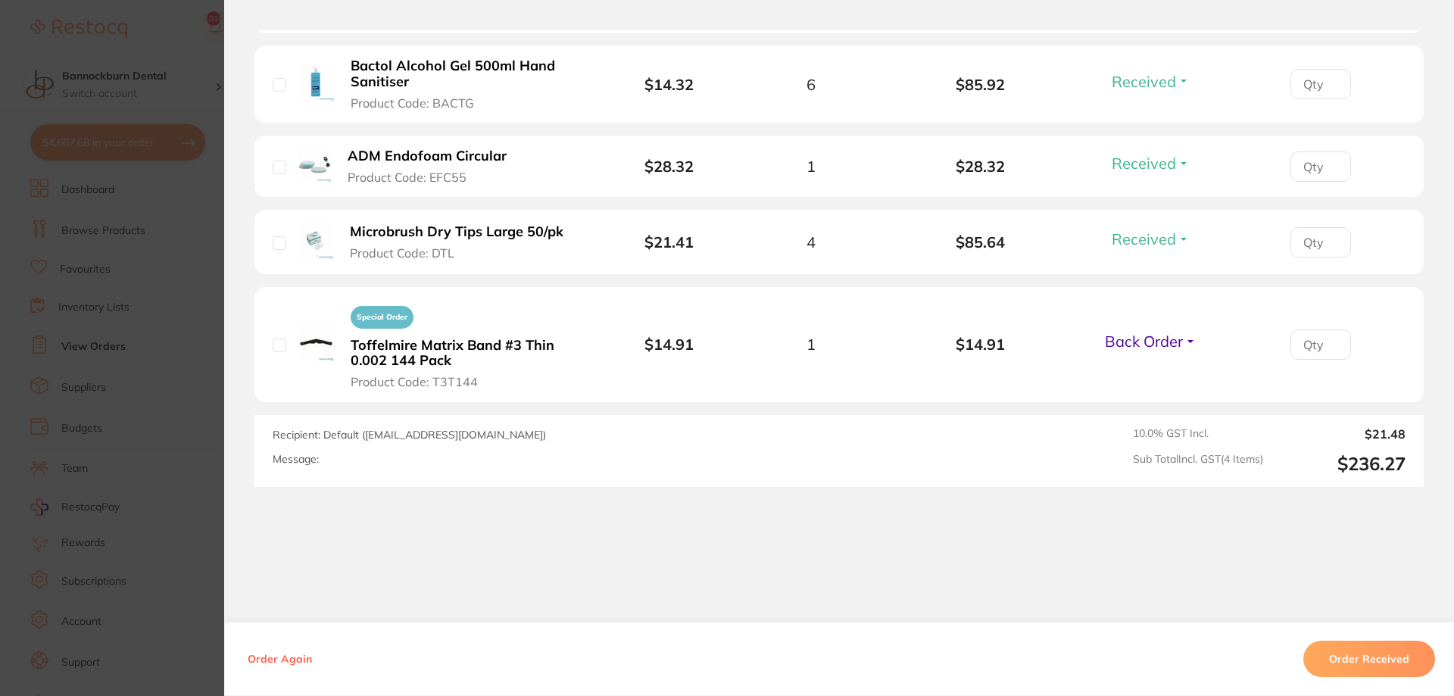
scroll to position [503, 0]
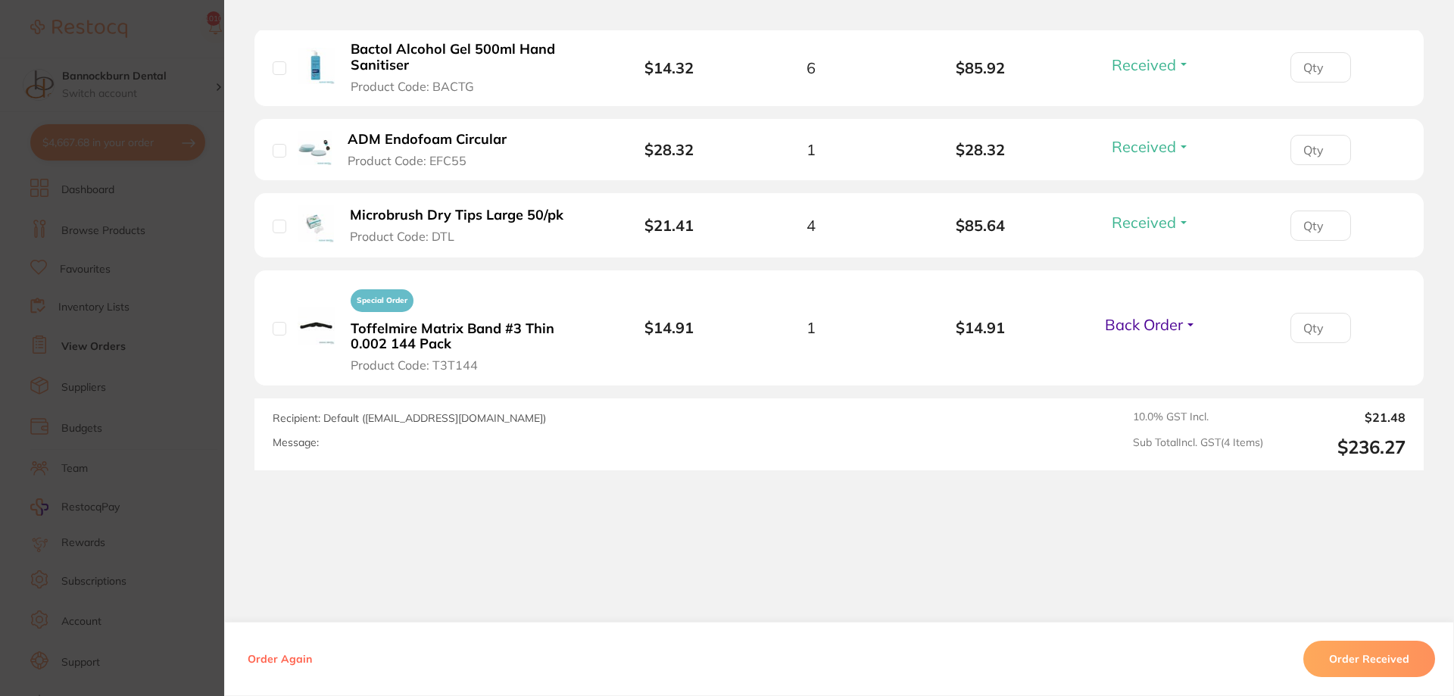
click at [223, 322] on section "Order ID: Restocq- 83765 Order Information 3 Received 1 Back Order Accepted Ord…" at bounding box center [727, 348] width 1454 height 696
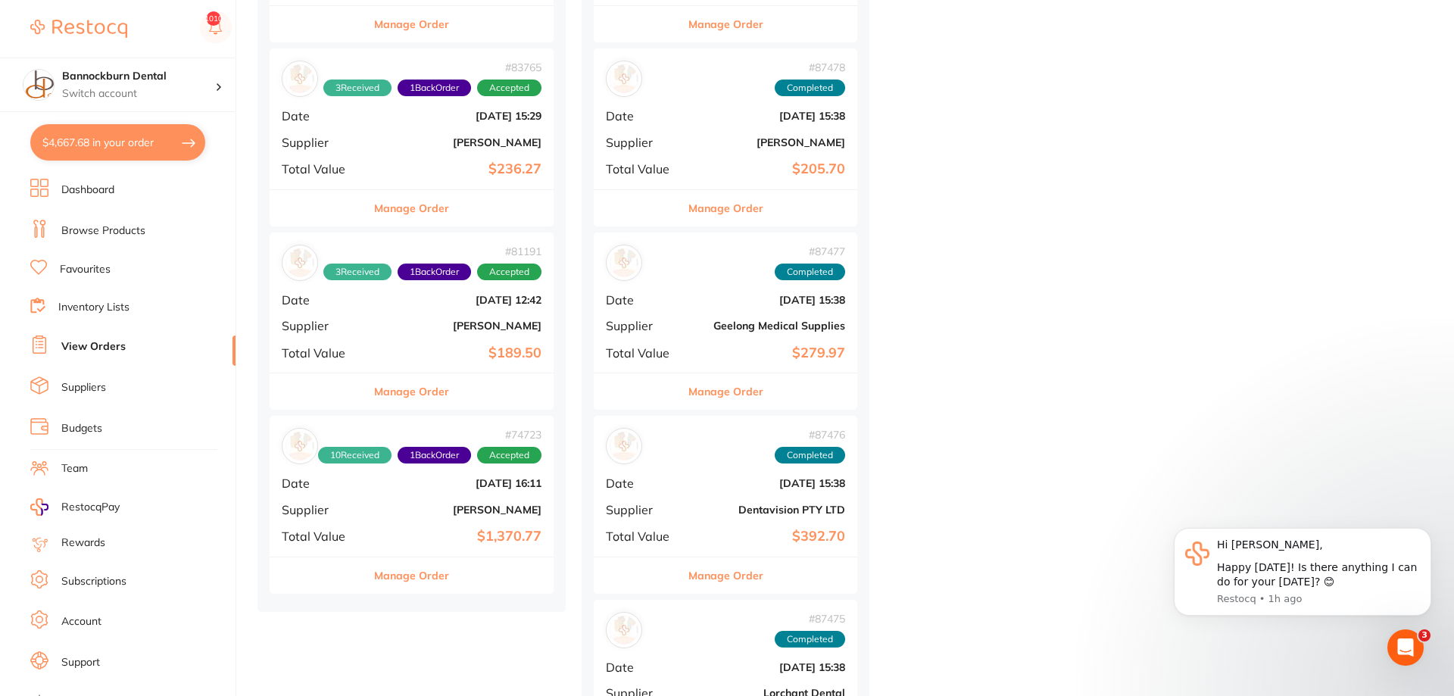
click at [439, 391] on button "Manage Order" at bounding box center [411, 391] width 75 height 36
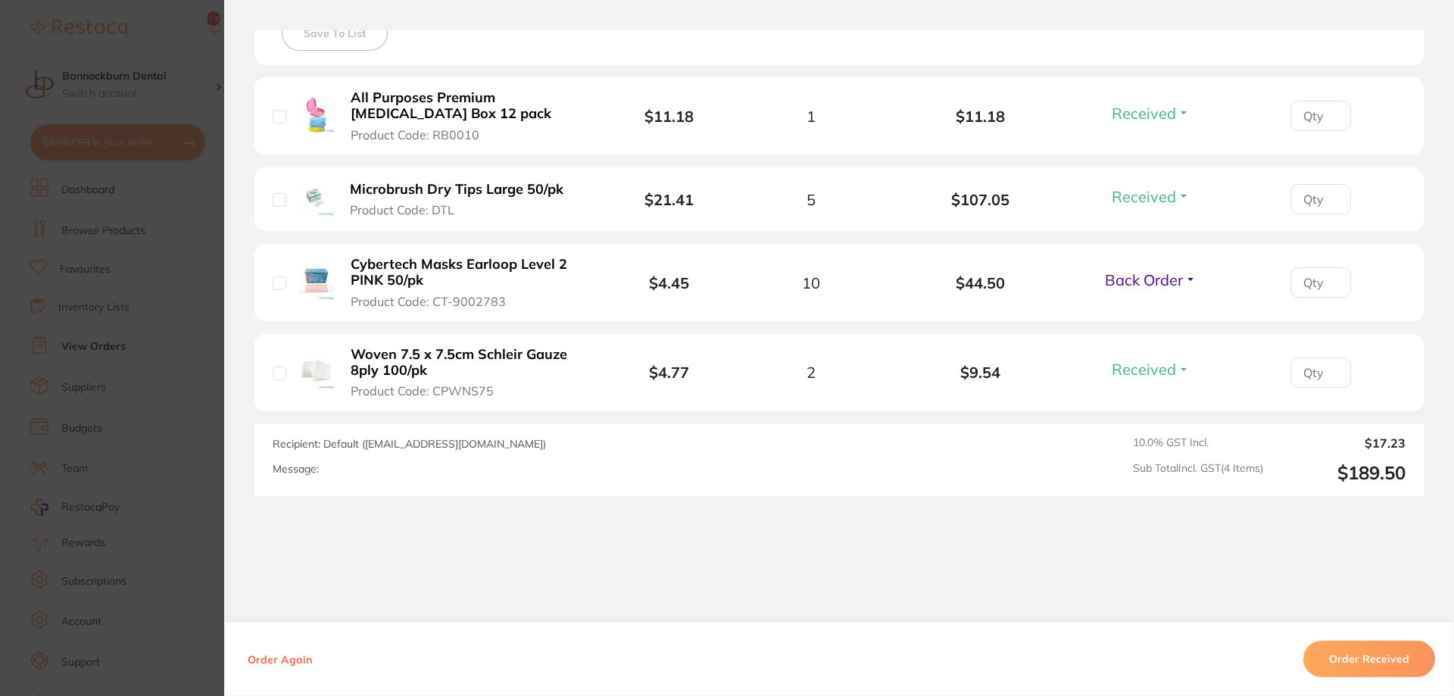
drag, startPoint x: 155, startPoint y: 401, endPoint x: 179, endPoint y: 407, distance: 24.4
click at [163, 405] on section "Order ID: Restocq- 81191 Order Information 3 Received 1 Back Order Accepted Ord…" at bounding box center [727, 348] width 1454 height 696
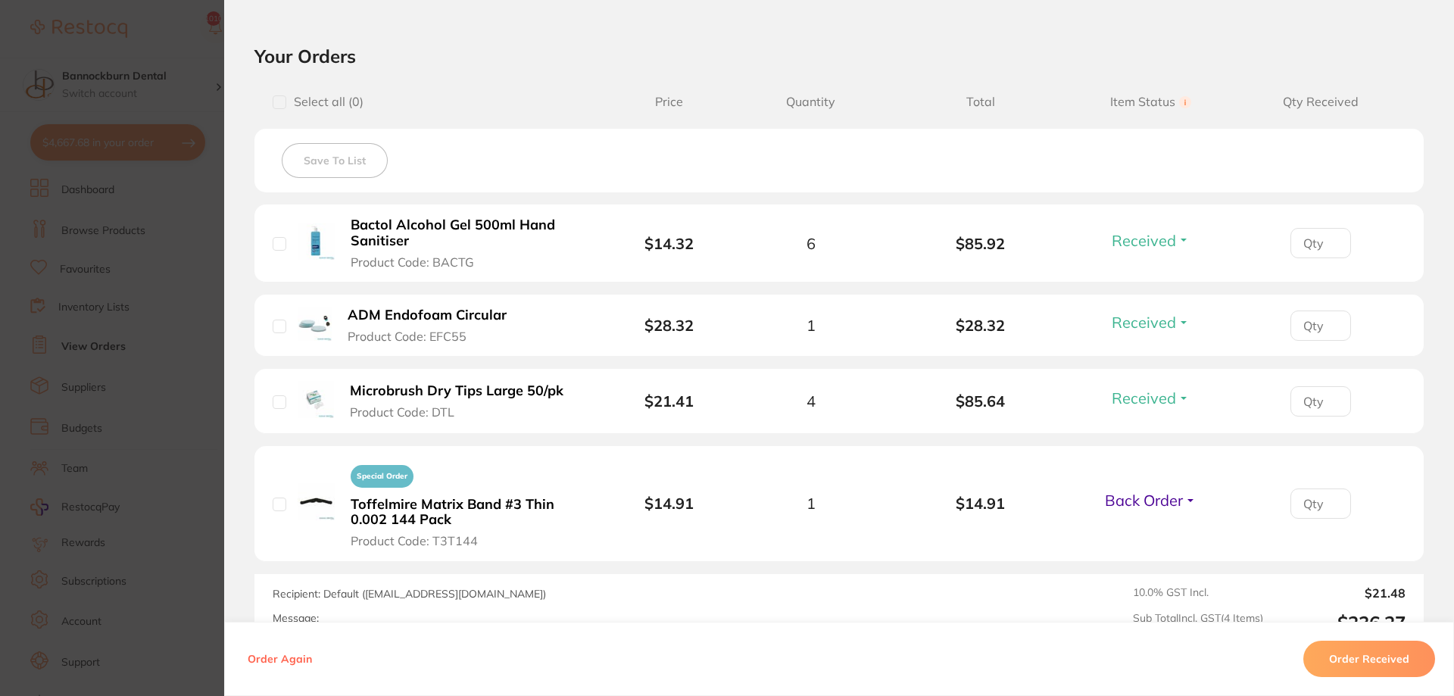
scroll to position [454, 0]
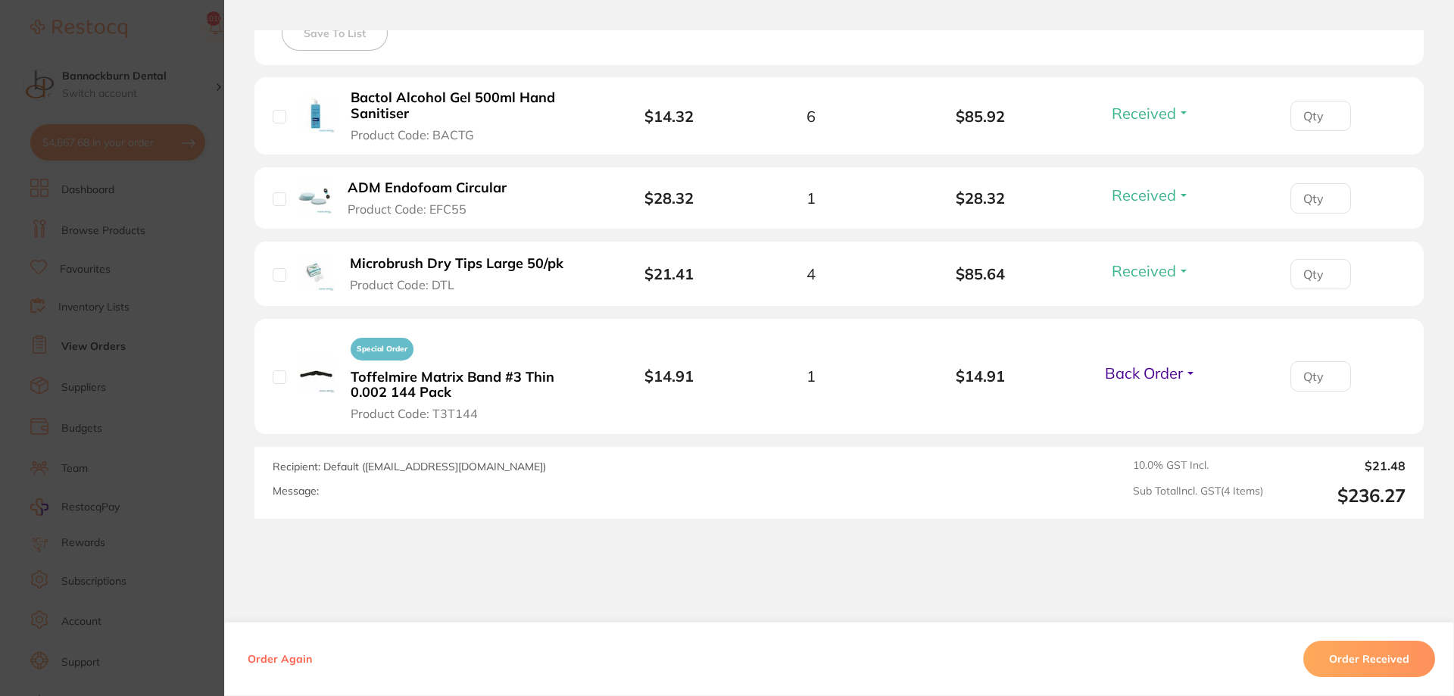
click at [201, 307] on section "Order ID: Restocq- 83765 Order Information 3 Received 1 Back Order Accepted Ord…" at bounding box center [727, 348] width 1454 height 696
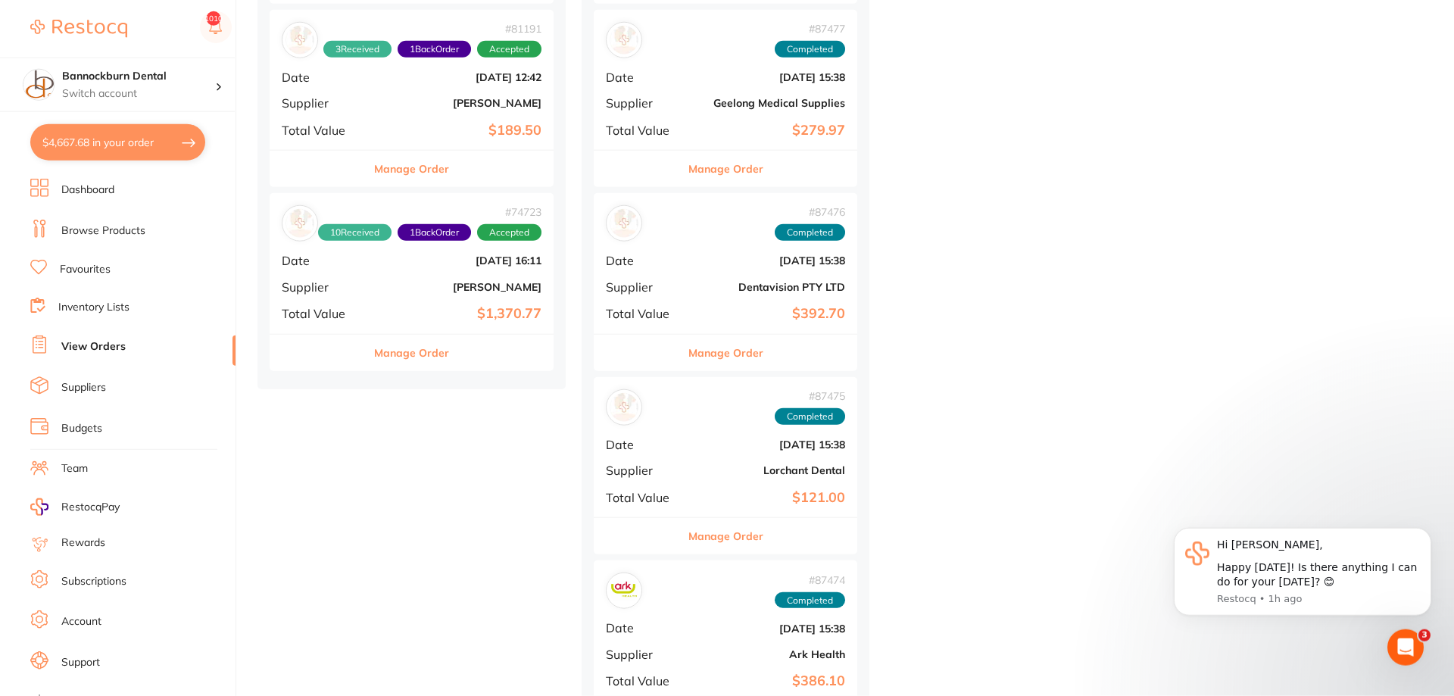
scroll to position [1313, 0]
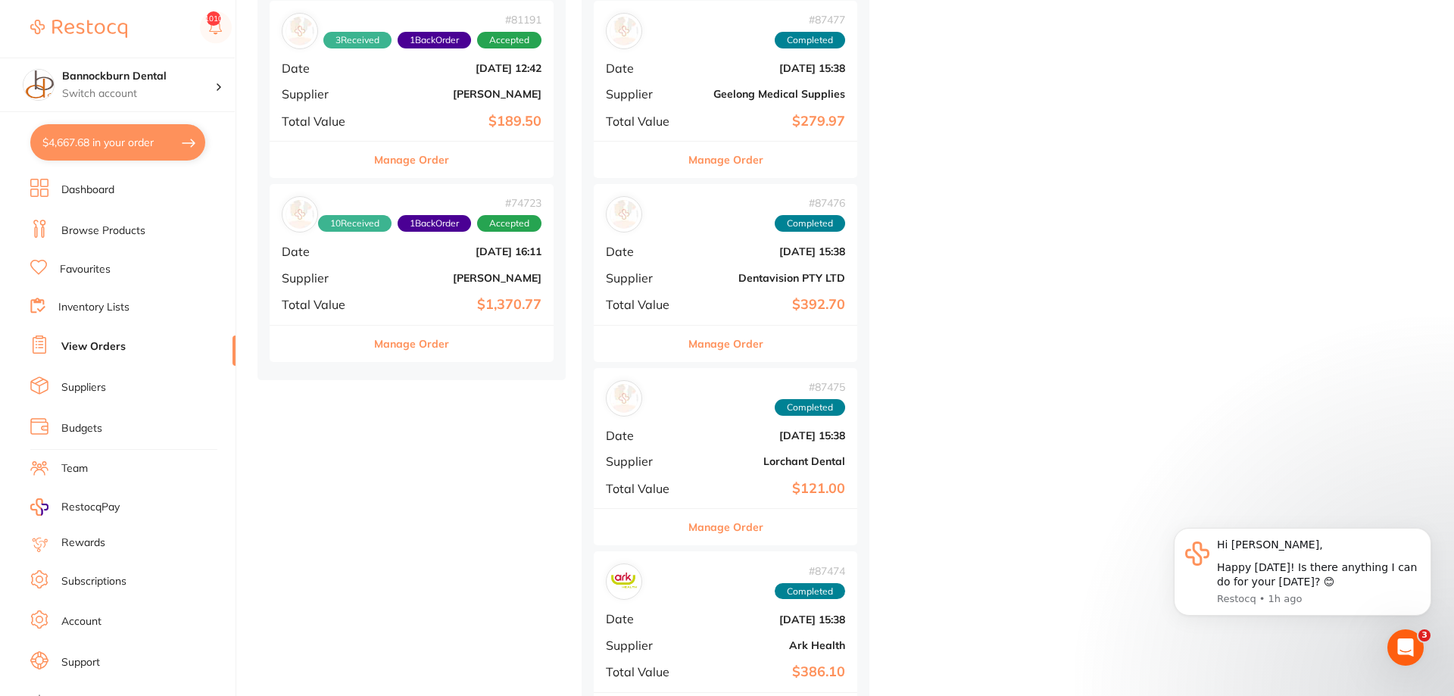
click at [429, 344] on button "Manage Order" at bounding box center [411, 344] width 75 height 36
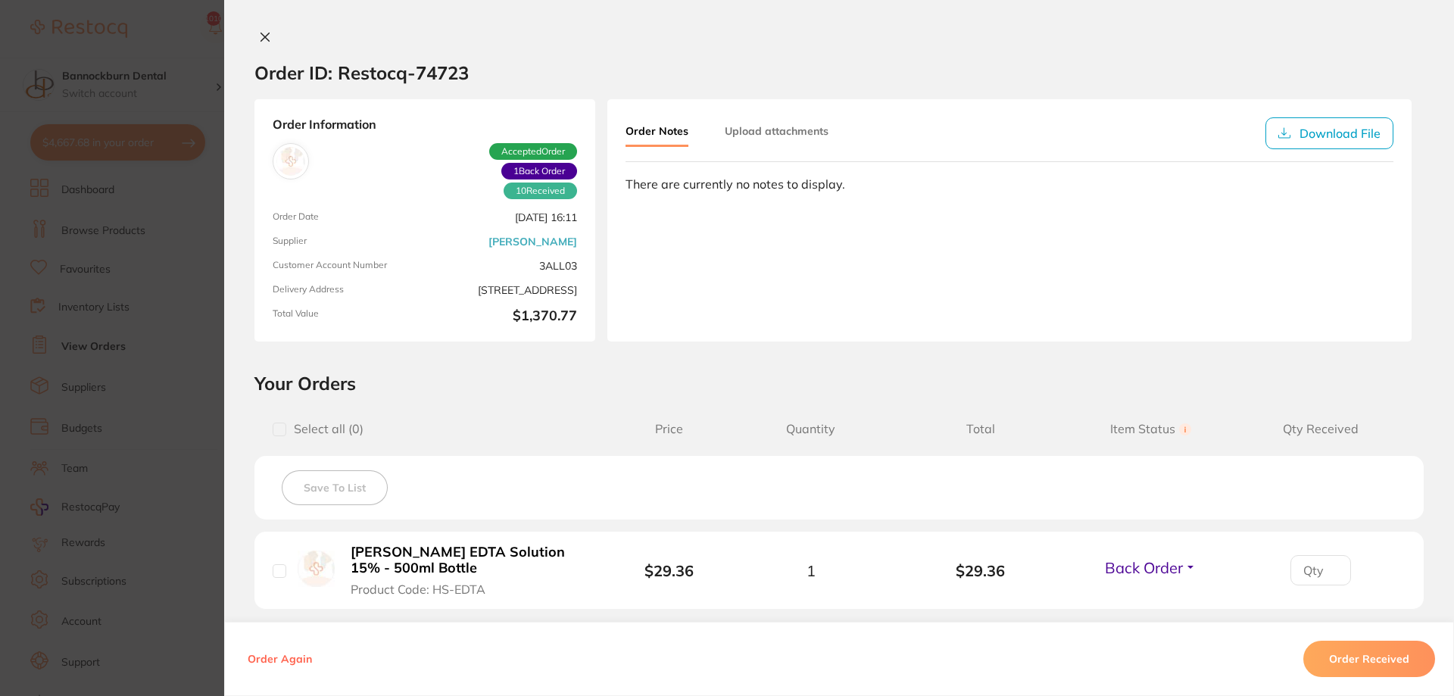
scroll to position [182, 0]
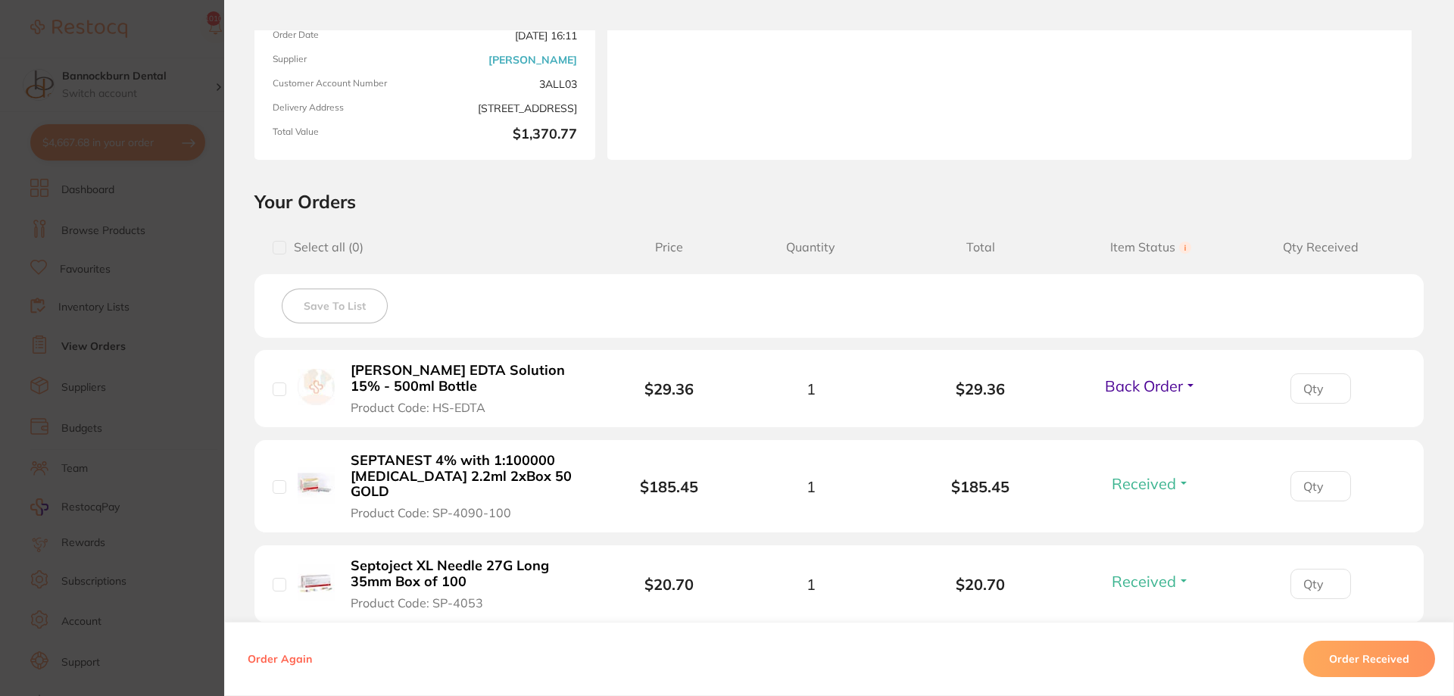
drag, startPoint x: 181, startPoint y: 150, endPoint x: 170, endPoint y: 147, distance: 11.8
click at [177, 149] on section "Order ID: Restocq- 74723 Order Information 10 Received 1 Back Order Accepted Or…" at bounding box center [727, 348] width 1454 height 696
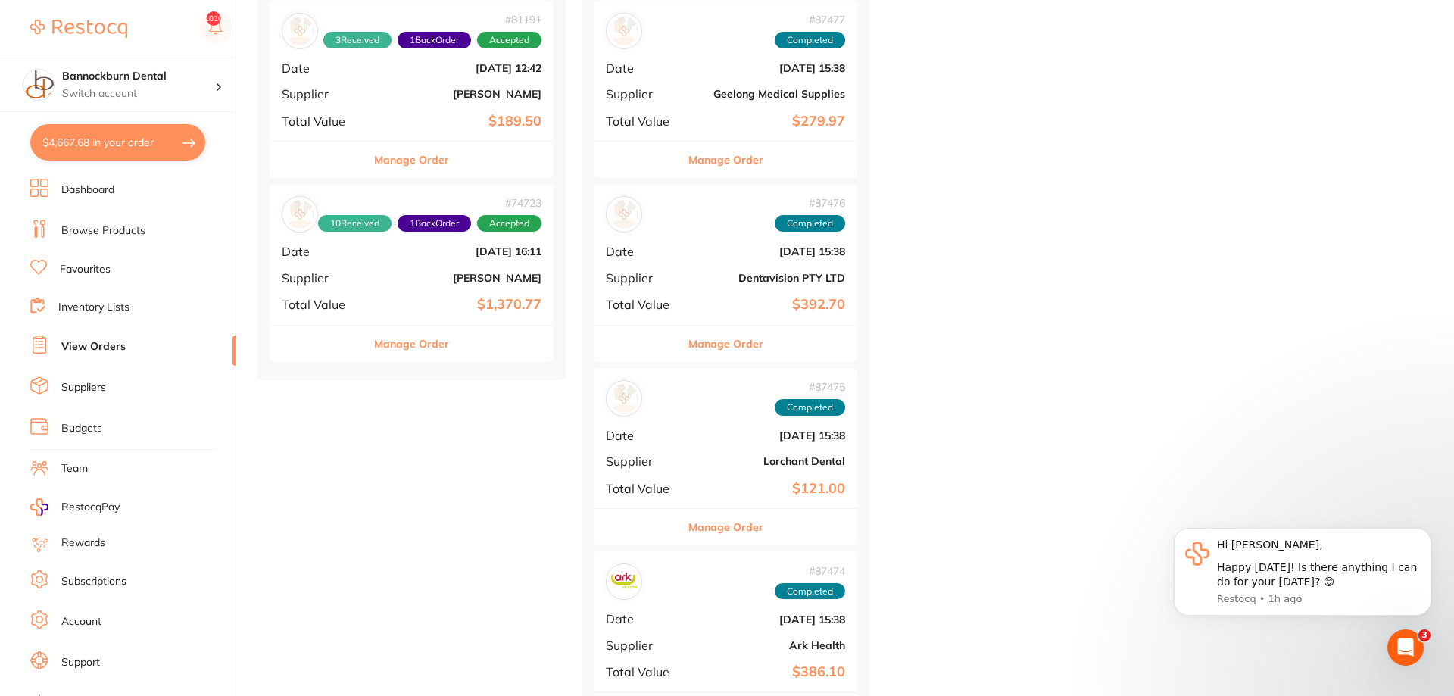
click at [139, 135] on button "$4,667.68 in your order" at bounding box center [117, 142] width 175 height 36
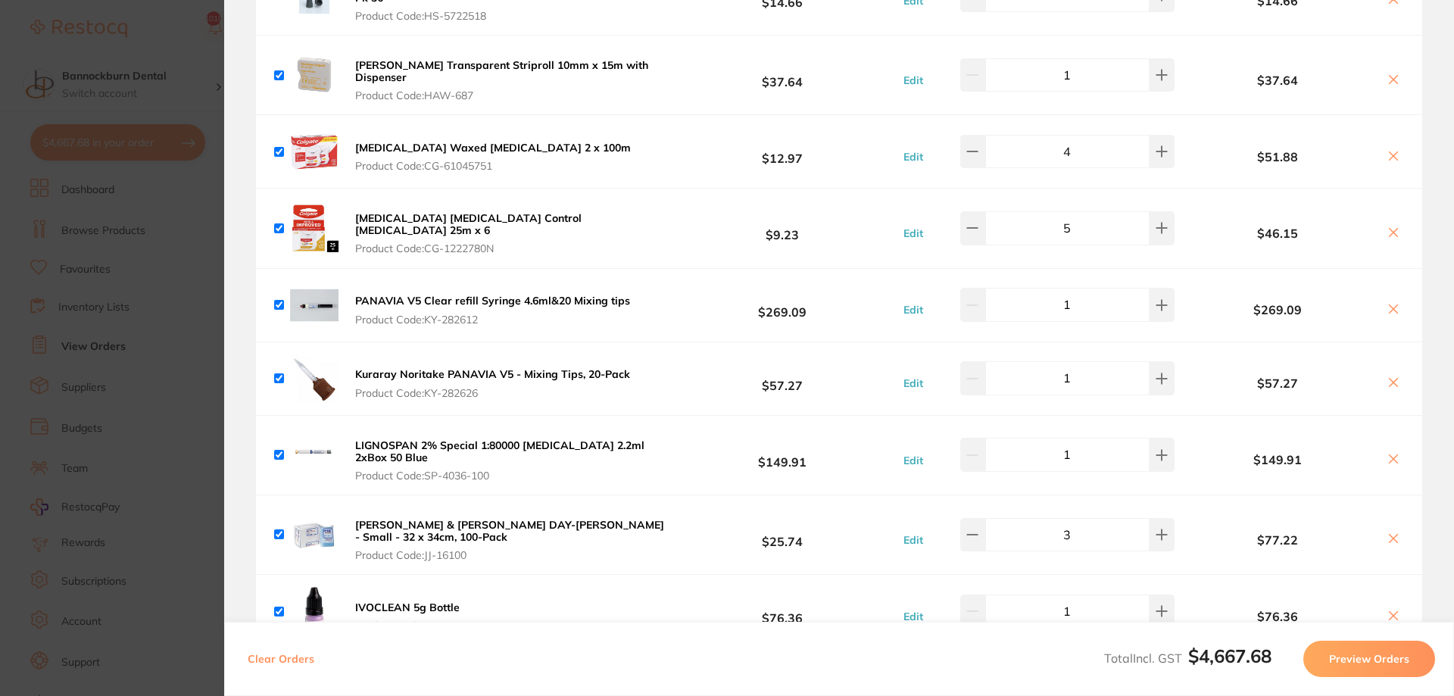
scroll to position [909, 0]
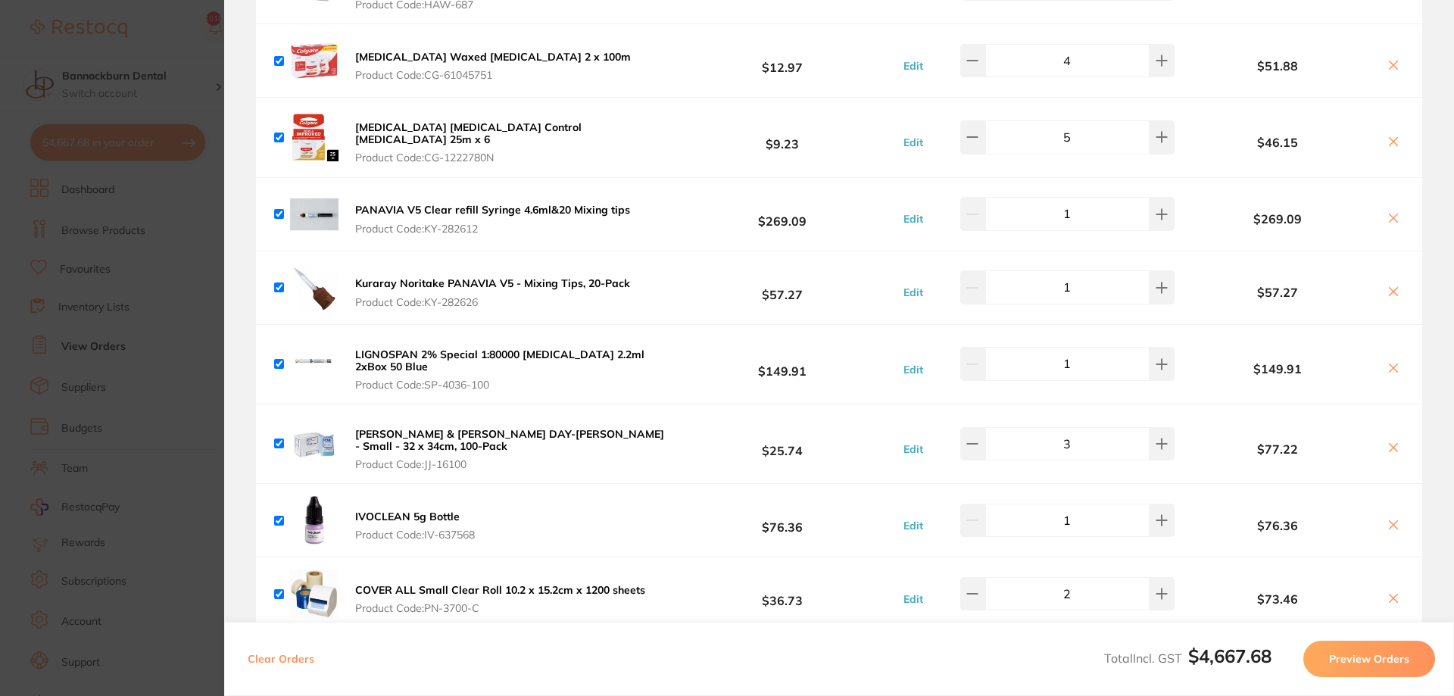
click at [1392, 520] on icon at bounding box center [1394, 524] width 8 height 8
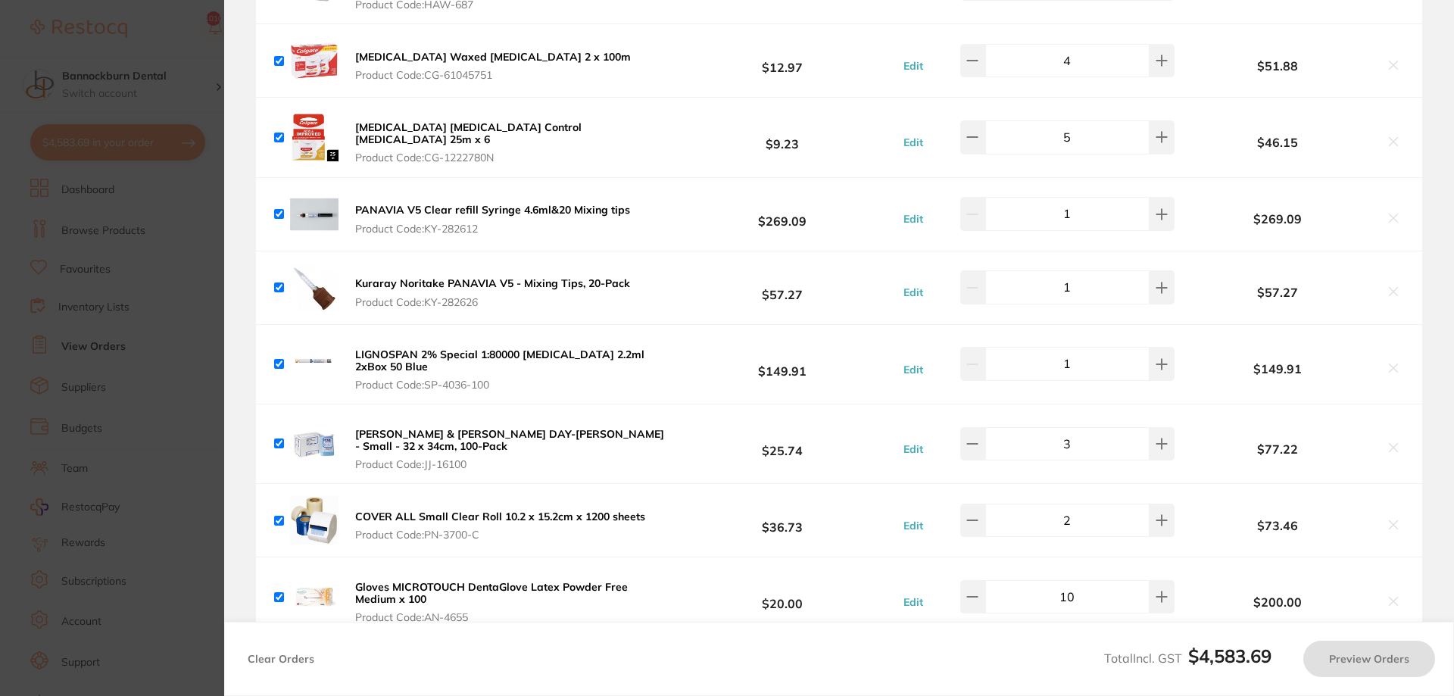
scroll to position [1000, 0]
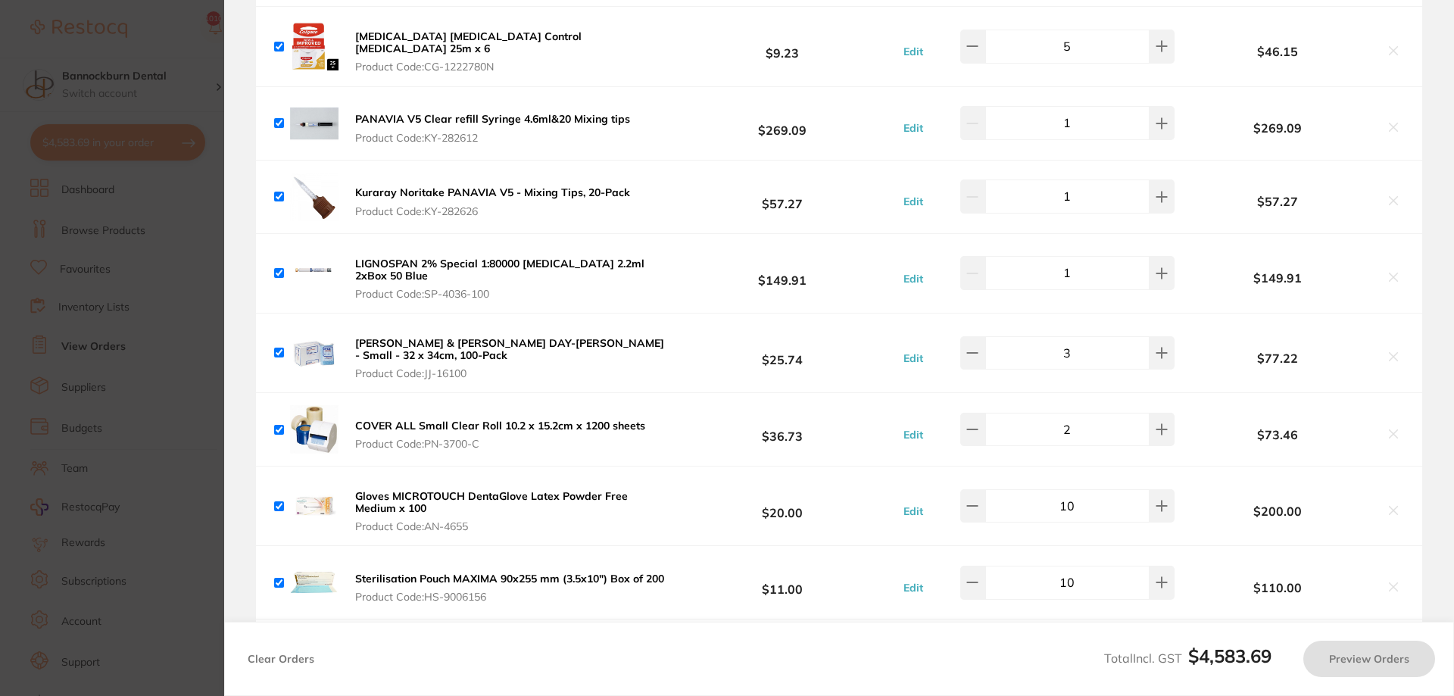
checkbox input "true"
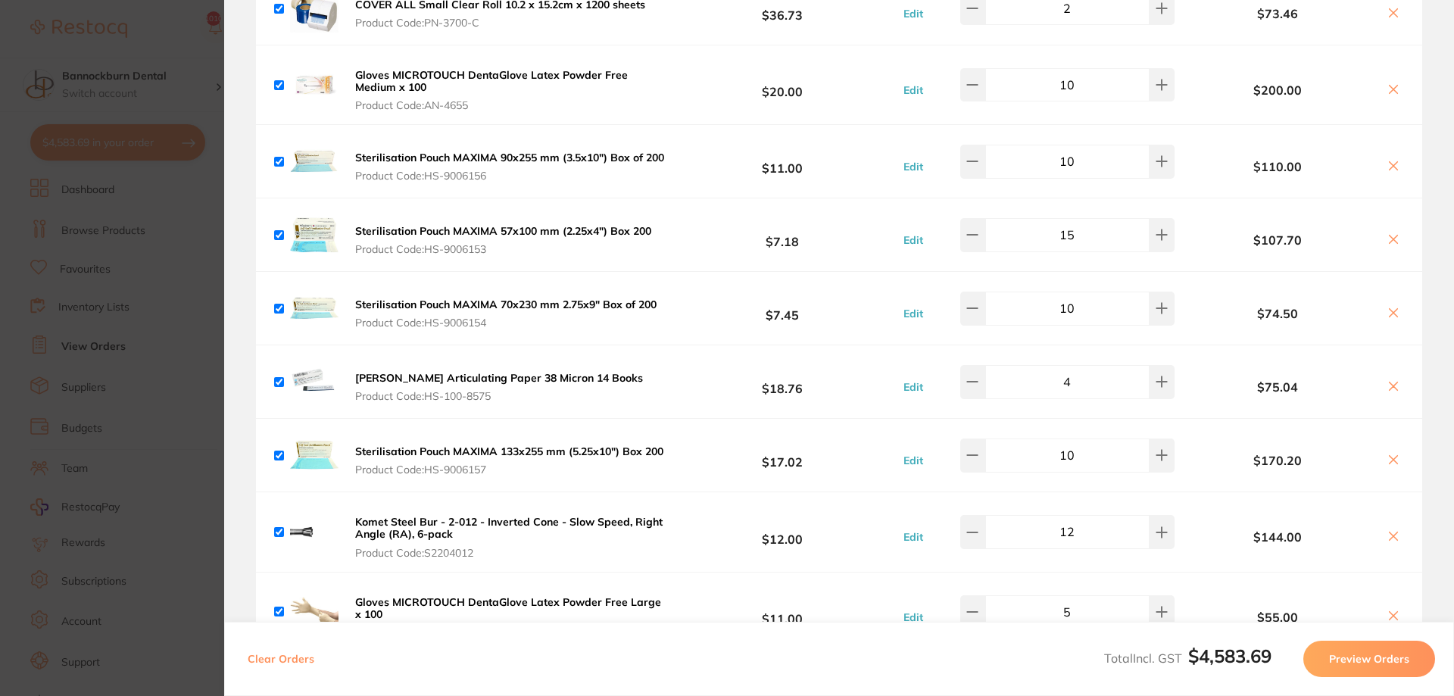
scroll to position [1454, 0]
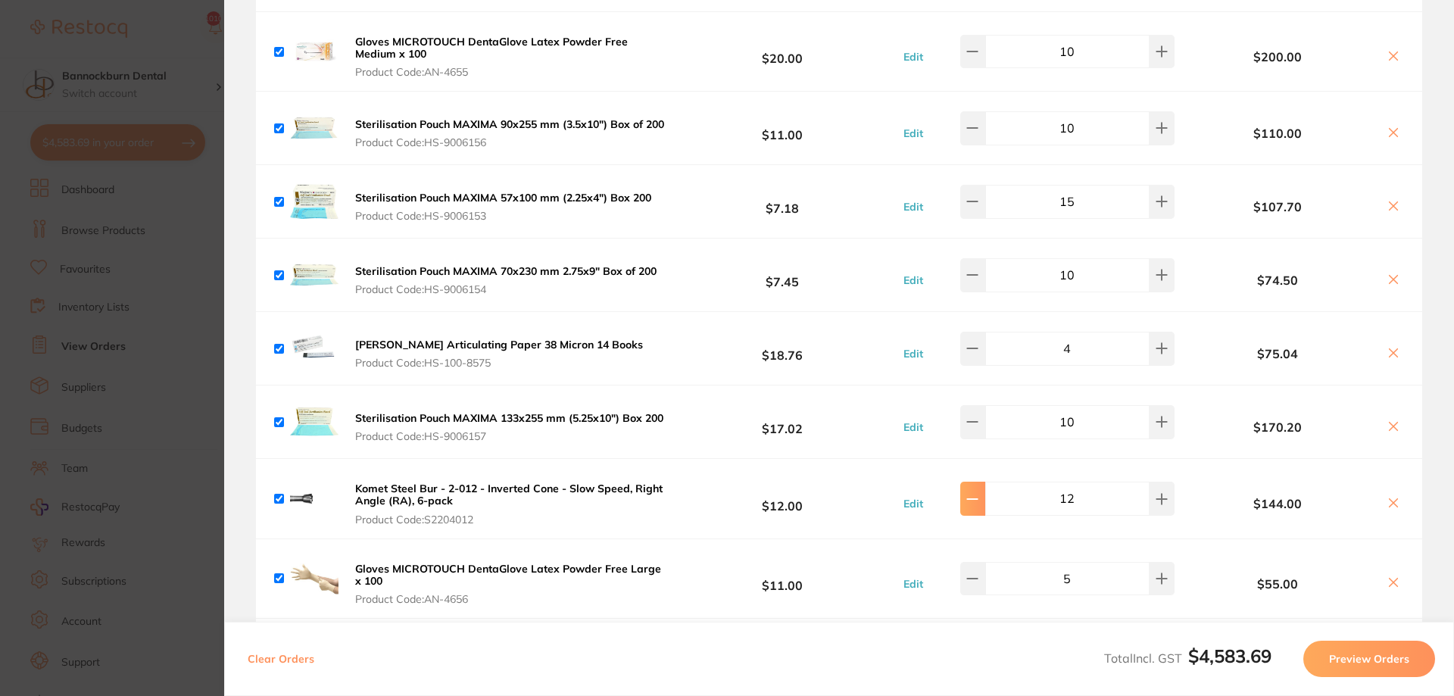
type input "8"
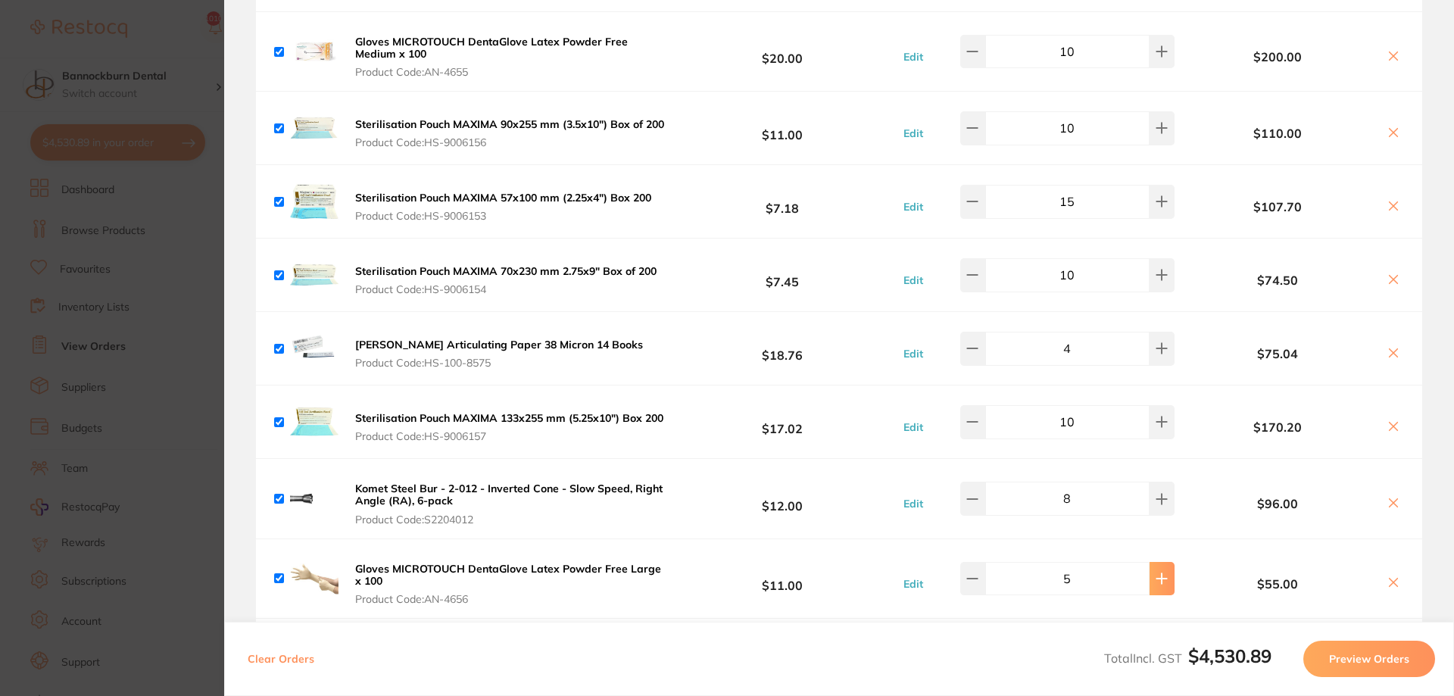
type input "6"
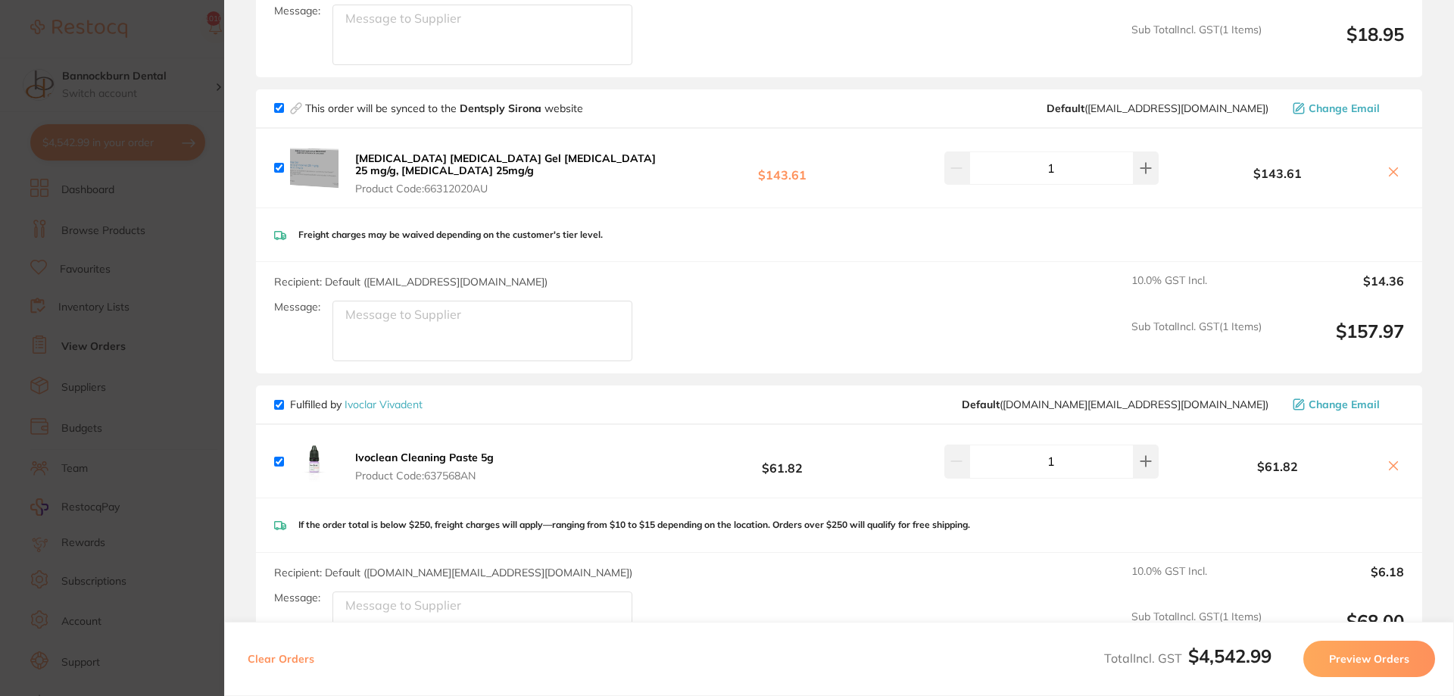
scroll to position [2999, 0]
click at [1395, 459] on icon at bounding box center [1393, 465] width 12 height 12
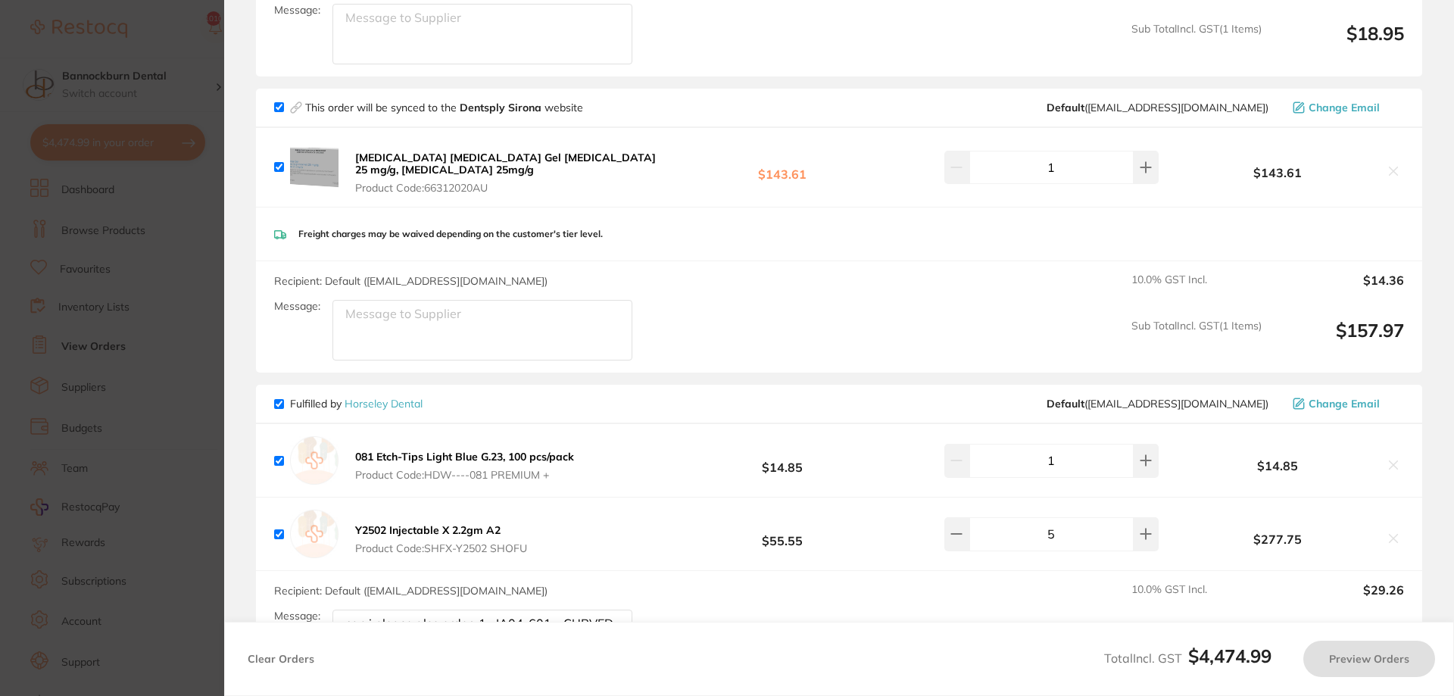
checkbox input "true"
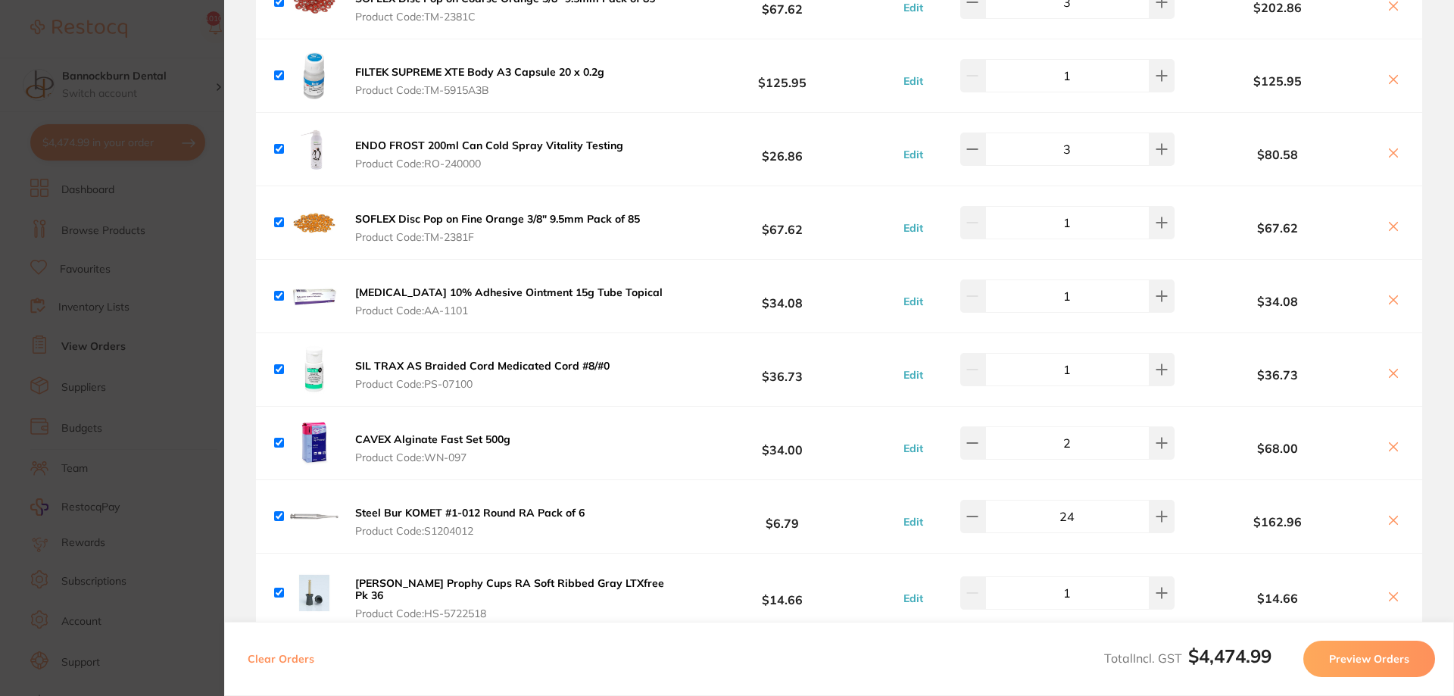
scroll to position [0, 0]
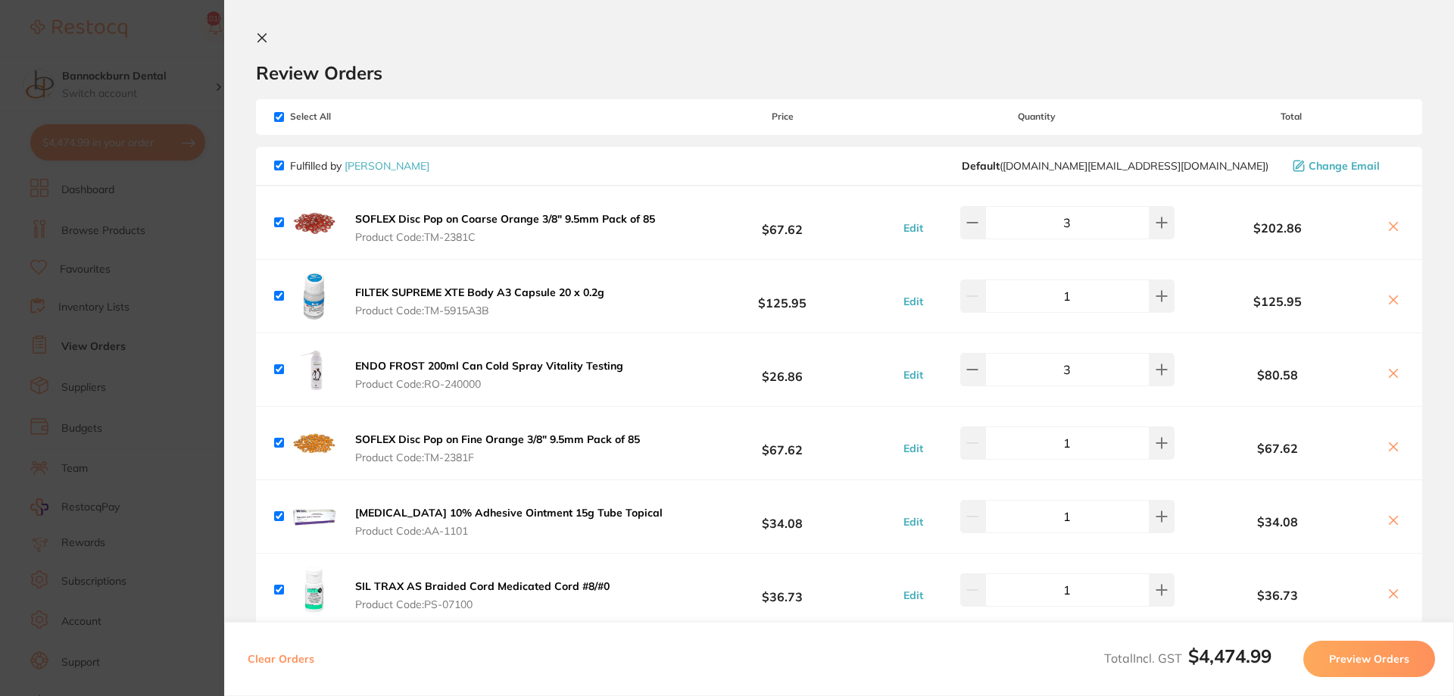
click at [108, 338] on section "Update RRP Set your pre negotiated price for this item. Item Agreed RRP (excl. …" at bounding box center [727, 348] width 1454 height 696
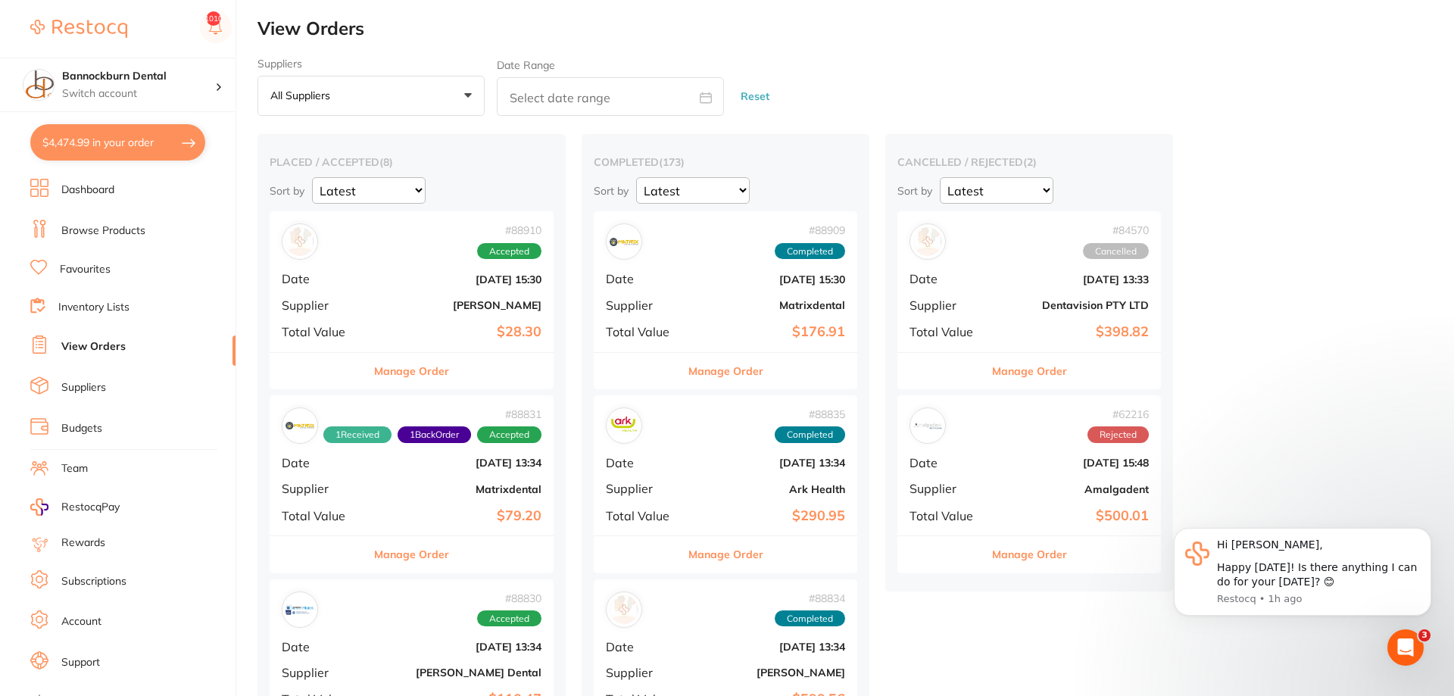
scroll to position [1313, 0]
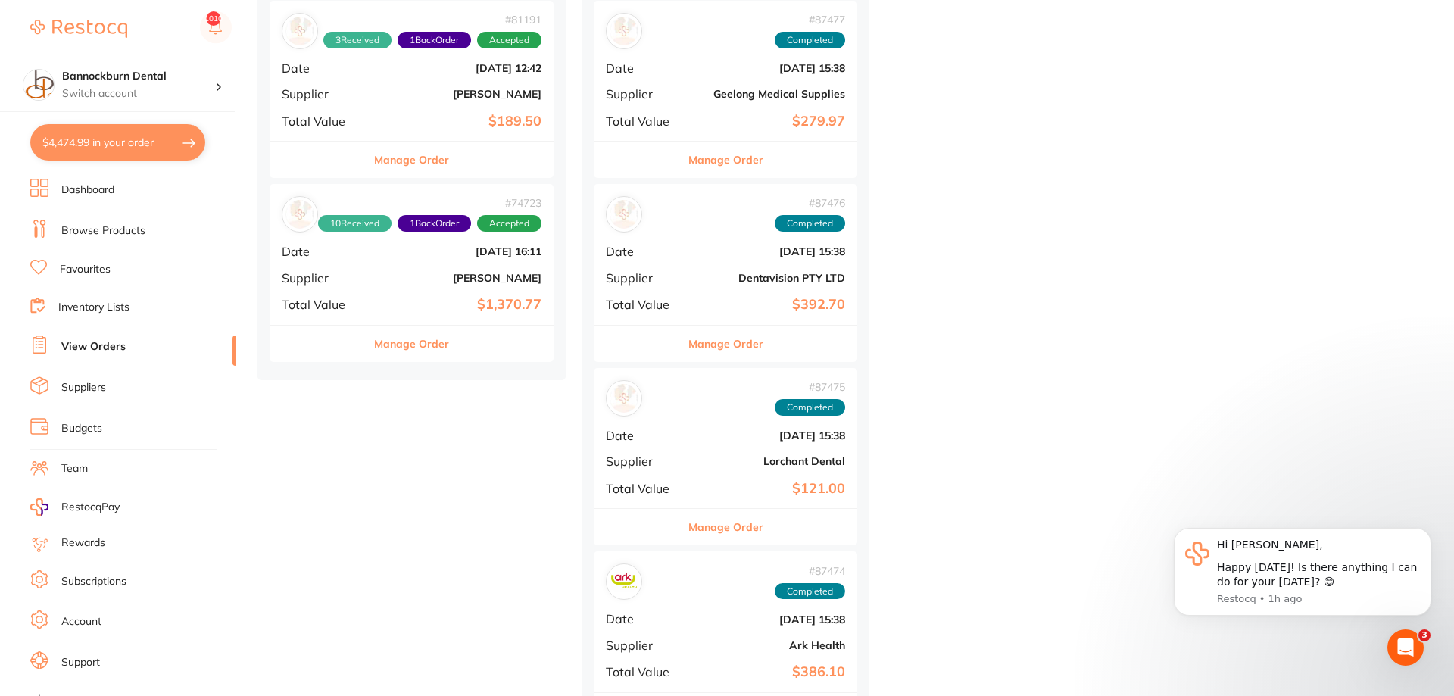
click at [107, 309] on link "Inventory Lists" at bounding box center [93, 307] width 71 height 15
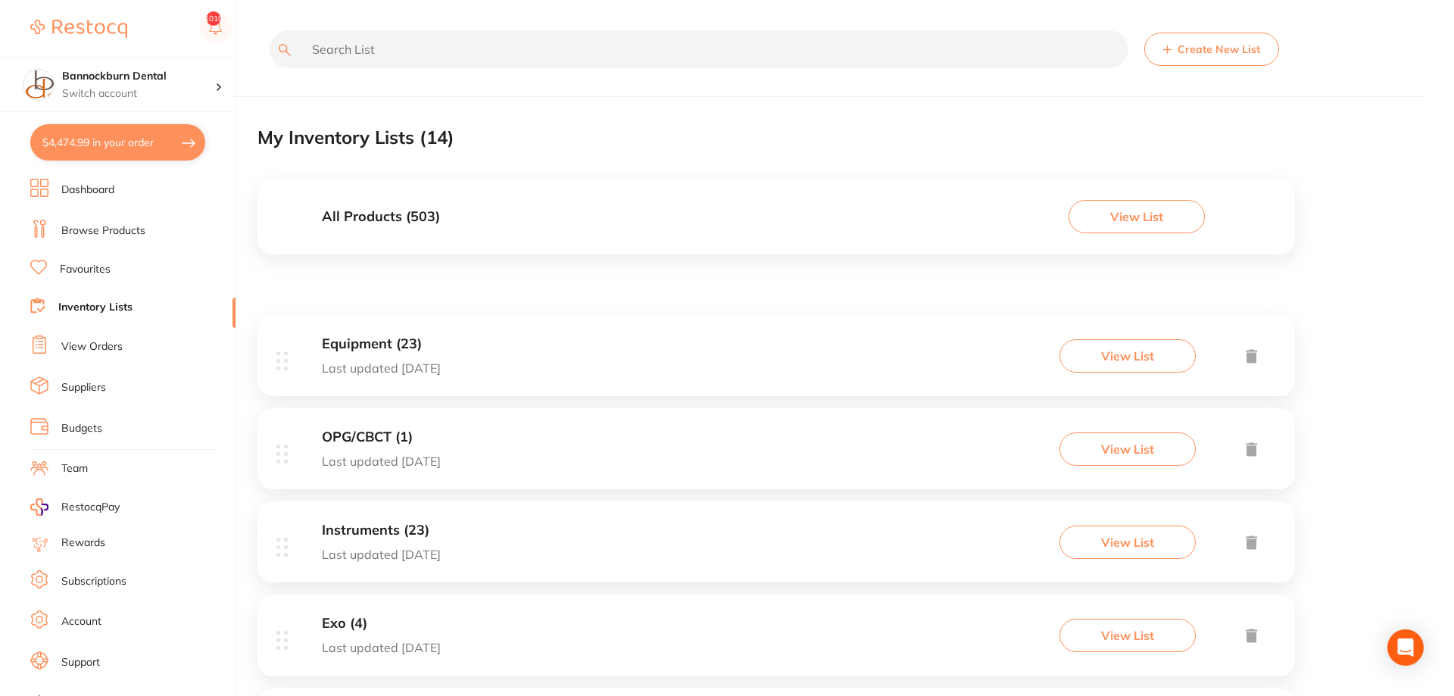
click at [417, 217] on h3 "All Products ( 503 )" at bounding box center [381, 217] width 118 height 16
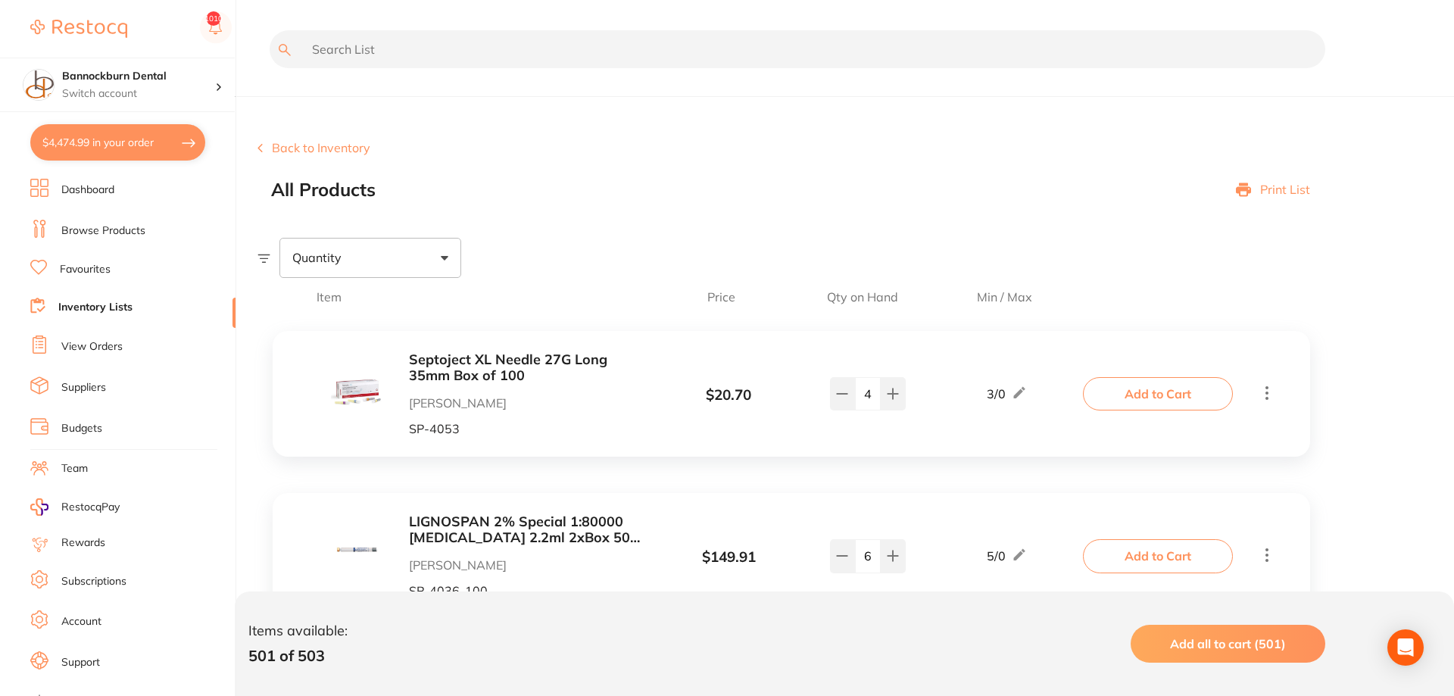
click at [663, 48] on input "text" at bounding box center [798, 49] width 1056 height 38
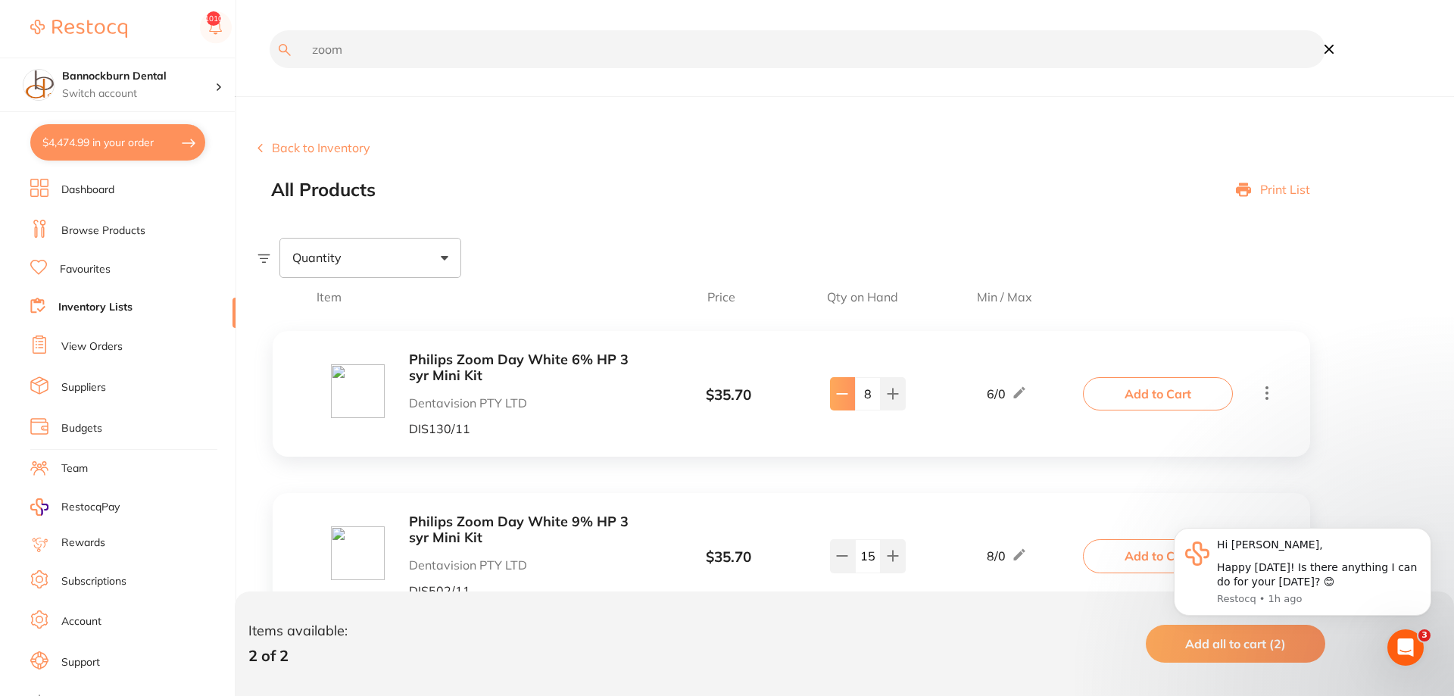
type input "zoom"
click at [852, 400] on button at bounding box center [842, 393] width 25 height 33
click at [854, 401] on button at bounding box center [842, 393] width 25 height 33
click at [841, 397] on icon at bounding box center [842, 394] width 12 height 12
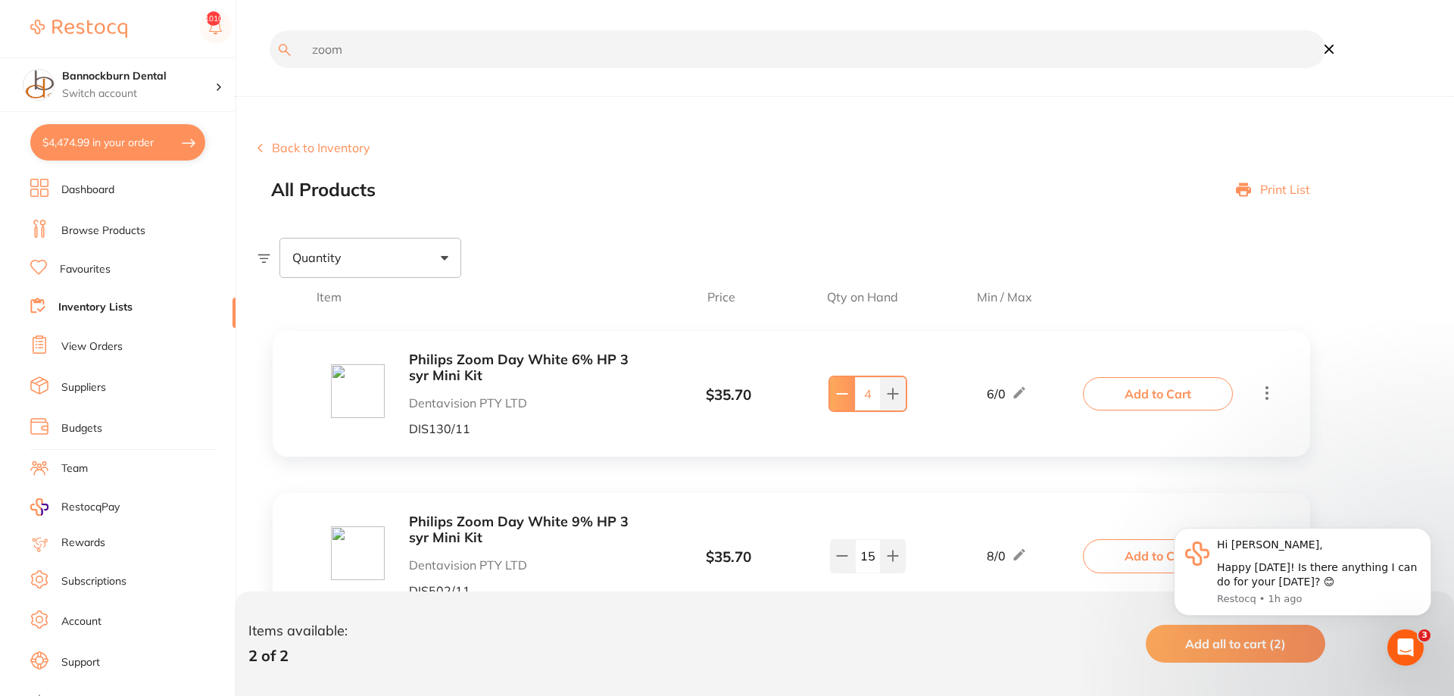
click at [841, 397] on icon at bounding box center [842, 394] width 12 height 12
click at [886, 403] on button at bounding box center [893, 393] width 25 height 33
type input "4"
click at [844, 562] on icon at bounding box center [842, 556] width 12 height 12
type input "14"
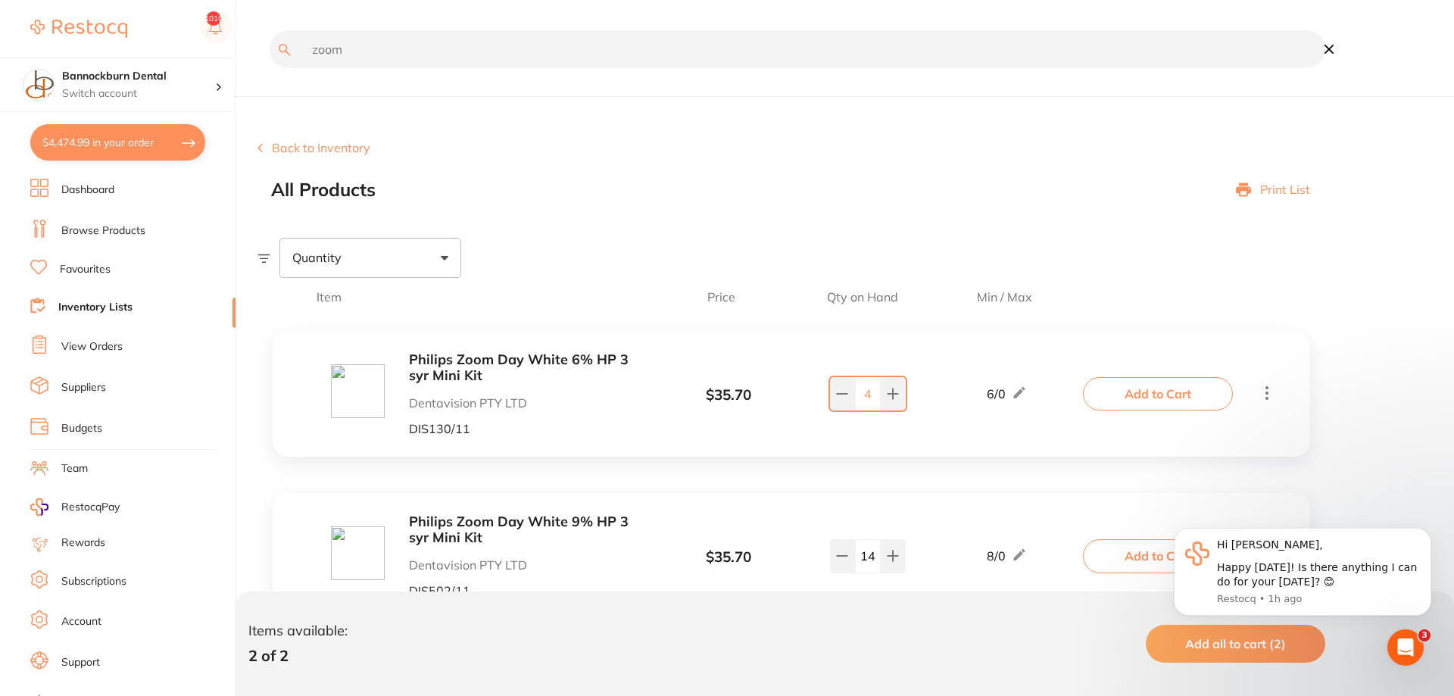
click at [1125, 401] on button "Add to Cart" at bounding box center [1158, 393] width 150 height 33
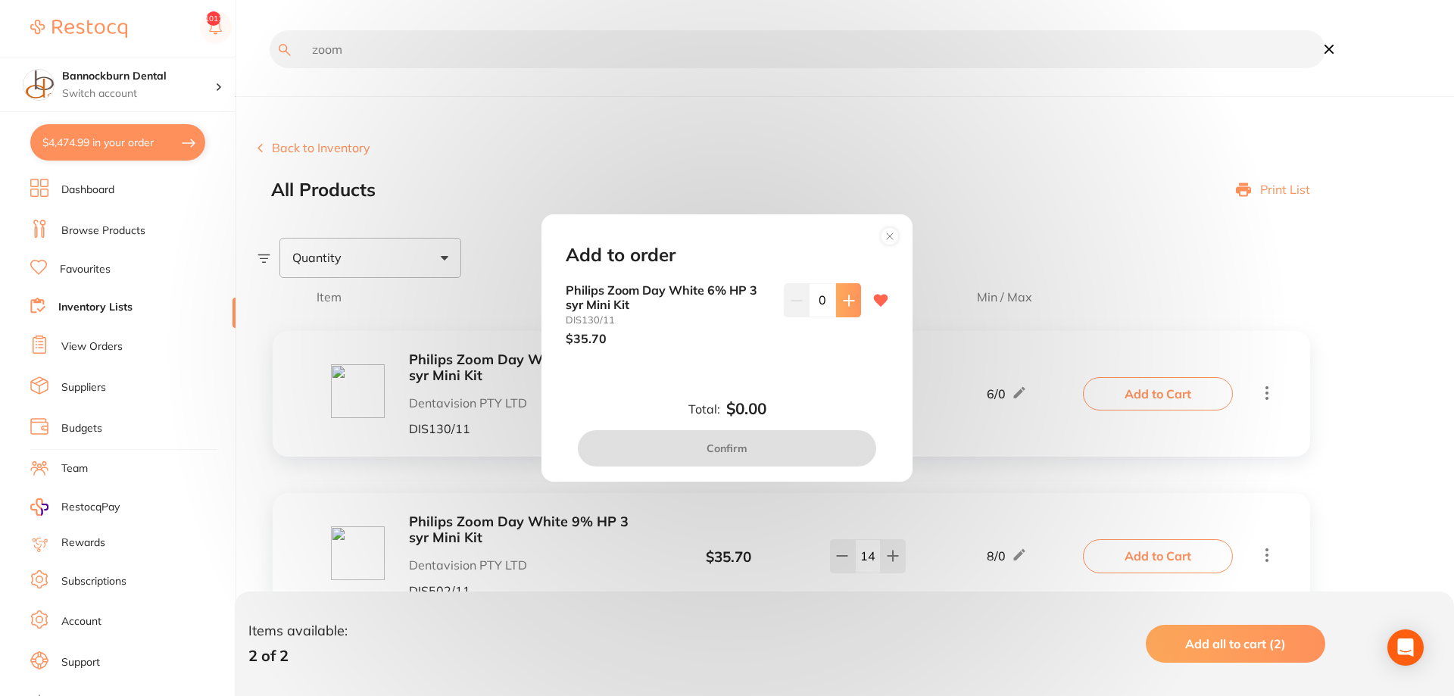
click at [856, 308] on button at bounding box center [848, 299] width 25 height 33
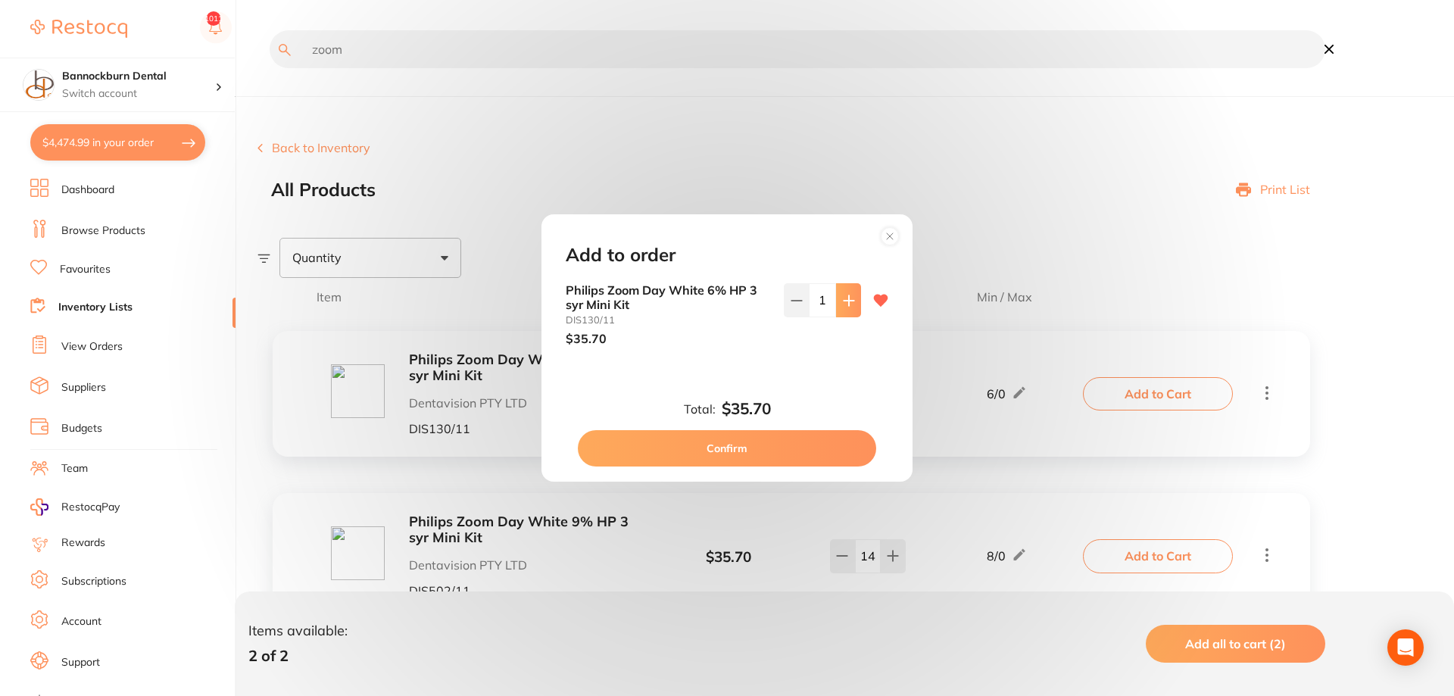
click at [856, 308] on button at bounding box center [848, 299] width 25 height 33
click at [857, 310] on button at bounding box center [848, 299] width 25 height 33
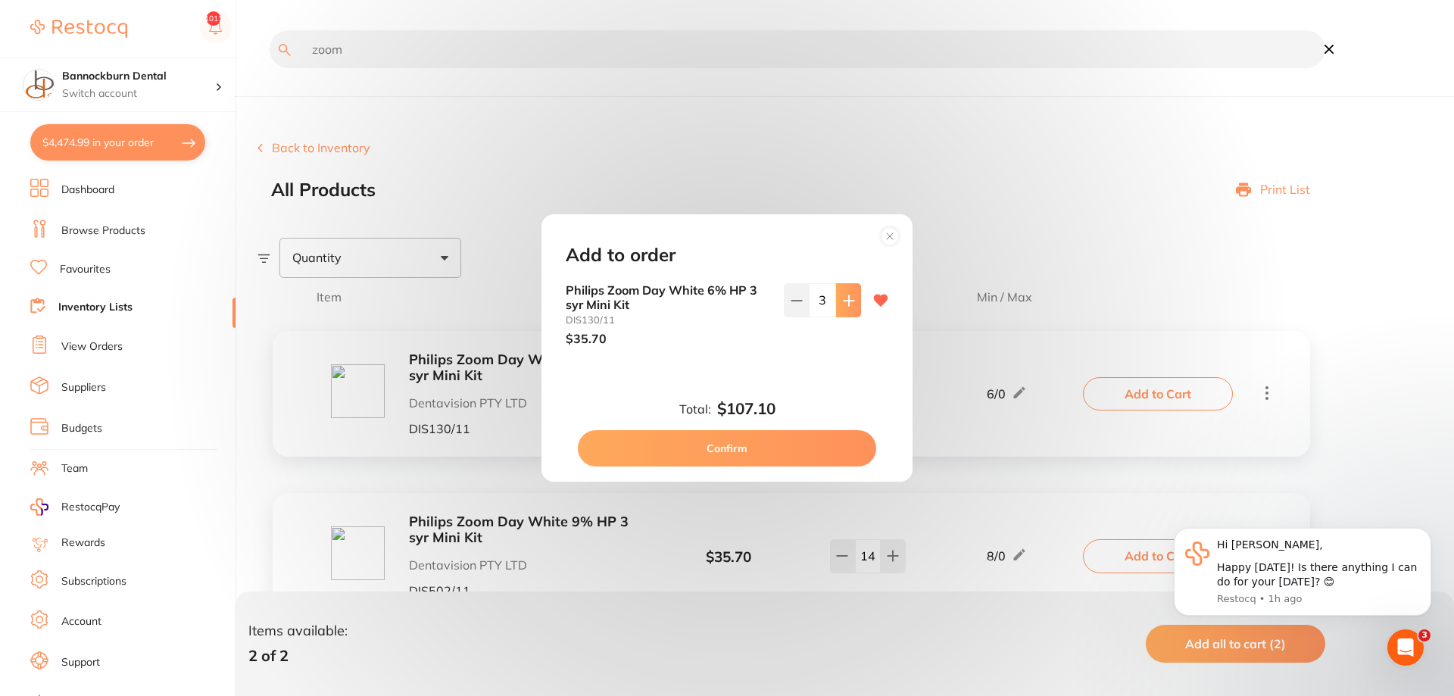
click at [855, 308] on button at bounding box center [848, 299] width 25 height 33
click at [842, 311] on button at bounding box center [848, 299] width 25 height 33
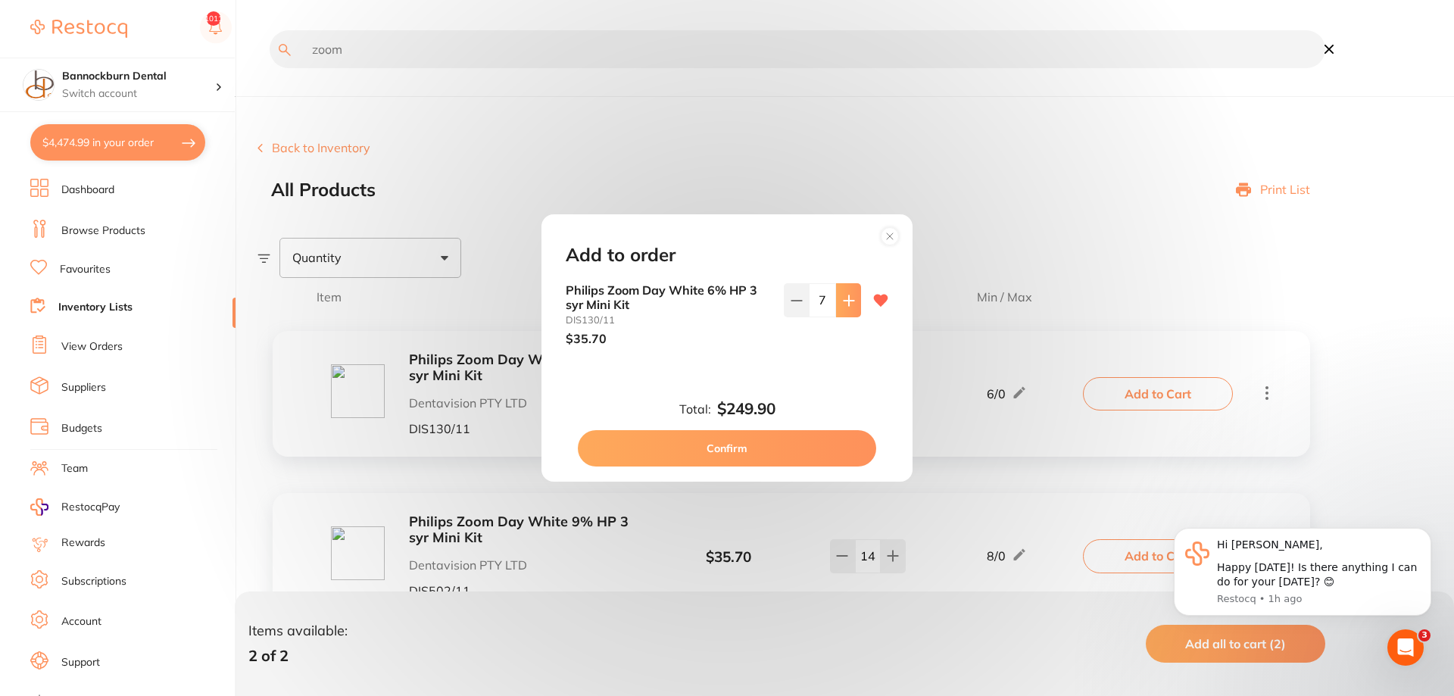
type input "8"
click at [739, 454] on button "Confirm" at bounding box center [727, 448] width 298 height 36
checkbox input "false"
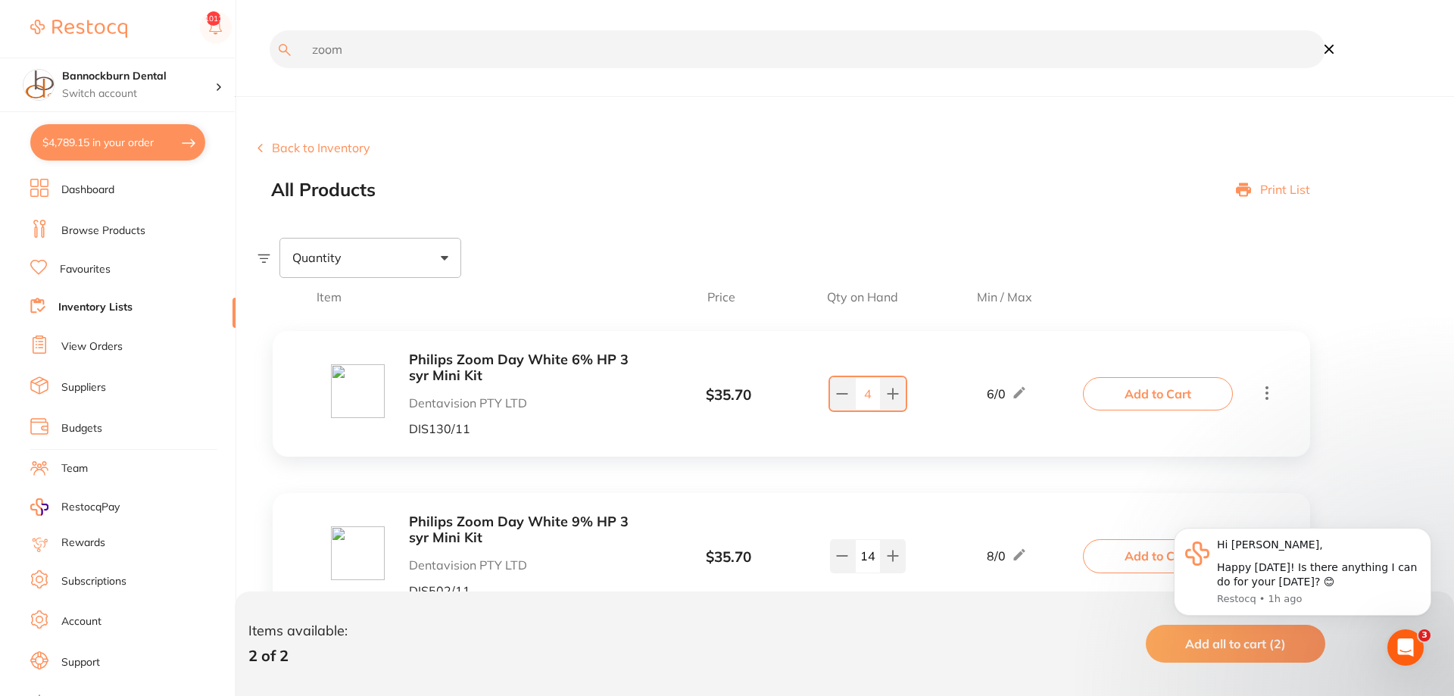
drag, startPoint x: 646, startPoint y: 68, endPoint x: 273, endPoint y: -8, distance: 381.0
click at [273, 30] on input "zoom" at bounding box center [798, 49] width 1056 height 38
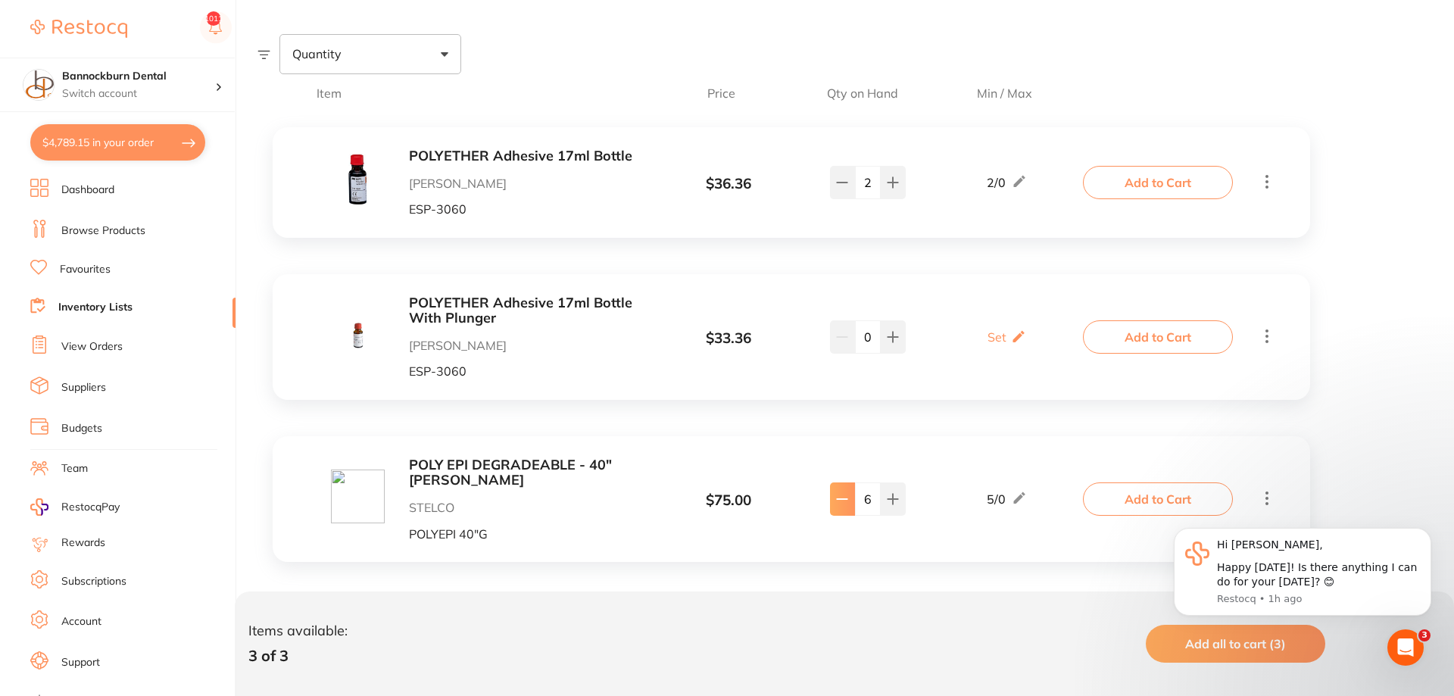
type input "poly"
click at [845, 189] on icon at bounding box center [842, 182] width 12 height 12
type input "5"
click at [590, 474] on b "POLY EPI DEGRADEABLE - 40"[PERSON_NAME]" at bounding box center [529, 472] width 240 height 31
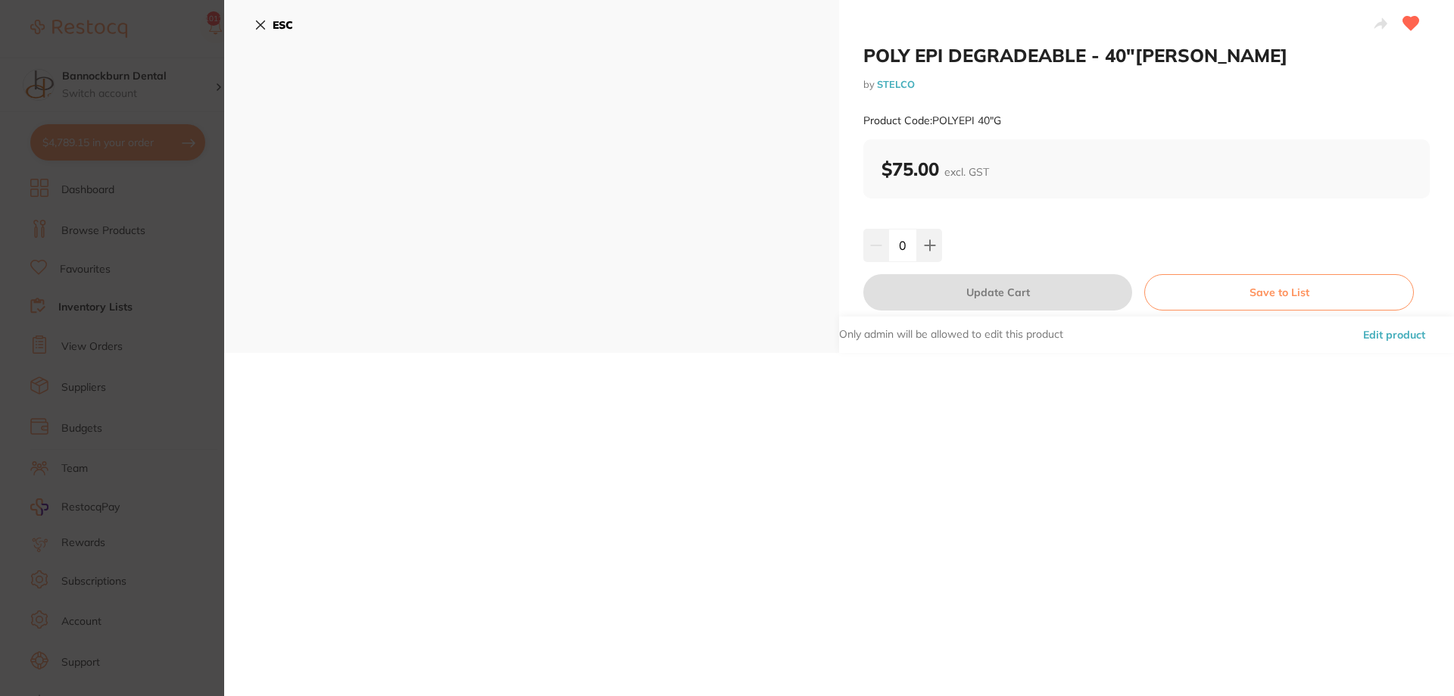
click at [284, 27] on b "ESC" at bounding box center [283, 25] width 20 height 14
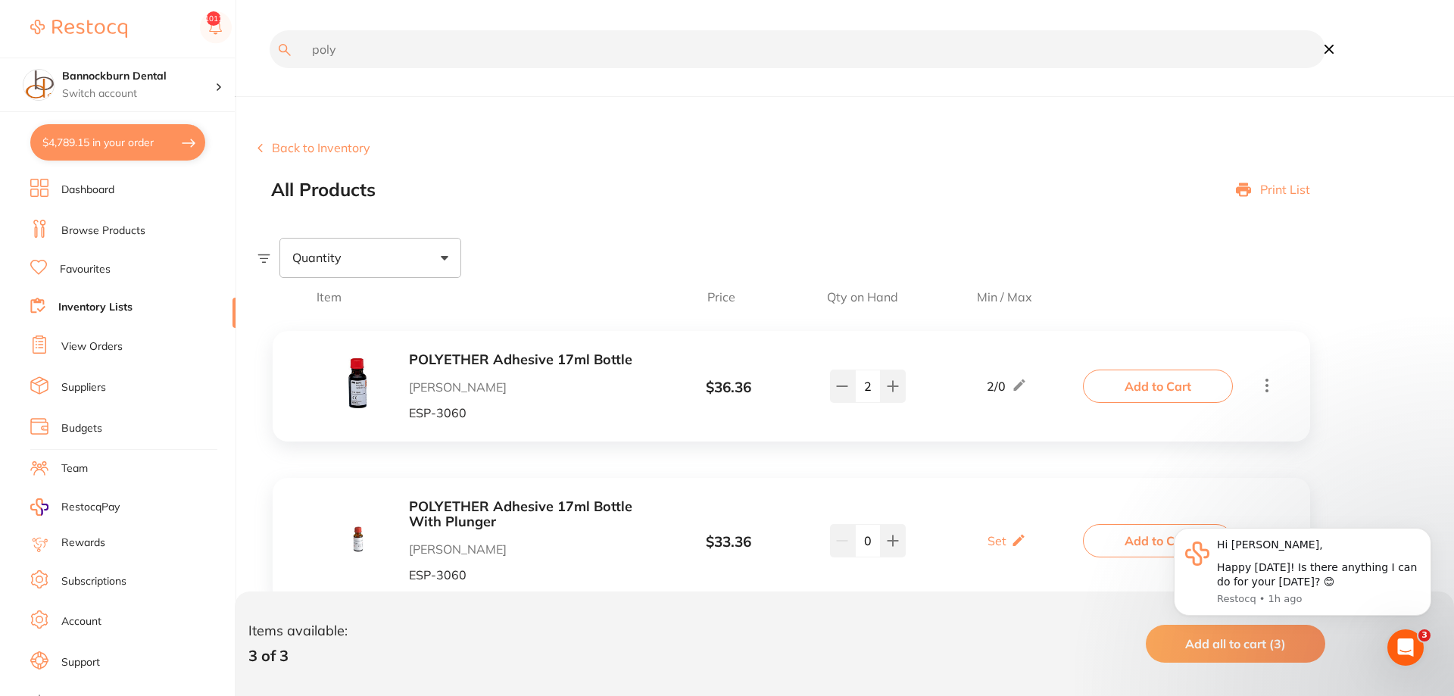
scroll to position [204, 0]
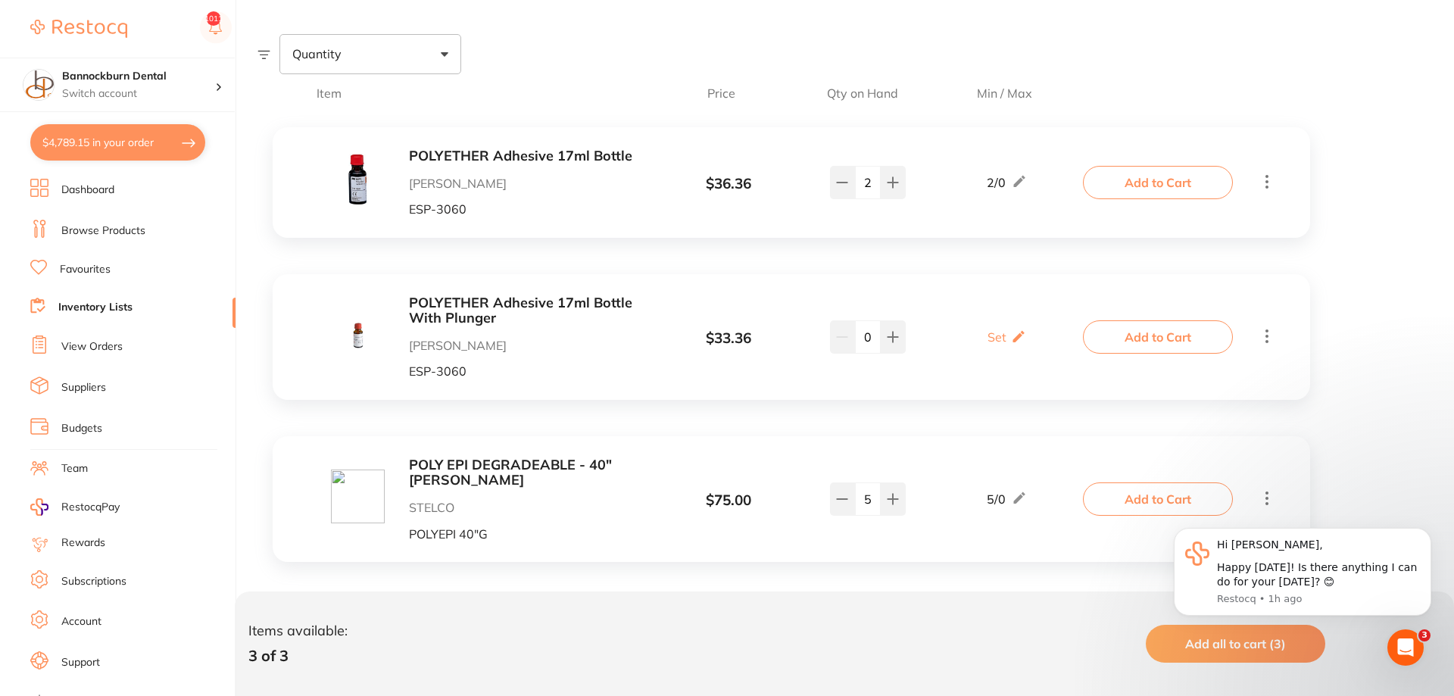
click at [1202, 501] on button "Add to Cart" at bounding box center [1158, 498] width 150 height 33
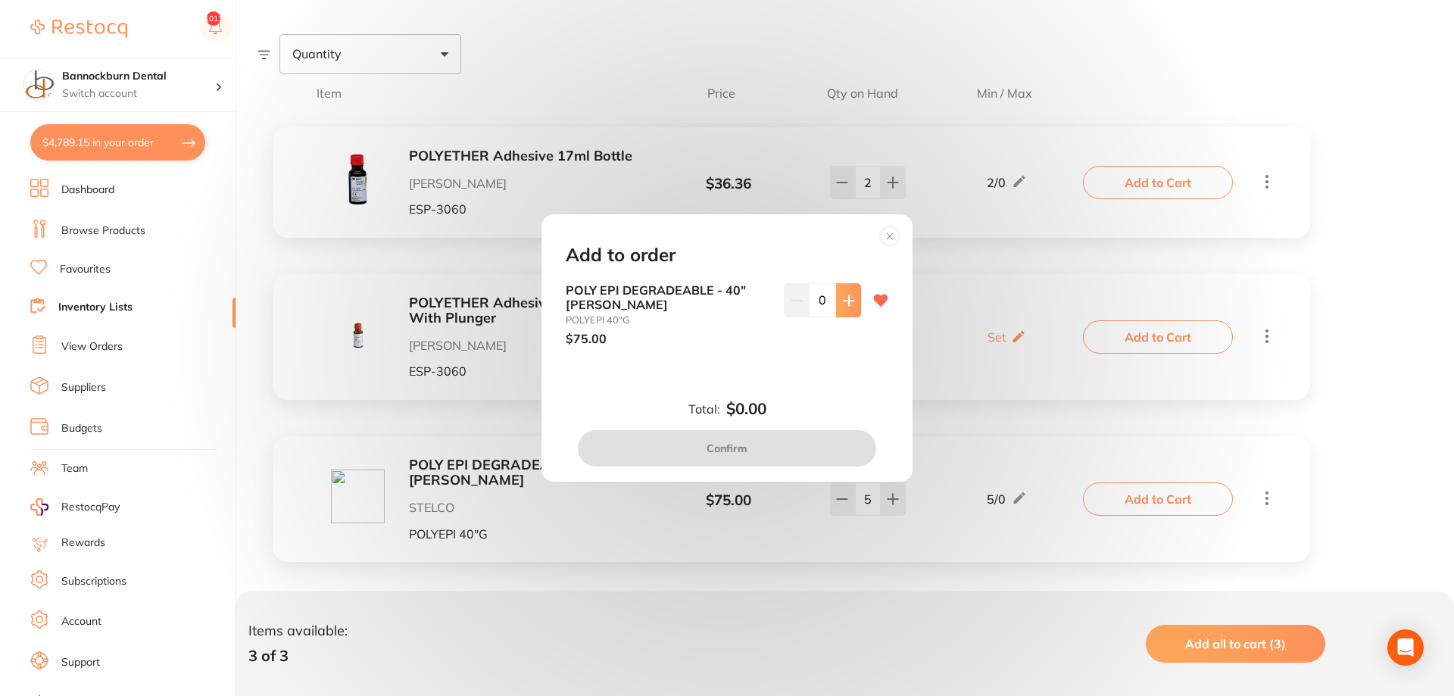
click at [857, 309] on button at bounding box center [848, 299] width 25 height 33
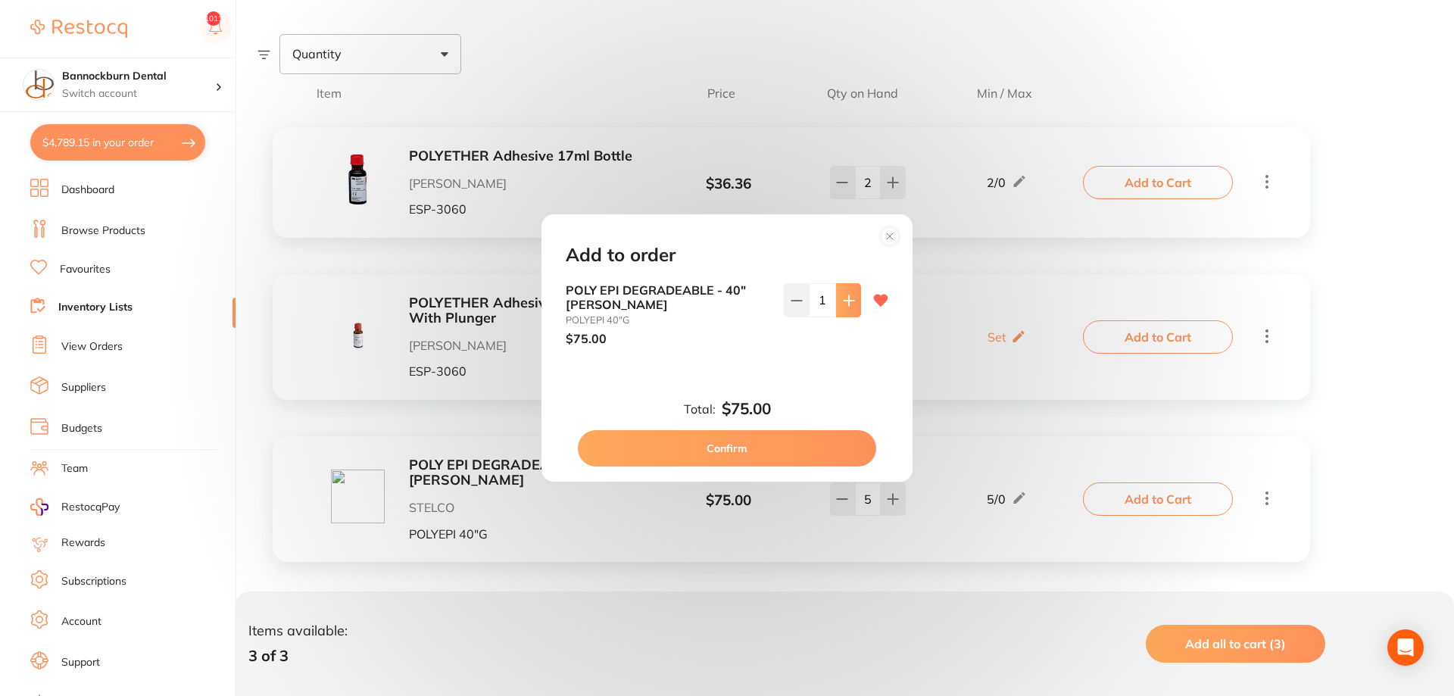
click at [857, 309] on button at bounding box center [848, 299] width 25 height 33
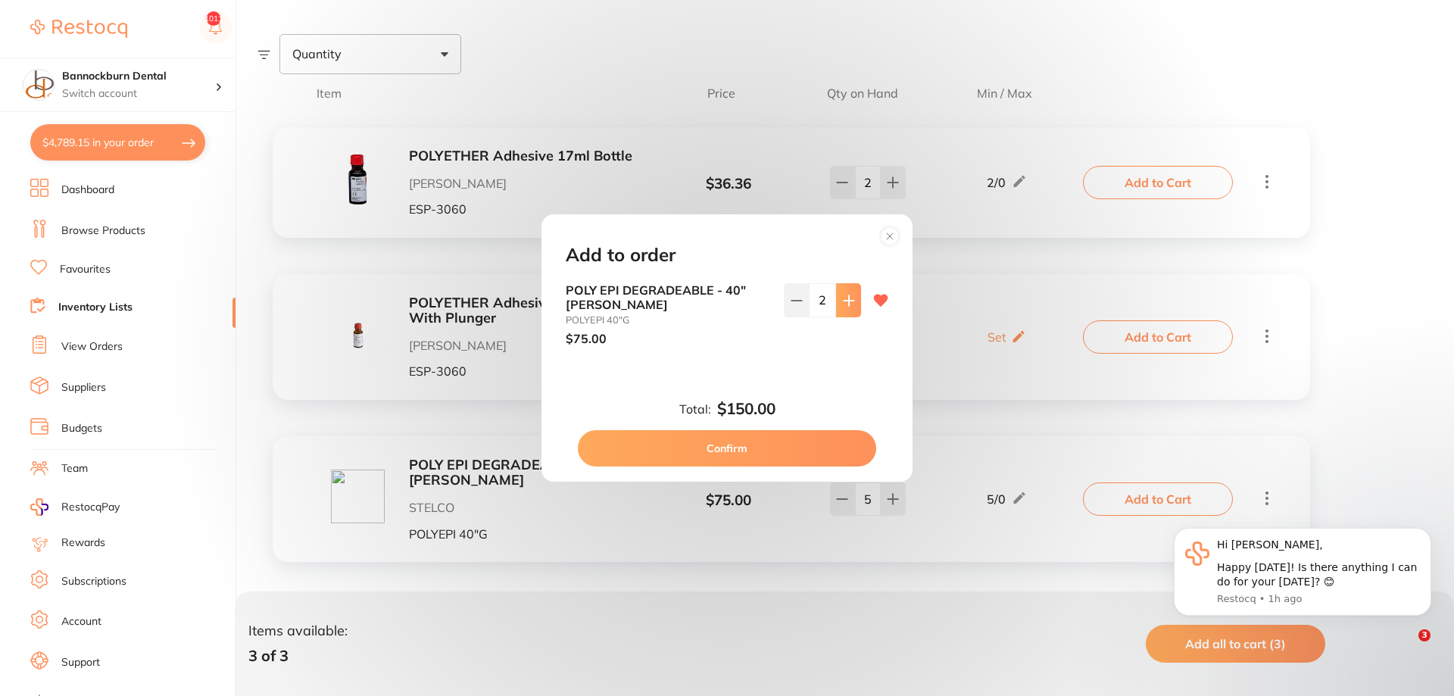
scroll to position [0, 0]
click at [857, 309] on button at bounding box center [848, 299] width 25 height 33
click at [857, 306] on button at bounding box center [848, 299] width 25 height 33
type input "4"
click at [762, 438] on button "Confirm" at bounding box center [727, 448] width 298 height 36
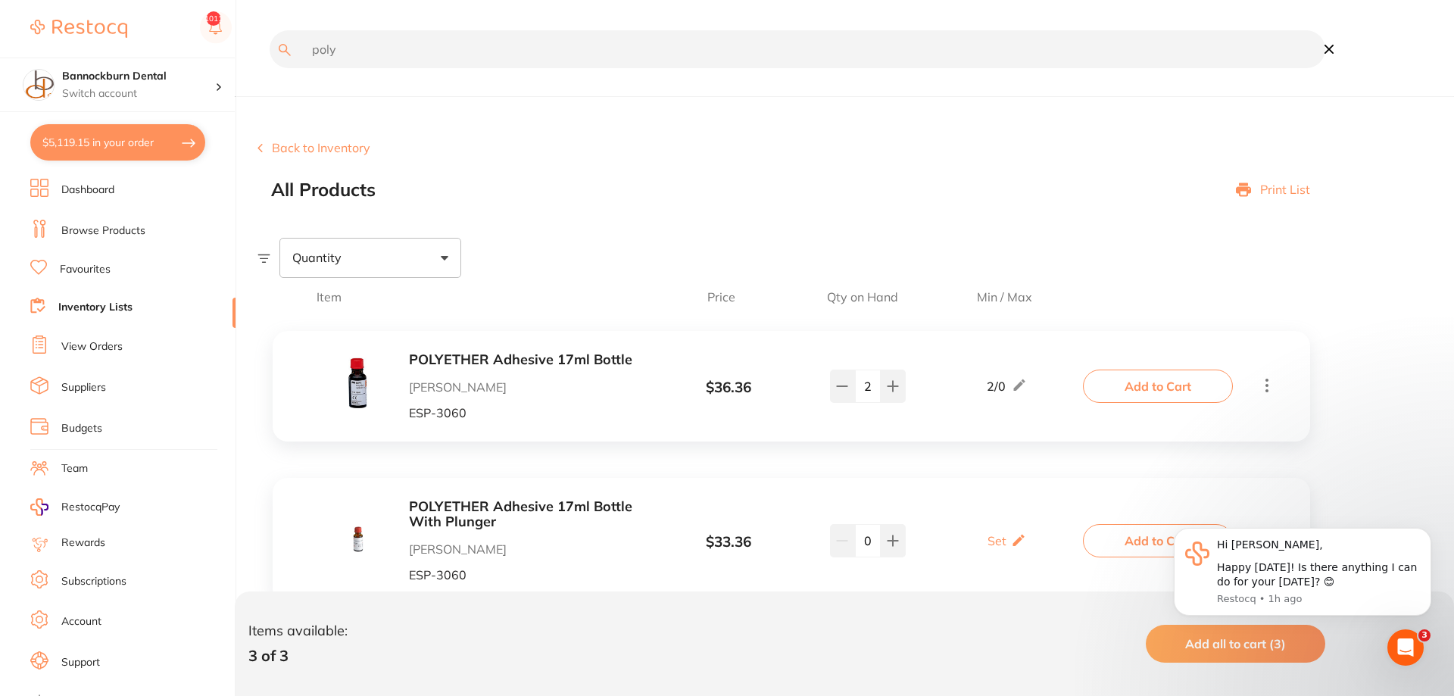
drag, startPoint x: 442, startPoint y: 48, endPoint x: 65, endPoint y: 50, distance: 376.4
click at [270, 49] on input "poly" at bounding box center [798, 49] width 1056 height 38
click at [85, 146] on button "$5,119.15 in your order" at bounding box center [117, 142] width 175 height 36
checkbox input "true"
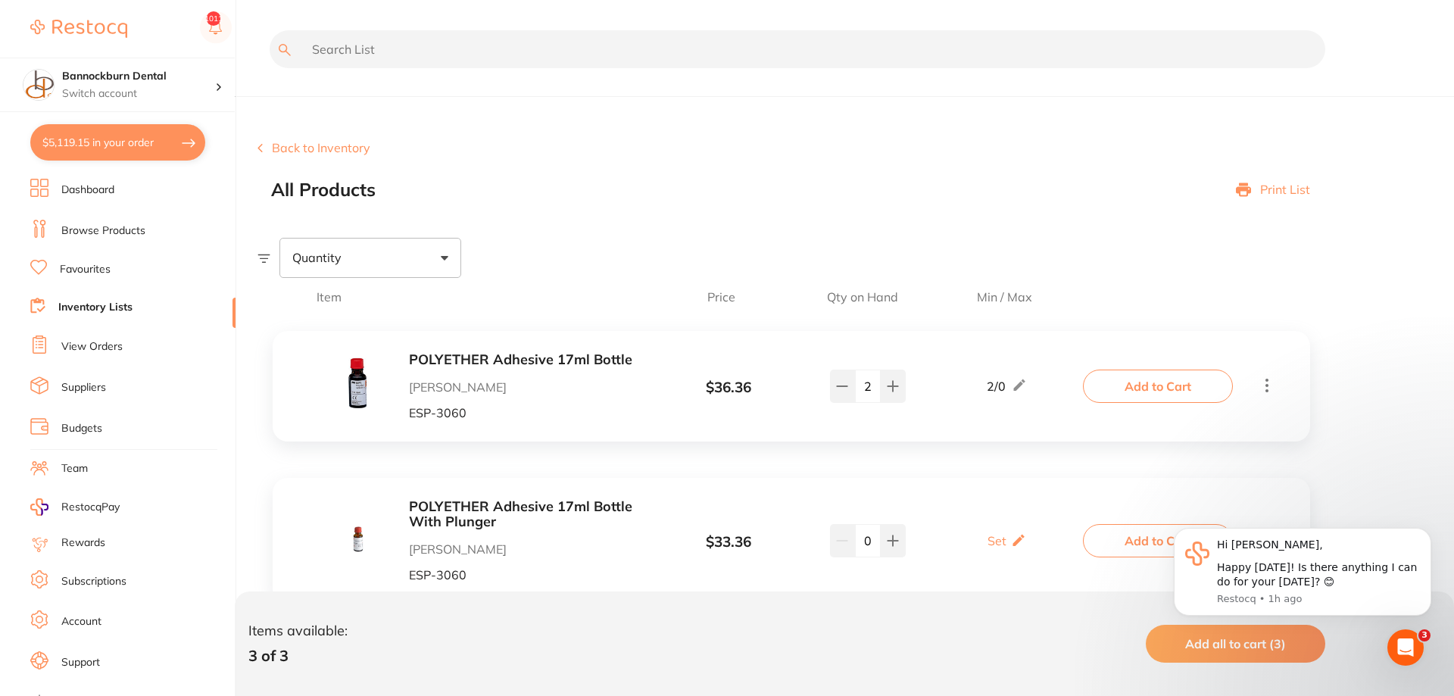
checkbox input "true"
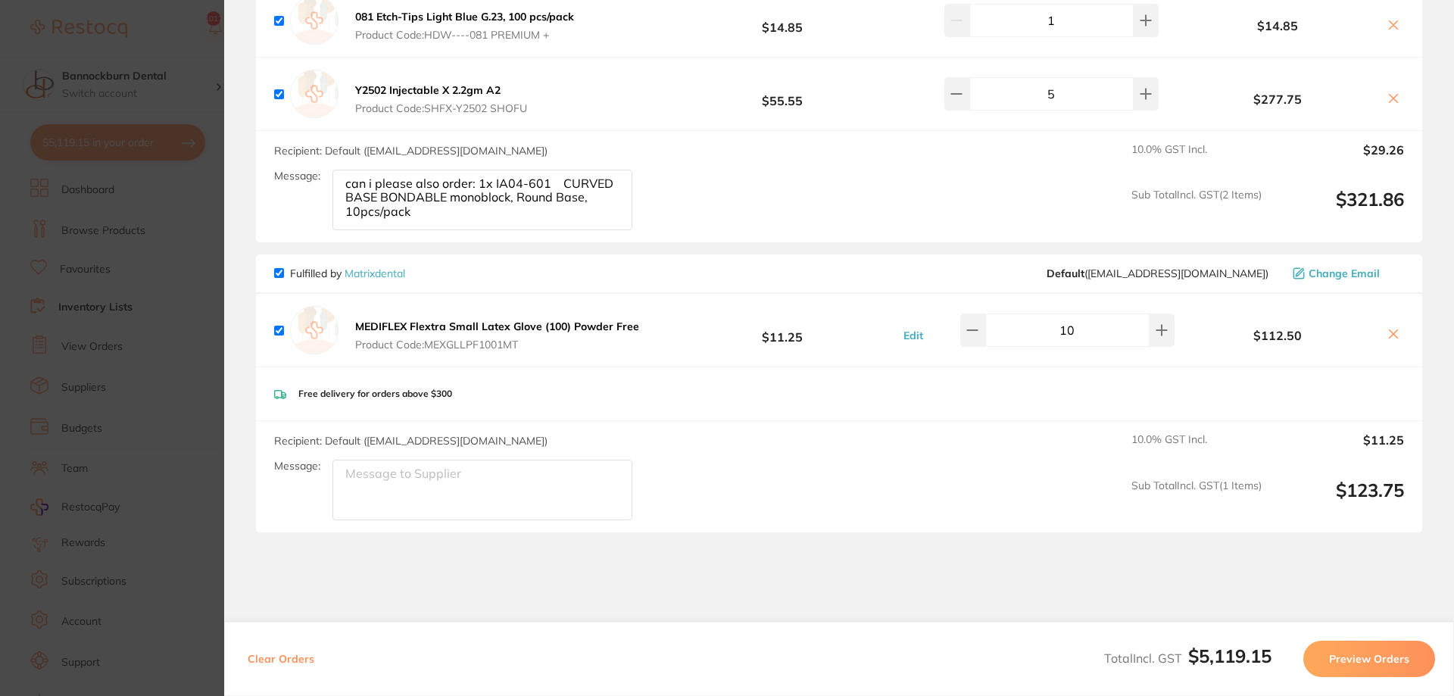
scroll to position [3965, 0]
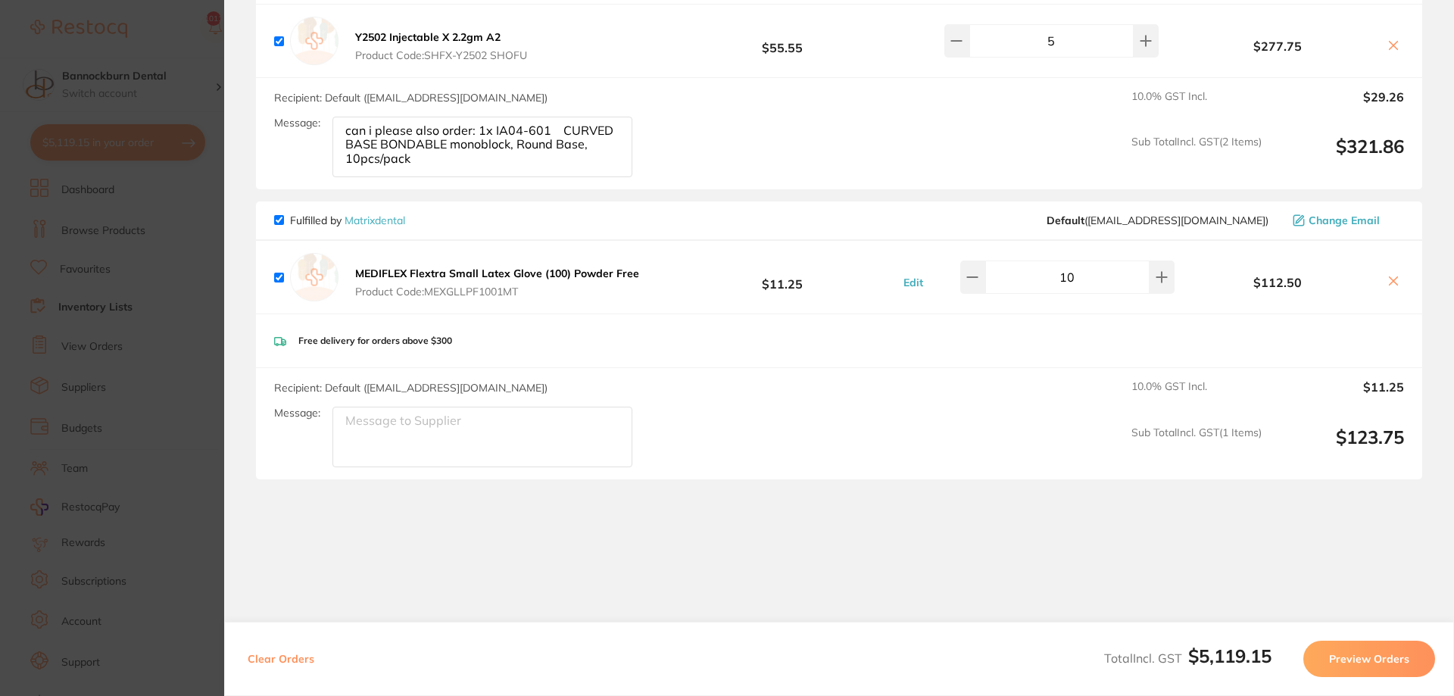
click at [131, 313] on section "Update RRP Set your pre negotiated price for this item. Item Agreed RRP (excl. …" at bounding box center [727, 348] width 1454 height 696
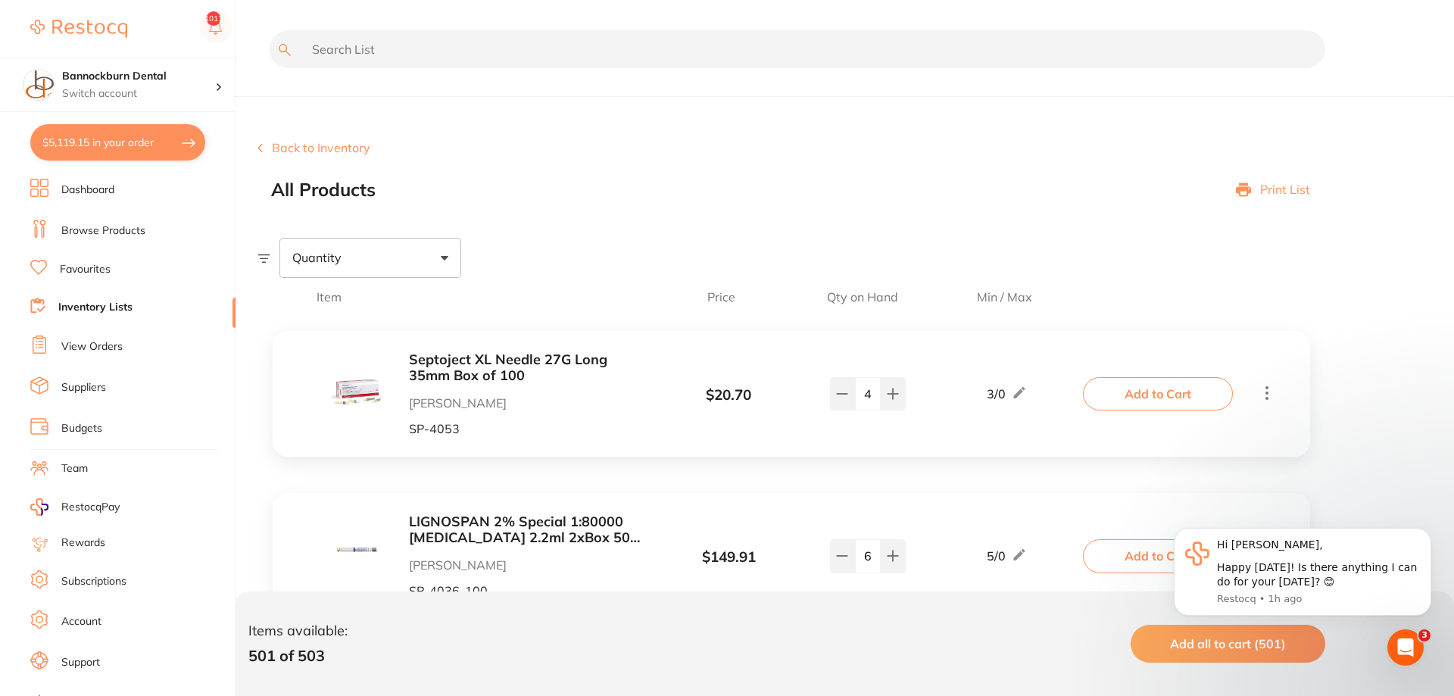
scroll to position [6, 0]
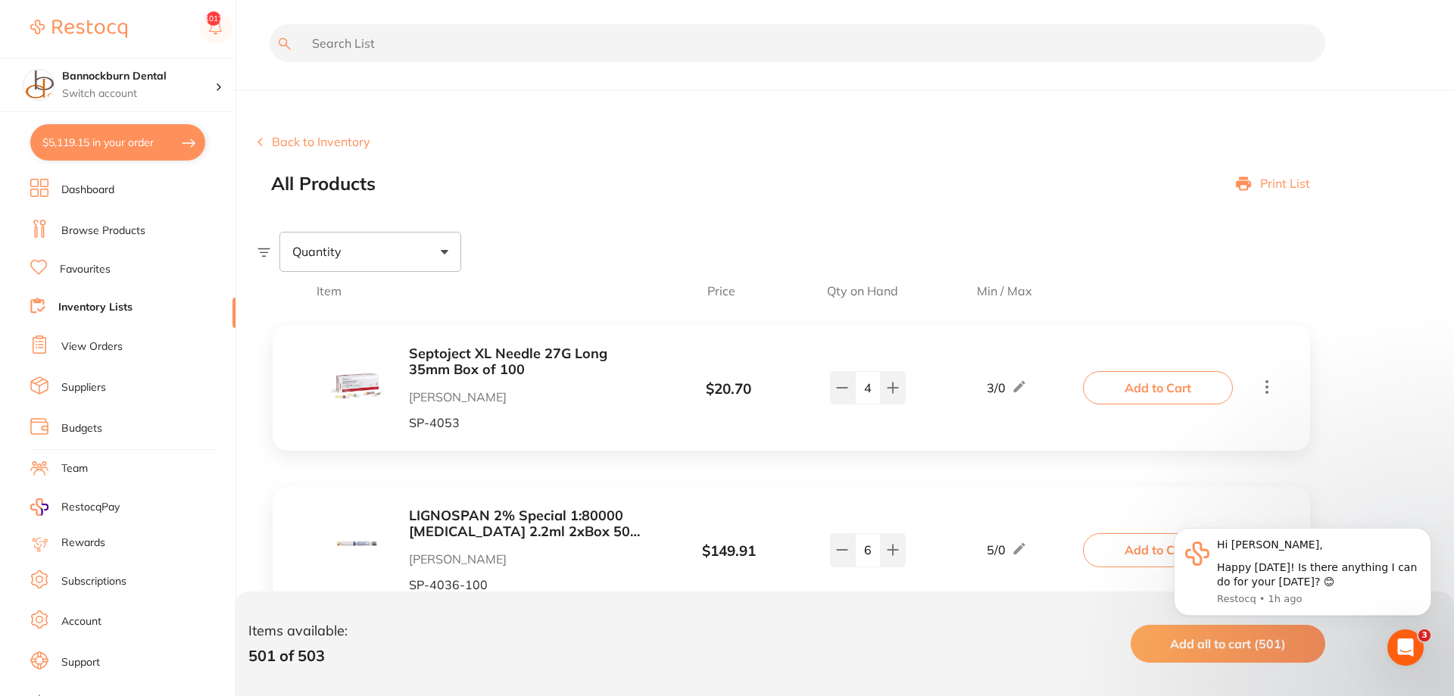
click at [383, 38] on input "text" at bounding box center [798, 43] width 1056 height 38
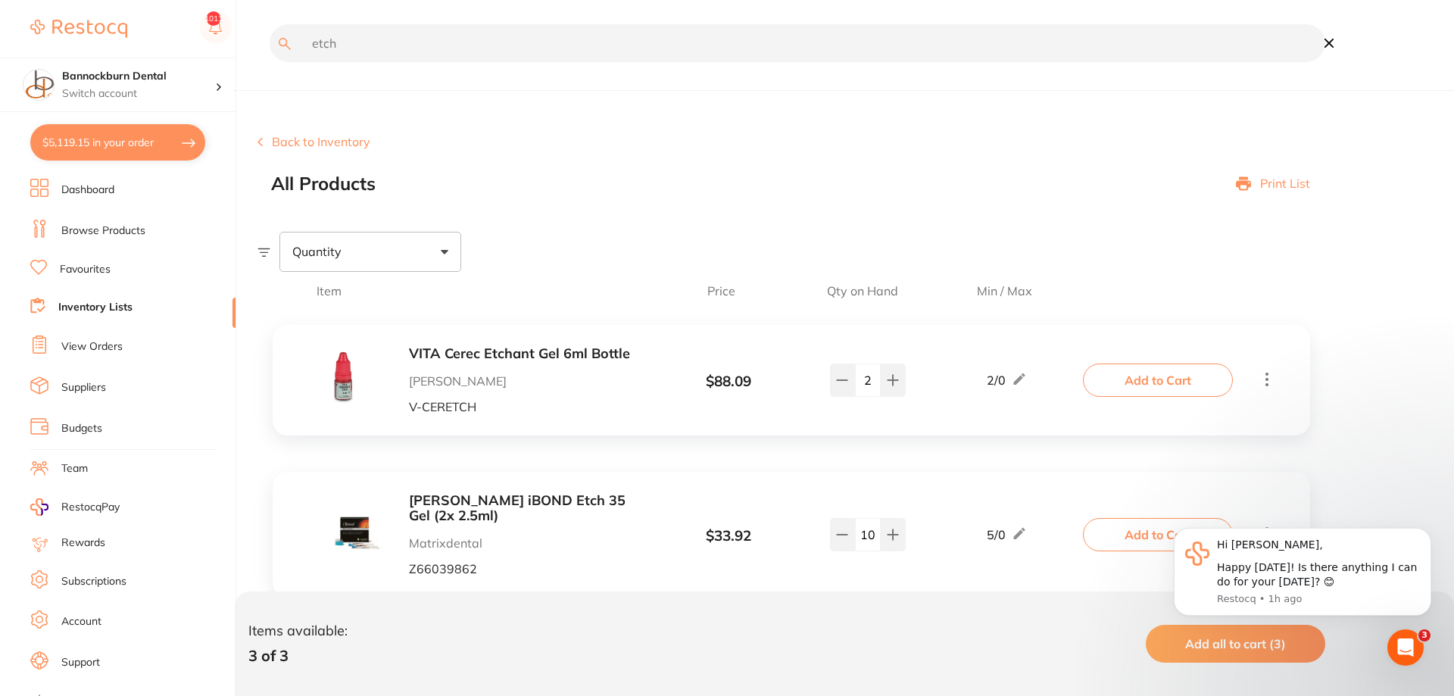
scroll to position [0, 0]
type input "etch"
click at [842, 386] on icon at bounding box center [842, 380] width 12 height 12
type input "8"
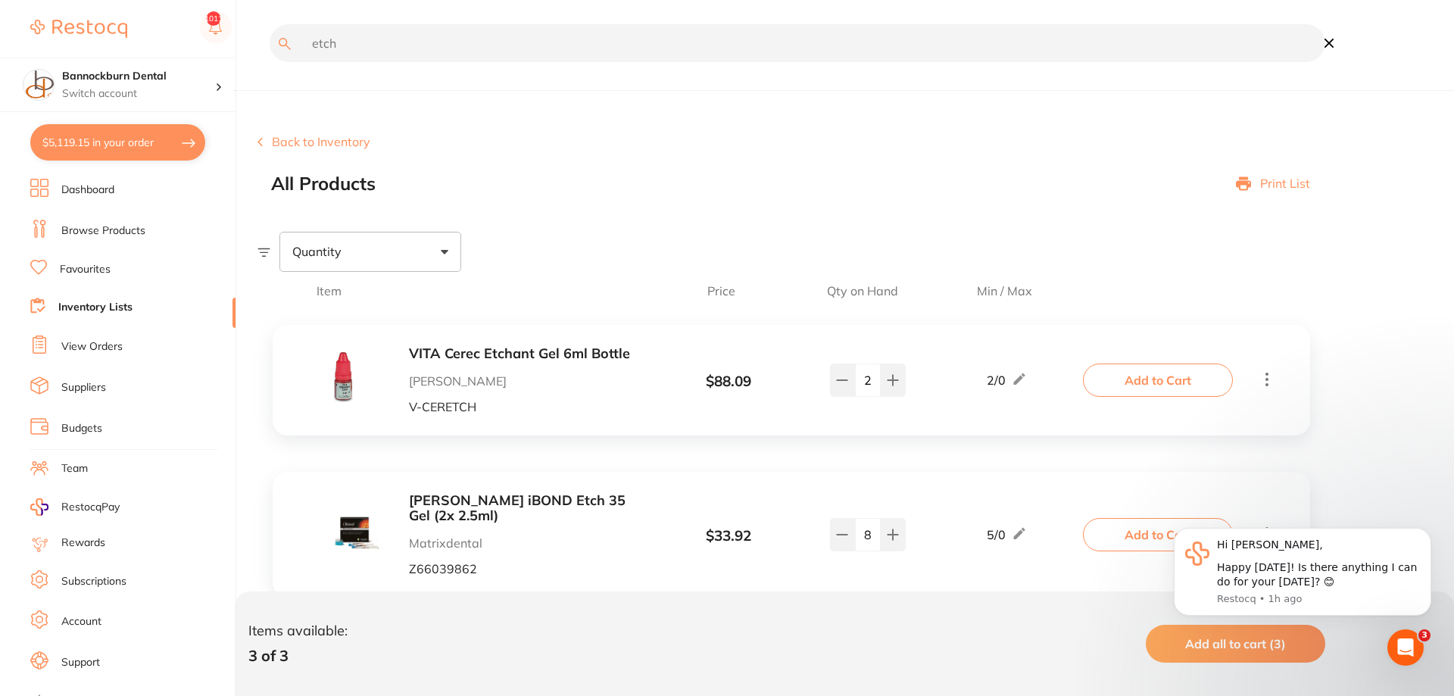
click at [1116, 529] on button "Add to Cart" at bounding box center [1158, 534] width 150 height 33
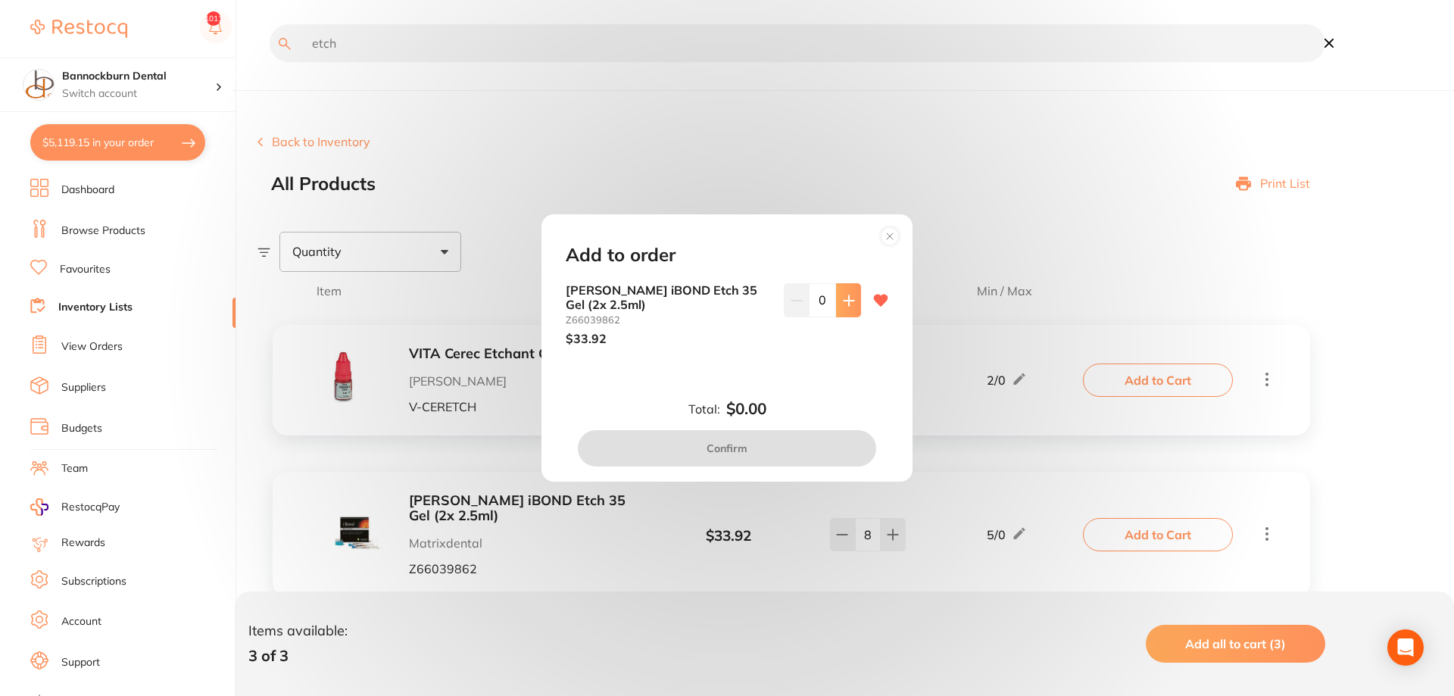
click at [851, 311] on button at bounding box center [848, 299] width 25 height 33
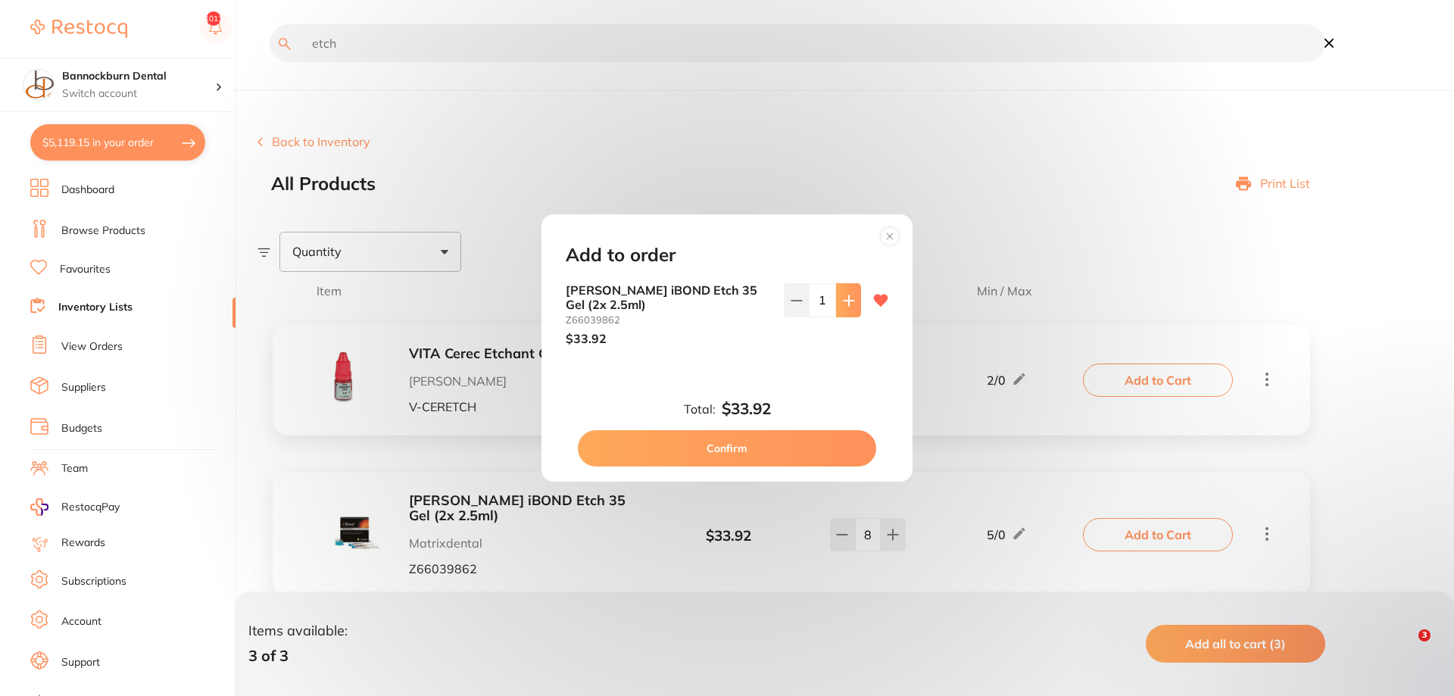
click at [851, 311] on button at bounding box center [848, 299] width 25 height 33
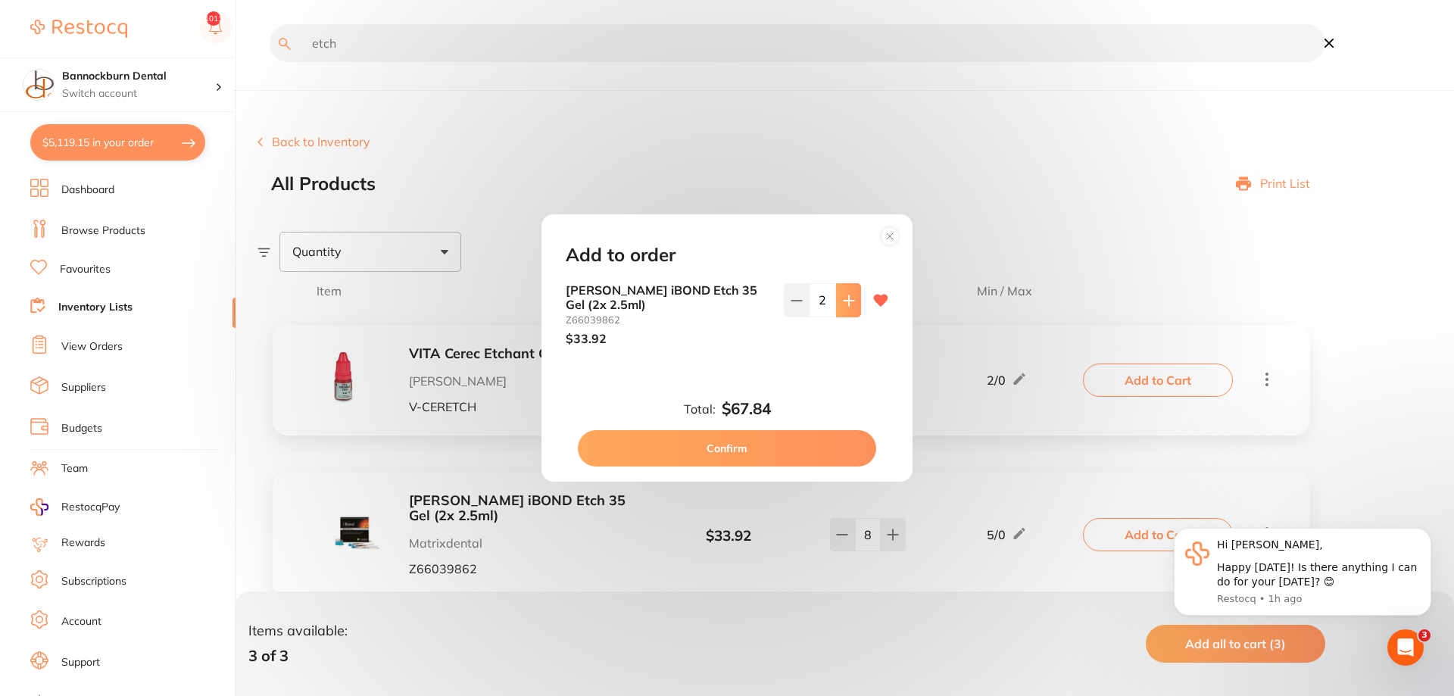
click at [851, 311] on button at bounding box center [848, 299] width 25 height 33
drag, startPoint x: 851, startPoint y: 311, endPoint x: 823, endPoint y: 376, distance: 70.2
click at [852, 312] on button at bounding box center [848, 299] width 25 height 33
click at [798, 304] on icon at bounding box center [797, 301] width 12 height 12
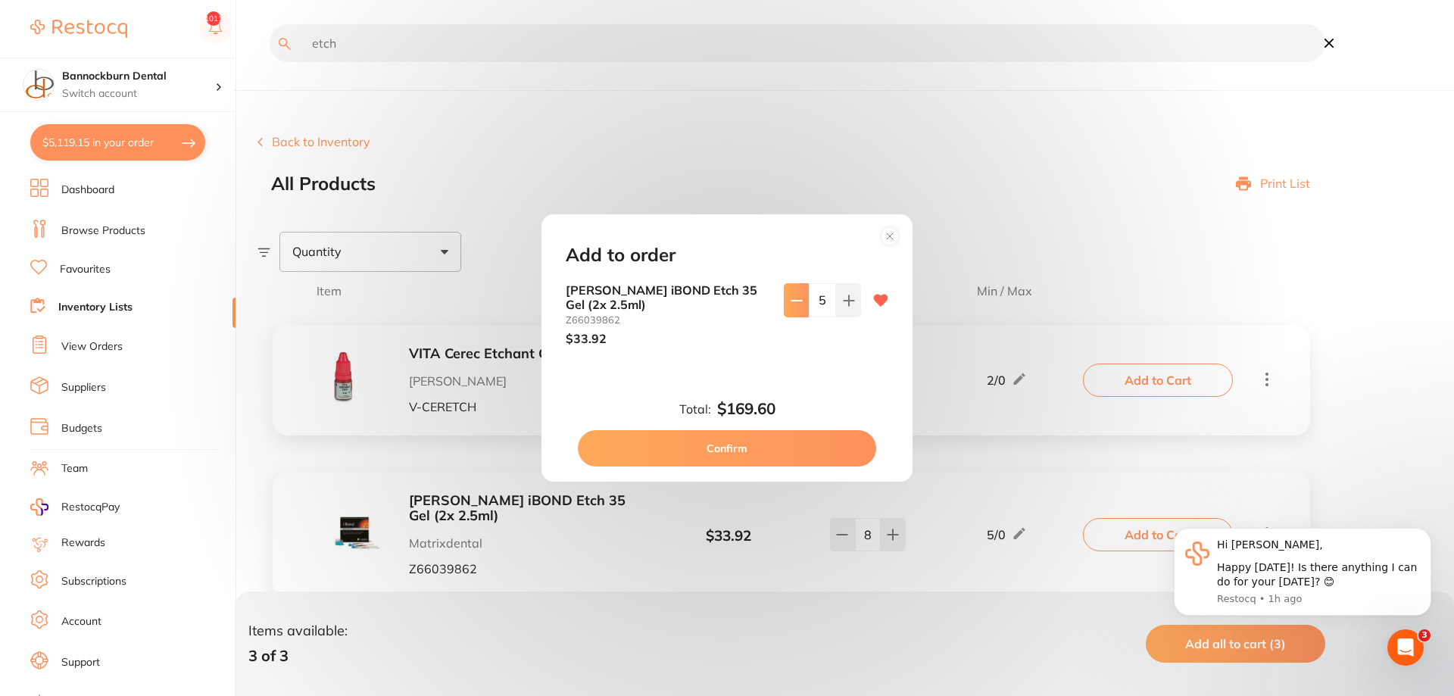
type input "4"
click at [748, 439] on button "Confirm" at bounding box center [727, 448] width 298 height 36
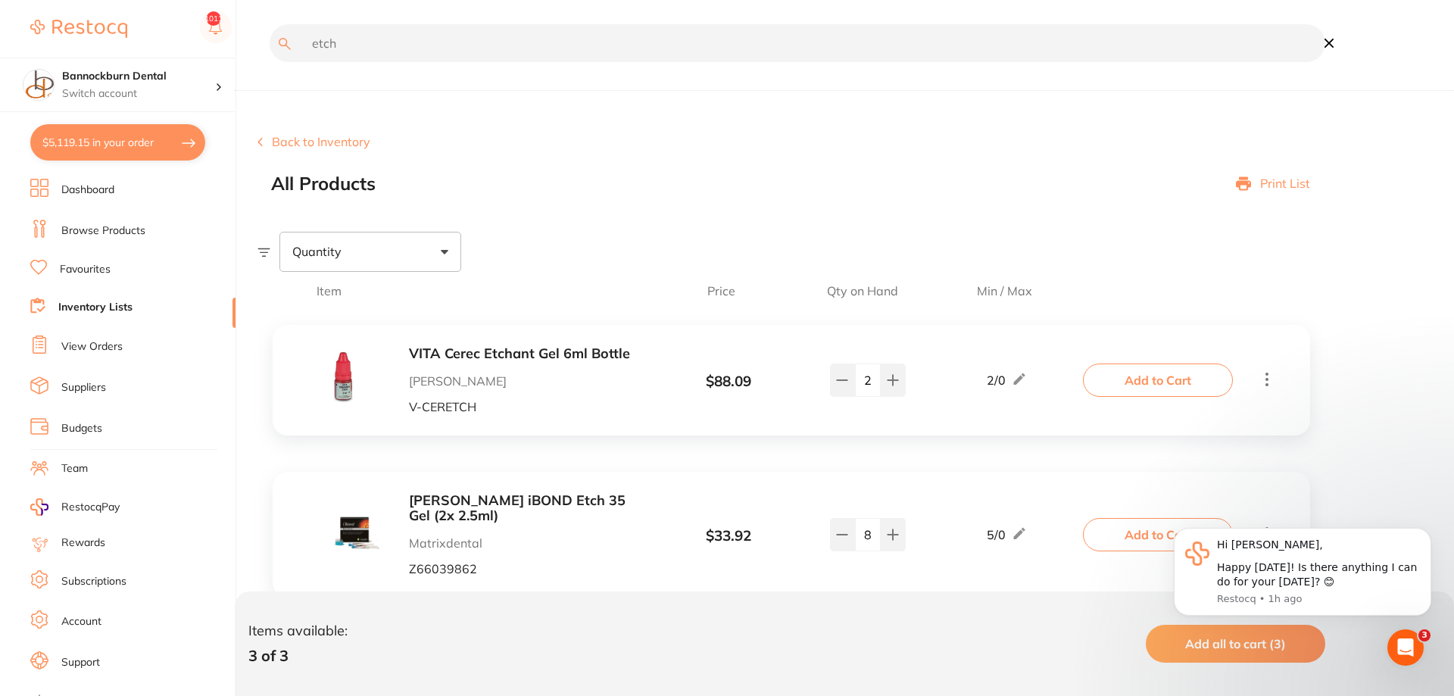
checkbox input "false"
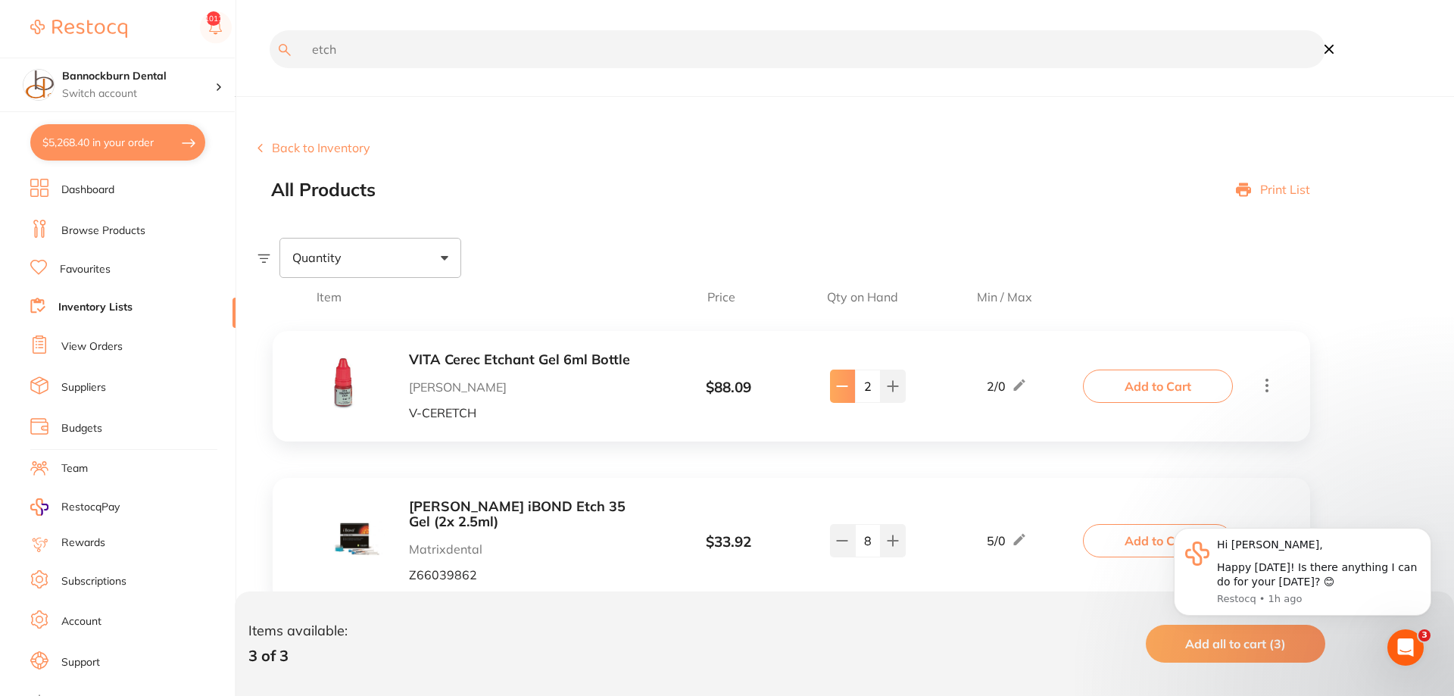
click at [848, 392] on button at bounding box center [842, 386] width 25 height 33
type input "1"
click at [1133, 389] on button "Add to Cart" at bounding box center [1158, 386] width 150 height 33
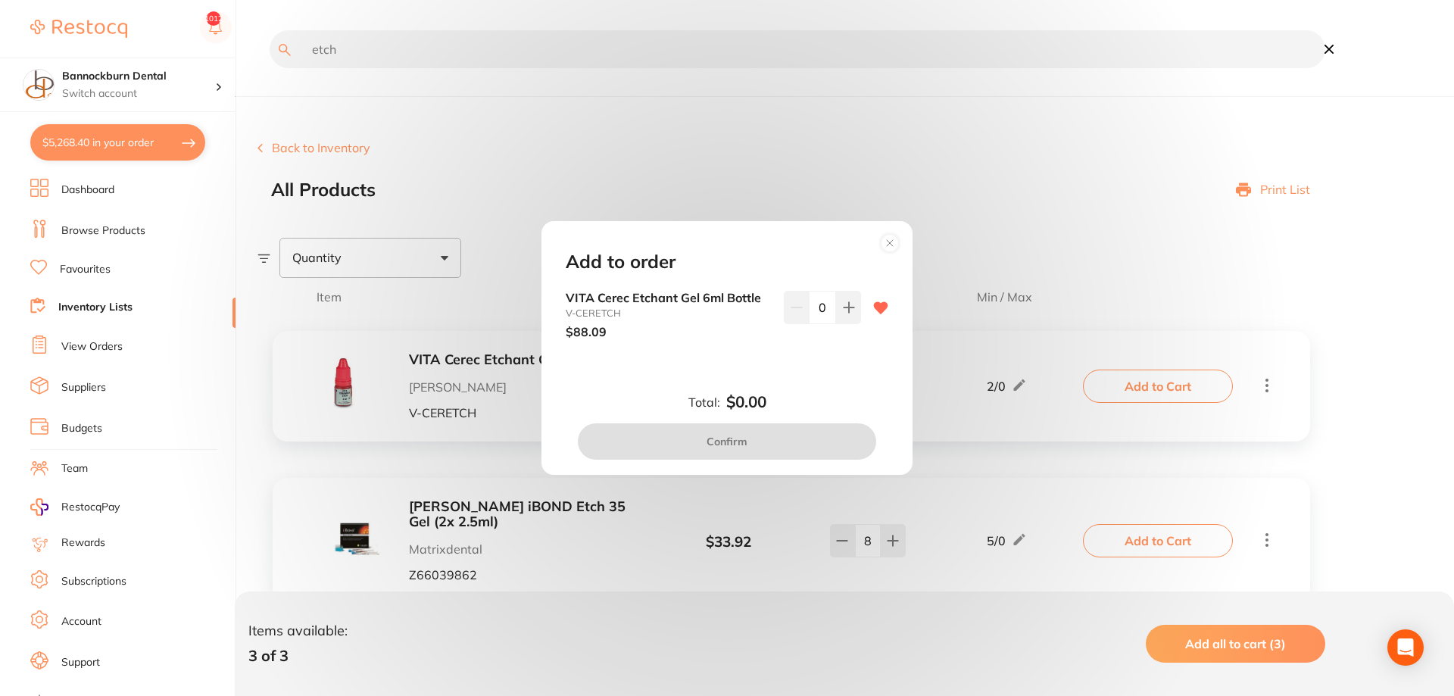
click at [861, 318] on div "VITA Cerec Etchant Gel 6ml Bottle V-CERETCH $88.09 0" at bounding box center [727, 315] width 323 height 48
click at [841, 313] on button at bounding box center [848, 307] width 25 height 33
type input "1"
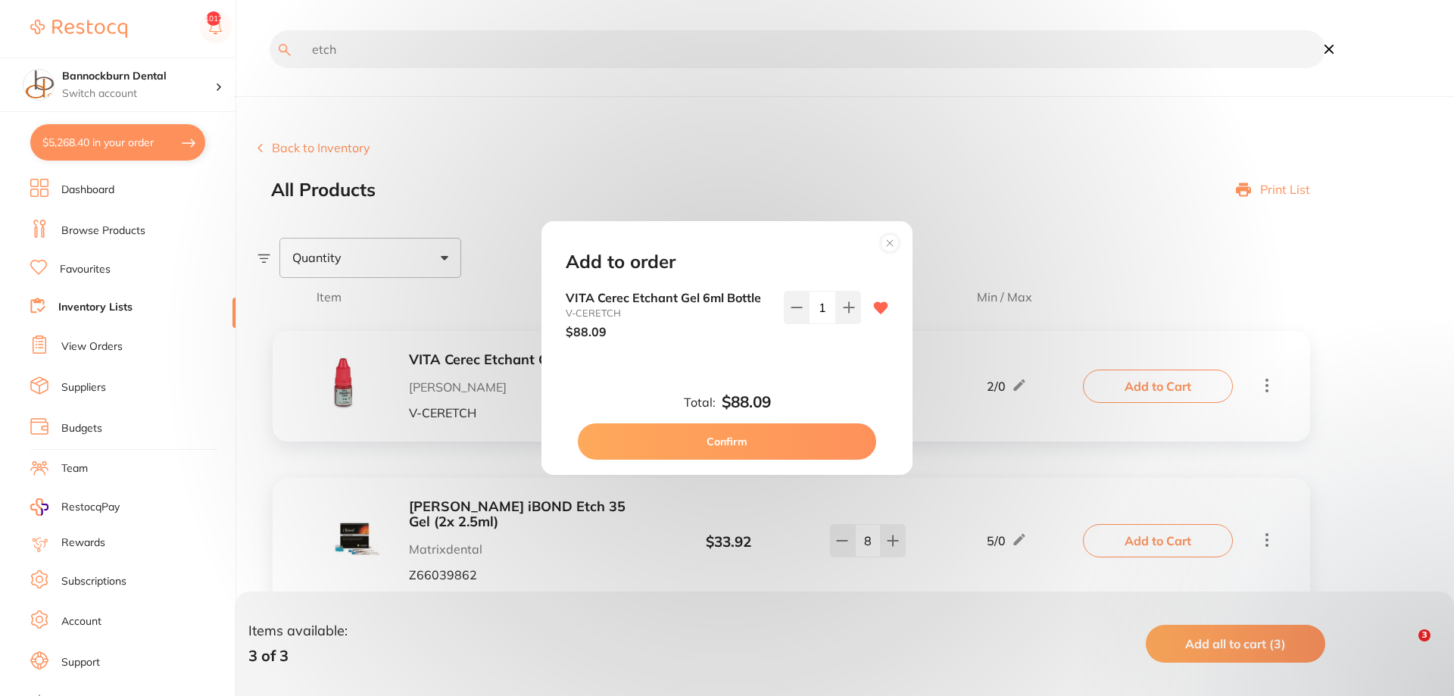
click at [801, 441] on button "Confirm" at bounding box center [727, 441] width 298 height 36
checkbox input "false"
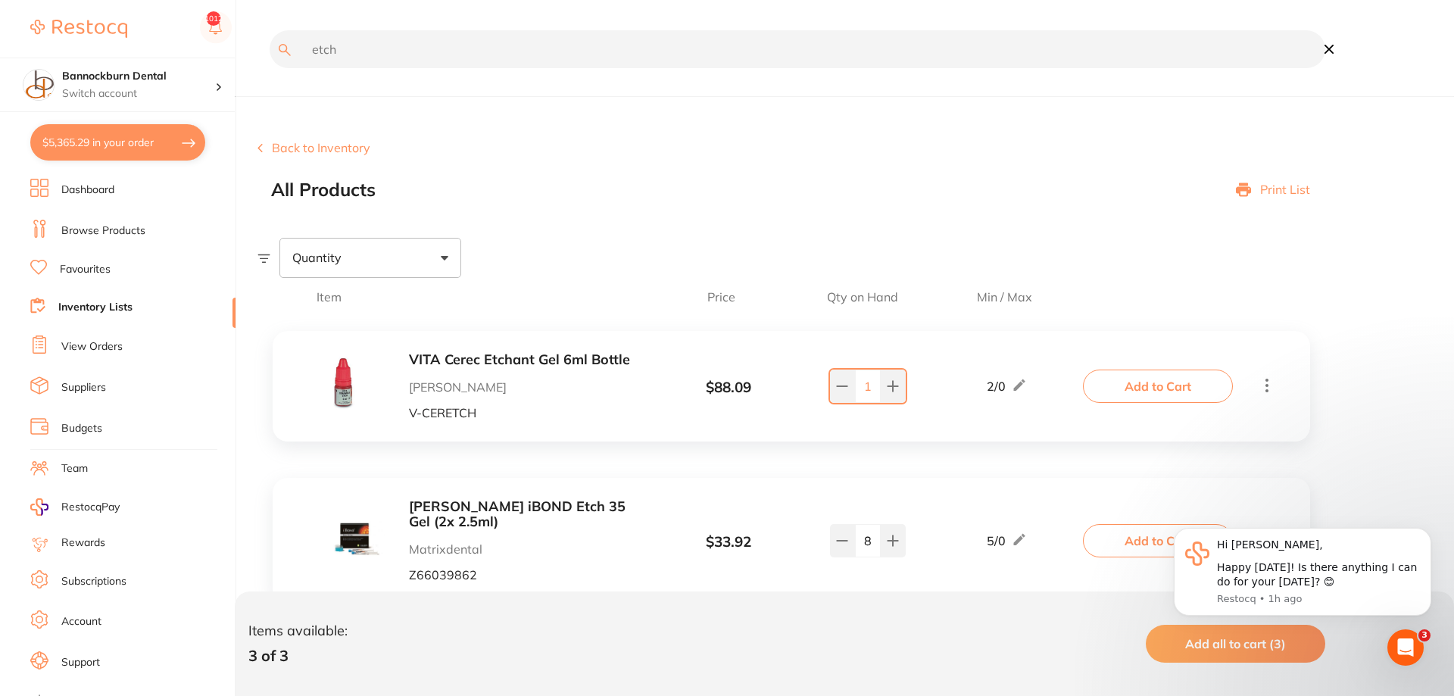
click at [519, 58] on input "etch" at bounding box center [798, 49] width 1056 height 38
type input "e"
type input "matri"
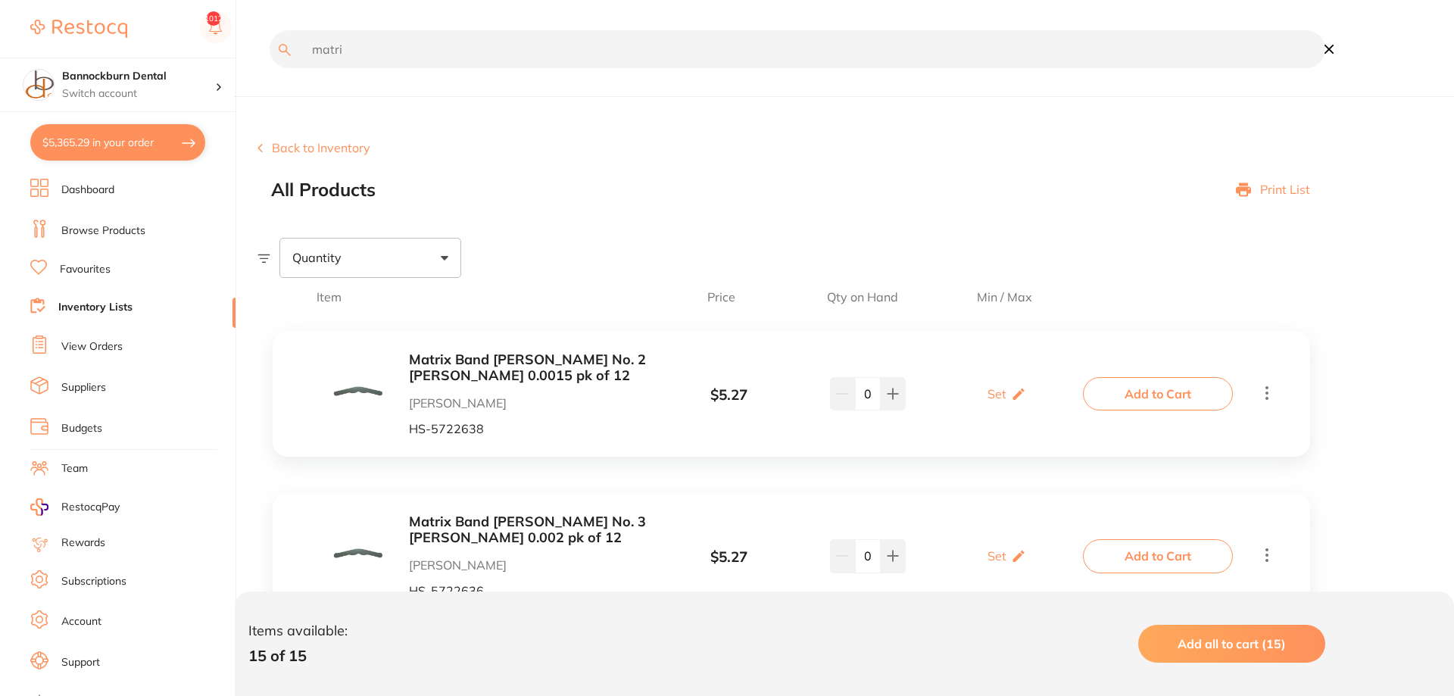
click at [351, 42] on input "matri" at bounding box center [798, 49] width 1056 height 38
click at [270, 30] on input "matri" at bounding box center [798, 49] width 1056 height 38
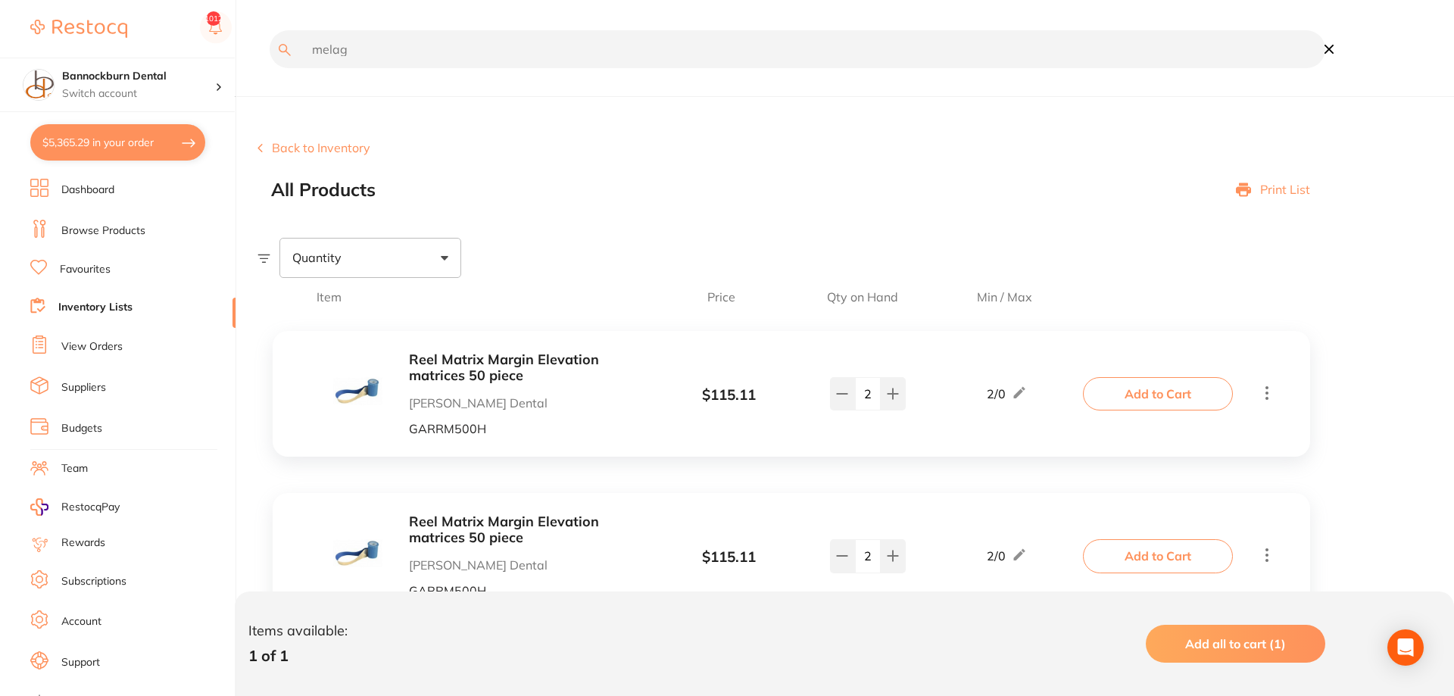
type input "melag"
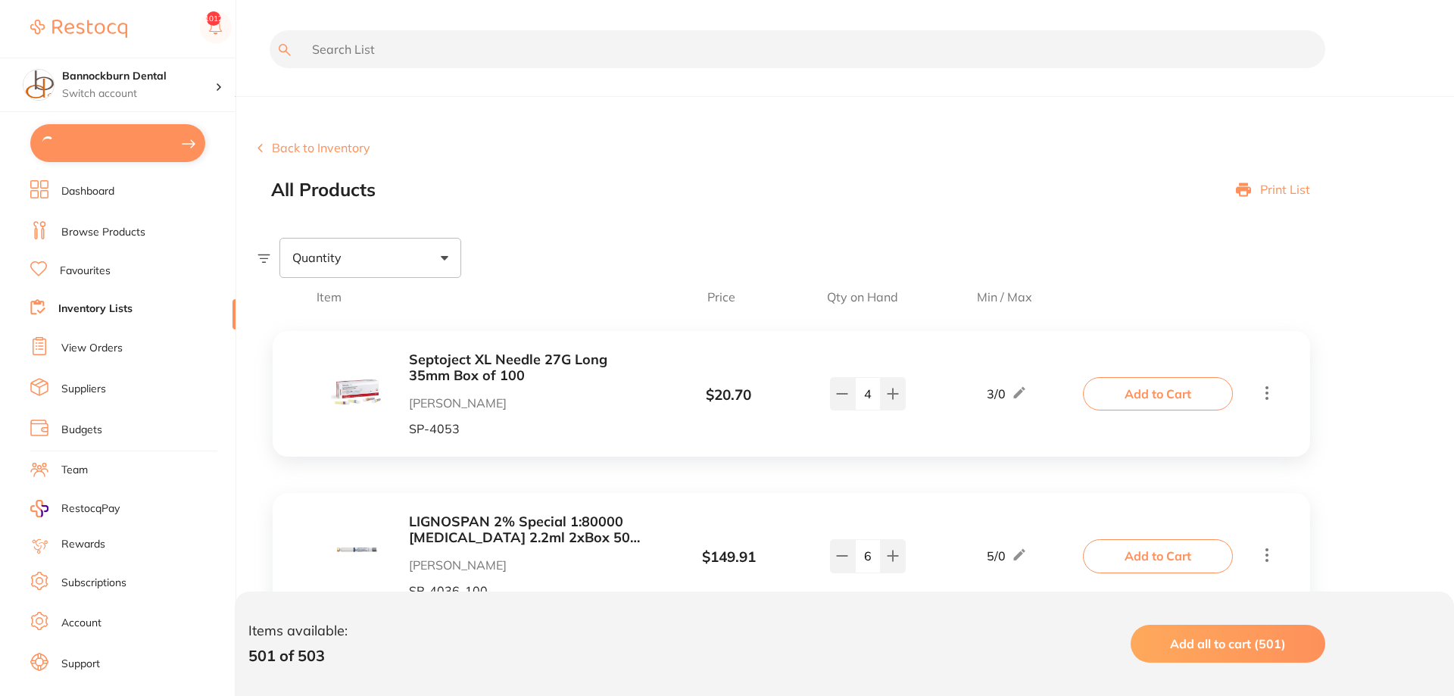
scroll to position [3965, 0]
click at [91, 305] on link "Inventory Lists" at bounding box center [95, 307] width 74 height 15
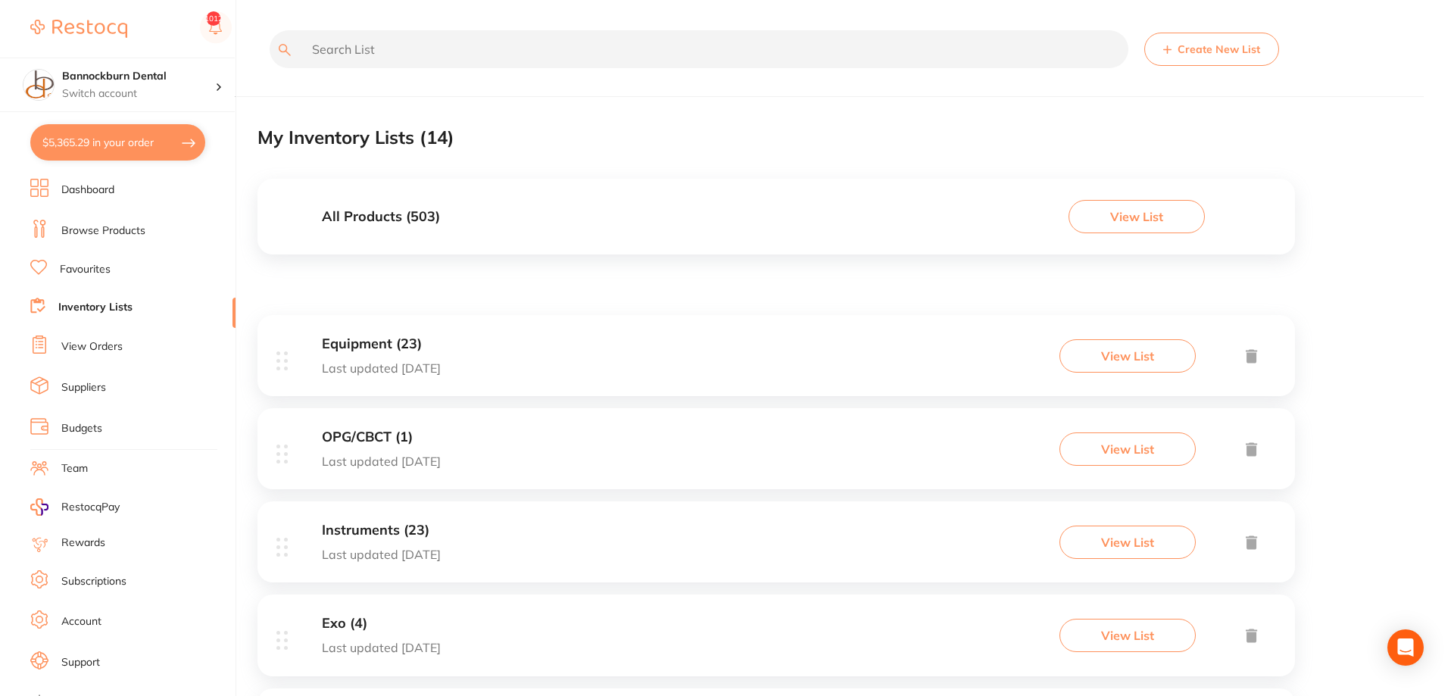
click at [412, 225] on h3 "All Products ( 503 )" at bounding box center [381, 217] width 118 height 16
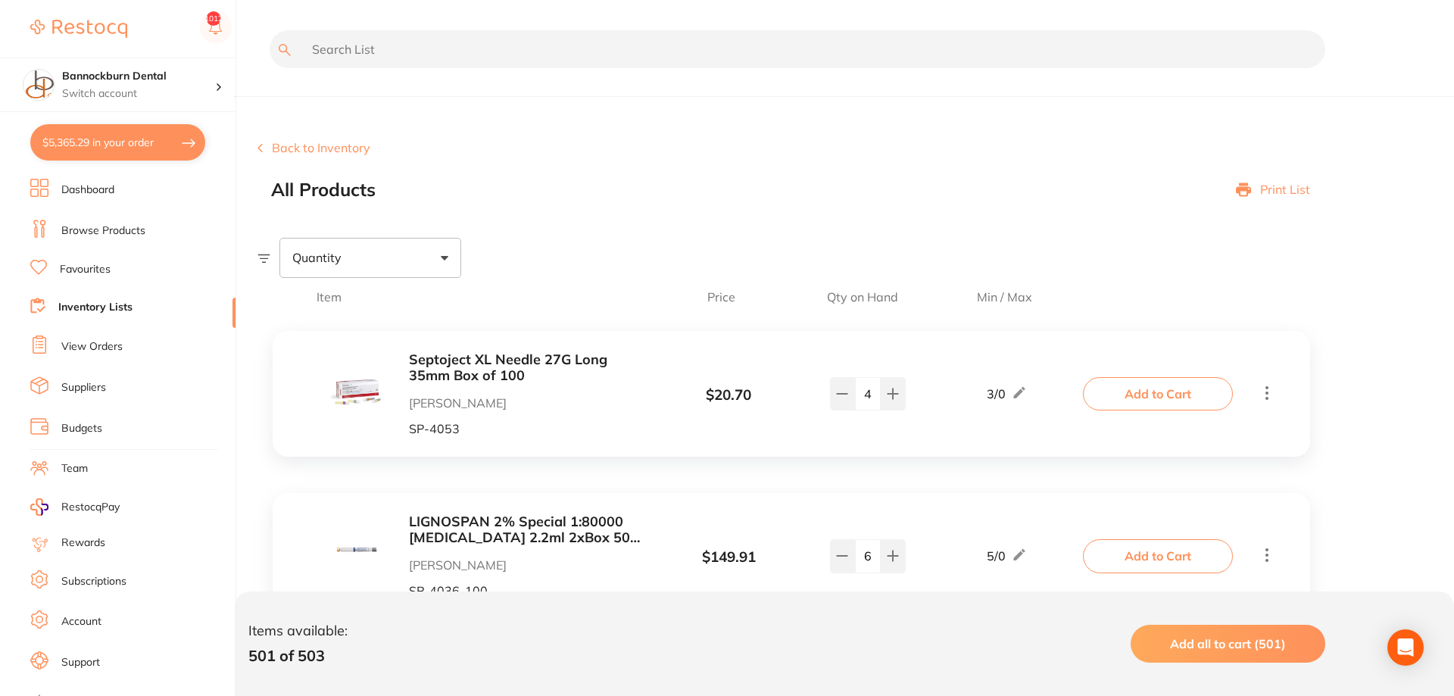
click at [367, 52] on input "text" at bounding box center [798, 49] width 1056 height 38
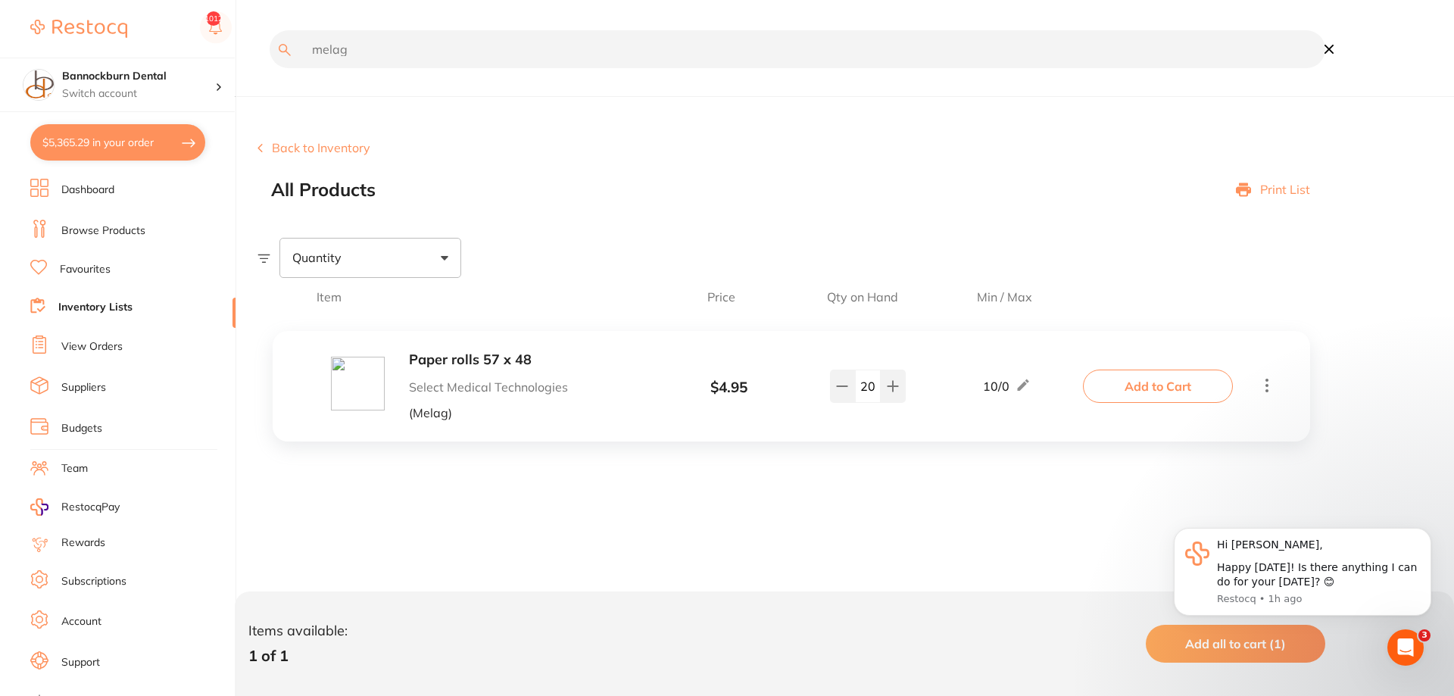
type input "melag"
click at [510, 361] on b "Paper rolls 57 x 48" at bounding box center [529, 360] width 240 height 16
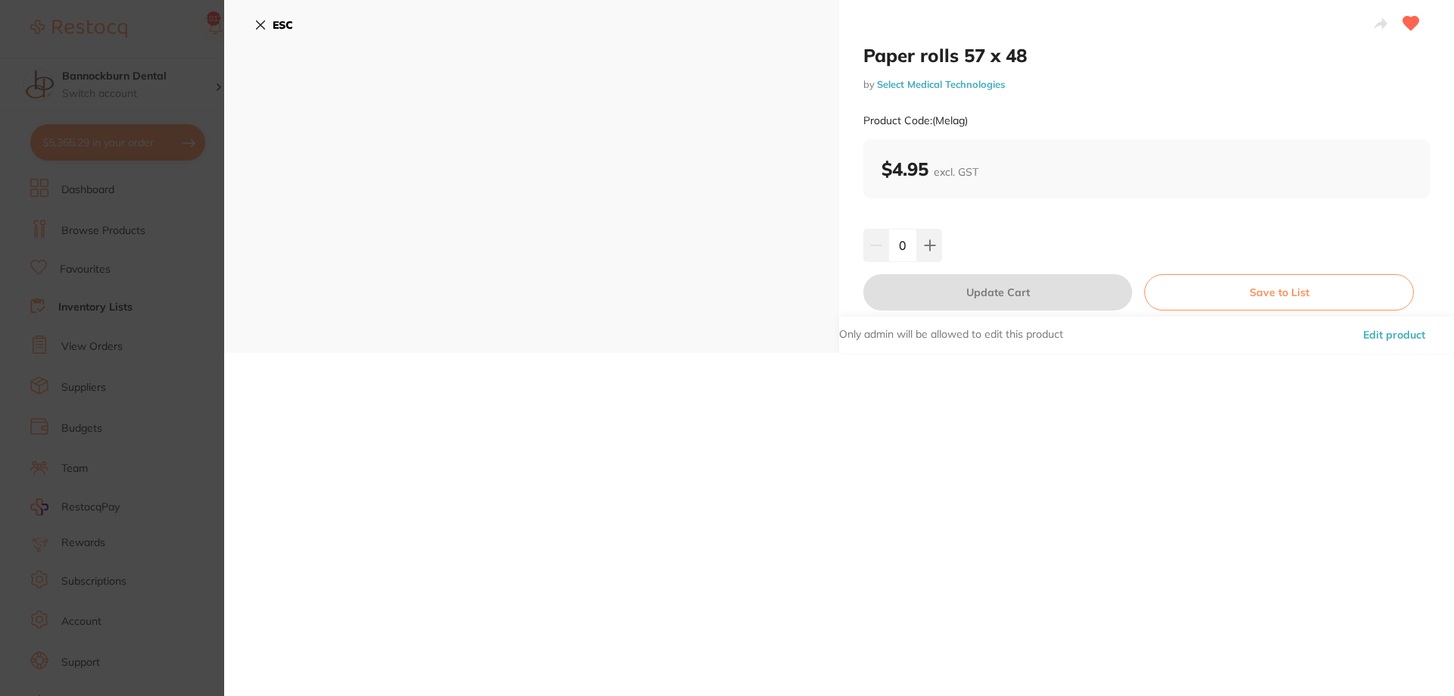
drag, startPoint x: 276, startPoint y: 29, endPoint x: 309, endPoint y: 70, distance: 52.3
click at [280, 31] on b "ESC" at bounding box center [283, 25] width 20 height 14
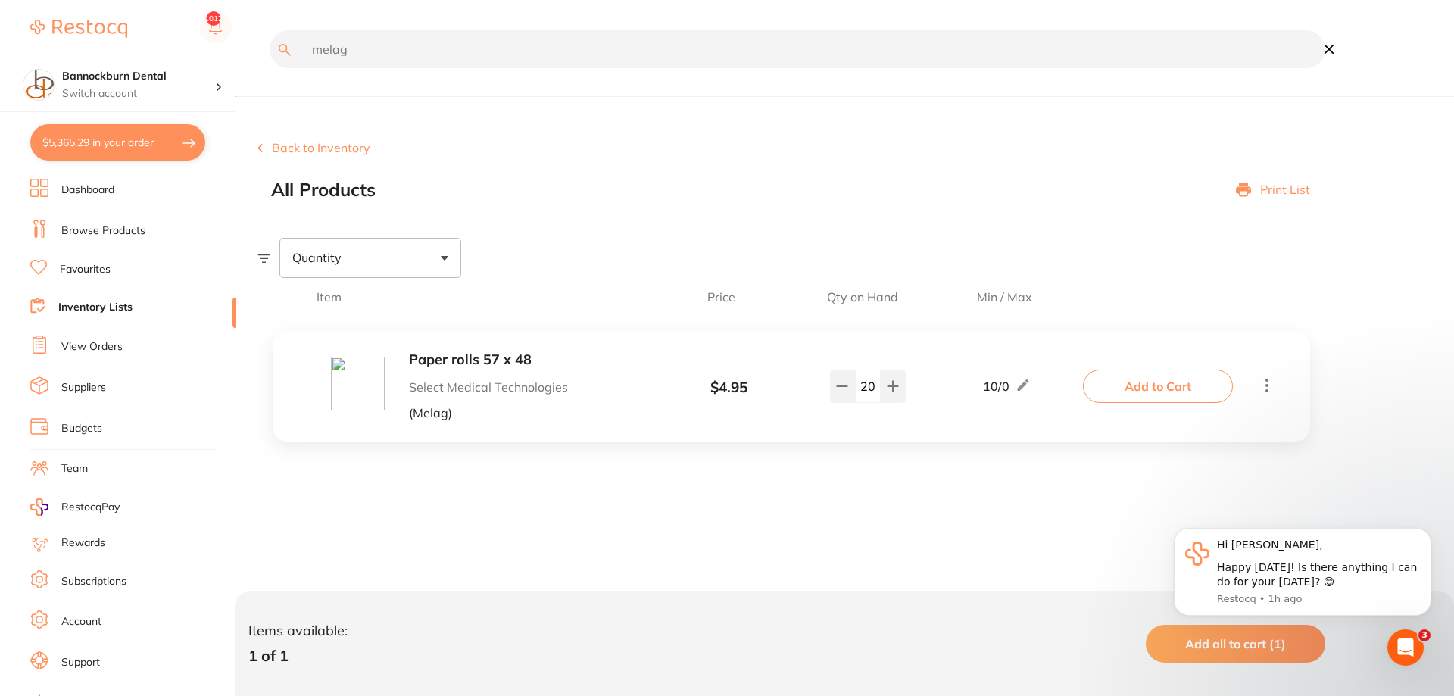
click at [1132, 401] on button "Add to Cart" at bounding box center [1158, 386] width 150 height 33
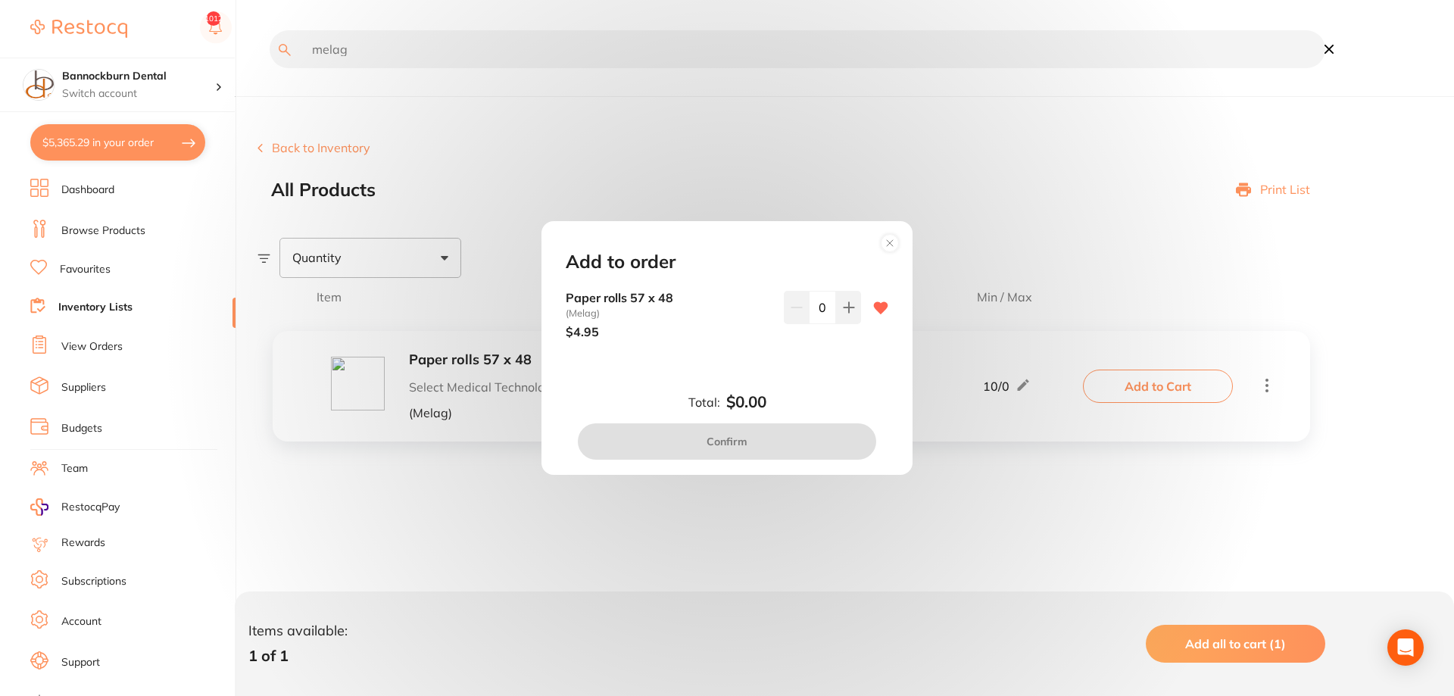
drag, startPoint x: 851, startPoint y: 321, endPoint x: 851, endPoint y: 352, distance: 31.1
click at [858, 327] on div "0" at bounding box center [822, 315] width 77 height 48
click at [850, 305] on icon at bounding box center [849, 307] width 10 height 10
type input "1"
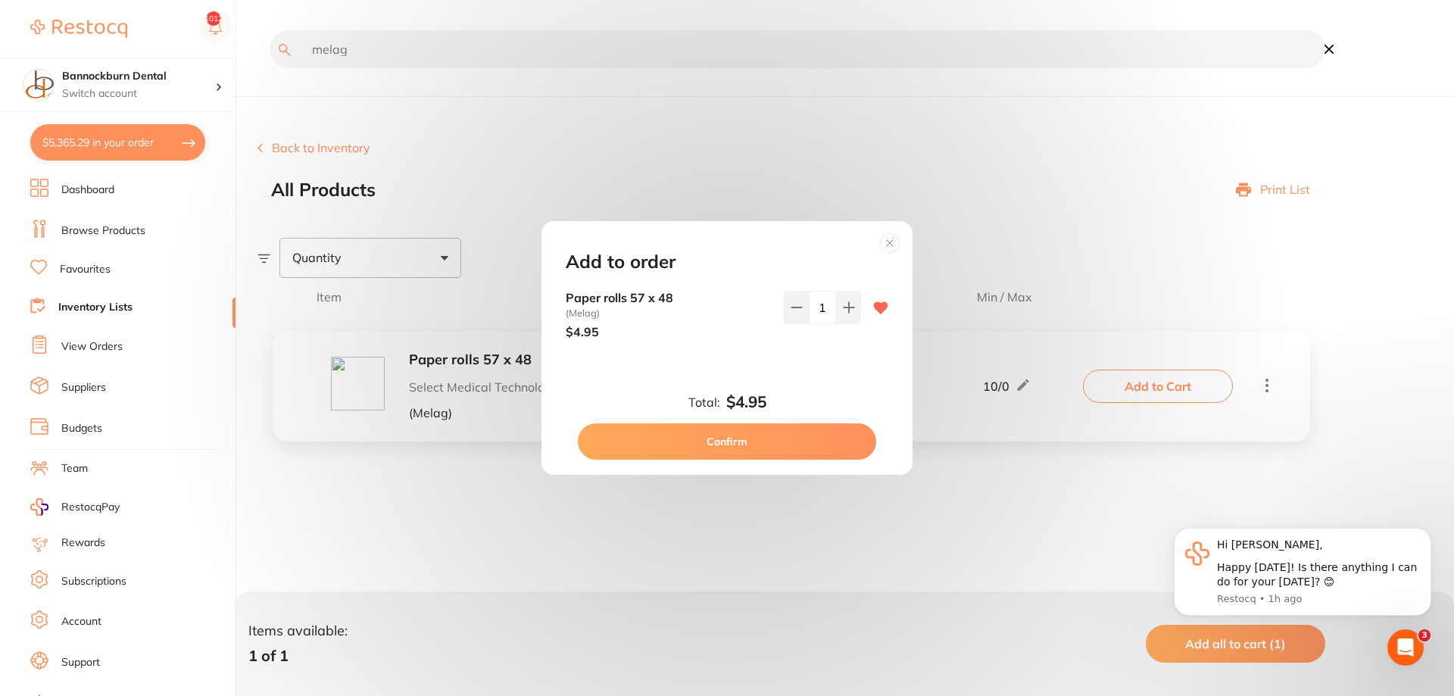
click at [749, 442] on button "Confirm" at bounding box center [727, 441] width 298 height 36
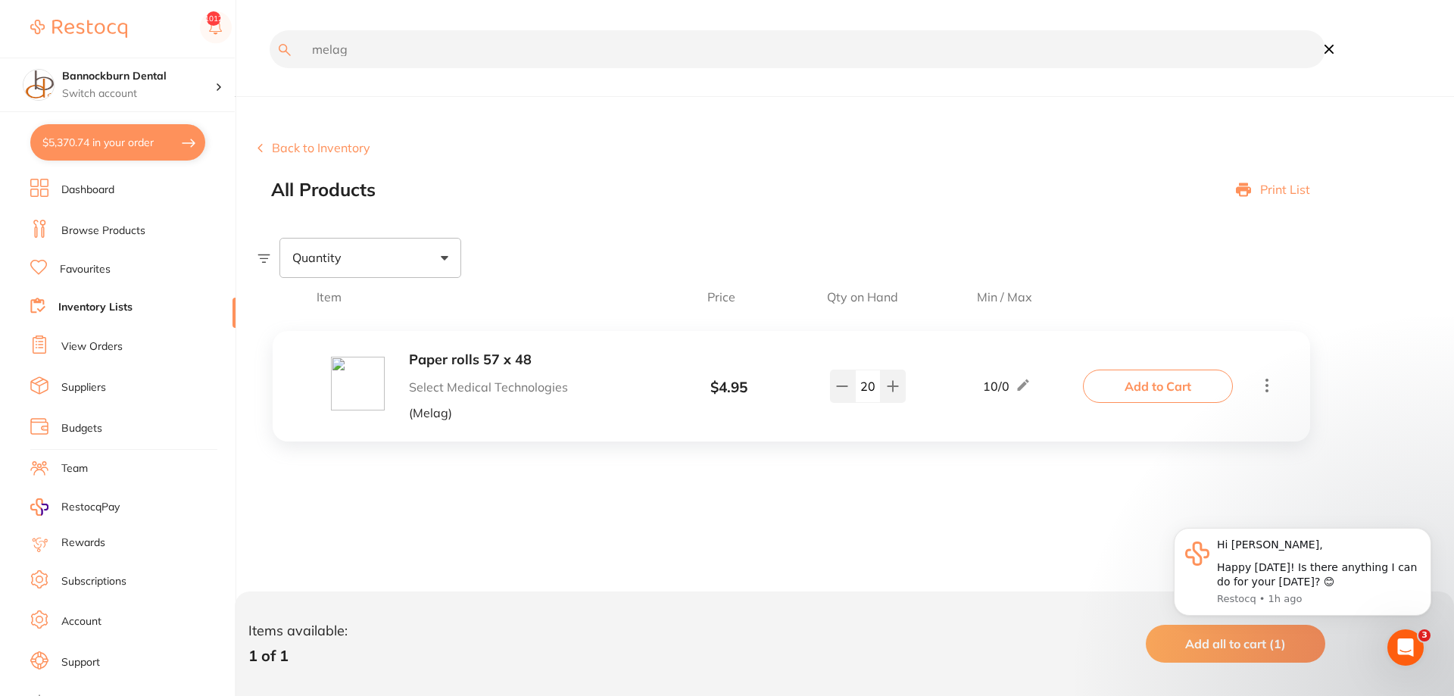
drag, startPoint x: 579, startPoint y: 61, endPoint x: 224, endPoint y: 52, distance: 354.6
click at [270, 52] on input "melag" at bounding box center [798, 49] width 1056 height 38
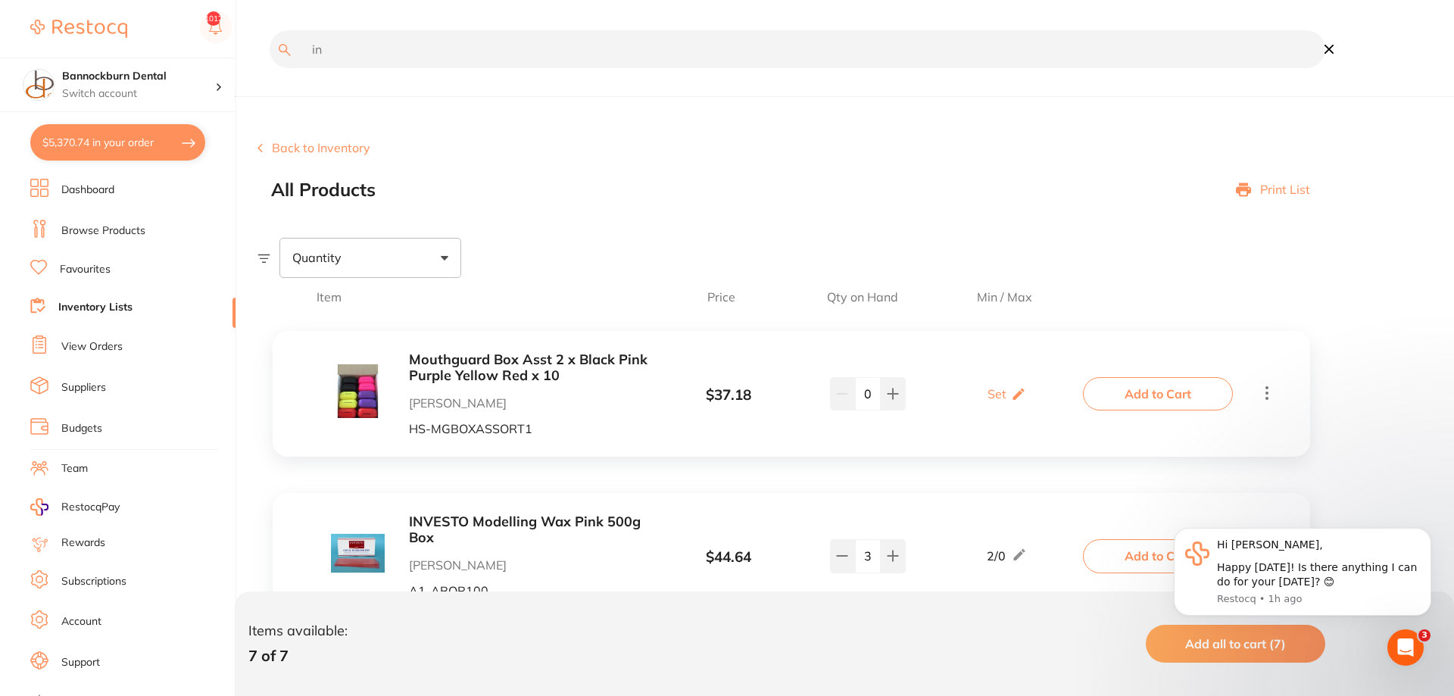
type input "i"
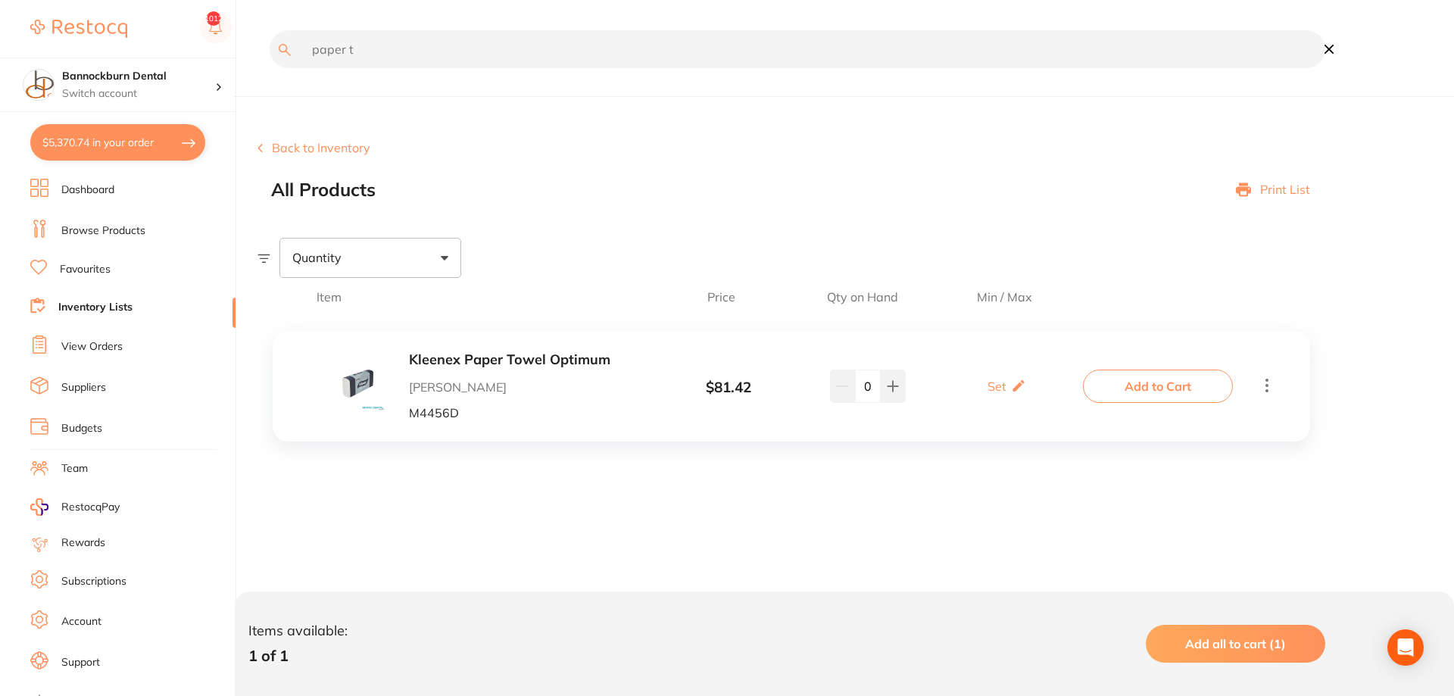
drag, startPoint x: 321, startPoint y: 53, endPoint x: 14, endPoint y: 32, distance: 307.5
click at [270, 32] on input "paper t" at bounding box center [798, 49] width 1056 height 38
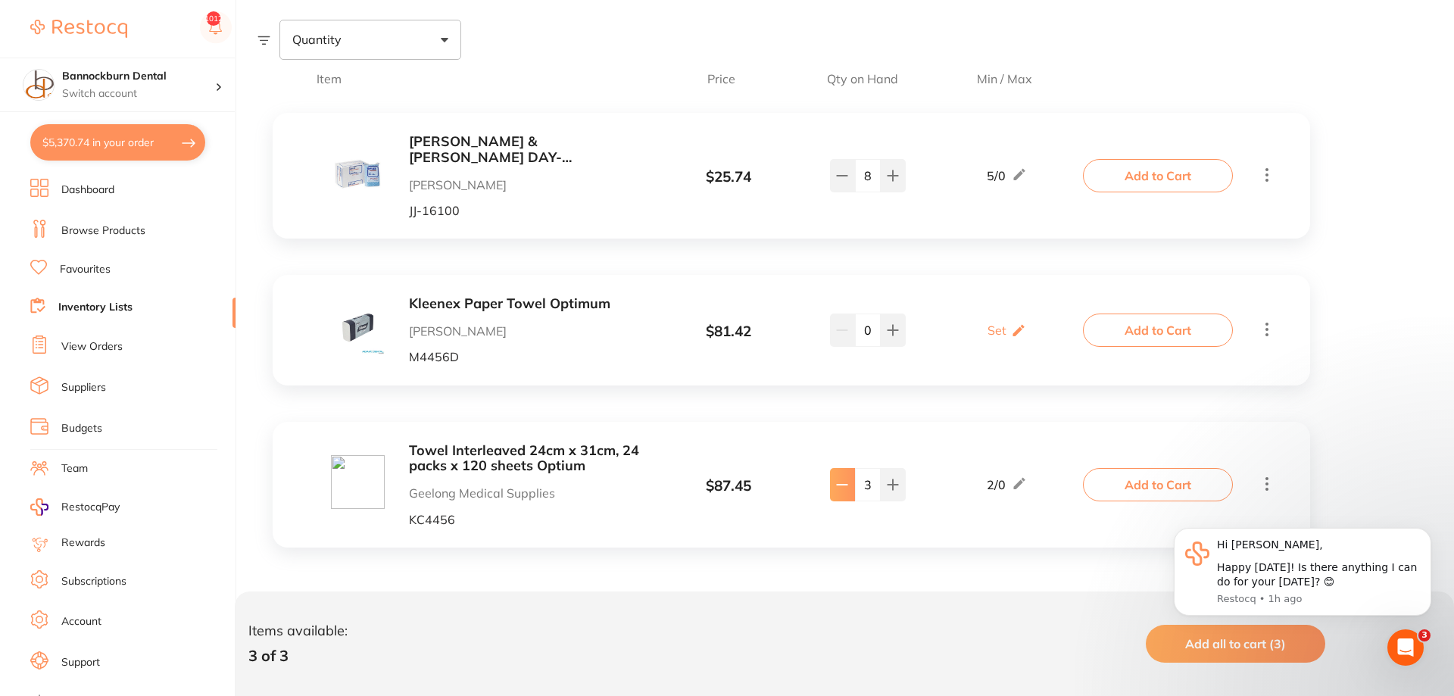
type input "towel"
click at [845, 182] on icon at bounding box center [842, 176] width 12 height 12
type input "2"
click at [1166, 489] on button "Add to Cart" at bounding box center [1158, 484] width 150 height 33
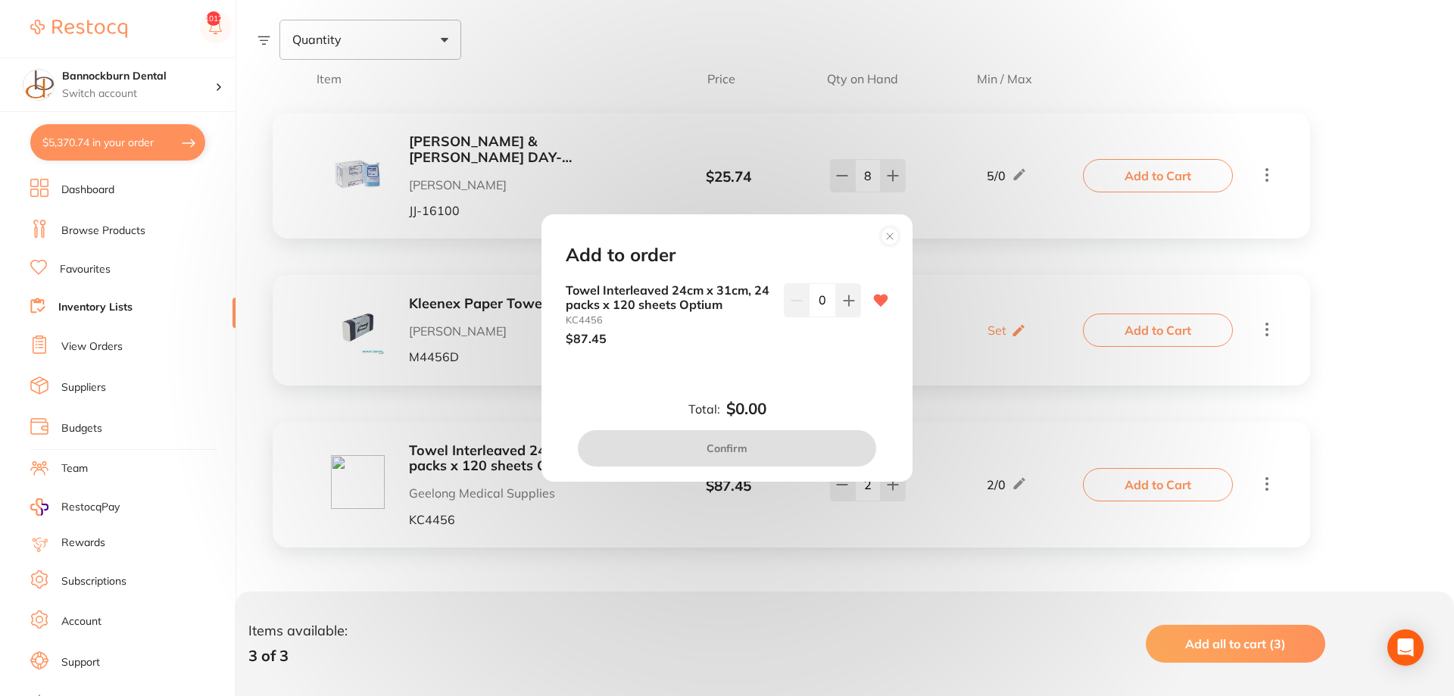
click at [854, 320] on div "0" at bounding box center [822, 314] width 77 height 62
click at [843, 313] on button at bounding box center [848, 299] width 25 height 33
type input "1"
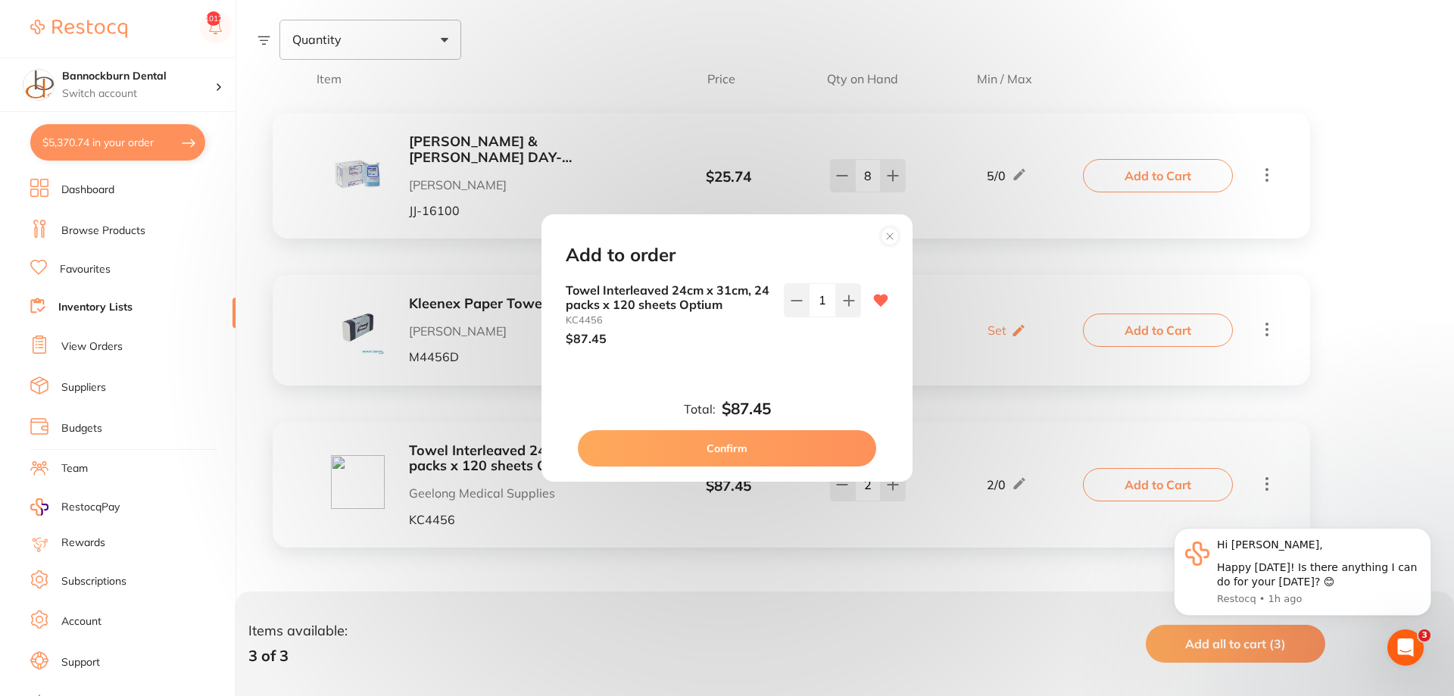
click at [787, 451] on button "Confirm" at bounding box center [727, 448] width 298 height 36
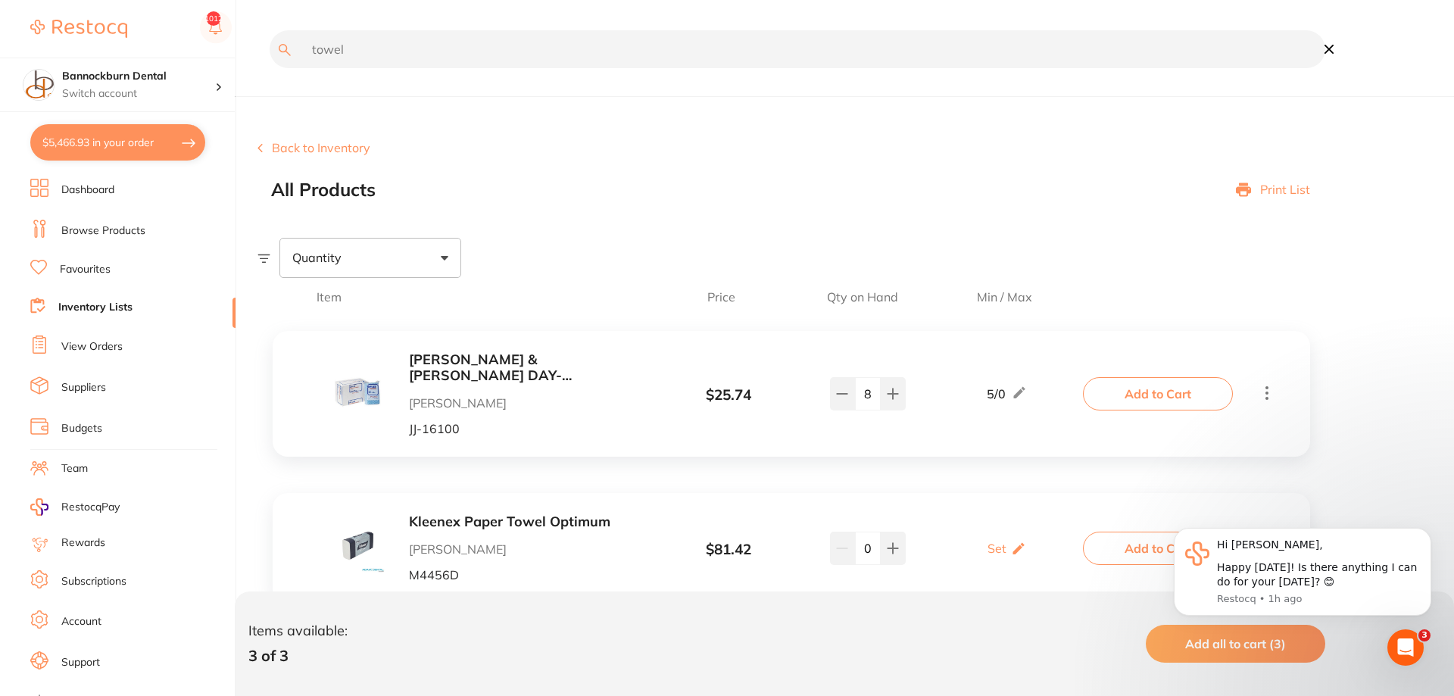
drag, startPoint x: 360, startPoint y: 54, endPoint x: 0, endPoint y: -11, distance: 365.6
click at [270, 30] on input "towel" at bounding box center [798, 49] width 1056 height 38
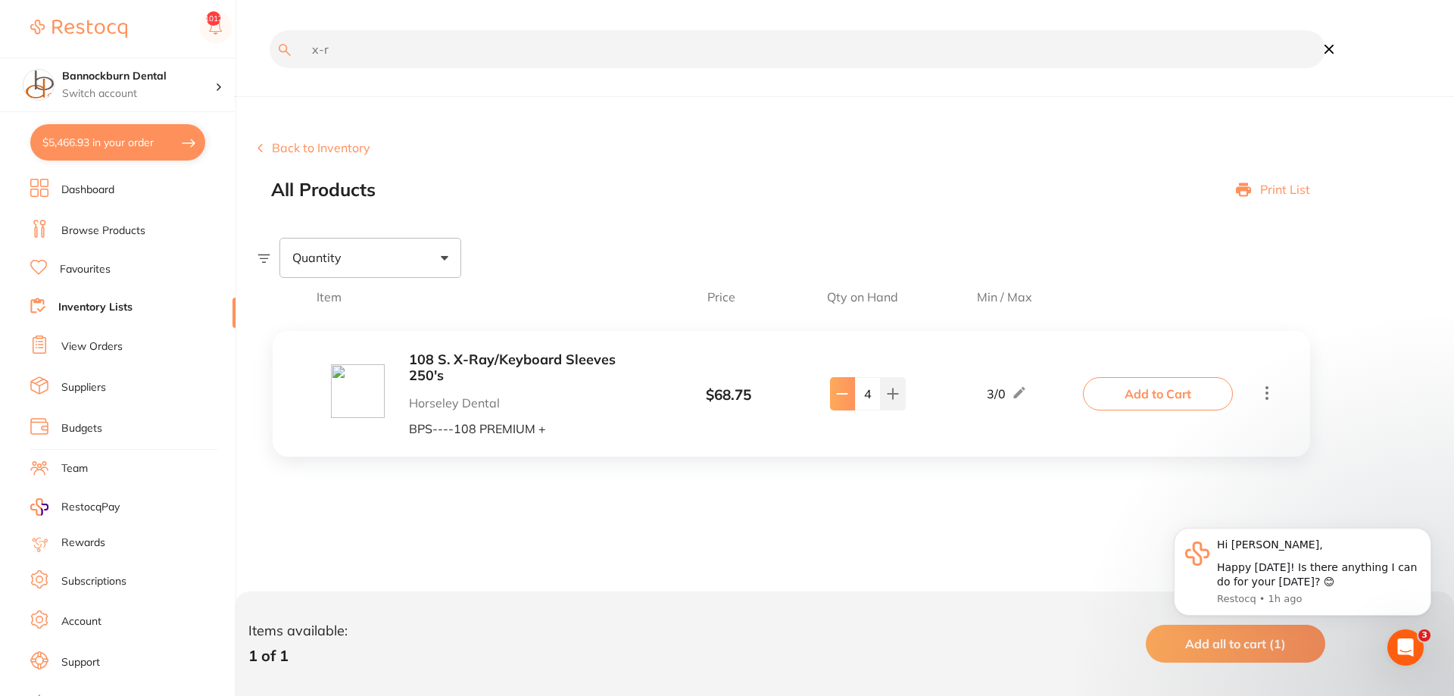
type input "x-r"
click at [835, 397] on button at bounding box center [842, 393] width 25 height 33
type input "3"
drag, startPoint x: 1103, startPoint y: 394, endPoint x: 1075, endPoint y: 389, distance: 28.5
click at [1099, 394] on button "Add to Cart" at bounding box center [1158, 393] width 150 height 33
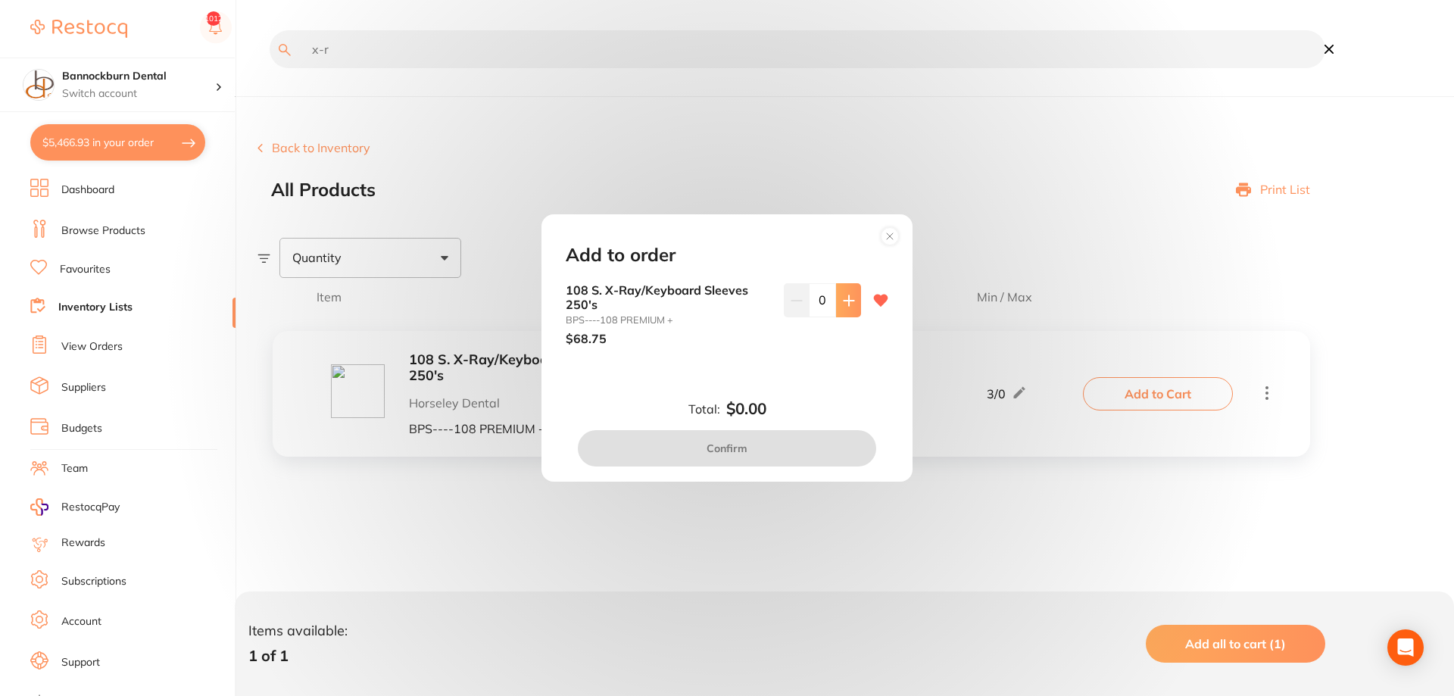
click at [852, 307] on button at bounding box center [848, 299] width 25 height 33
type input "1"
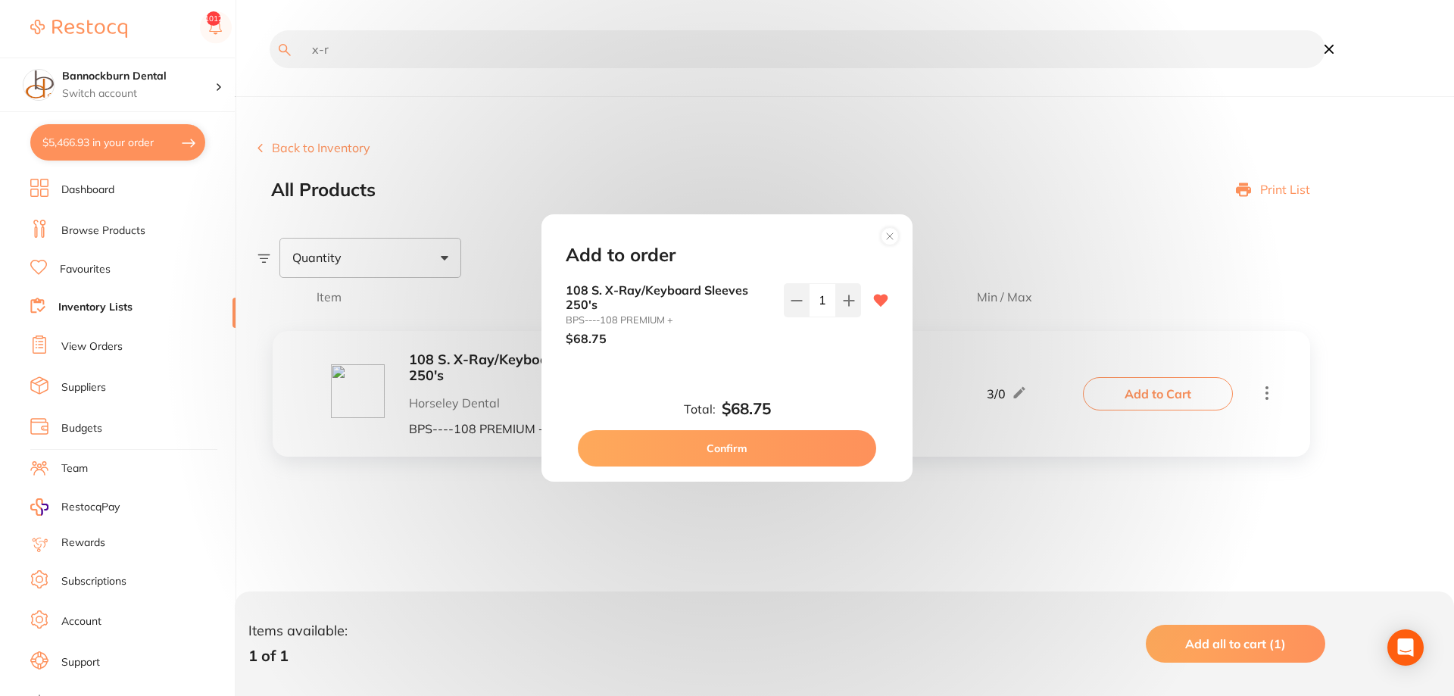
click at [754, 439] on button "Confirm" at bounding box center [727, 448] width 298 height 36
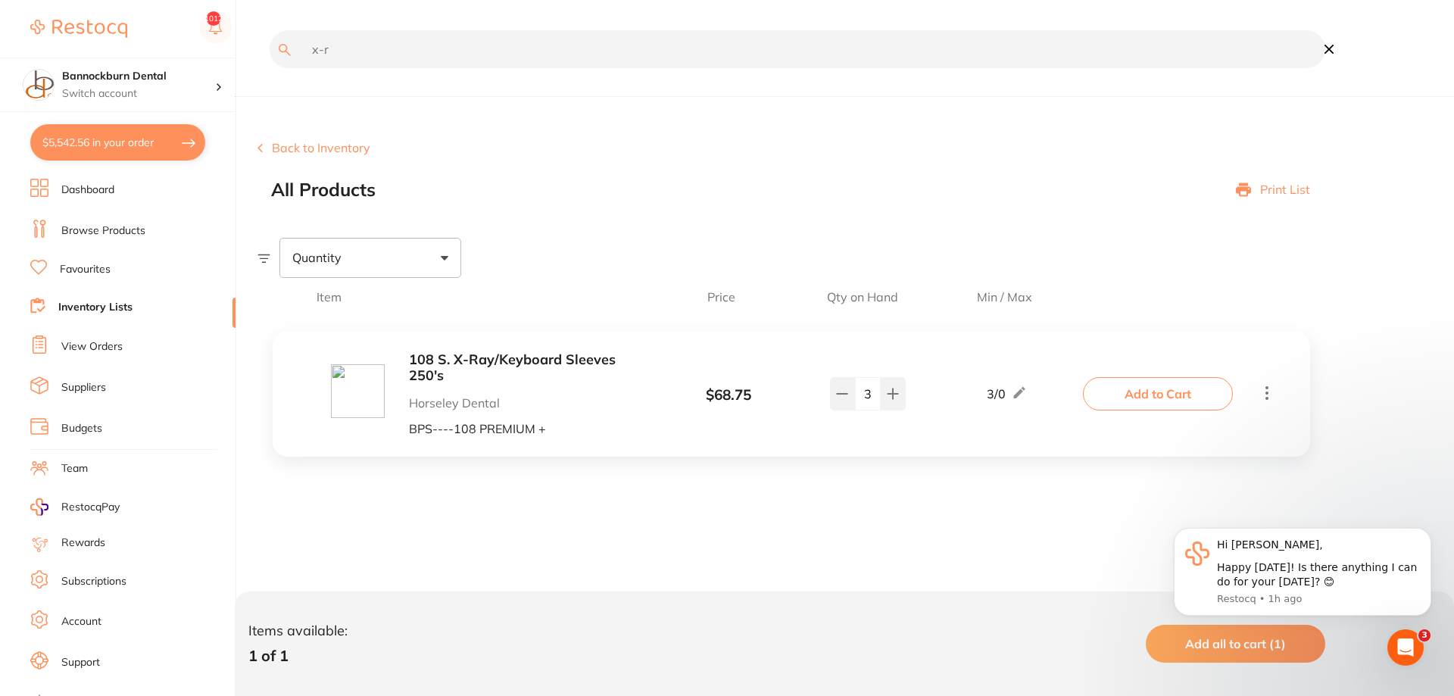
drag, startPoint x: 330, startPoint y: 58, endPoint x: 14, endPoint y: 4, distance: 321.2
click at [270, 30] on input "x-r" at bounding box center [798, 49] width 1056 height 38
type input "z25"
click at [838, 374] on button at bounding box center [842, 386] width 25 height 33
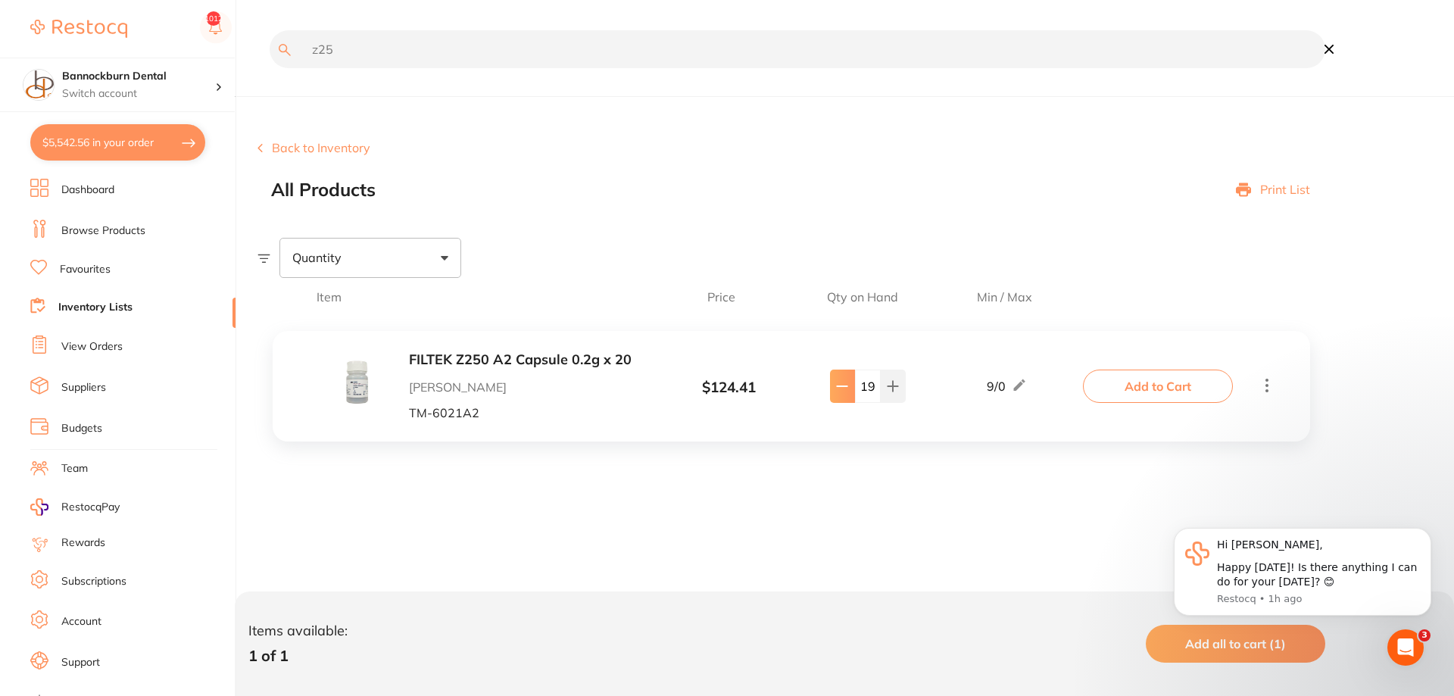
click at [838, 375] on button at bounding box center [842, 386] width 25 height 33
click at [838, 376] on button at bounding box center [842, 386] width 25 height 33
type input "15"
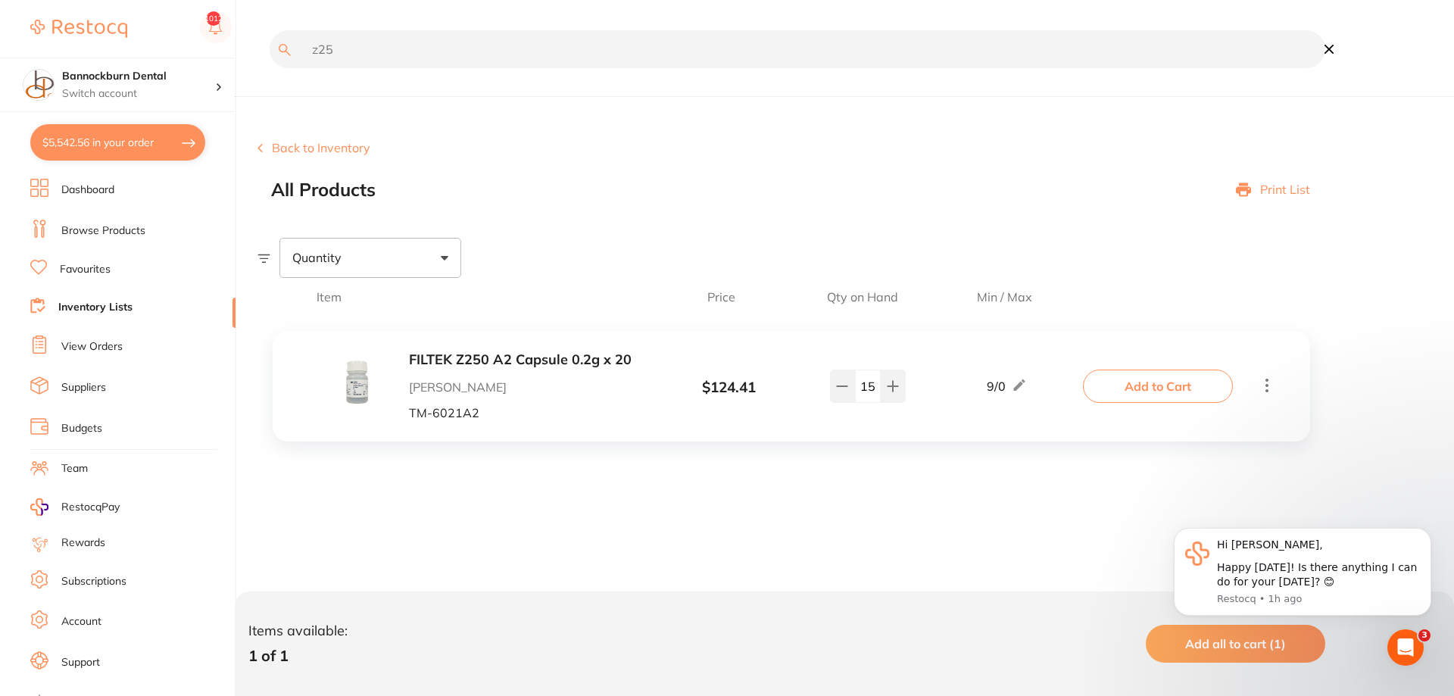
click at [1114, 383] on button "Add to Cart" at bounding box center [1158, 386] width 150 height 33
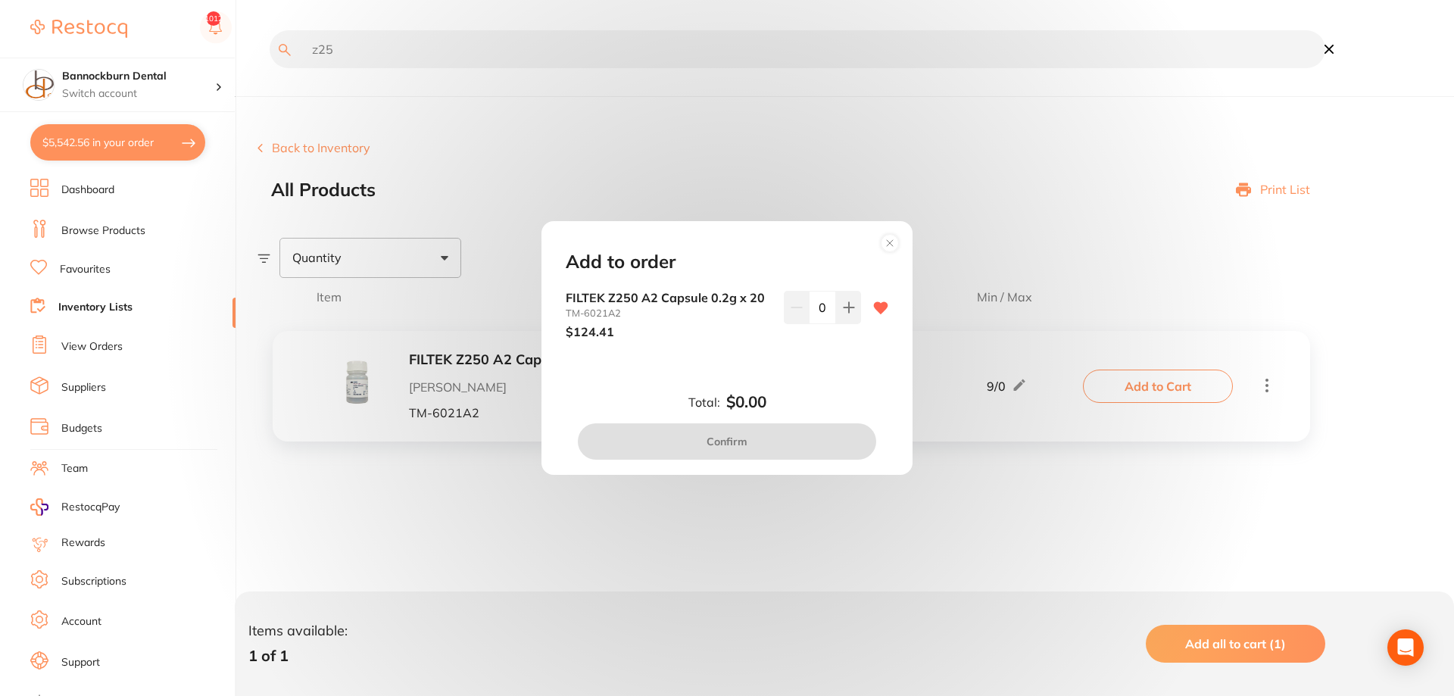
click at [830, 302] on input "0" at bounding box center [822, 307] width 27 height 33
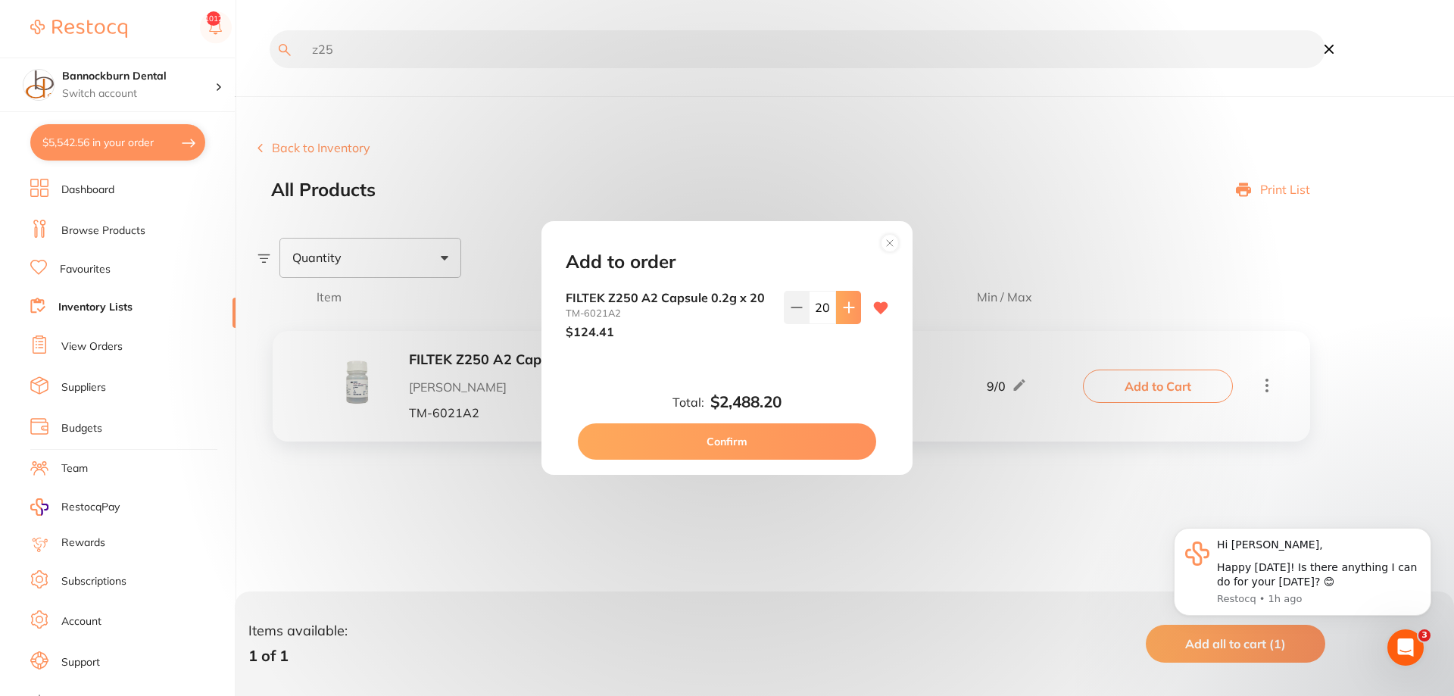
click at [843, 314] on button at bounding box center [848, 307] width 25 height 33
click at [809, 320] on div "21" at bounding box center [822, 307] width 77 height 33
click at [787, 311] on button at bounding box center [796, 307] width 25 height 33
click at [805, 301] on button at bounding box center [796, 307] width 25 height 33
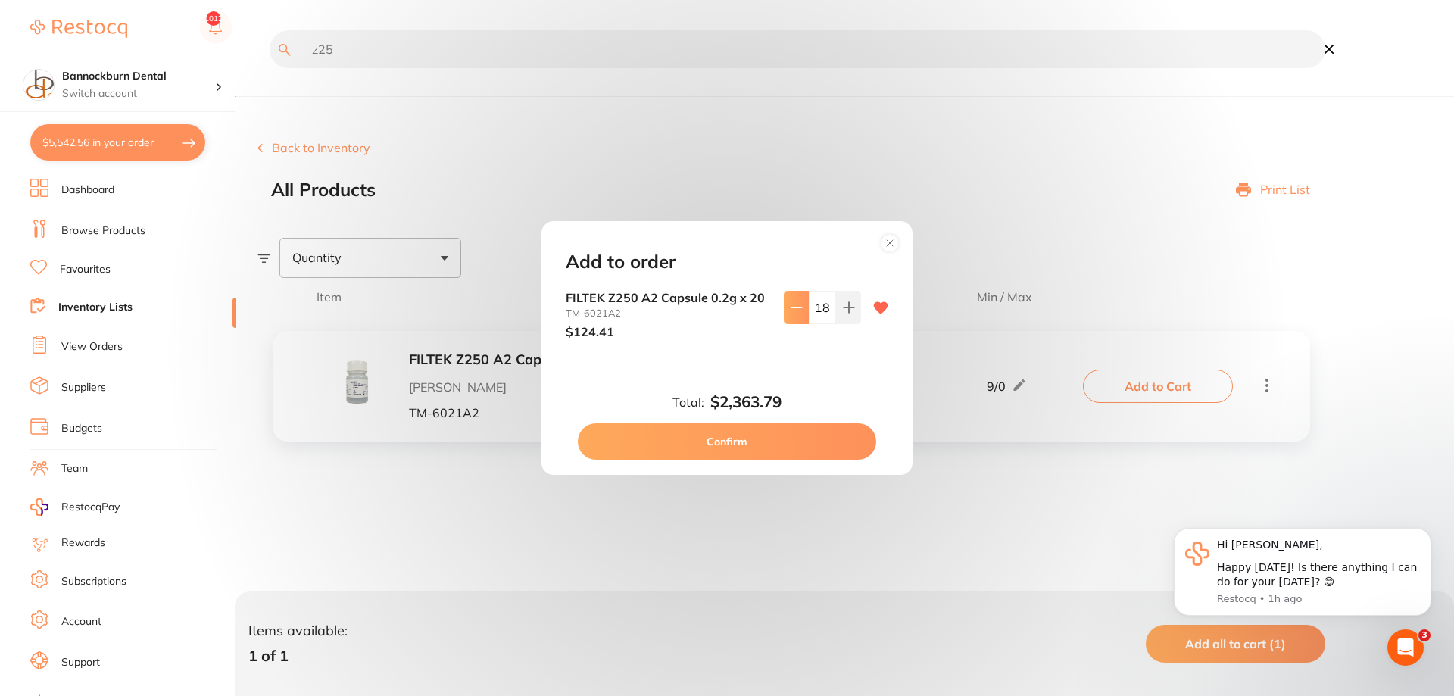
click at [805, 301] on button at bounding box center [796, 307] width 25 height 33
drag, startPoint x: 801, startPoint y: 313, endPoint x: 807, endPoint y: 350, distance: 37.6
click at [803, 314] on button at bounding box center [796, 307] width 25 height 33
type input "15"
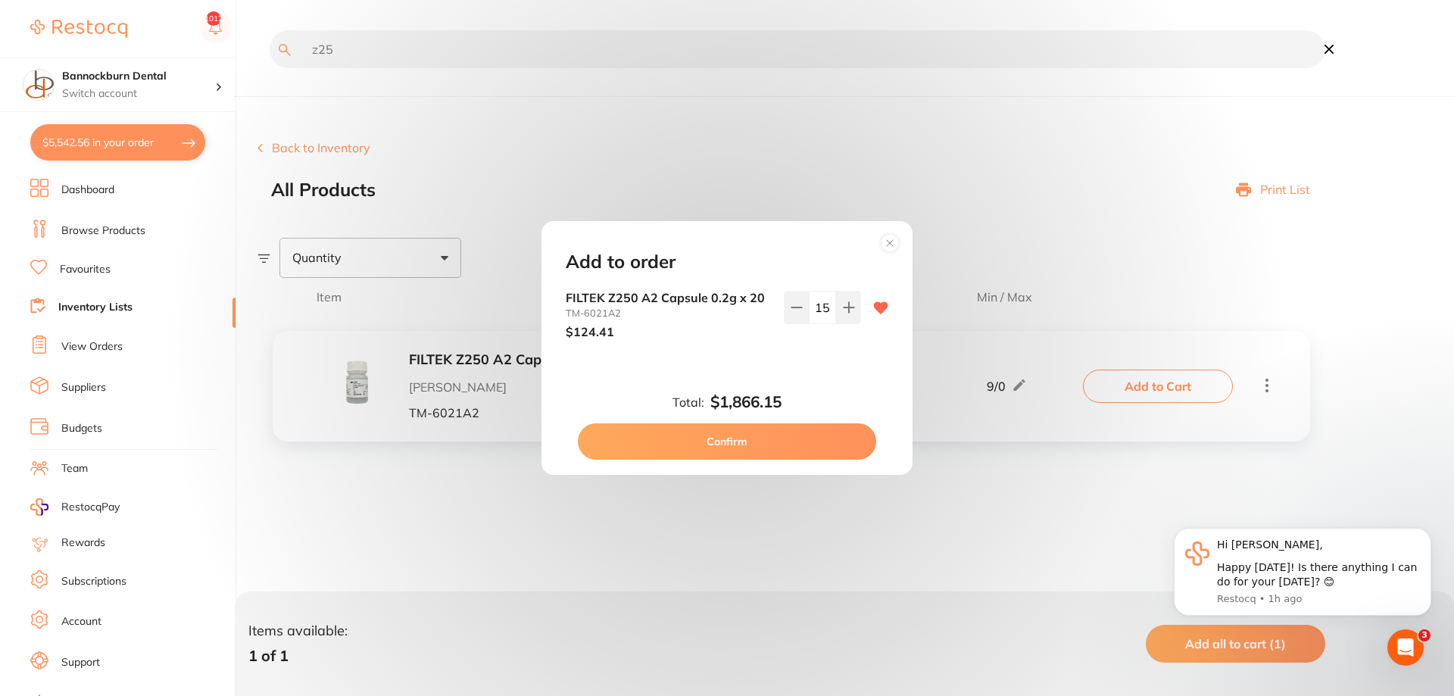
click at [716, 437] on button "Confirm" at bounding box center [727, 441] width 298 height 36
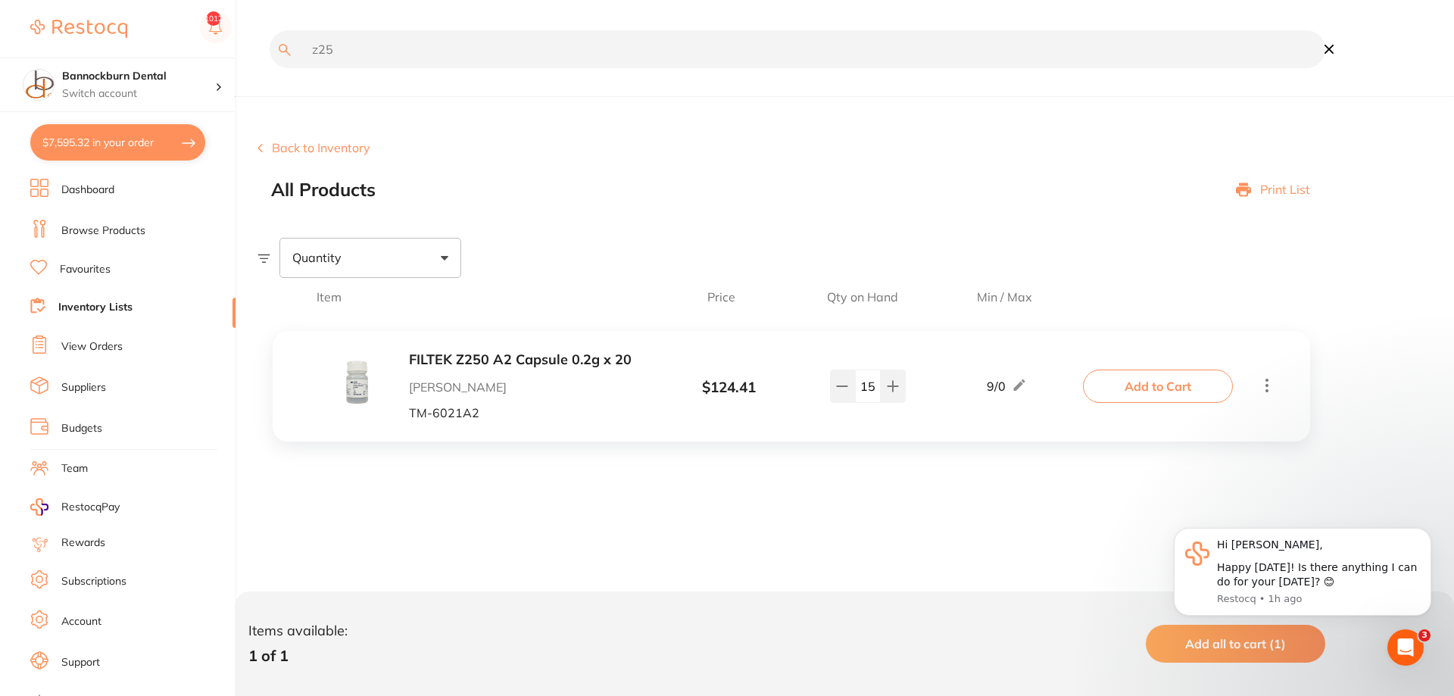
click at [80, 339] on link "View Orders" at bounding box center [91, 346] width 61 height 15
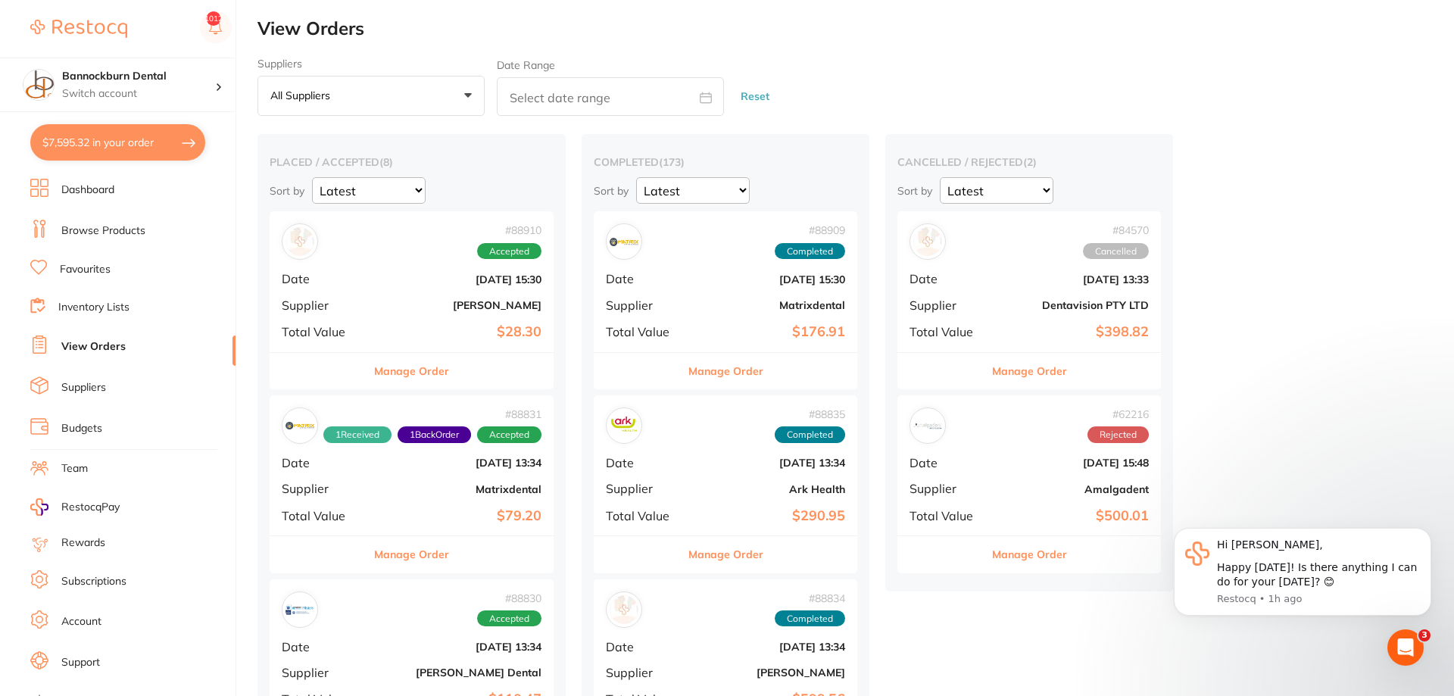
click at [404, 375] on button "Manage Order" at bounding box center [411, 371] width 75 height 36
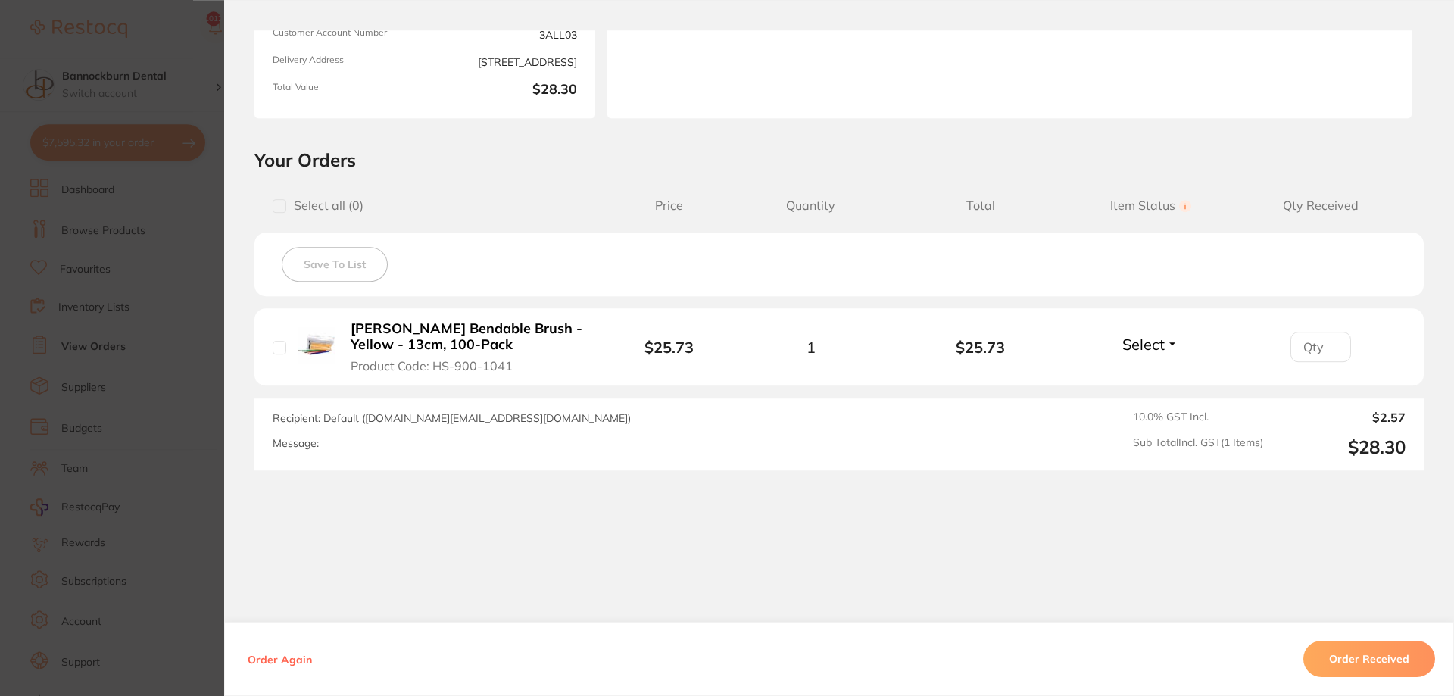
scroll to position [155, 0]
click at [219, 354] on section "Order ID: Restocq- 88910 Order Information Accepted Order Order Date [DATE] 15:…" at bounding box center [727, 348] width 1454 height 696
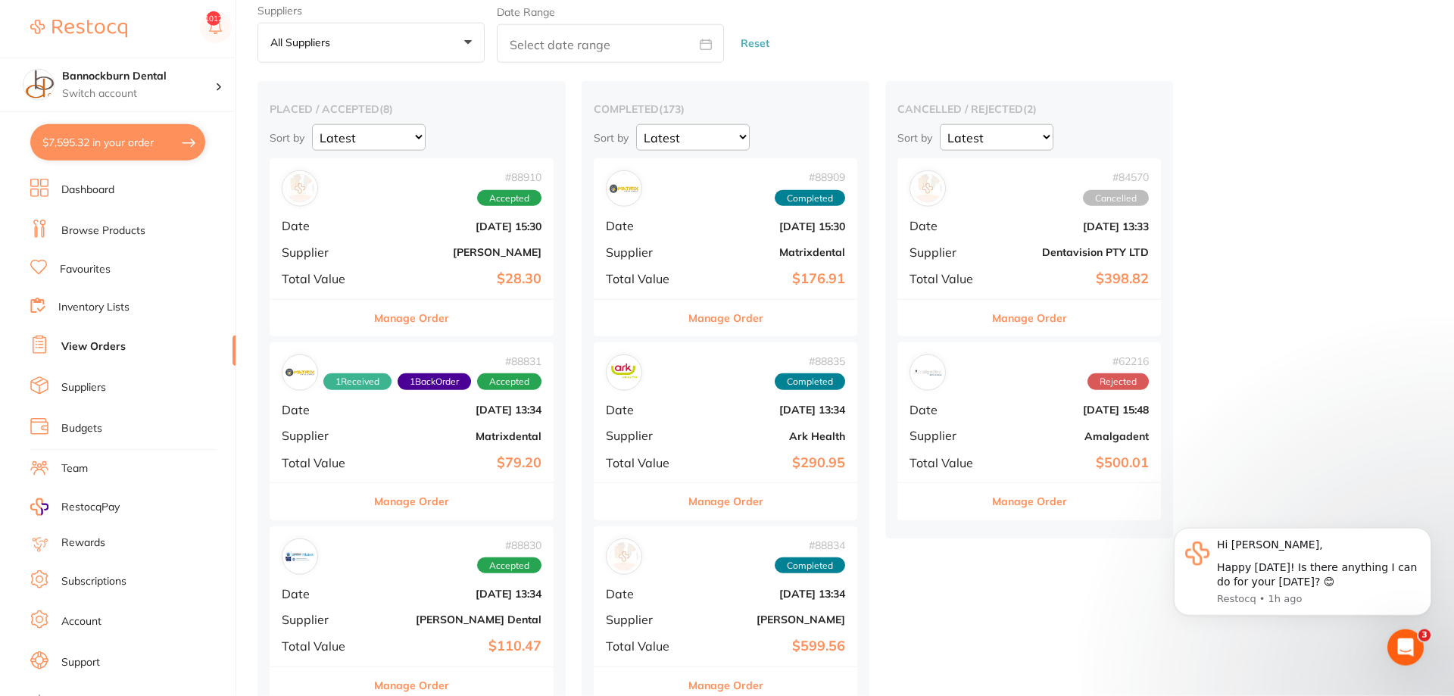
scroll to position [77, 0]
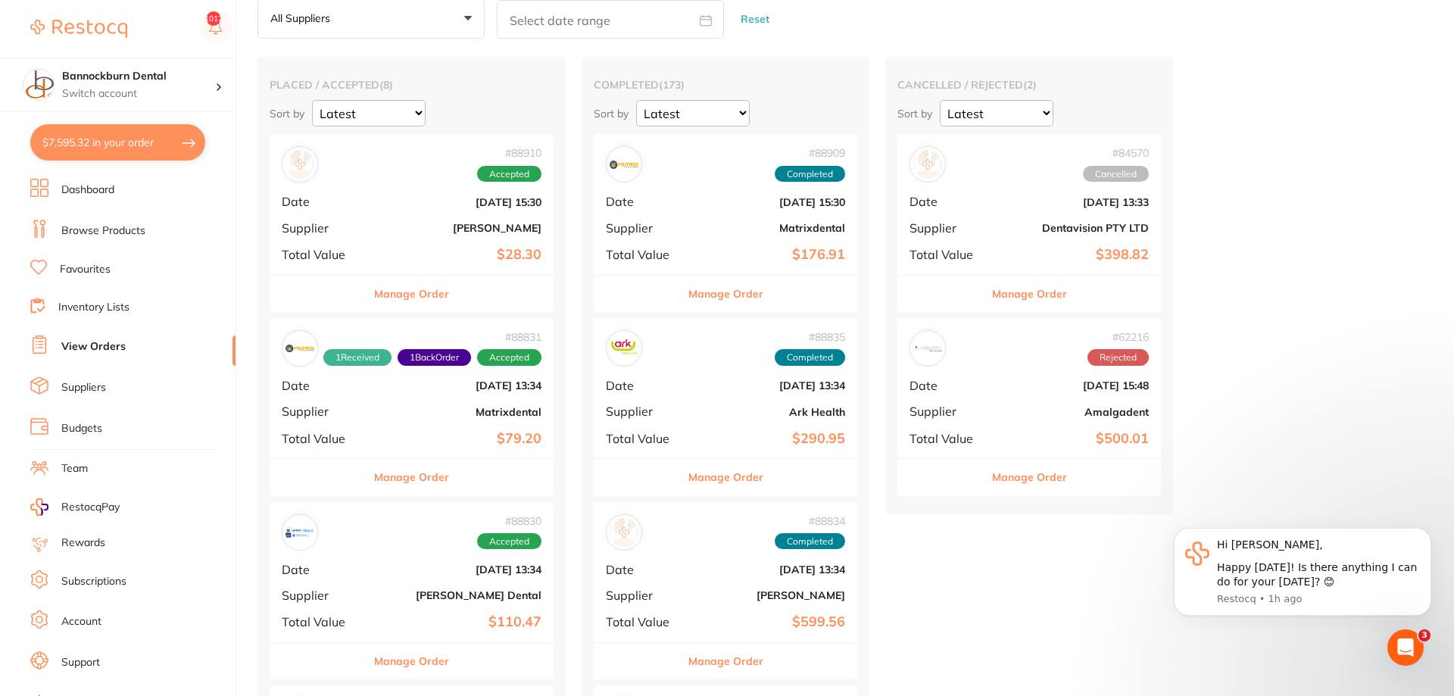
click at [418, 484] on button "Manage Order" at bounding box center [411, 477] width 75 height 36
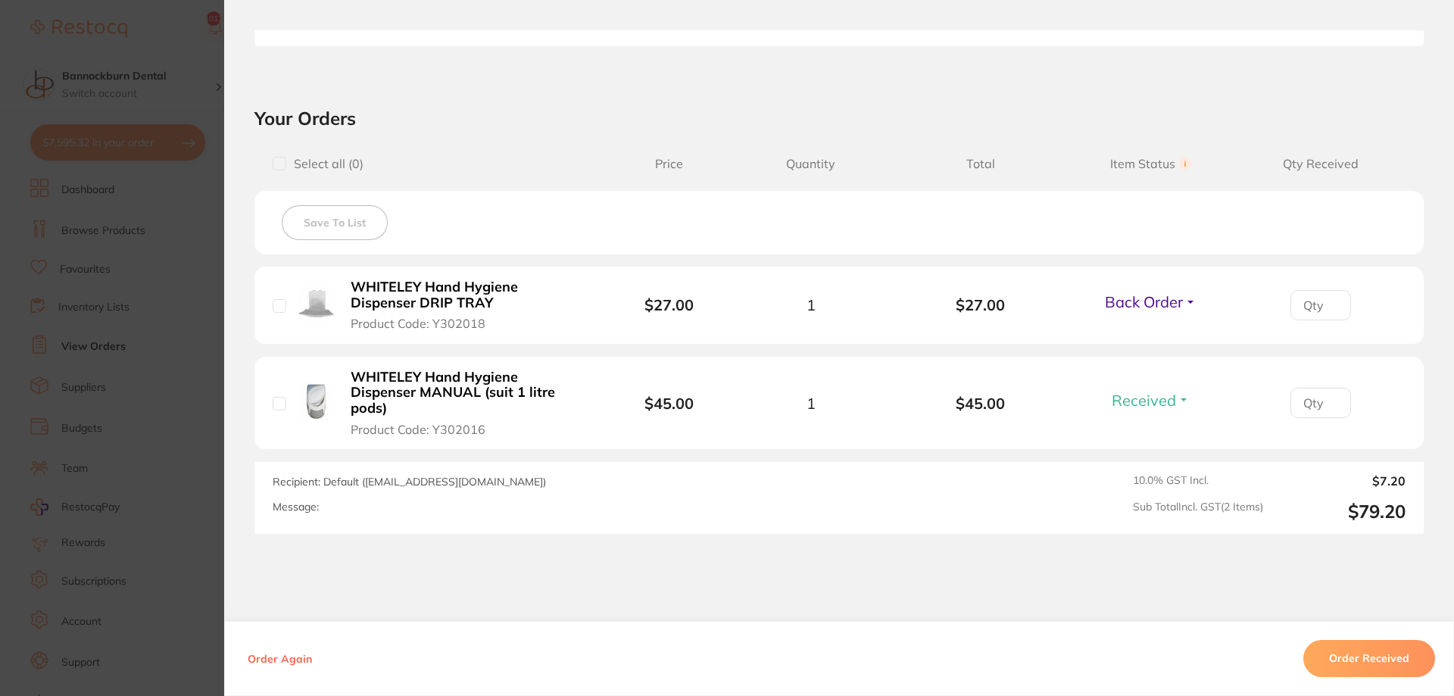
click at [209, 420] on section "Order ID: Restocq- 88831 Order Information 1 Received 1 Back Order Accepted Ord…" at bounding box center [727, 348] width 1454 height 696
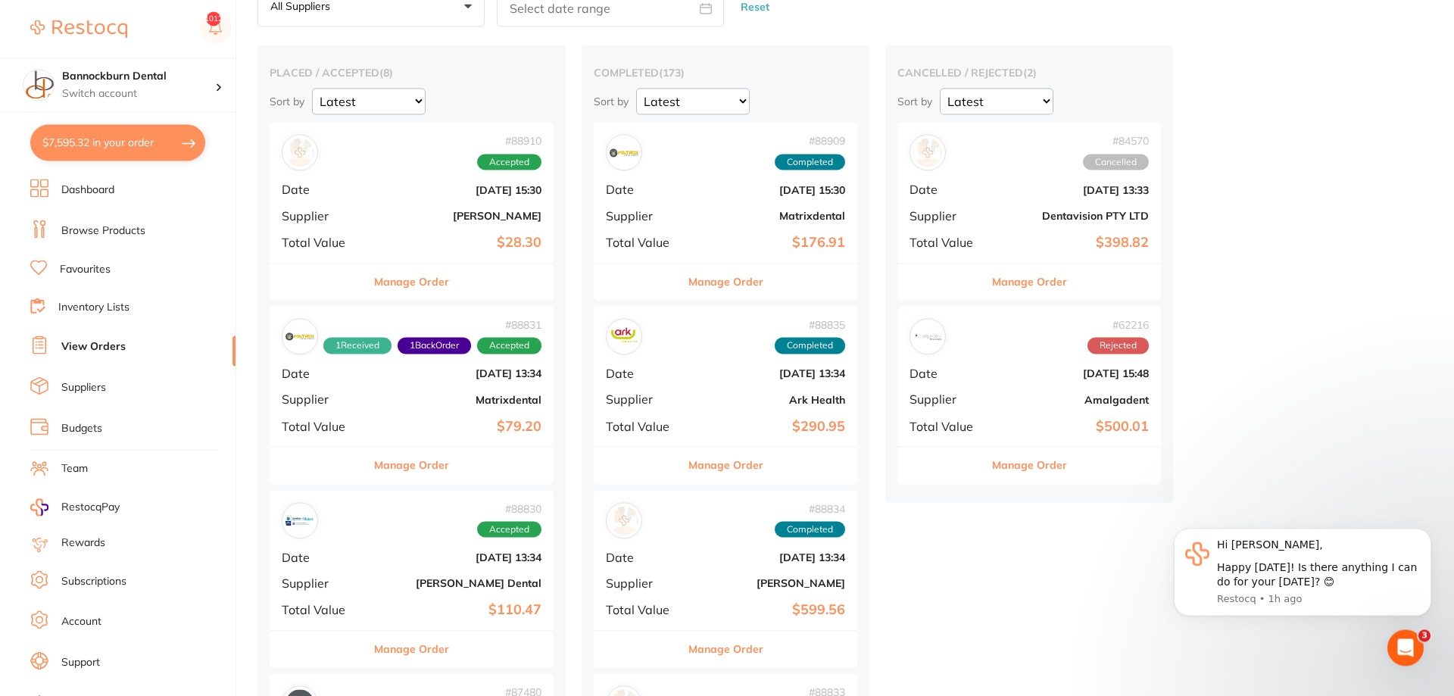
scroll to position [309, 0]
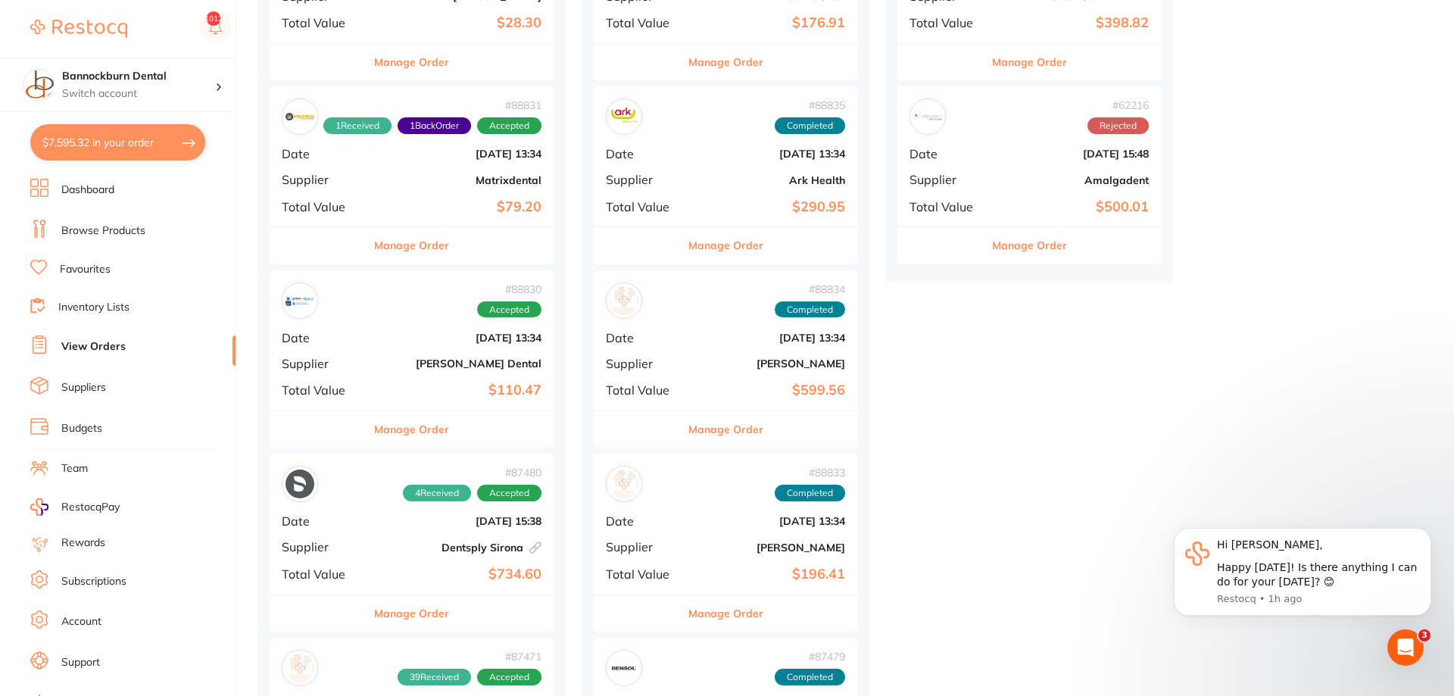
click at [412, 429] on button "Manage Order" at bounding box center [411, 429] width 75 height 36
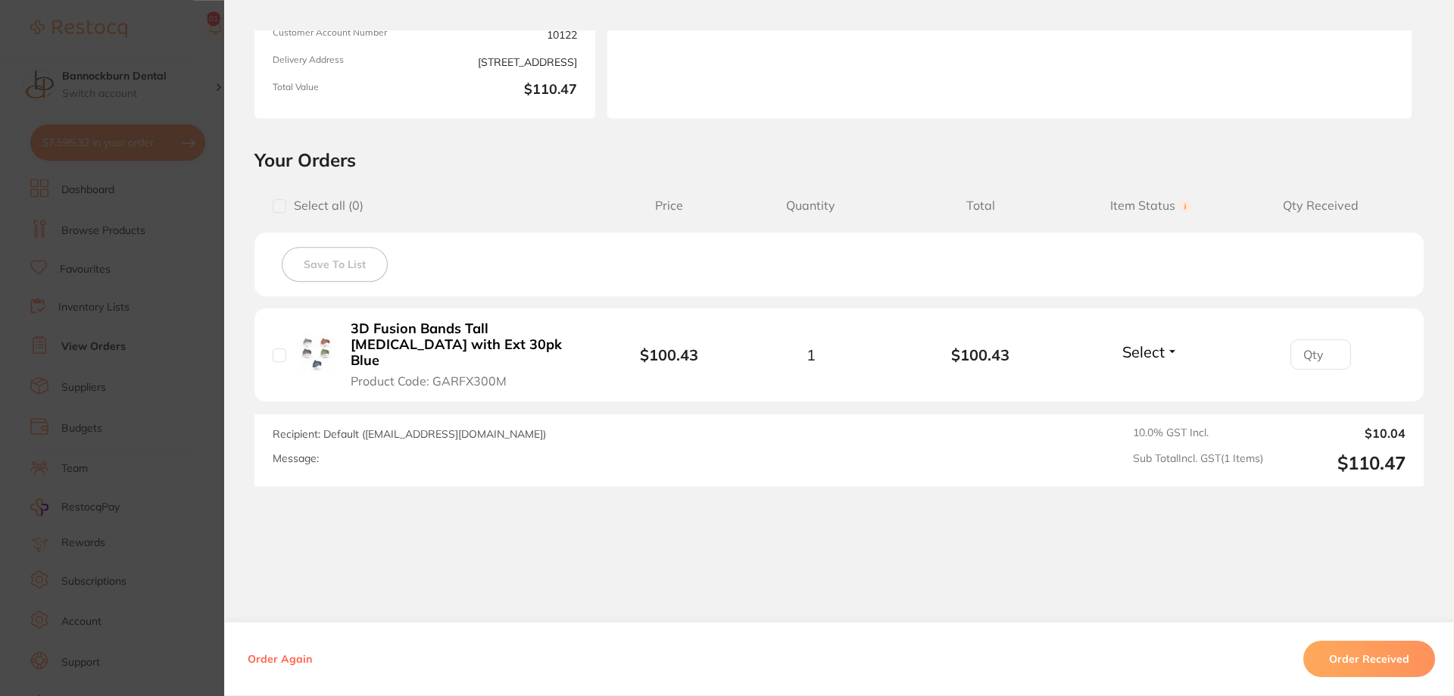
scroll to position [386, 0]
click at [194, 395] on section "Order ID: Restocq- 88830 Order Information Accepted Order Order Date Aug 4 2025…" at bounding box center [727, 348] width 1454 height 696
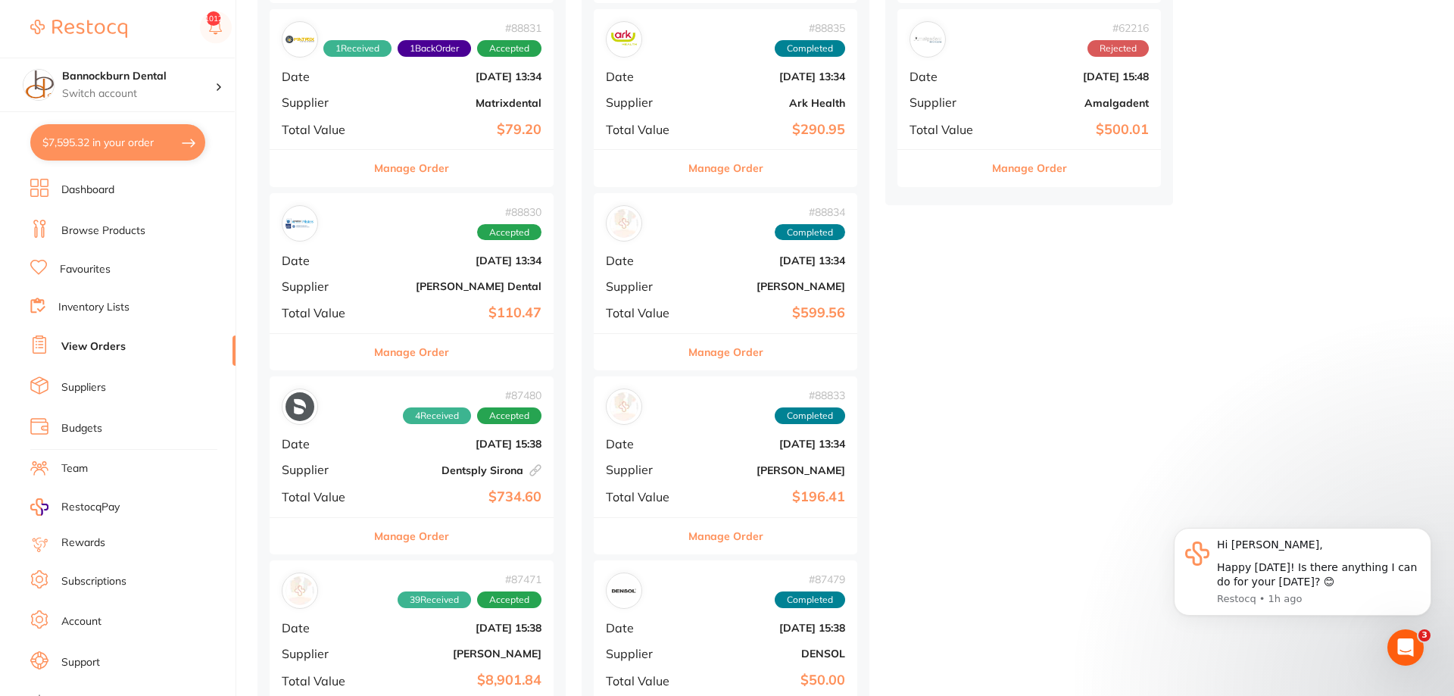
click at [435, 531] on button "Manage Order" at bounding box center [411, 536] width 75 height 36
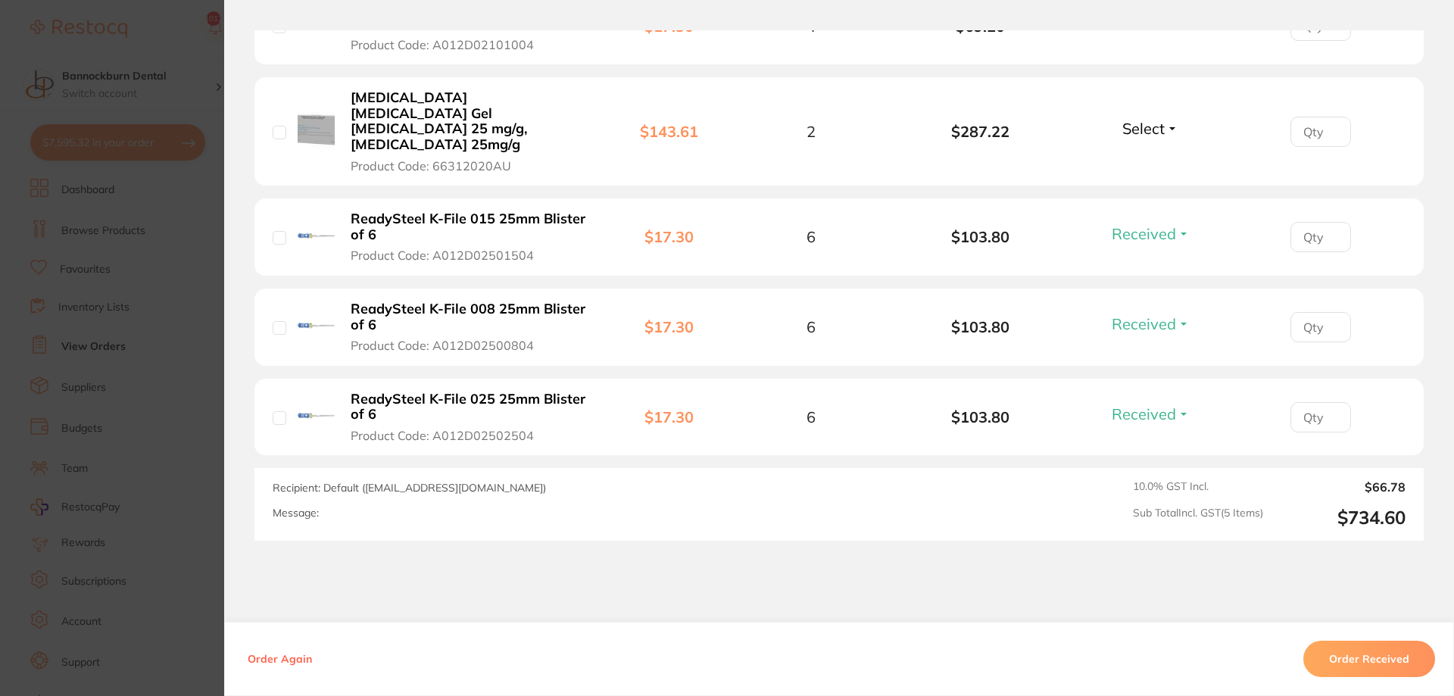
scroll to position [585, 0]
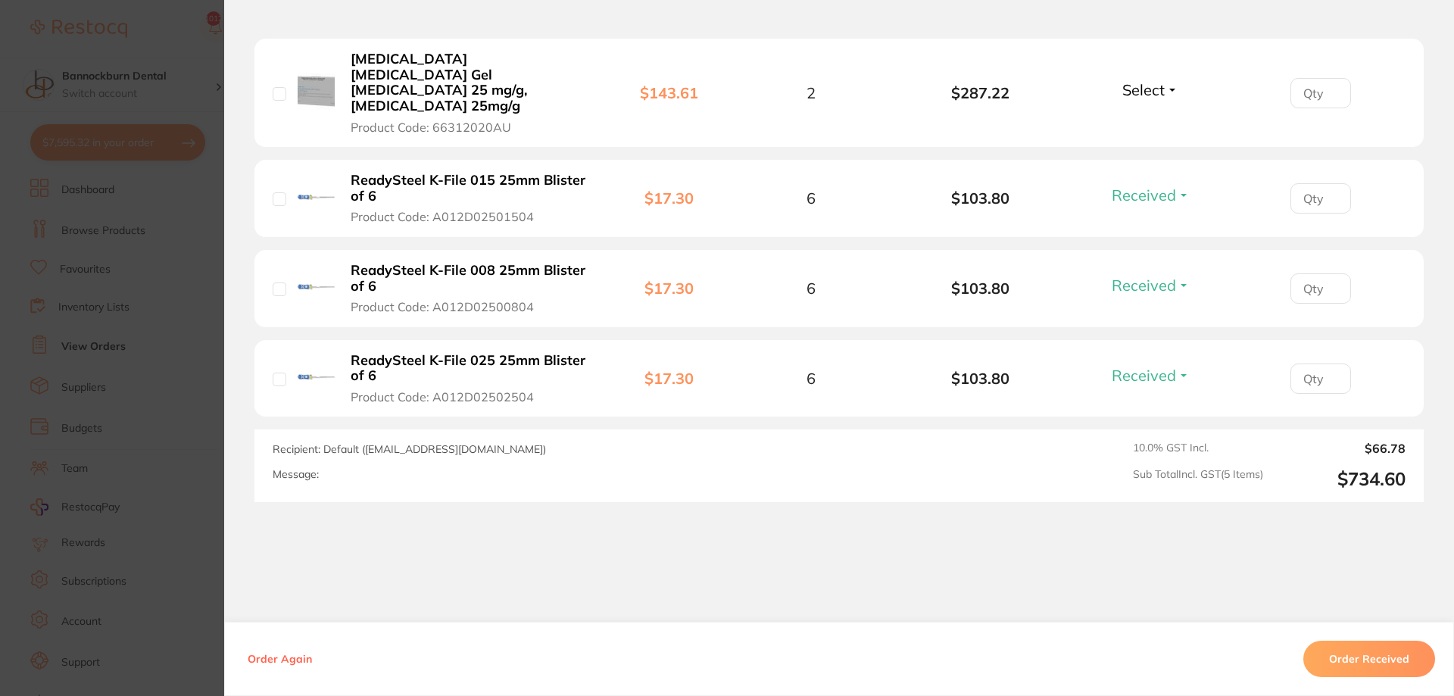
click at [209, 425] on section "Order ID: Restocq- 87480 Linked Order Order Information 4 Received Accepted Ord…" at bounding box center [727, 348] width 1454 height 696
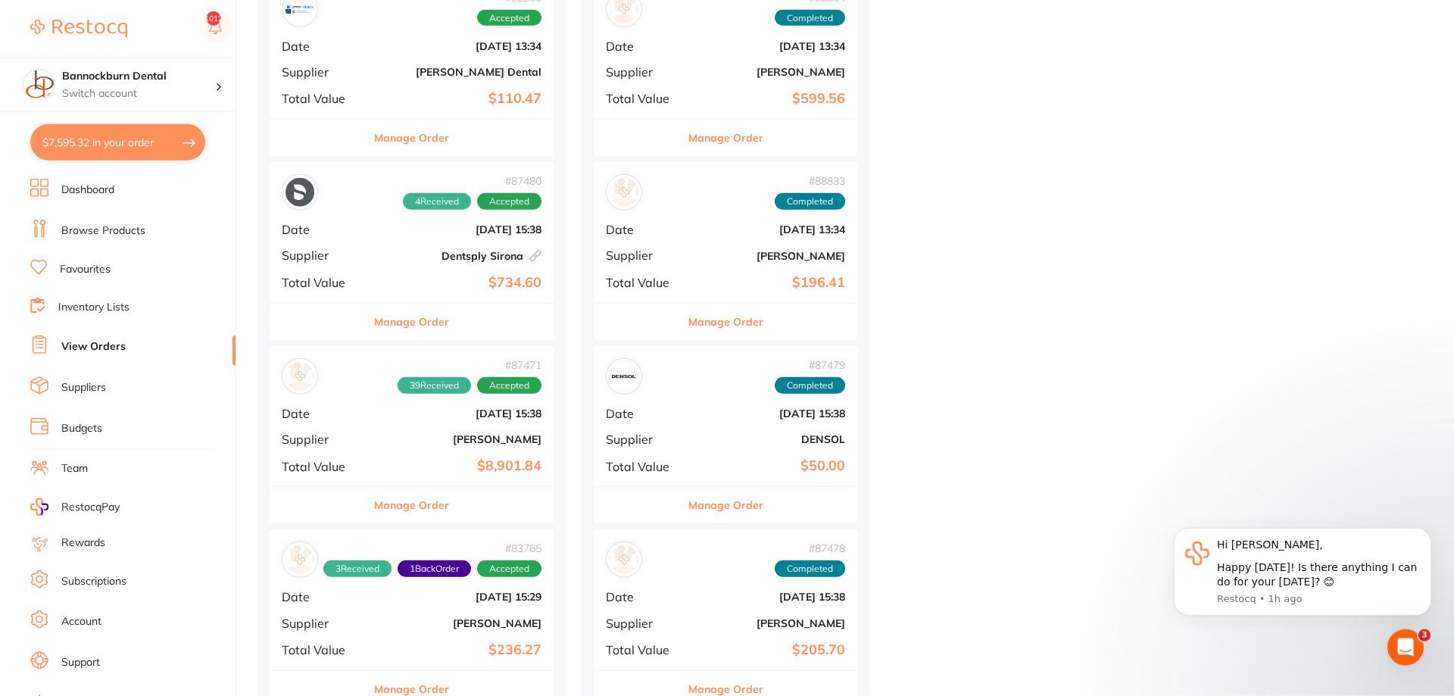
scroll to position [618, 0]
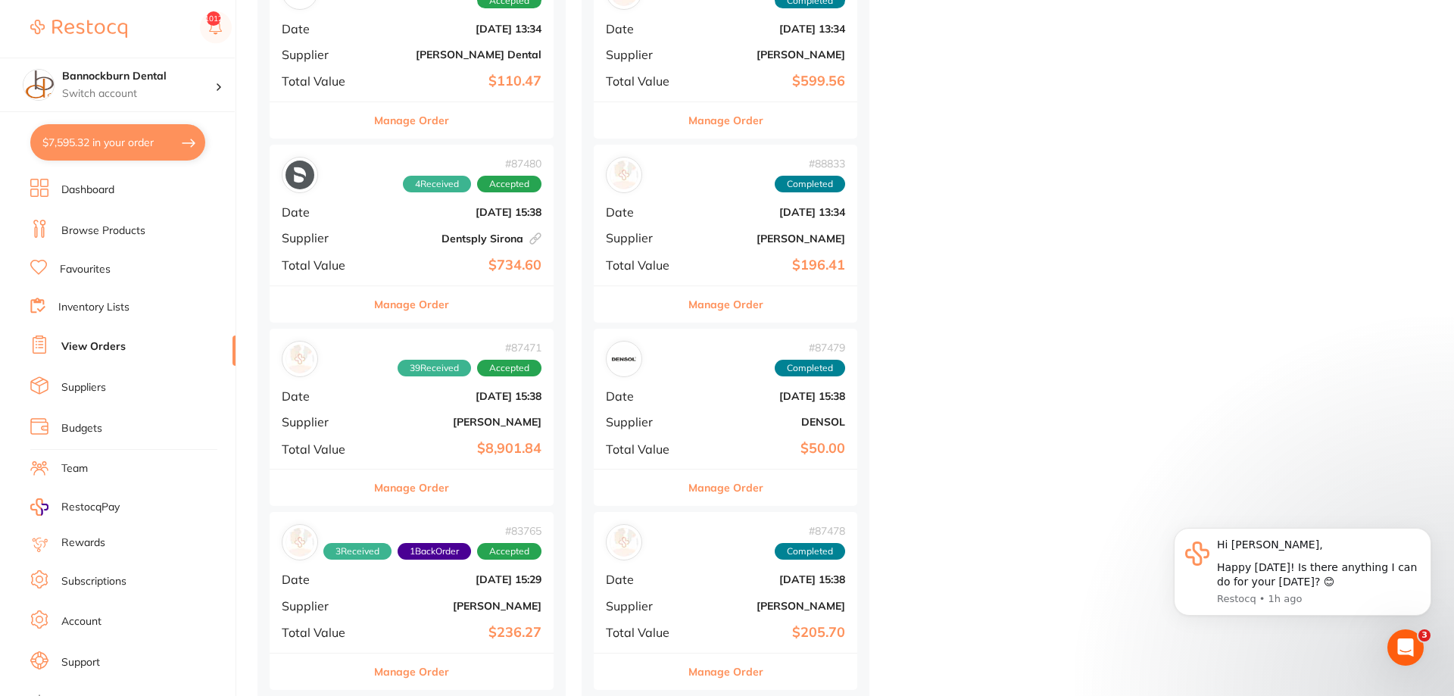
click at [424, 487] on button "Manage Order" at bounding box center [411, 488] width 75 height 36
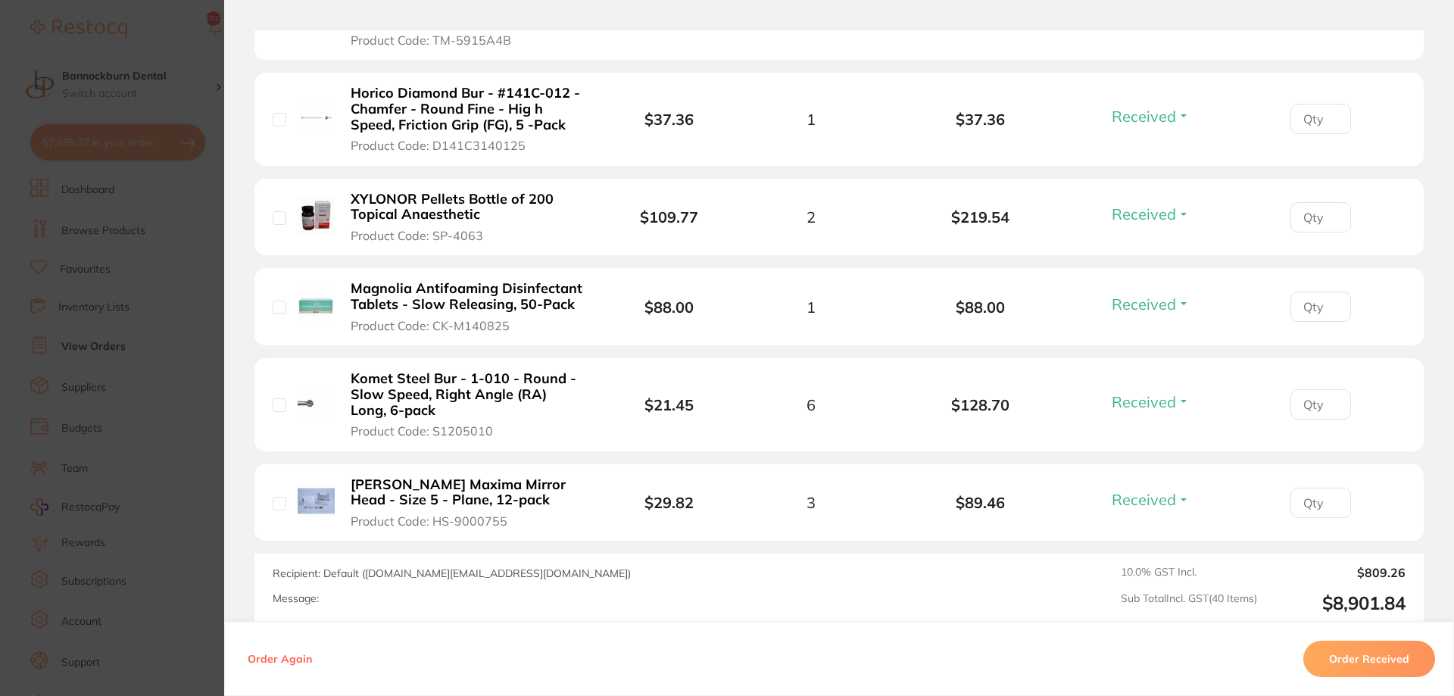
scroll to position [4031, 0]
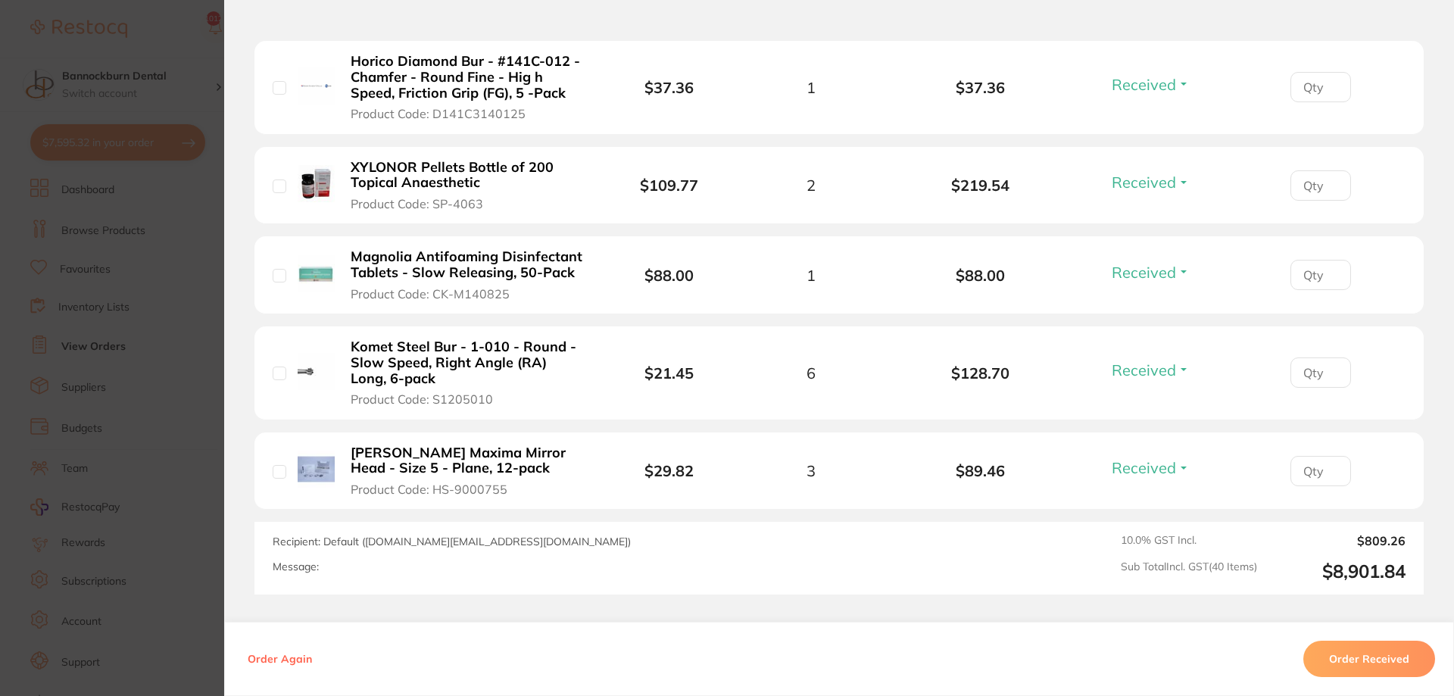
click at [217, 228] on section "Order ID: Restocq- 87471 Order Information 39 Received Accepted Order Order Dat…" at bounding box center [727, 348] width 1454 height 696
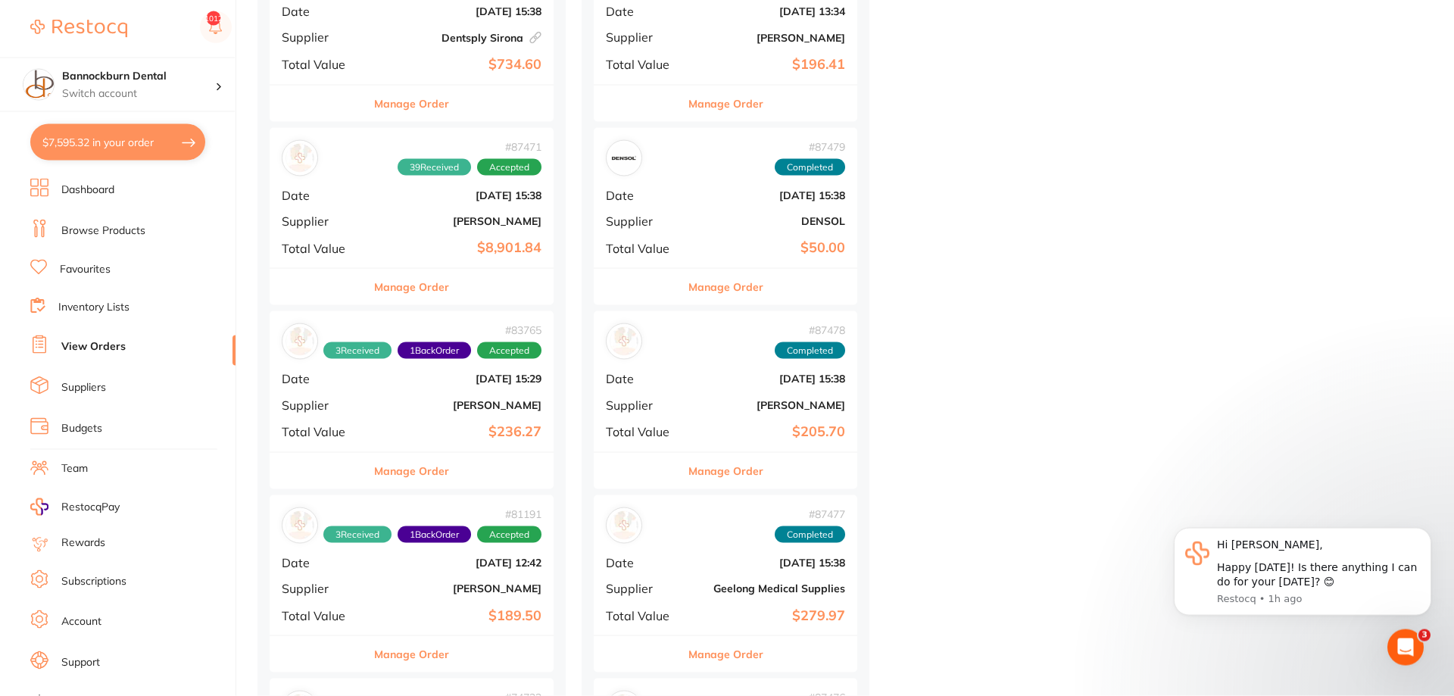
scroll to position [850, 0]
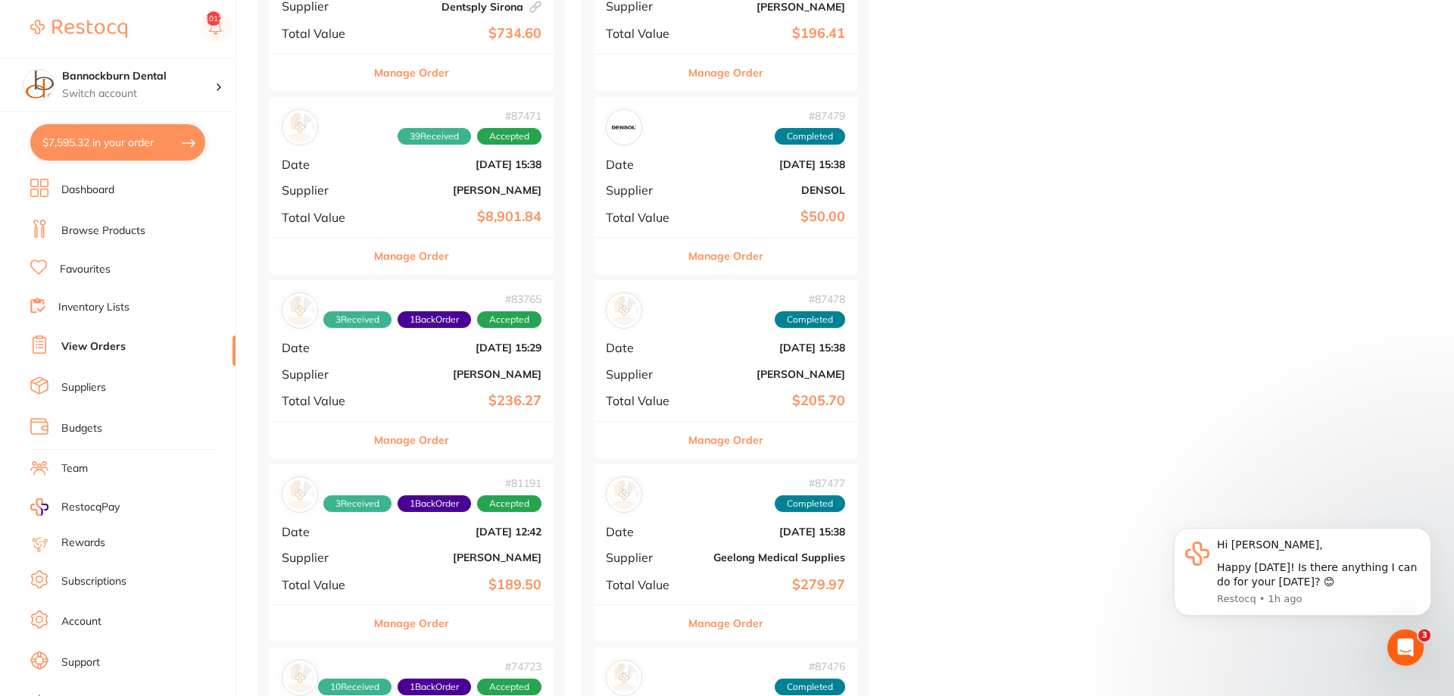
click at [418, 445] on button "Manage Order" at bounding box center [411, 440] width 75 height 36
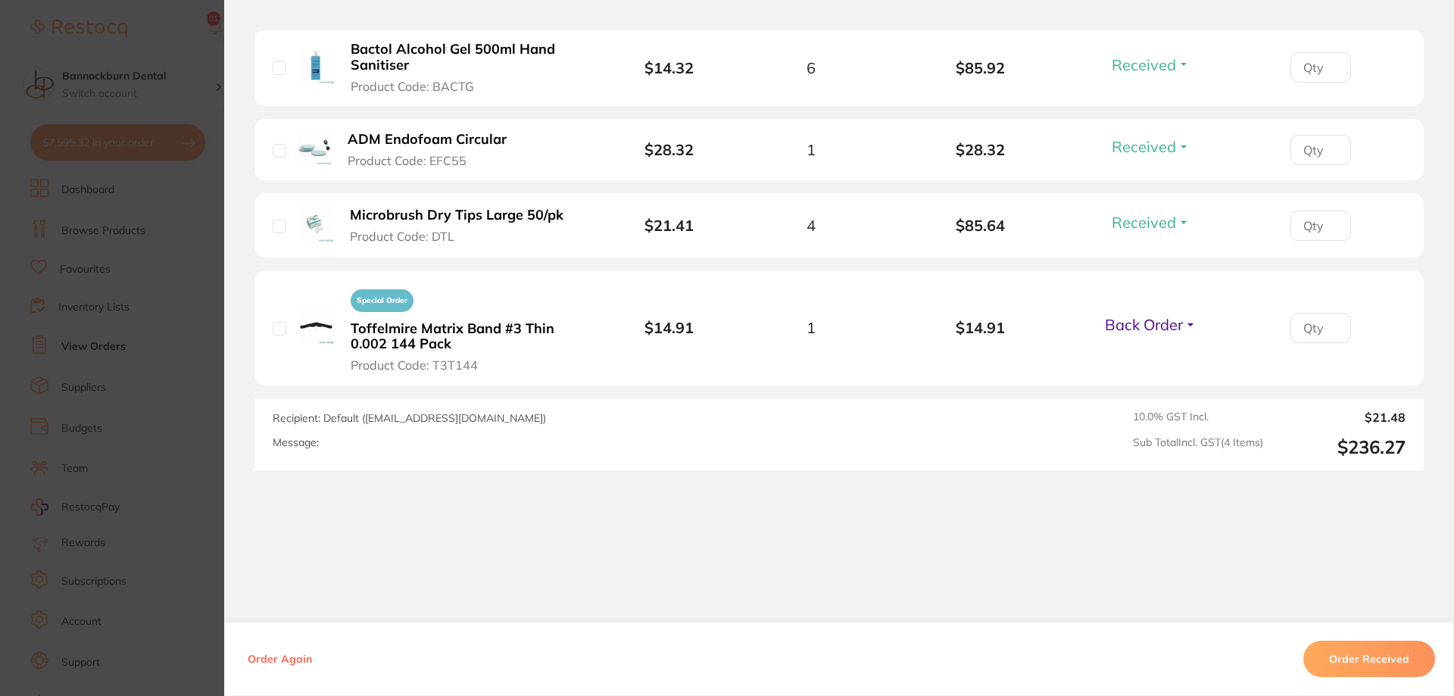
click at [211, 344] on section "Order ID: Restocq- 83765 Order Information 3 Received 1 Back Order Accepted Ord…" at bounding box center [727, 348] width 1454 height 696
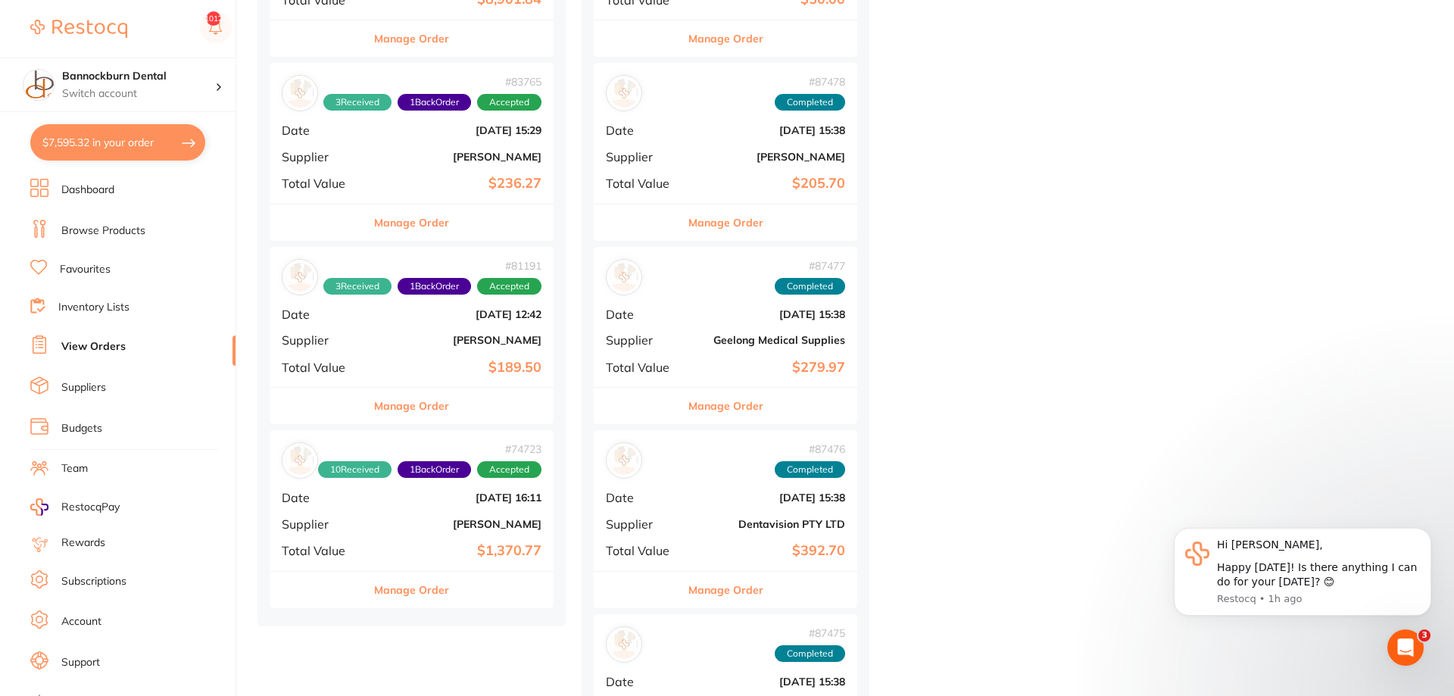
scroll to position [1159, 0]
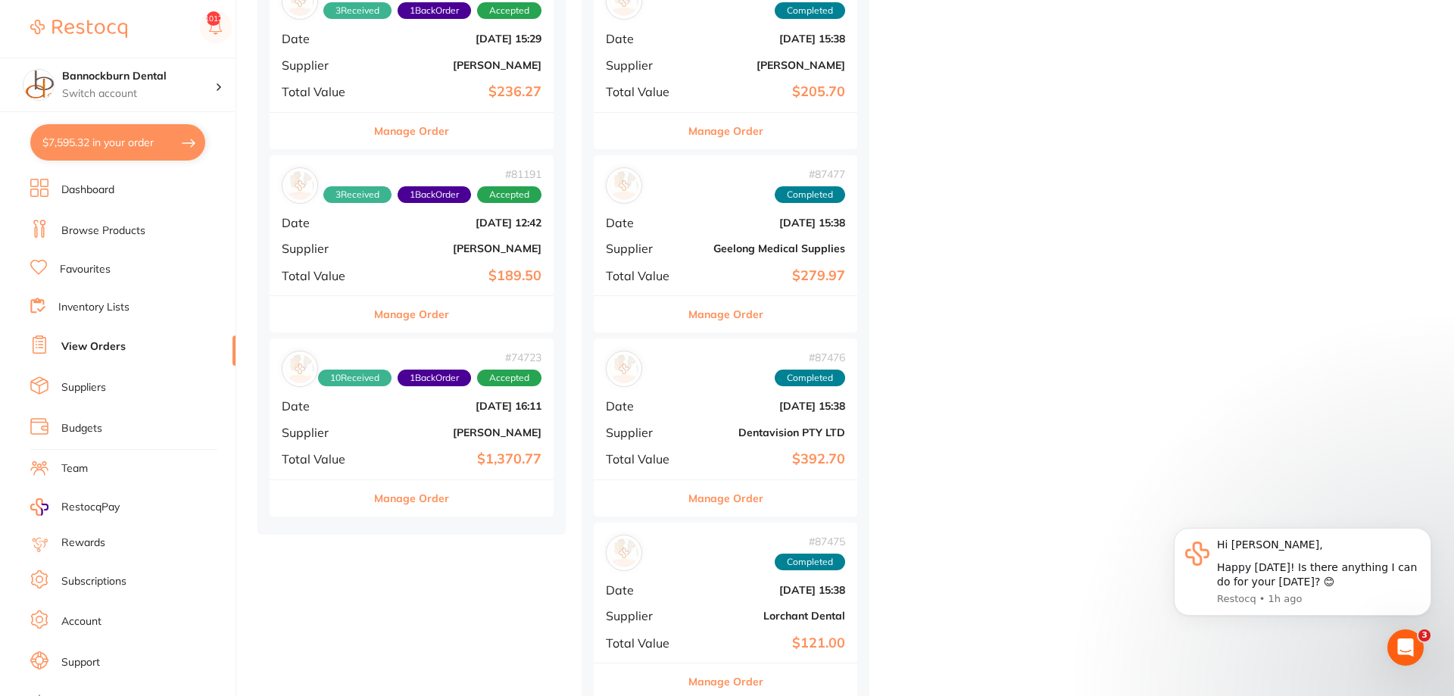
click at [426, 316] on button "Manage Order" at bounding box center [411, 314] width 75 height 36
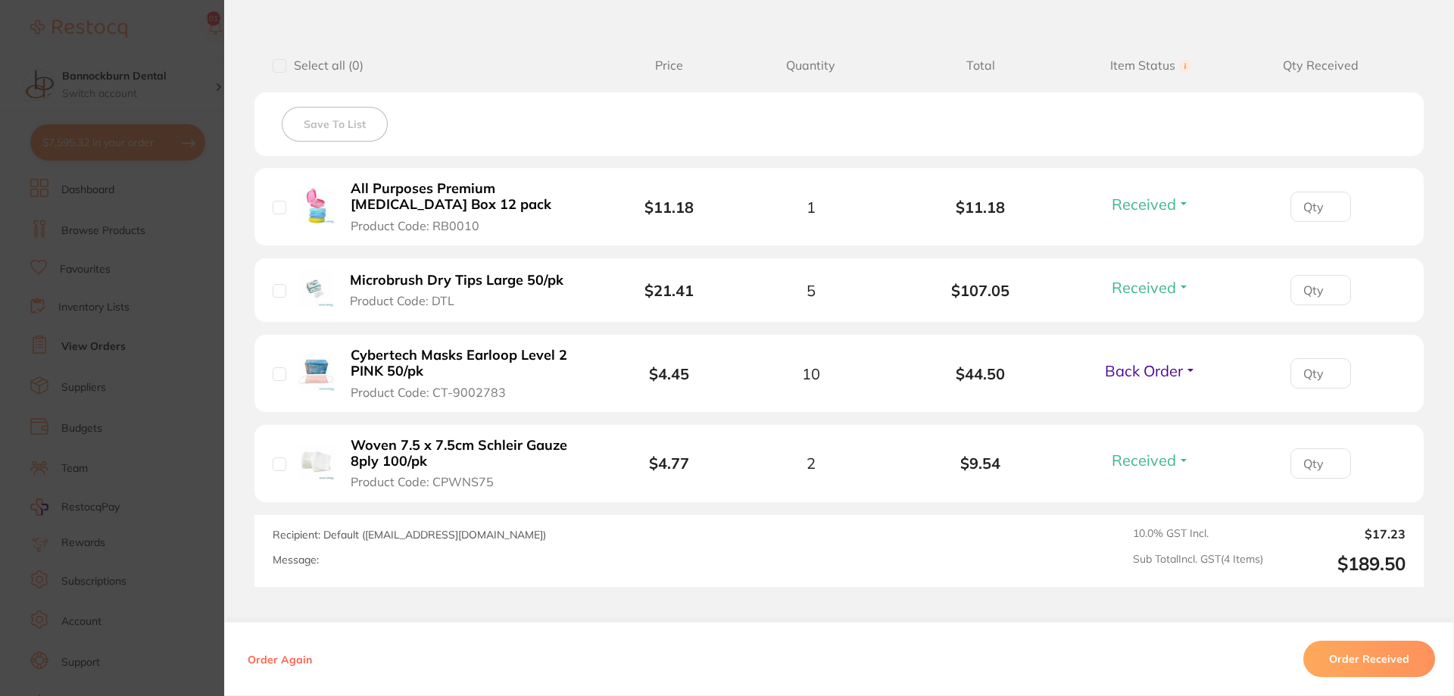
click at [201, 411] on section "Order ID: Restocq- 81191 Order Information 3 Received 1 Back Order Accepted Ord…" at bounding box center [727, 348] width 1454 height 696
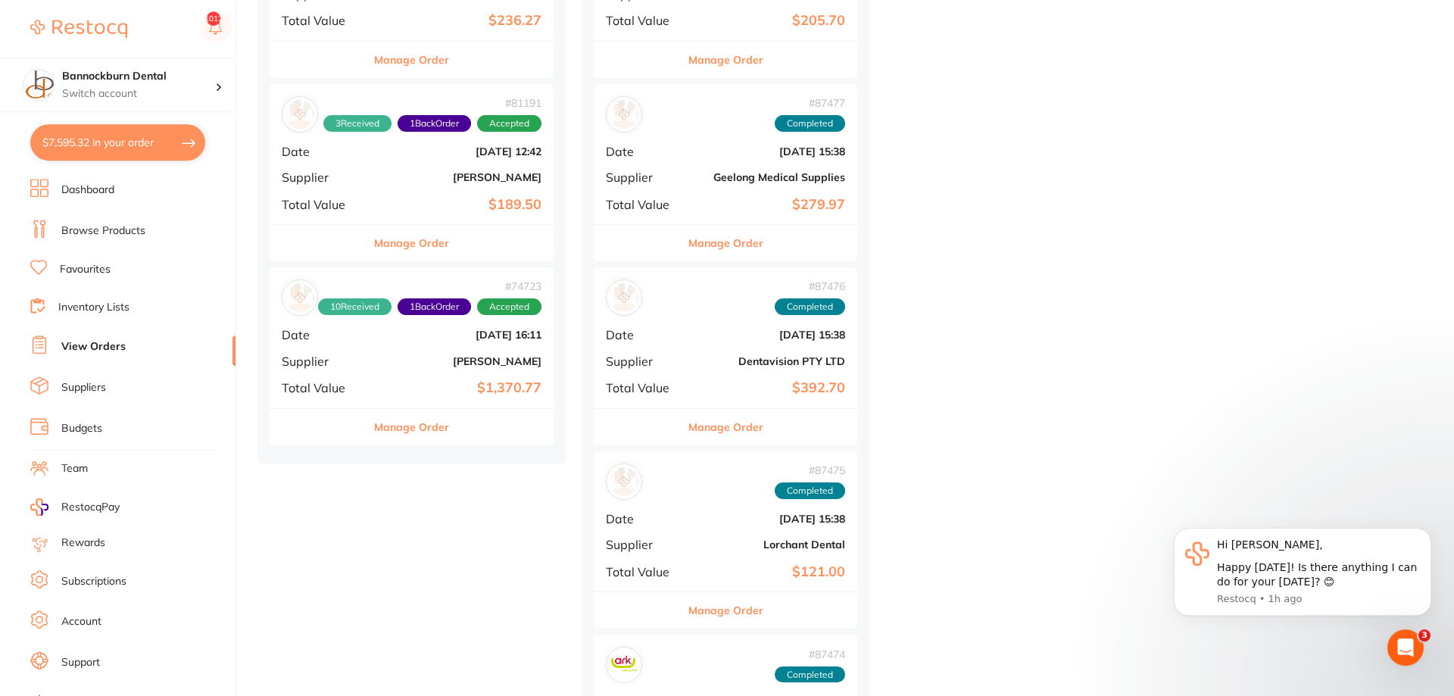
scroll to position [1236, 0]
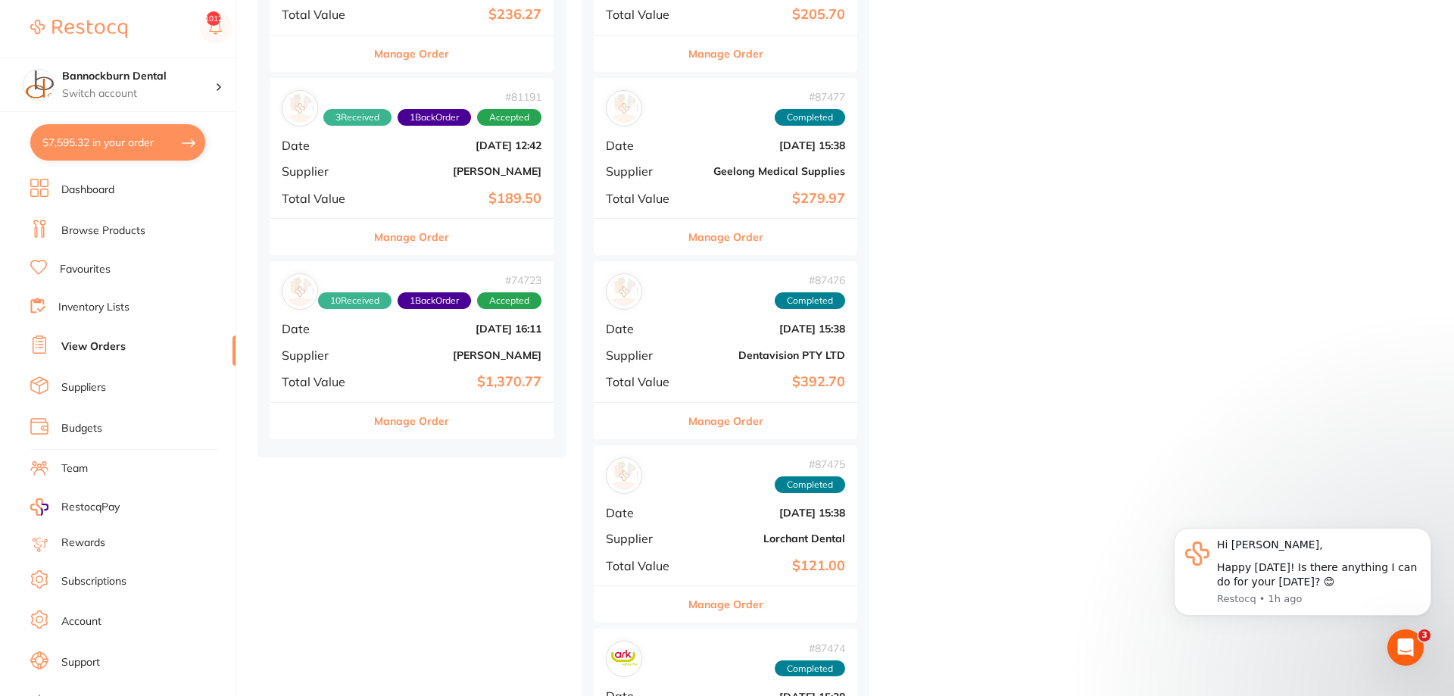
click at [382, 419] on button "Manage Order" at bounding box center [411, 421] width 75 height 36
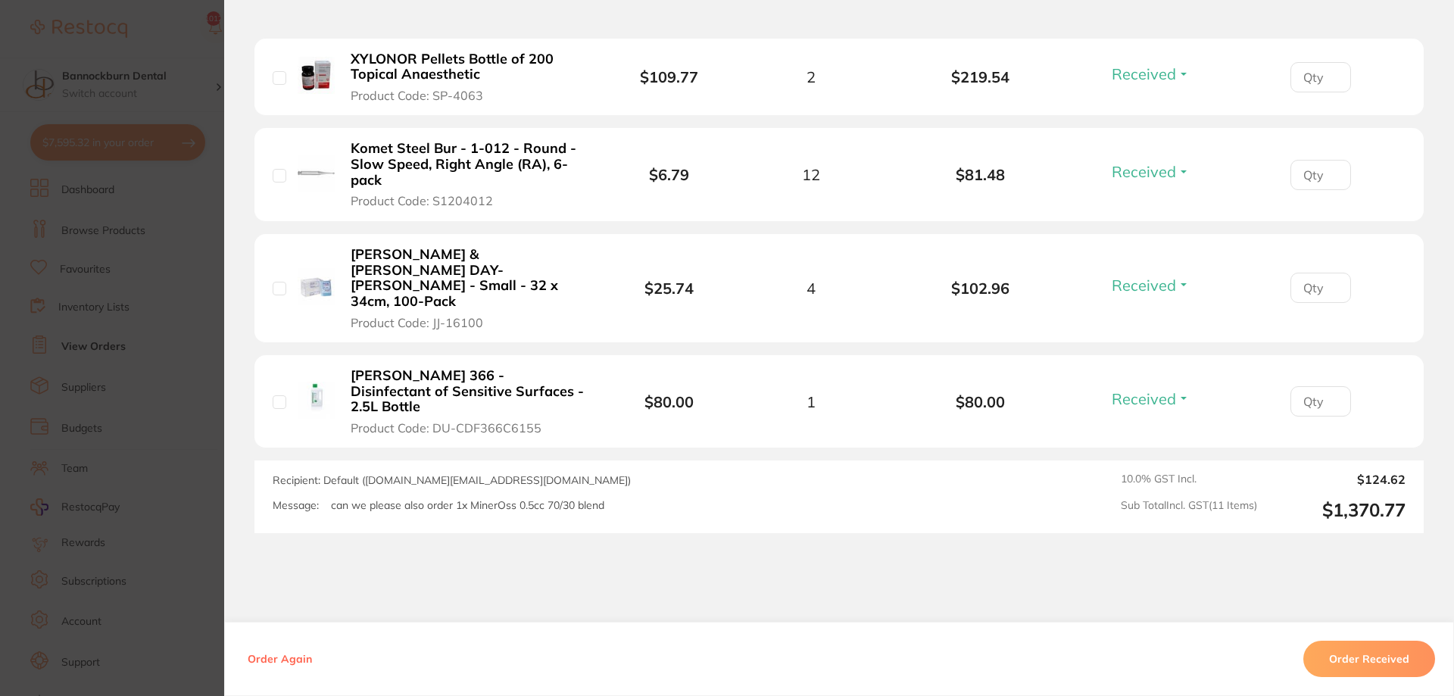
scroll to position [1391, 0]
click at [201, 413] on section "Order ID: Restocq- 74723 Order Information 10 Received 1 Back Order Accepted Or…" at bounding box center [727, 348] width 1454 height 696
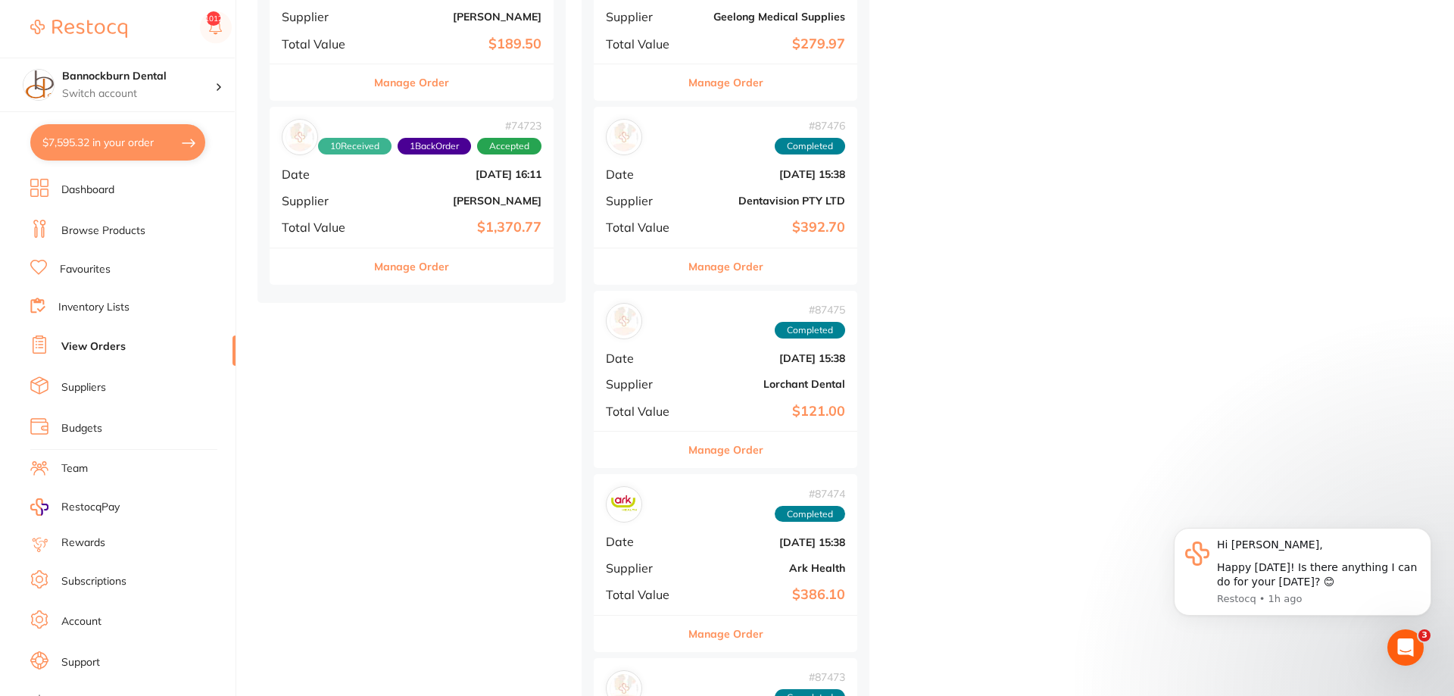
click at [155, 144] on button "$7,595.32 in your order" at bounding box center [117, 142] width 175 height 36
checkbox input "true"
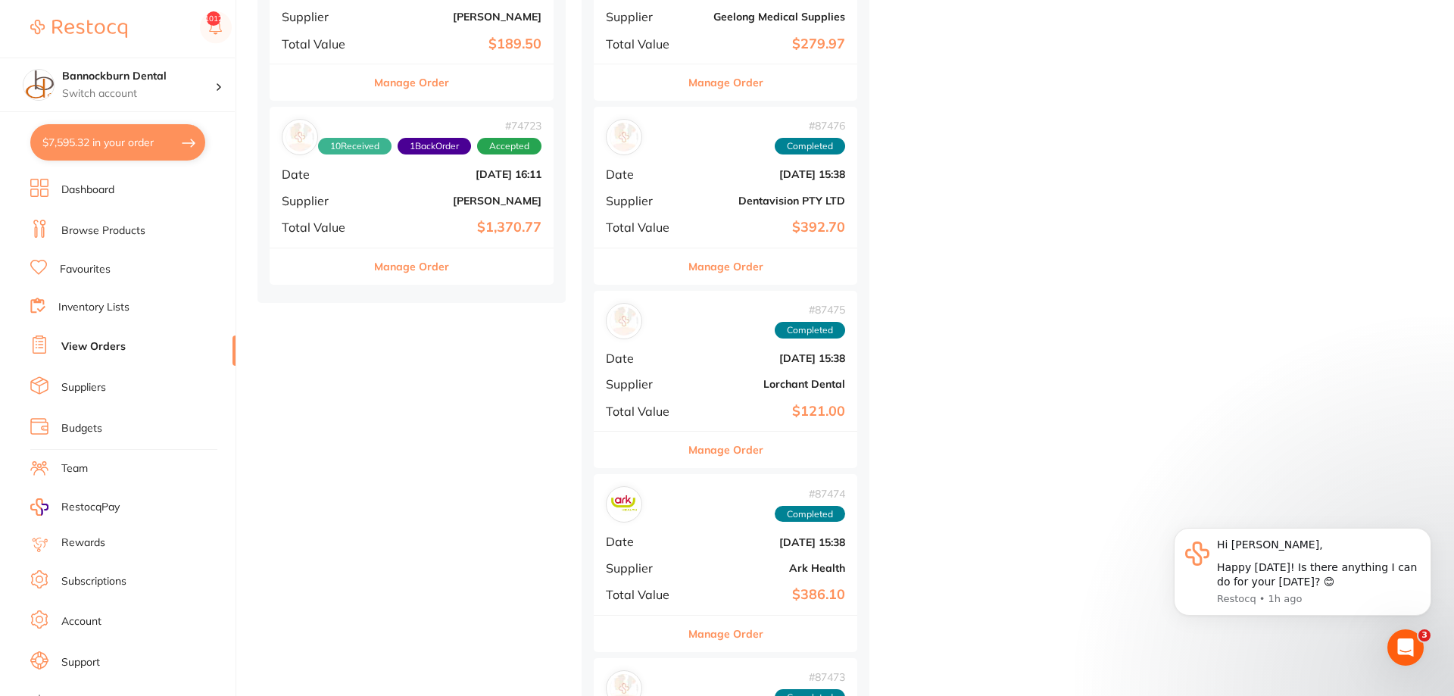
checkbox input "true"
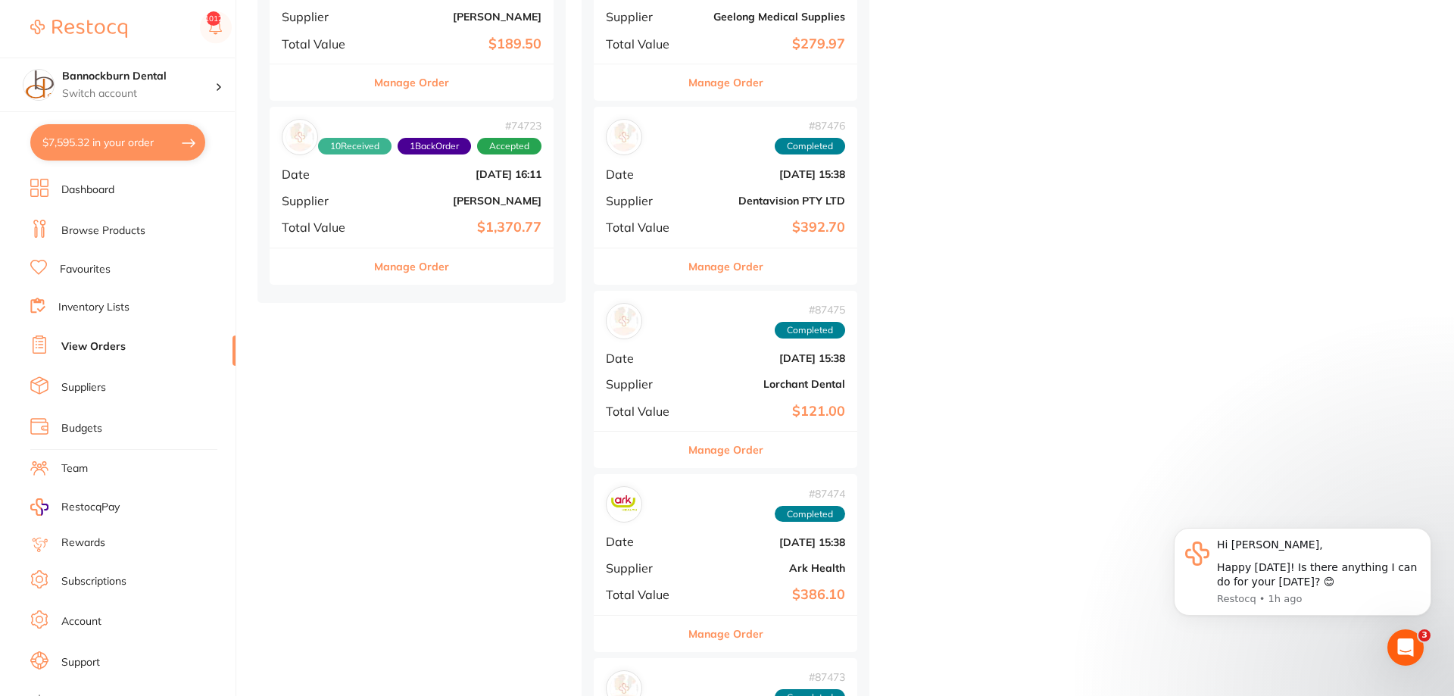
checkbox input "true"
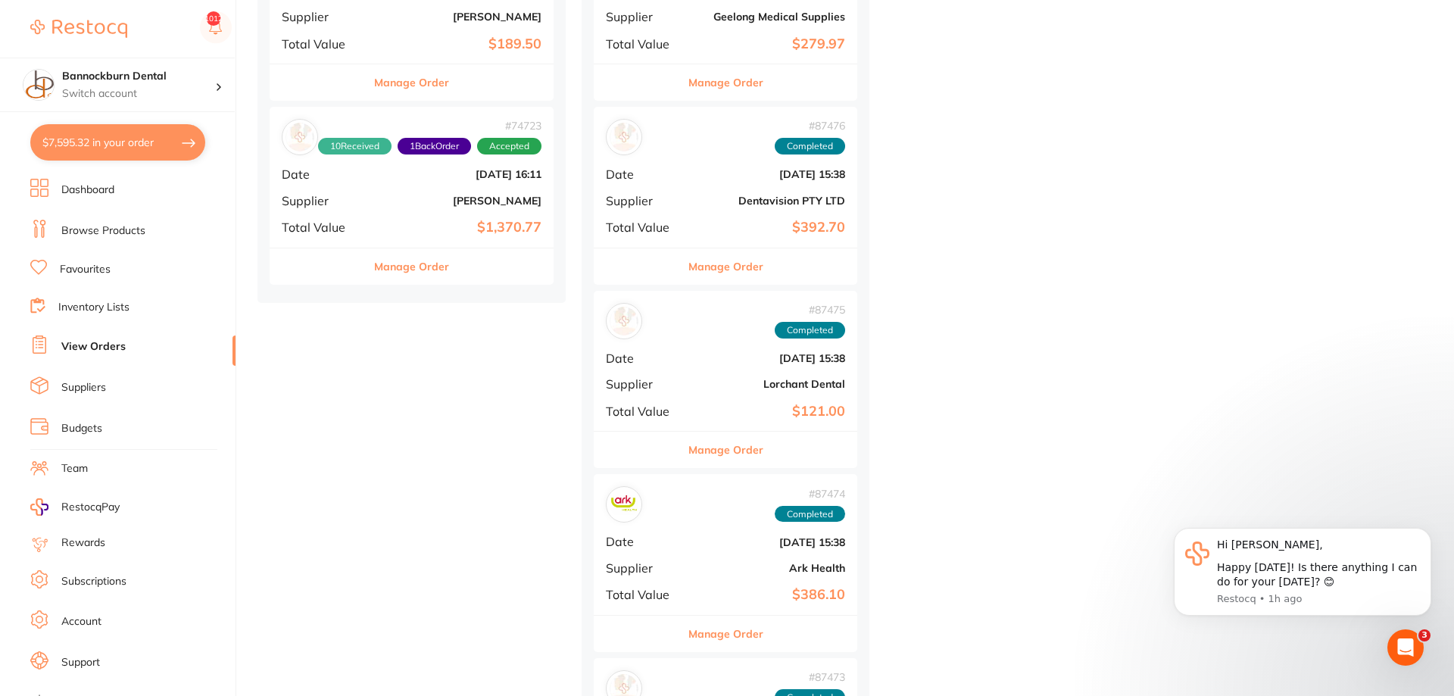
checkbox input "true"
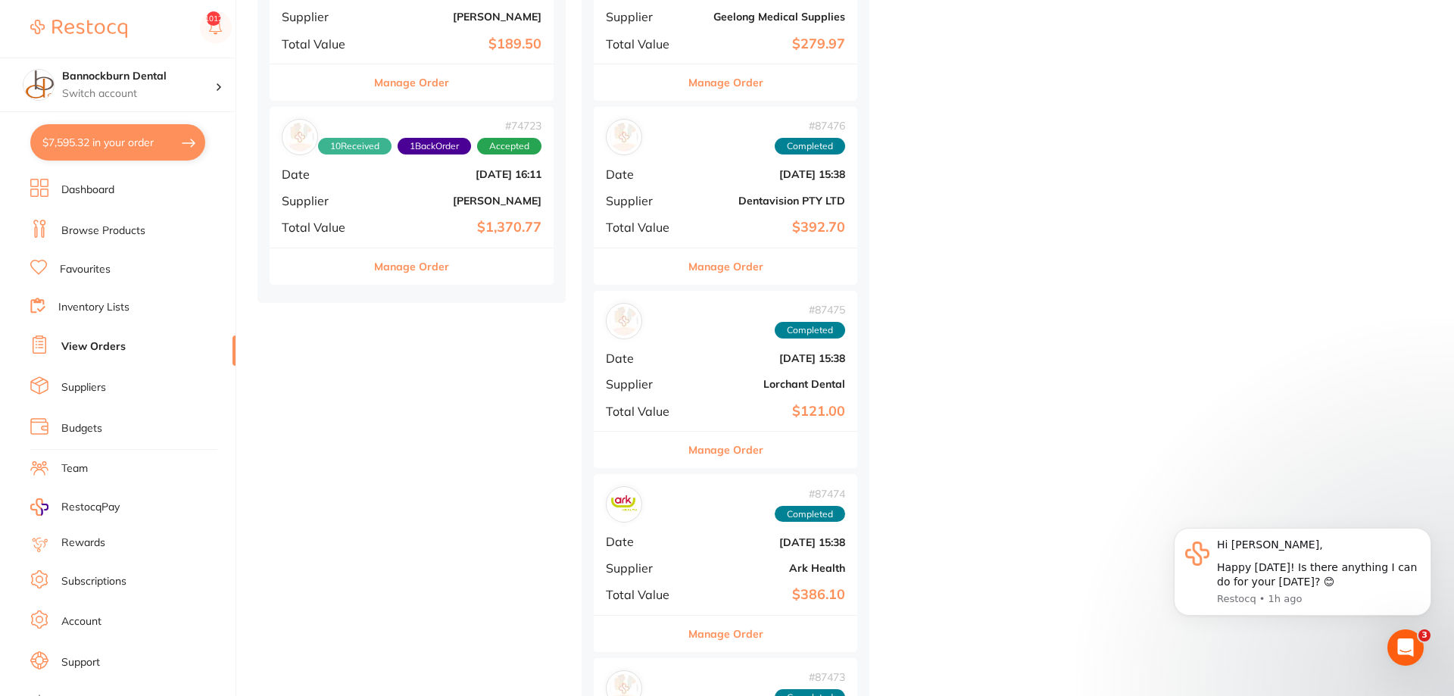
checkbox input "true"
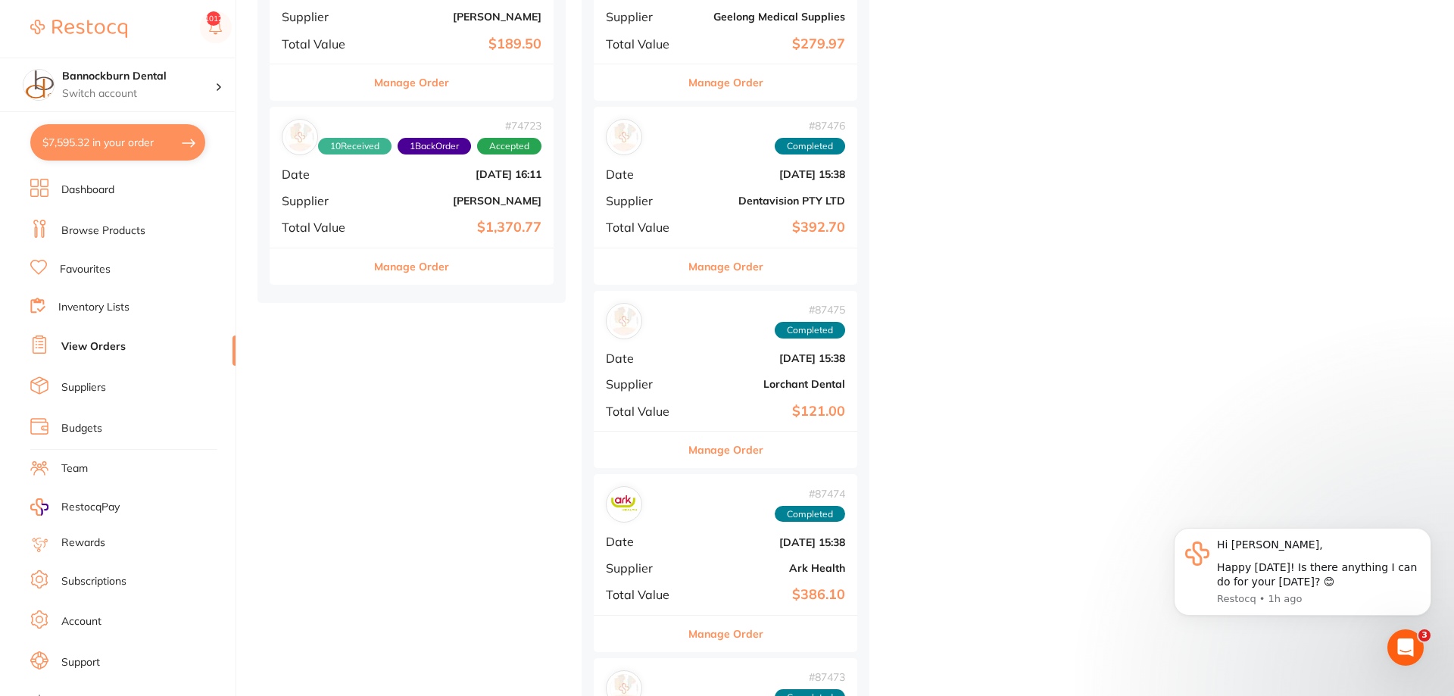
checkbox input "true"
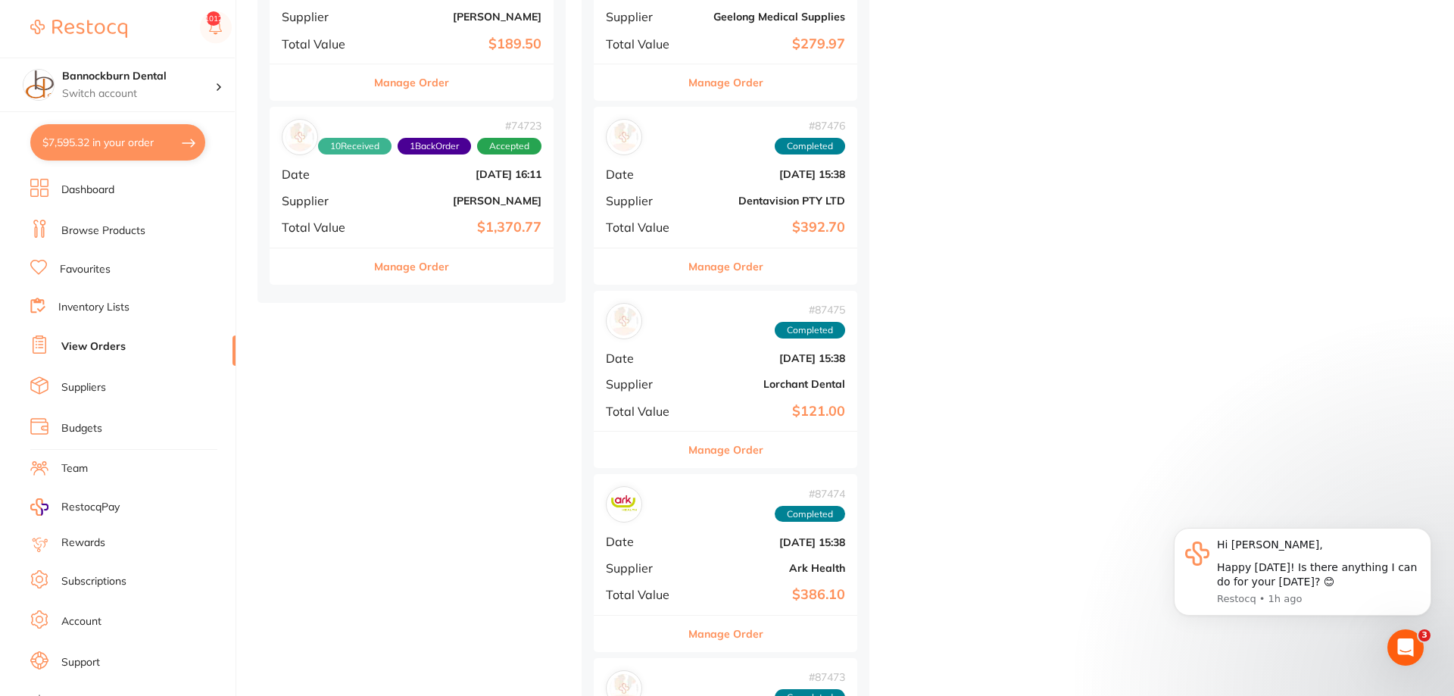
checkbox input "true"
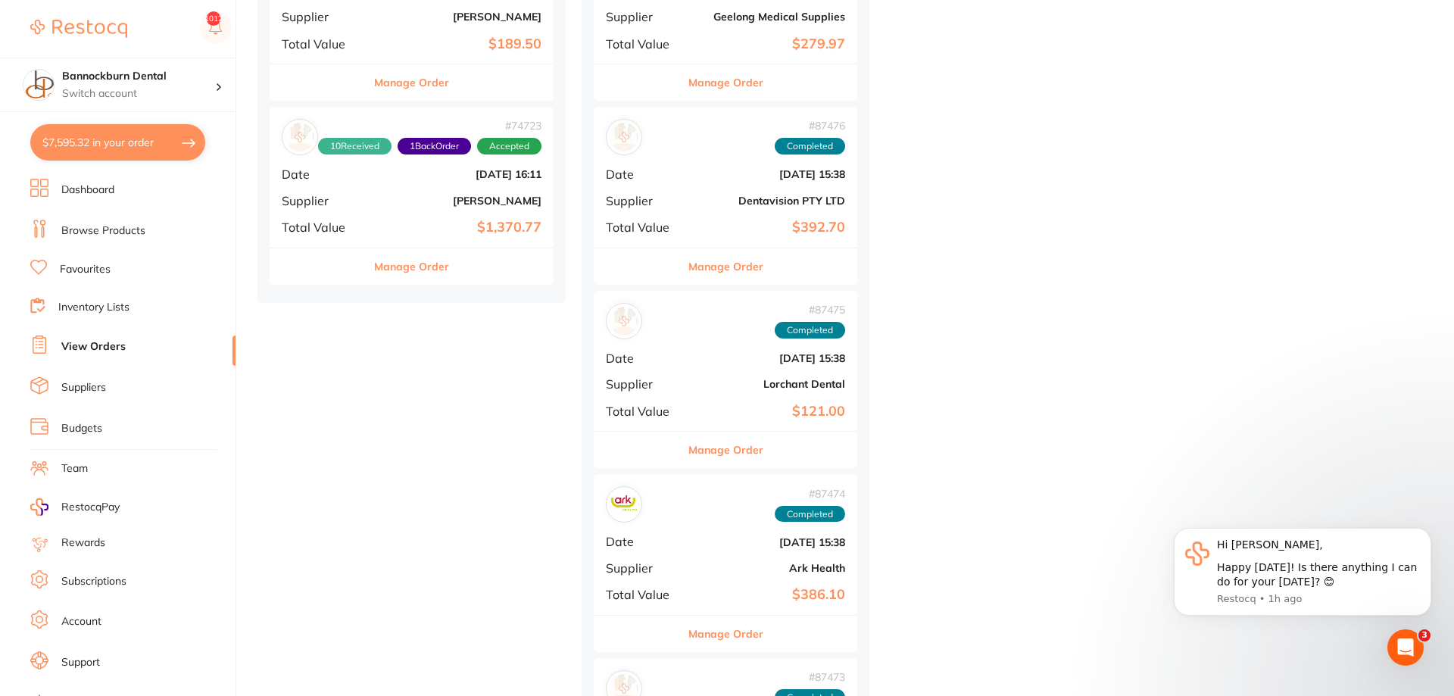
checkbox input "true"
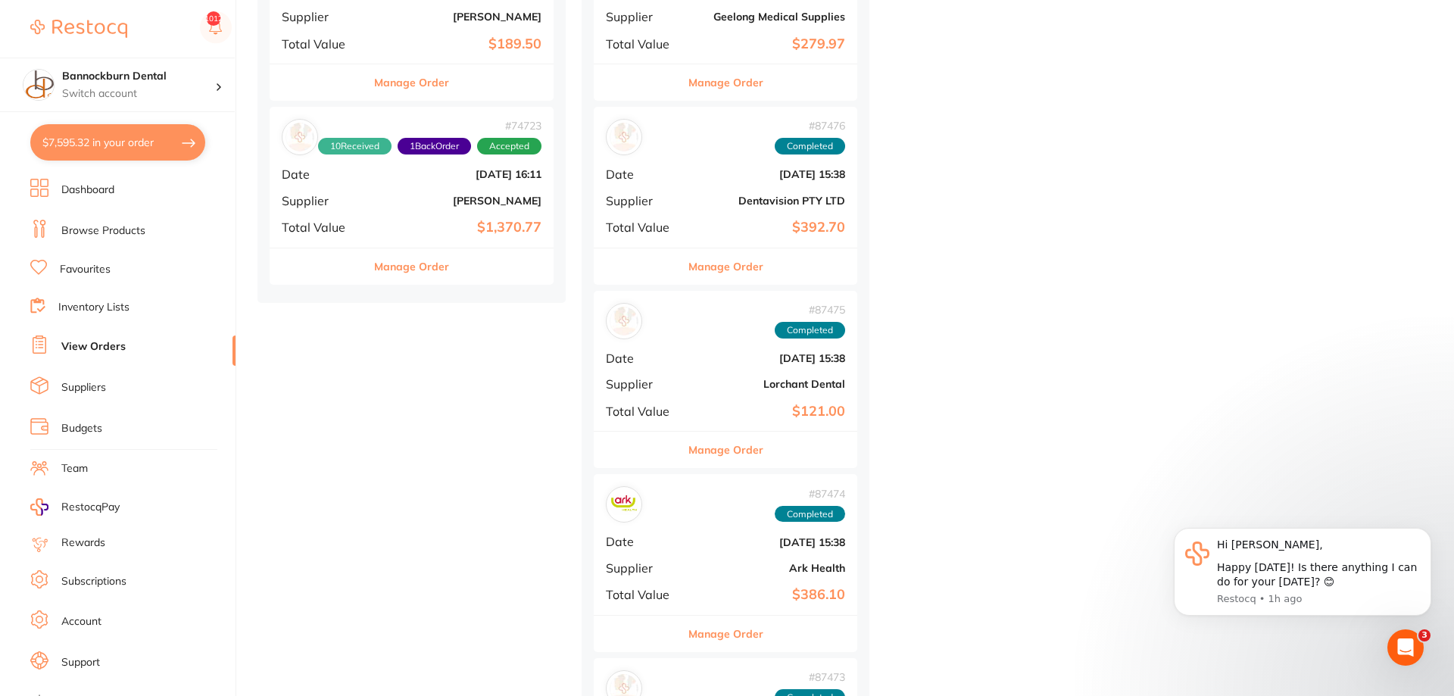
checkbox input "true"
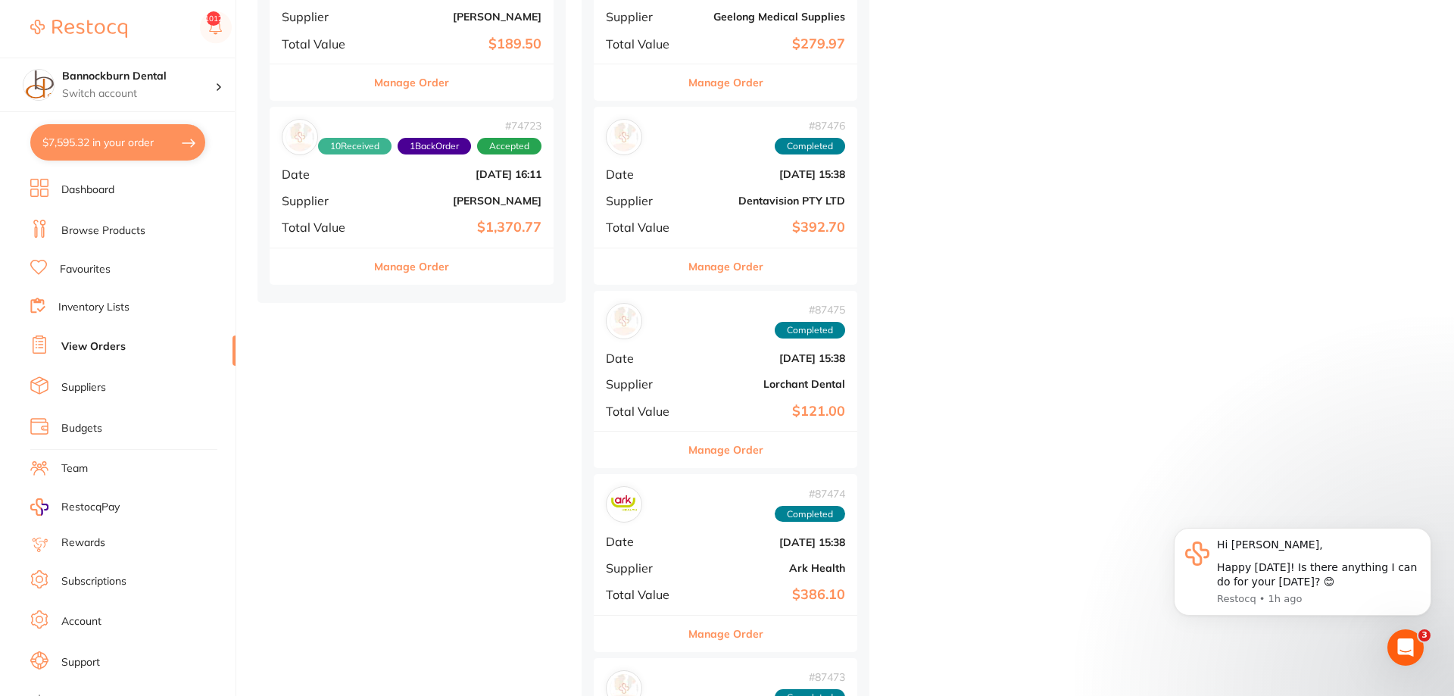
checkbox input "true"
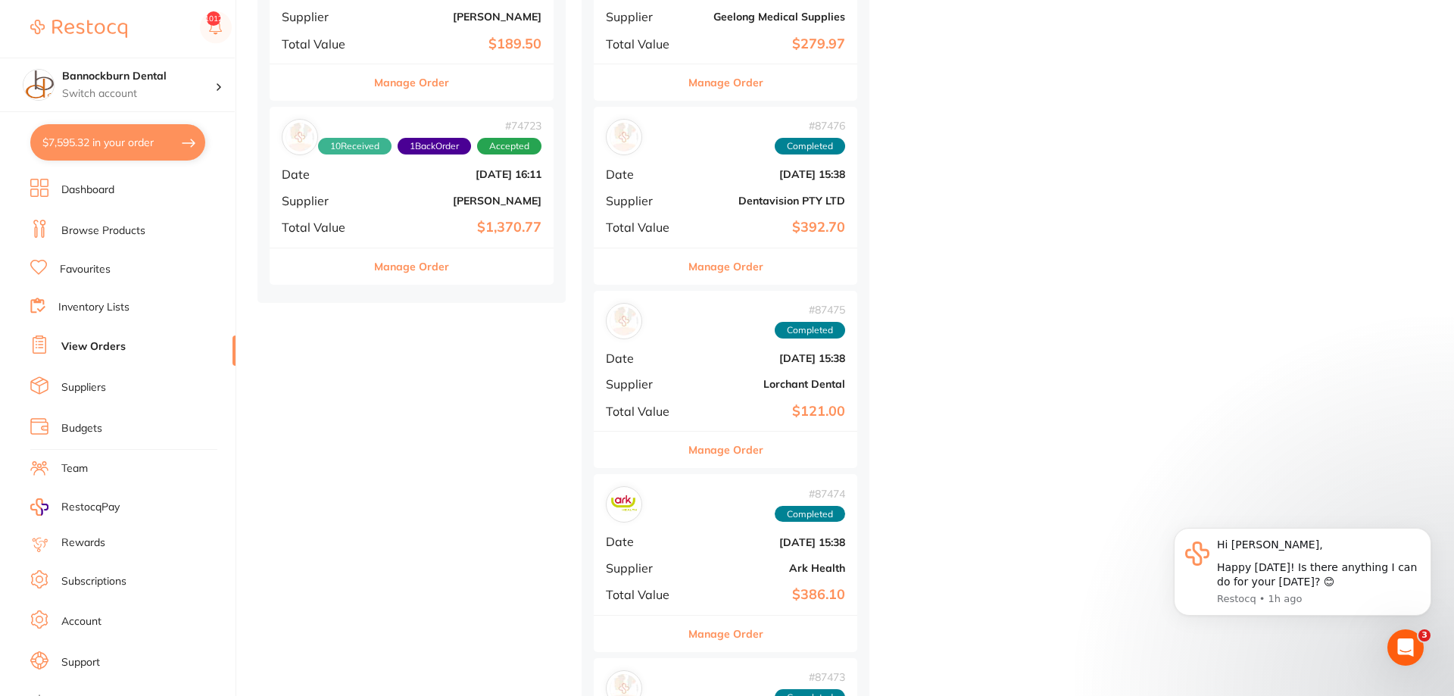
checkbox input "true"
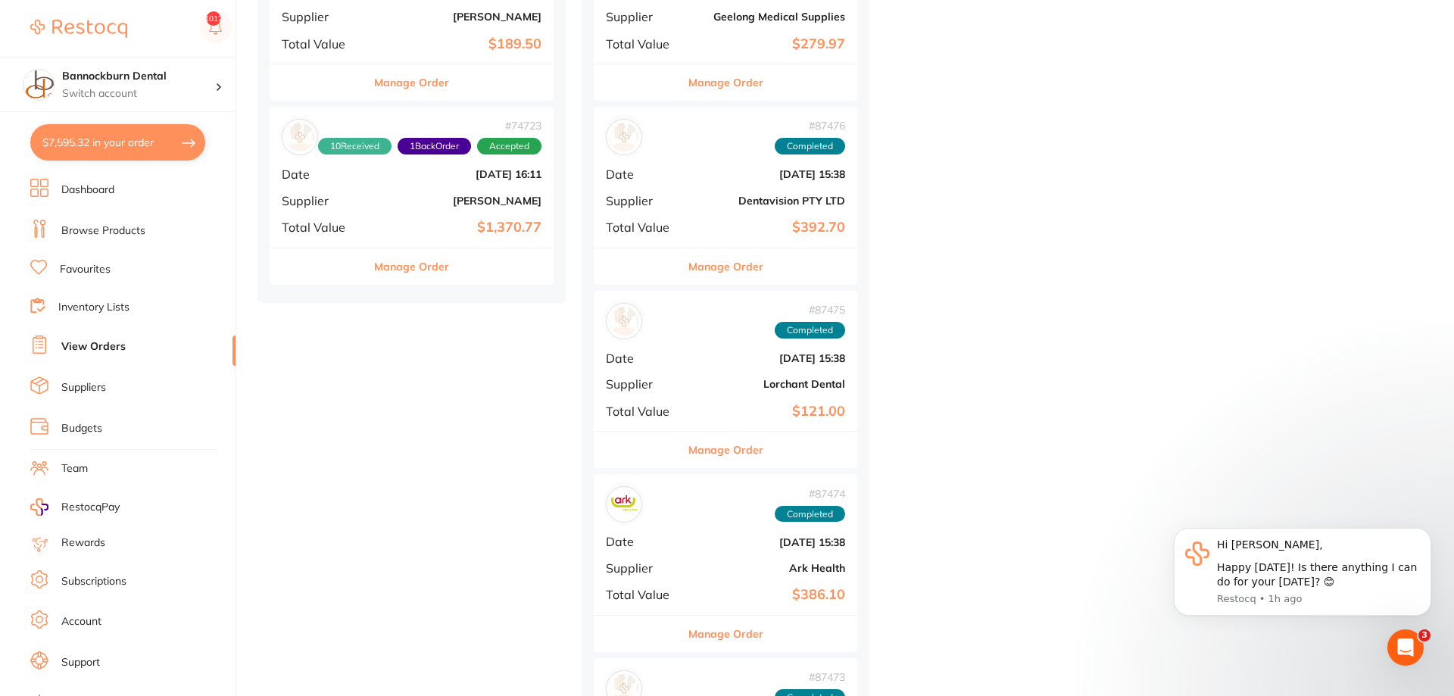
checkbox input "true"
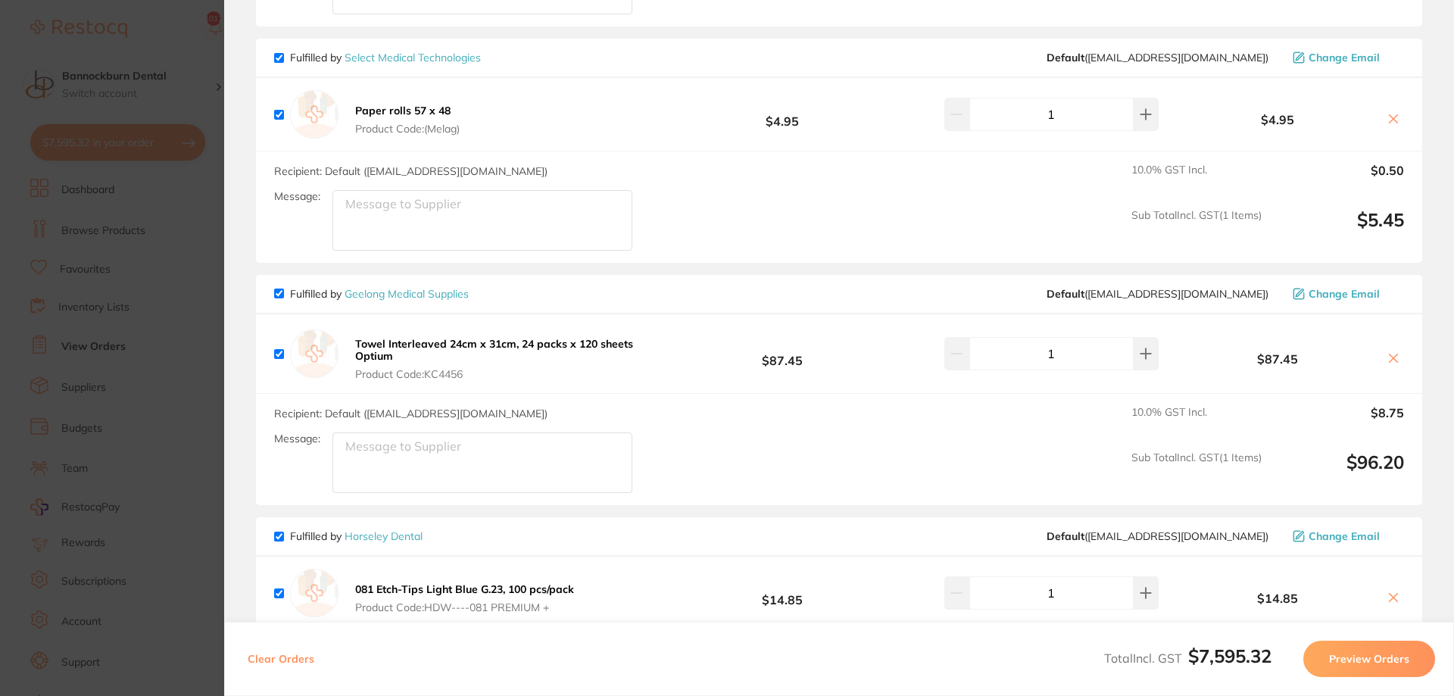
type input "2"
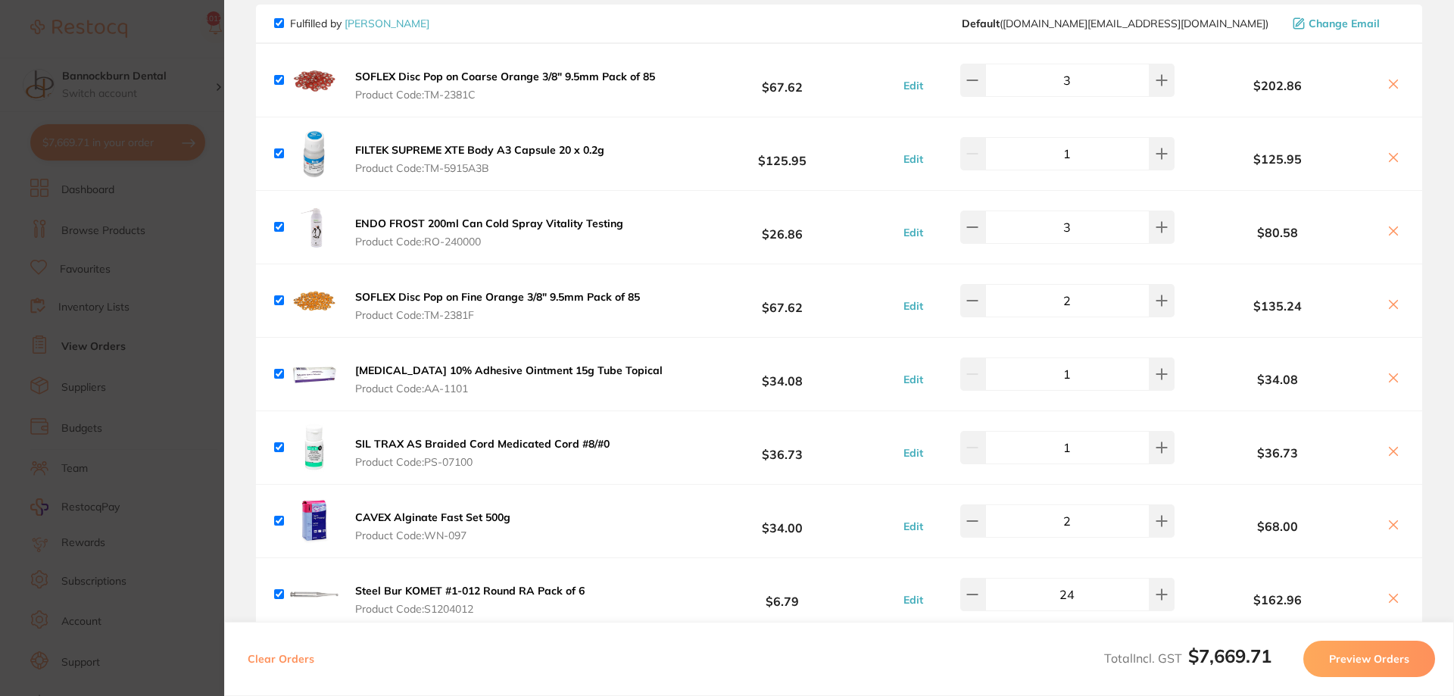
scroll to position [182, 0]
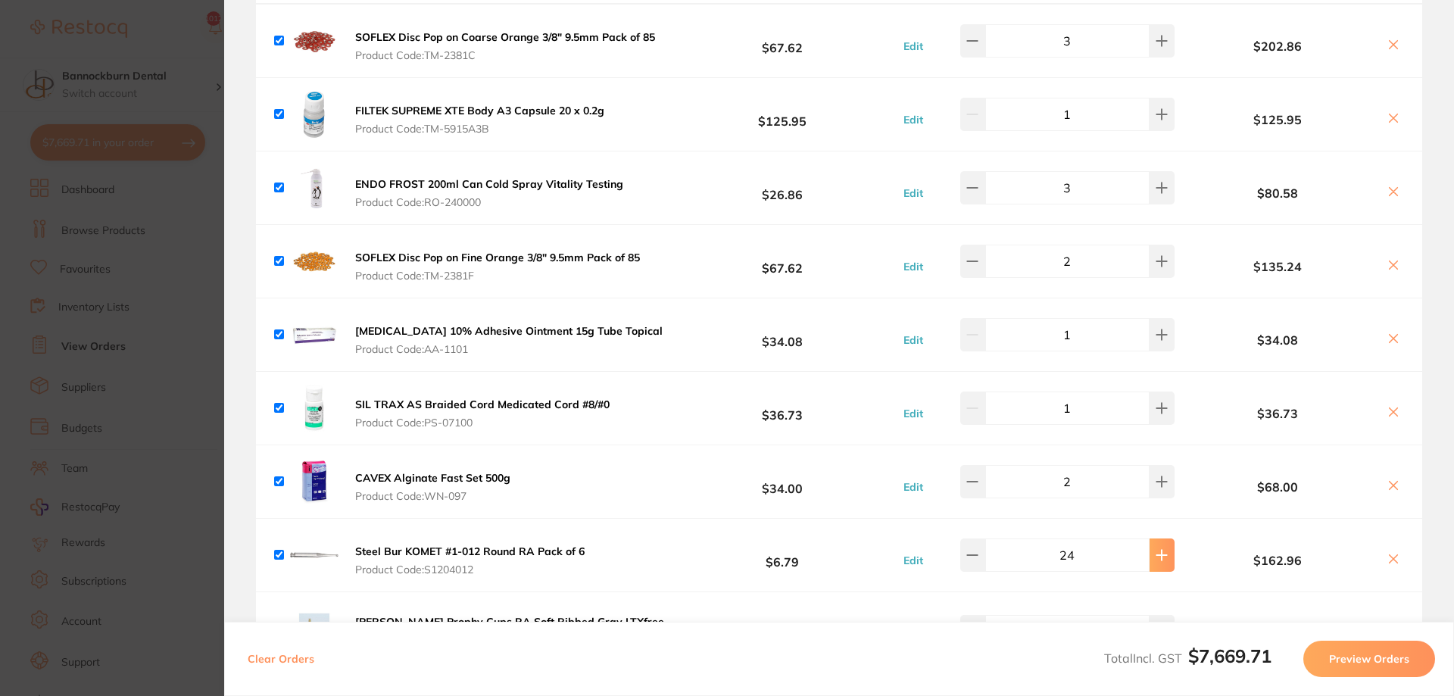
click at [1156, 47] on icon at bounding box center [1162, 41] width 12 height 12
click at [1158, 47] on icon at bounding box center [1162, 41] width 12 height 12
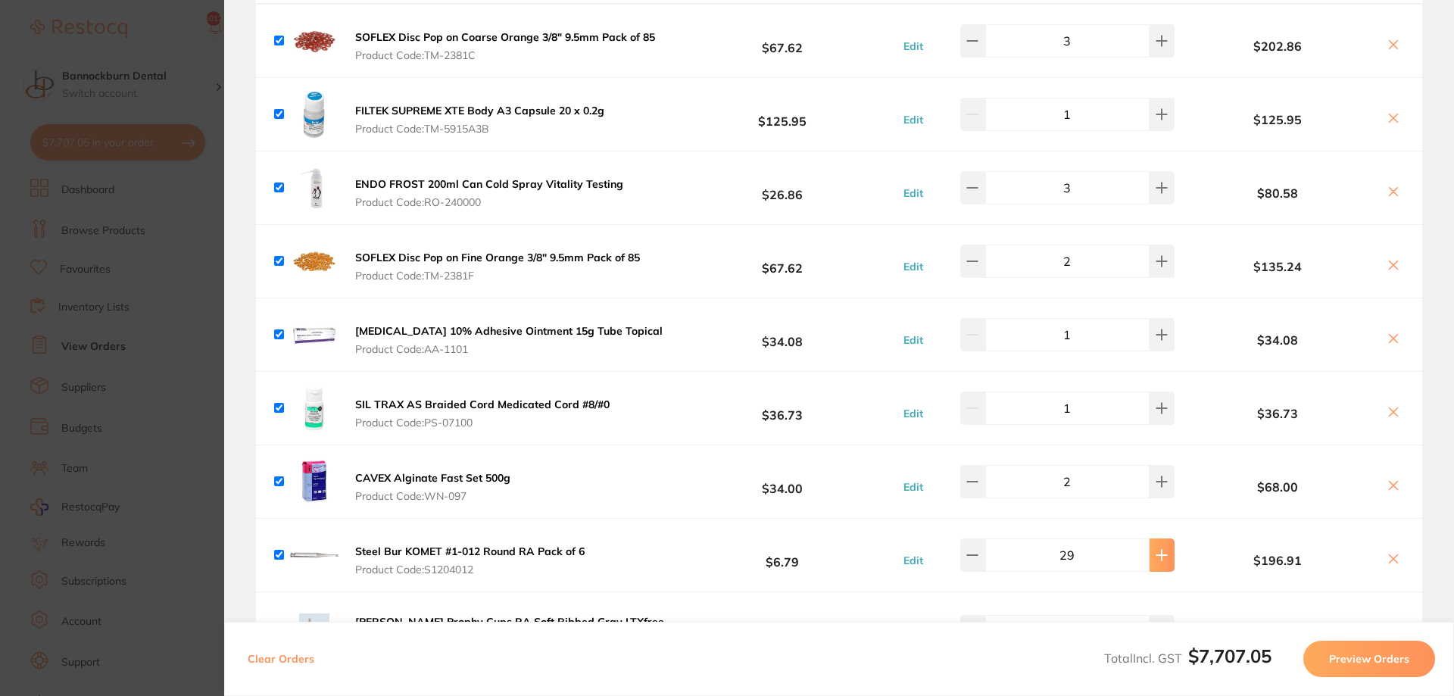
click at [1158, 47] on icon at bounding box center [1162, 41] width 12 height 12
type input "30"
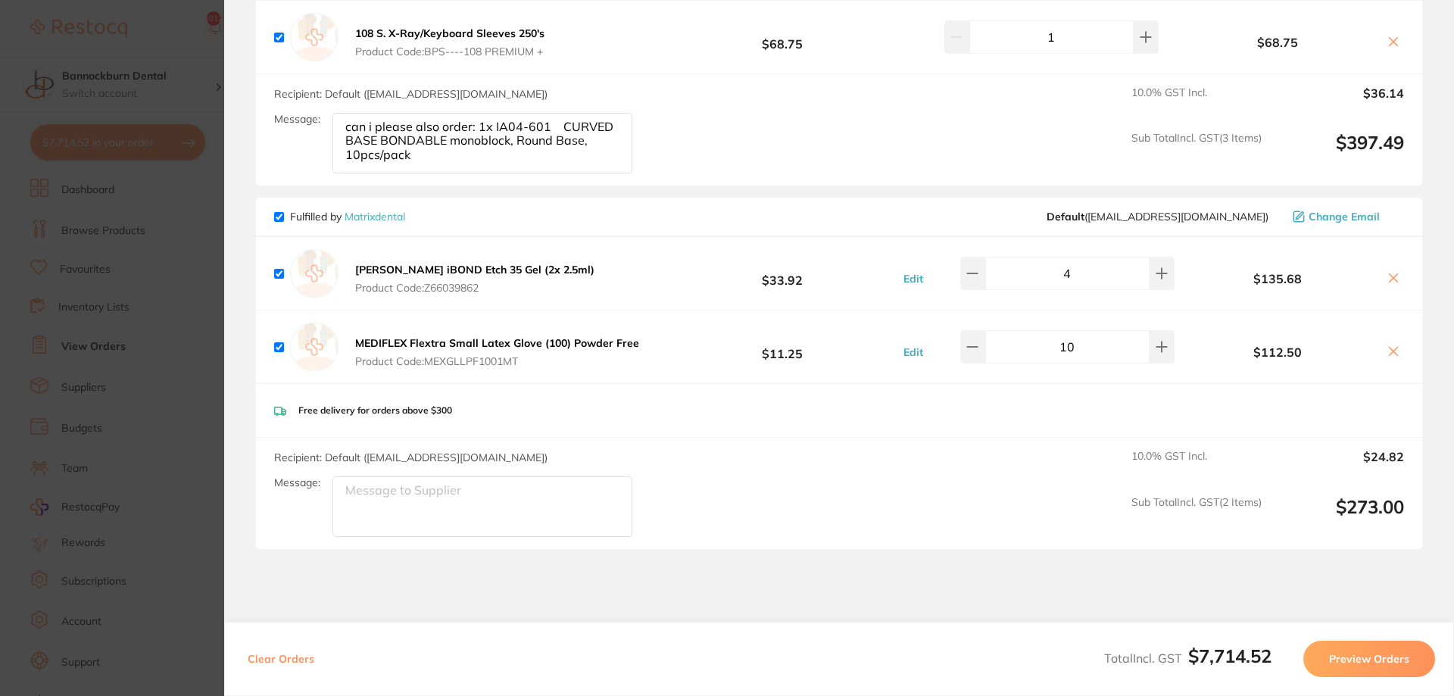
scroll to position [4646, 0]
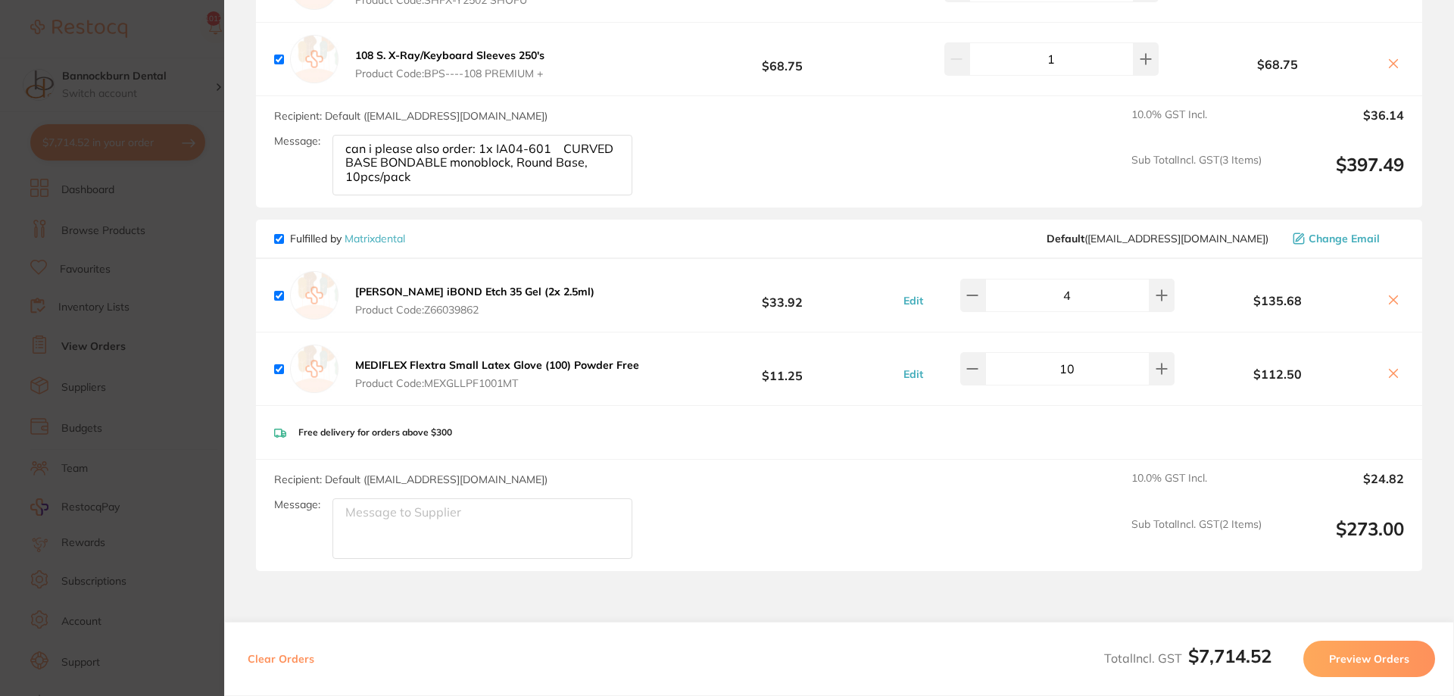
click at [99, 298] on section "Update RRP Set your pre negotiated price for this item. Item Agreed RRP (excl. …" at bounding box center [727, 348] width 1454 height 696
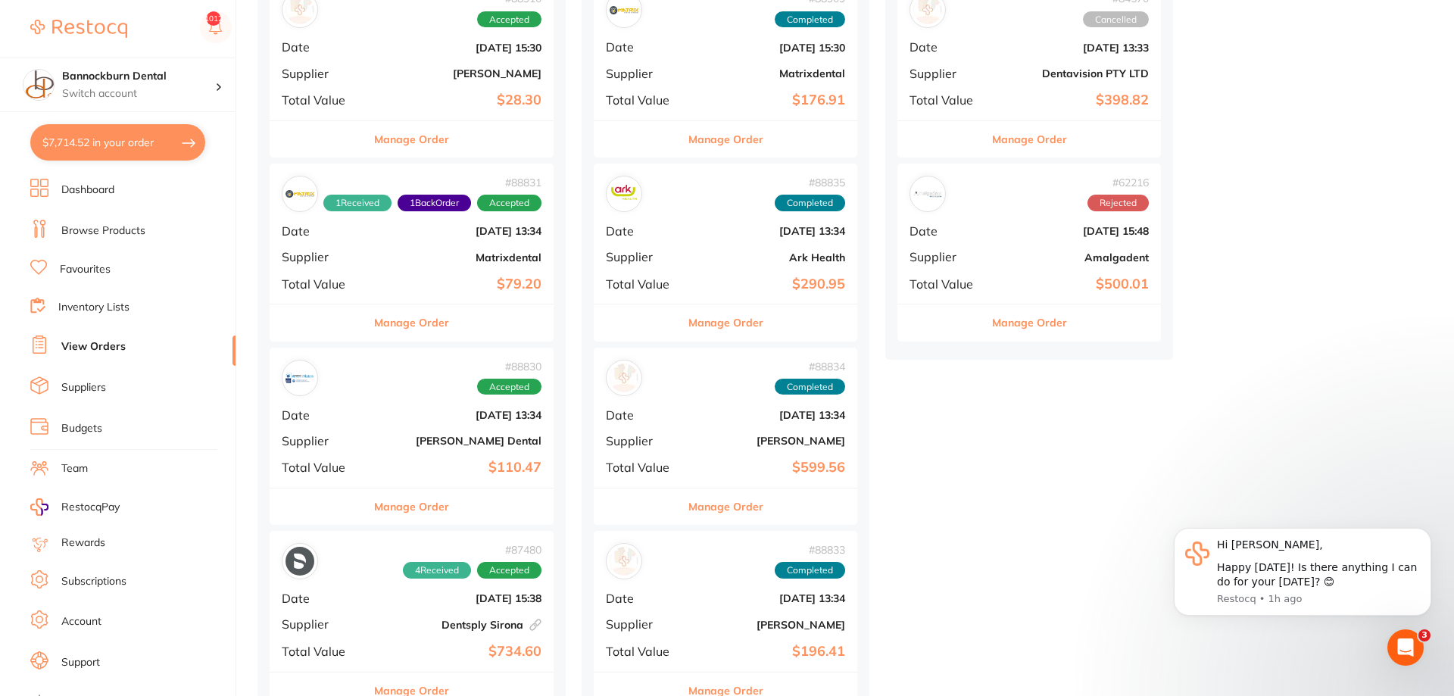
scroll to position [0, 0]
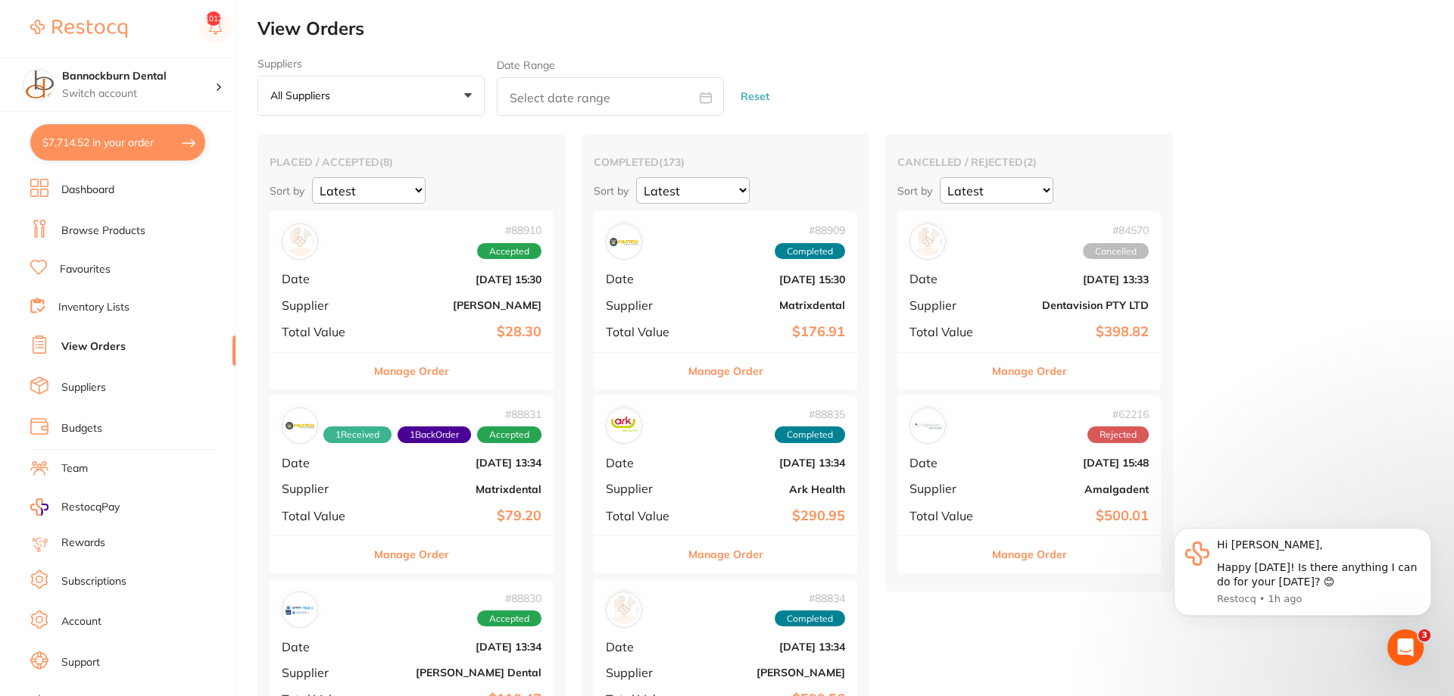
click at [105, 311] on link "Inventory Lists" at bounding box center [93, 307] width 71 height 15
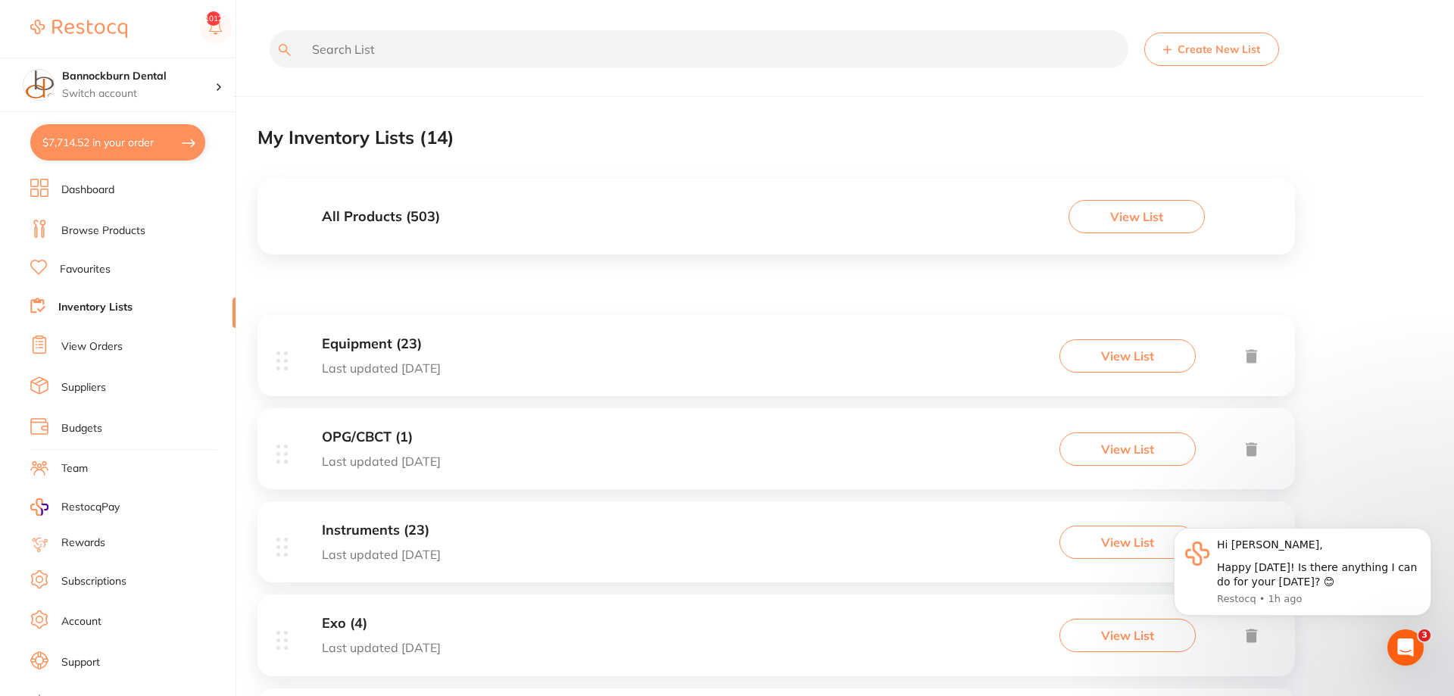
click at [419, 208] on div "All Products ( 503 ) View List" at bounding box center [777, 217] width 1038 height 76
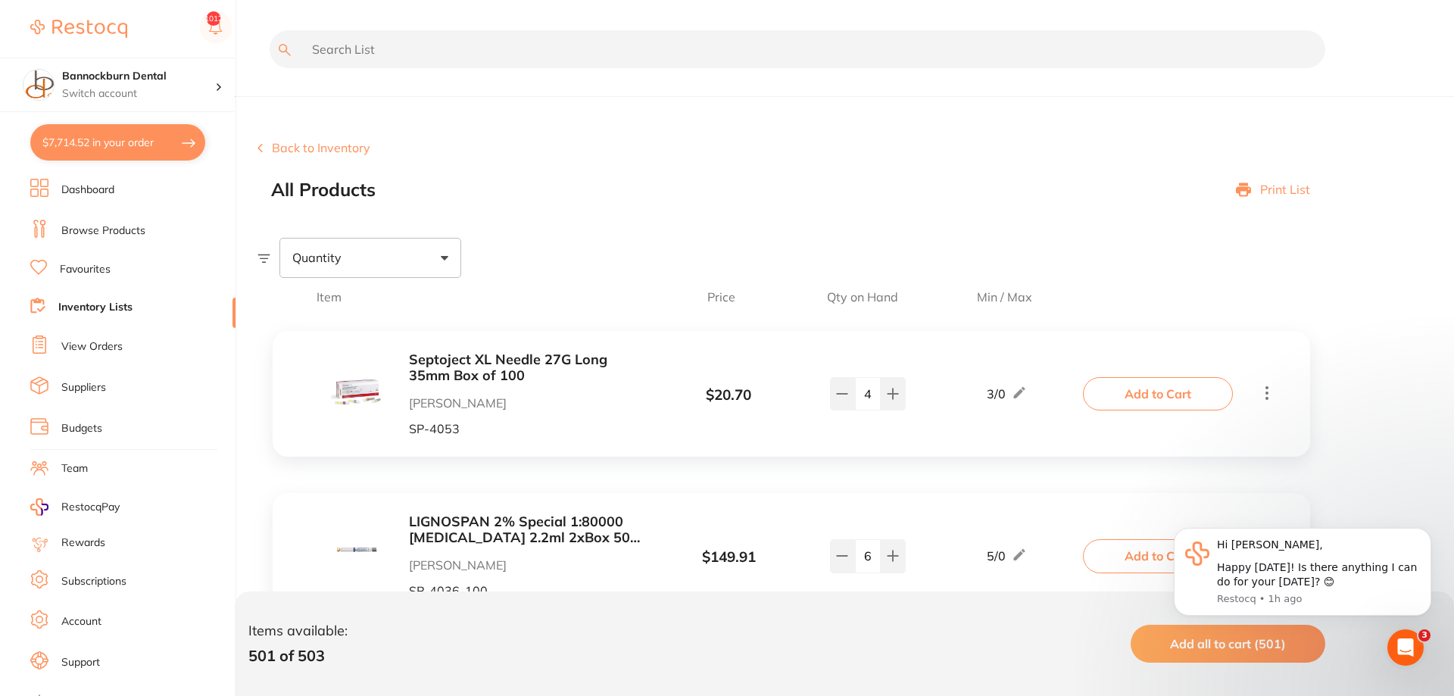
click at [531, 247] on div "Quantity" at bounding box center [856, 257] width 1197 height 39
click at [323, 150] on button "Back to Inventory" at bounding box center [314, 148] width 113 height 14
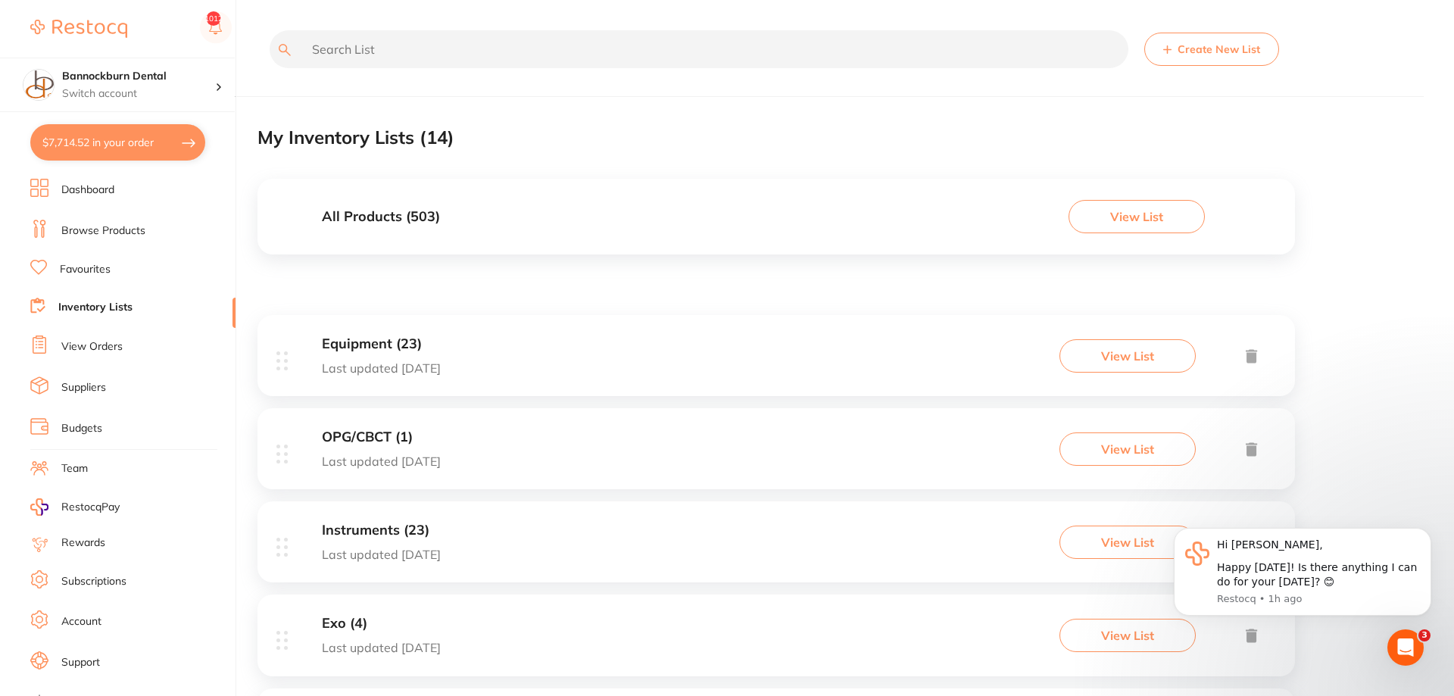
click at [395, 209] on div "All Products ( 503 ) View List" at bounding box center [777, 217] width 1038 height 76
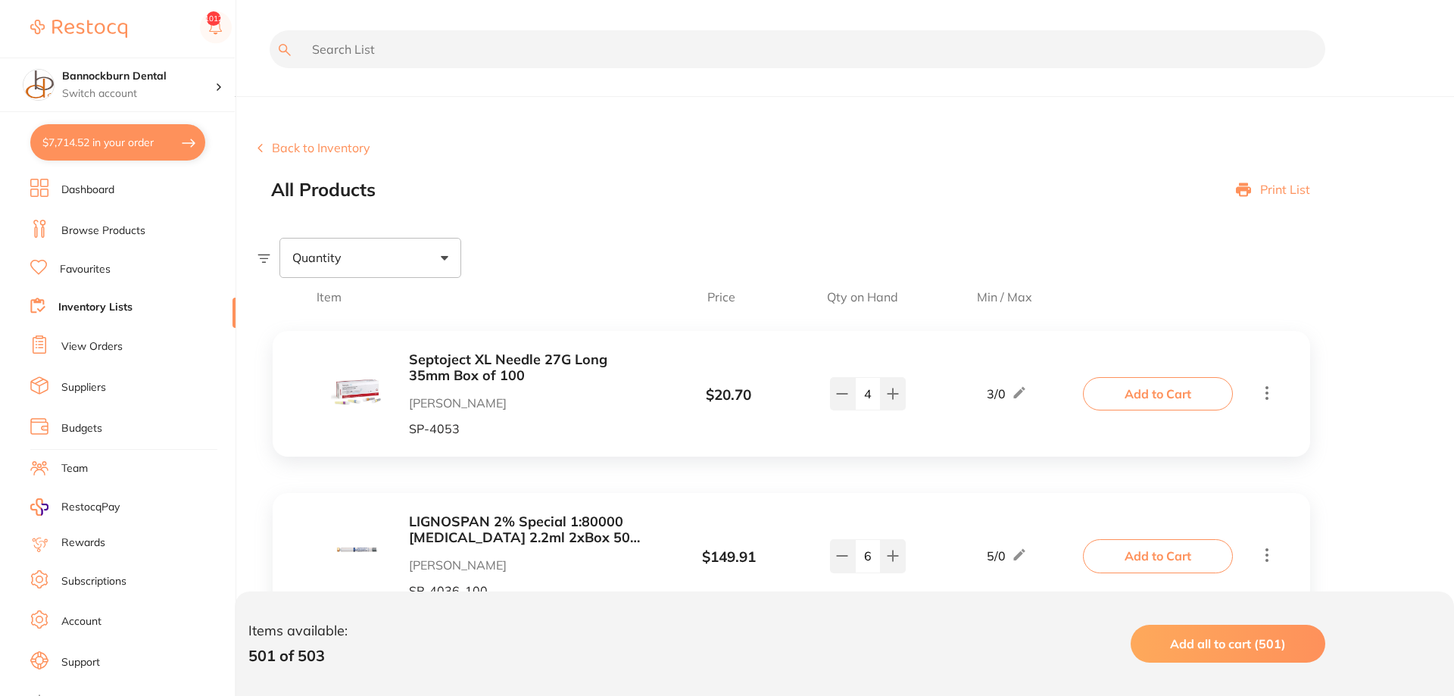
click at [395, 61] on input "text" at bounding box center [798, 49] width 1056 height 38
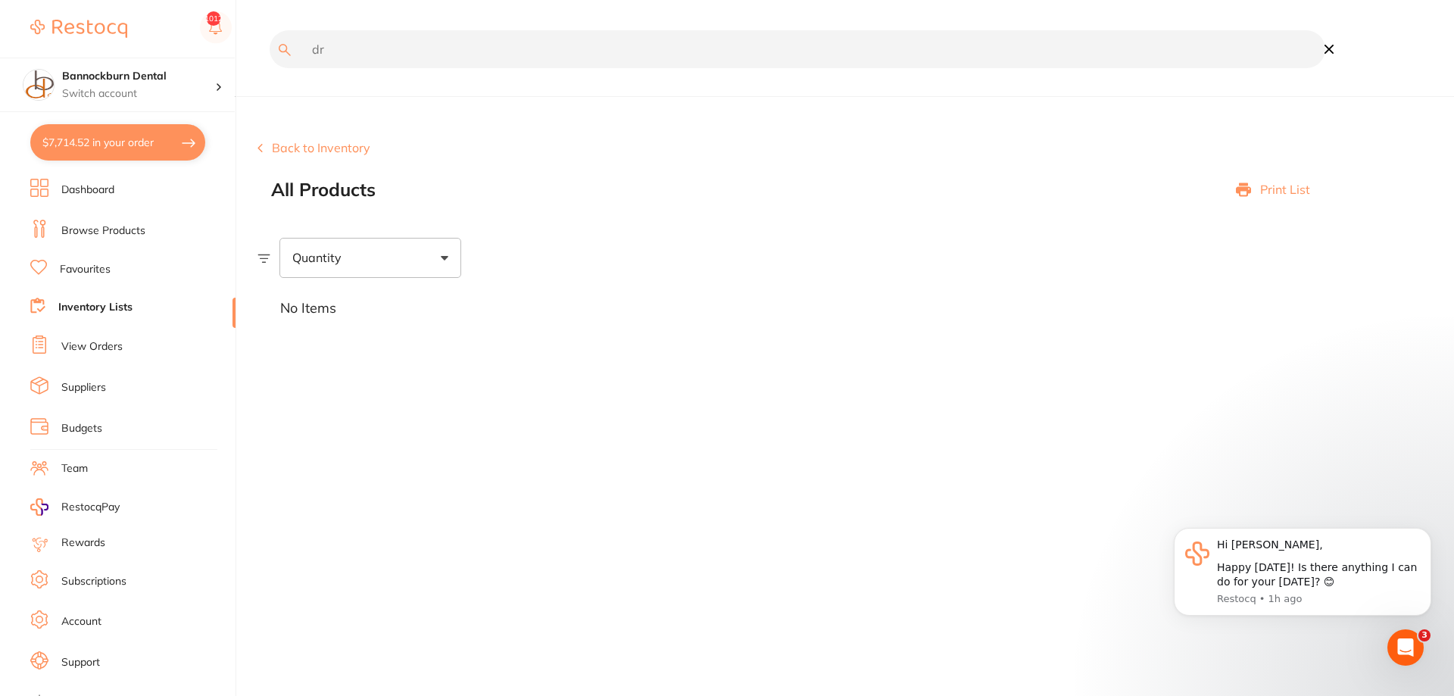
type input "d"
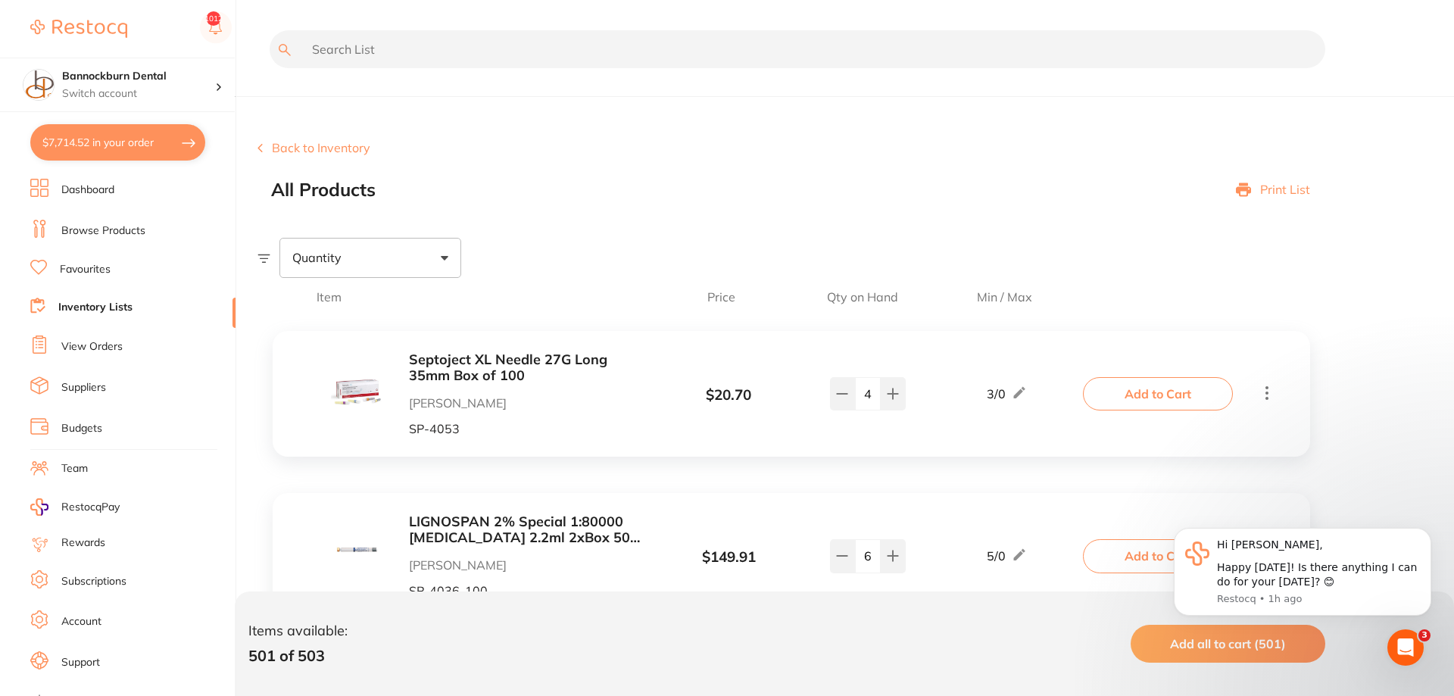
click at [101, 340] on link "View Orders" at bounding box center [91, 346] width 61 height 15
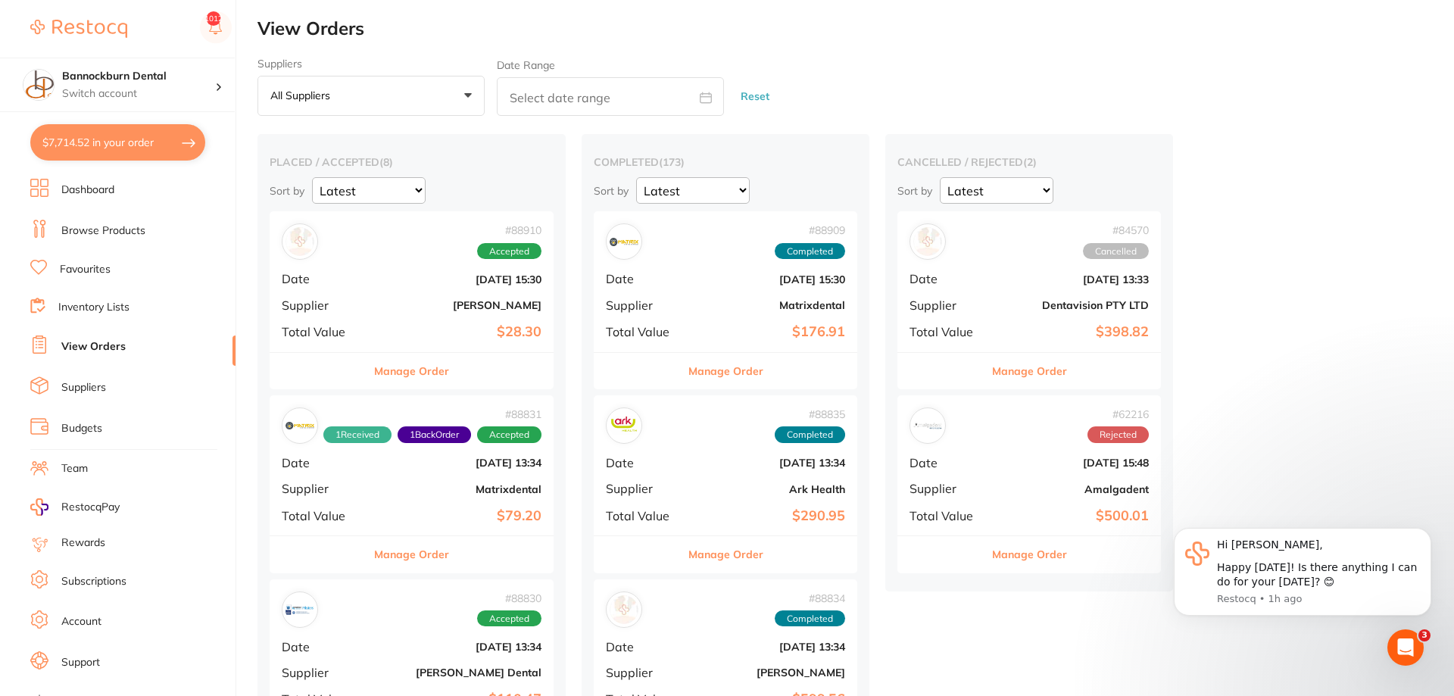
click at [420, 372] on button "Manage Order" at bounding box center [411, 371] width 75 height 36
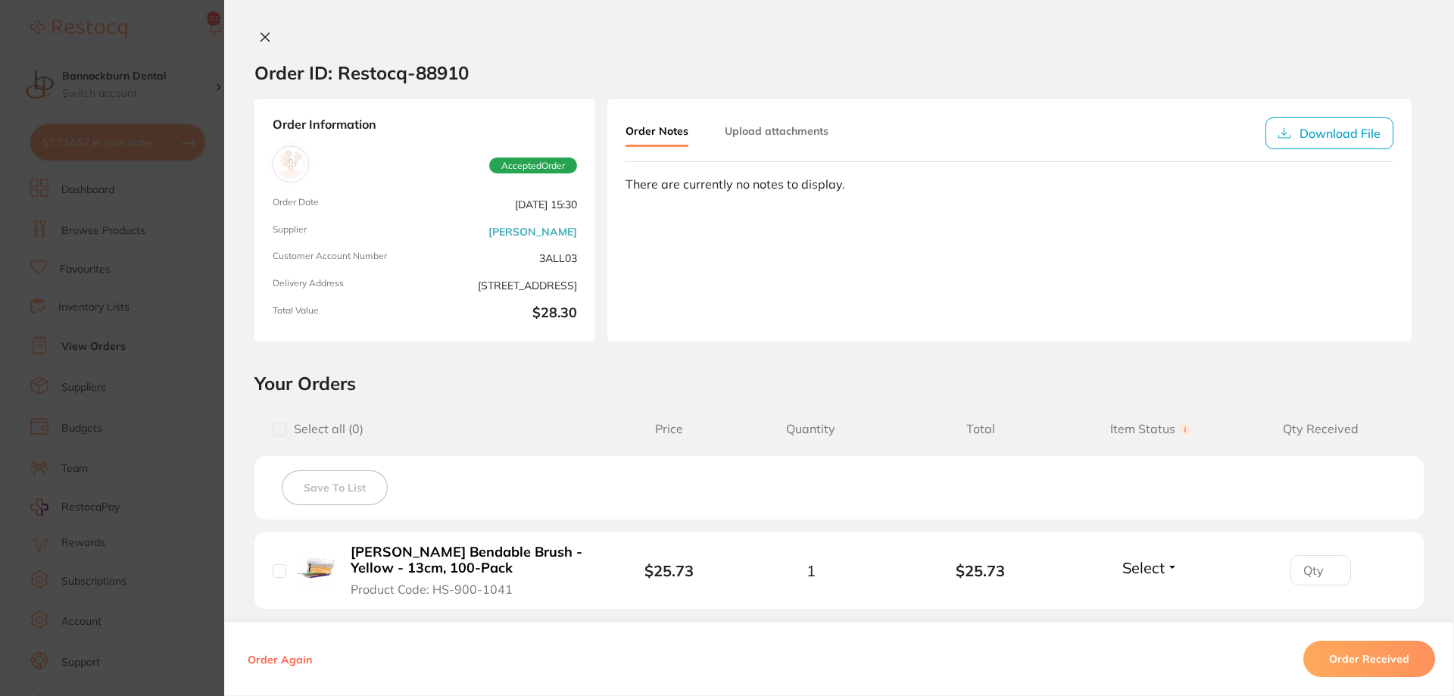
click at [103, 344] on section "Order ID: Restocq- 88910 Order Information Accepted Order Order Date [DATE] 15:…" at bounding box center [727, 348] width 1454 height 696
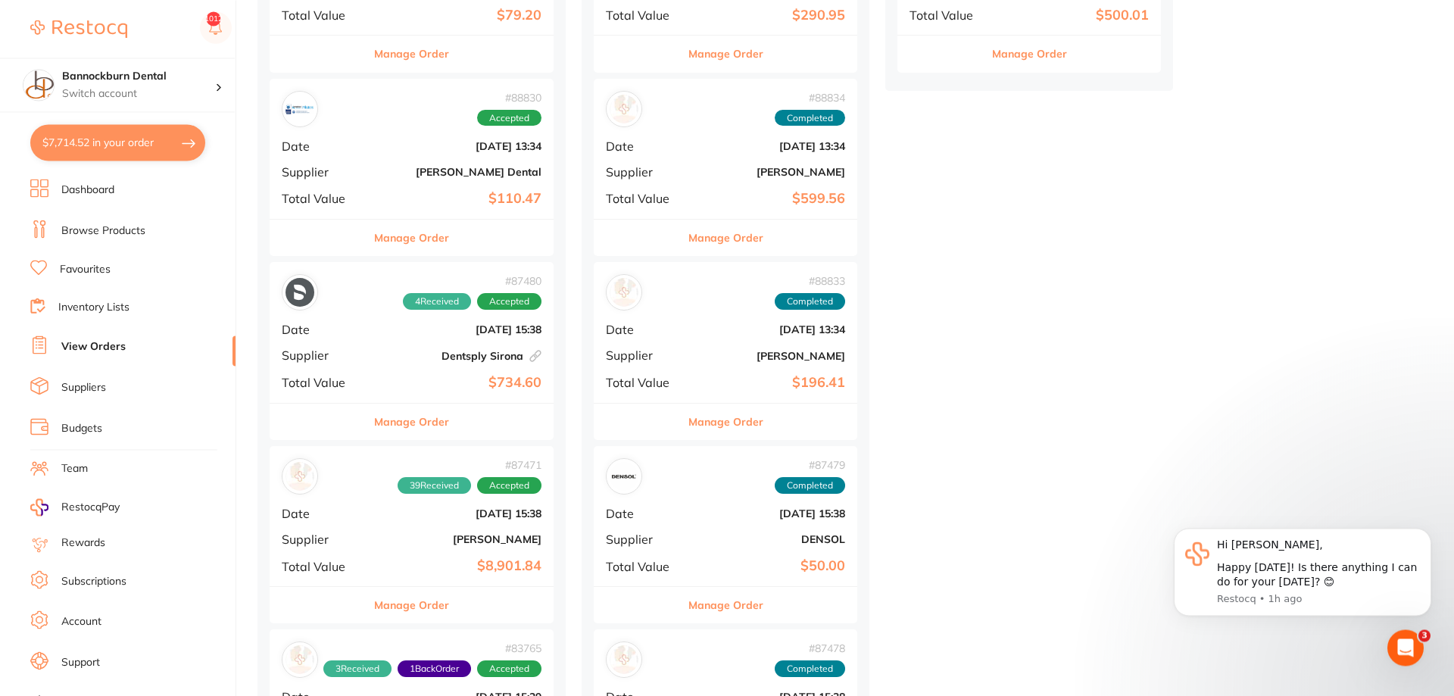
scroll to position [541, 0]
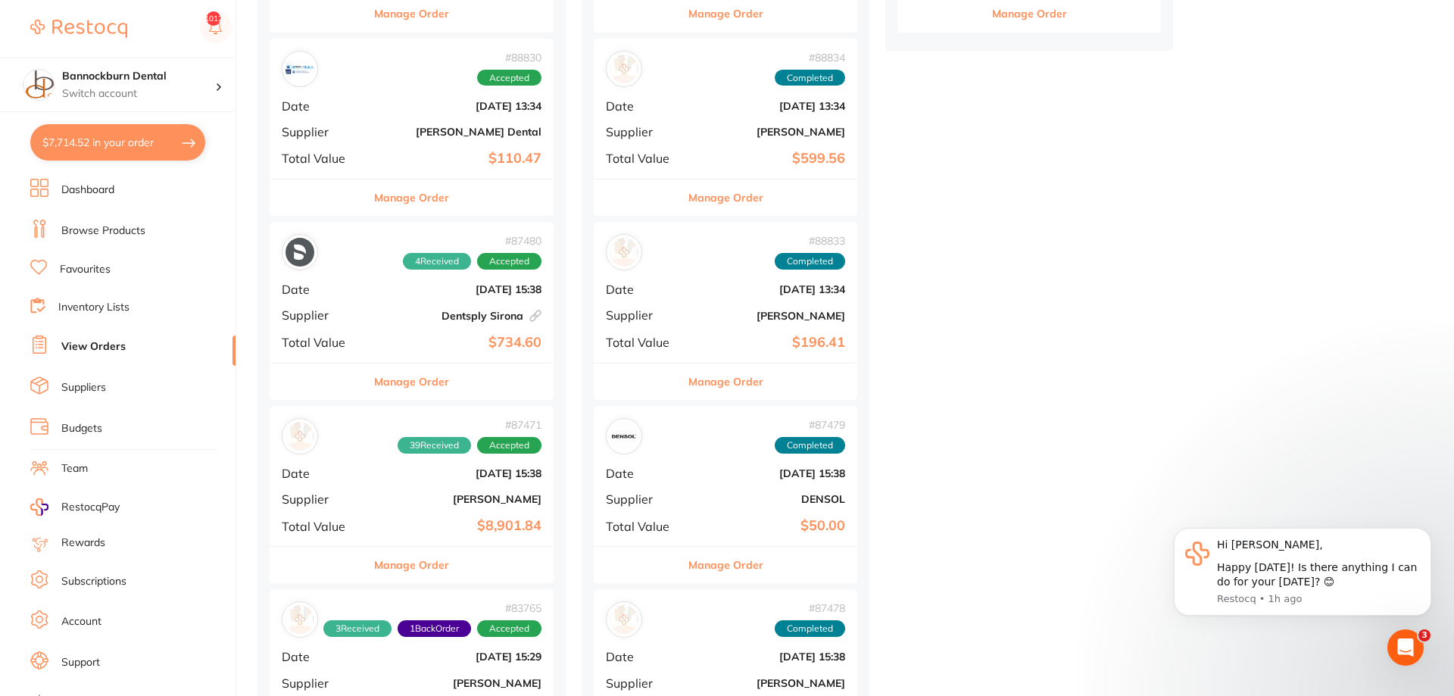
click at [447, 563] on button "Manage Order" at bounding box center [411, 565] width 75 height 36
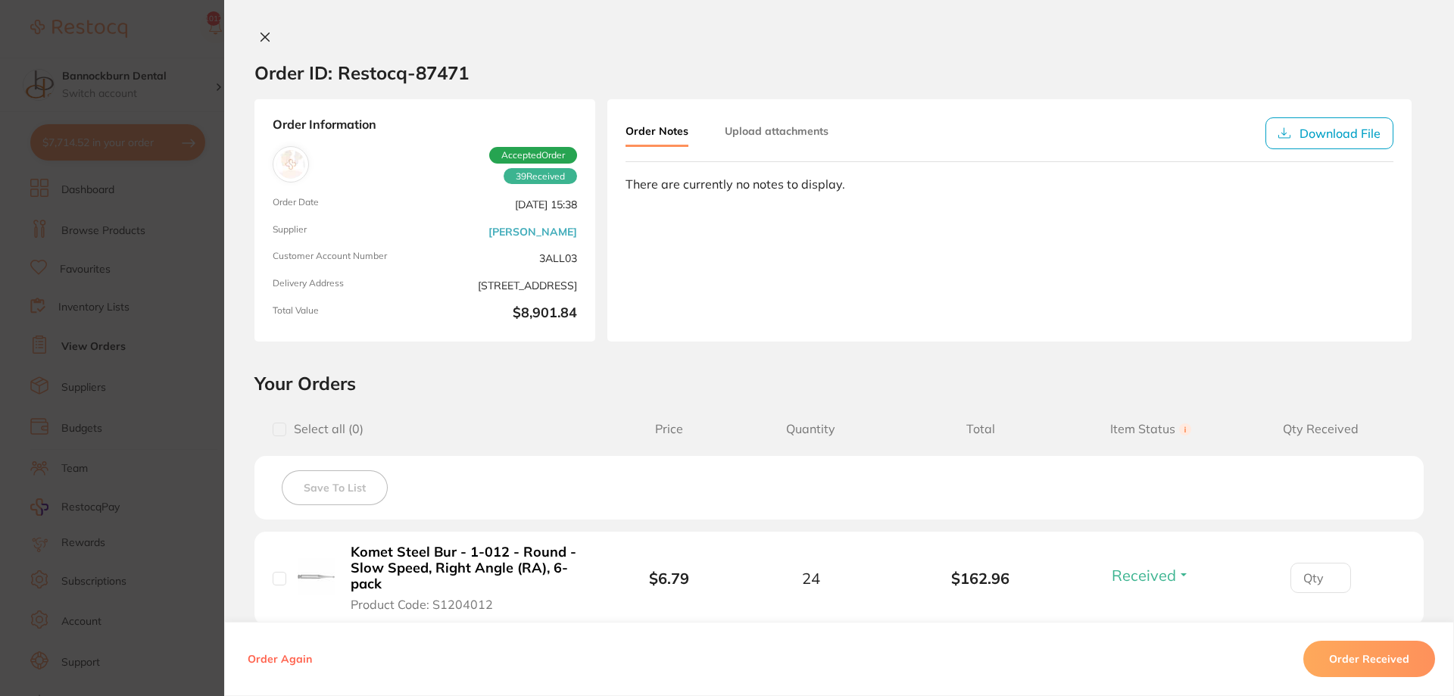
click at [267, 43] on button at bounding box center [264, 38] width 21 height 16
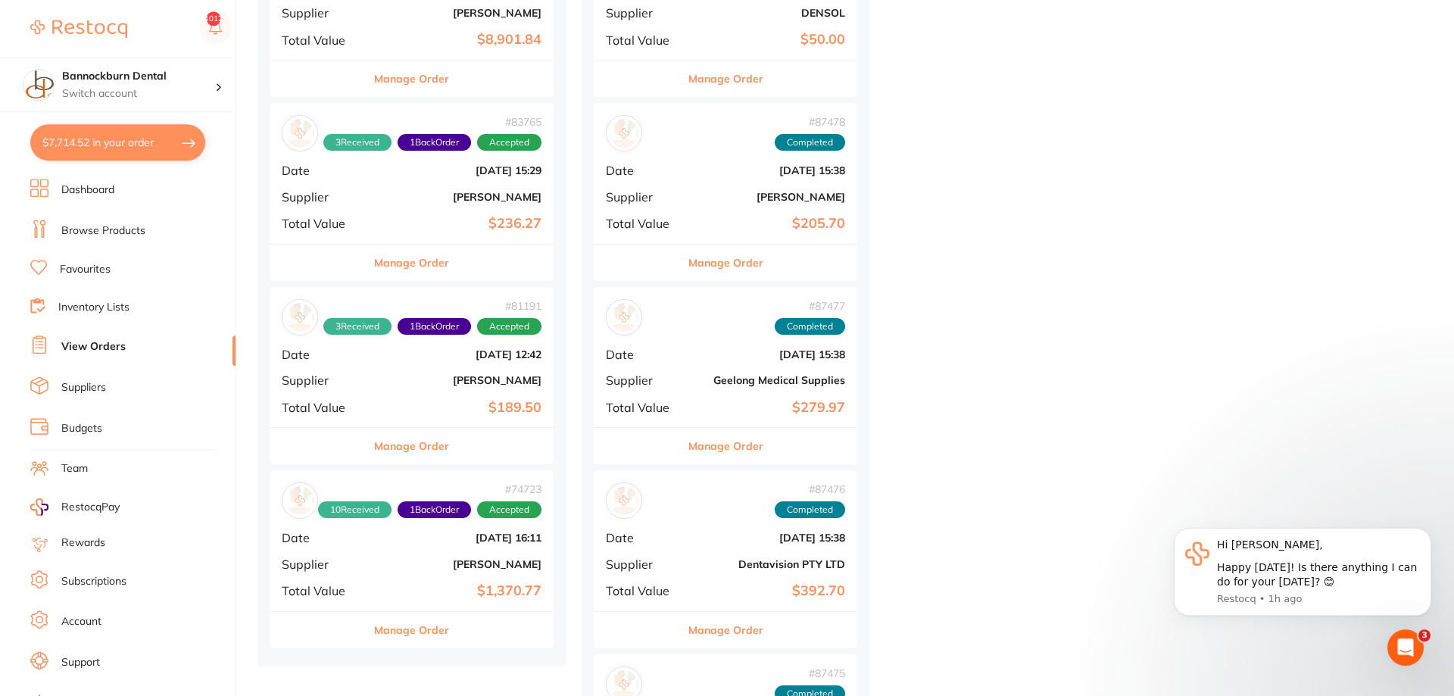
scroll to position [1082, 0]
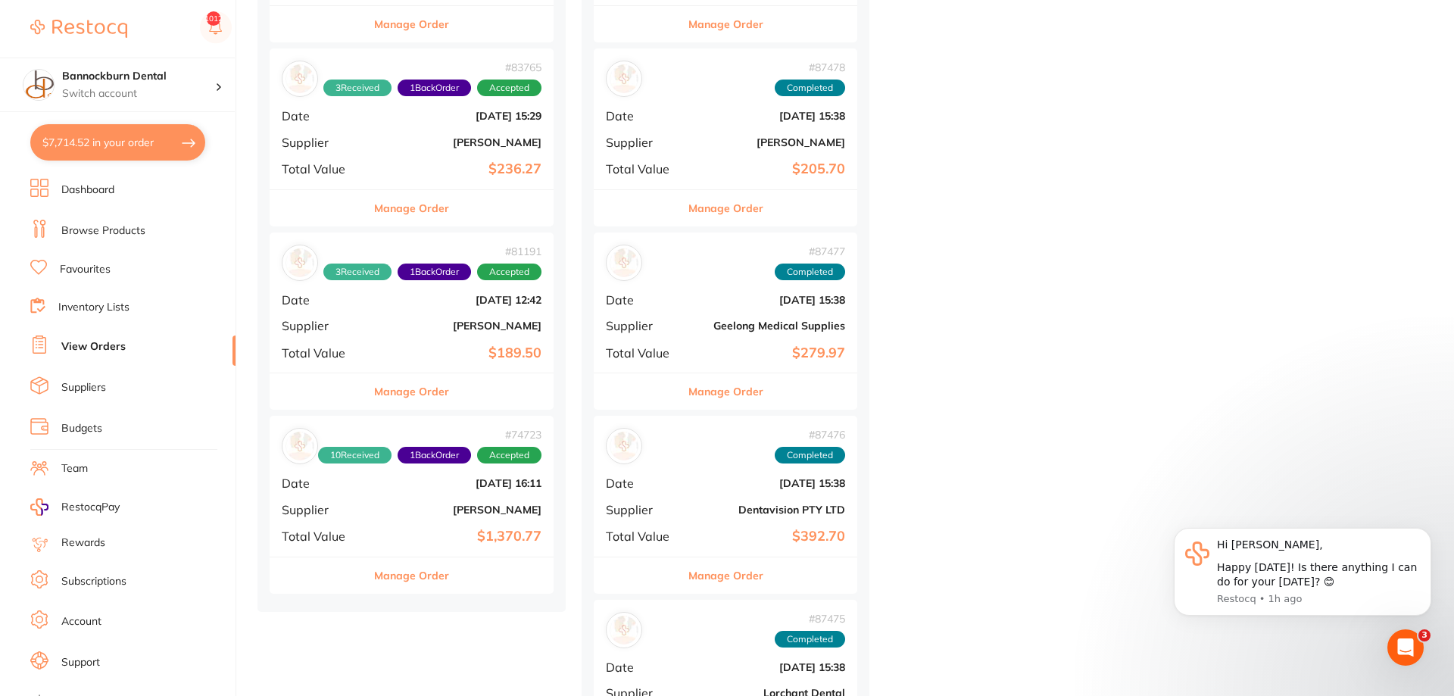
click at [444, 583] on button "Manage Order" at bounding box center [411, 575] width 75 height 36
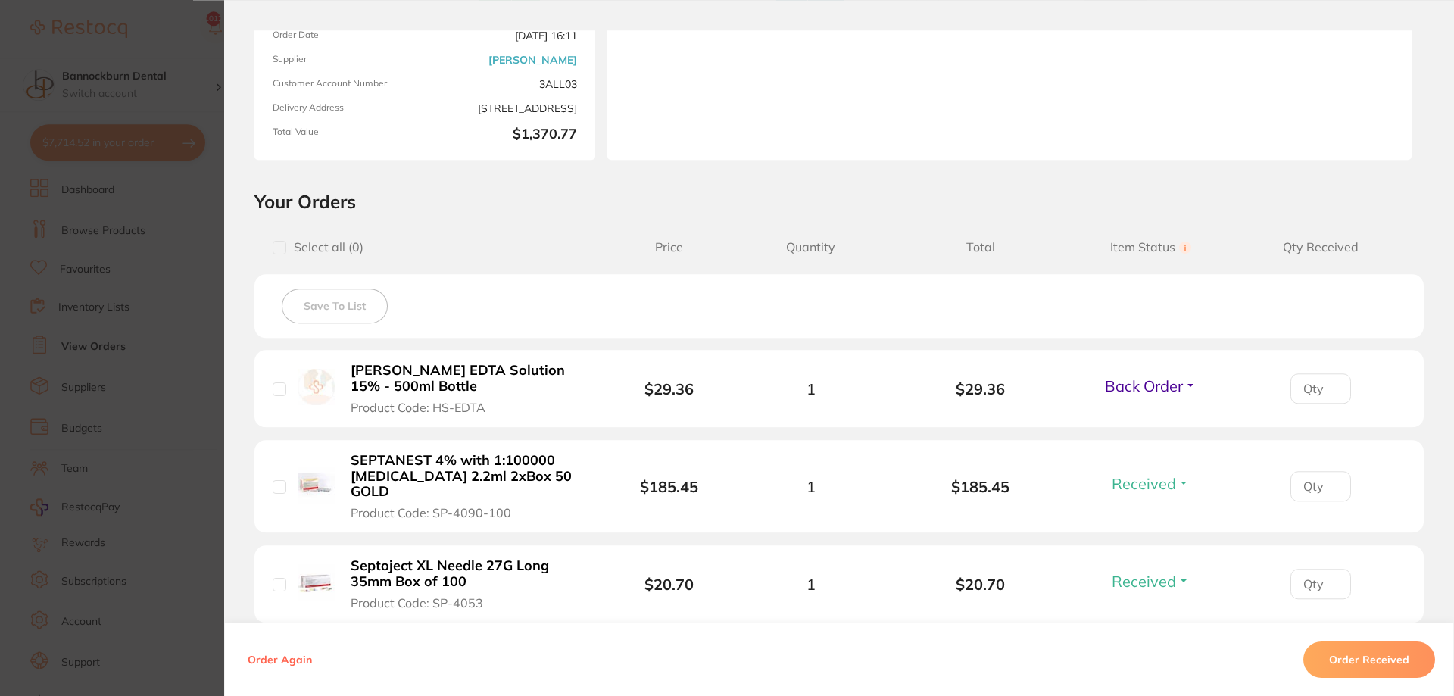
scroll to position [77, 0]
click at [90, 342] on section "Order ID: Restocq- 74723 Order Information 10 Received 1 Back Order Accepted Or…" at bounding box center [727, 348] width 1454 height 696
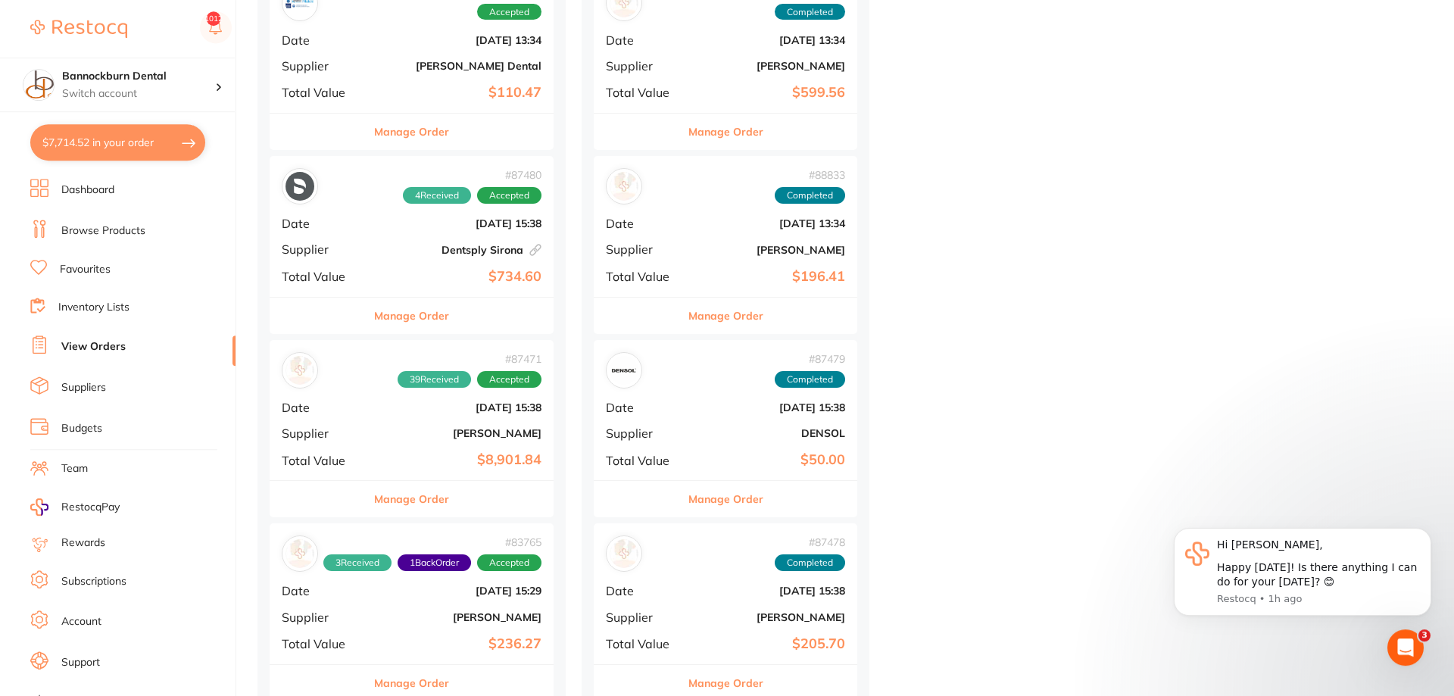
scroll to position [618, 0]
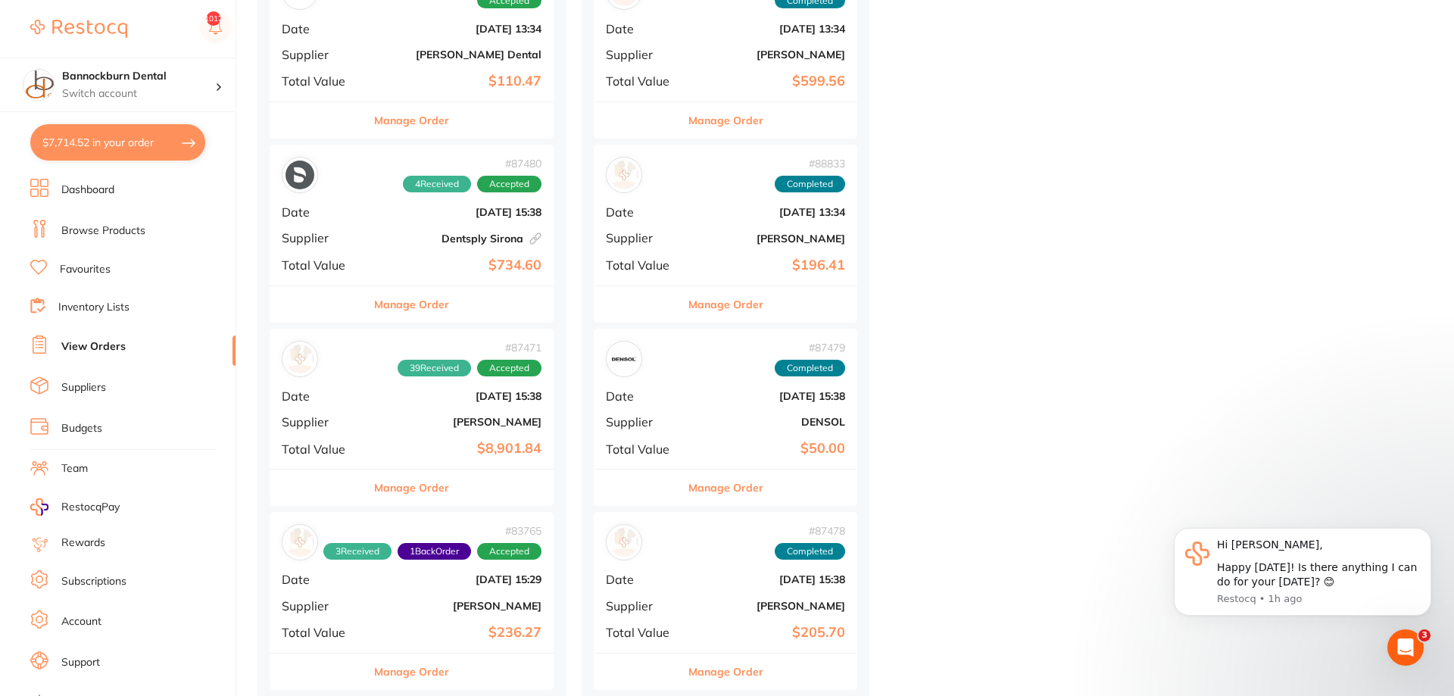
click at [435, 483] on button "Manage Order" at bounding box center [411, 488] width 75 height 36
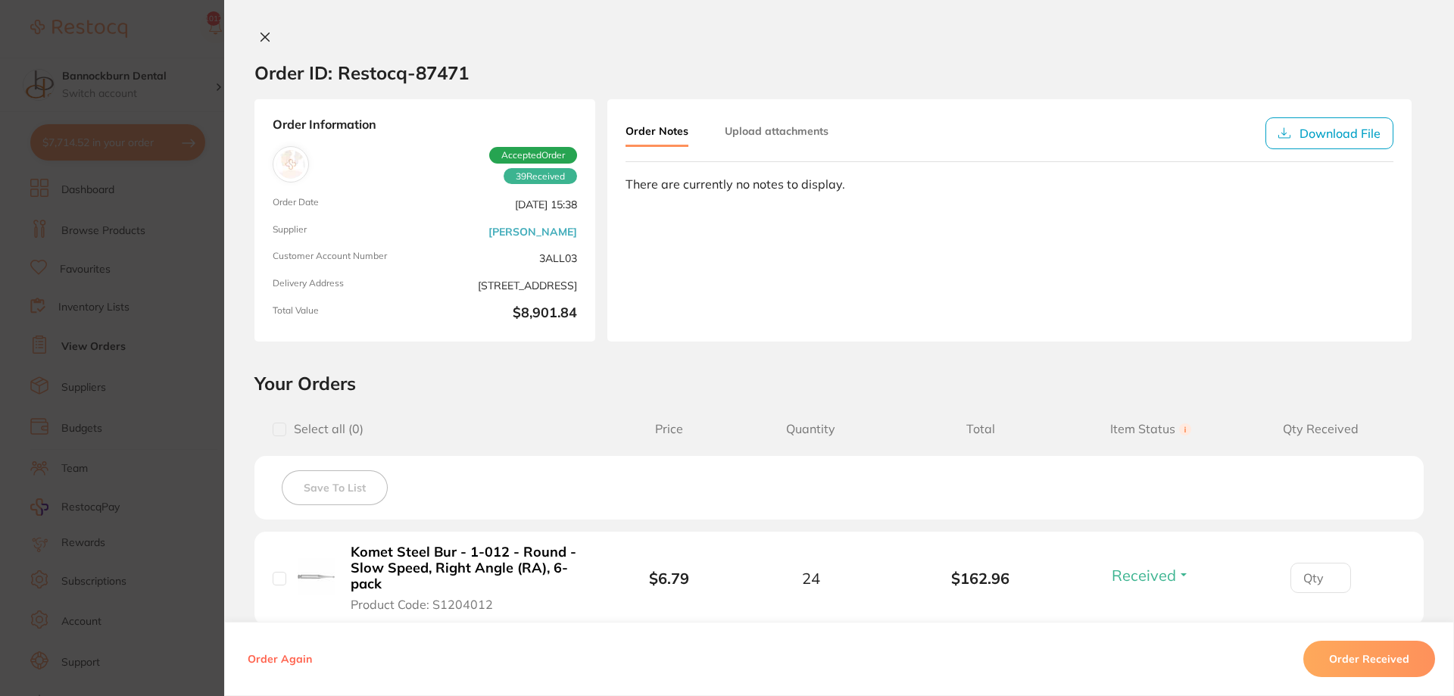
click at [264, 37] on icon at bounding box center [265, 37] width 8 height 8
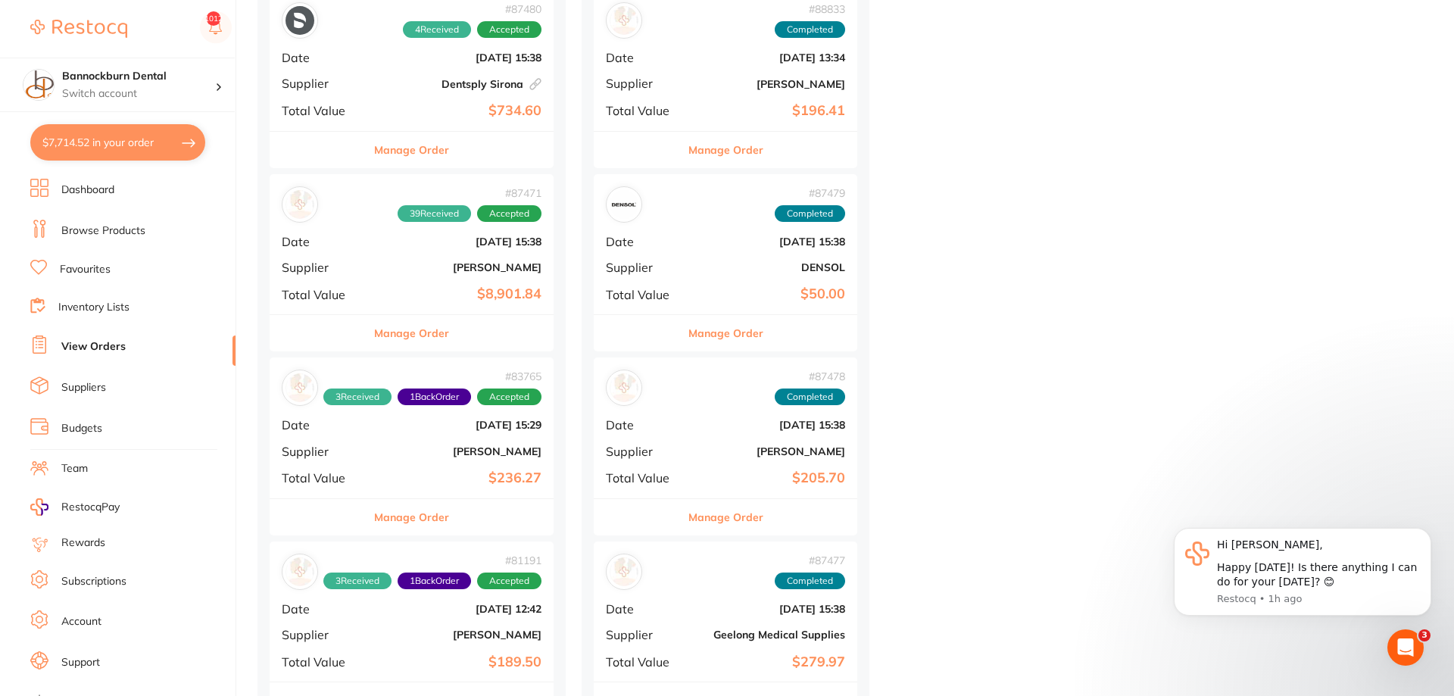
click at [426, 339] on button "Manage Order" at bounding box center [411, 333] width 75 height 36
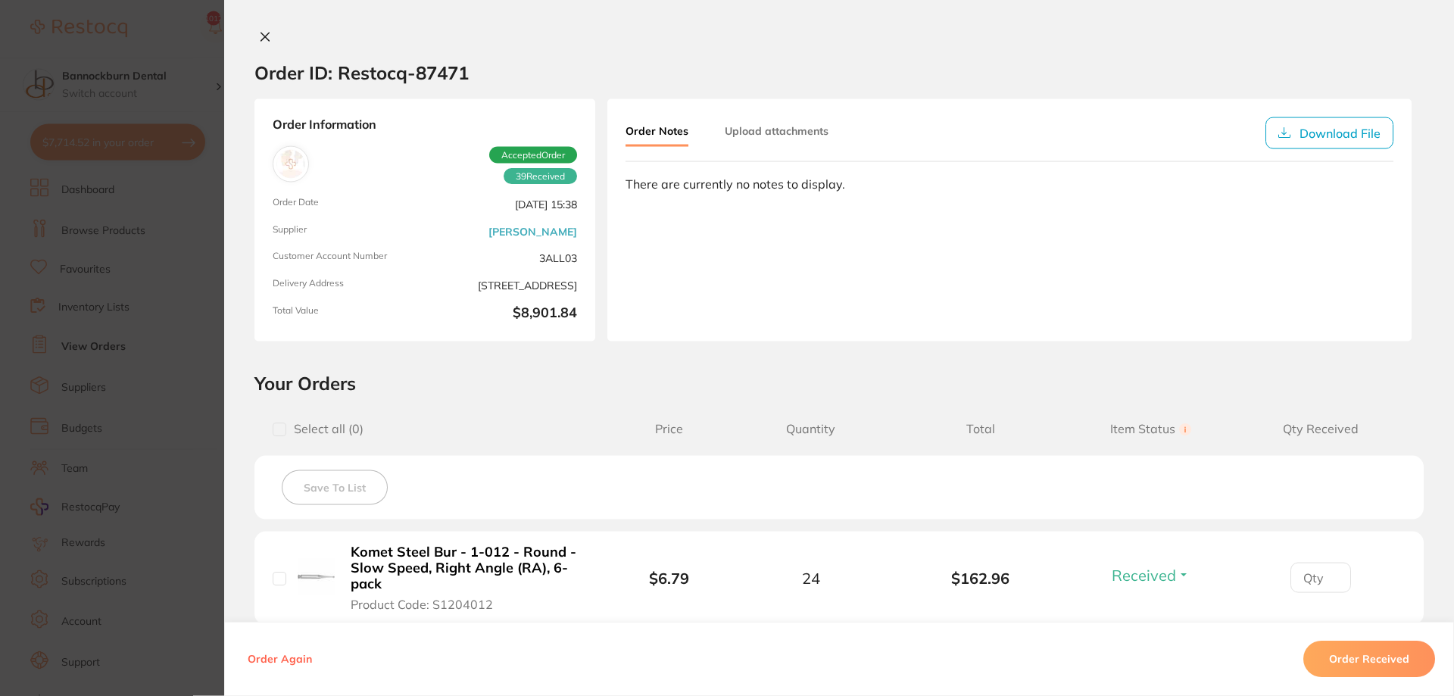
scroll to position [386, 0]
click at [268, 40] on icon at bounding box center [265, 37] width 12 height 12
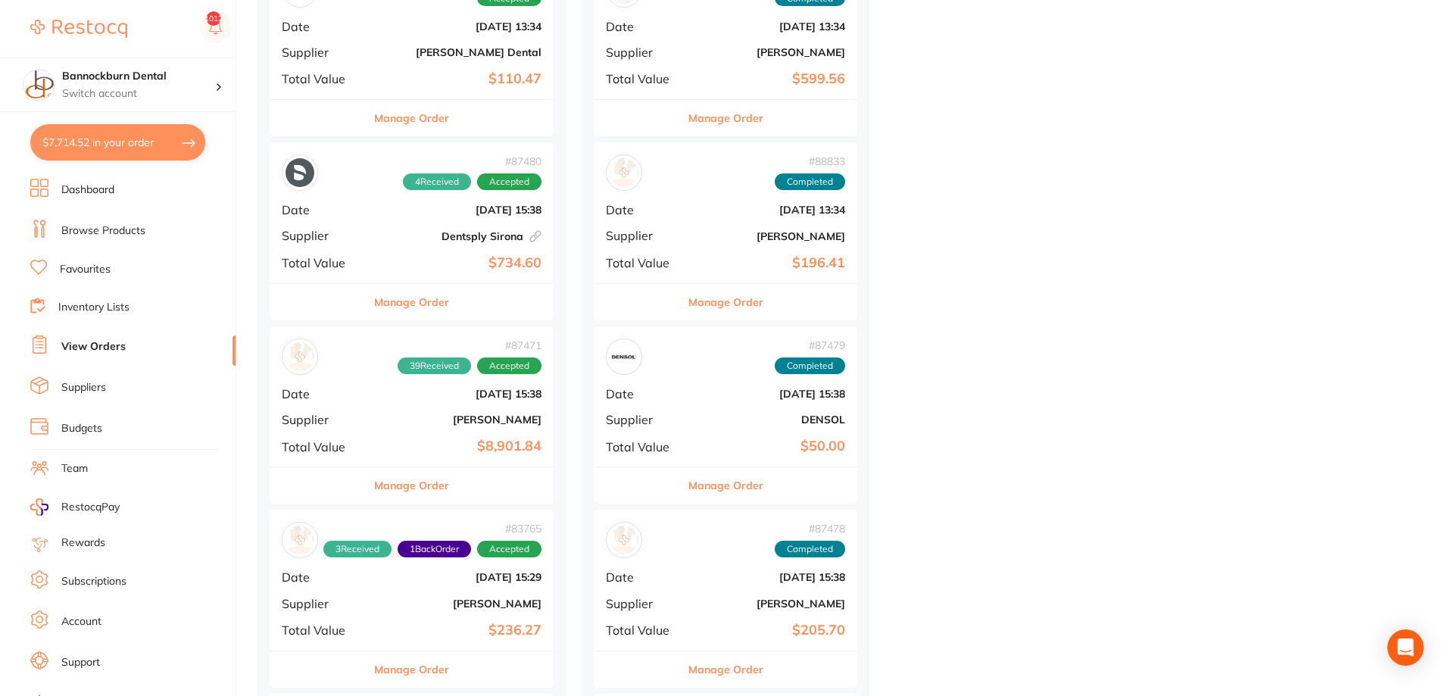
scroll to position [927, 0]
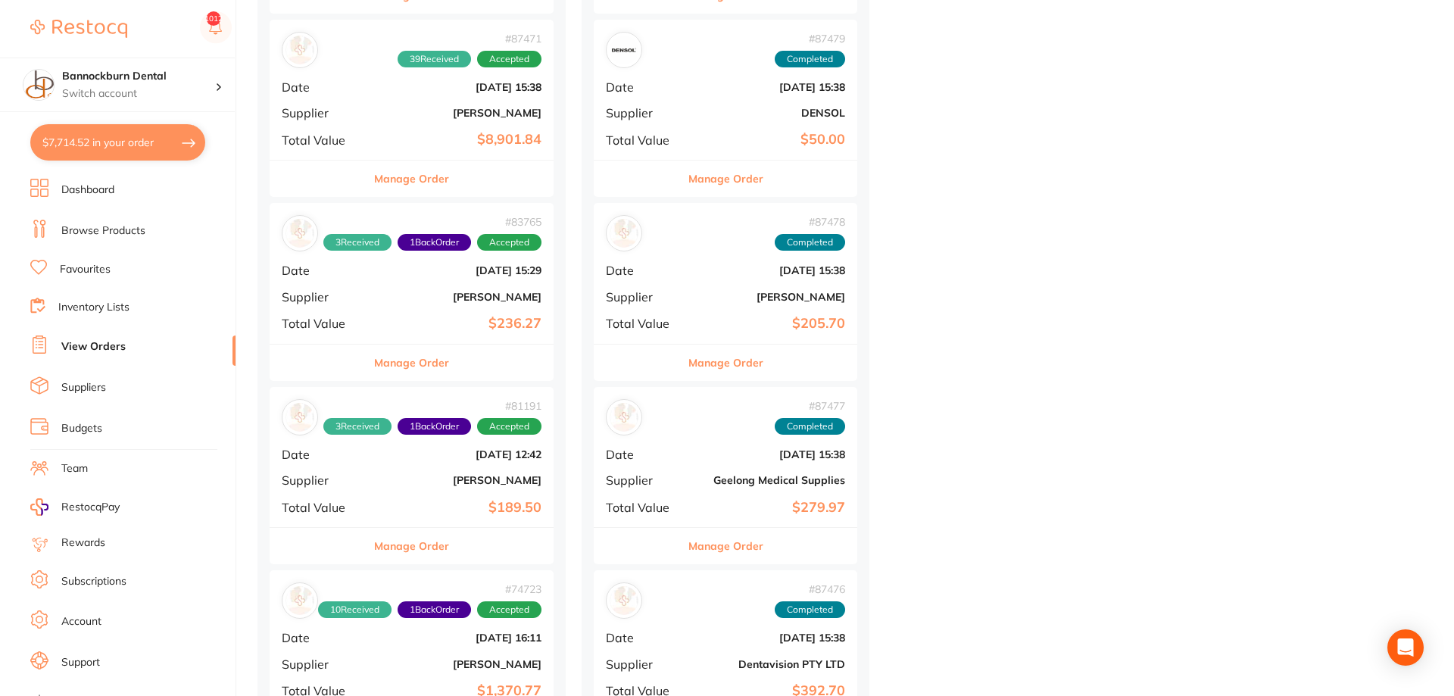
click at [417, 179] on button "Manage Order" at bounding box center [411, 179] width 75 height 36
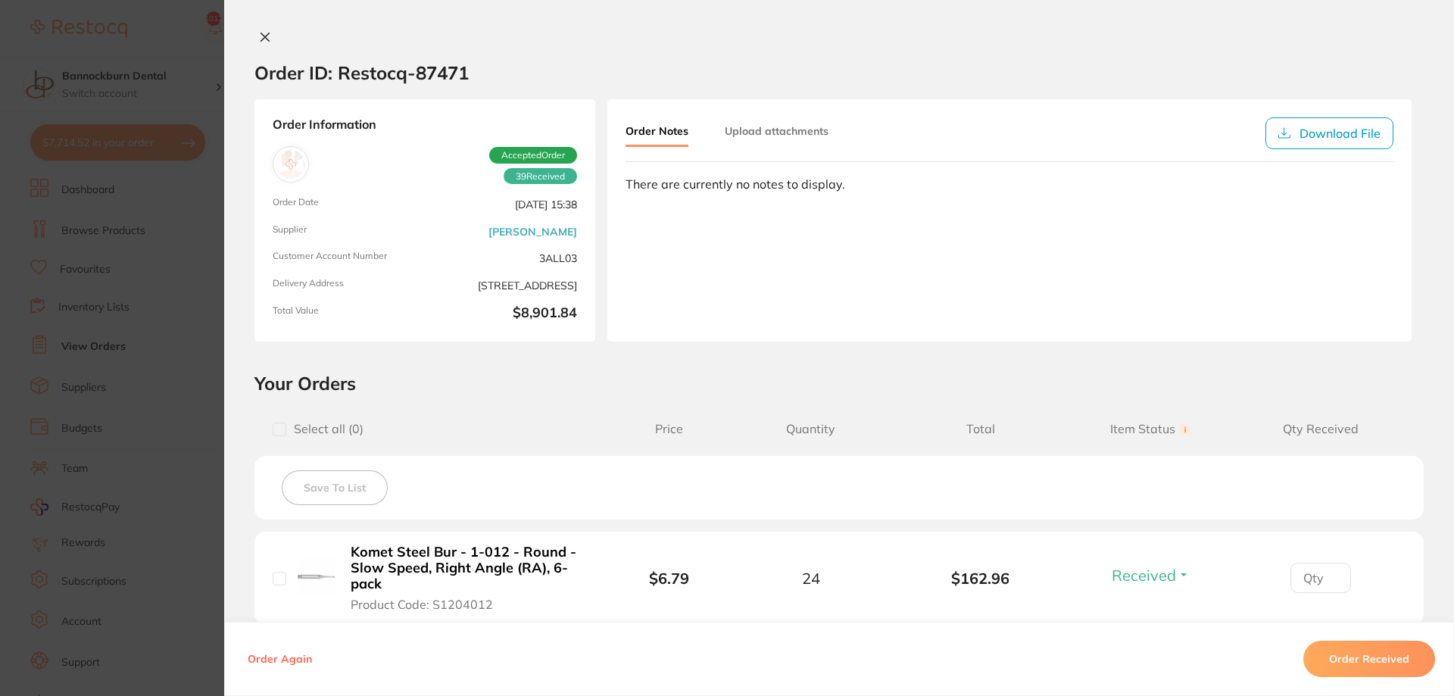
drag, startPoint x: 262, startPoint y: 35, endPoint x: 317, endPoint y: 271, distance: 242.7
click at [263, 32] on icon at bounding box center [265, 37] width 12 height 12
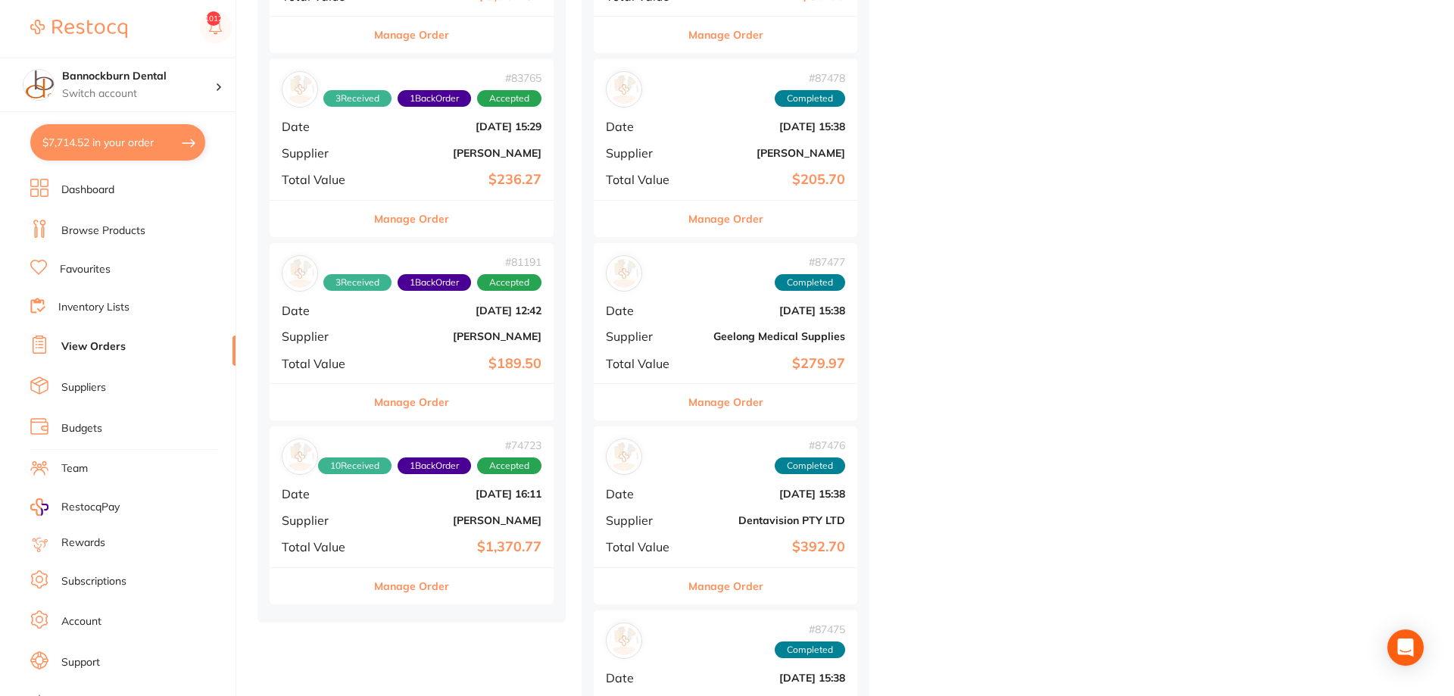
scroll to position [1082, 0]
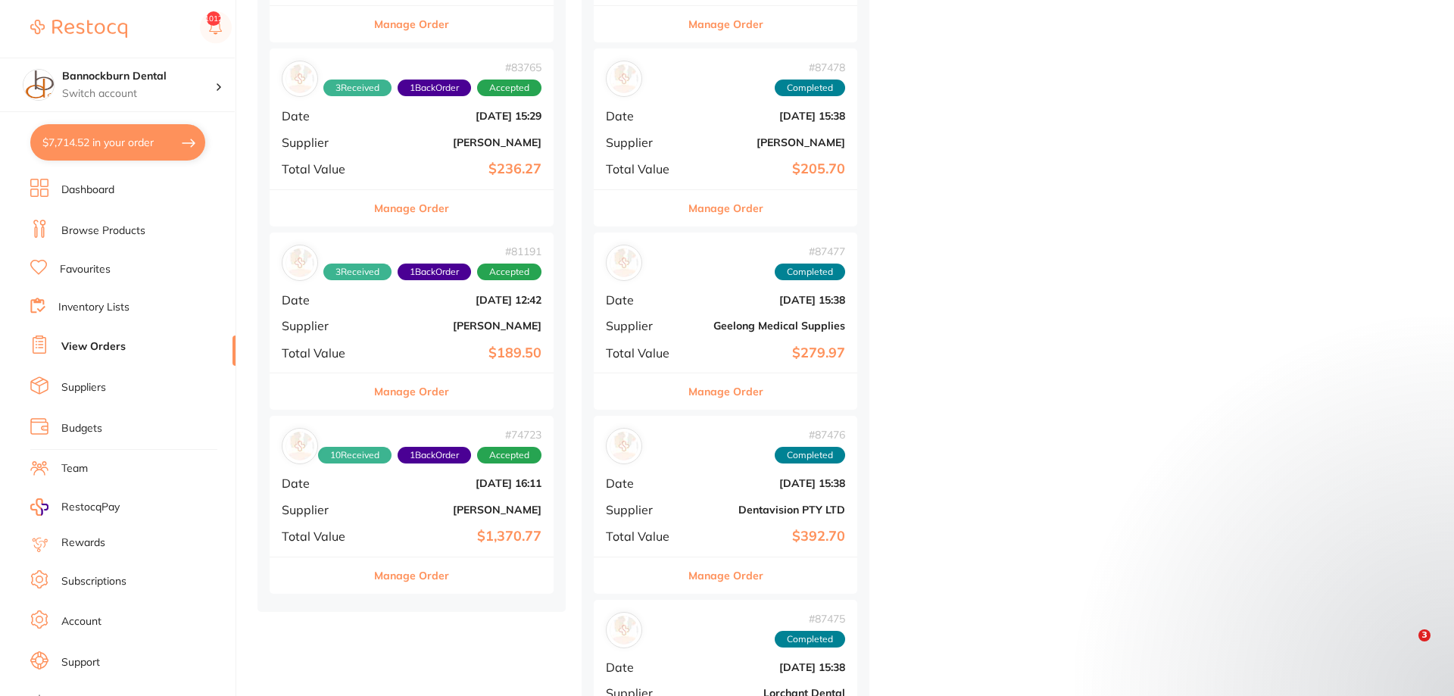
click at [433, 580] on button "Manage Order" at bounding box center [411, 575] width 75 height 36
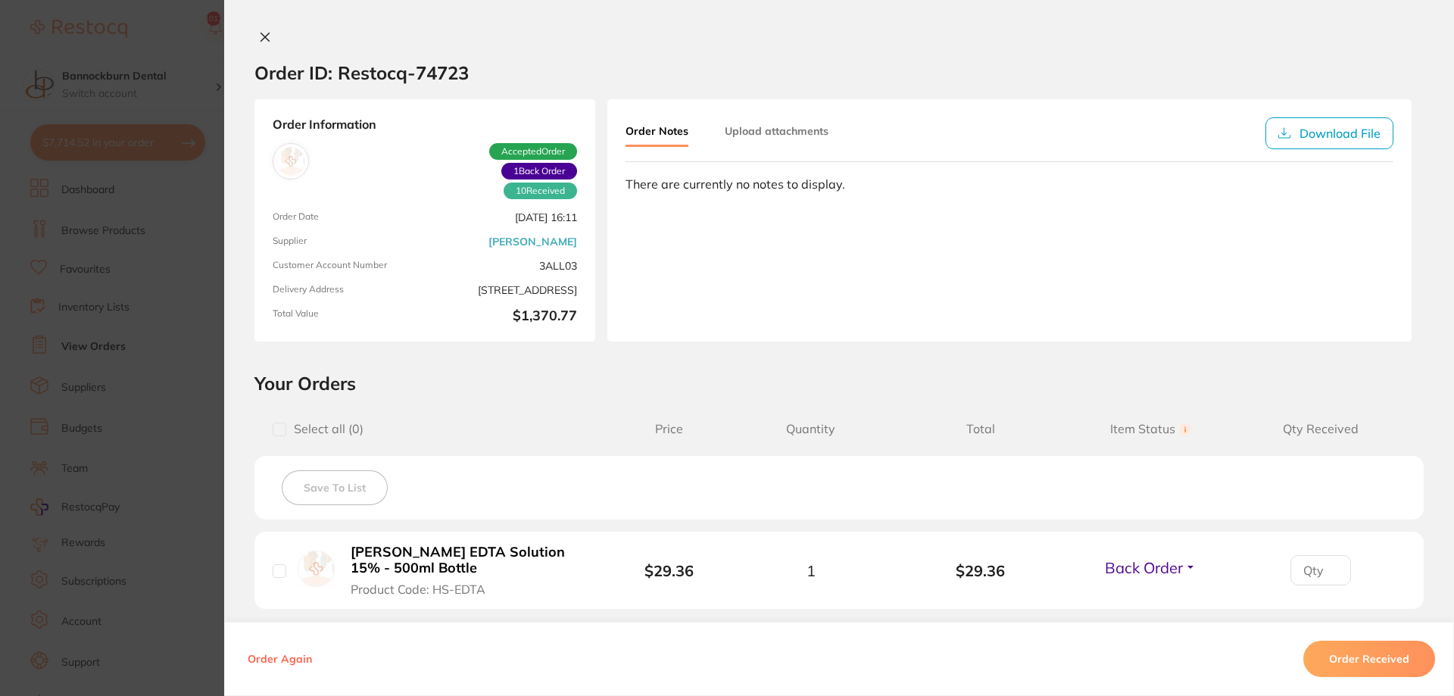
drag, startPoint x: 263, startPoint y: 34, endPoint x: 548, endPoint y: 382, distance: 449.4
click at [264, 32] on icon at bounding box center [265, 37] width 12 height 12
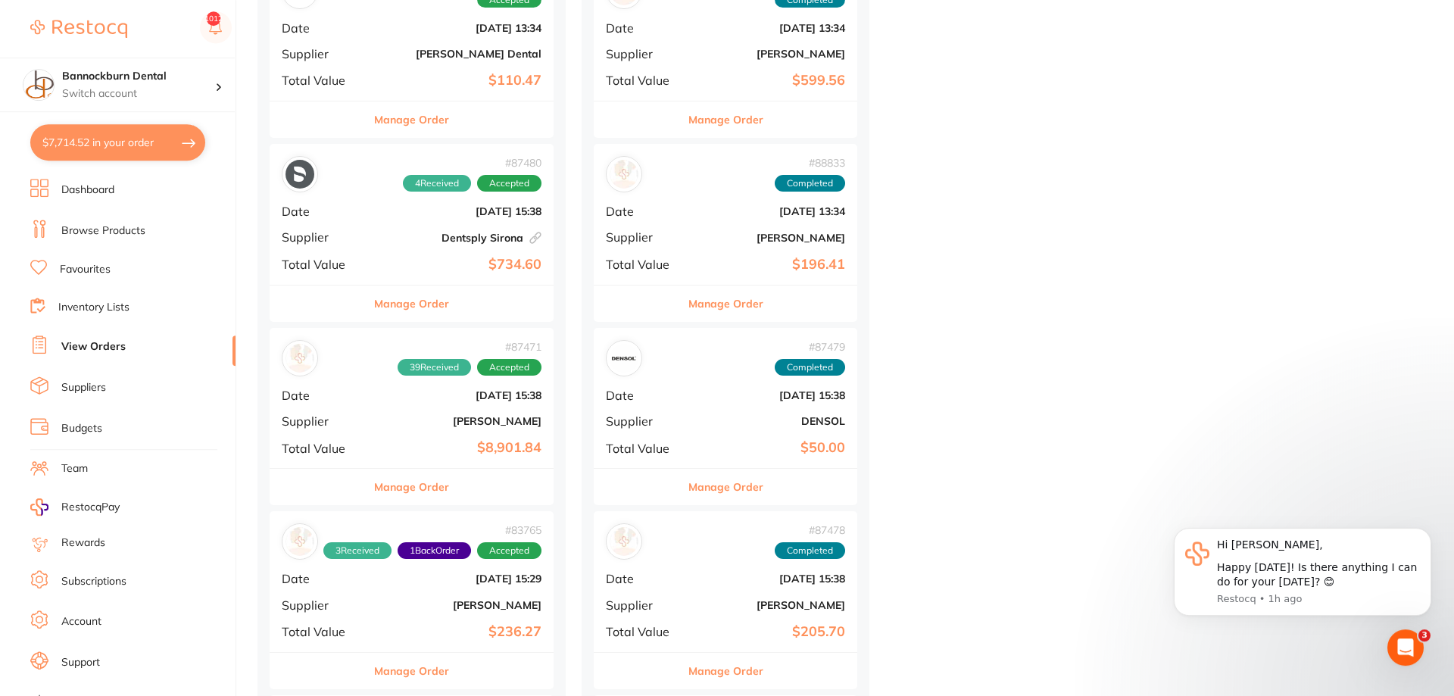
scroll to position [618, 0]
click at [433, 483] on button "Manage Order" at bounding box center [411, 488] width 75 height 36
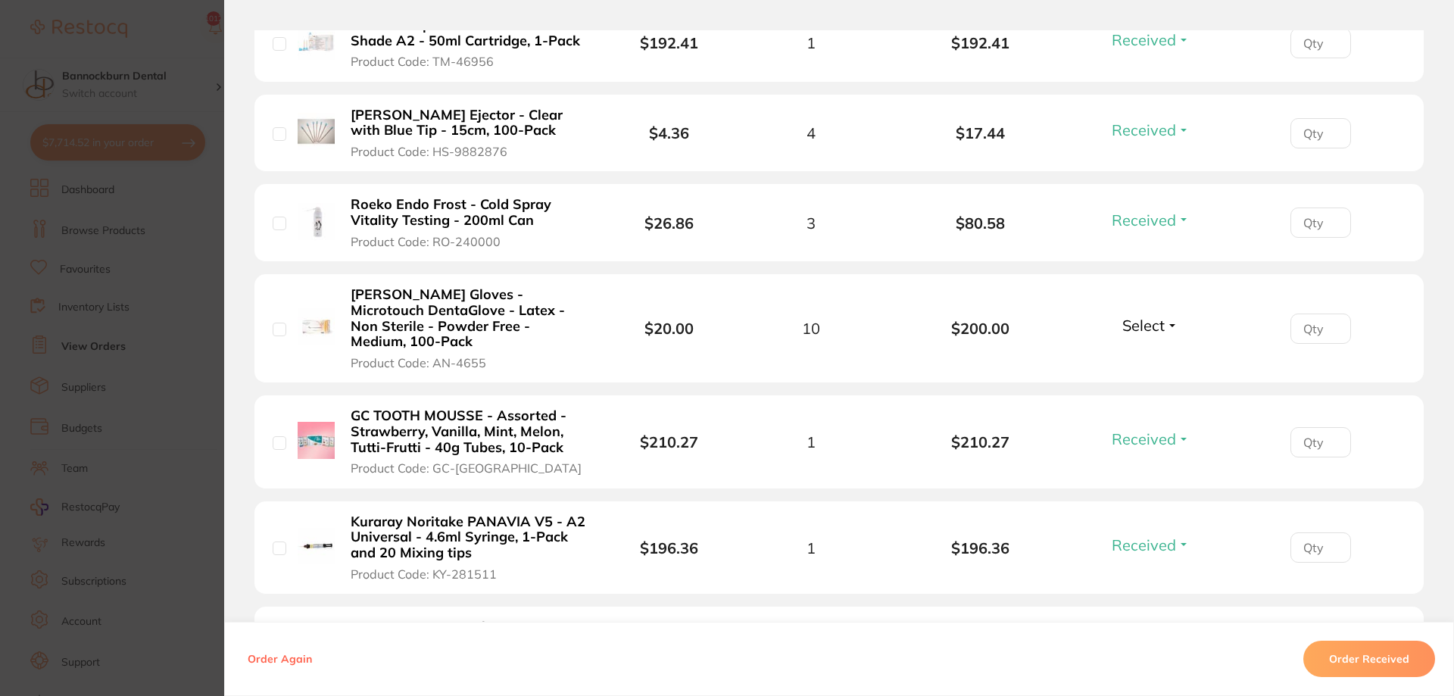
click at [208, 434] on section "Order ID: Restocq- 87471 Order Information 39 Received Accepted Order Order Dat…" at bounding box center [727, 348] width 1454 height 696
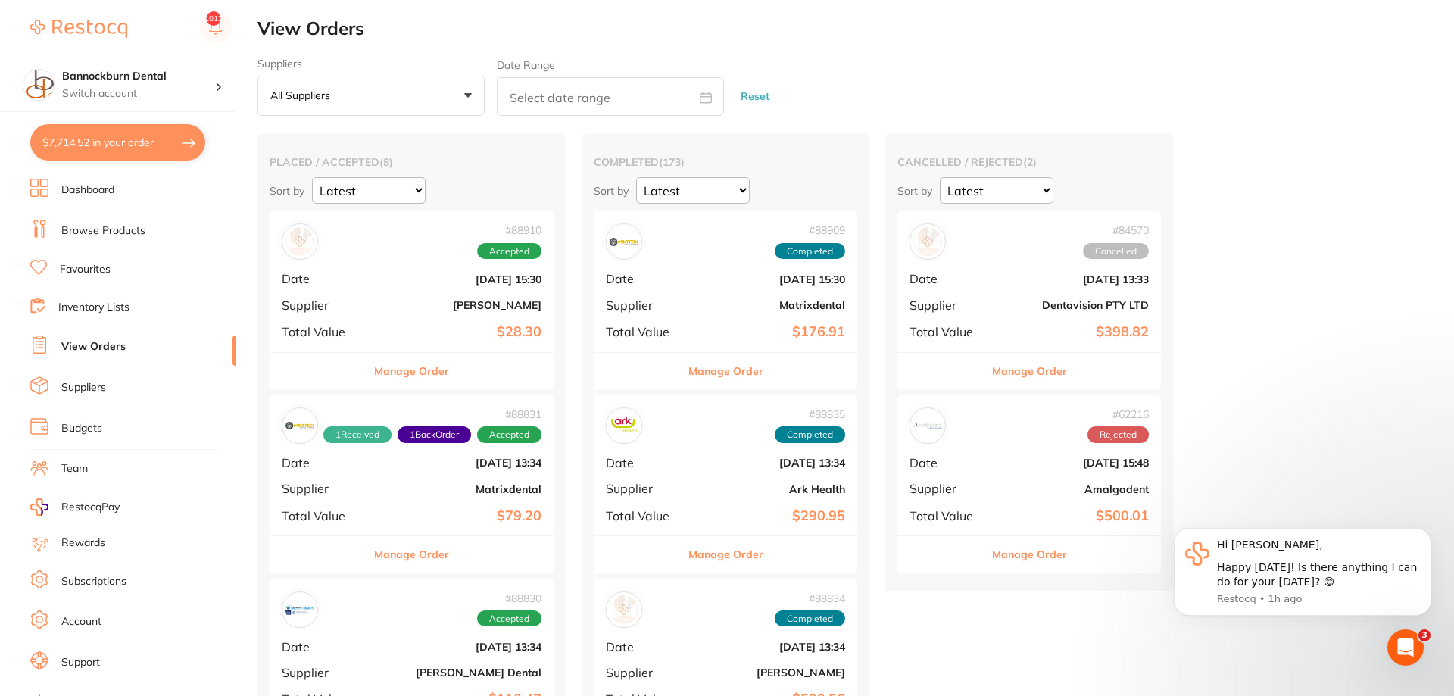
click at [423, 367] on button "Manage Order" at bounding box center [411, 371] width 75 height 36
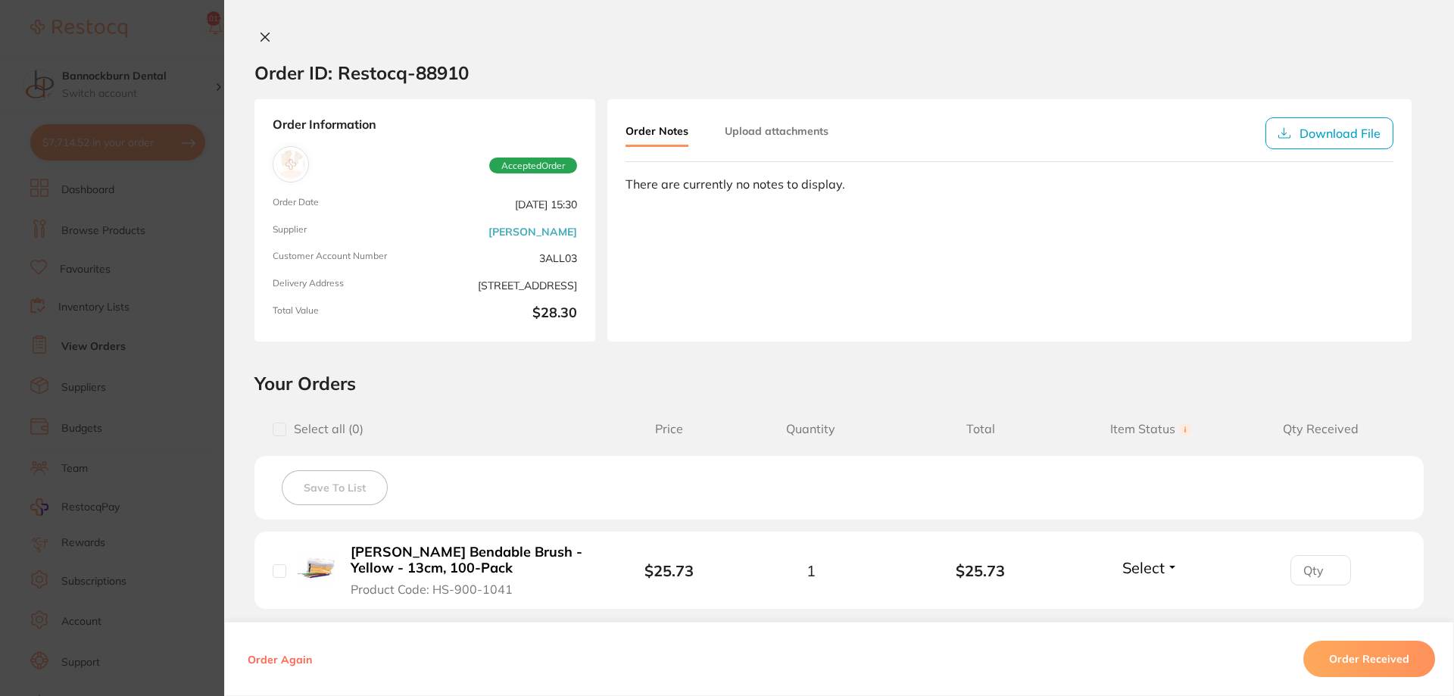
scroll to position [57, 0]
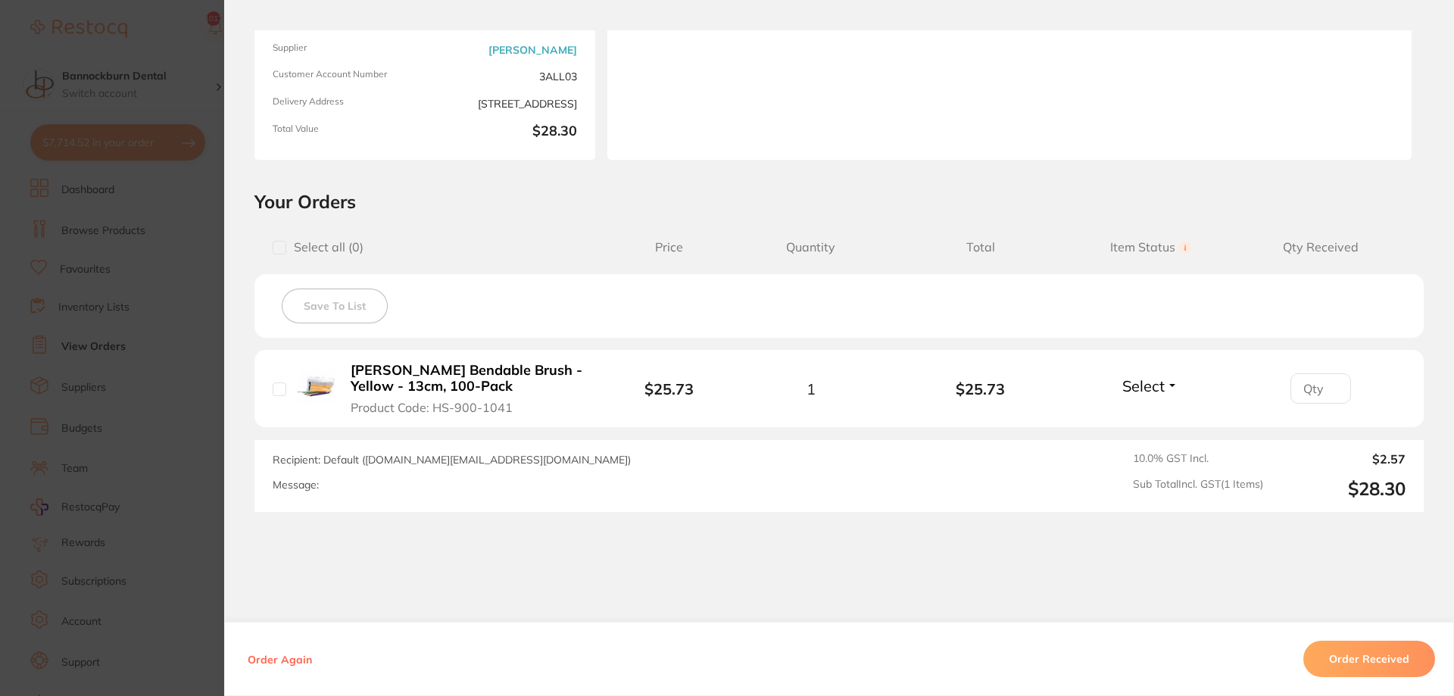
click at [465, 368] on b "[PERSON_NAME] Bendable Brush - Yellow - 13cm, 100-Pack" at bounding box center [468, 378] width 235 height 31
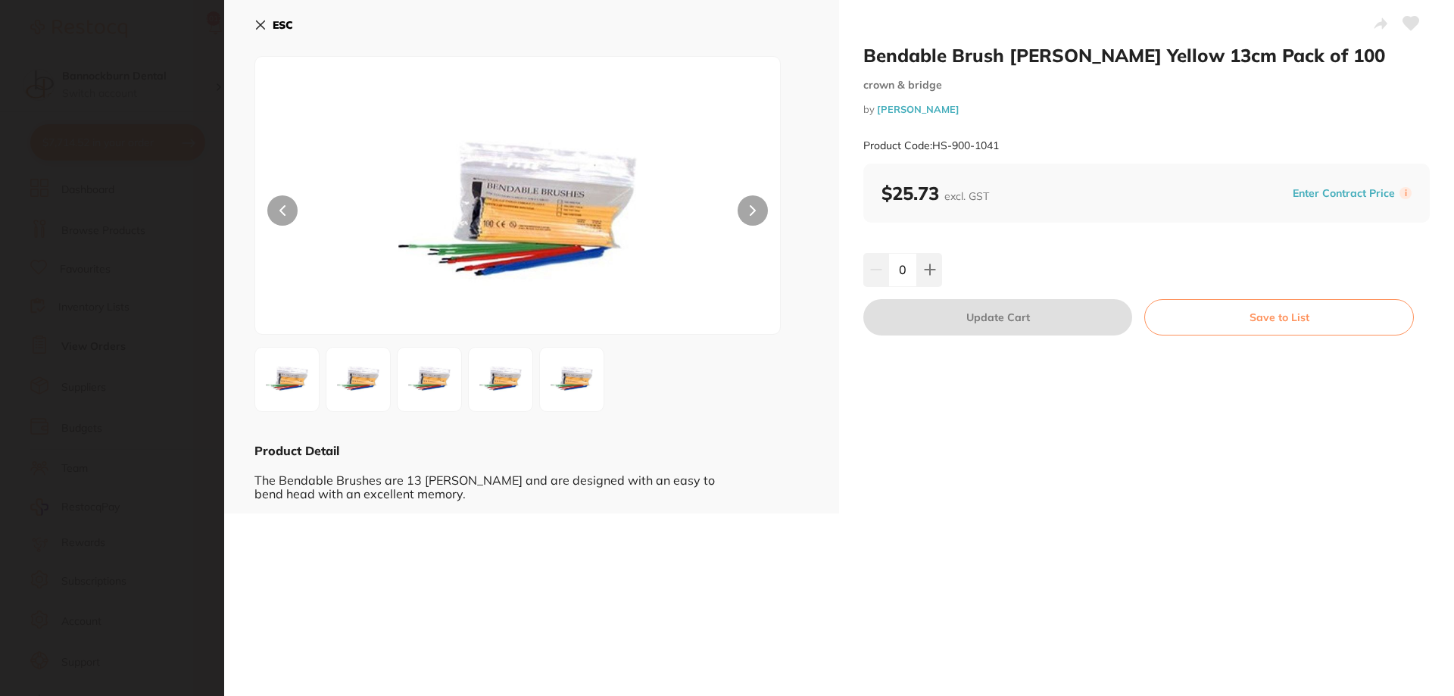
scroll to position [0, 0]
click at [265, 26] on icon at bounding box center [260, 25] width 12 height 12
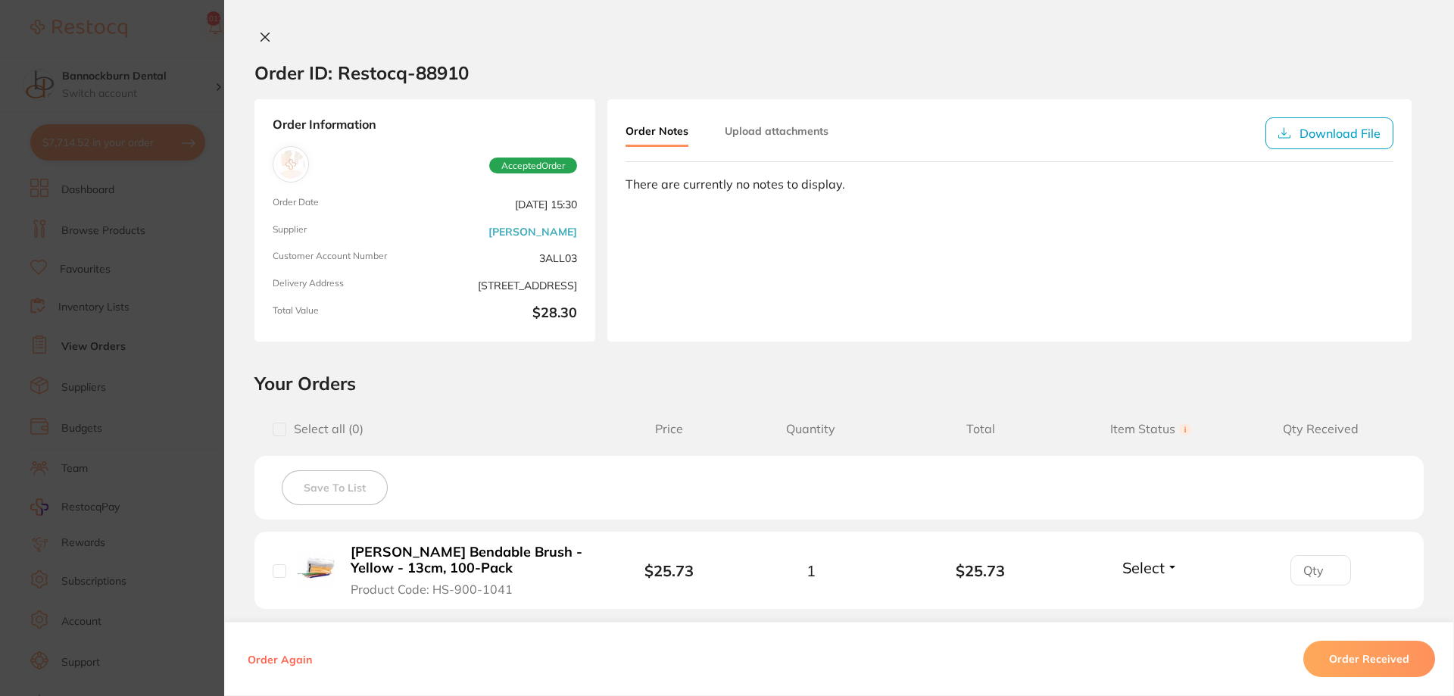
click at [262, 43] on button at bounding box center [264, 38] width 21 height 16
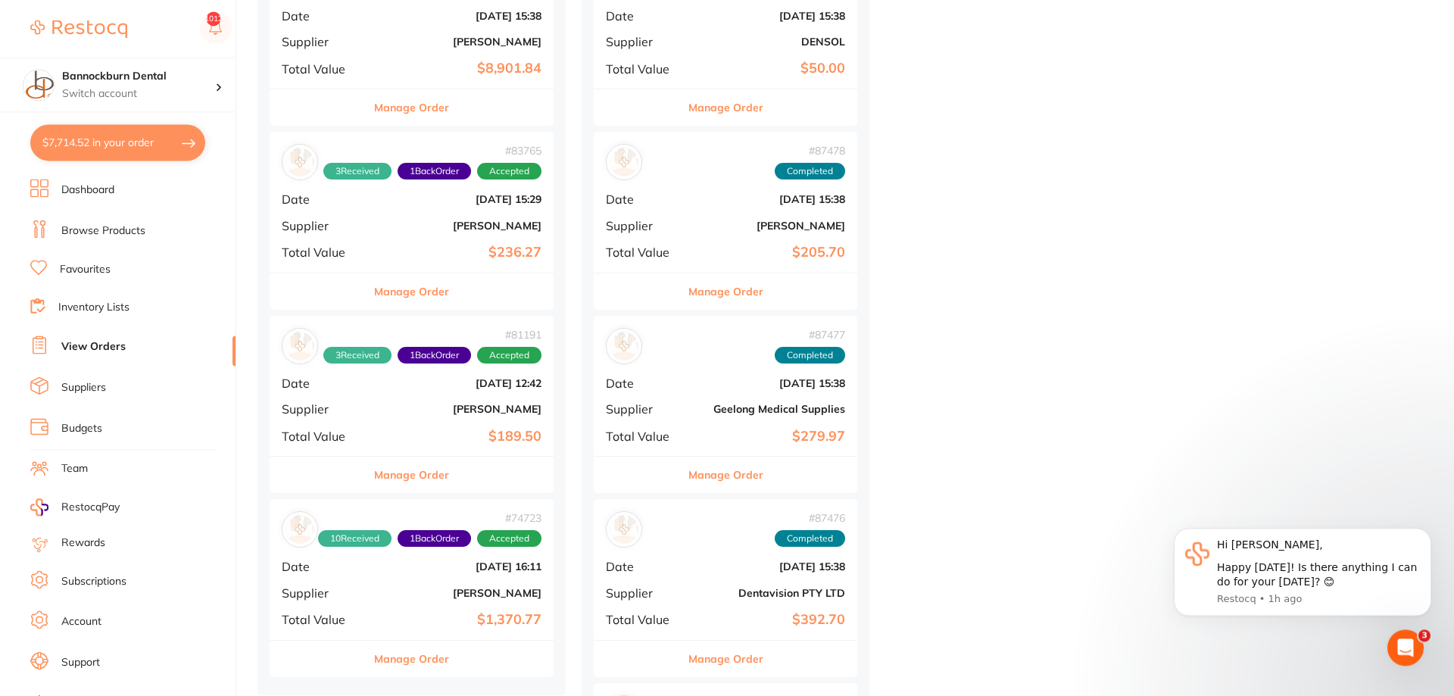
scroll to position [1004, 0]
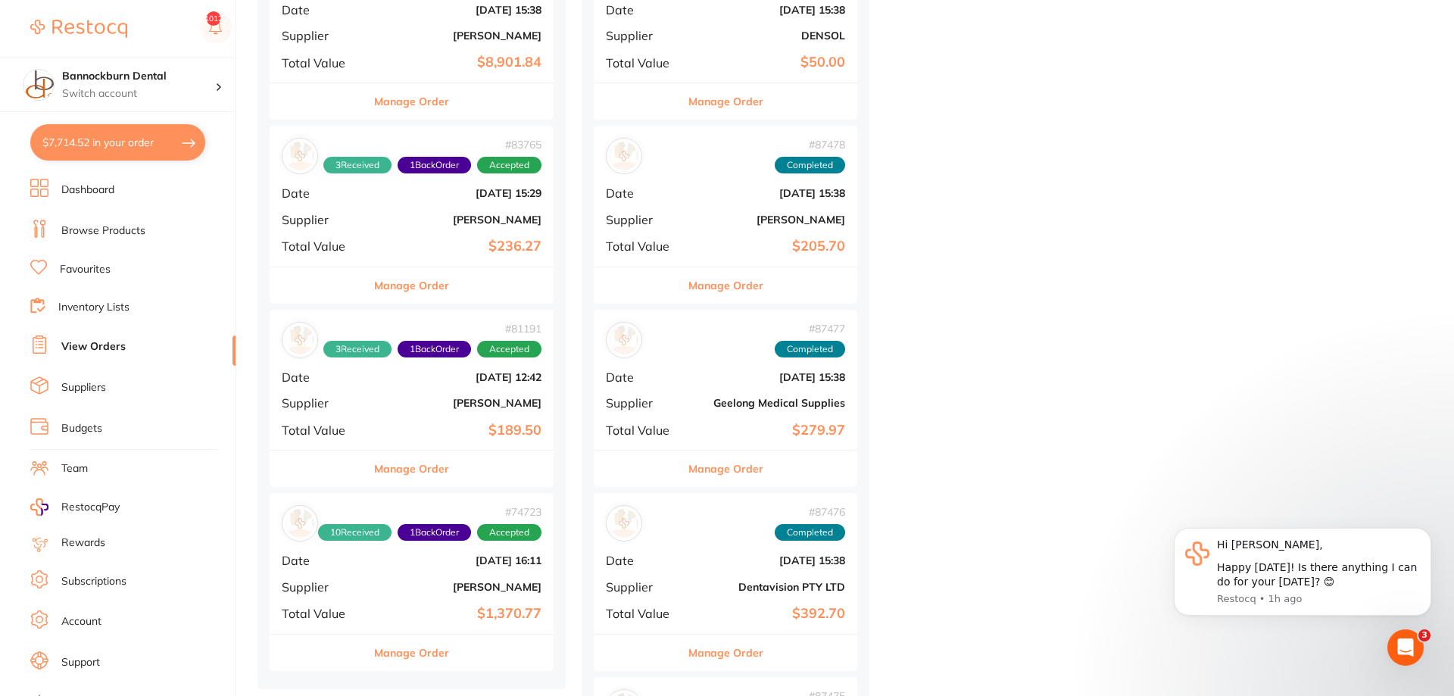
click at [403, 280] on button "Manage Order" at bounding box center [411, 285] width 75 height 36
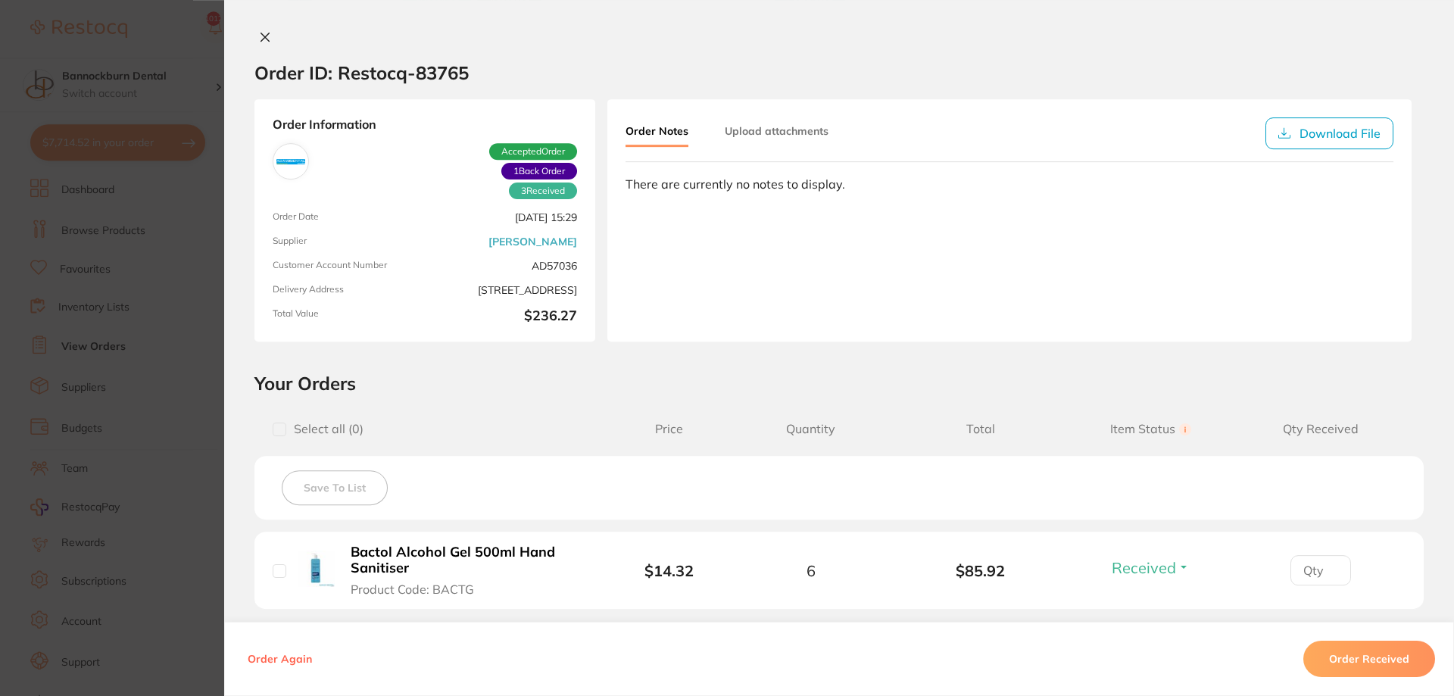
scroll to position [773, 0]
click at [265, 39] on icon at bounding box center [265, 37] width 8 height 8
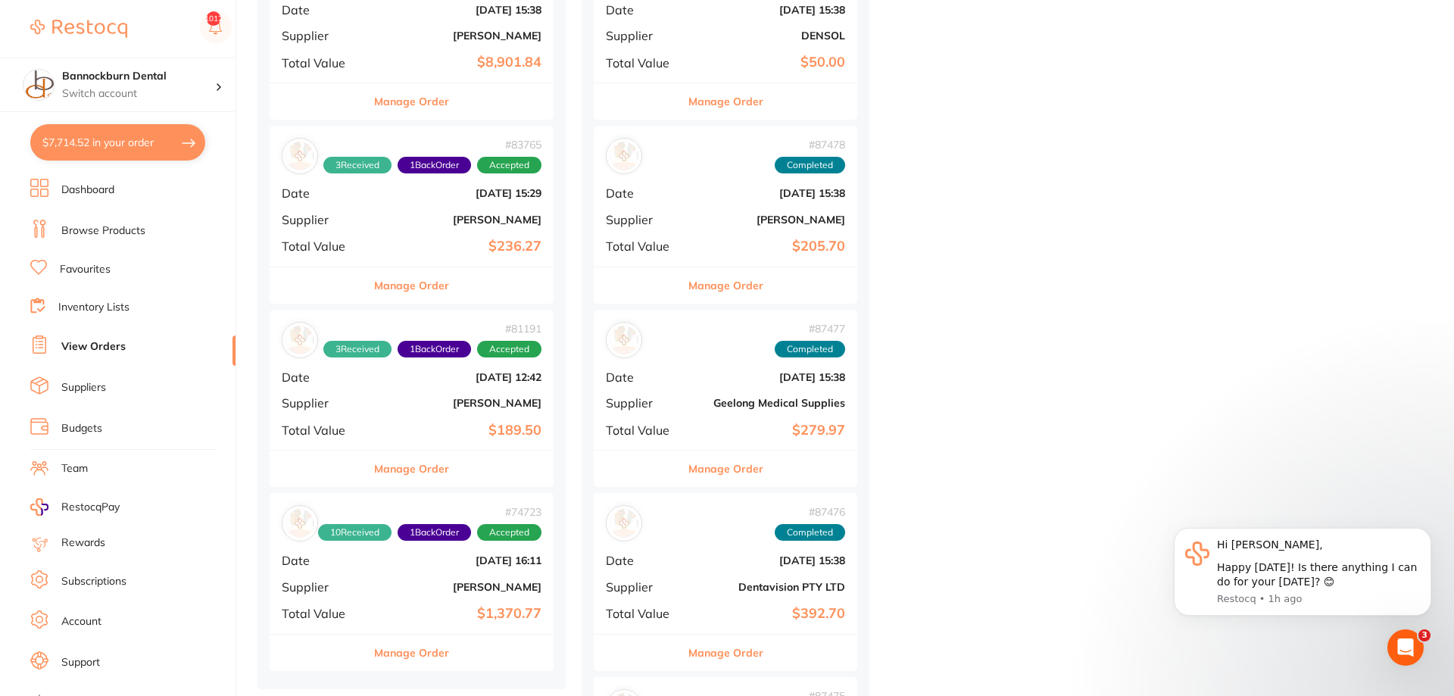
click at [424, 474] on button "Manage Order" at bounding box center [411, 469] width 75 height 36
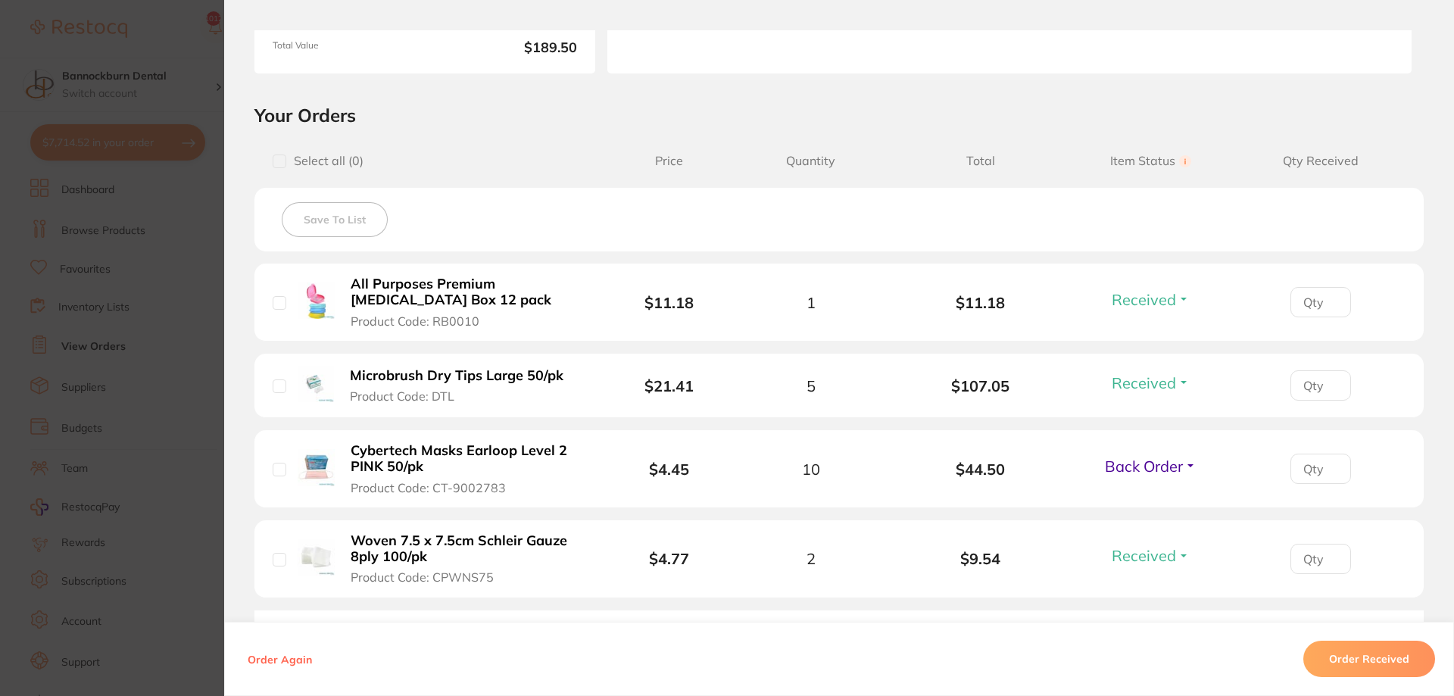
scroll to position [273, 0]
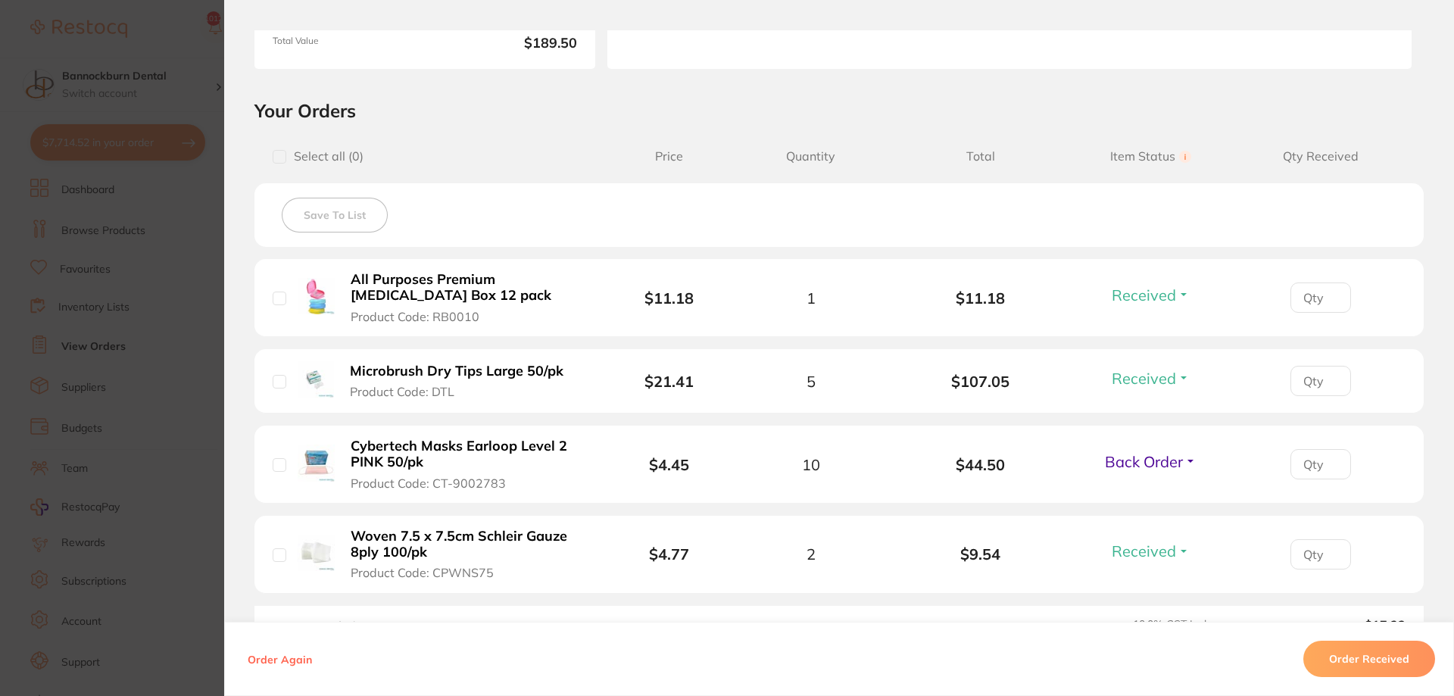
drag, startPoint x: 563, startPoint y: 442, endPoint x: 399, endPoint y: 440, distance: 163.6
click at [399, 435] on li "Cybertech Masks Earloop Level 2 PINK 50/pk Product Code: CT-9002783 $4.45 10 $4…" at bounding box center [838, 465] width 1169 height 78
drag, startPoint x: 432, startPoint y: 465, endPoint x: 357, endPoint y: 440, distance: 79.0
click at [357, 440] on b "Cybertech Masks Earloop Level 2 PINK 50/pk" at bounding box center [468, 454] width 235 height 31
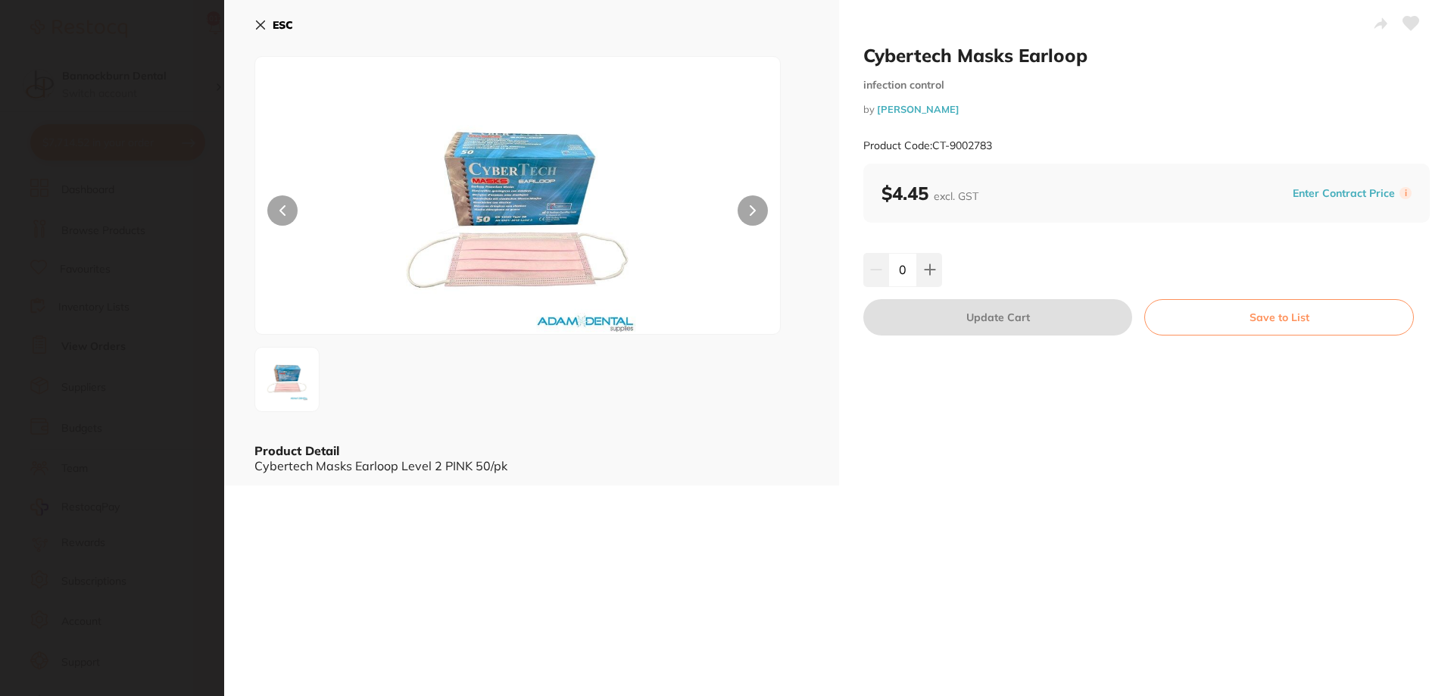
scroll to position [0, 0]
click at [265, 29] on icon at bounding box center [261, 25] width 8 height 8
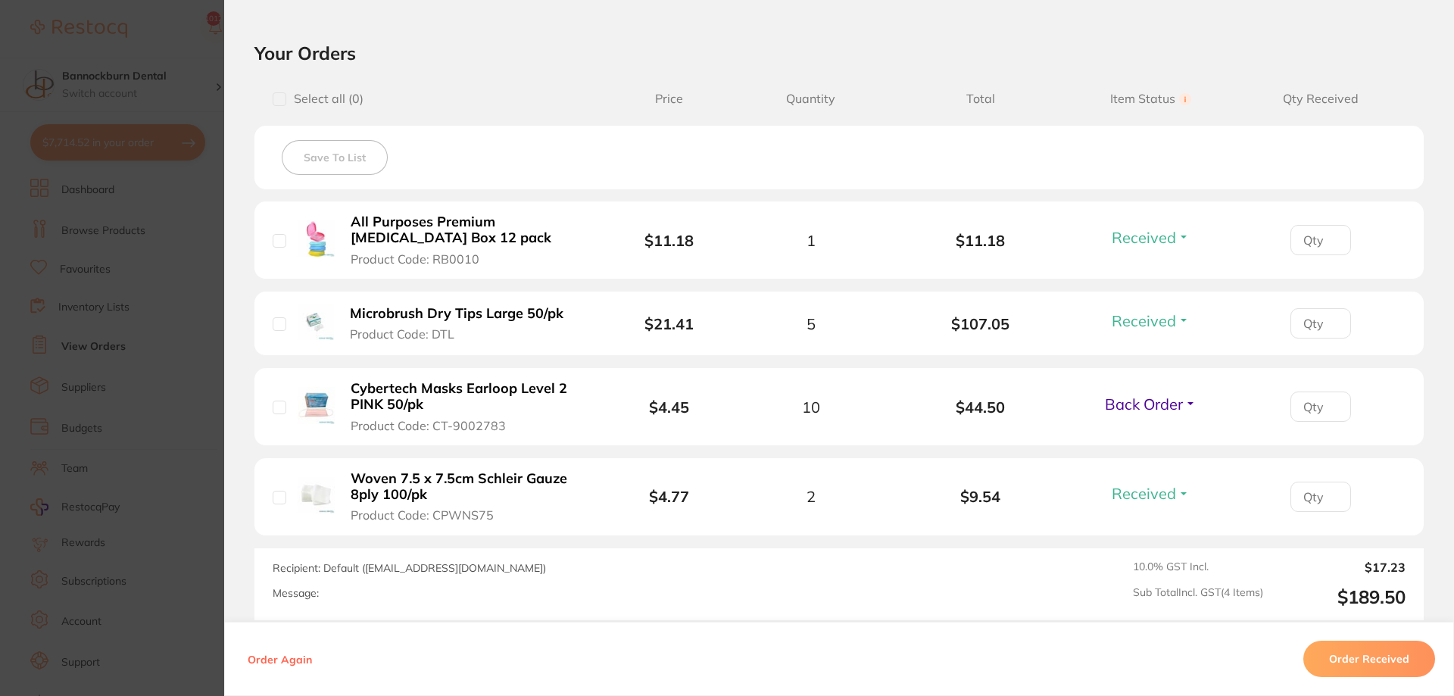
scroll to position [454, 0]
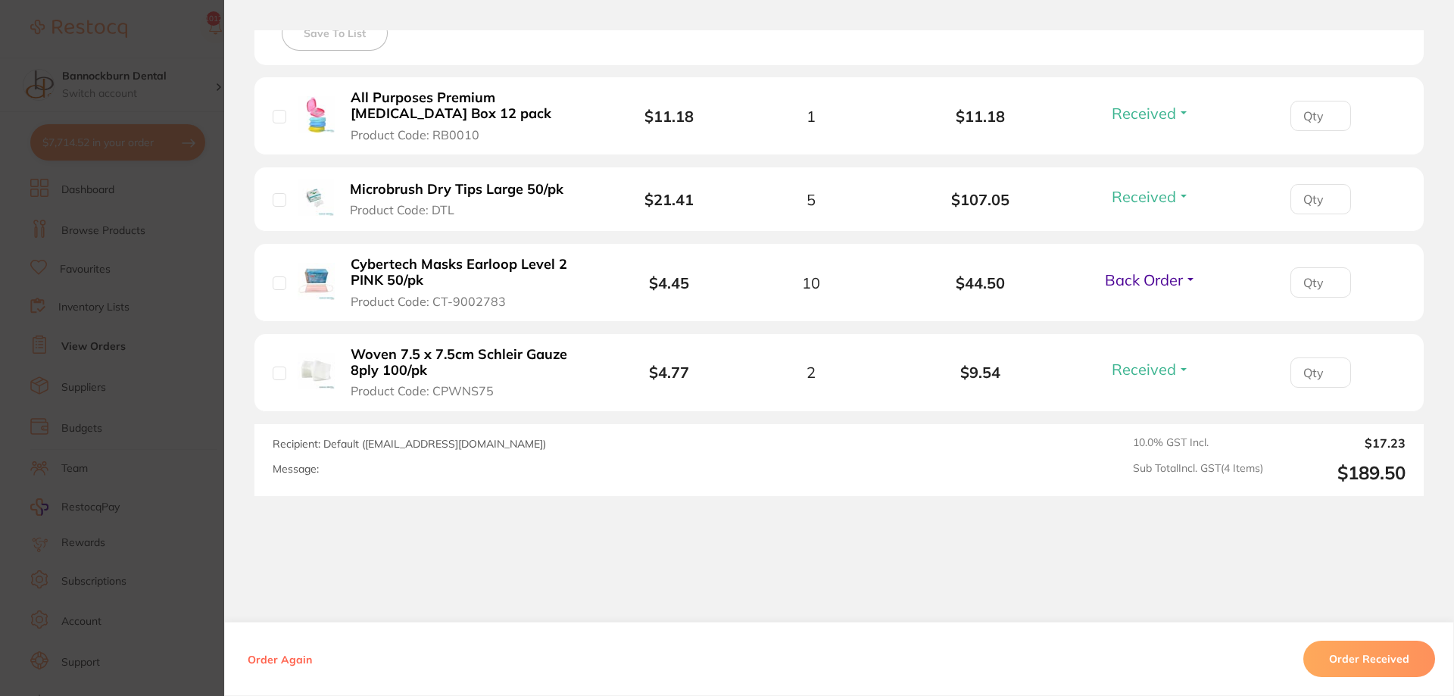
click at [1181, 283] on span "Back Order" at bounding box center [1144, 279] width 78 height 19
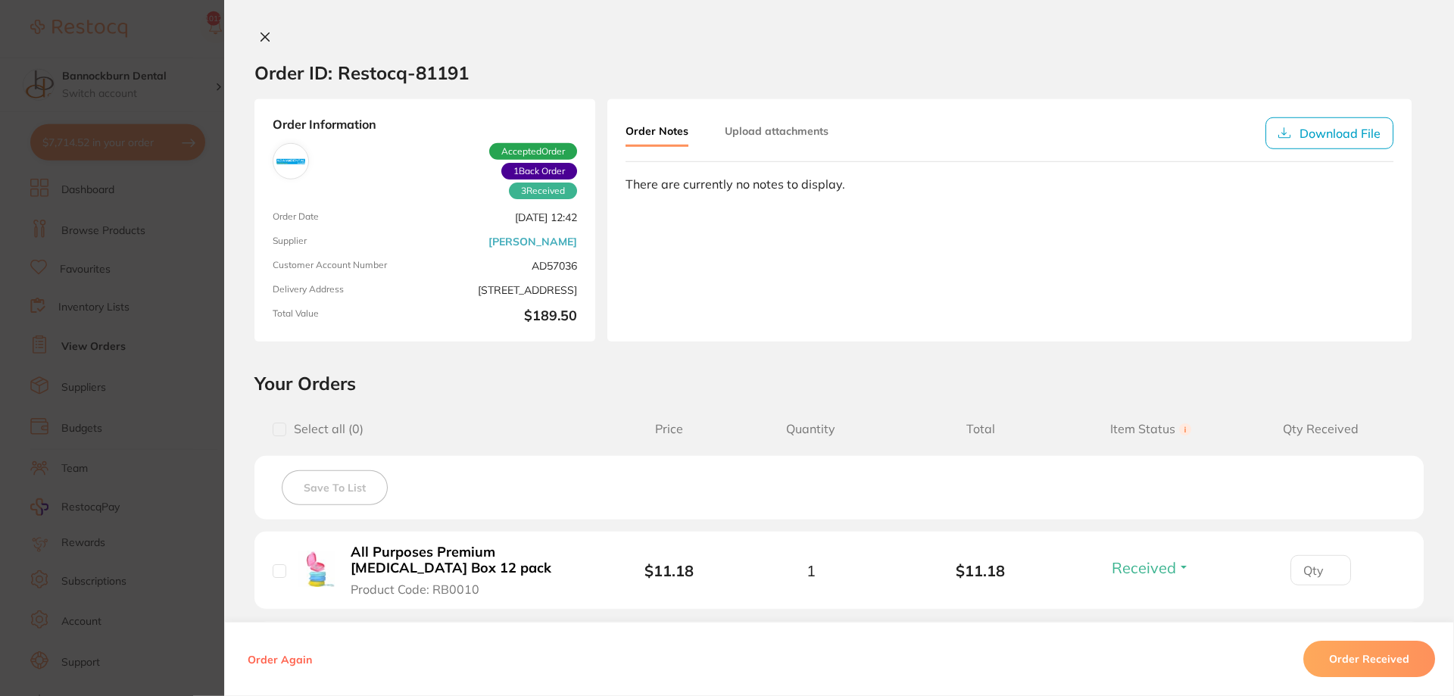
scroll to position [618, 0]
click at [264, 35] on icon at bounding box center [265, 37] width 12 height 12
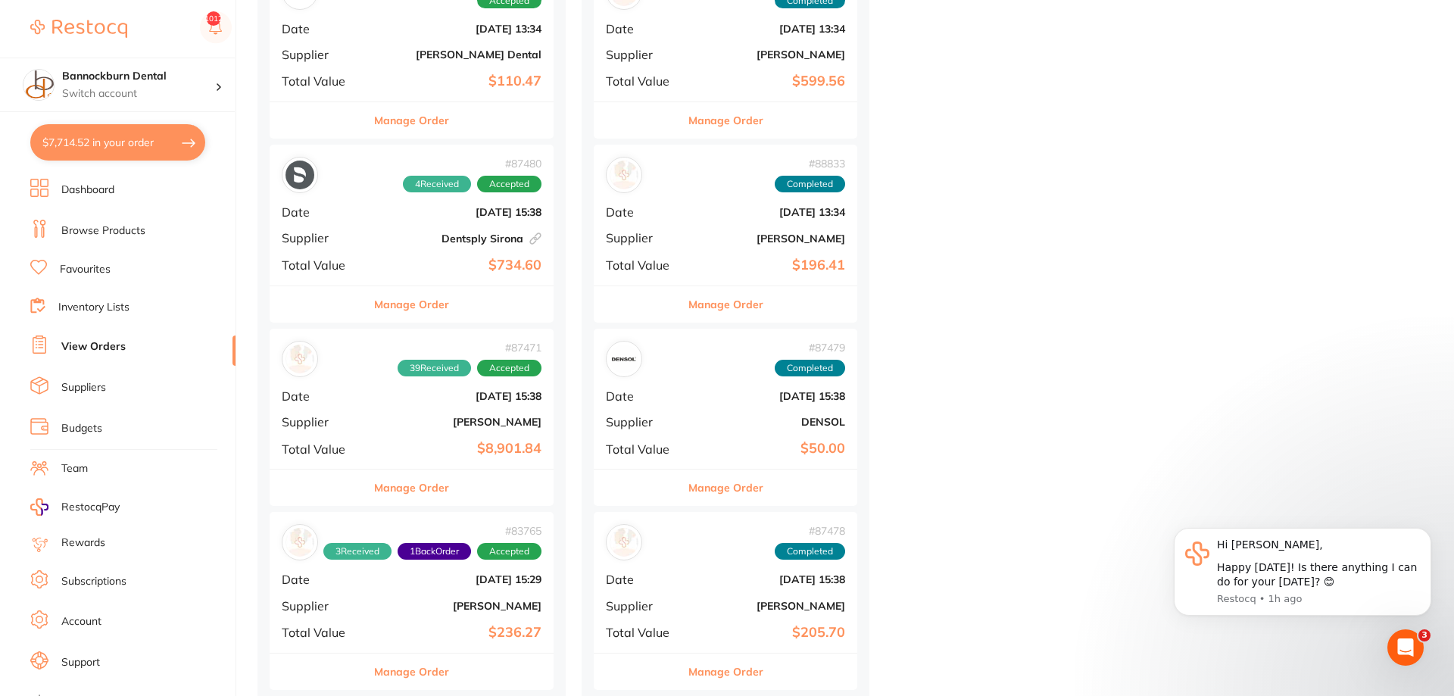
click at [85, 310] on link "Inventory Lists" at bounding box center [93, 307] width 71 height 15
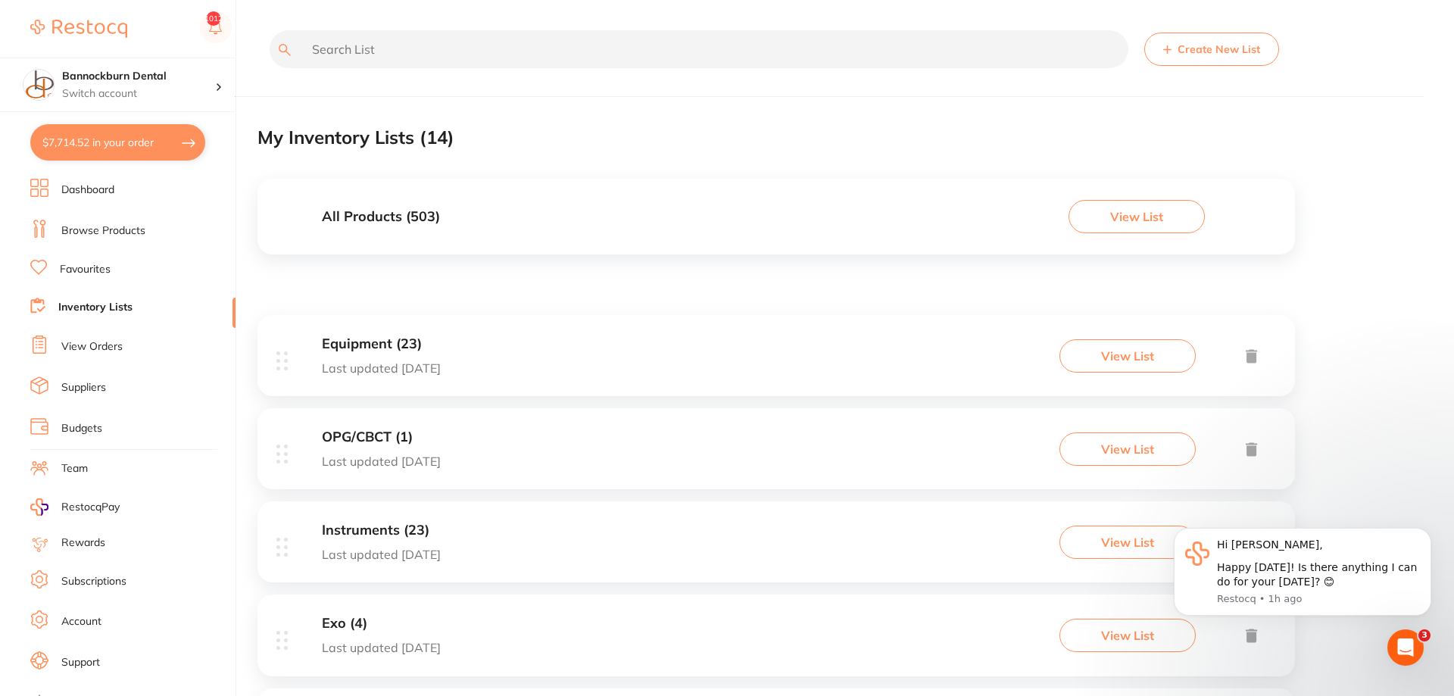
click at [370, 224] on h3 "All Products ( 503 )" at bounding box center [381, 217] width 118 height 16
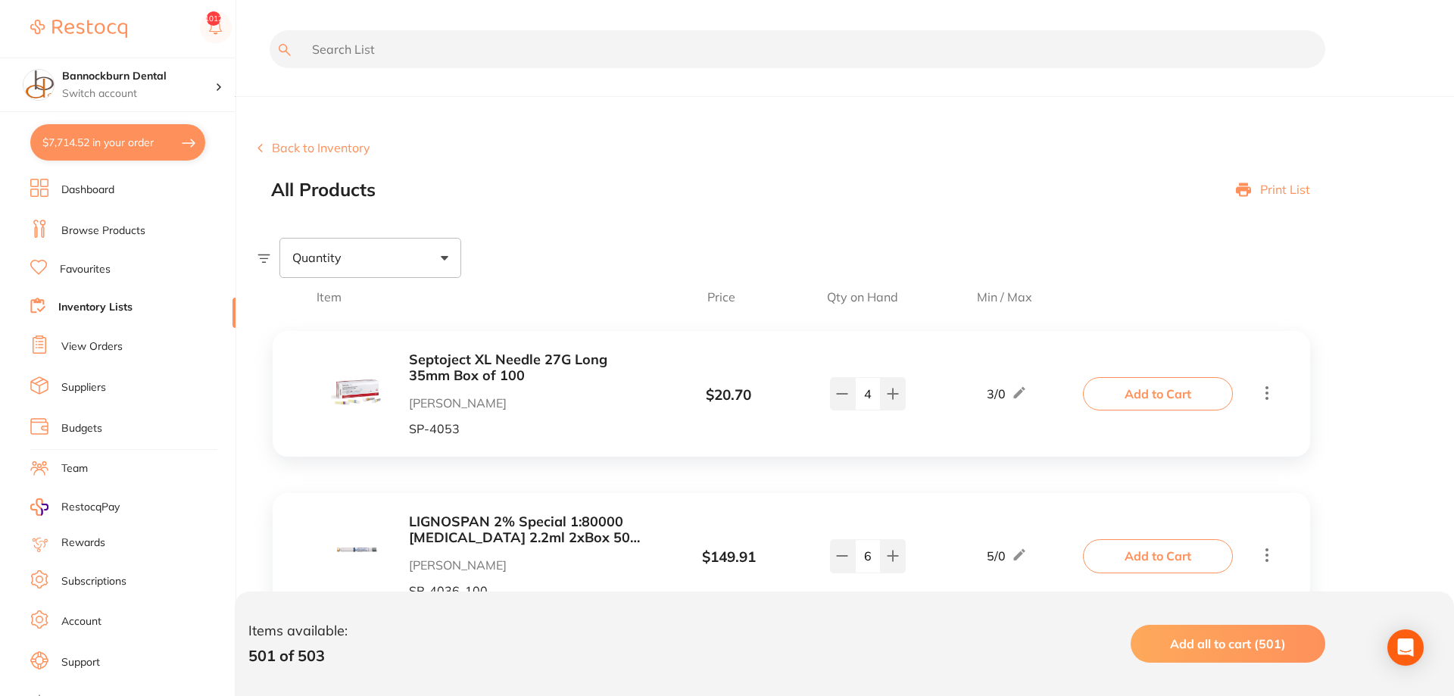
click at [454, 58] on input "text" at bounding box center [798, 49] width 1056 height 38
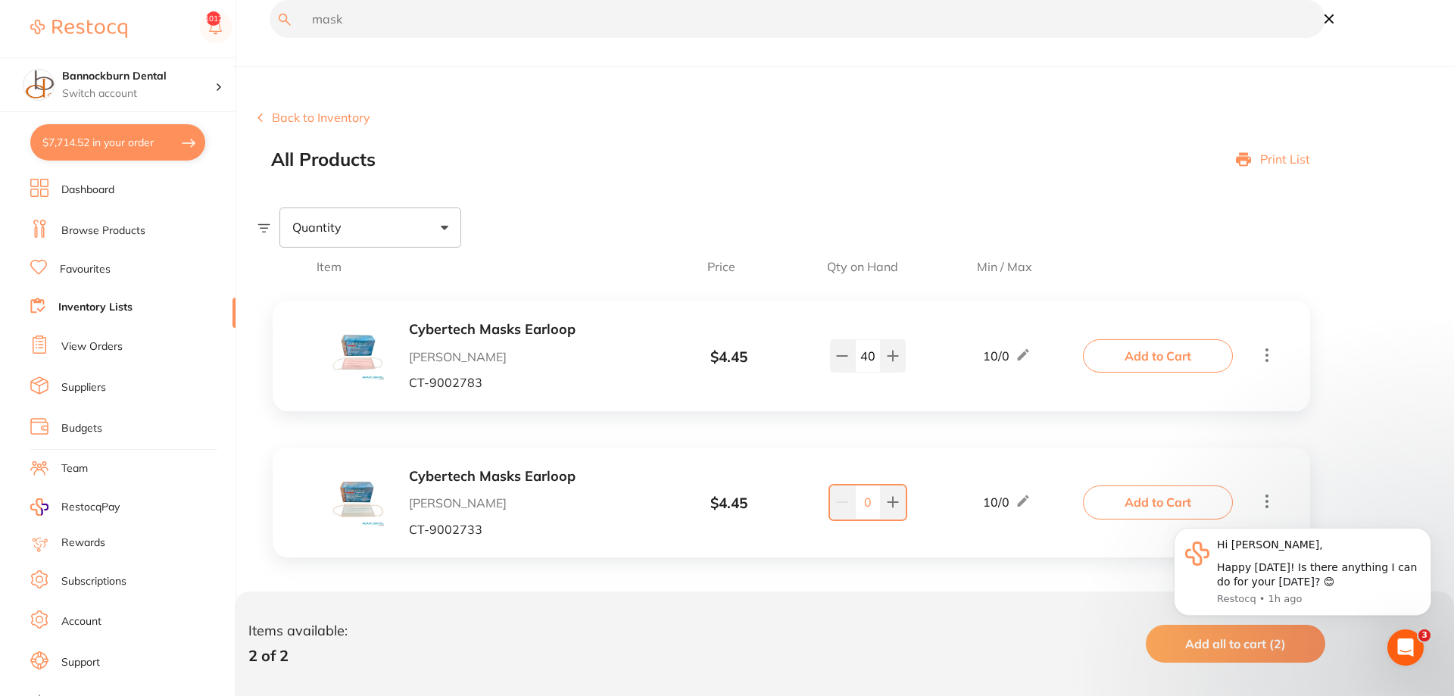
scroll to position [42, 0]
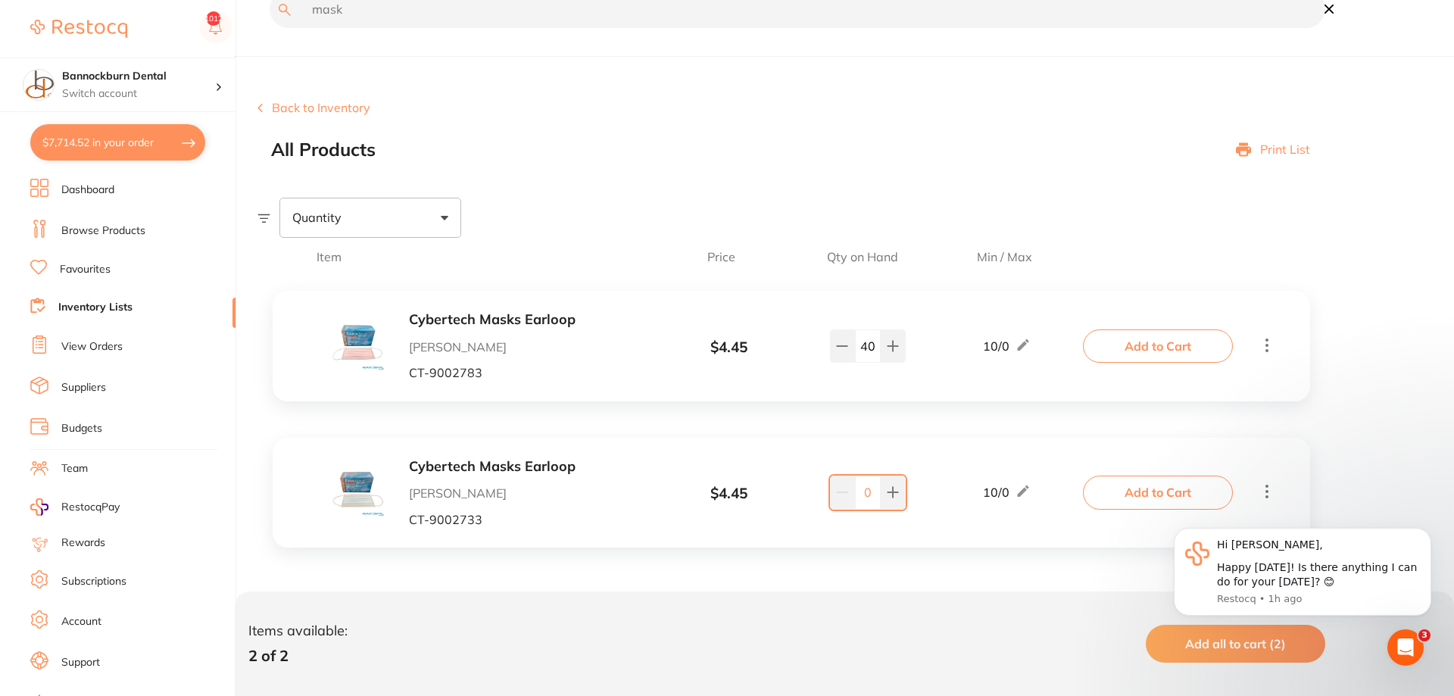
type input "mask"
click at [501, 468] on b "Cybertech Masks Earloop" at bounding box center [529, 467] width 240 height 16
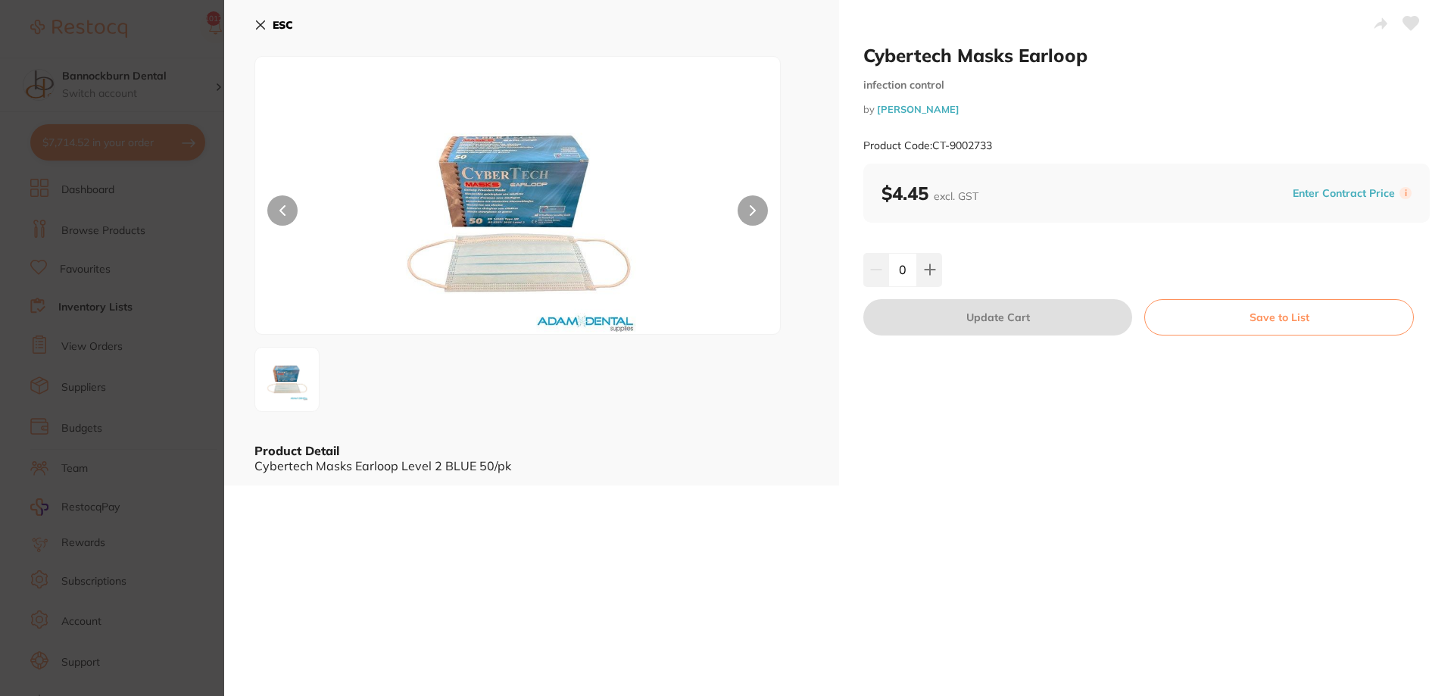
click at [273, 28] on button "ESC" at bounding box center [273, 25] width 39 height 26
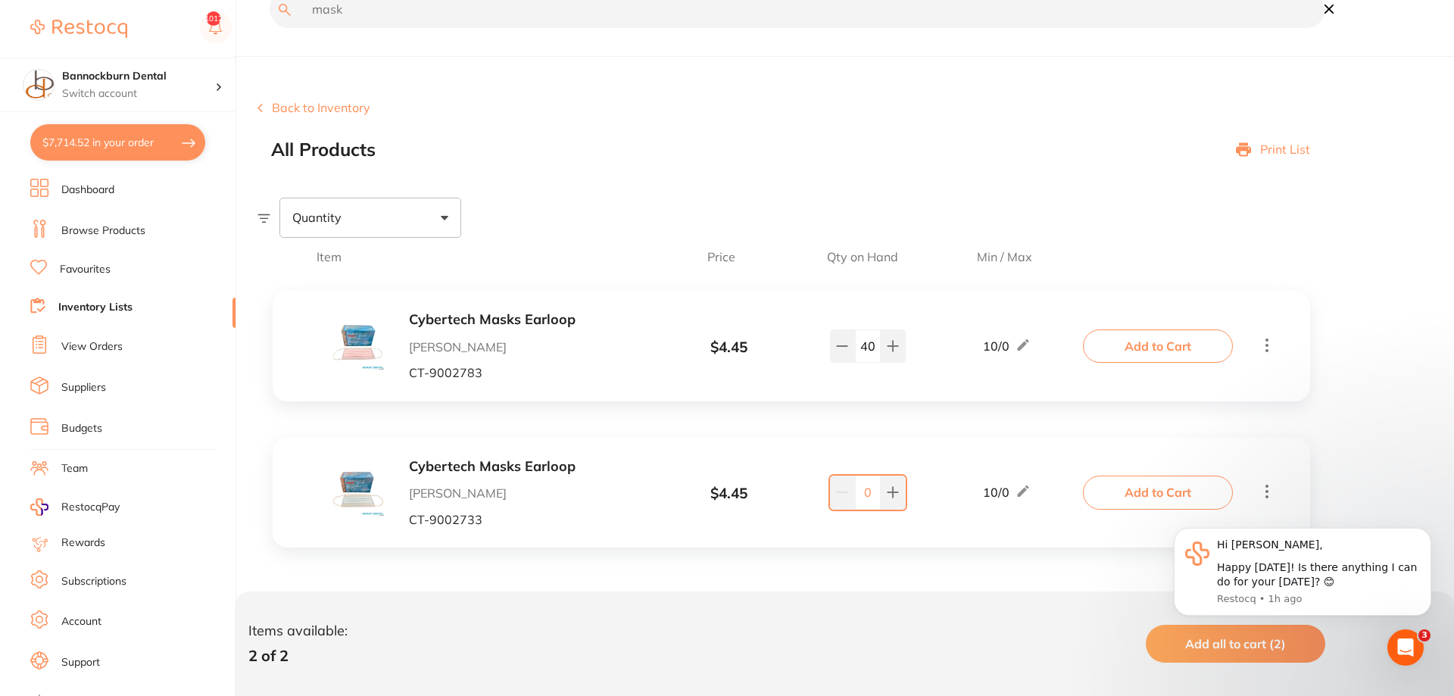
click at [494, 320] on b "Cybertech Masks Earloop" at bounding box center [529, 320] width 240 height 16
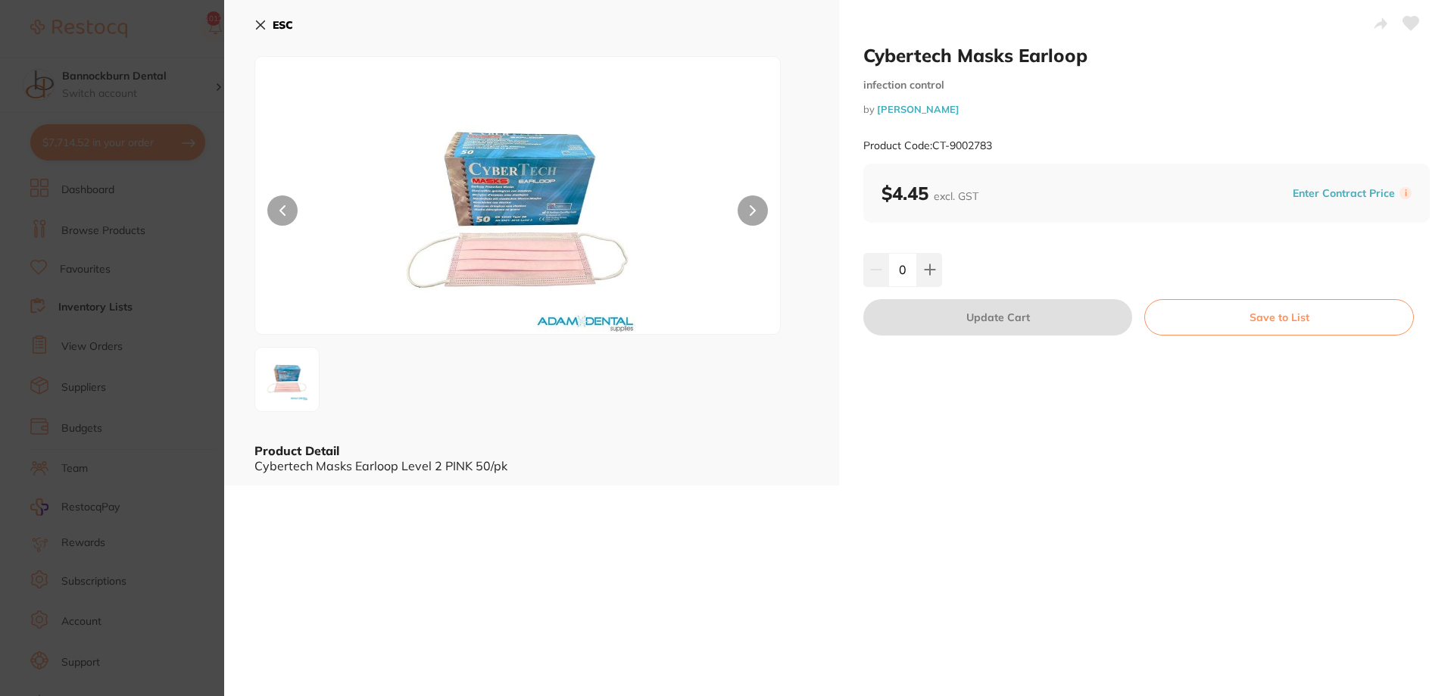
click at [279, 33] on button "ESC" at bounding box center [273, 25] width 39 height 26
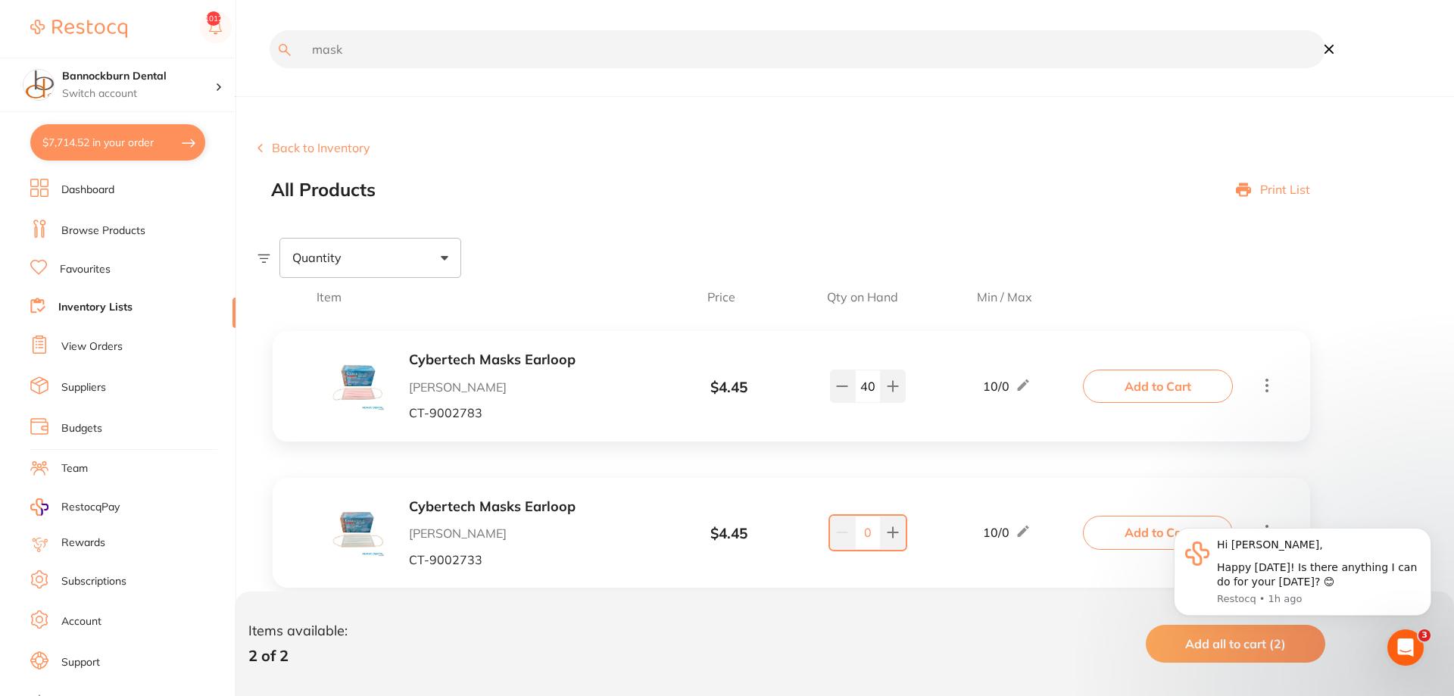
scroll to position [42, 0]
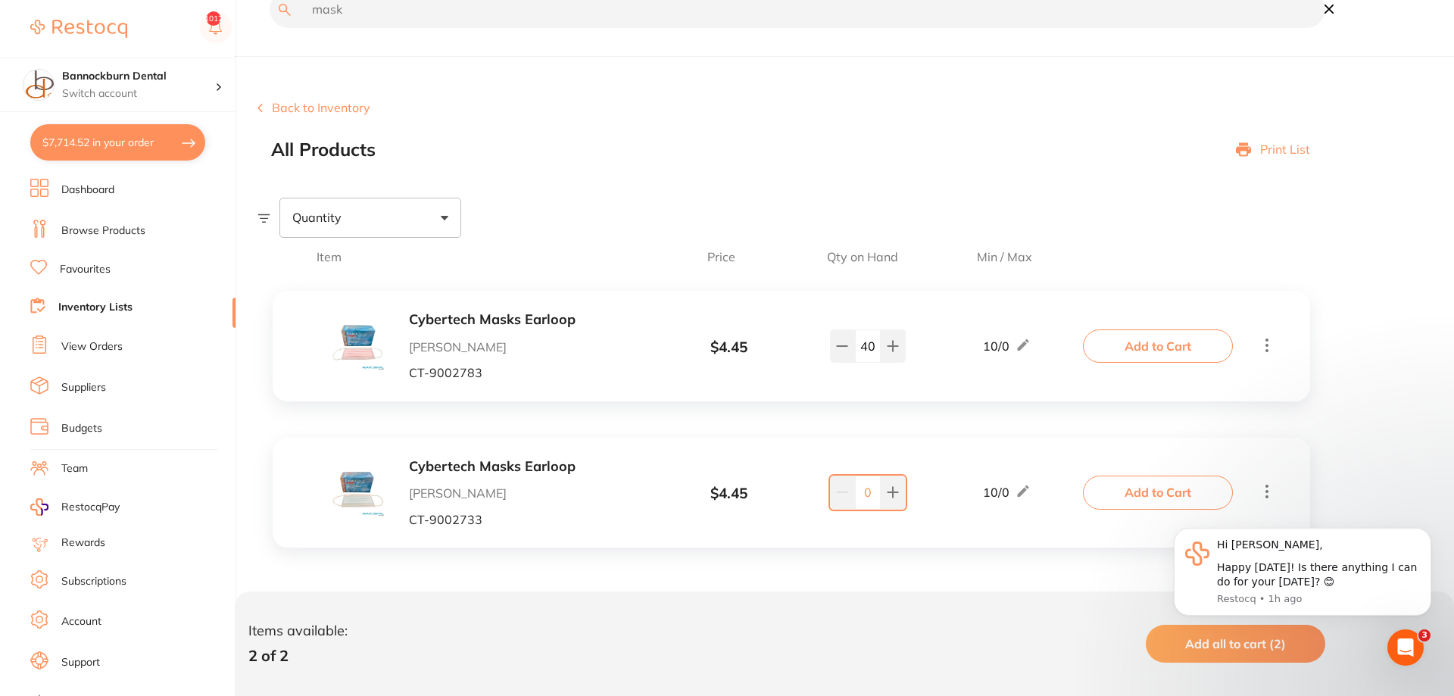
click at [1147, 344] on button "Add to Cart" at bounding box center [1158, 345] width 150 height 33
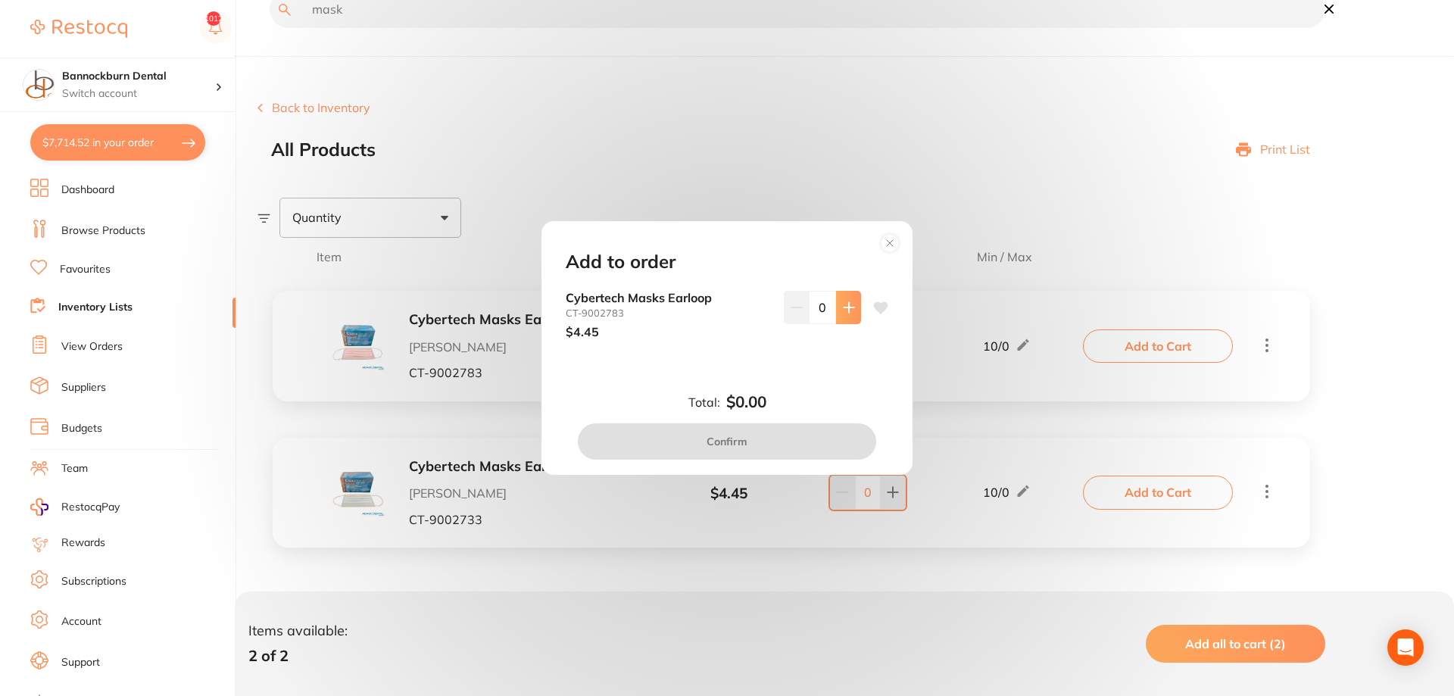
click at [853, 320] on button at bounding box center [848, 307] width 25 height 33
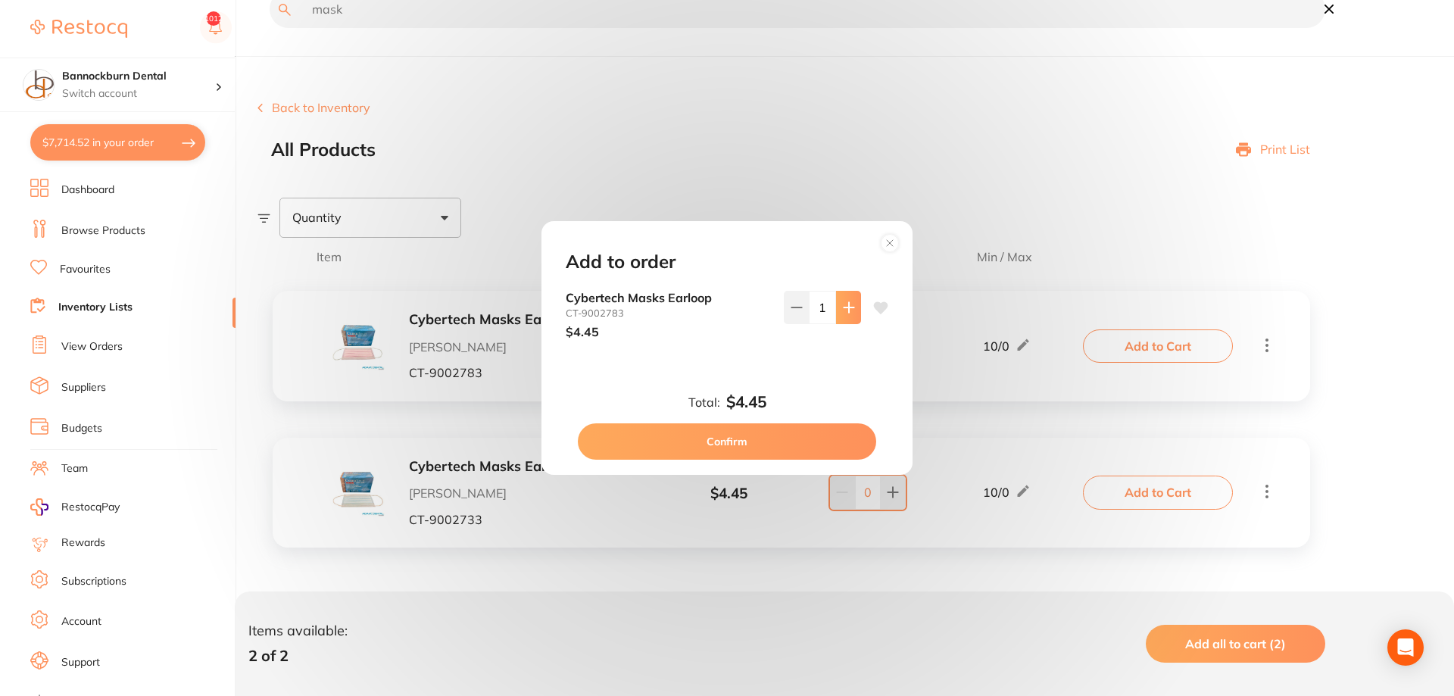
click at [853, 318] on button at bounding box center [848, 307] width 25 height 33
click at [852, 317] on button at bounding box center [848, 307] width 25 height 33
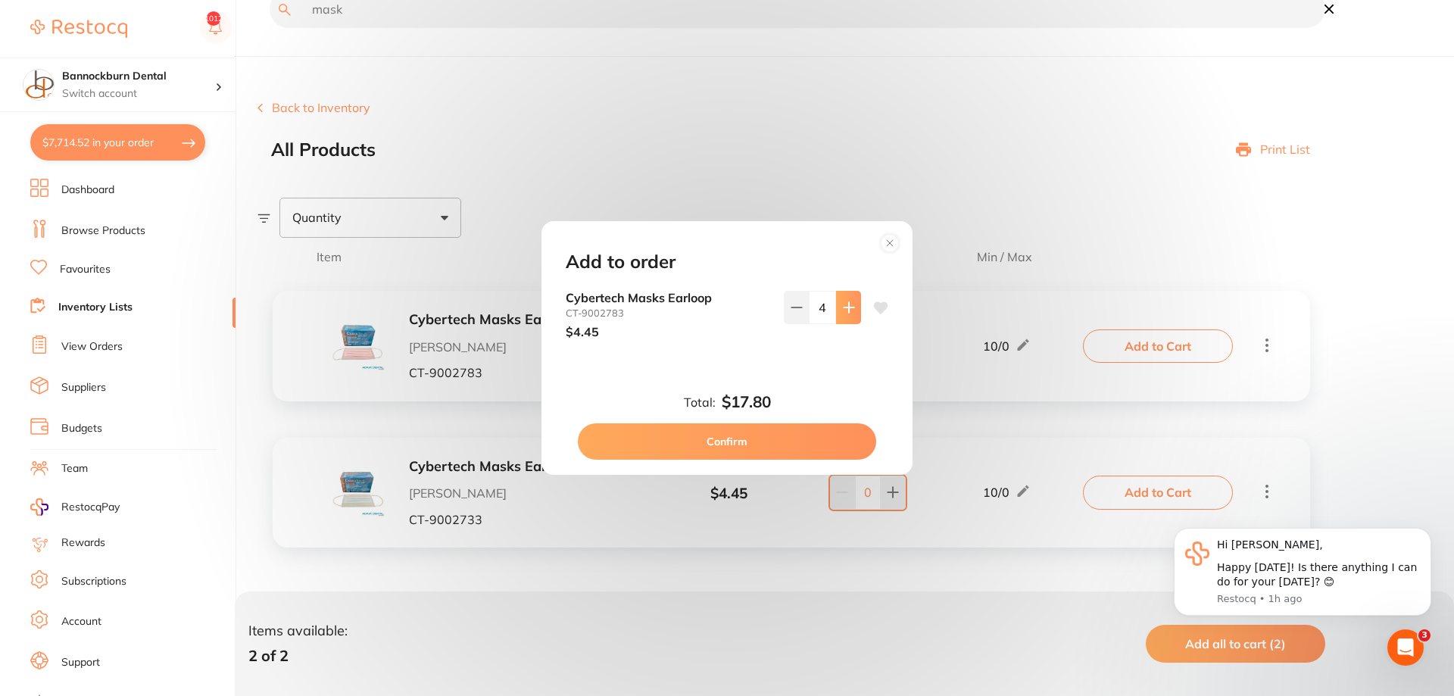
click at [852, 317] on button at bounding box center [848, 307] width 25 height 33
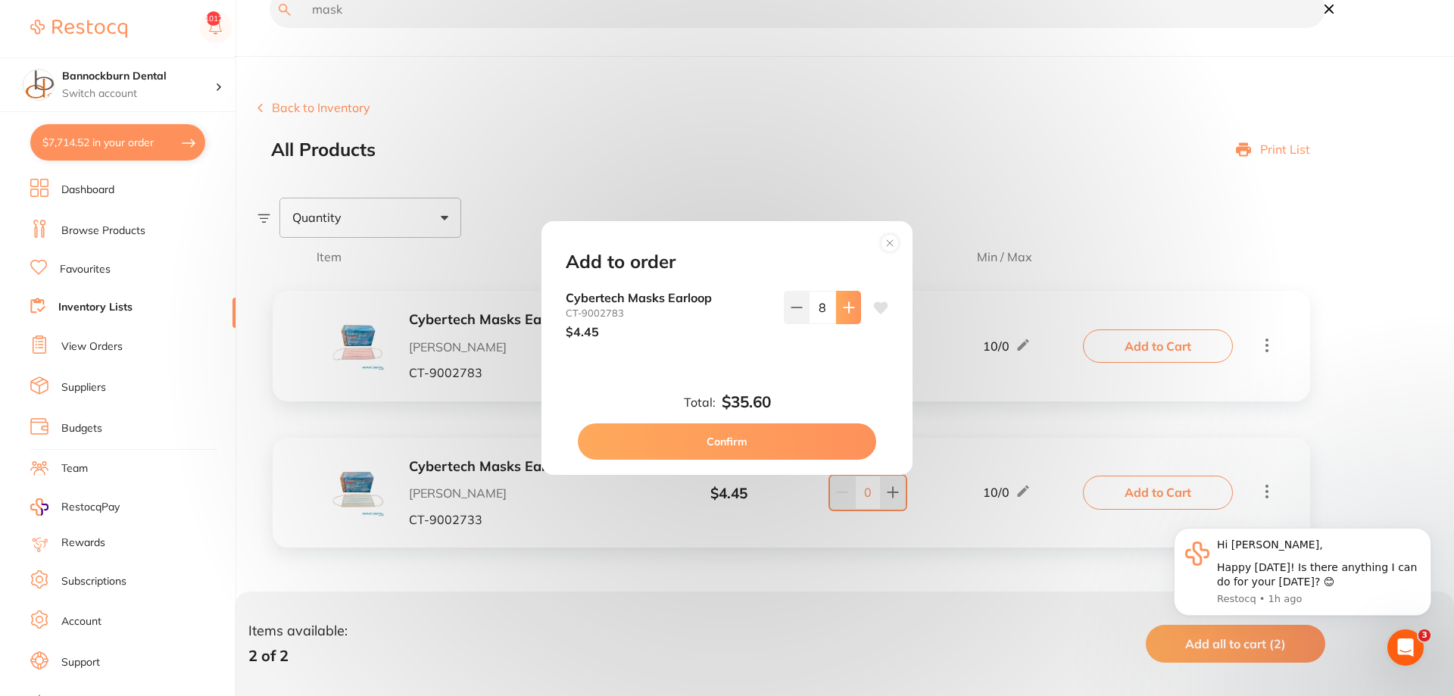
click at [852, 317] on button at bounding box center [848, 307] width 25 height 33
click at [851, 314] on button at bounding box center [848, 307] width 25 height 33
click at [850, 314] on icon at bounding box center [849, 307] width 12 height 12
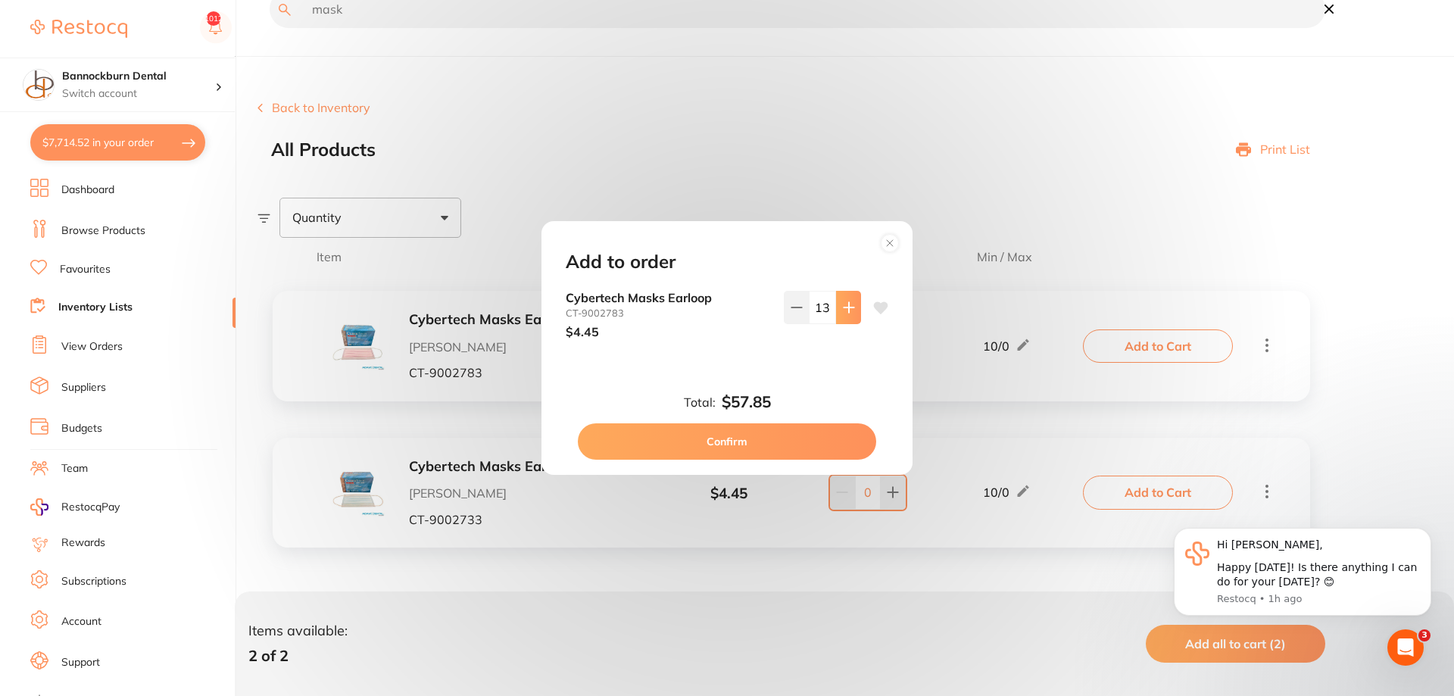
click at [847, 311] on icon at bounding box center [849, 307] width 12 height 12
click at [843, 308] on icon at bounding box center [849, 307] width 12 height 12
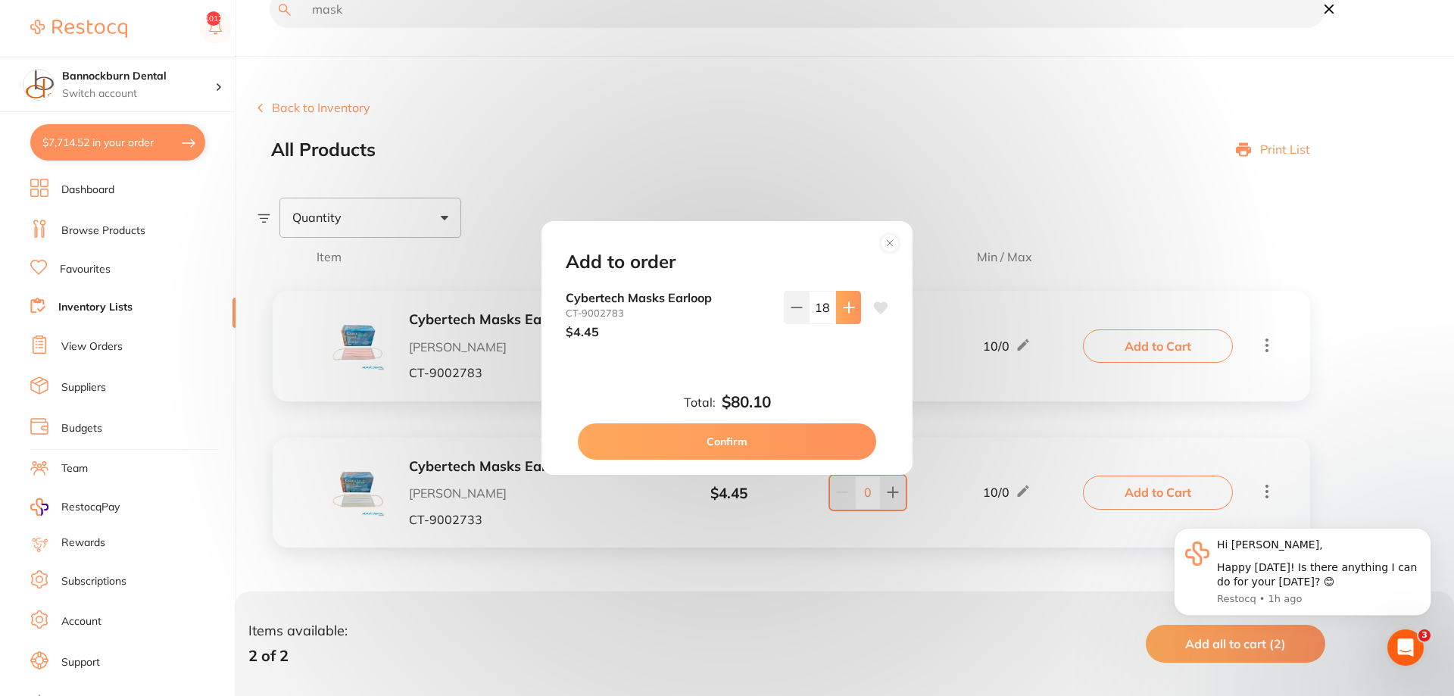
click at [843, 308] on icon at bounding box center [849, 307] width 12 height 12
type input "20"
click at [753, 445] on button "Confirm" at bounding box center [727, 441] width 298 height 36
checkbox input "false"
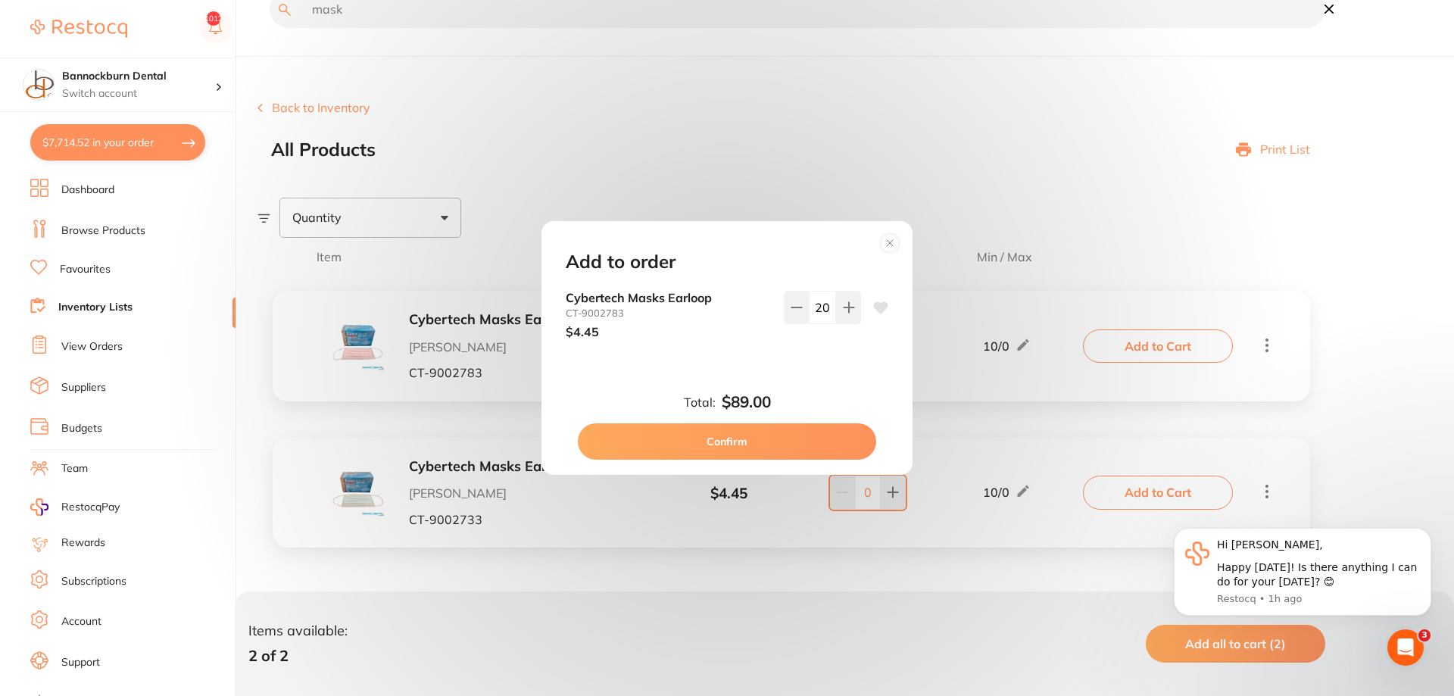
checkbox input "false"
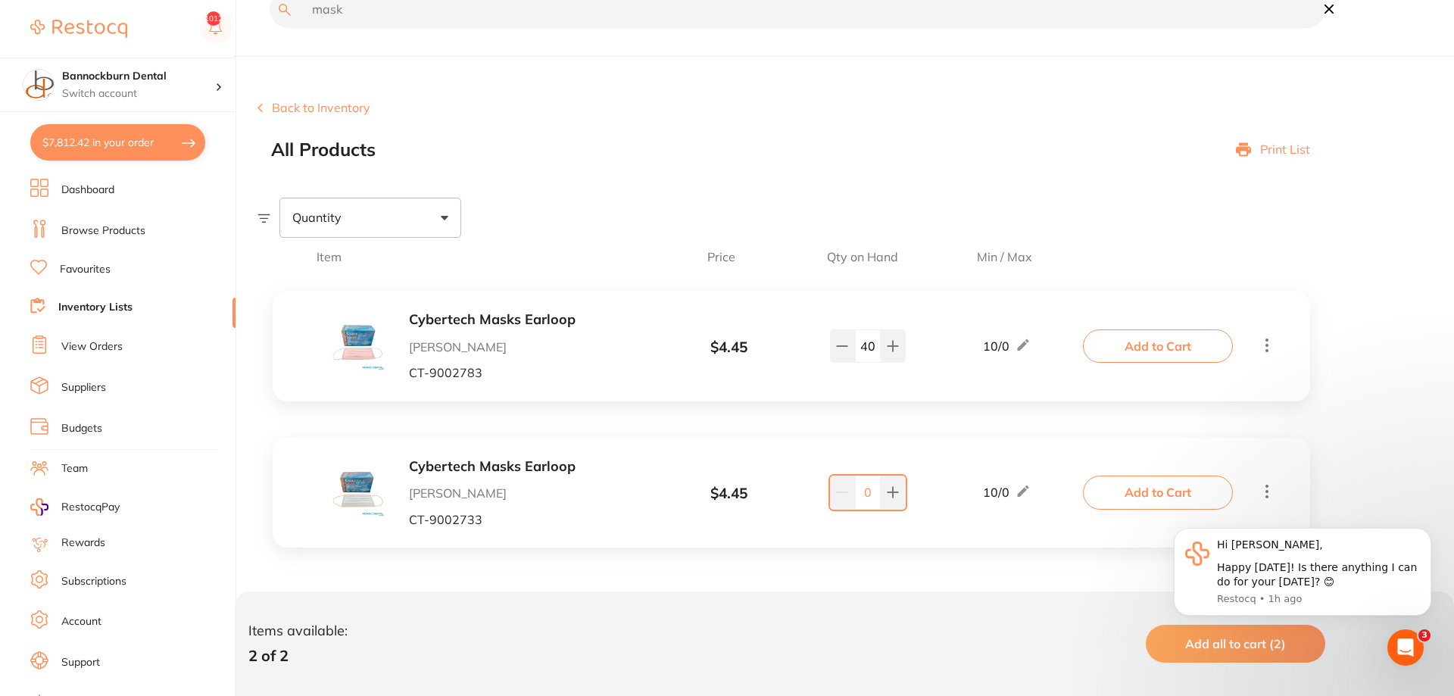
click at [123, 138] on button "$7,812.42 in your order" at bounding box center [117, 142] width 175 height 36
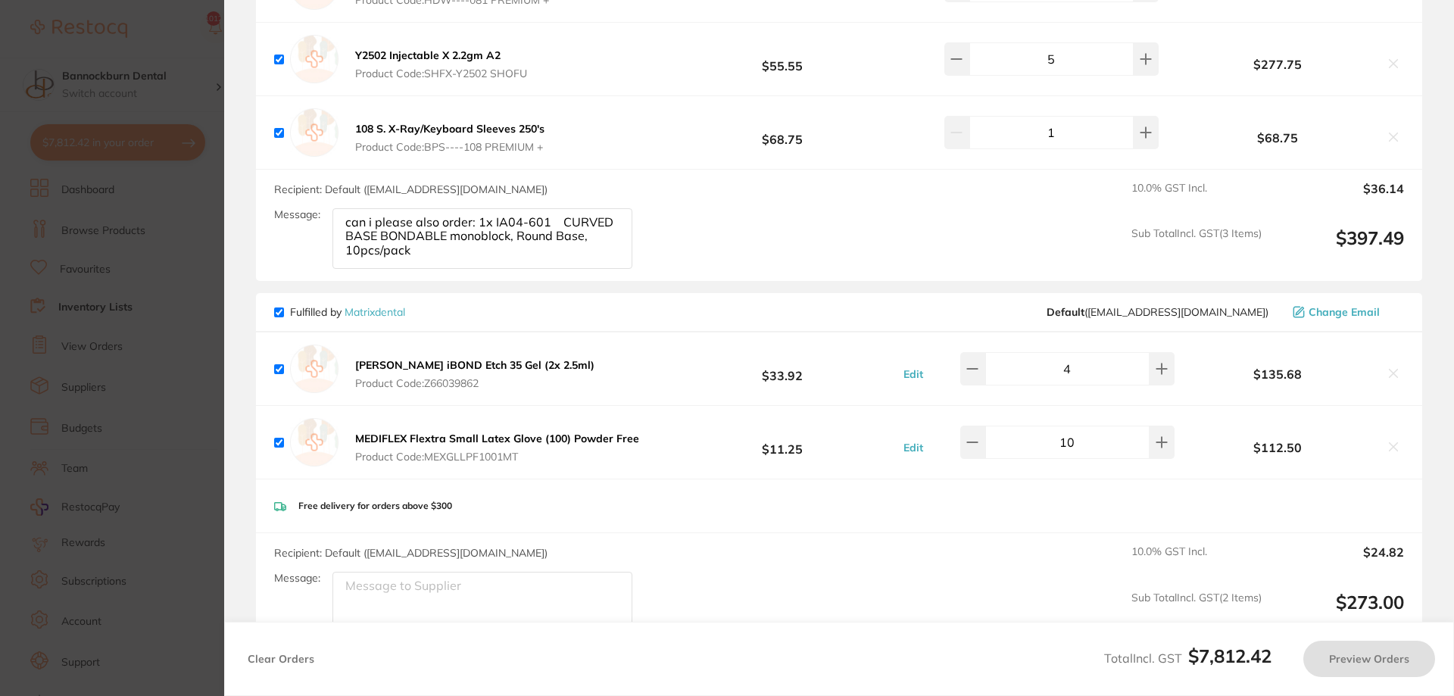
checkbox input "true"
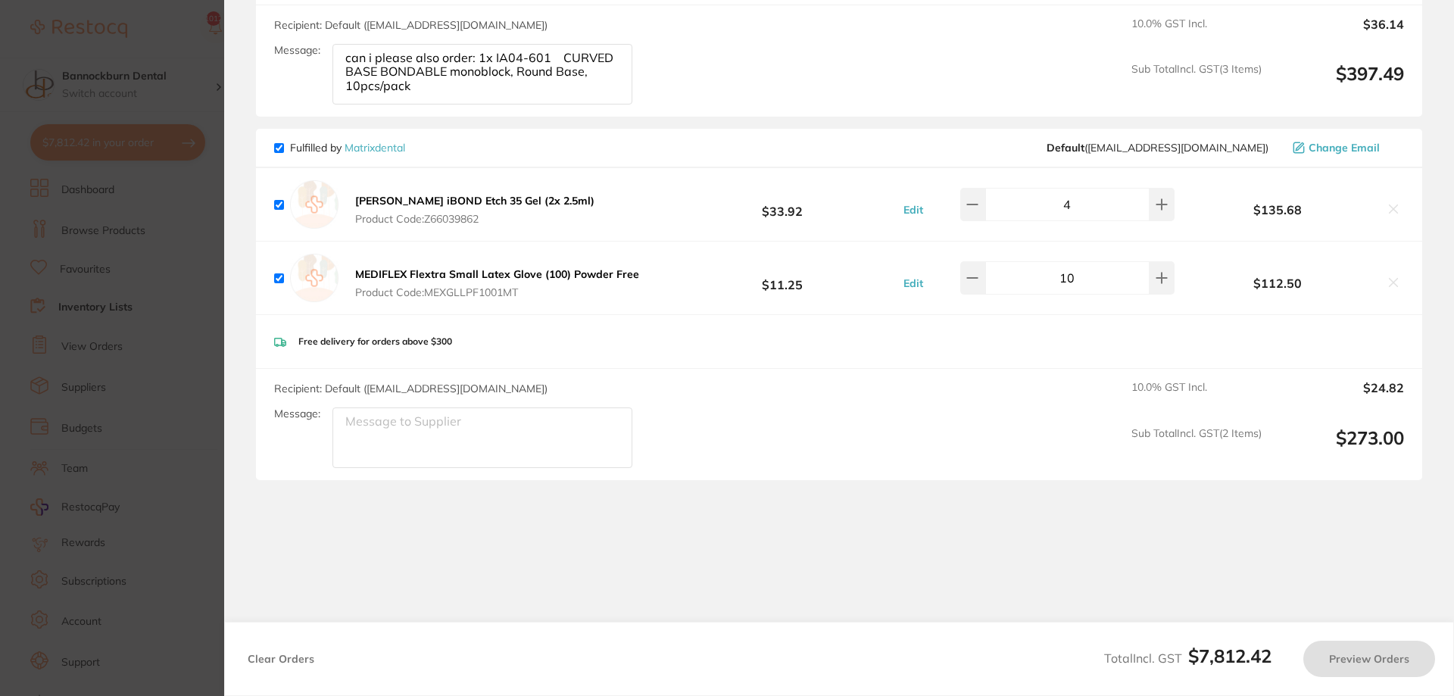
scroll to position [4719, 0]
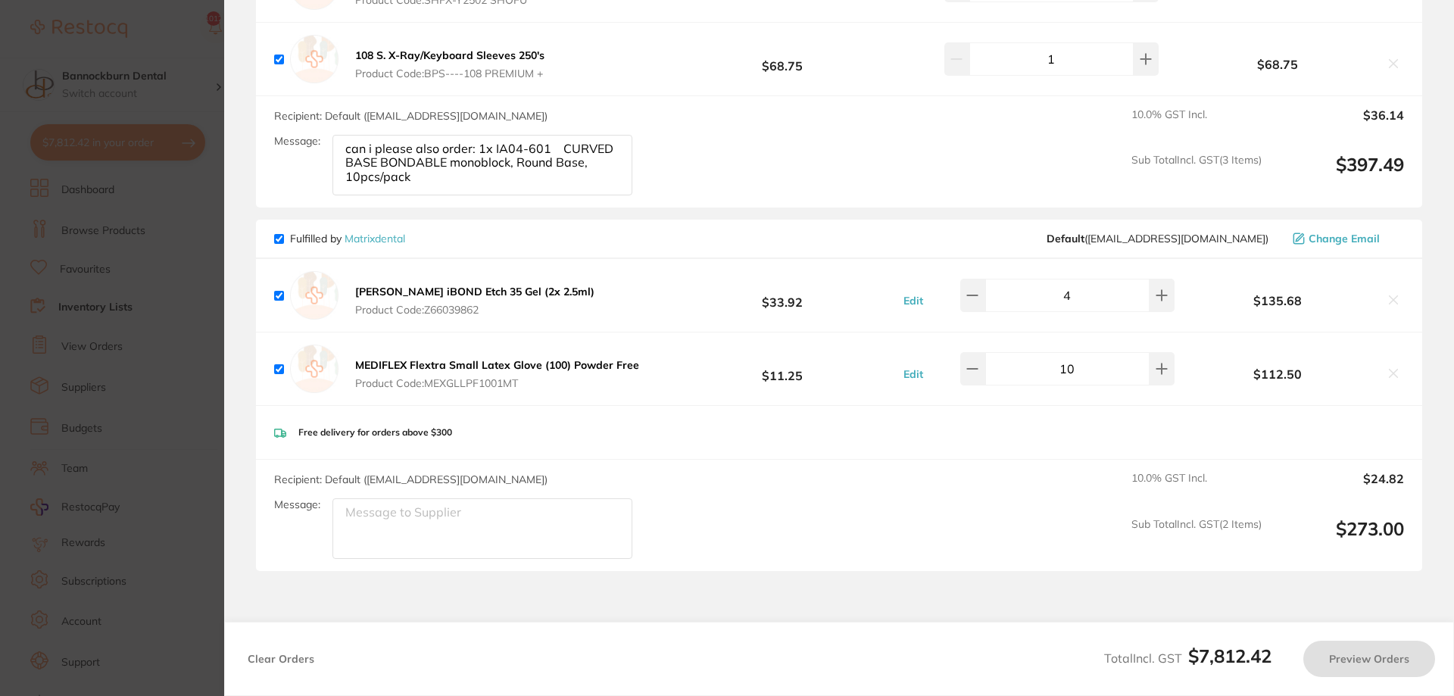
checkbox input "true"
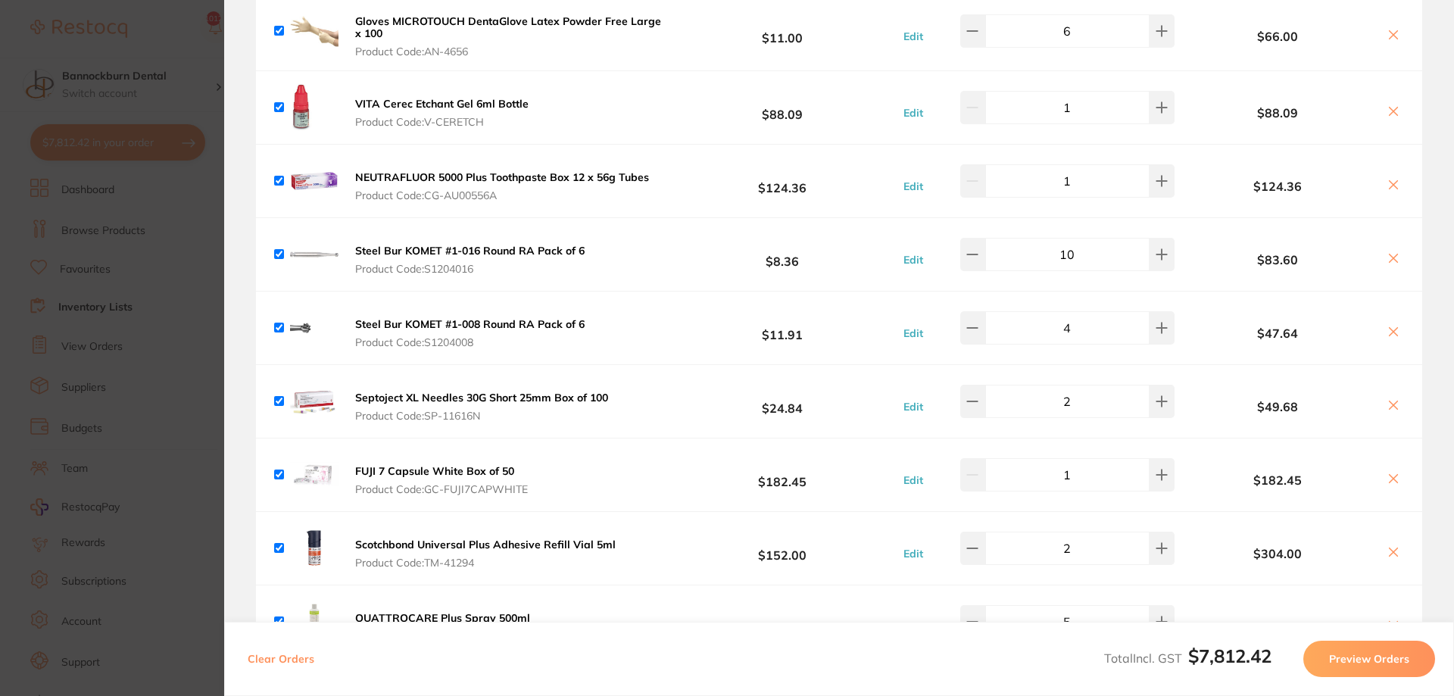
scroll to position [1993, 0]
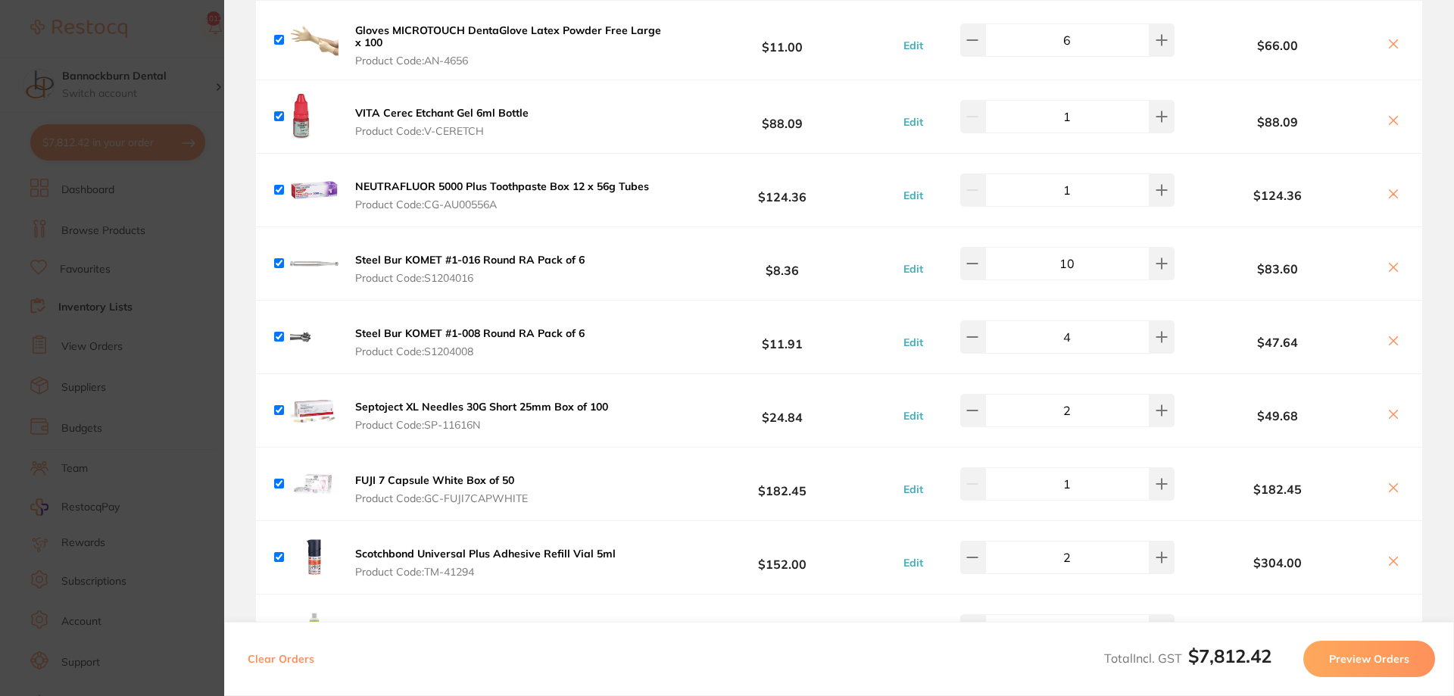
click at [1397, 261] on button at bounding box center [1393, 269] width 21 height 16
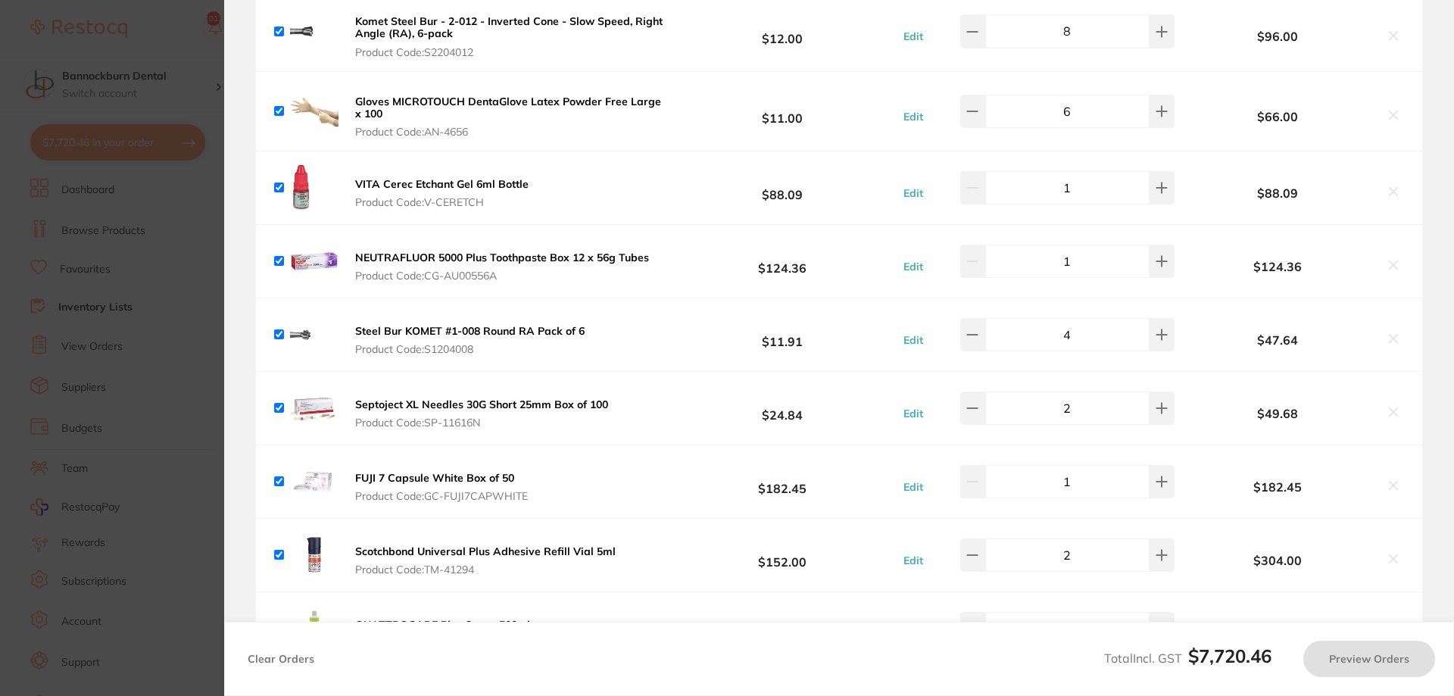
scroll to position [1902, 0]
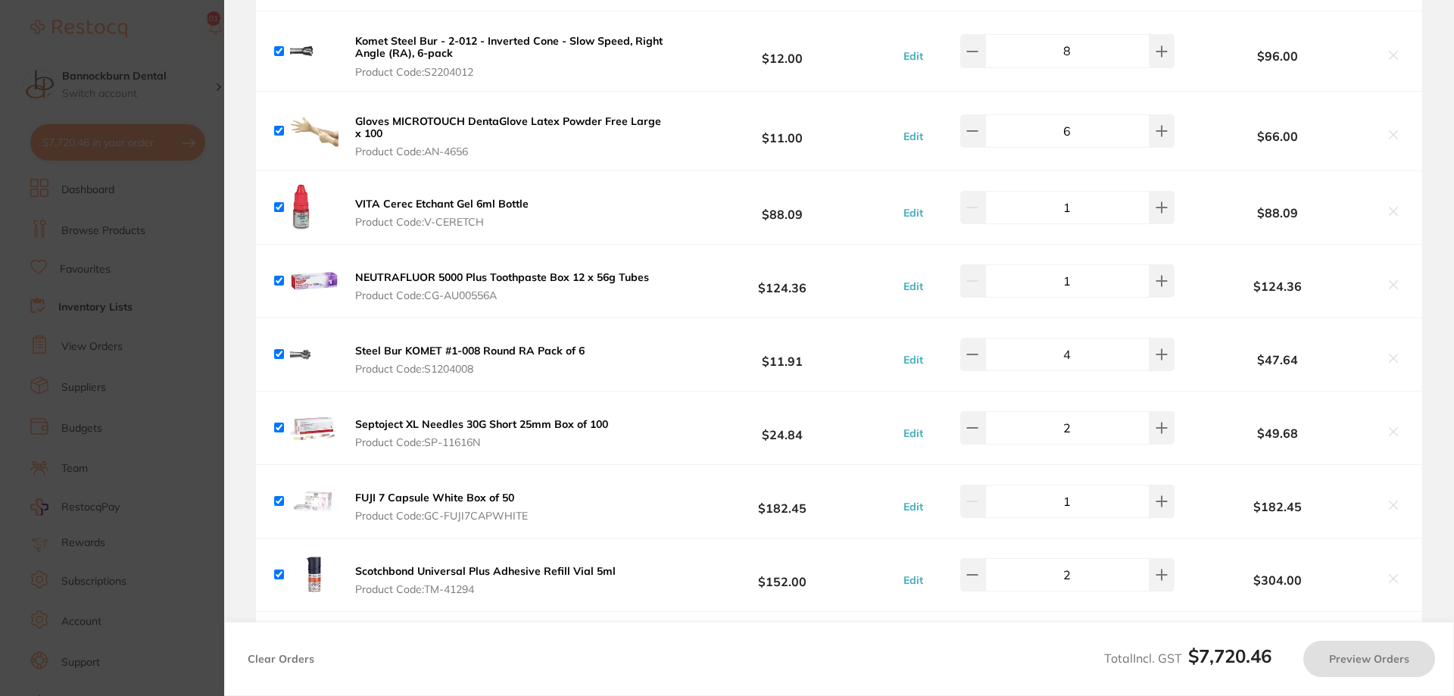
checkbox input "true"
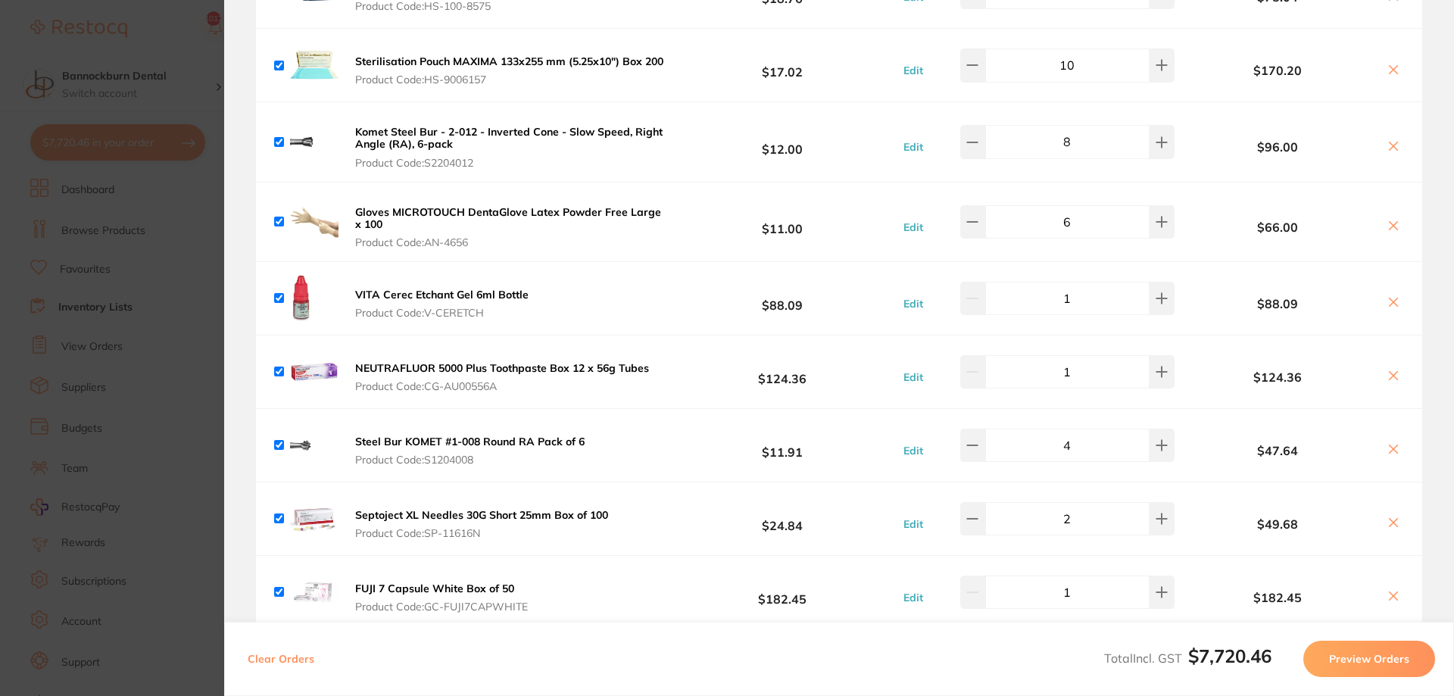
scroll to position [1720, 0]
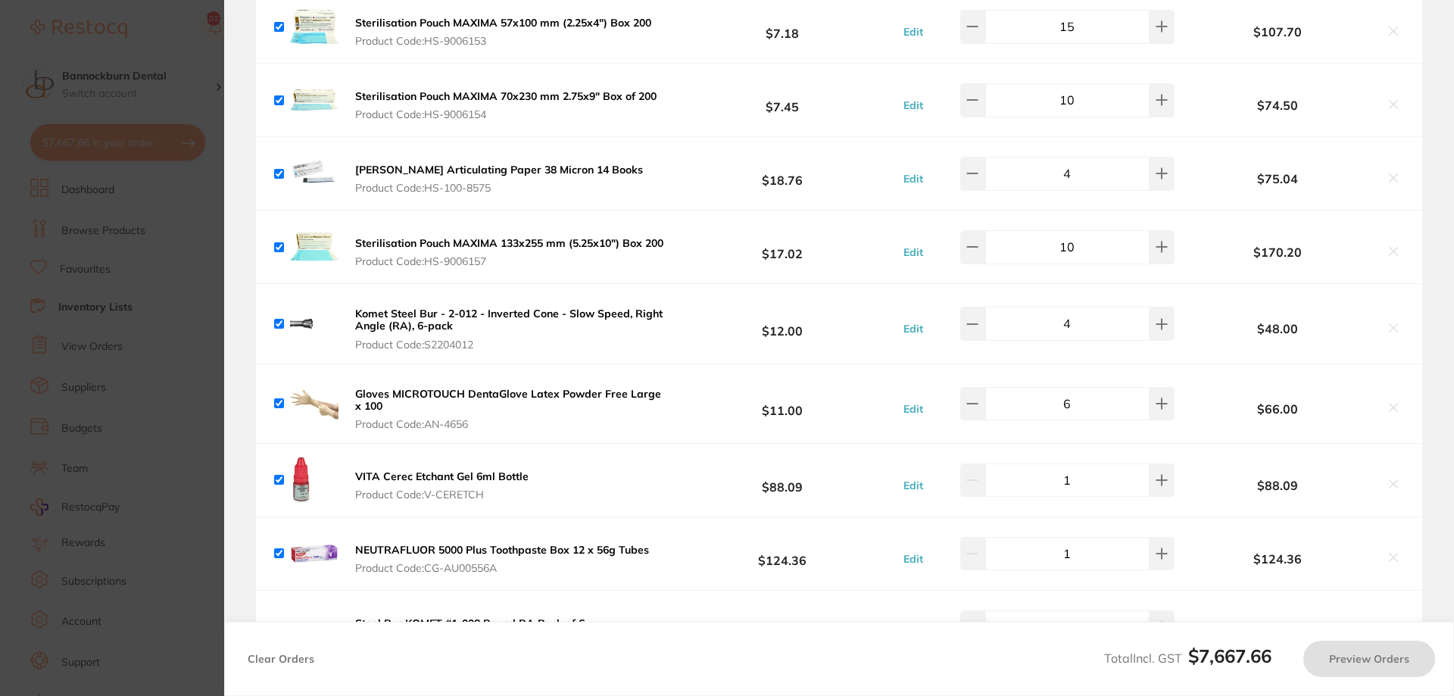
scroll to position [1538, 0]
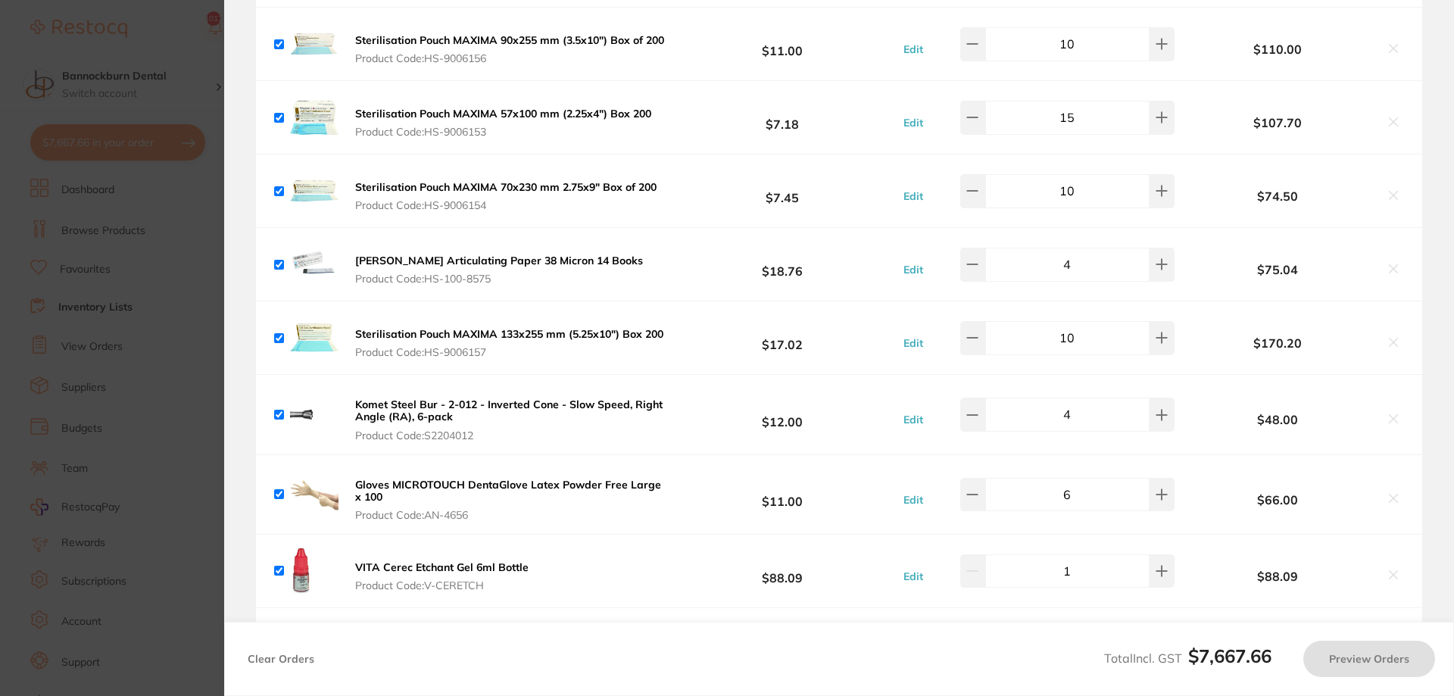
type input "6"
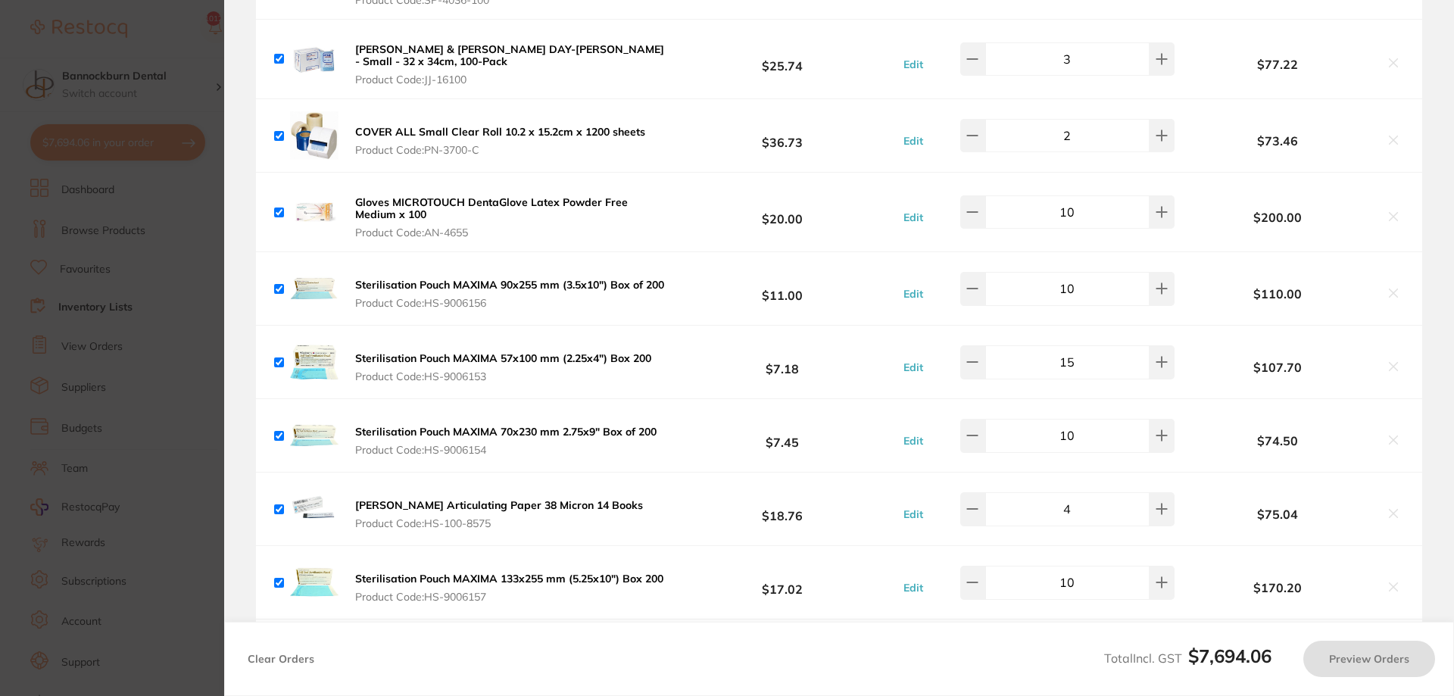
scroll to position [1266, 0]
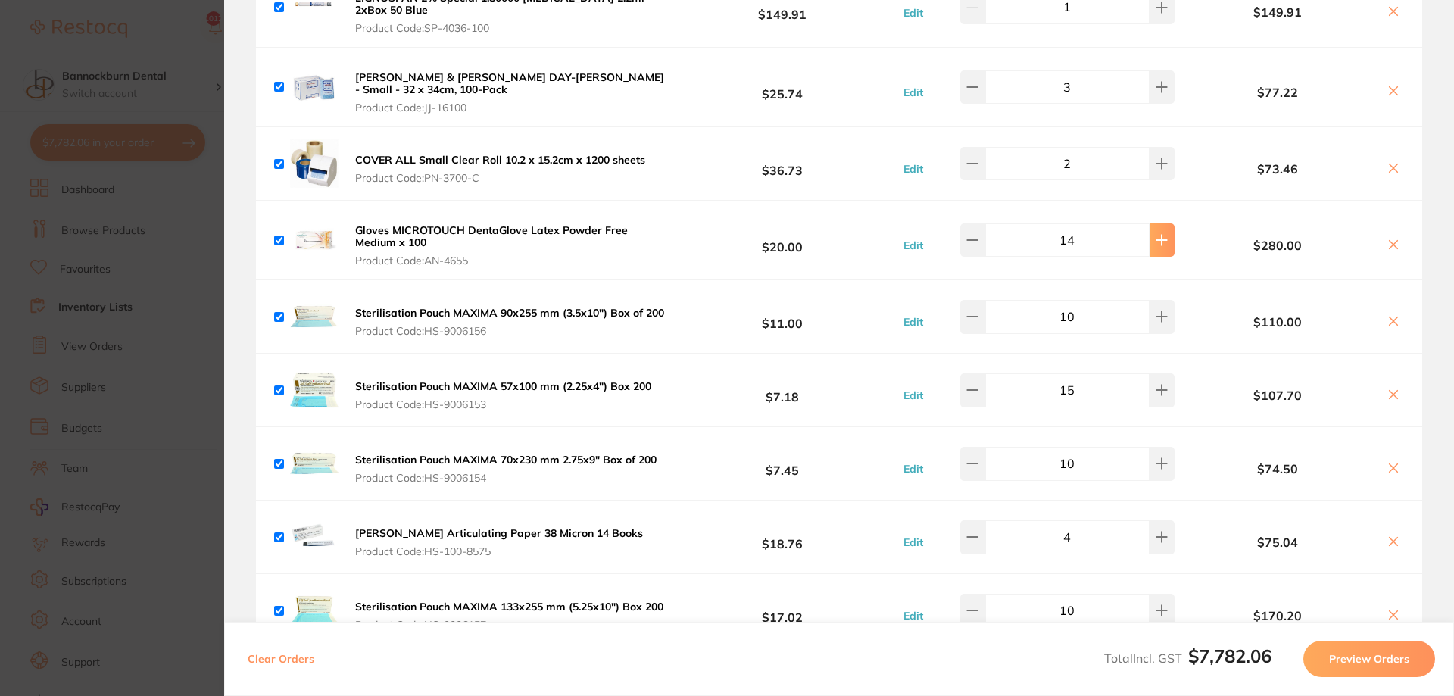
type input "15"
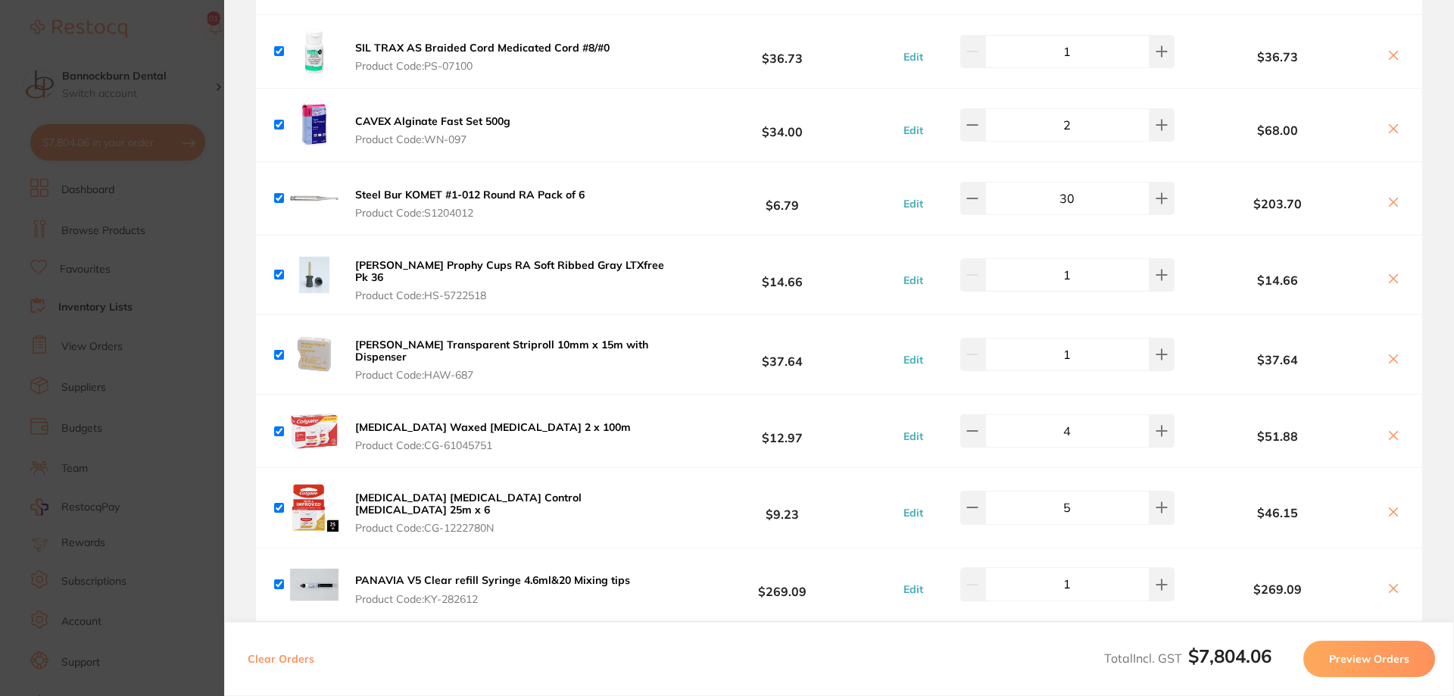
scroll to position [448, 0]
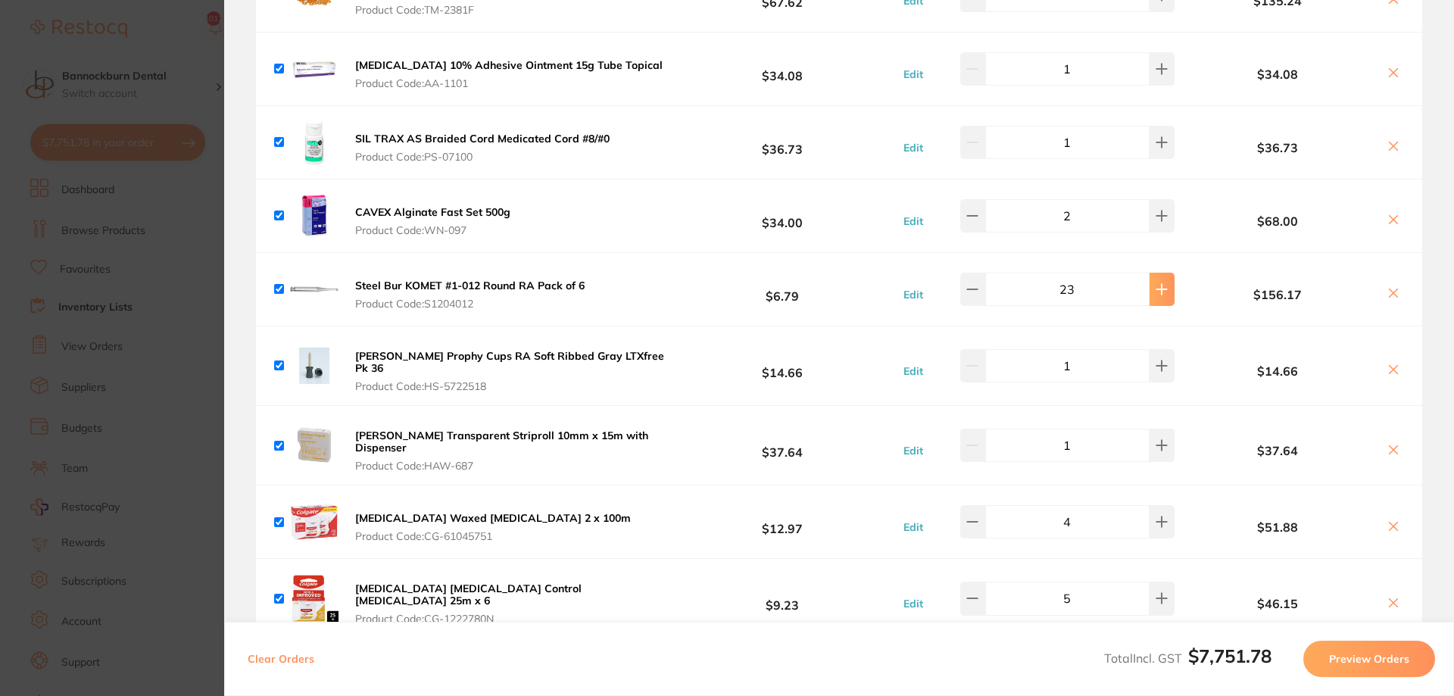
type input "24"
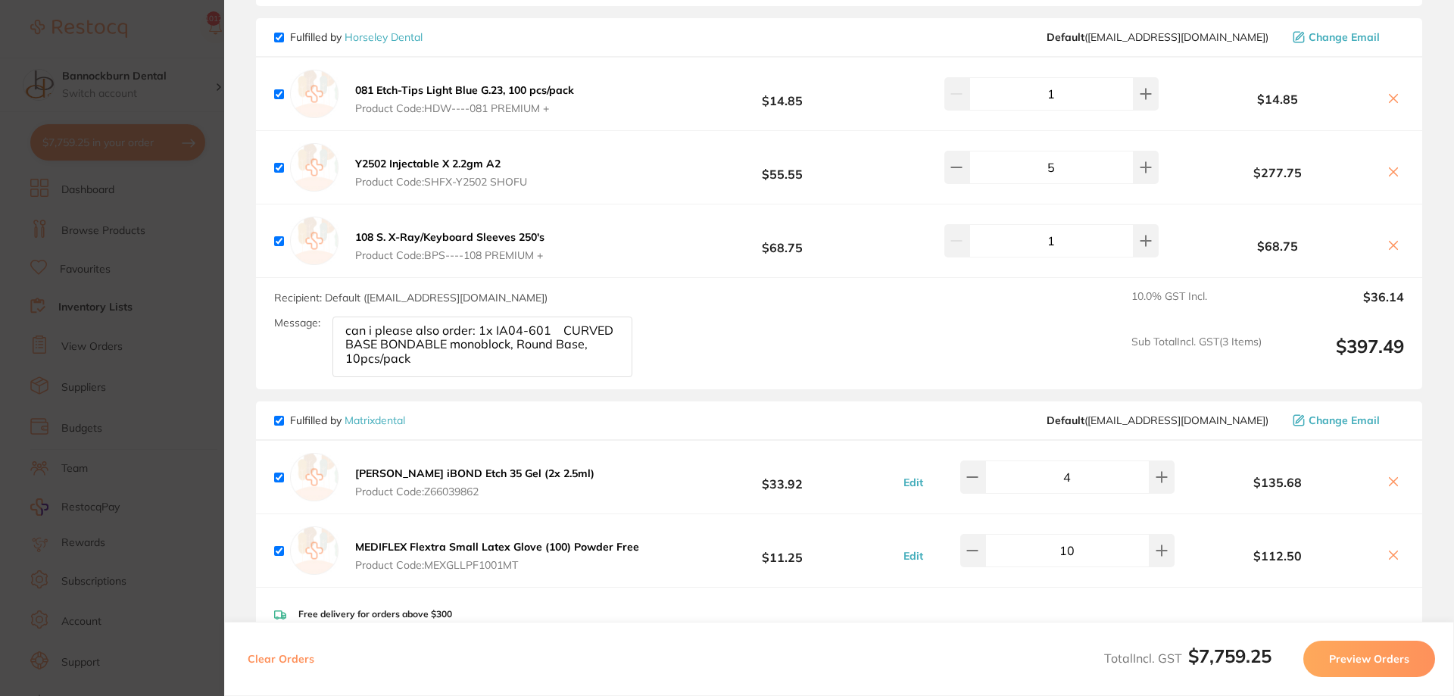
scroll to position [4737, 0]
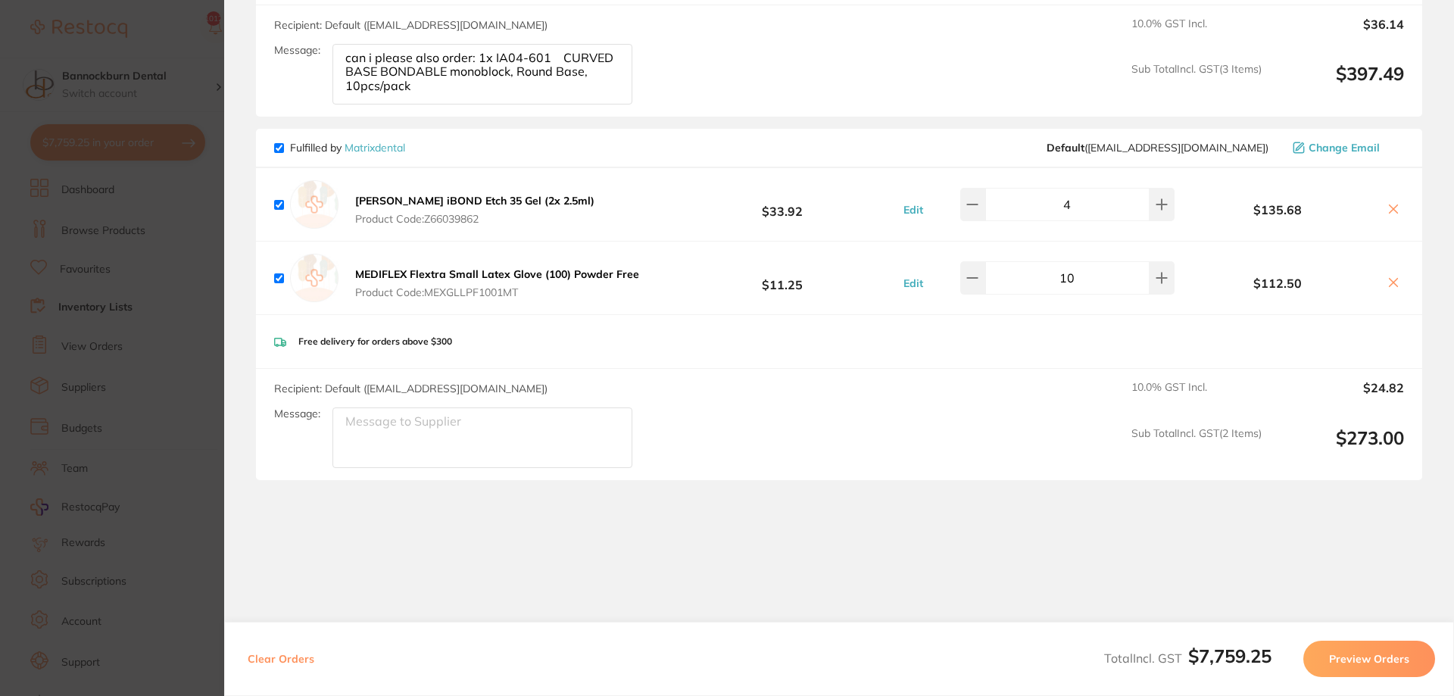
click at [1362, 653] on button "Preview Orders" at bounding box center [1369, 659] width 132 height 36
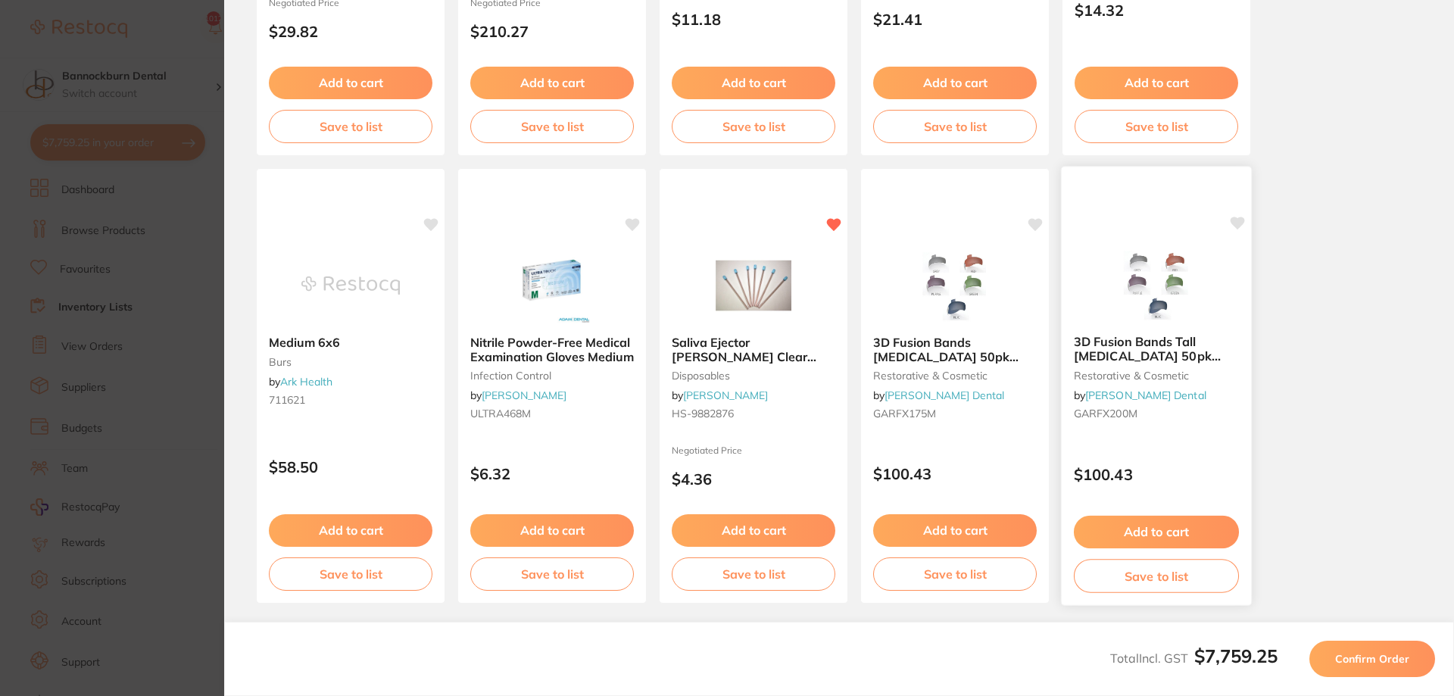
scroll to position [423, 0]
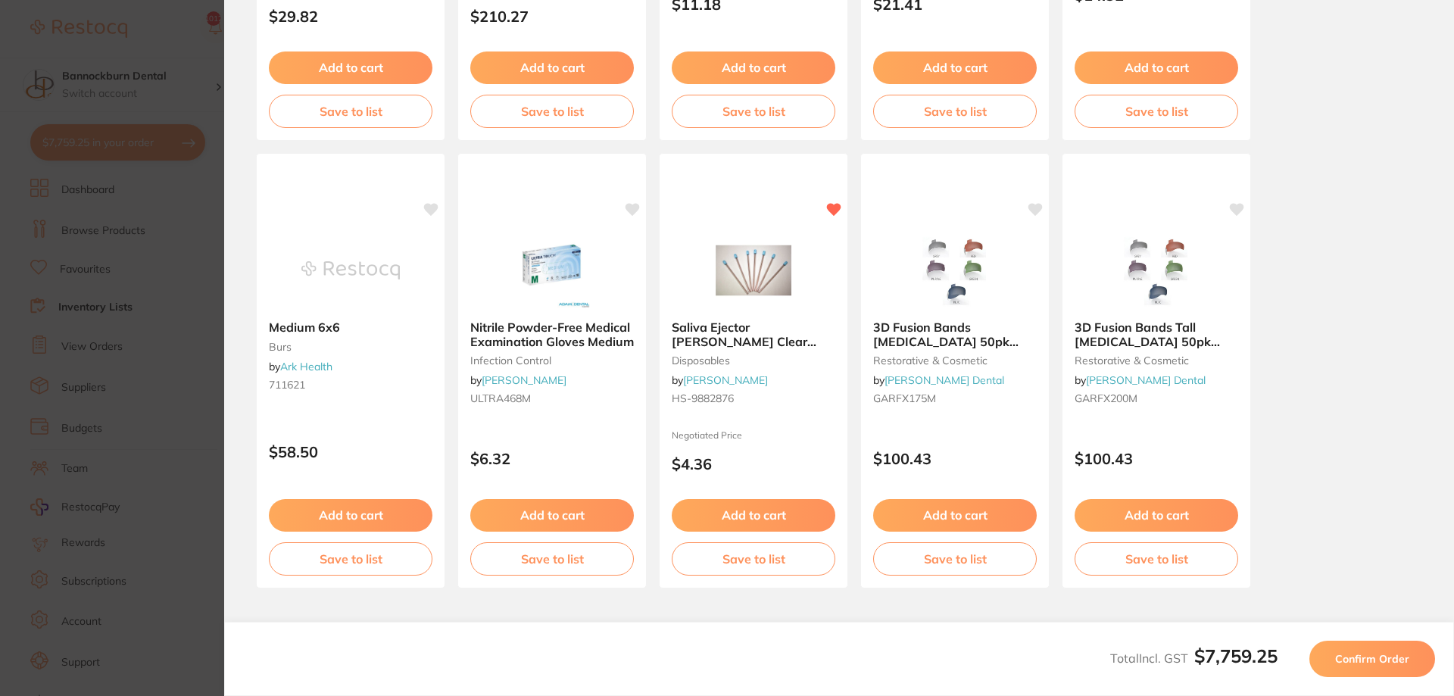
click at [1366, 663] on span "Confirm Order" at bounding box center [1372, 659] width 74 height 14
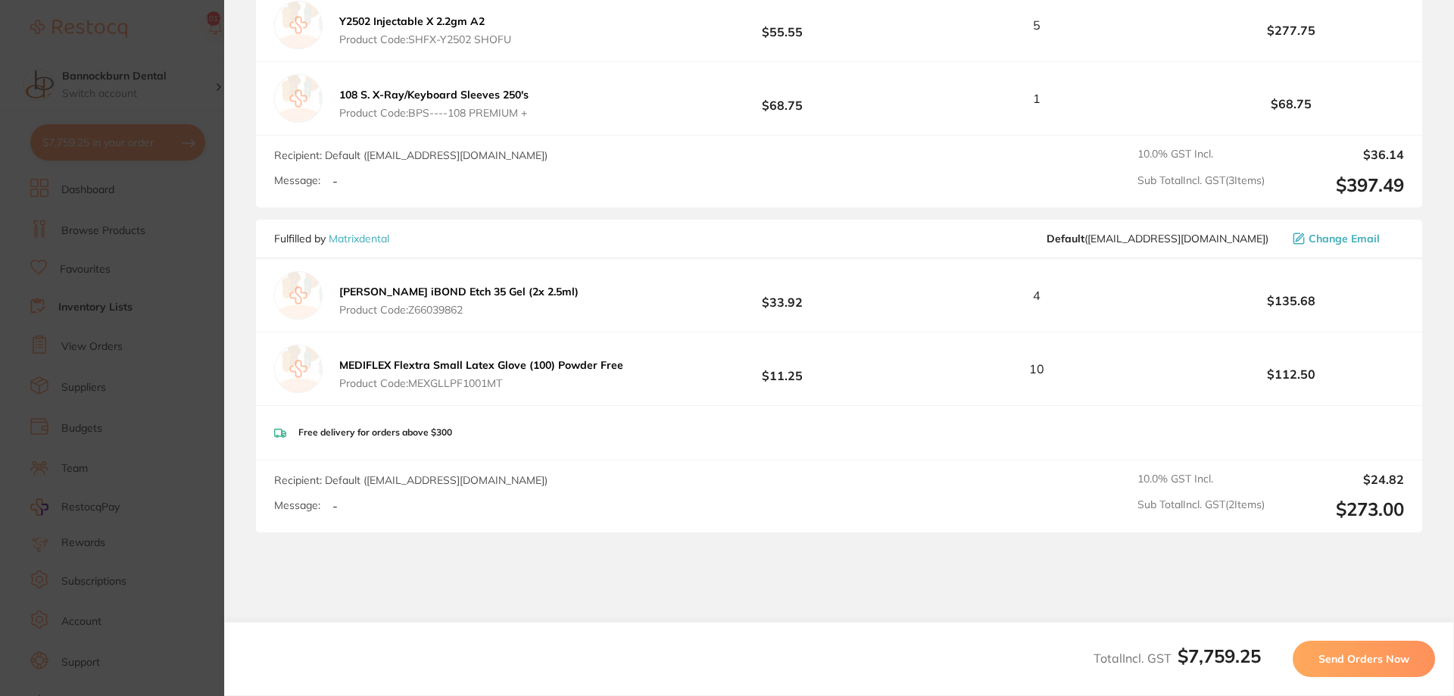
scroll to position [4488, 0]
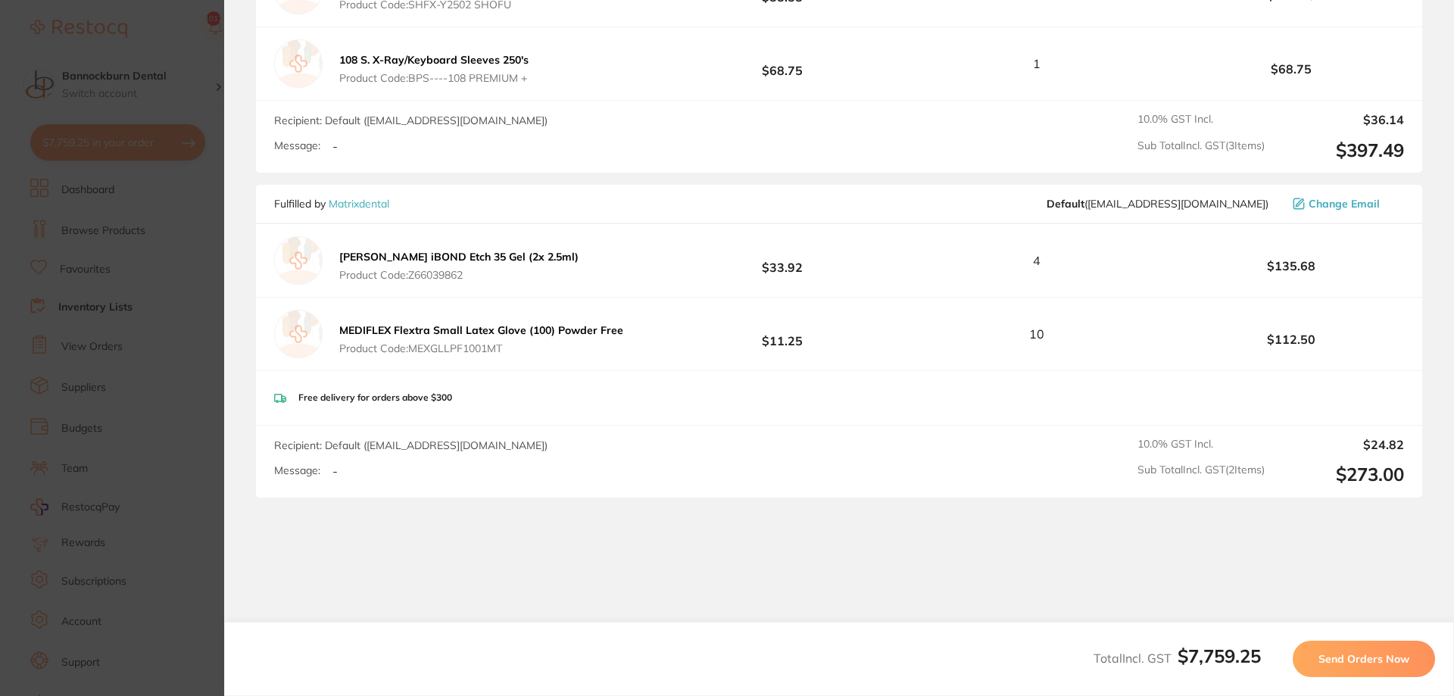
click at [1336, 657] on span "Send Orders Now" at bounding box center [1364, 659] width 91 height 14
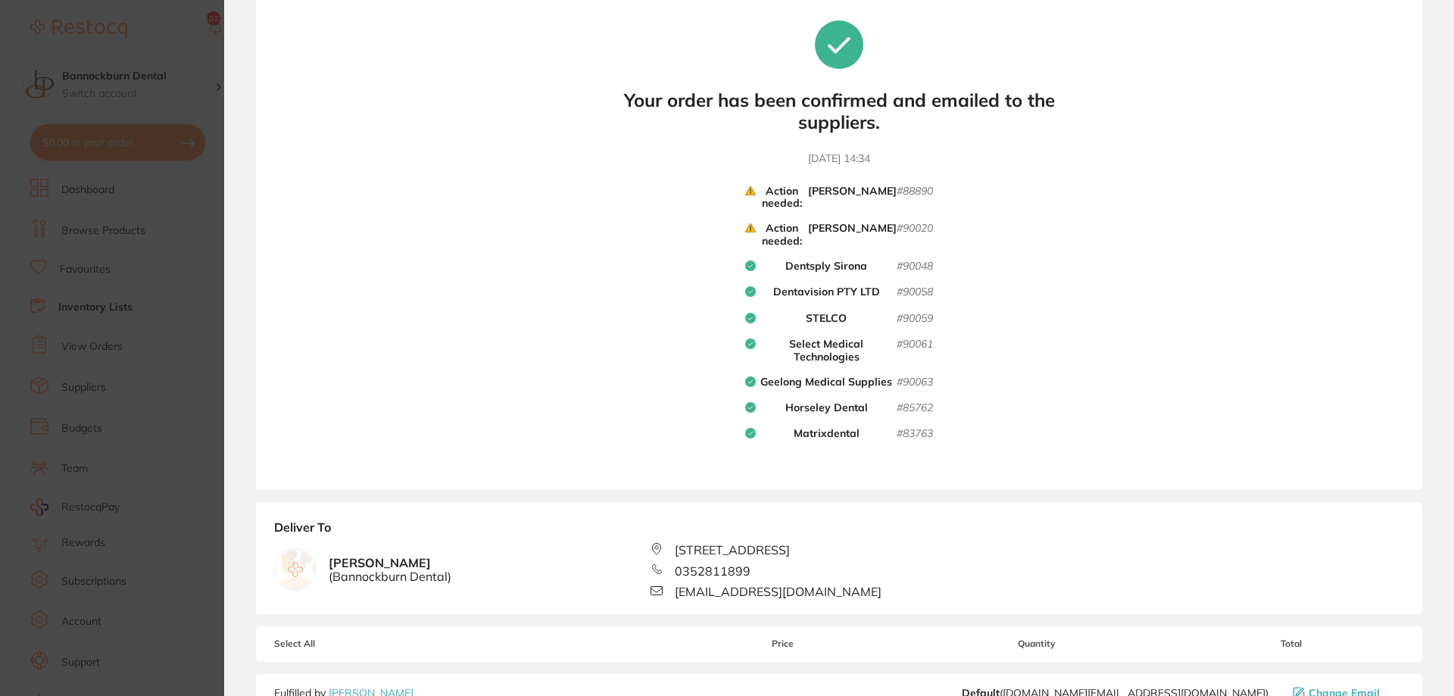
scroll to position [0, 0]
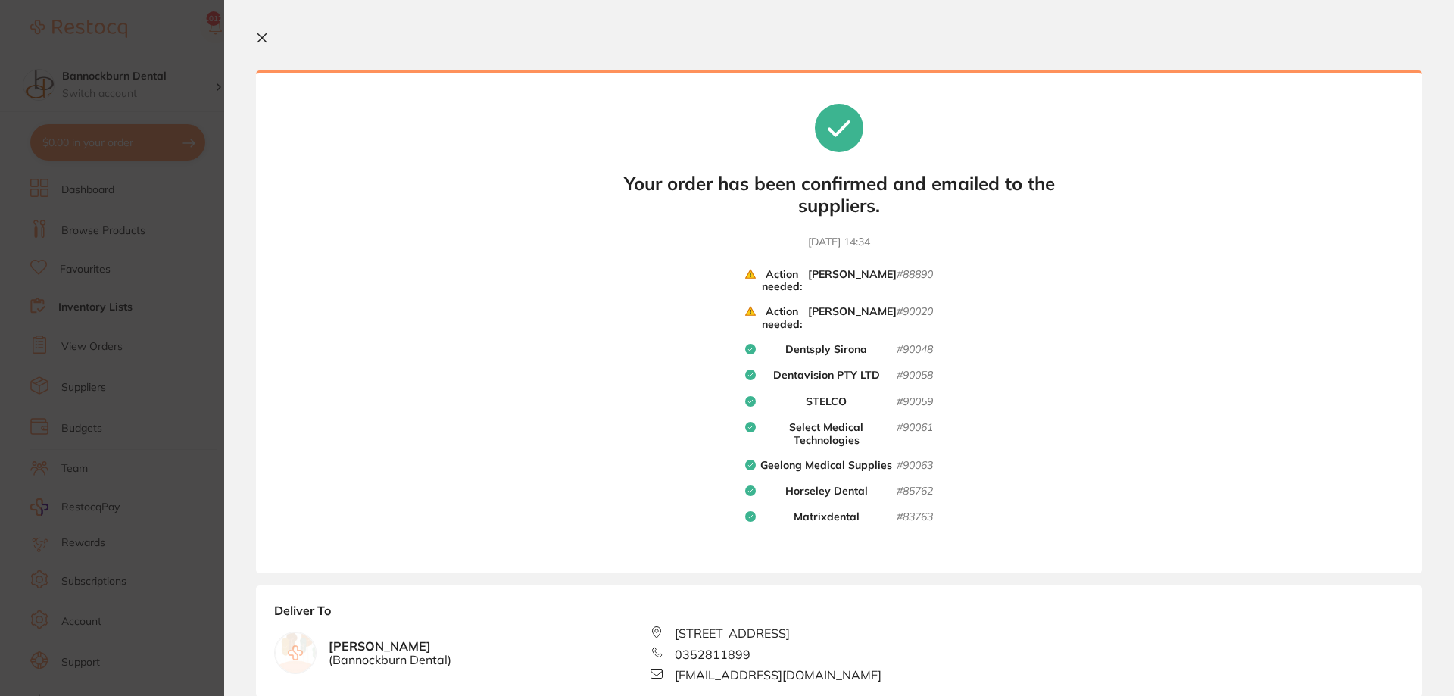
click at [266, 36] on icon at bounding box center [262, 38] width 12 height 12
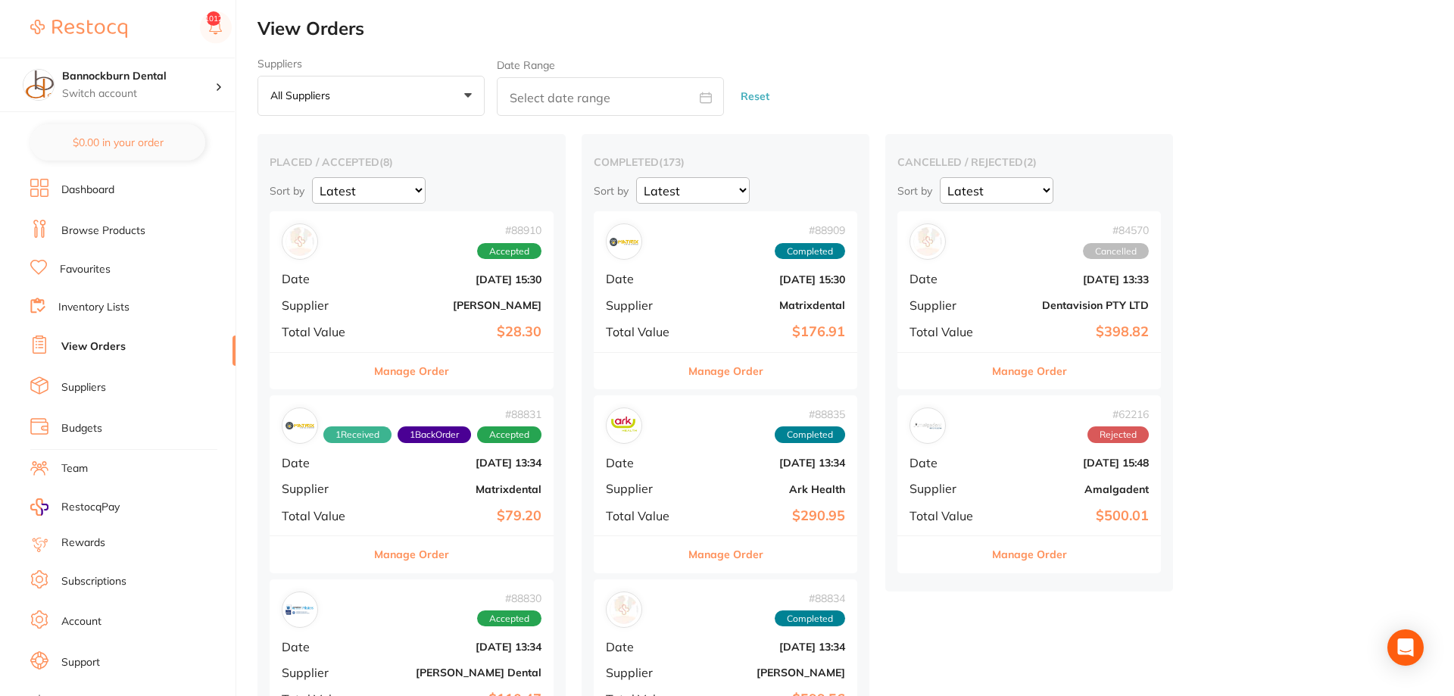
click at [92, 341] on link "View Orders" at bounding box center [93, 346] width 64 height 15
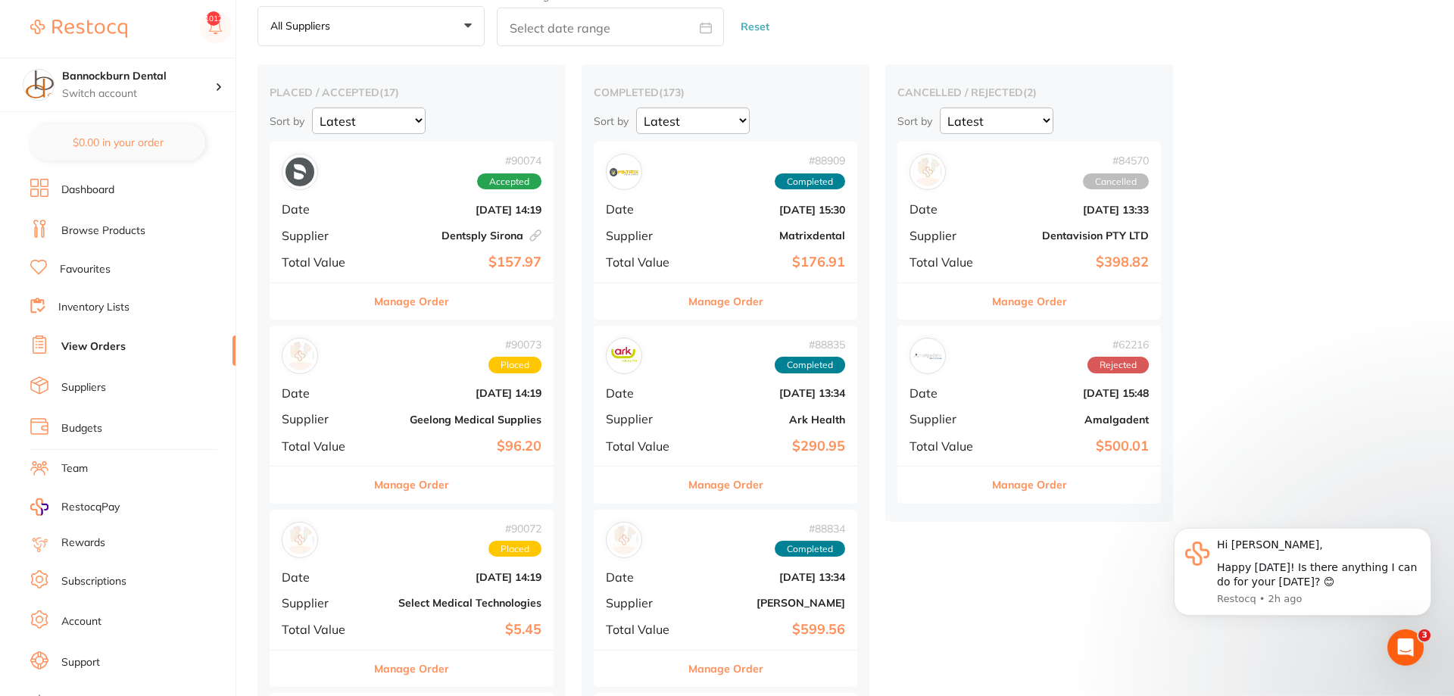
scroll to position [155, 0]
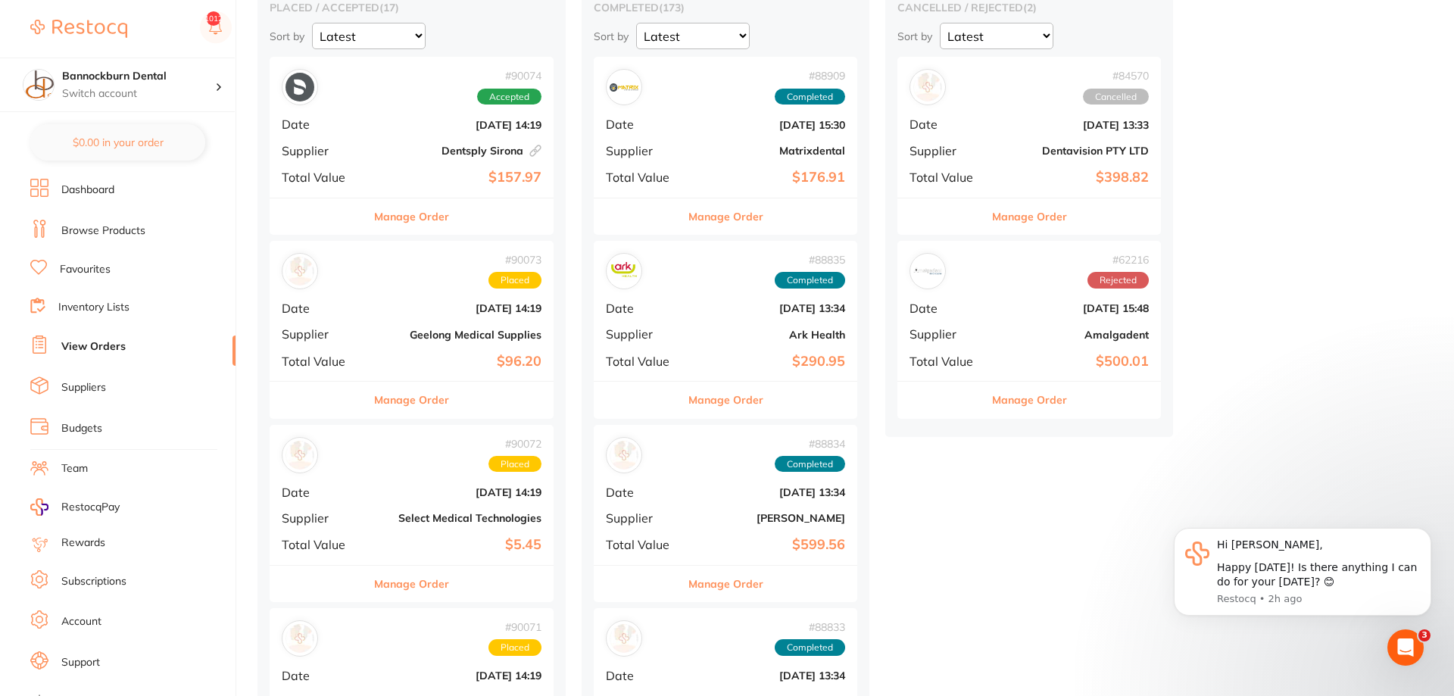
click at [432, 218] on button "Manage Order" at bounding box center [411, 216] width 75 height 36
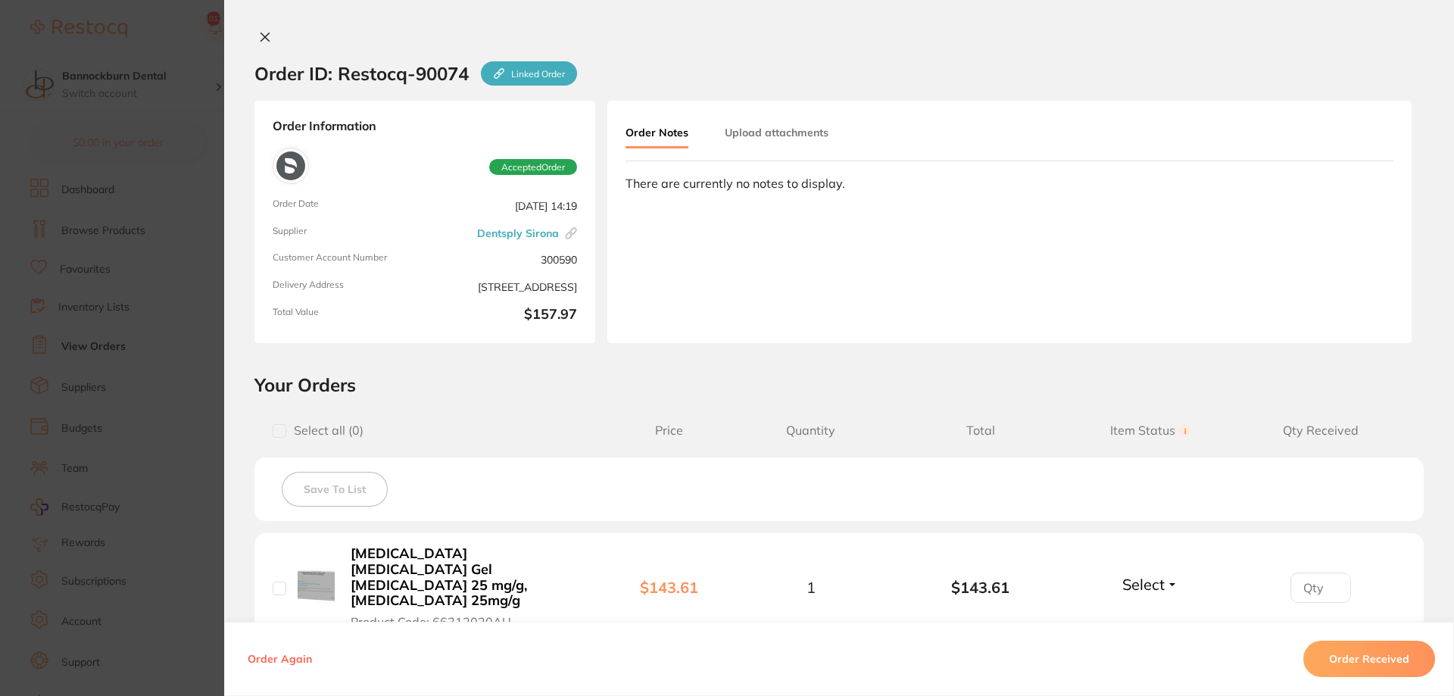
click at [266, 41] on icon at bounding box center [265, 37] width 12 height 12
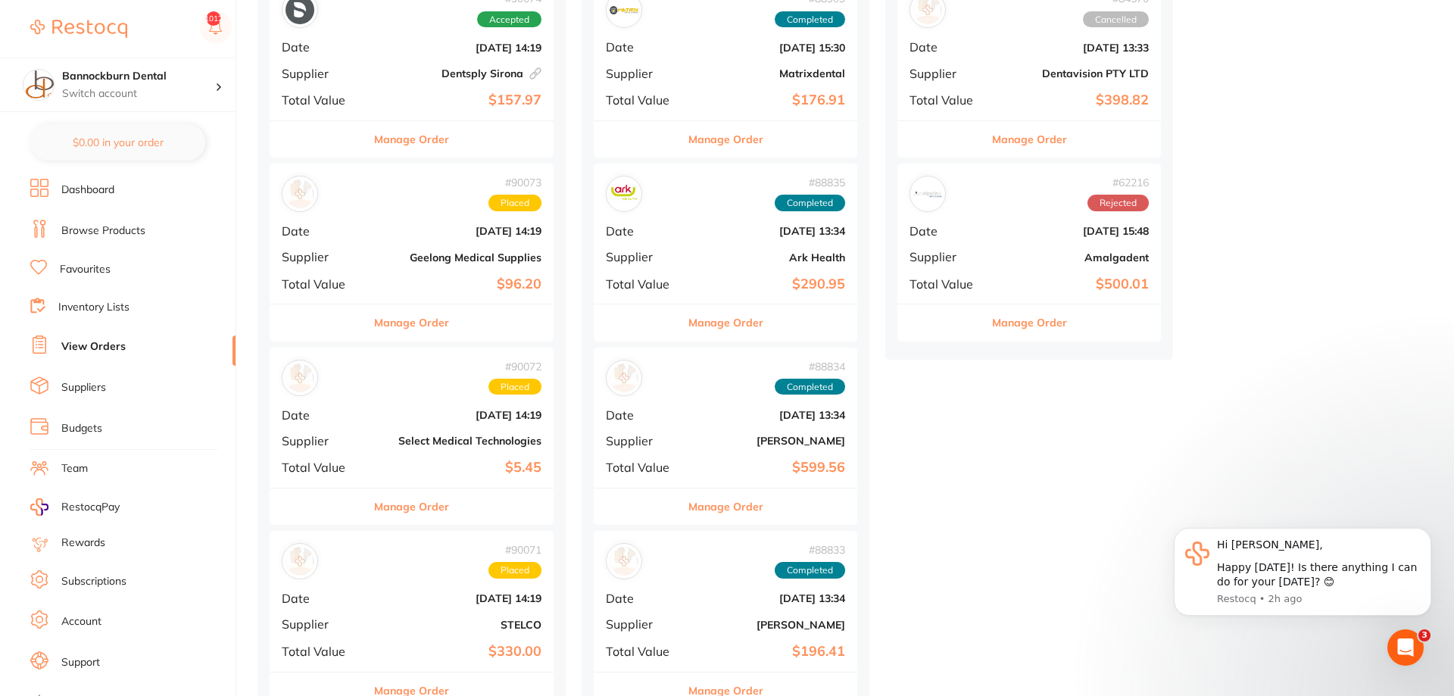
click at [436, 510] on button "Manage Order" at bounding box center [411, 506] width 75 height 36
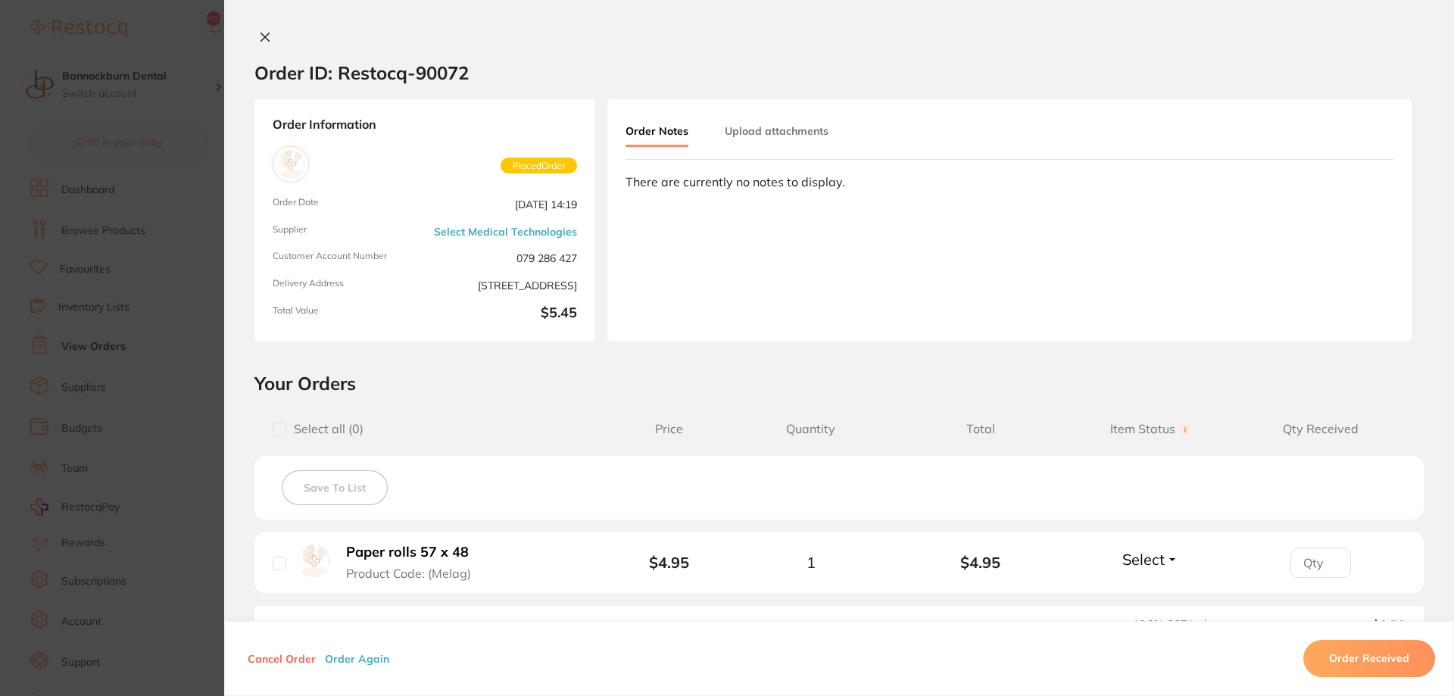
click at [1149, 554] on span "Select" at bounding box center [1143, 559] width 42 height 19
click at [1156, 594] on span "Received" at bounding box center [1150, 591] width 39 height 11
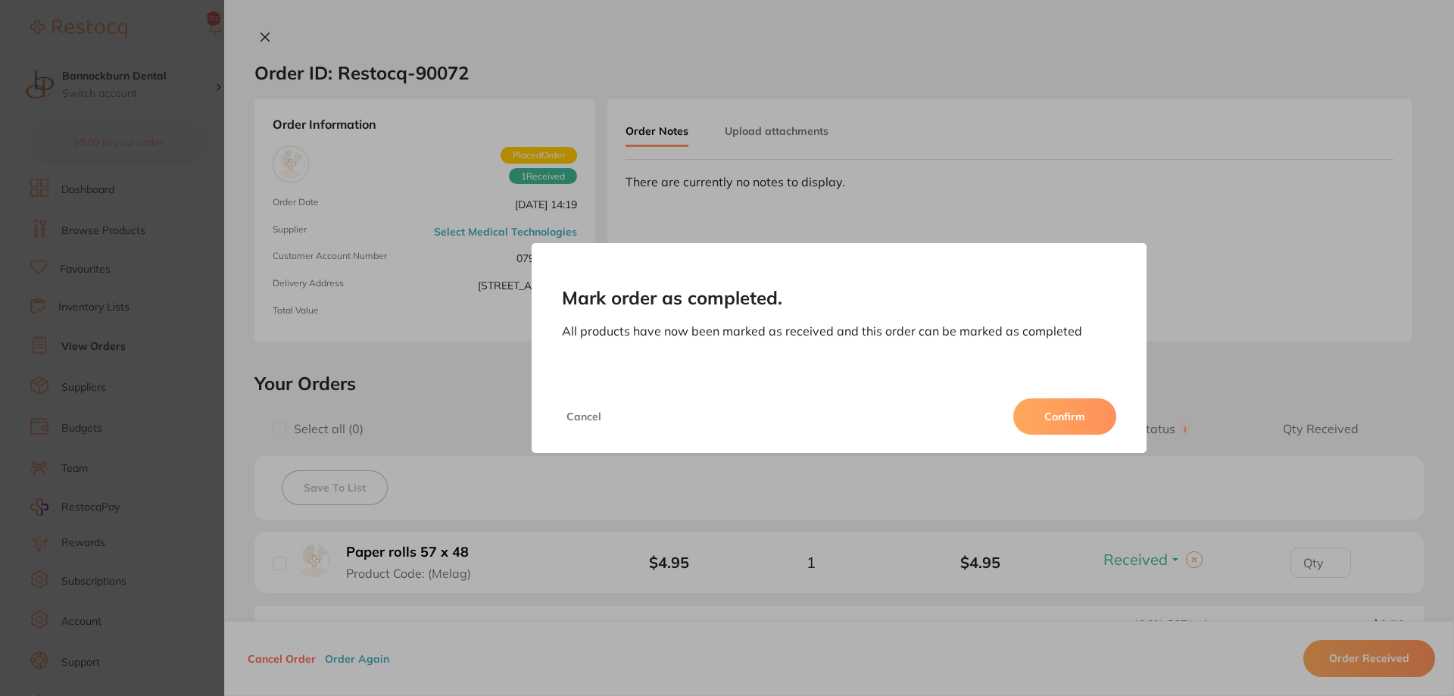
click at [1082, 434] on button "Confirm" at bounding box center [1064, 416] width 103 height 36
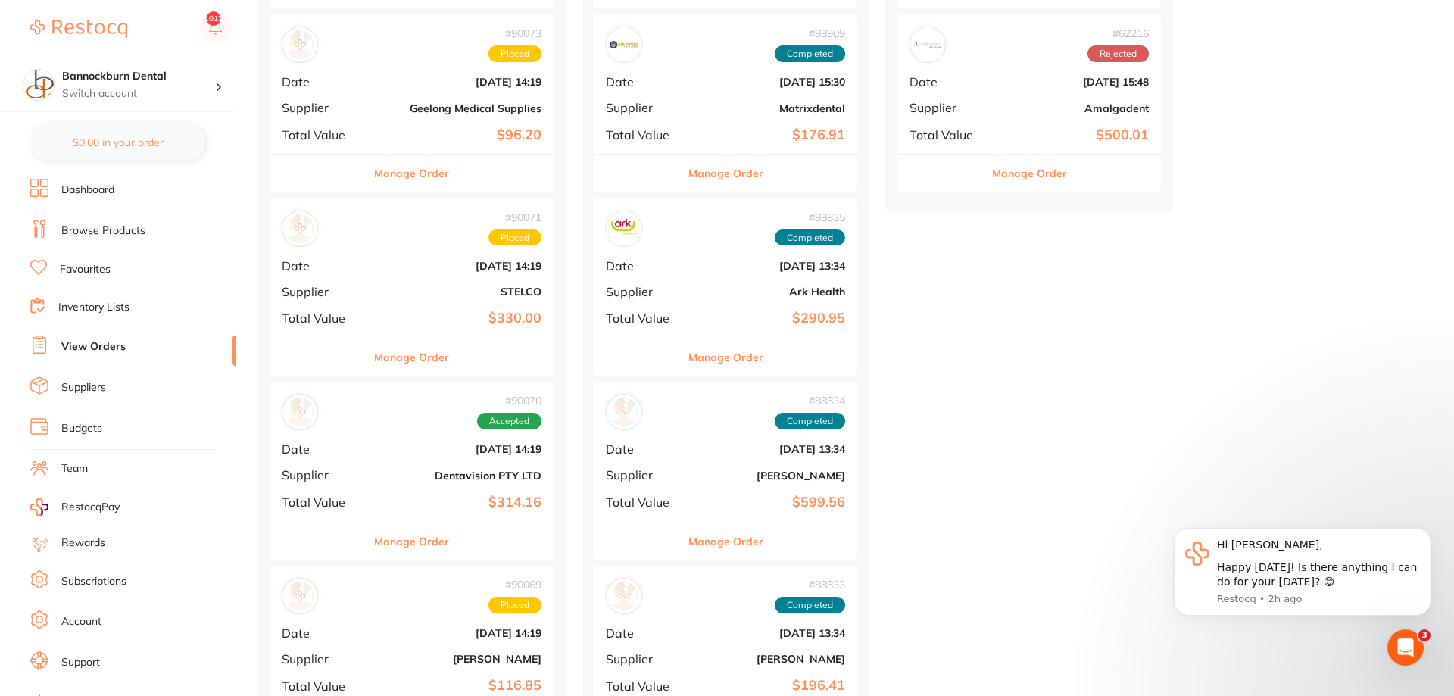
scroll to position [464, 0]
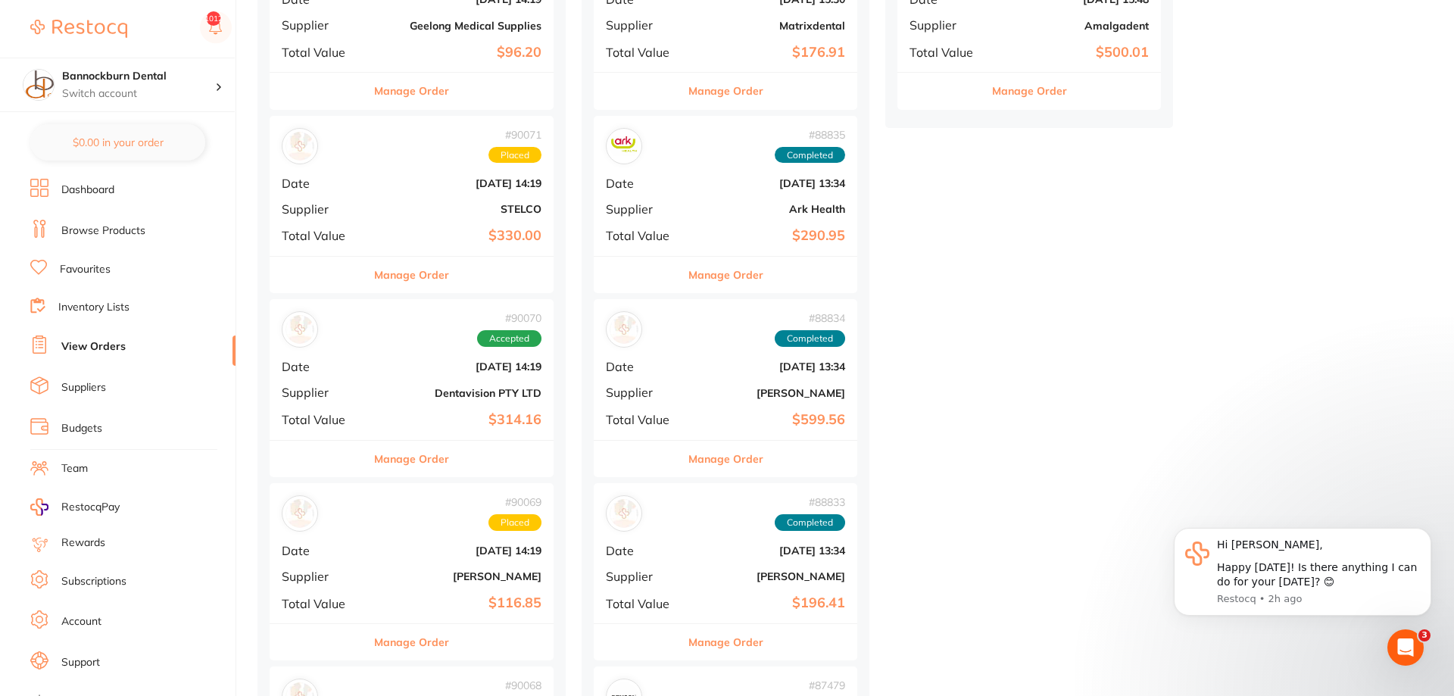
click at [422, 460] on button "Manage Order" at bounding box center [411, 459] width 75 height 36
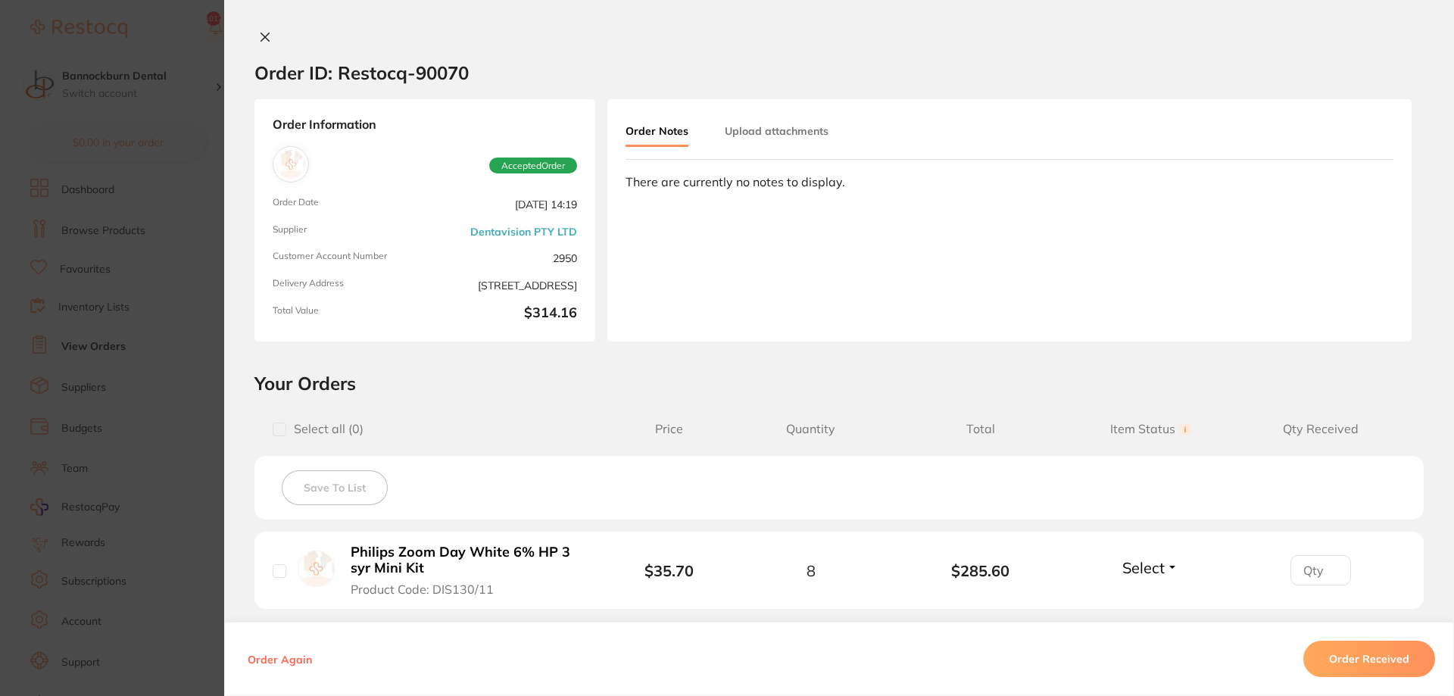
click at [261, 40] on icon at bounding box center [265, 37] width 8 height 8
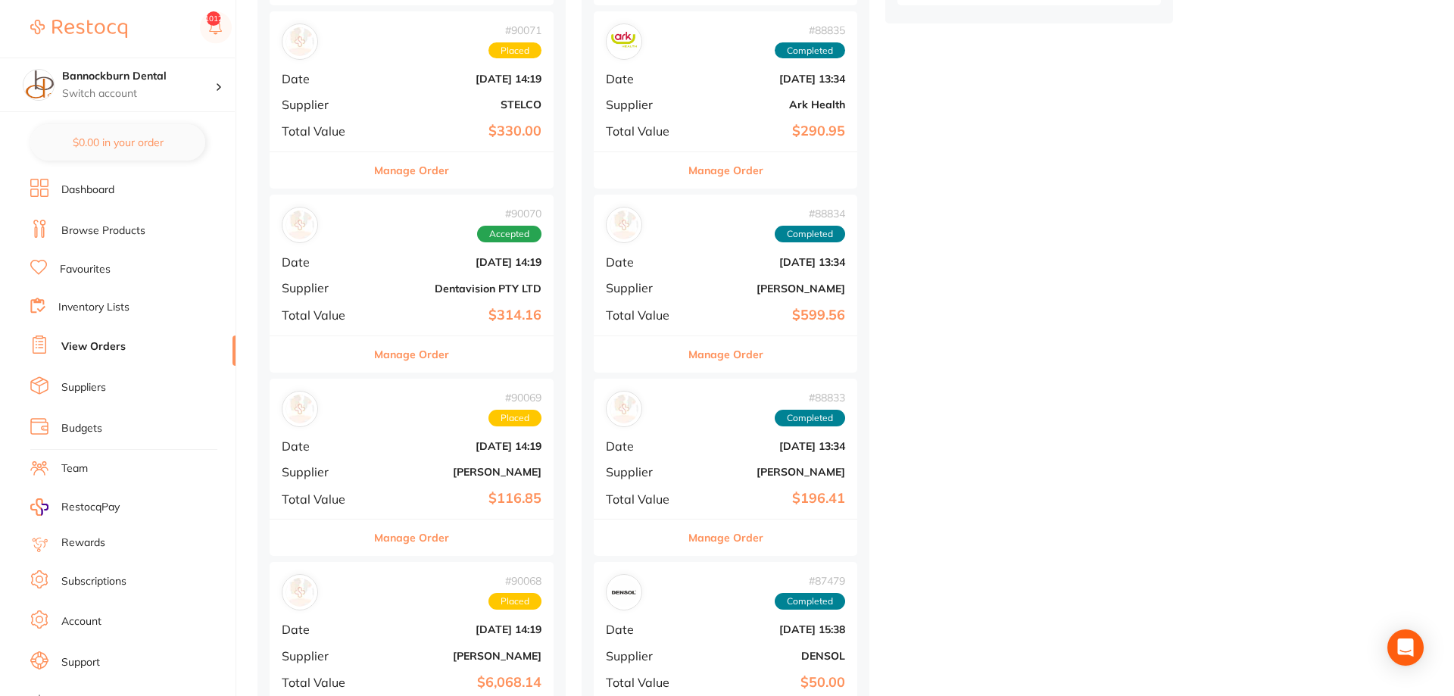
scroll to position [695, 0]
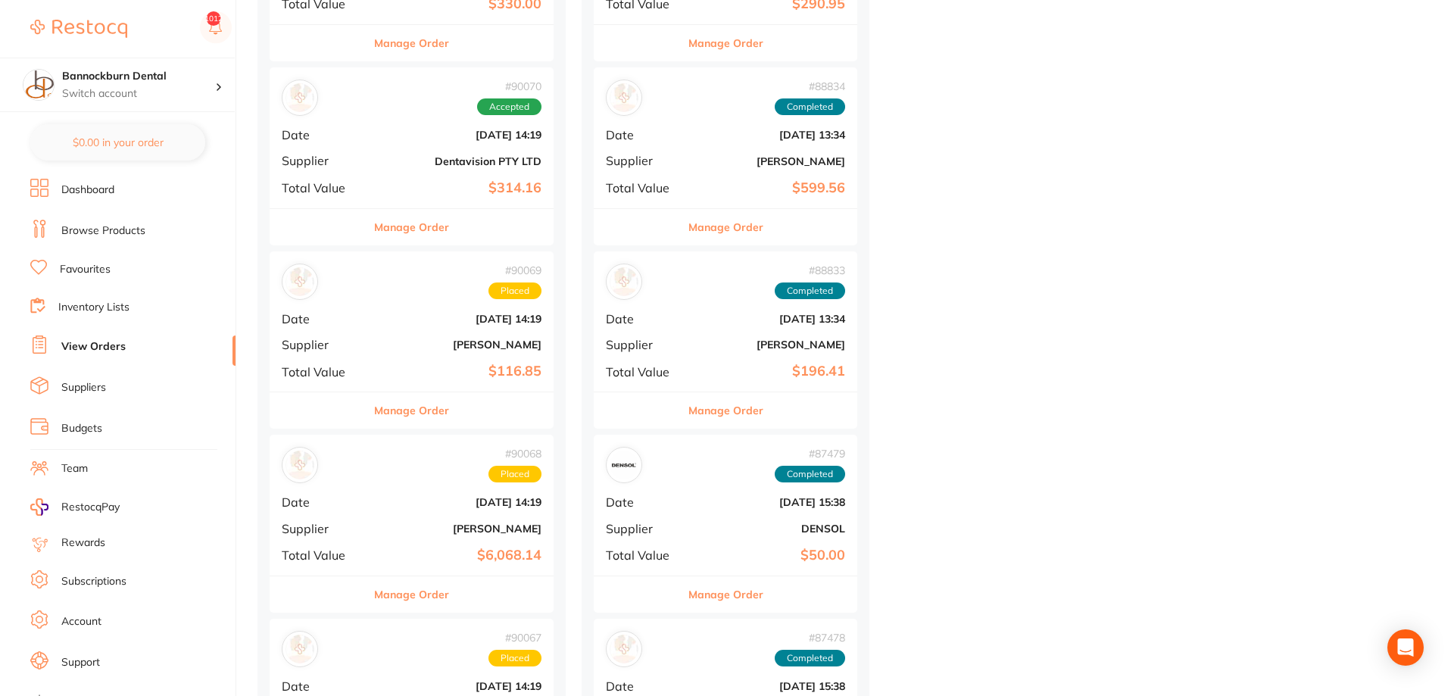
click at [436, 411] on button "Manage Order" at bounding box center [411, 410] width 75 height 36
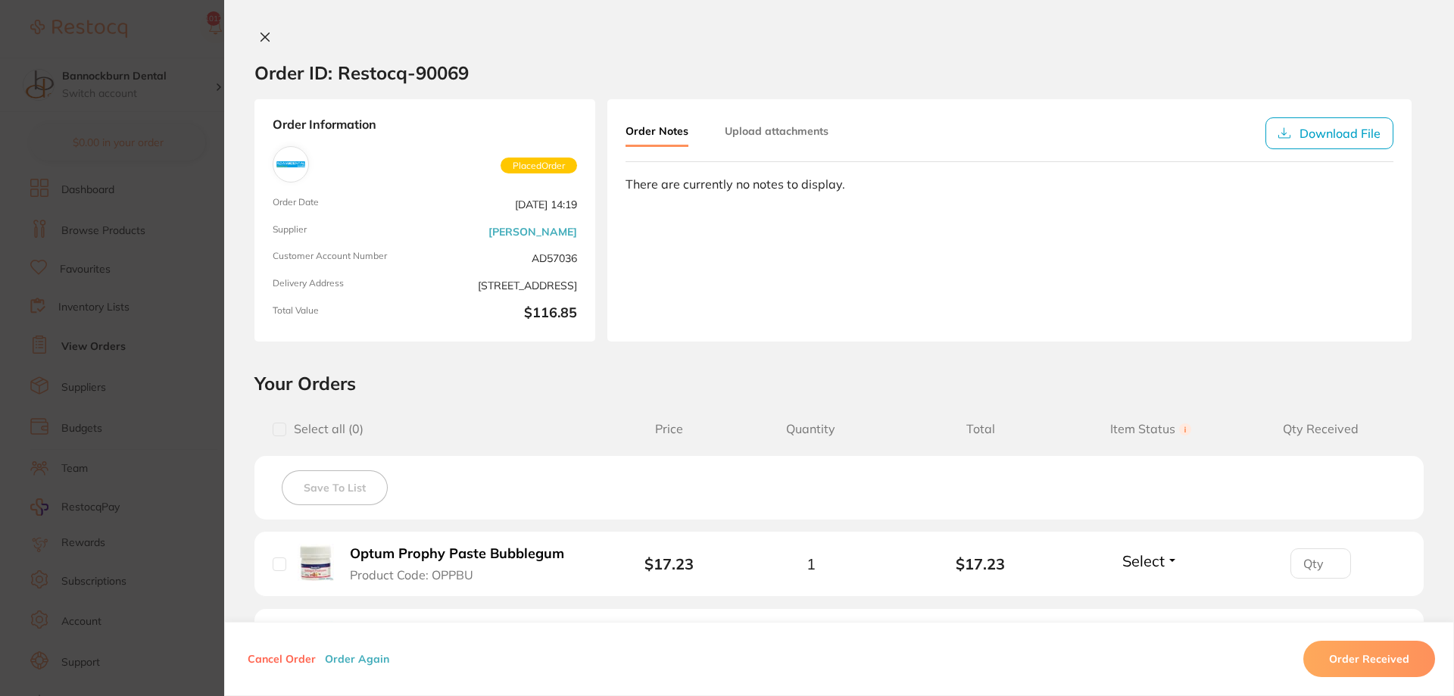
click at [267, 45] on button at bounding box center [264, 38] width 21 height 16
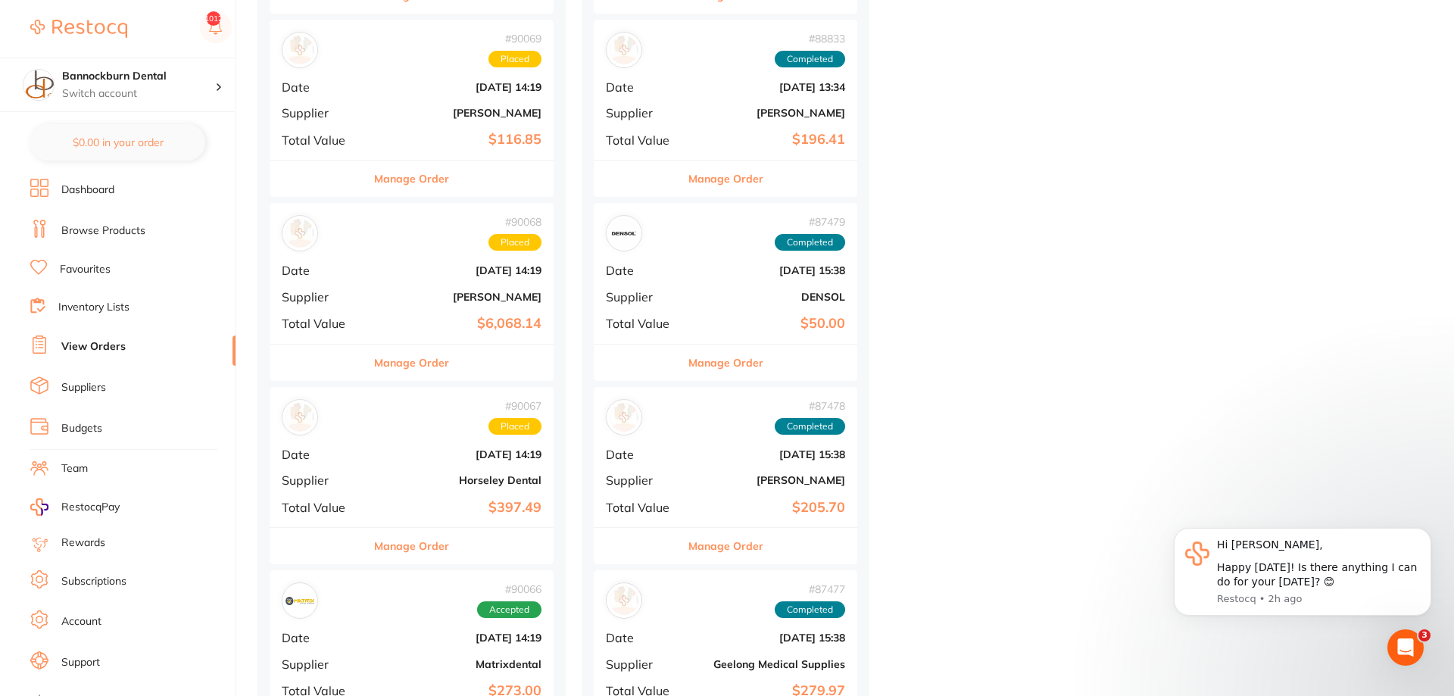
click at [449, 545] on button "Manage Order" at bounding box center [411, 546] width 75 height 36
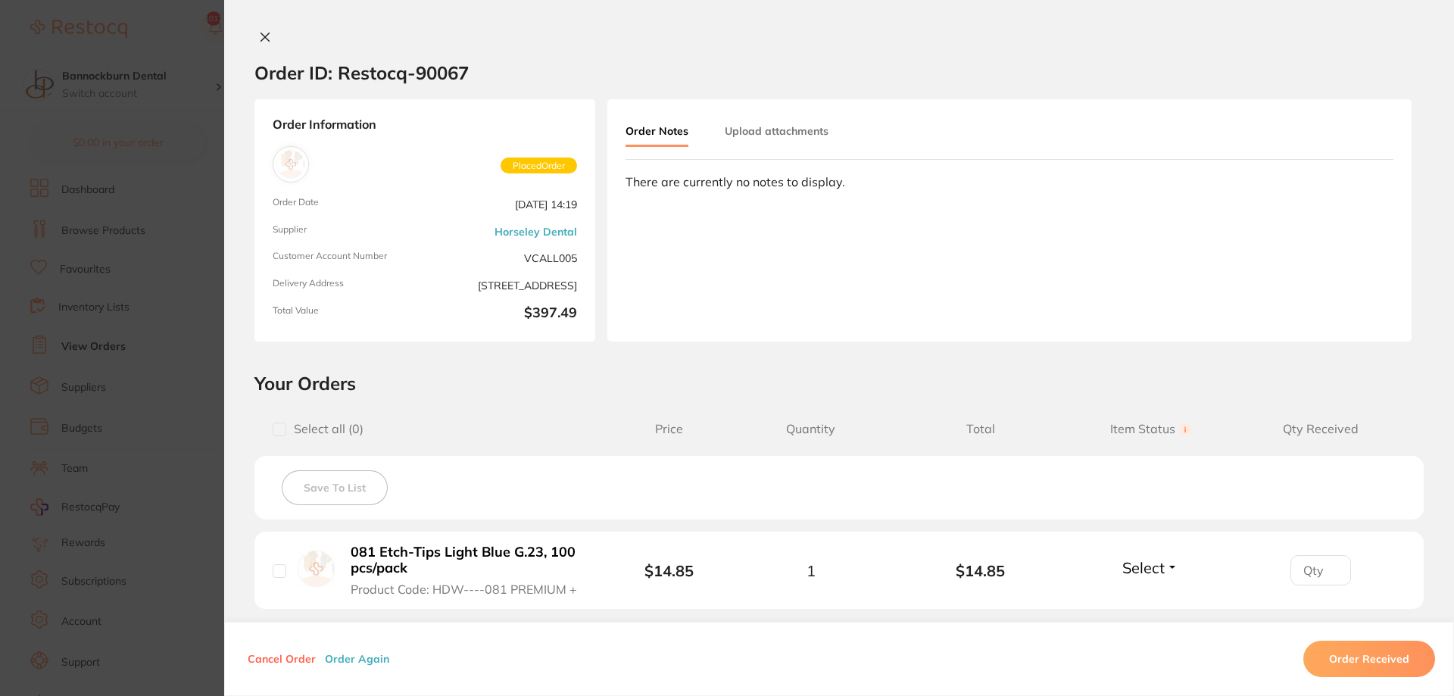
click at [268, 42] on icon at bounding box center [265, 37] width 12 height 12
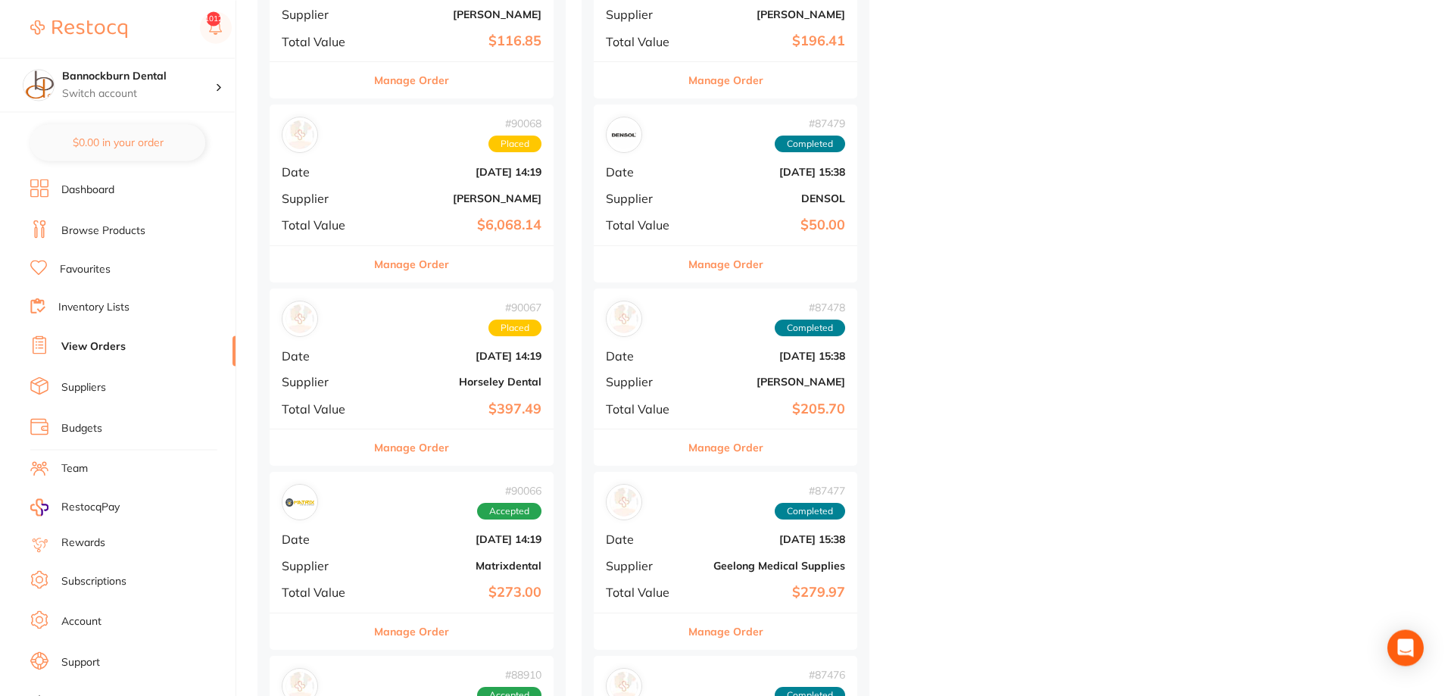
scroll to position [1159, 0]
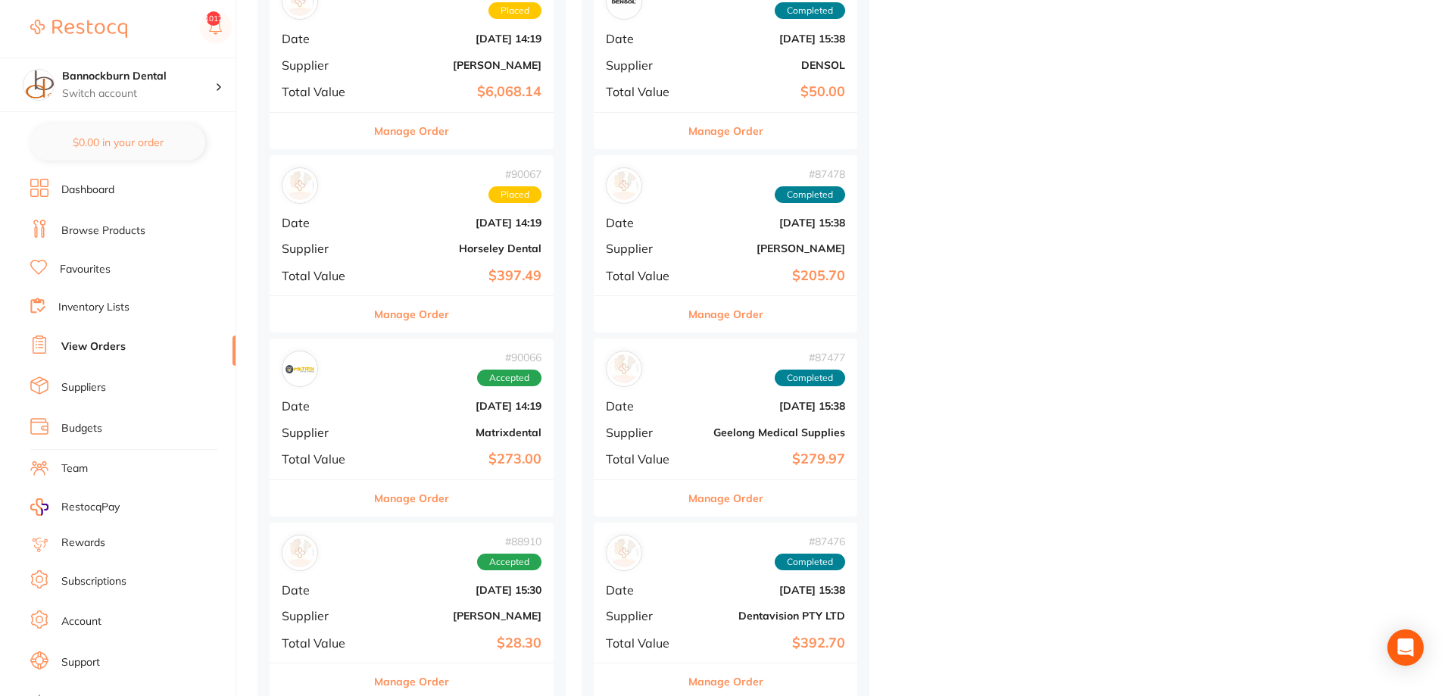
click at [420, 494] on button "Manage Order" at bounding box center [411, 498] width 75 height 36
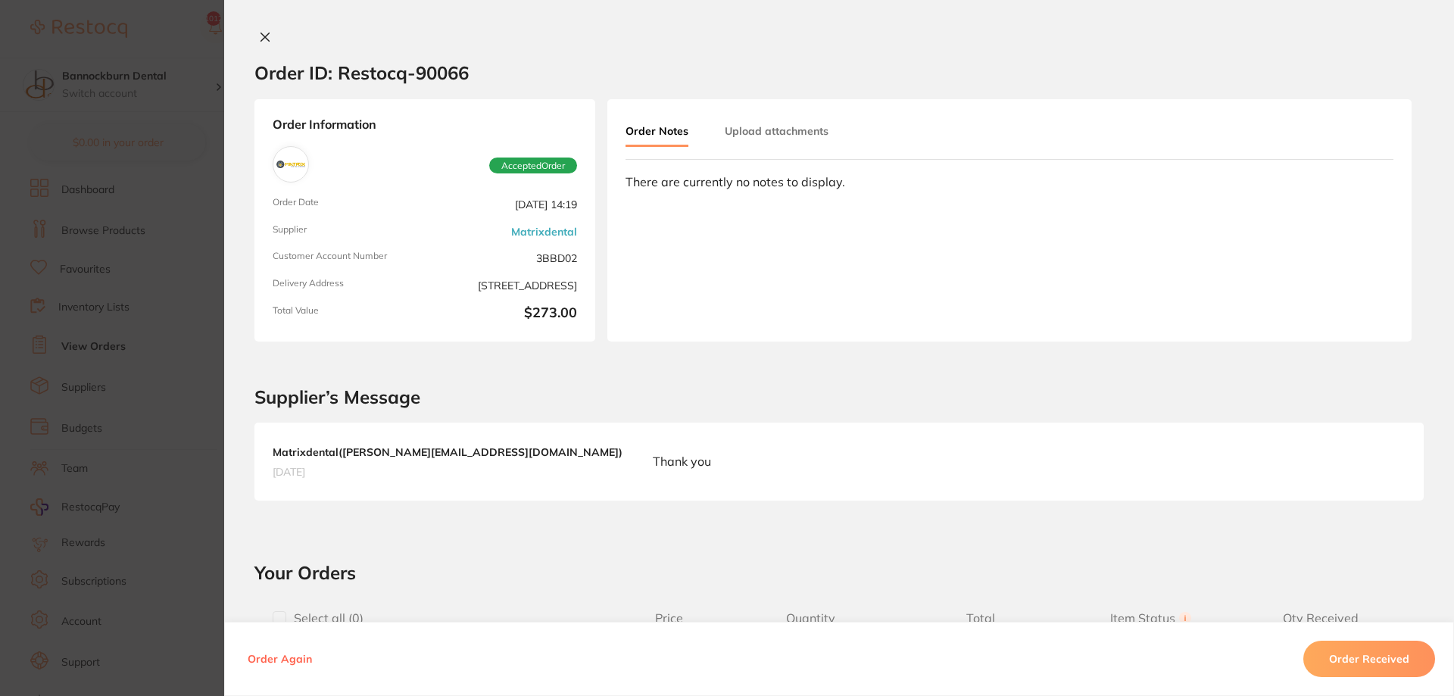
drag, startPoint x: 262, startPoint y: 42, endPoint x: 351, endPoint y: 217, distance: 196.5
click at [262, 43] on button at bounding box center [264, 38] width 21 height 16
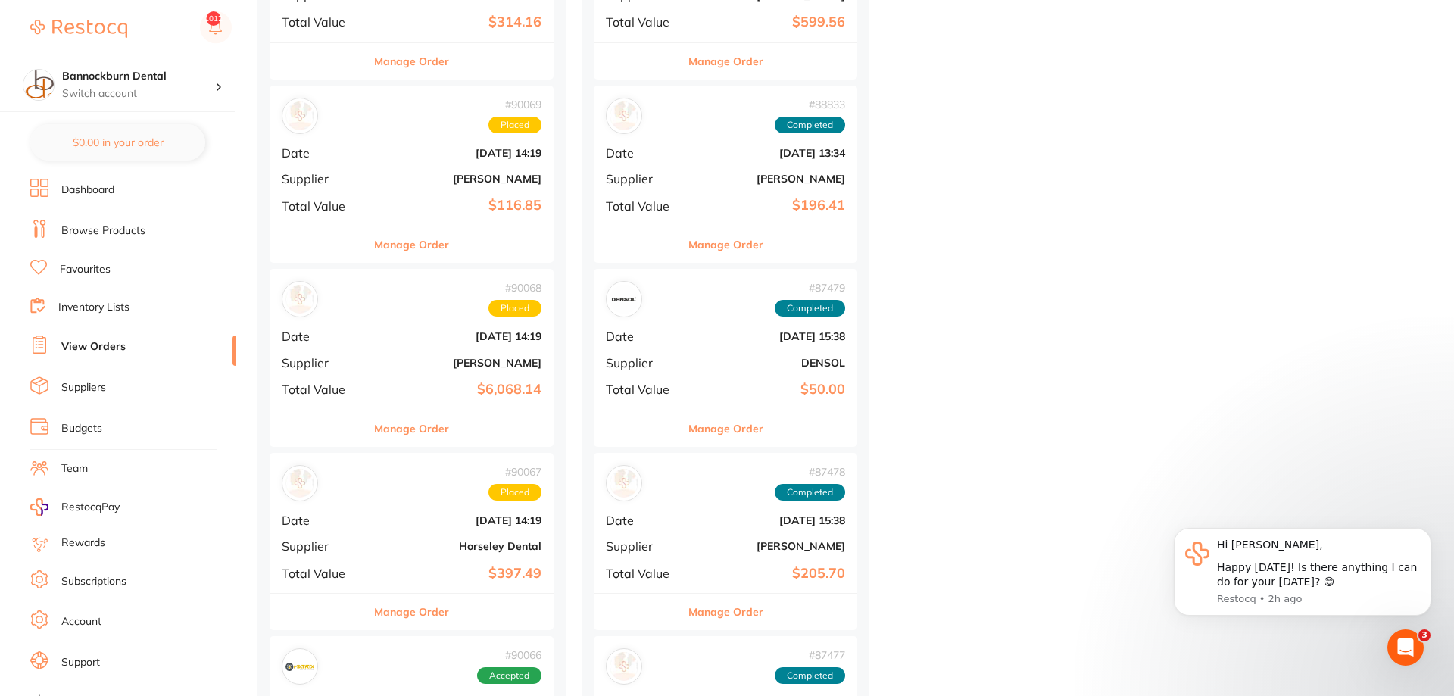
scroll to position [773, 0]
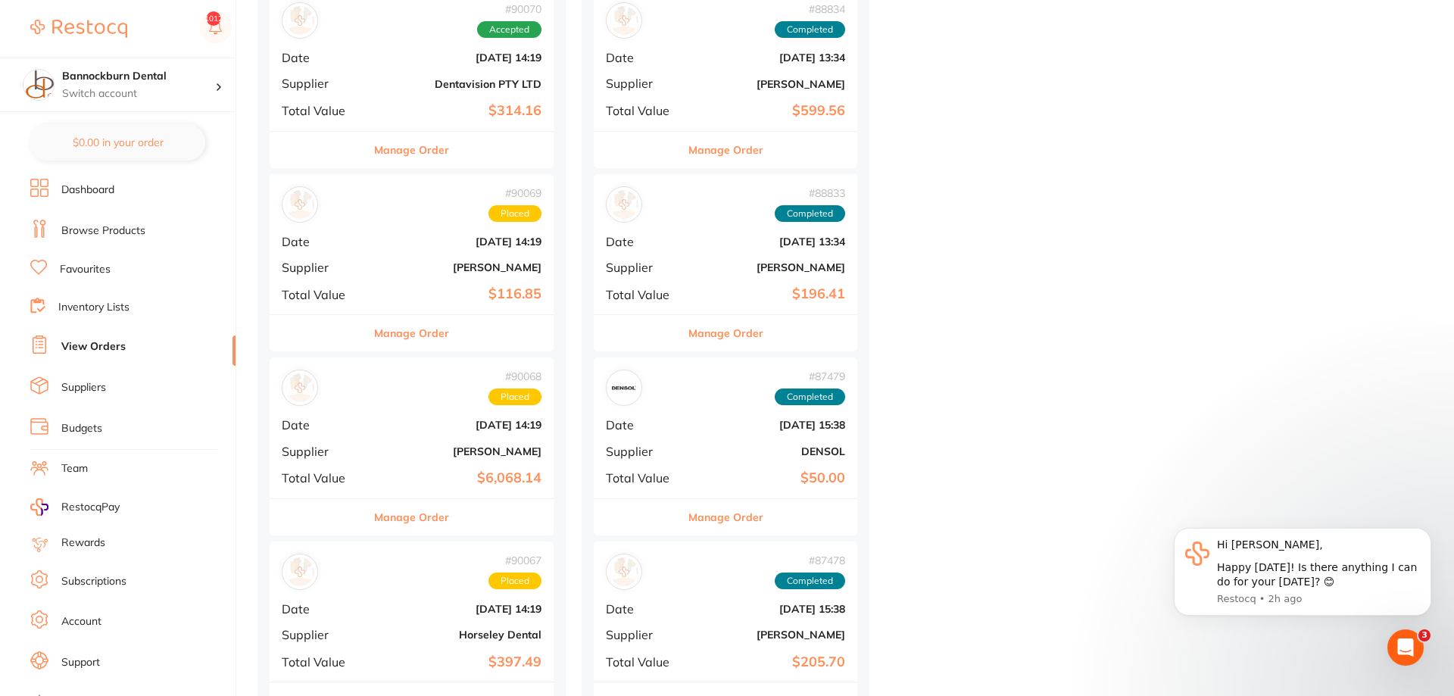
click at [437, 519] on button "Manage Order" at bounding box center [411, 517] width 75 height 36
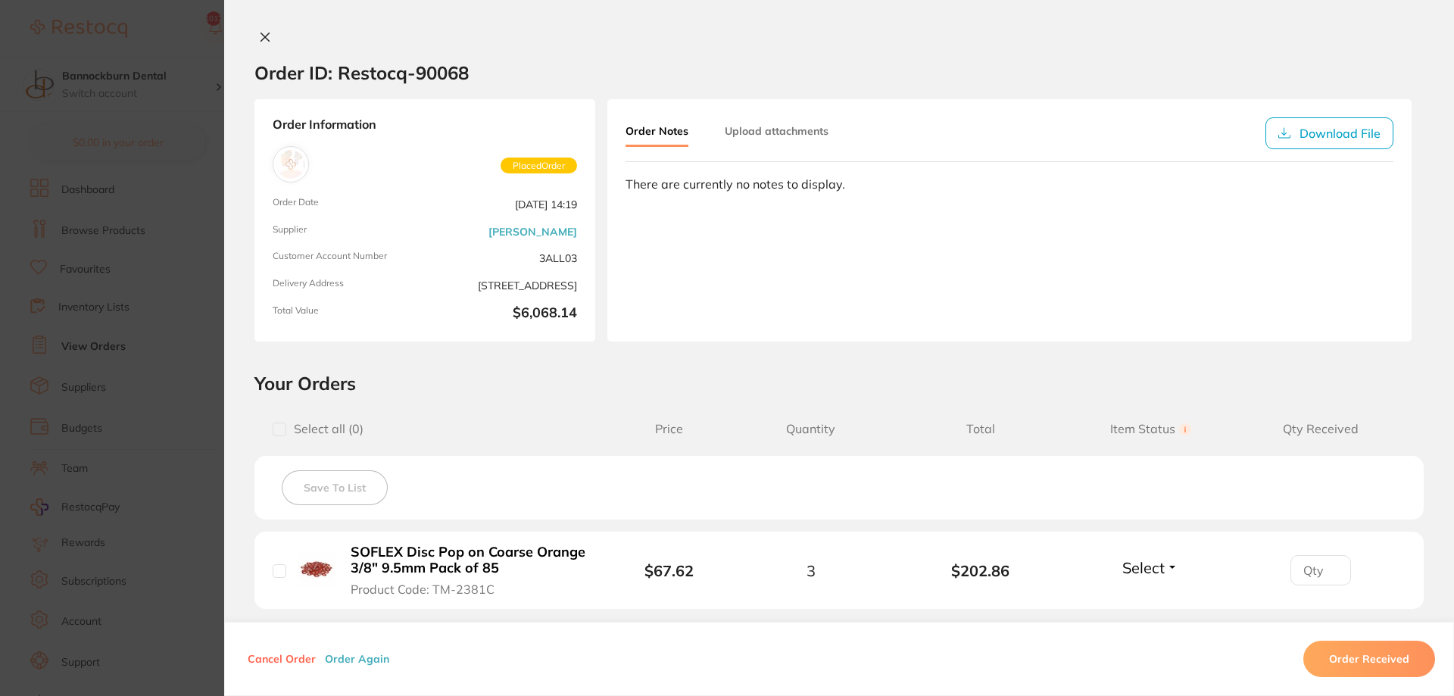
click at [268, 38] on icon at bounding box center [265, 37] width 12 height 12
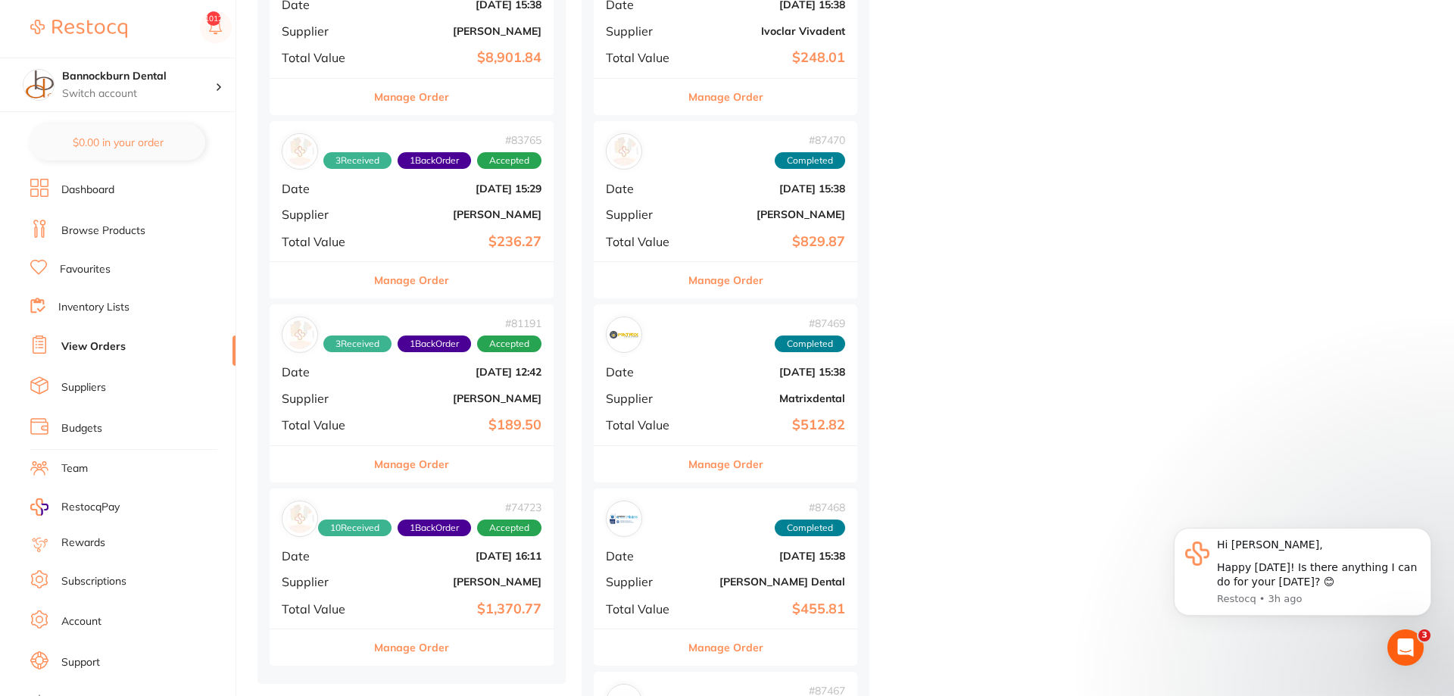
scroll to position [2472, 0]
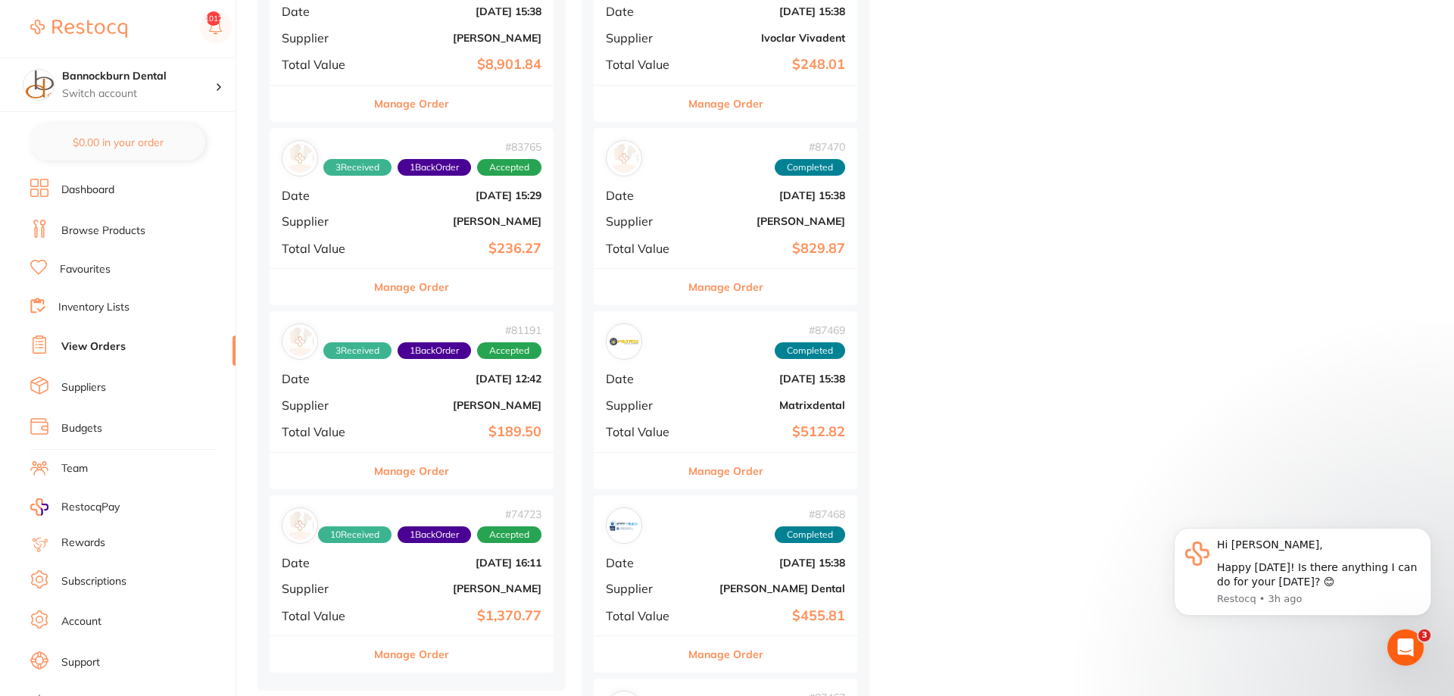
click at [425, 653] on button "Manage Order" at bounding box center [411, 654] width 75 height 36
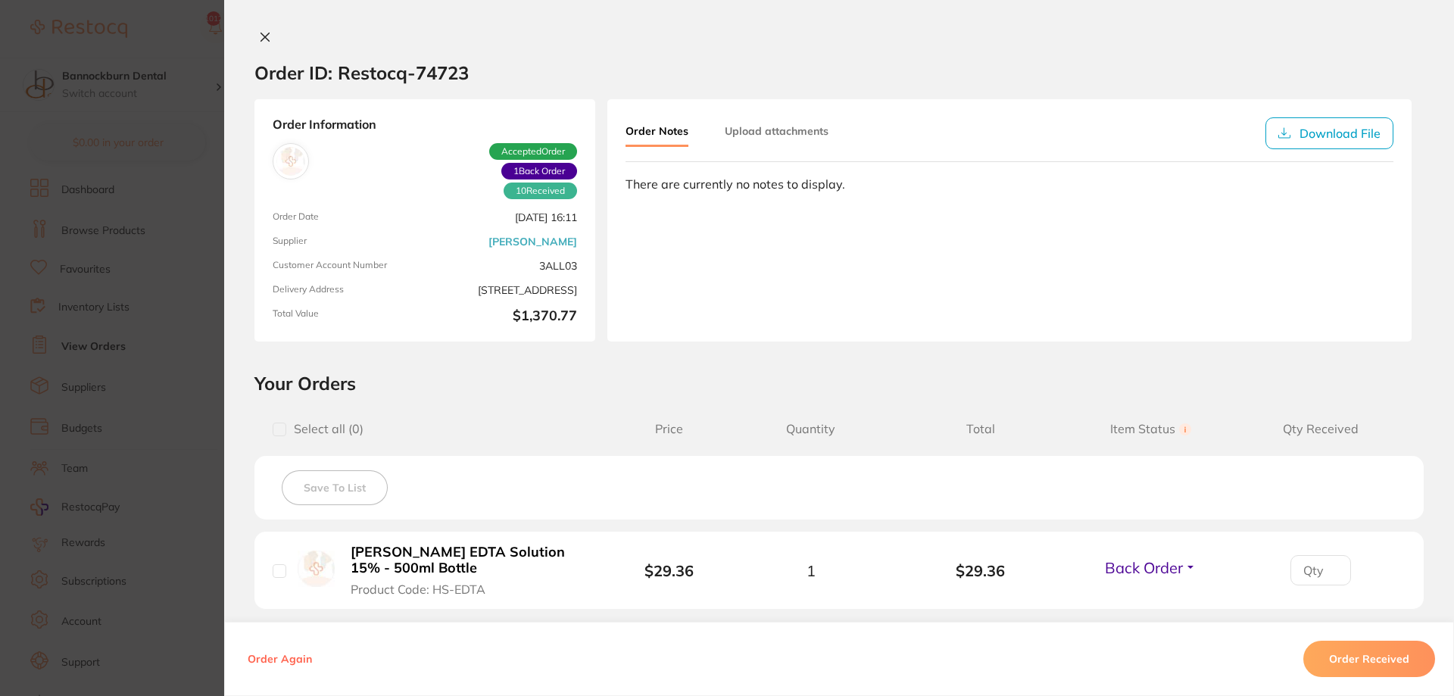
click at [259, 42] on icon at bounding box center [265, 37] width 12 height 12
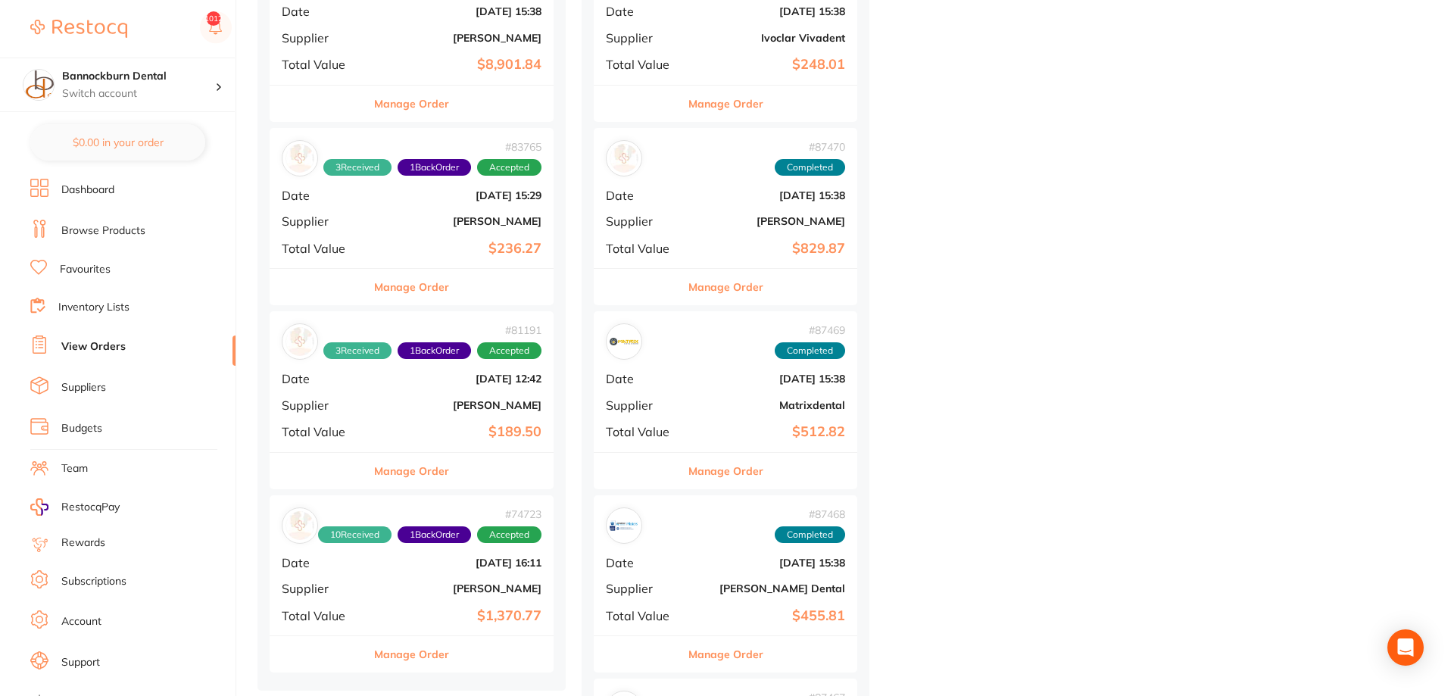
click at [429, 473] on button "Manage Order" at bounding box center [411, 471] width 75 height 36
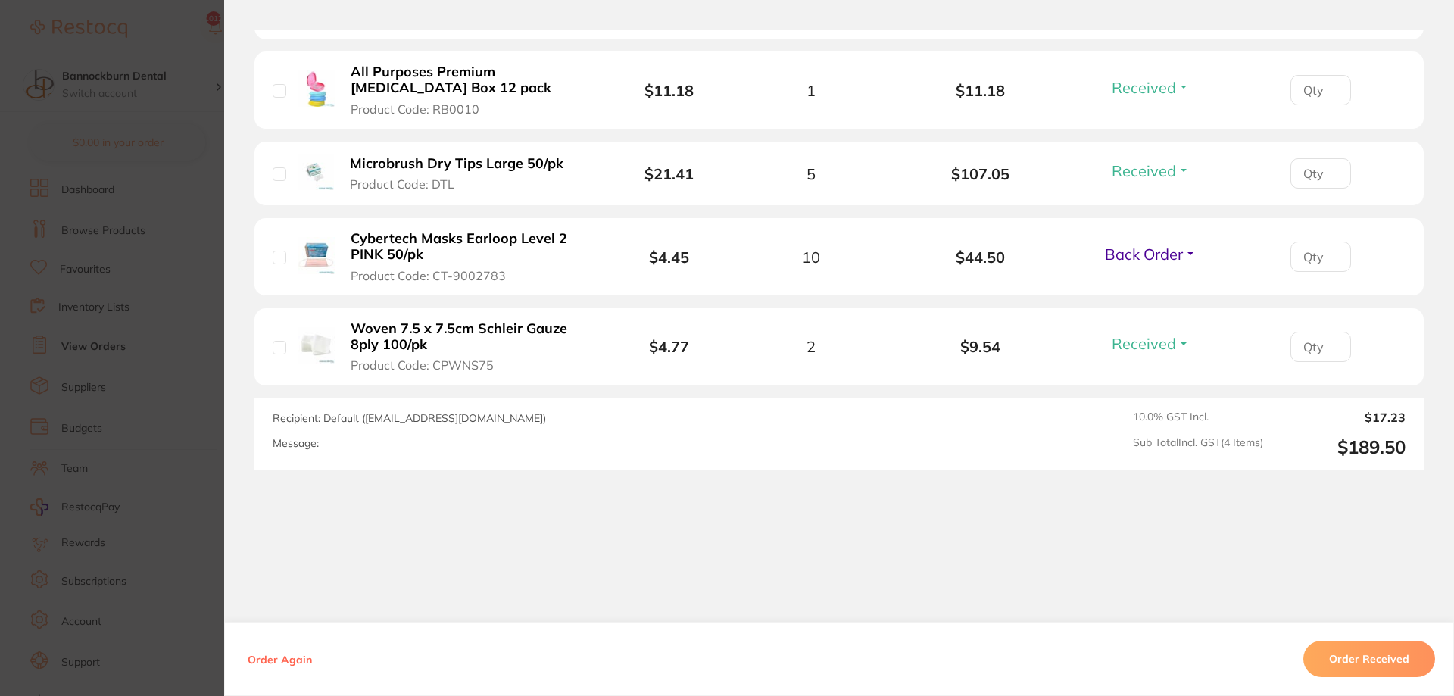
click at [1173, 260] on span "Back Order" at bounding box center [1144, 254] width 78 height 19
click at [1150, 286] on span "Received" at bounding box center [1150, 286] width 39 height 11
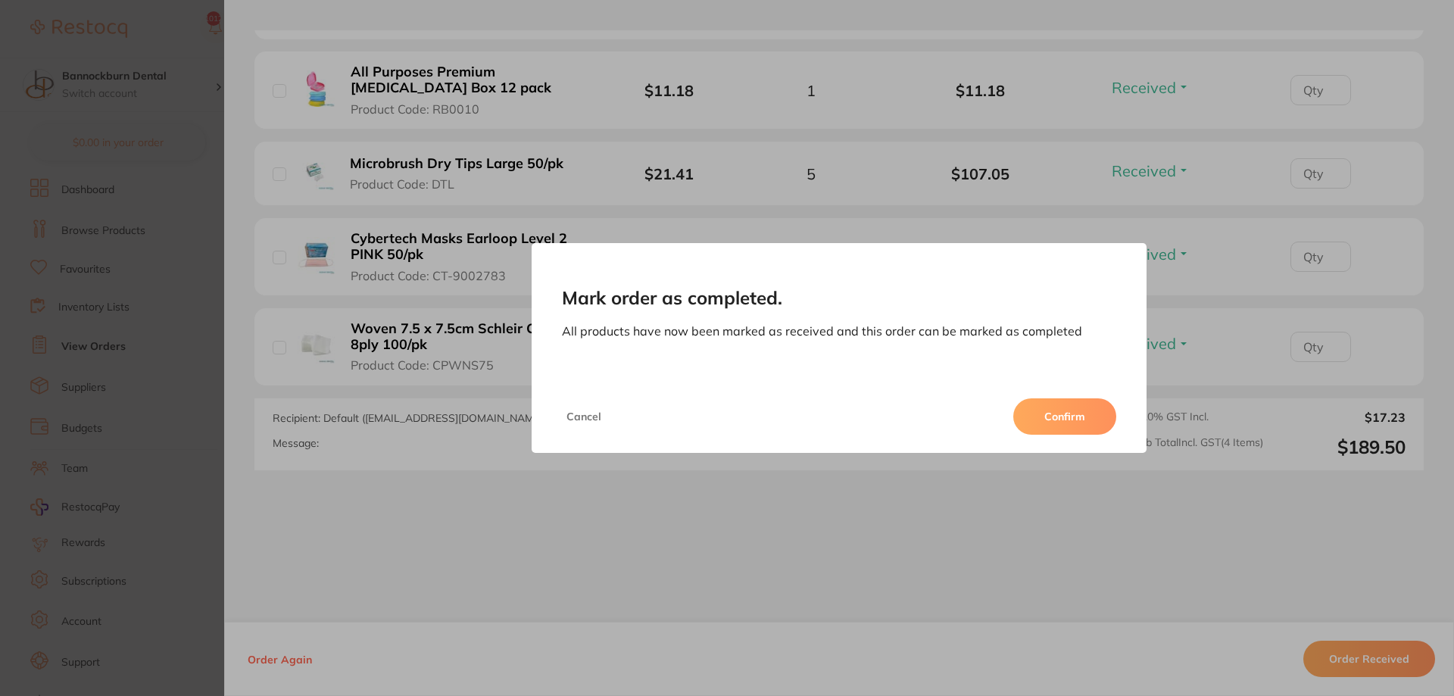
drag, startPoint x: 200, startPoint y: 139, endPoint x: 1165, endPoint y: 499, distance: 1030.0
click at [1094, 423] on button "Confirm" at bounding box center [1064, 416] width 103 height 36
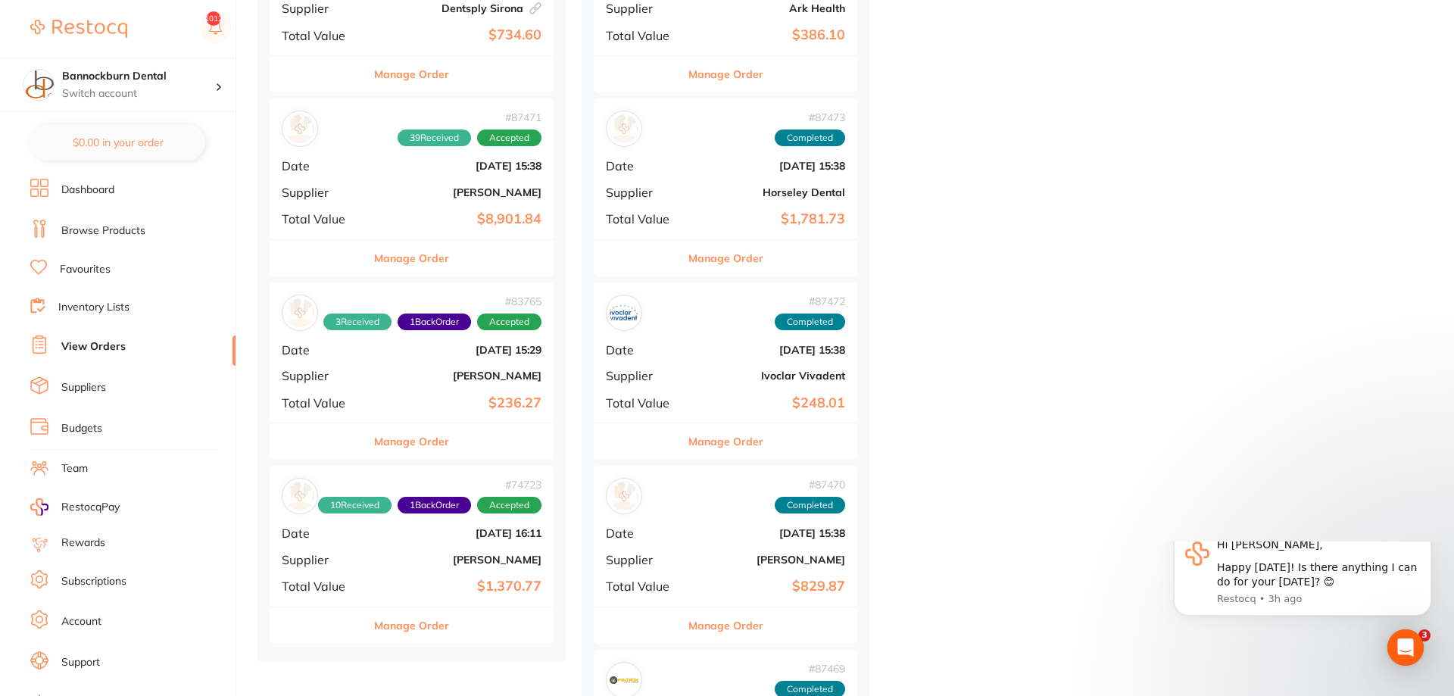
click at [429, 445] on button "Manage Order" at bounding box center [411, 441] width 75 height 36
